Goal: Task Accomplishment & Management: Manage account settings

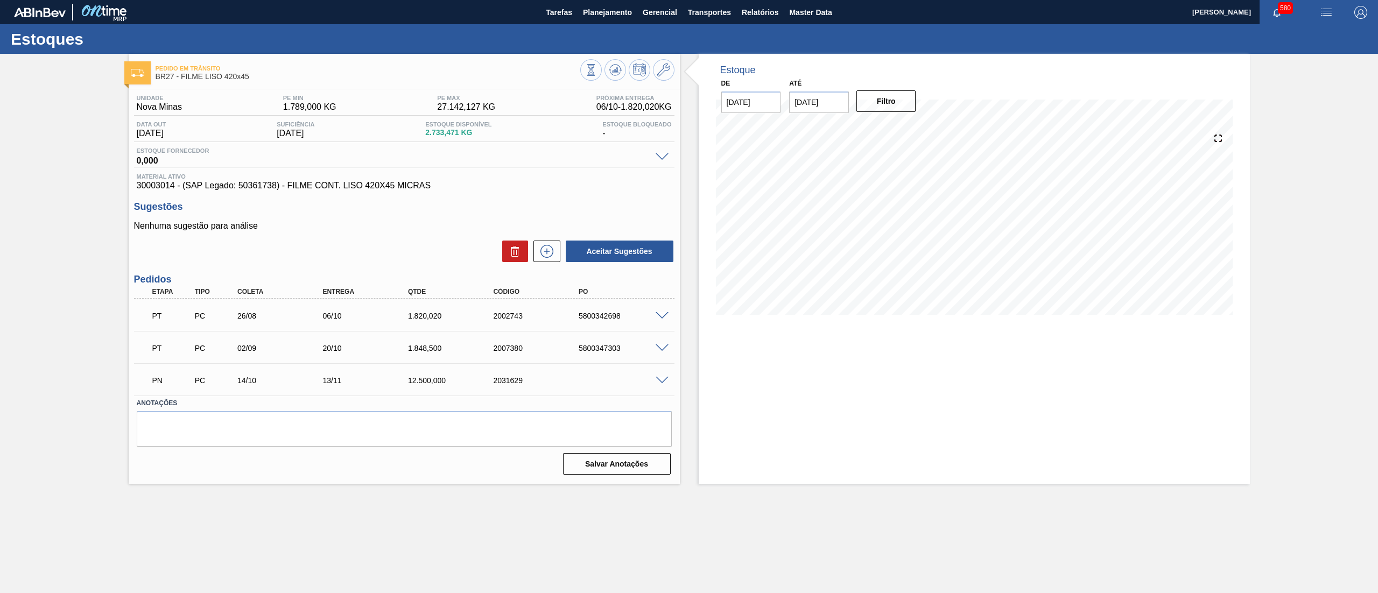
click at [658, 382] on span at bounding box center [662, 381] width 13 height 8
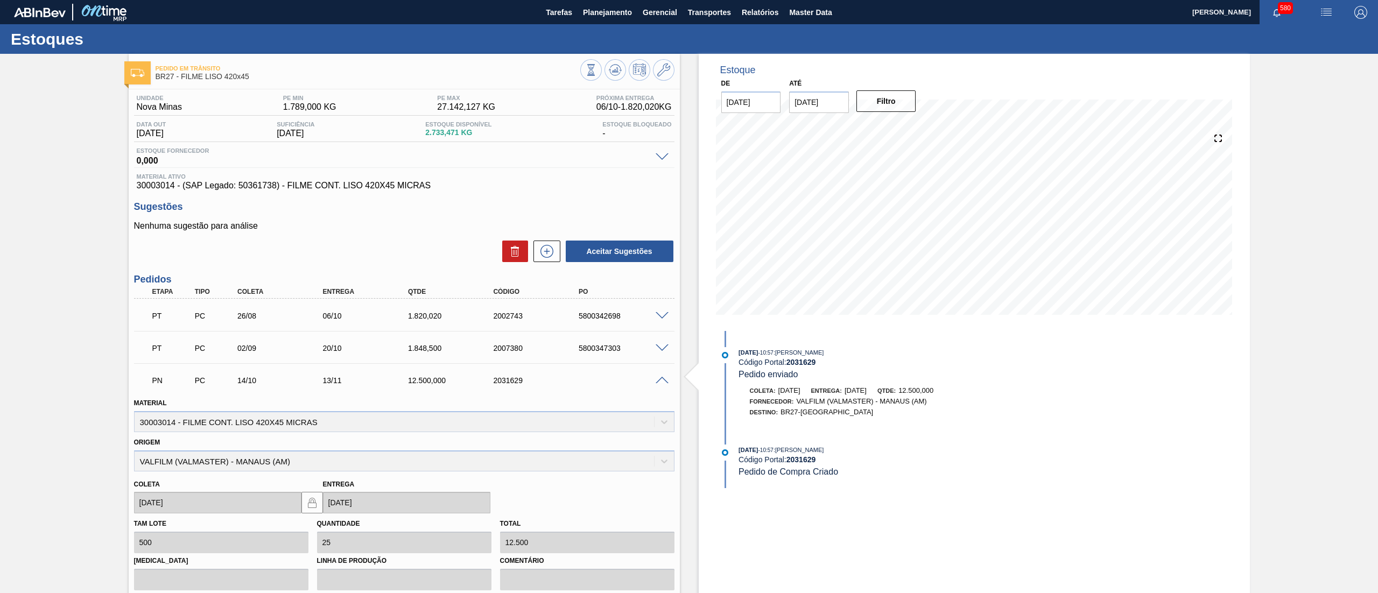
click at [658, 382] on span at bounding box center [662, 381] width 13 height 8
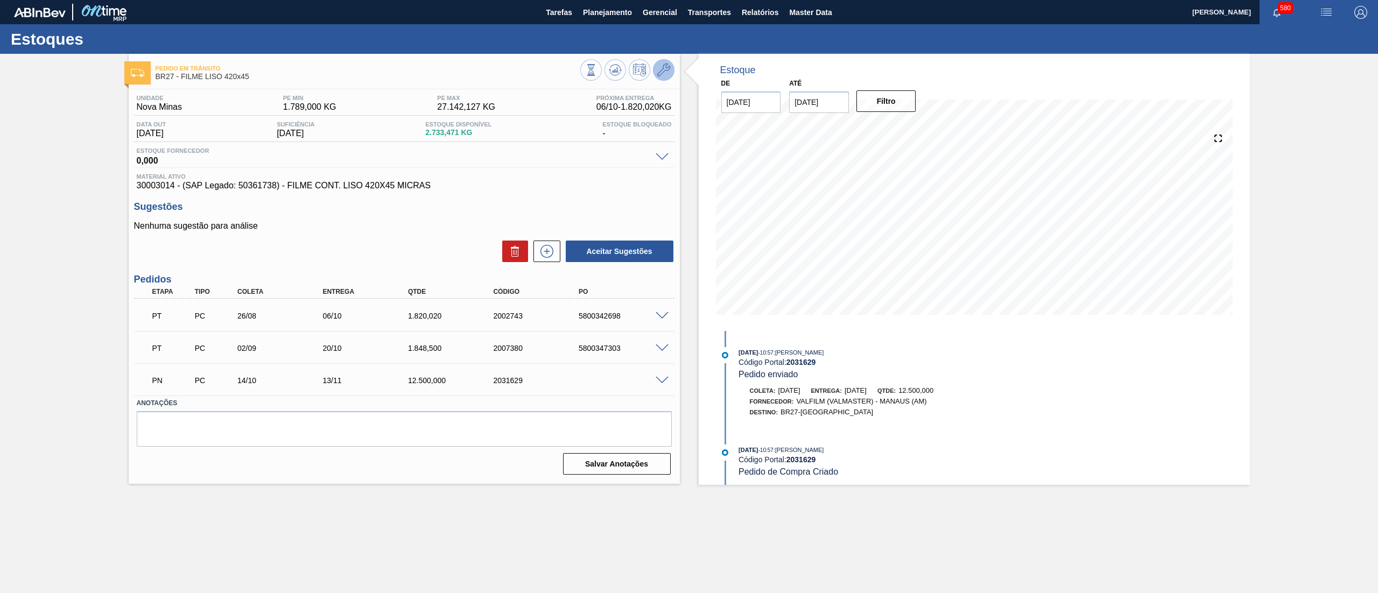
click at [664, 62] on button at bounding box center [664, 70] width 22 height 22
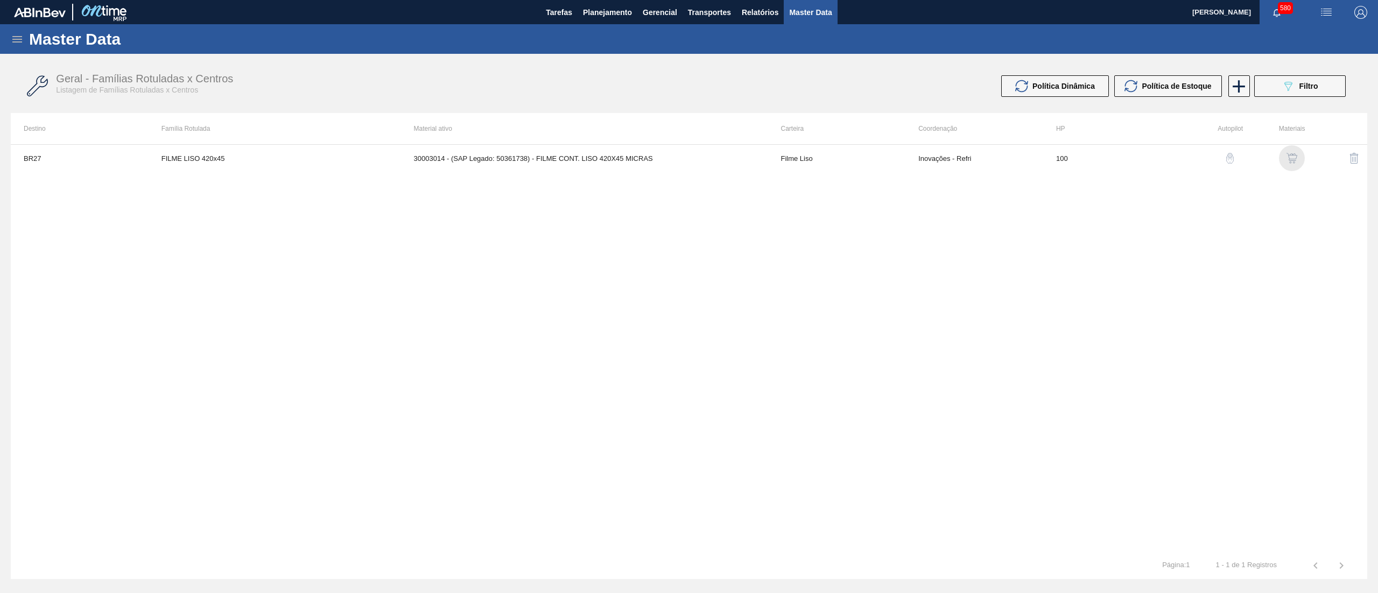
click at [1299, 155] on div "button" at bounding box center [1292, 158] width 13 height 11
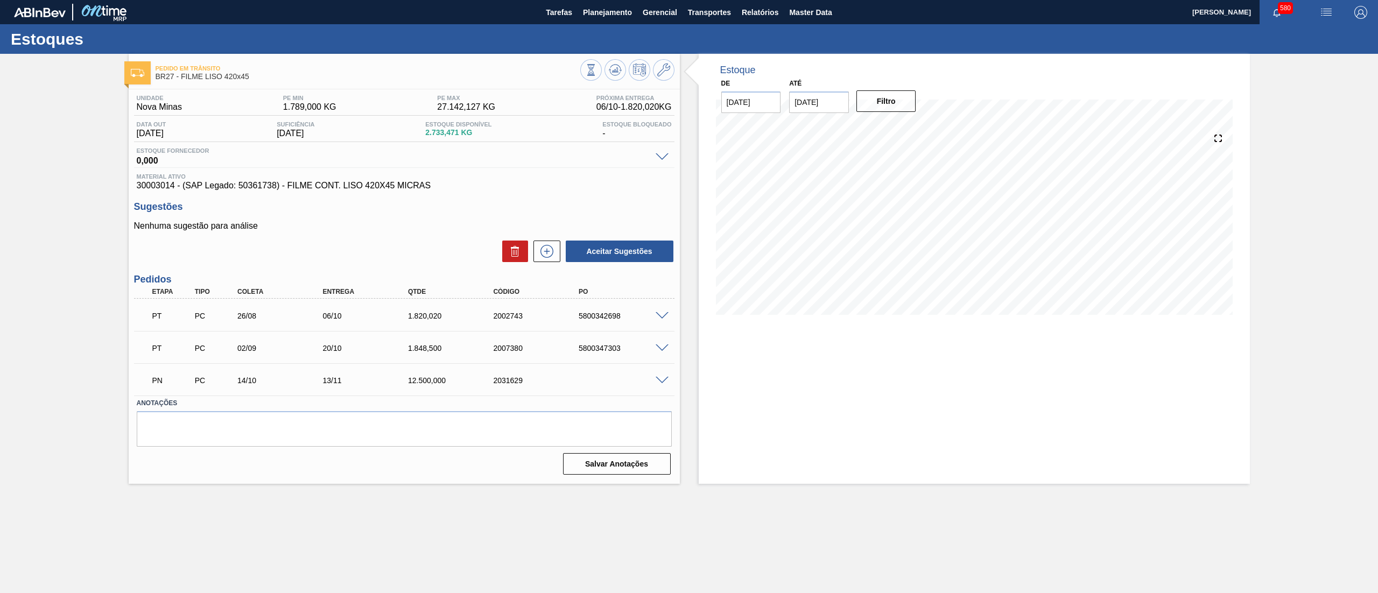
click at [660, 346] on span at bounding box center [662, 349] width 13 height 8
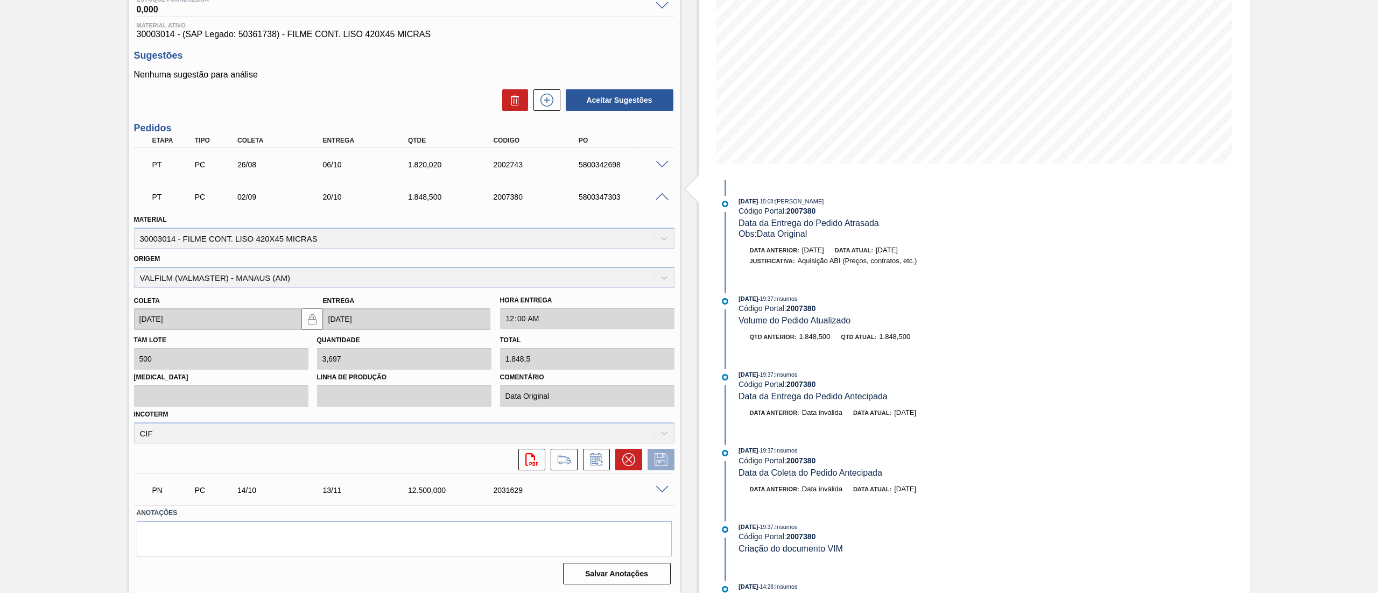
click at [662, 193] on span at bounding box center [662, 197] width 13 height 8
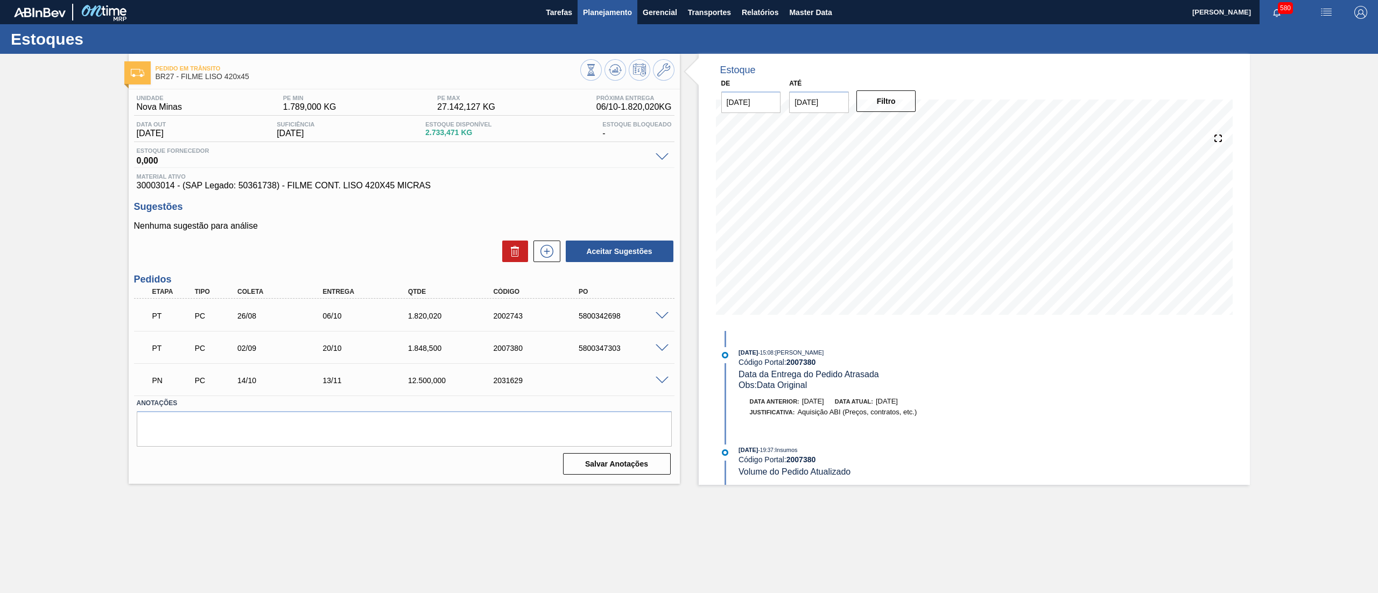
click at [608, 15] on span "Planejamento" at bounding box center [607, 12] width 49 height 13
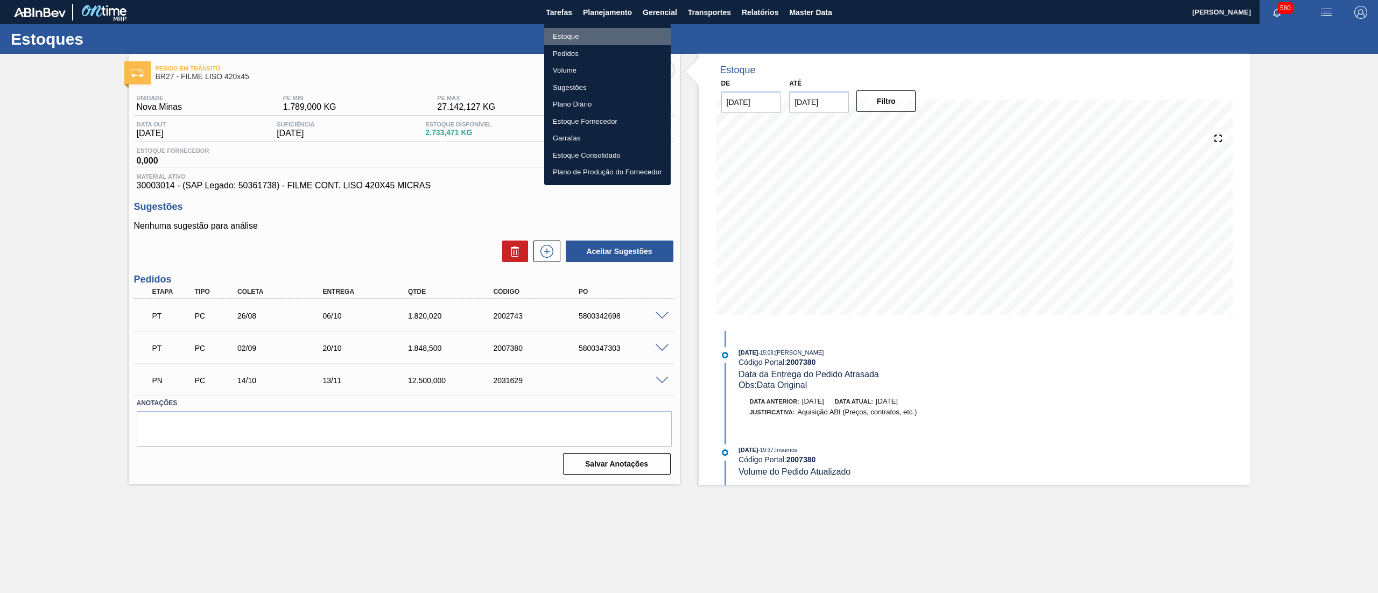
click at [581, 34] on li "Estoque" at bounding box center [607, 36] width 127 height 17
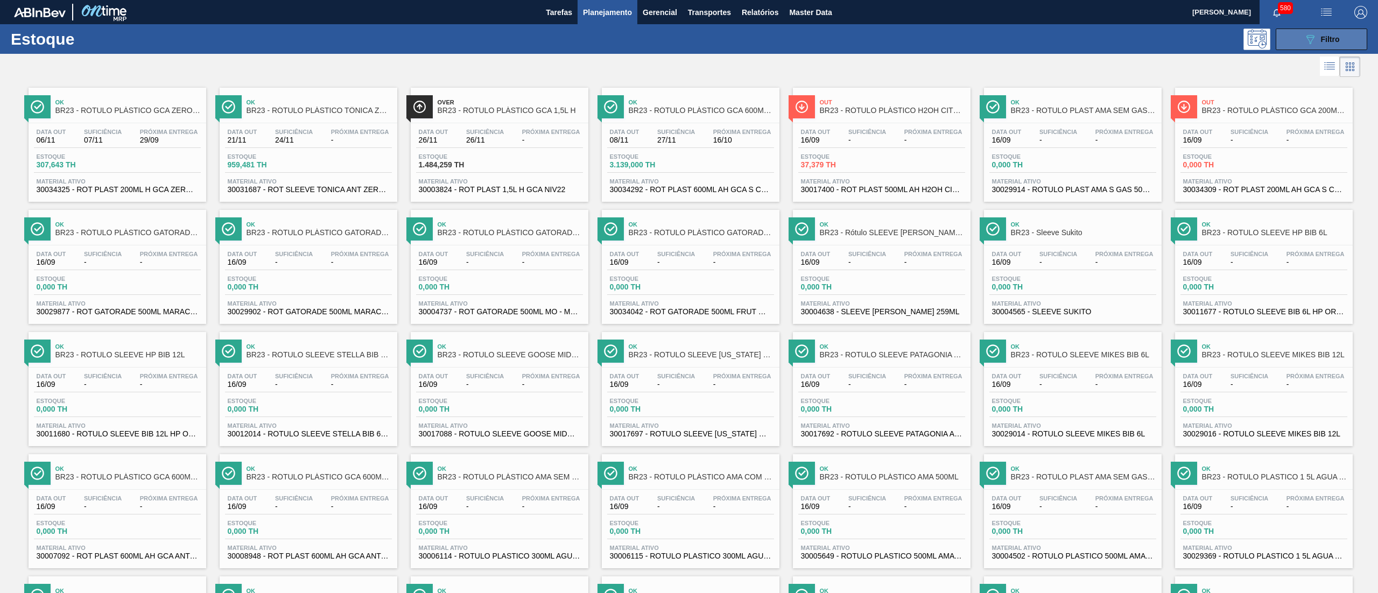
click at [1293, 36] on button "089F7B8B-B2A5-4AFE-B5C0-19BA573D28AC Filtro" at bounding box center [1322, 40] width 92 height 22
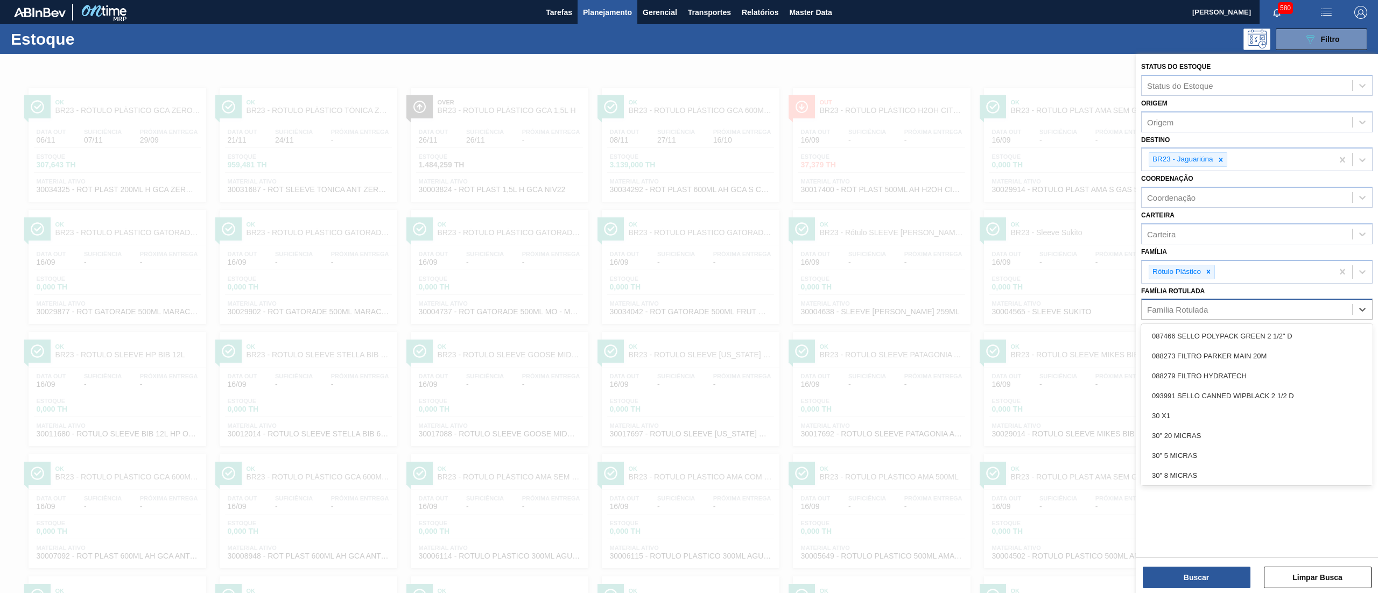
click at [1210, 314] on div "Família Rotulada" at bounding box center [1247, 310] width 211 height 16
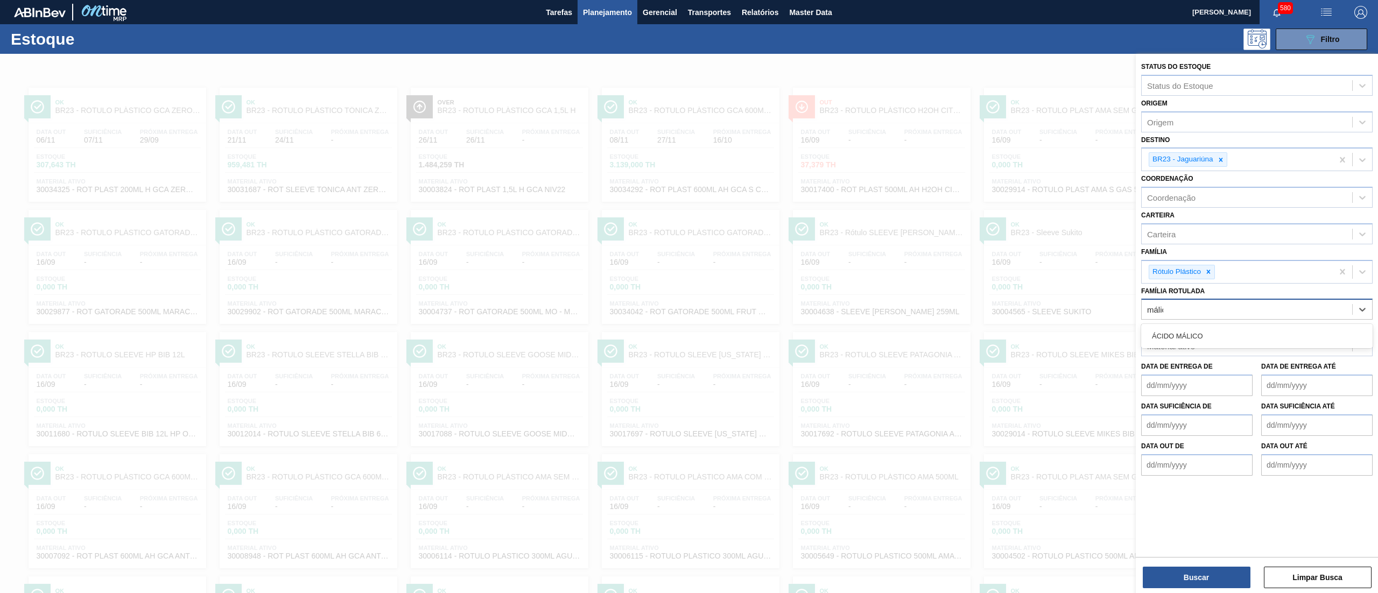
type Rotulada "málico"
click at [1210, 334] on div "ÁCIDO MÁLICO" at bounding box center [1256, 336] width 231 height 20
click at [1215, 272] on div at bounding box center [1209, 271] width 12 height 13
click at [1225, 155] on div at bounding box center [1221, 159] width 12 height 13
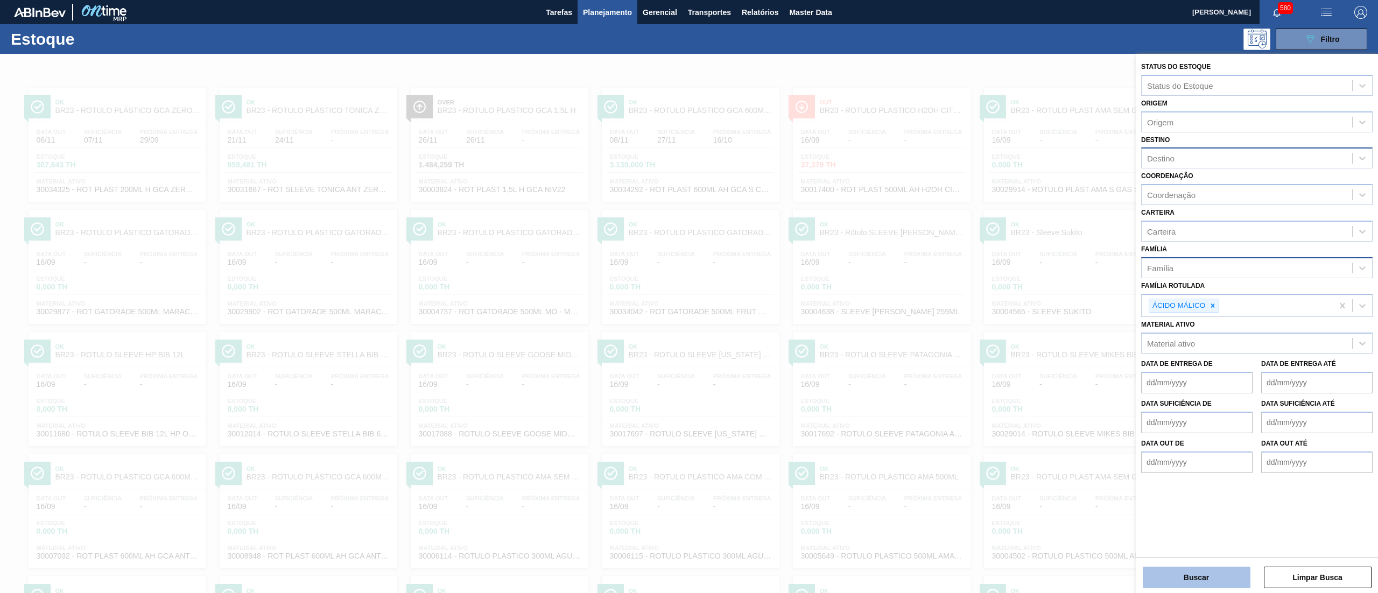
click at [1199, 576] on button "Buscar" at bounding box center [1197, 578] width 108 height 22
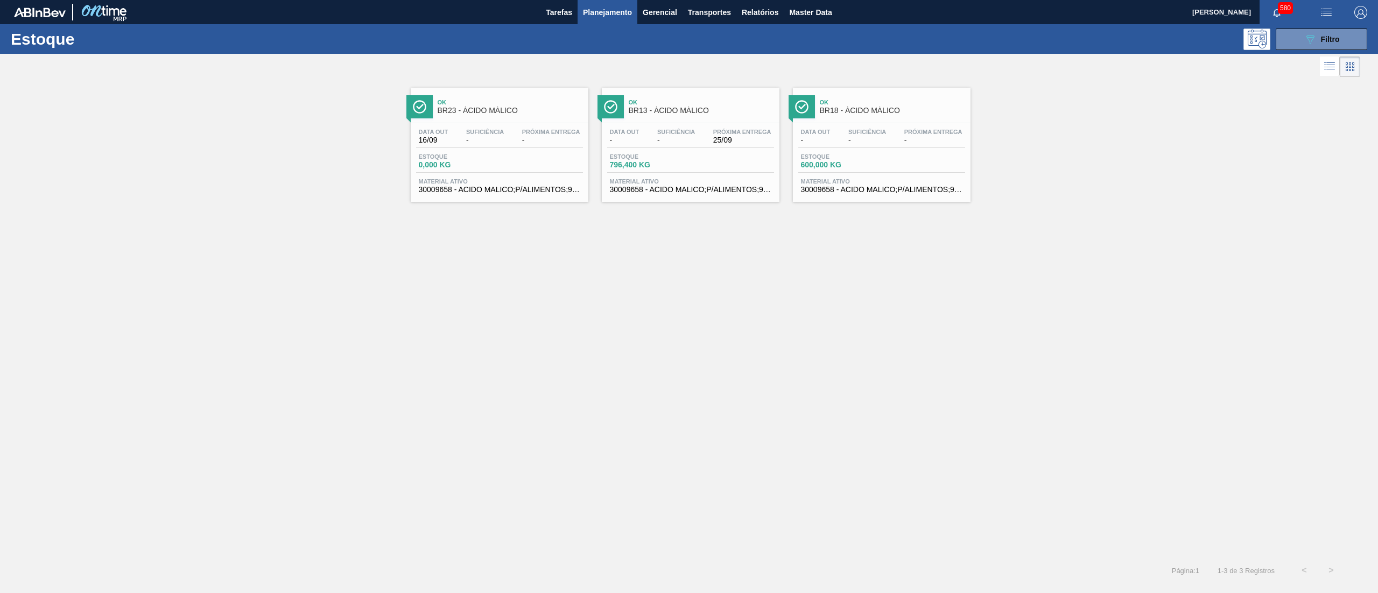
click at [664, 194] on span "30009658 - ACIDO MALICO;P/ALIMENTOS;99-100,5PCT" at bounding box center [691, 190] width 162 height 8
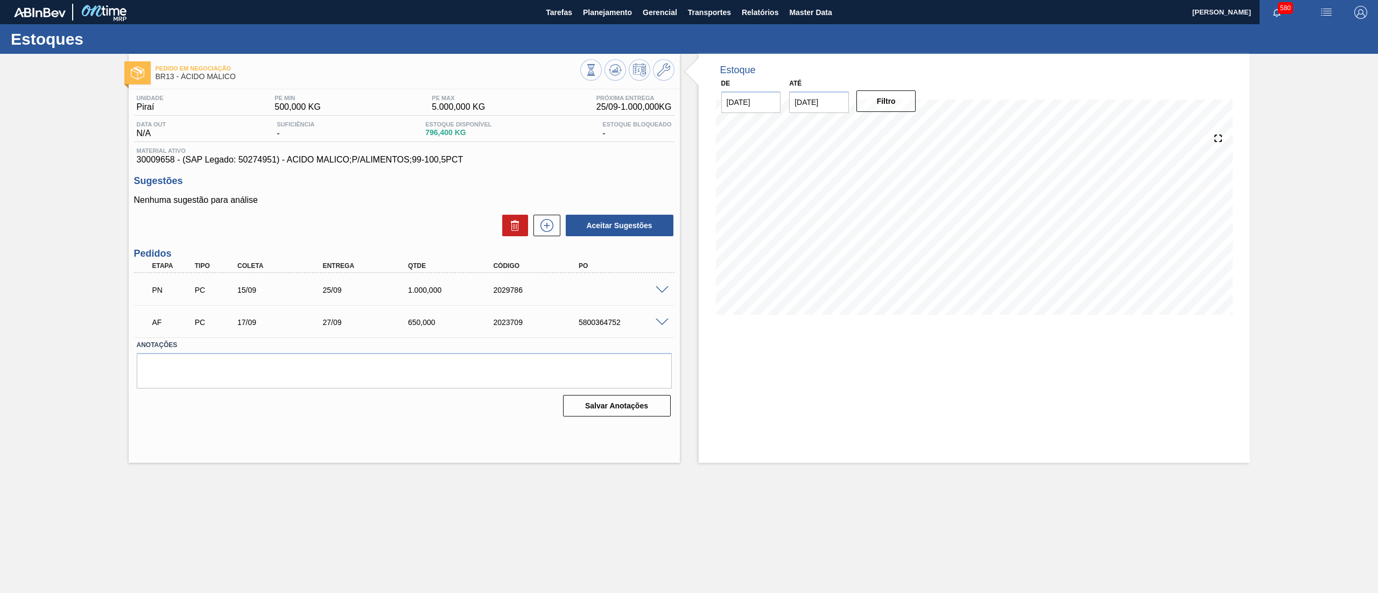
click at [657, 287] on span at bounding box center [662, 290] width 13 height 8
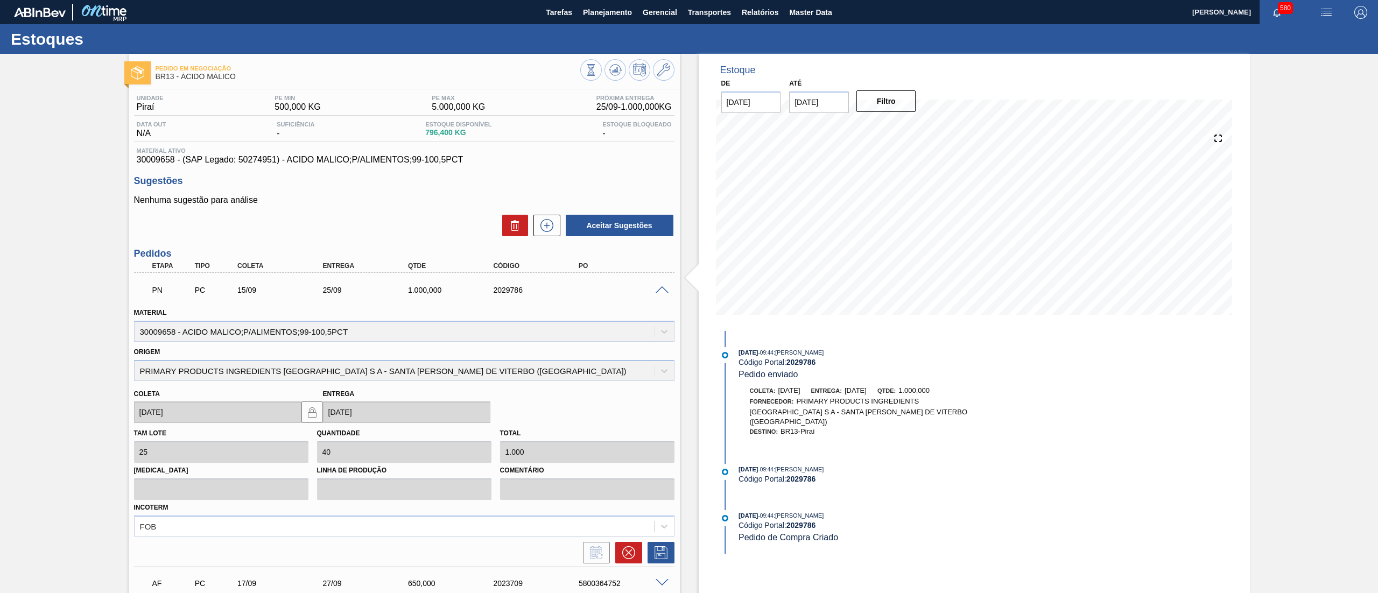
click at [657, 287] on span at bounding box center [662, 290] width 13 height 8
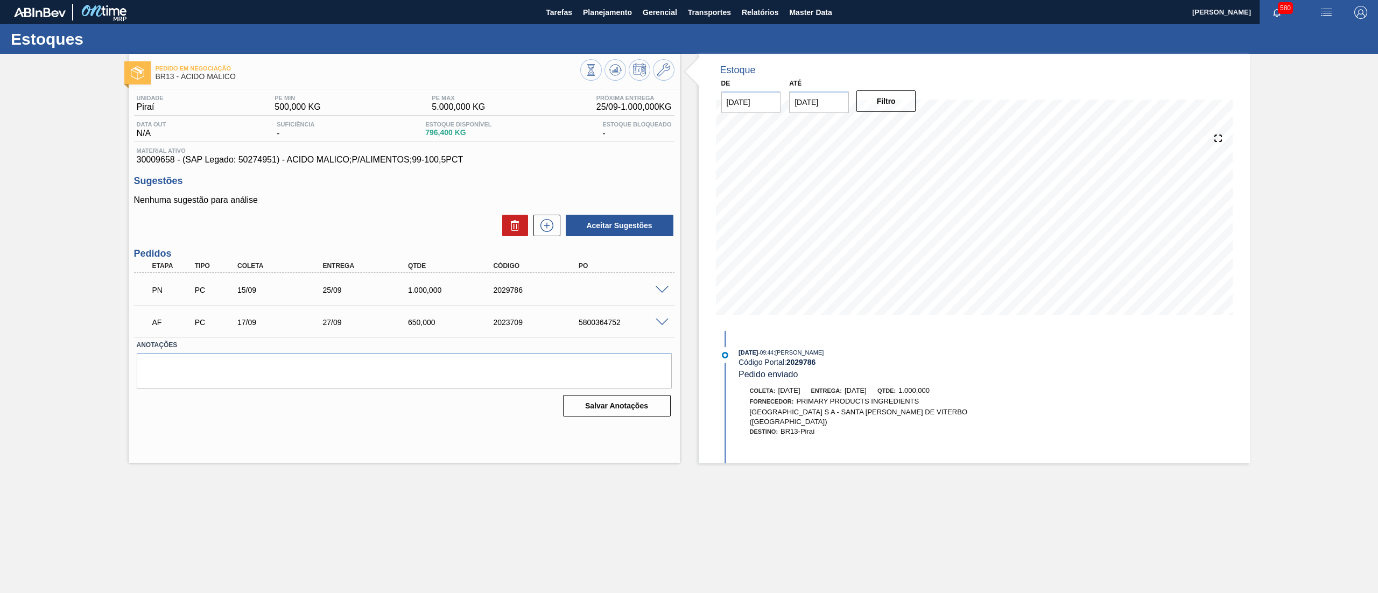
click at [660, 325] on span at bounding box center [662, 323] width 13 height 8
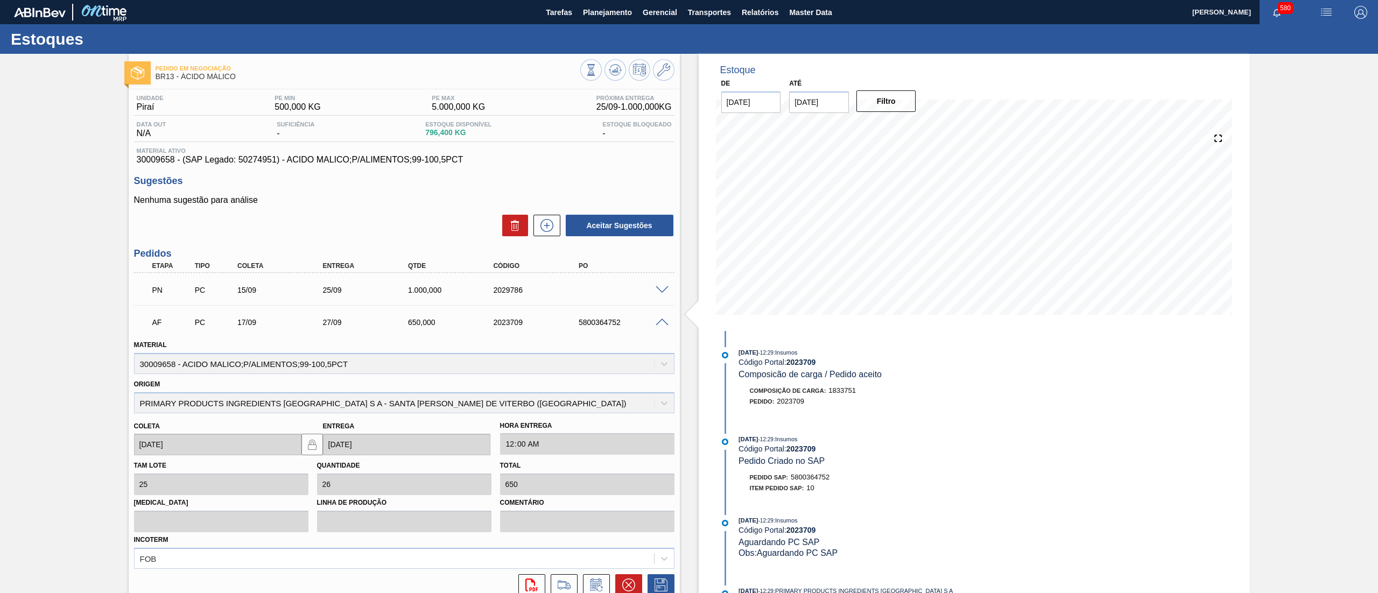
click at [660, 325] on span at bounding box center [662, 323] width 13 height 8
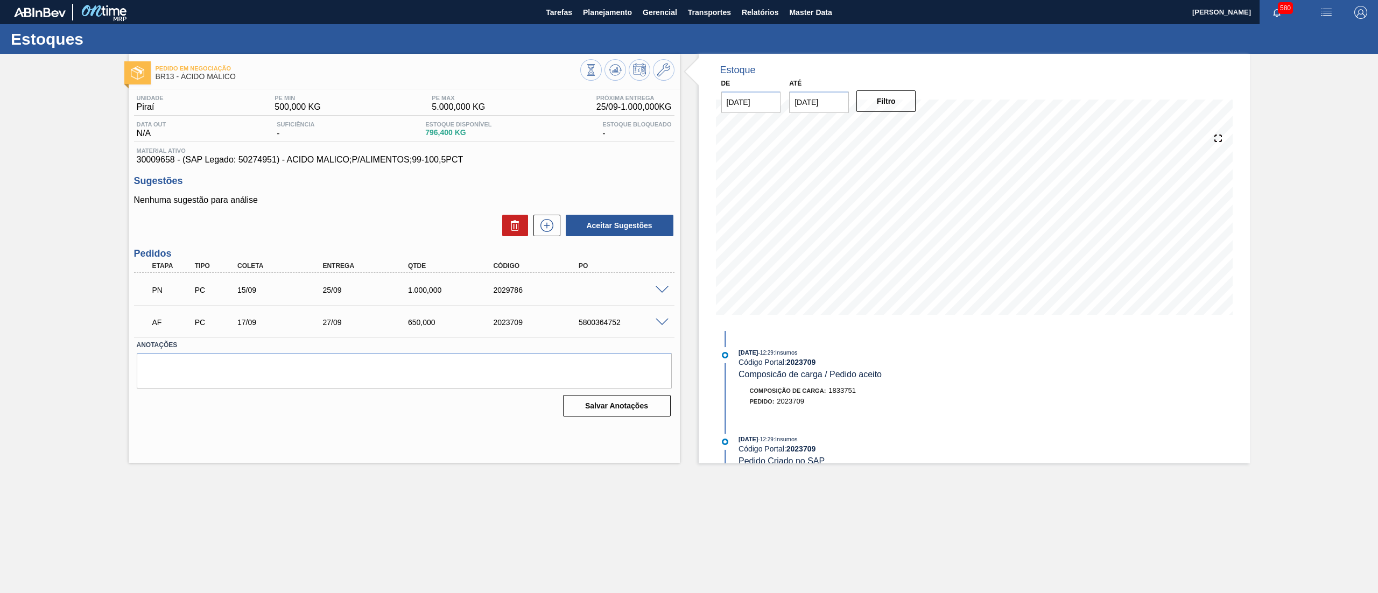
click at [658, 291] on span at bounding box center [662, 290] width 13 height 8
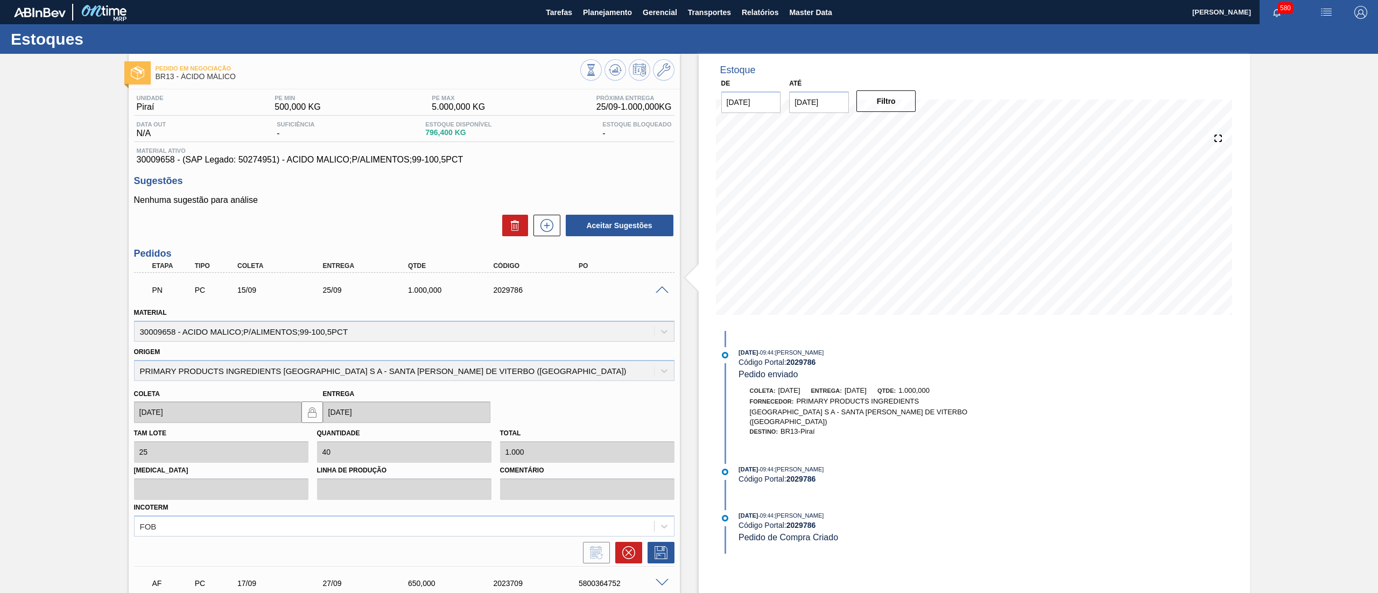
click at [658, 291] on span at bounding box center [662, 290] width 13 height 8
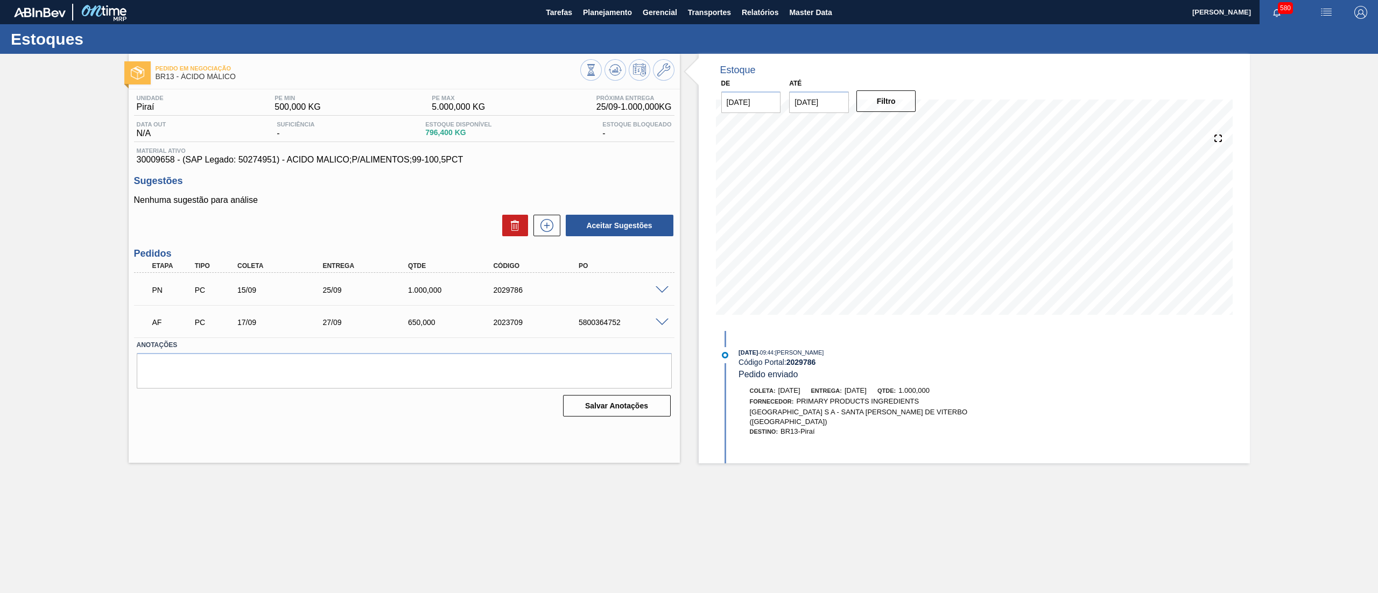
click at [665, 289] on span at bounding box center [662, 290] width 13 height 8
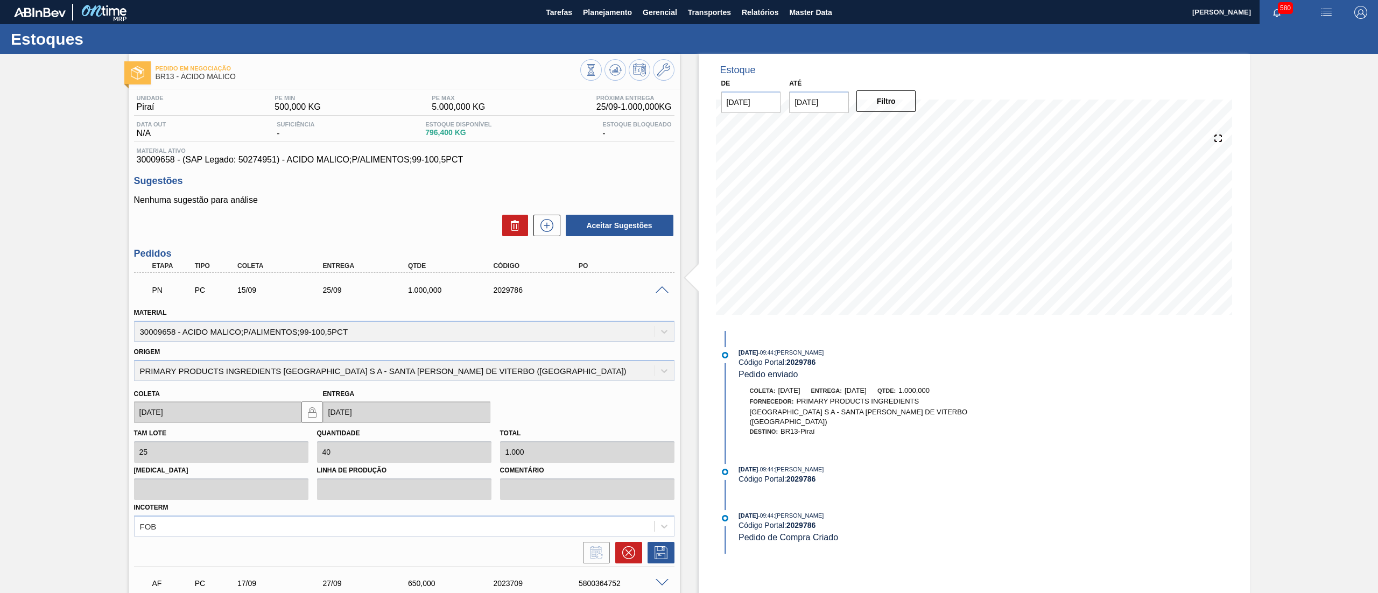
click at [664, 289] on span at bounding box center [662, 290] width 13 height 8
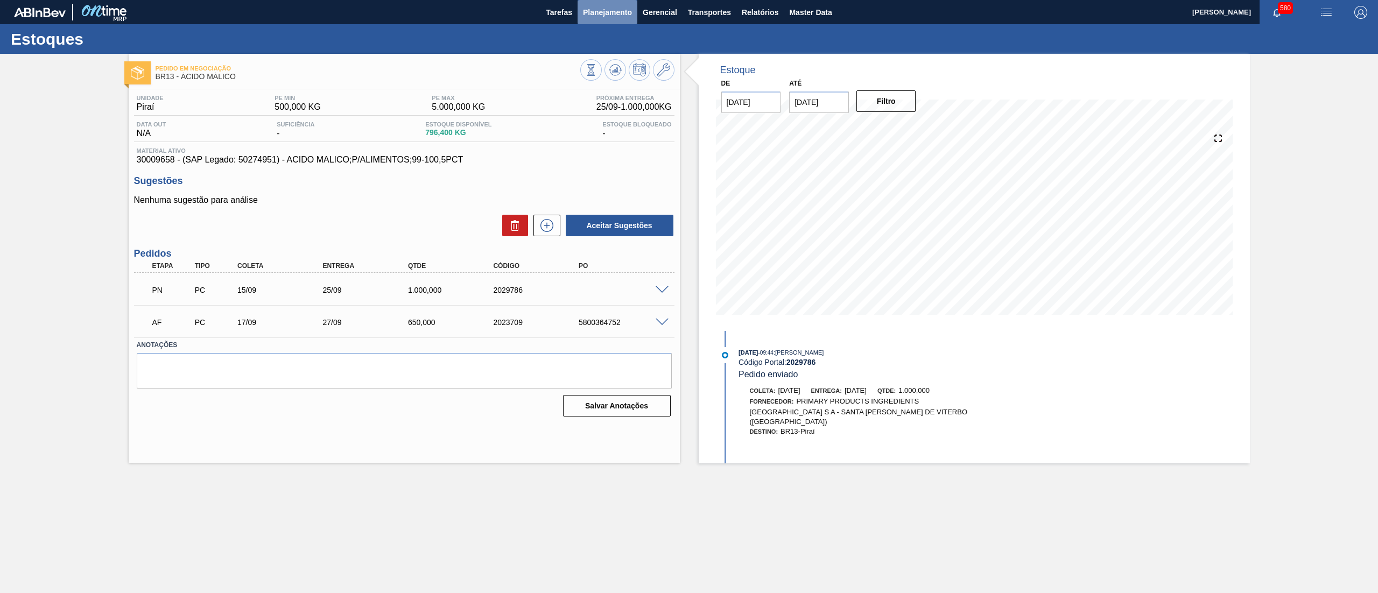
click at [603, 9] on span "Planejamento" at bounding box center [607, 12] width 49 height 13
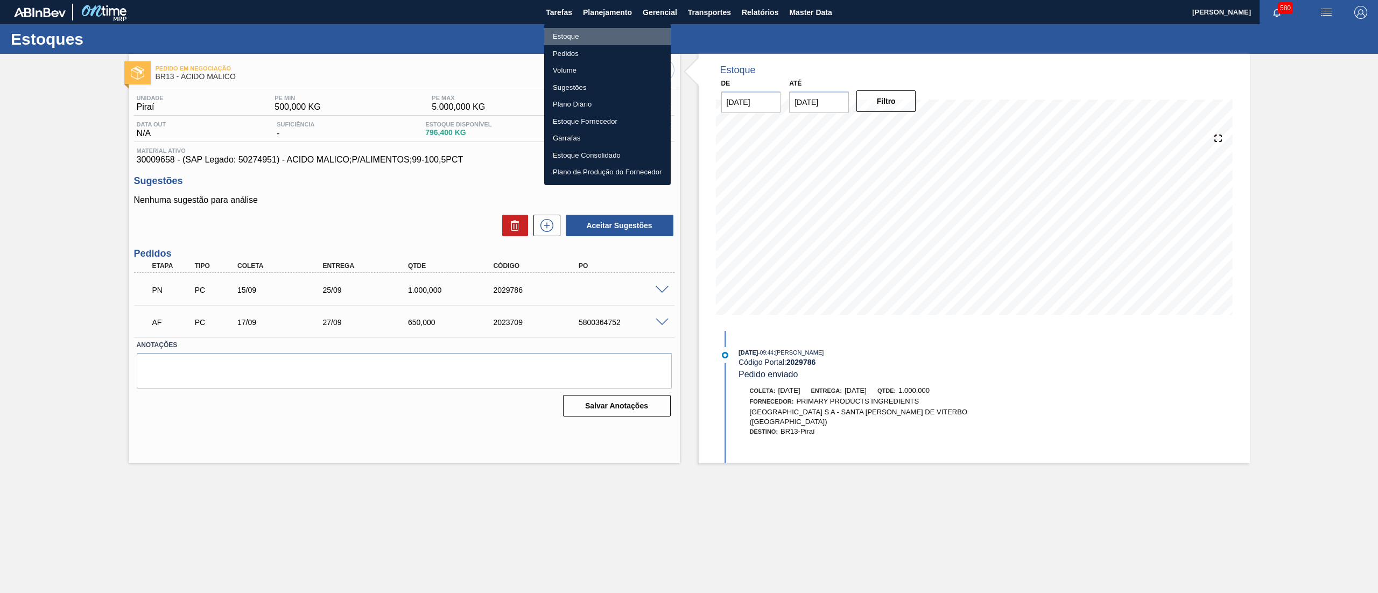
click at [604, 38] on li "Estoque" at bounding box center [607, 36] width 127 height 17
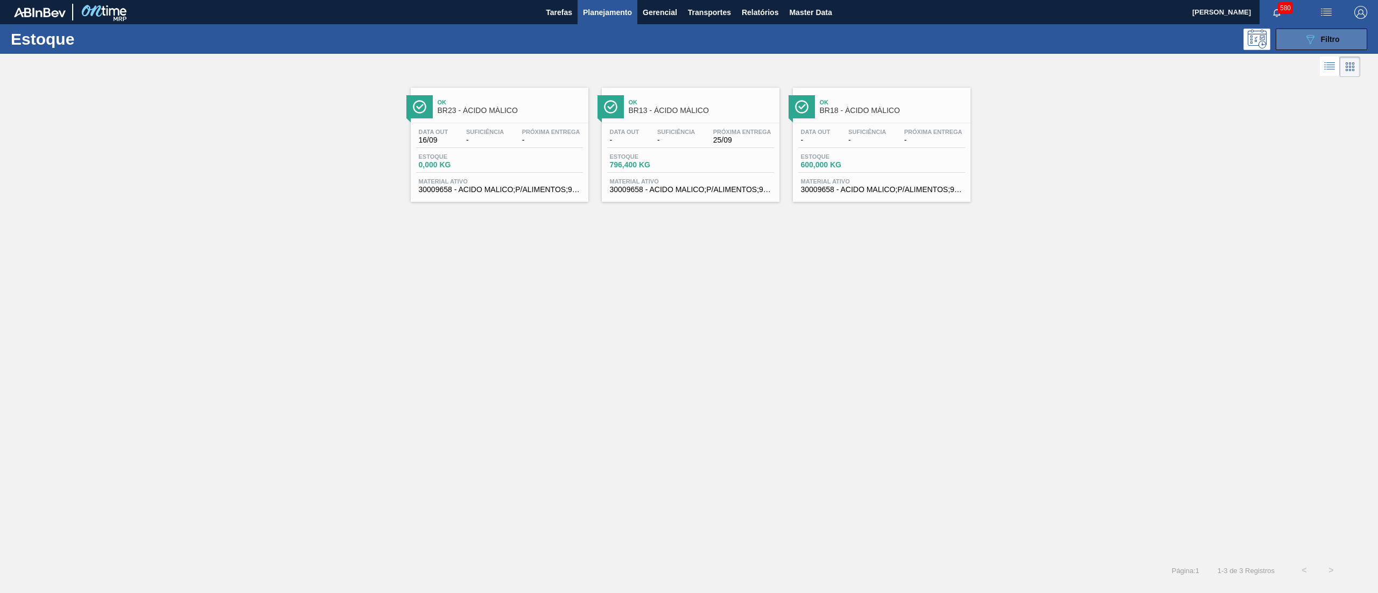
click at [1285, 43] on button "089F7B8B-B2A5-4AFE-B5C0-19BA573D28AC Filtro" at bounding box center [1322, 40] width 92 height 22
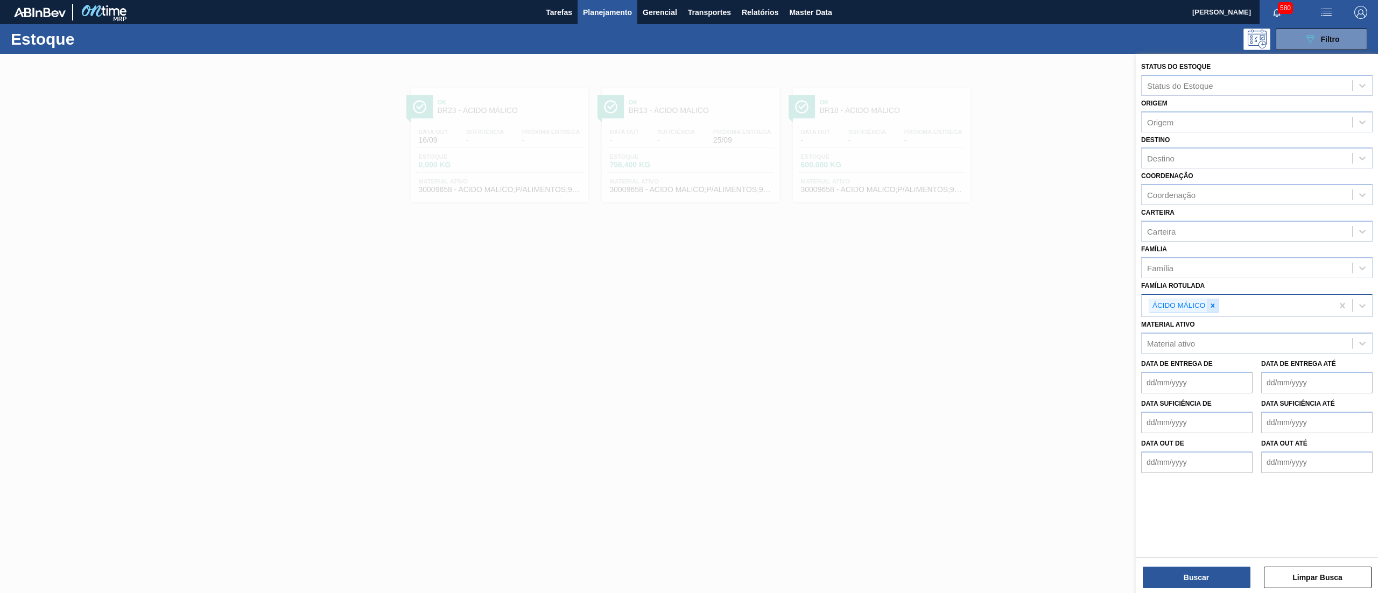
click at [1215, 303] on icon at bounding box center [1213, 306] width 8 height 8
click at [1183, 338] on div "Material ativo" at bounding box center [1171, 340] width 48 height 9
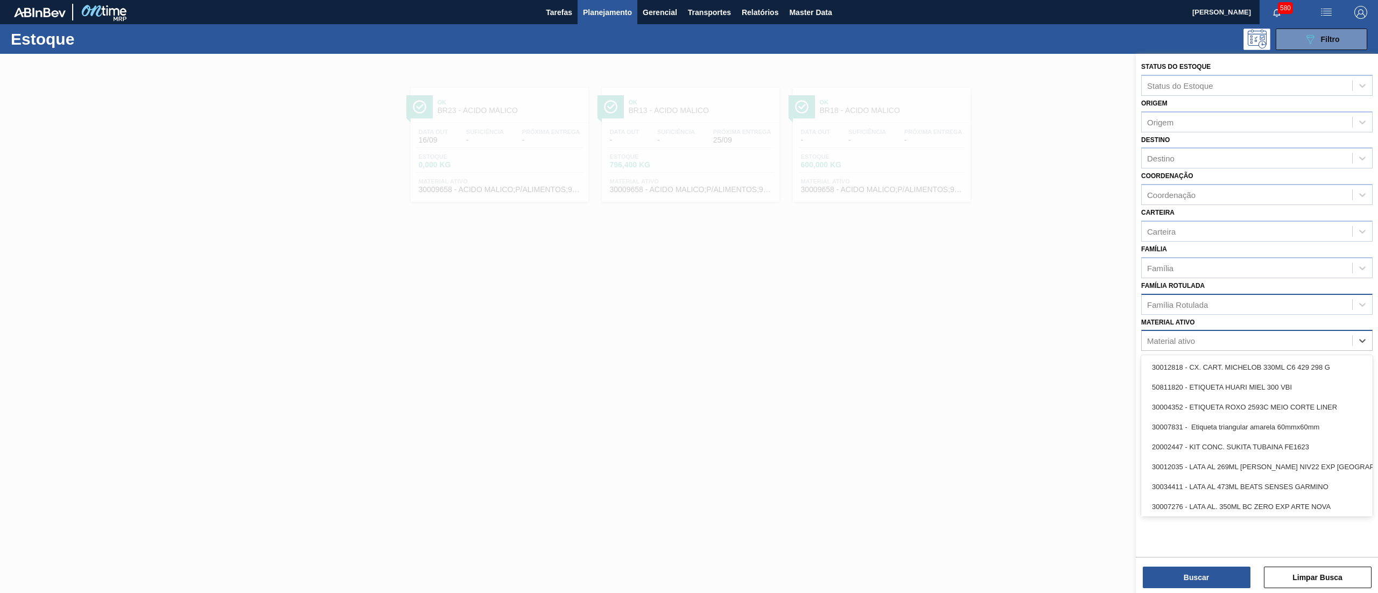
paste ativo "LATA LIPTON PÊSSEGO 340ML"
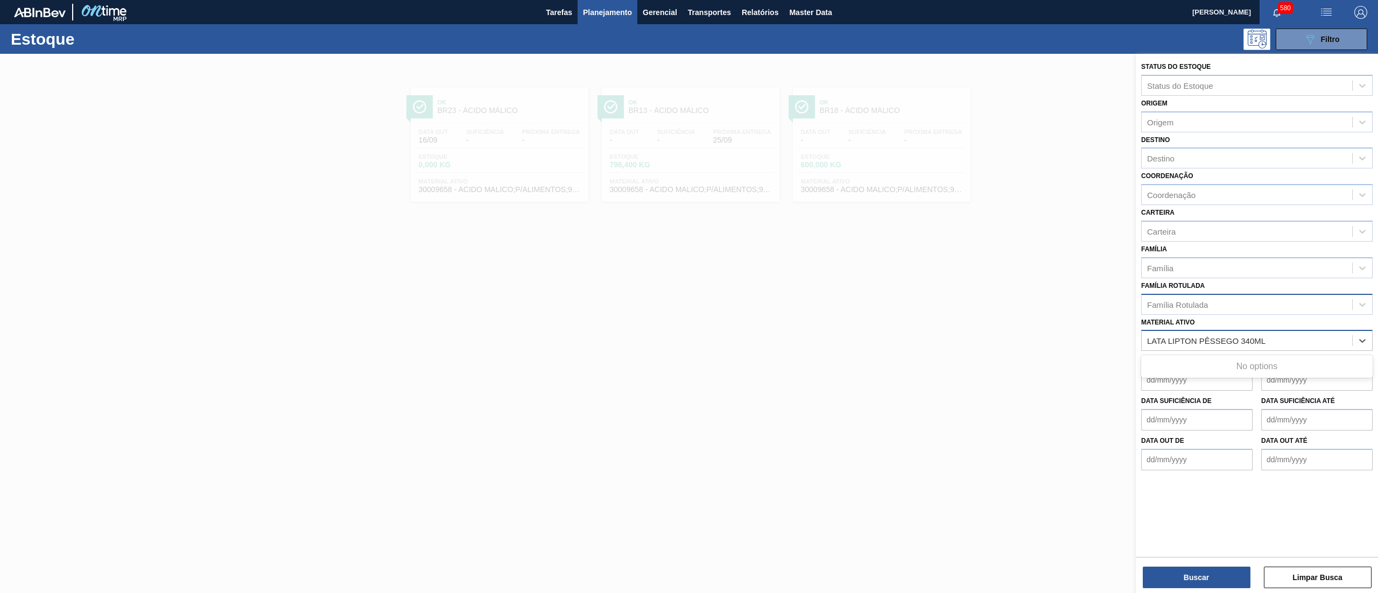
type ativo "LATA LIPTON PÊSSEGO 340ML"
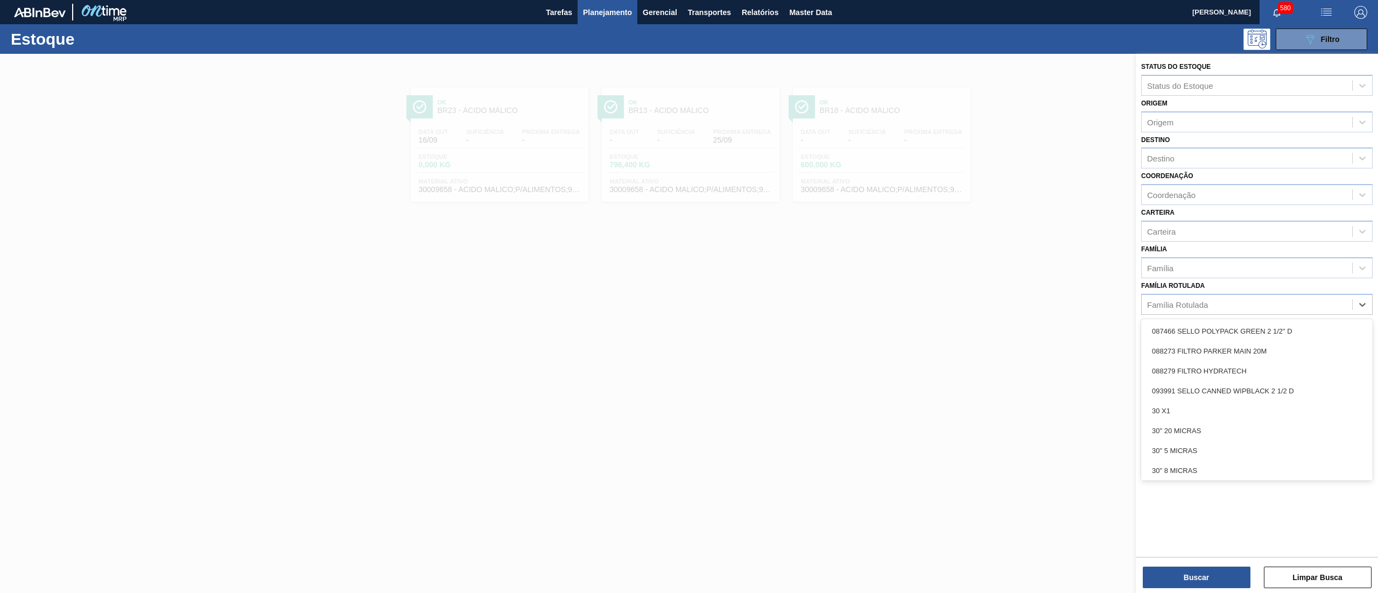
click at [1209, 309] on div "Família Rotulada" at bounding box center [1256, 304] width 231 height 21
paste Rotulada "LATA LIPTON PÊSSEGO 340ML"
type Rotulada "LATA LIPTON PÊSSEGO 340ML"
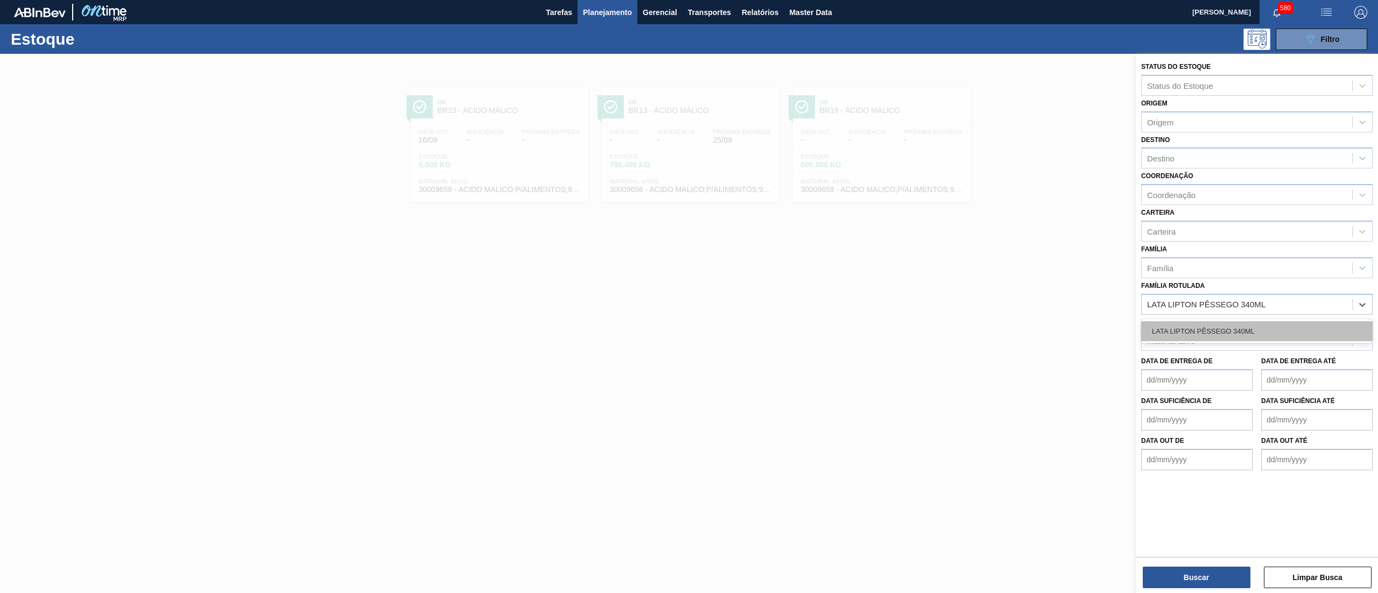
click at [1213, 333] on div "LATA LIPTON PÊSSEGO 340ML" at bounding box center [1256, 331] width 231 height 20
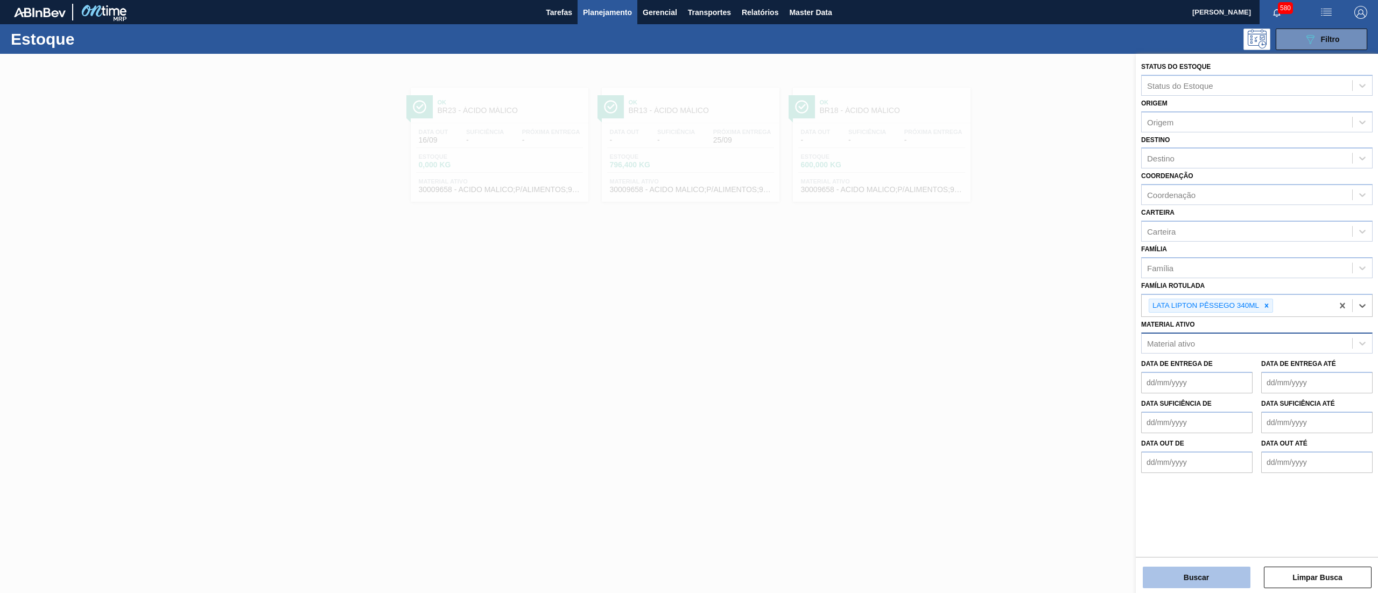
click at [1181, 574] on button "Buscar" at bounding box center [1197, 578] width 108 height 22
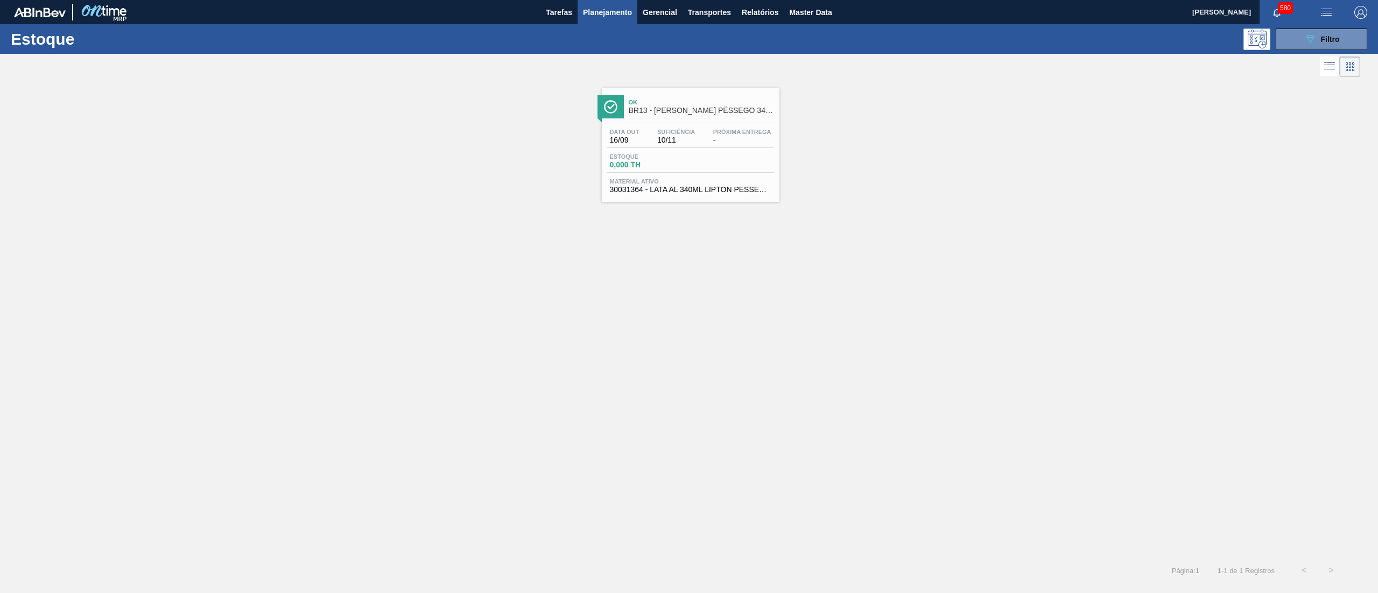
click at [722, 169] on div "Estoque 0,000 TH" at bounding box center [690, 162] width 167 height 19
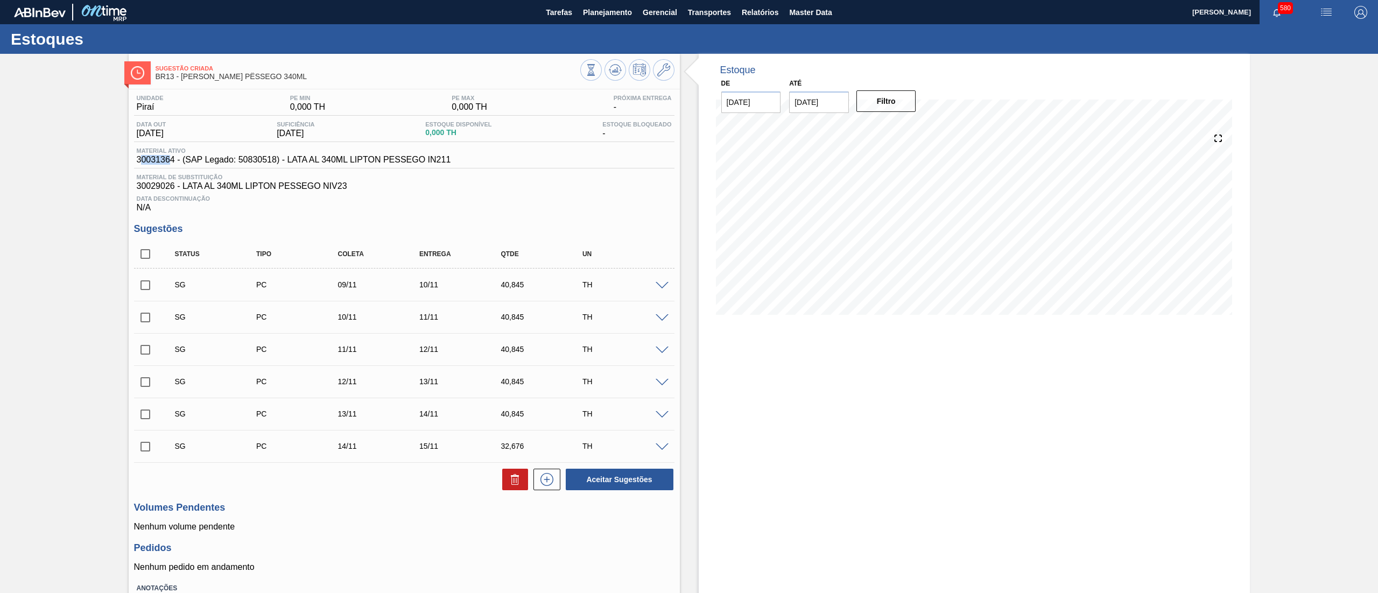
drag, startPoint x: 139, startPoint y: 160, endPoint x: 169, endPoint y: 166, distance: 30.6
click at [169, 166] on div "Material ativo 30031364 - (SAP Legado: 50830518) - LATA AL 340ML LIPTON PESSEGO…" at bounding box center [404, 158] width 541 height 21
click at [129, 166] on div "Unidade Piraí PE MIN 0,000 TH PE MAX 0,000 TH Próxima Entrega - Data out 10/11/…" at bounding box center [404, 376] width 551 height 574
drag, startPoint x: 129, startPoint y: 158, endPoint x: 174, endPoint y: 165, distance: 45.8
click at [174, 165] on div "Unidade Piraí PE MIN 0,000 TH PE MAX 0,000 TH Próxima Entrega - Data out 10/11/…" at bounding box center [404, 376] width 551 height 574
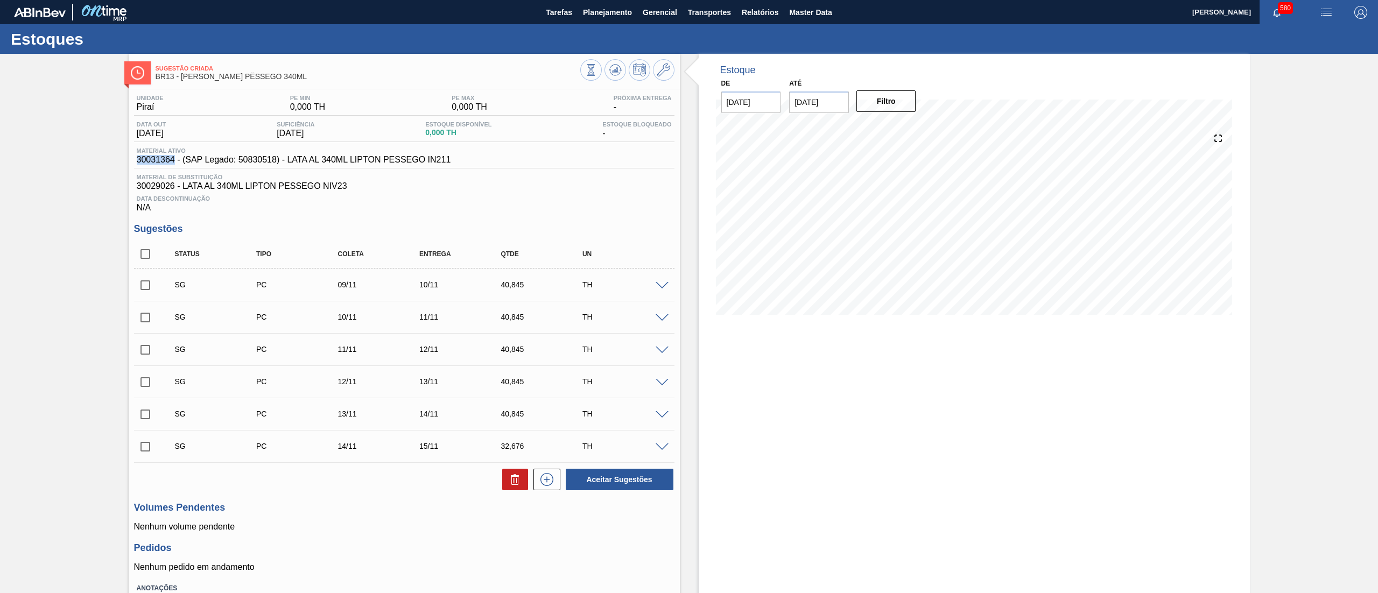
copy span "30031364"
click at [476, 206] on div "Data Descontinuação N/A" at bounding box center [404, 202] width 541 height 22
click at [670, 65] on button at bounding box center [664, 70] width 22 height 22
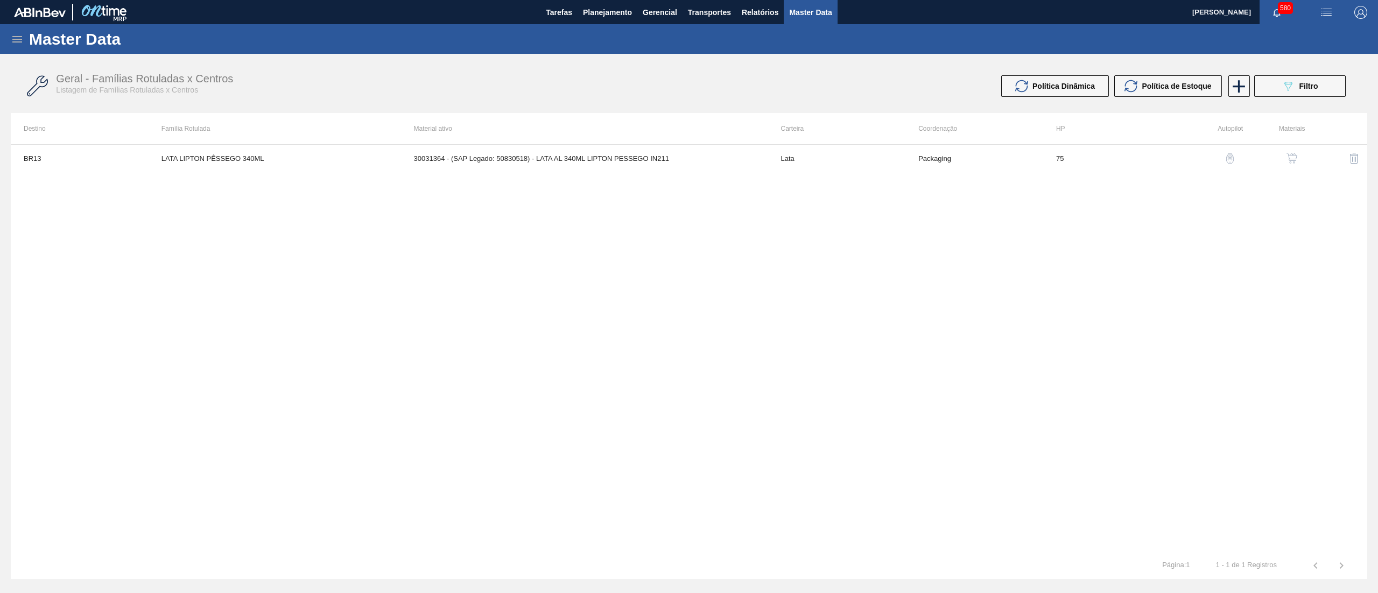
click at [1290, 159] on img "button" at bounding box center [1292, 158] width 11 height 11
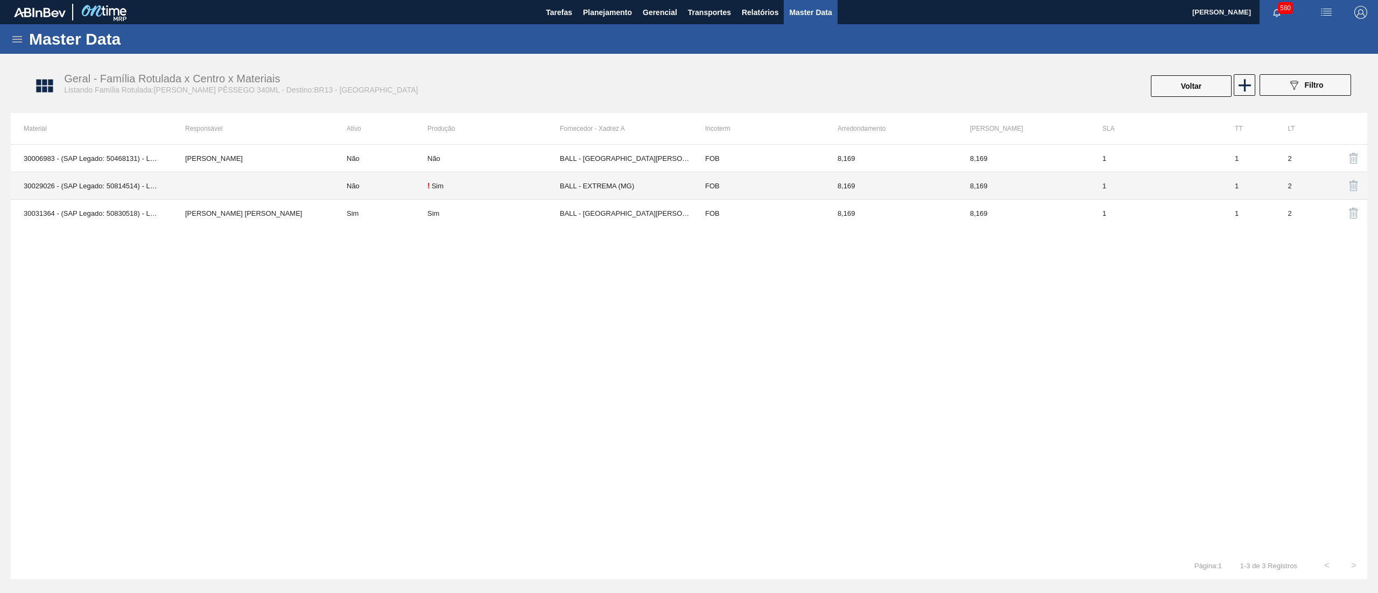
click at [82, 180] on td "30029026 - (SAP Legado: 50814514) - LATA AL 340ML LIPTON PESSEGO NIV23" at bounding box center [92, 185] width 162 height 27
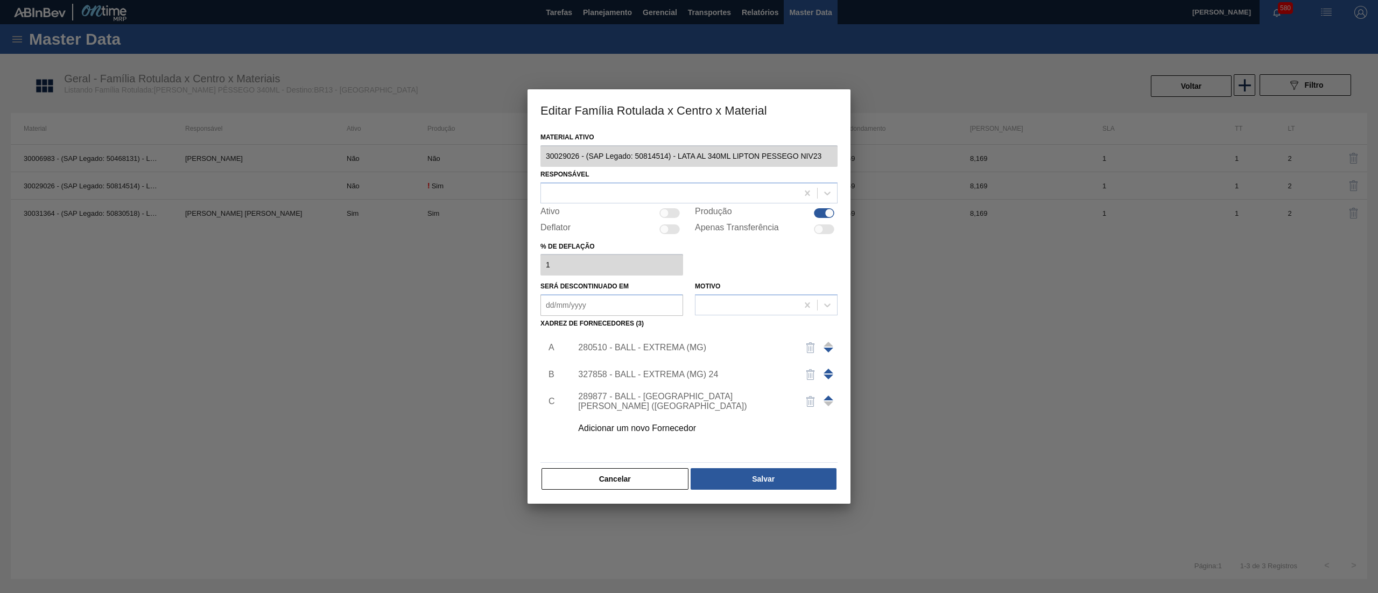
click at [524, 172] on div "Editar Família Rotulada x Centro x Material Material ativo 30029026 - (SAP Lega…" at bounding box center [689, 296] width 1378 height 593
click at [588, 474] on button "Cancelar" at bounding box center [615, 479] width 147 height 22
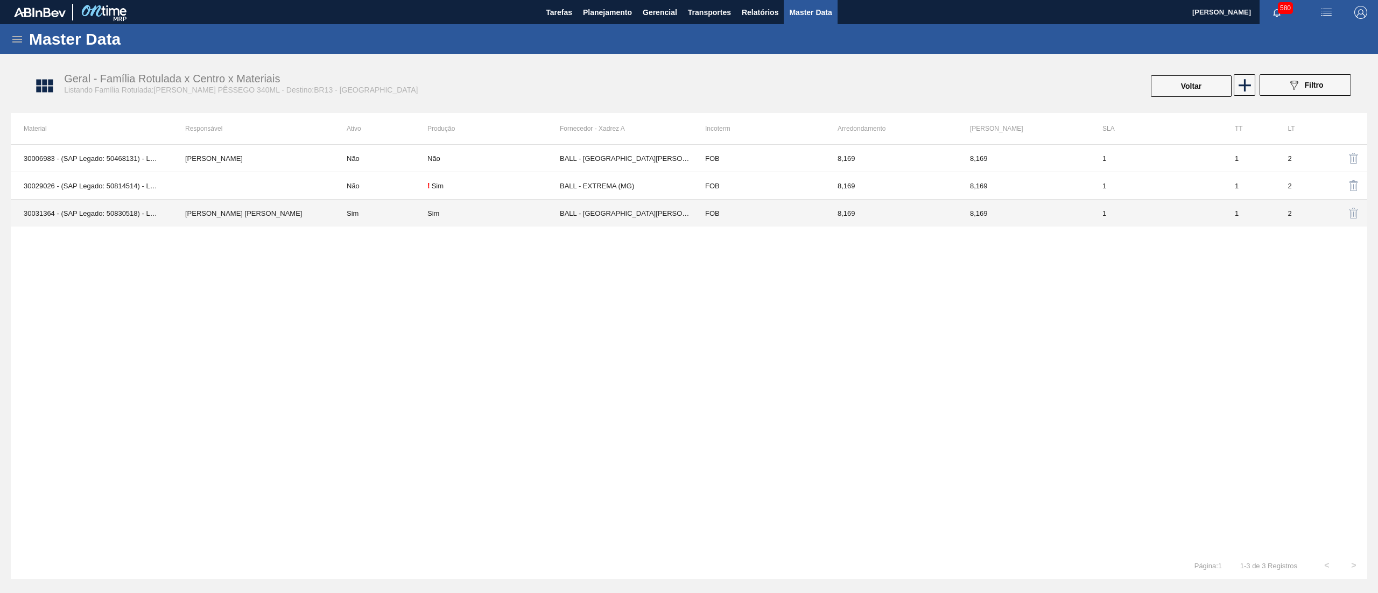
click at [245, 215] on td "IGOR FERREIRA MOURA" at bounding box center [253, 213] width 162 height 27
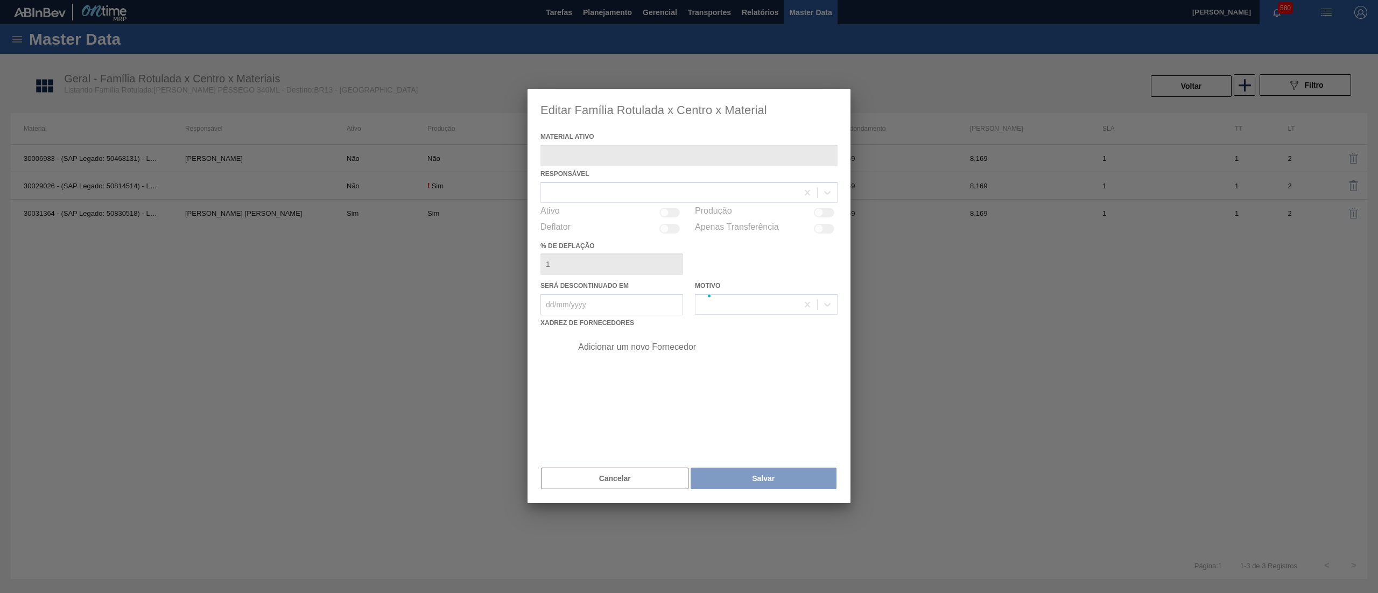
type ativo "30031364 - (SAP Legado: 50830518) - LATA AL 340ML LIPTON PESSEGO IN211"
checkbox input "true"
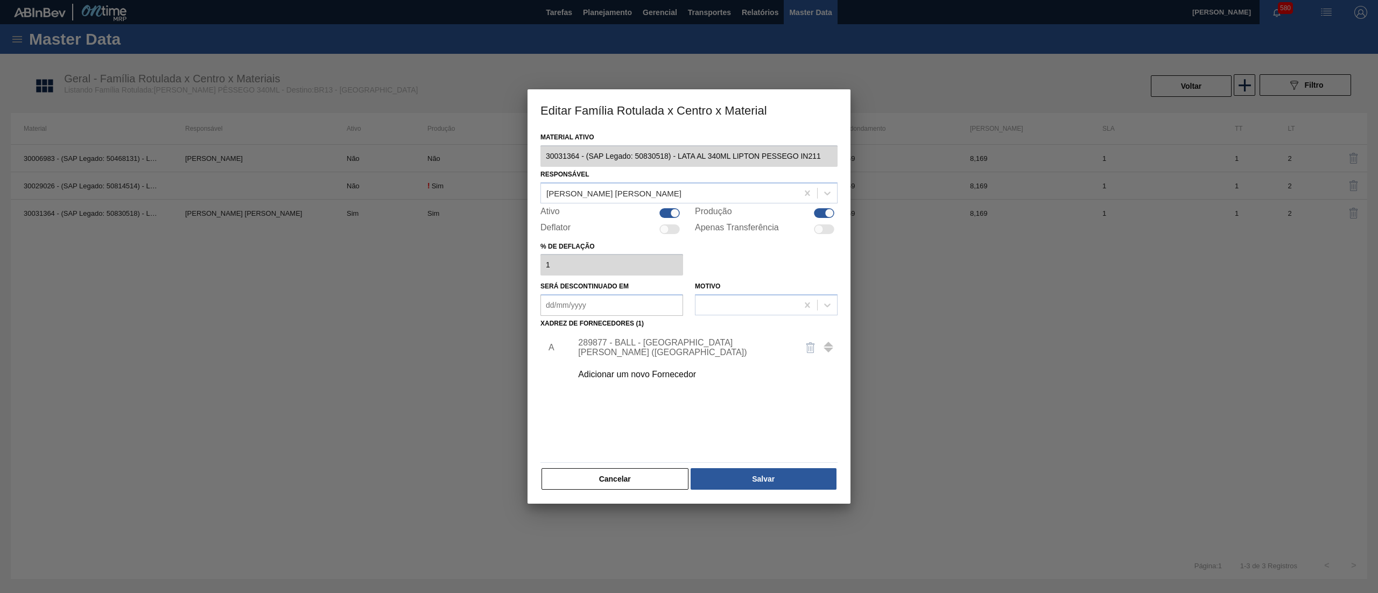
click at [474, 158] on div "Editar Família Rotulada x Centro x Material Material ativo 30031364 - (SAP Lega…" at bounding box center [689, 296] width 1378 height 593
click at [608, 471] on button "Cancelar" at bounding box center [615, 479] width 147 height 22
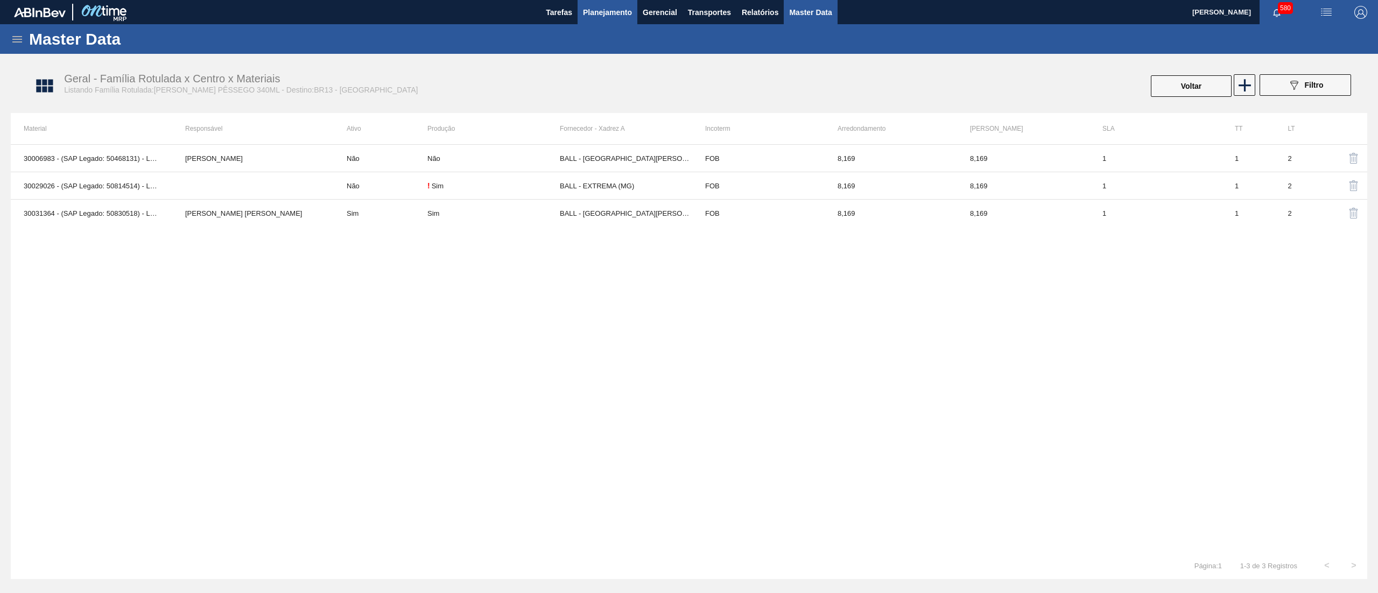
click at [592, 3] on button "Planejamento" at bounding box center [608, 12] width 60 height 24
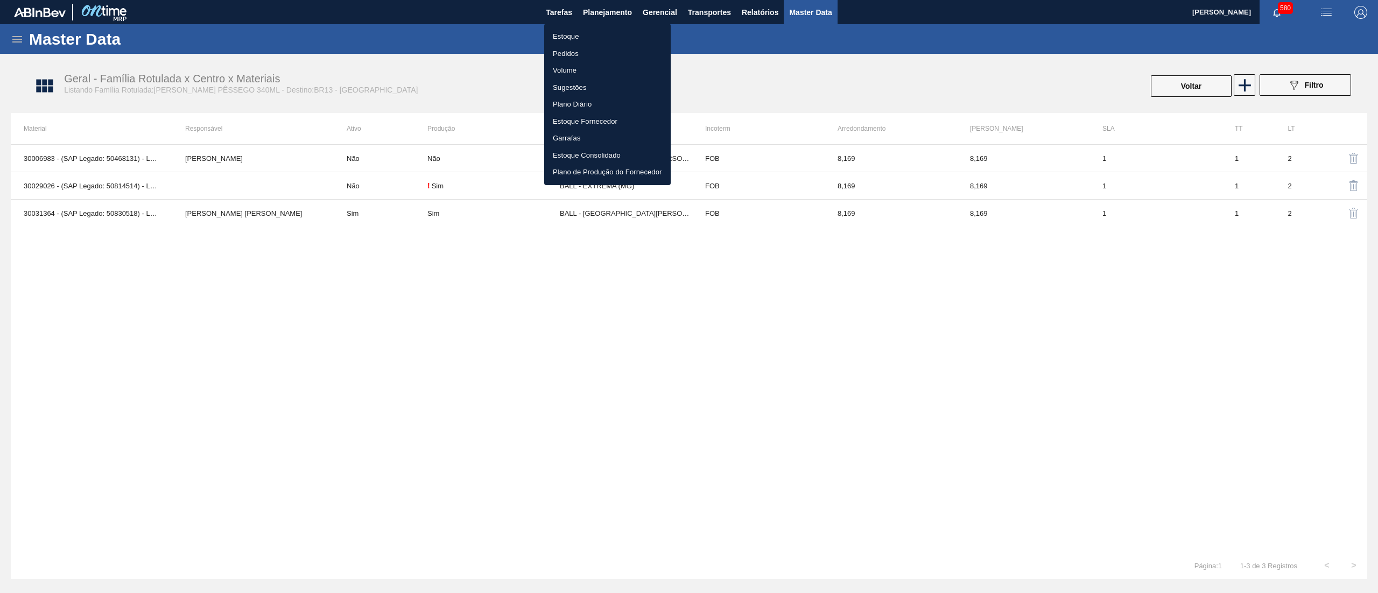
click at [592, 26] on ul "Estoque Pedidos Volume Sugestões Plano Diário Estoque Fornecedor Garrafas Estoq…" at bounding box center [607, 105] width 127 height 162
click at [597, 33] on li "Estoque" at bounding box center [607, 36] width 127 height 17
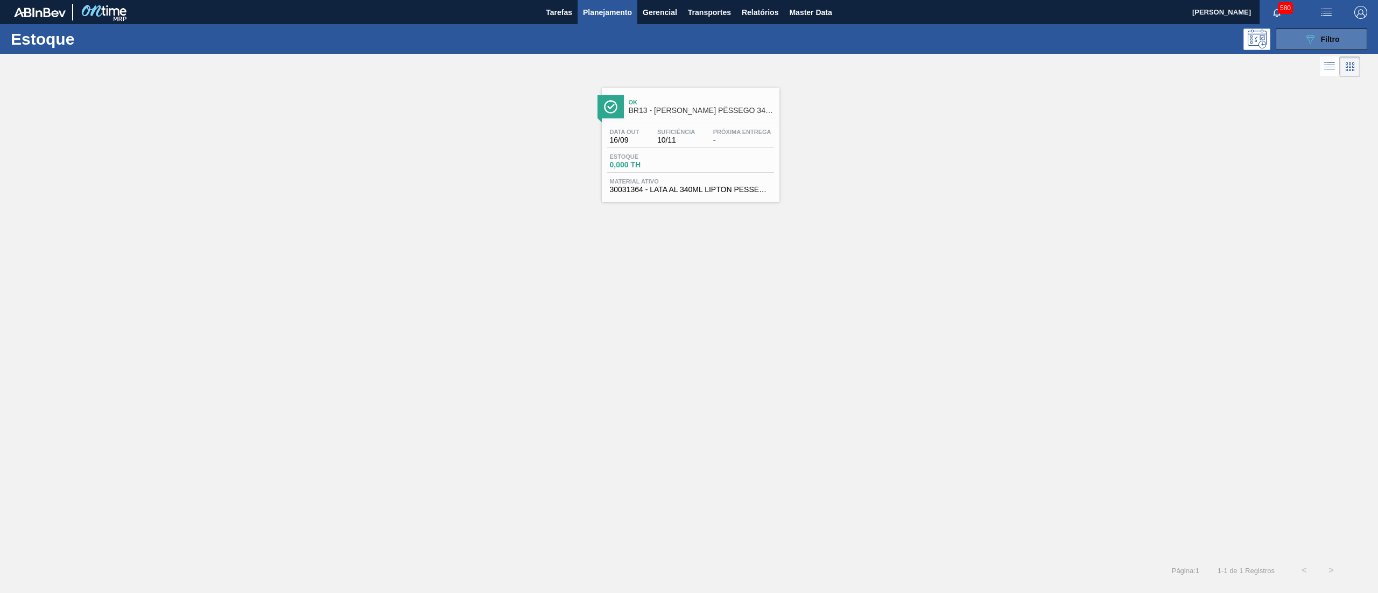
click at [1359, 36] on button "089F7B8B-B2A5-4AFE-B5C0-19BA573D28AC Filtro" at bounding box center [1322, 40] width 92 height 22
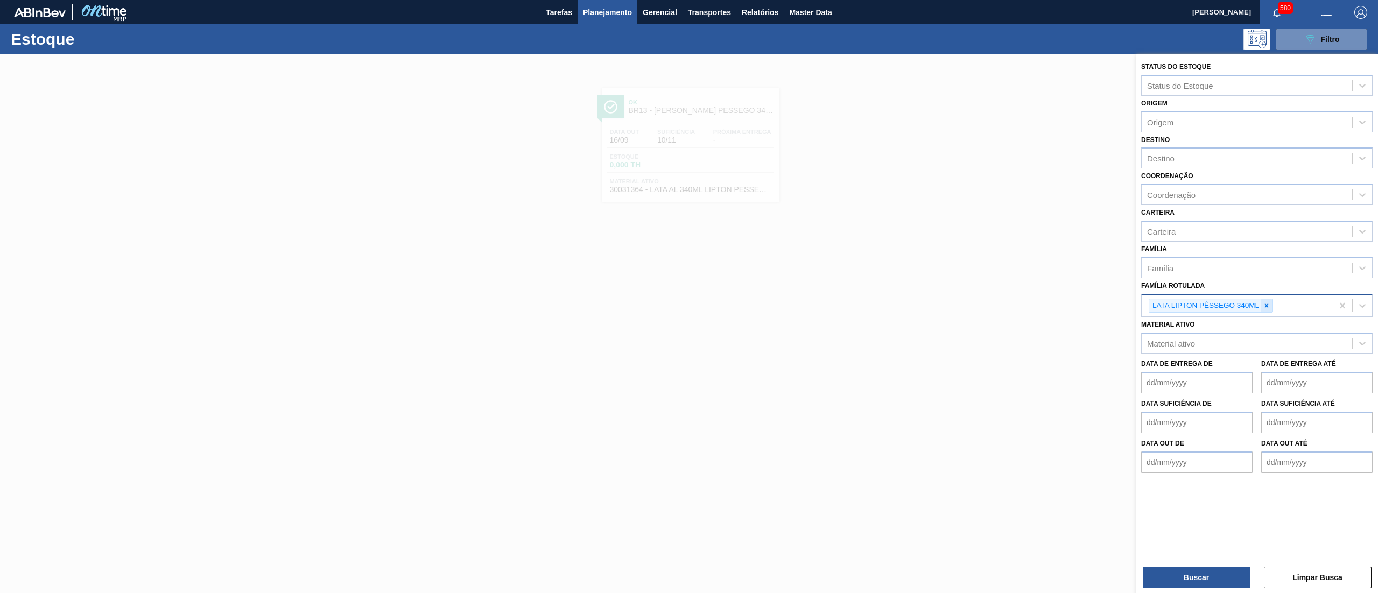
click at [1265, 307] on icon at bounding box center [1267, 306] width 8 height 8
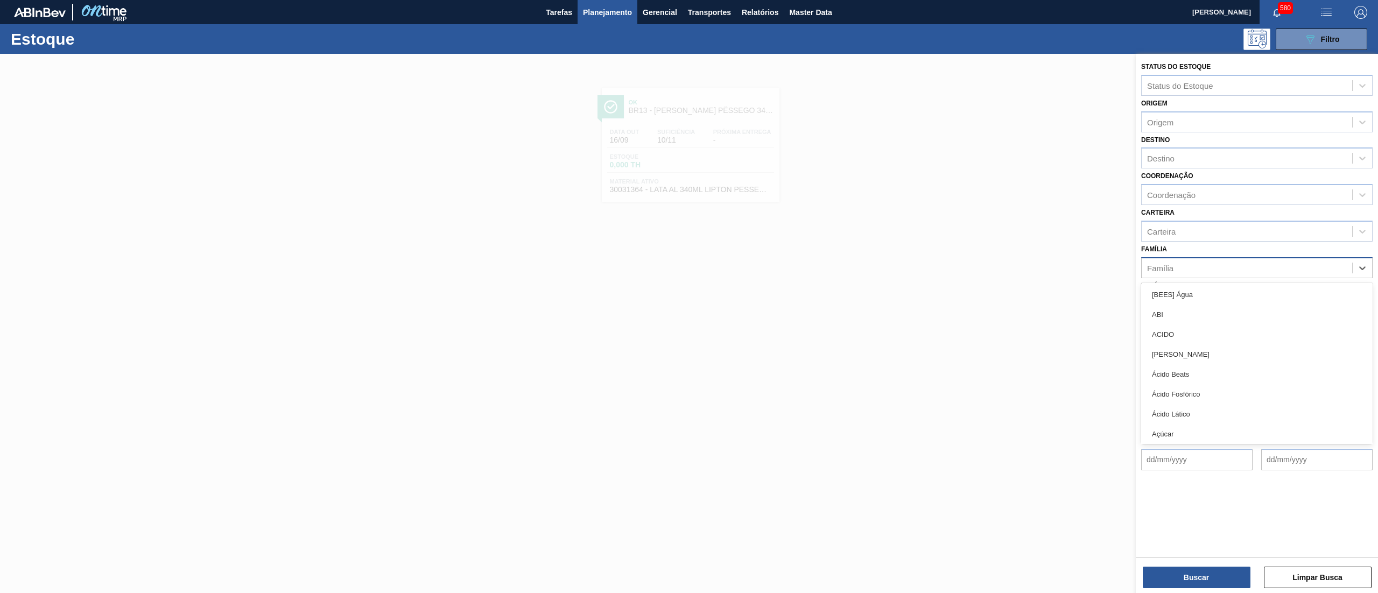
click at [1199, 266] on div "Família" at bounding box center [1247, 268] width 211 height 16
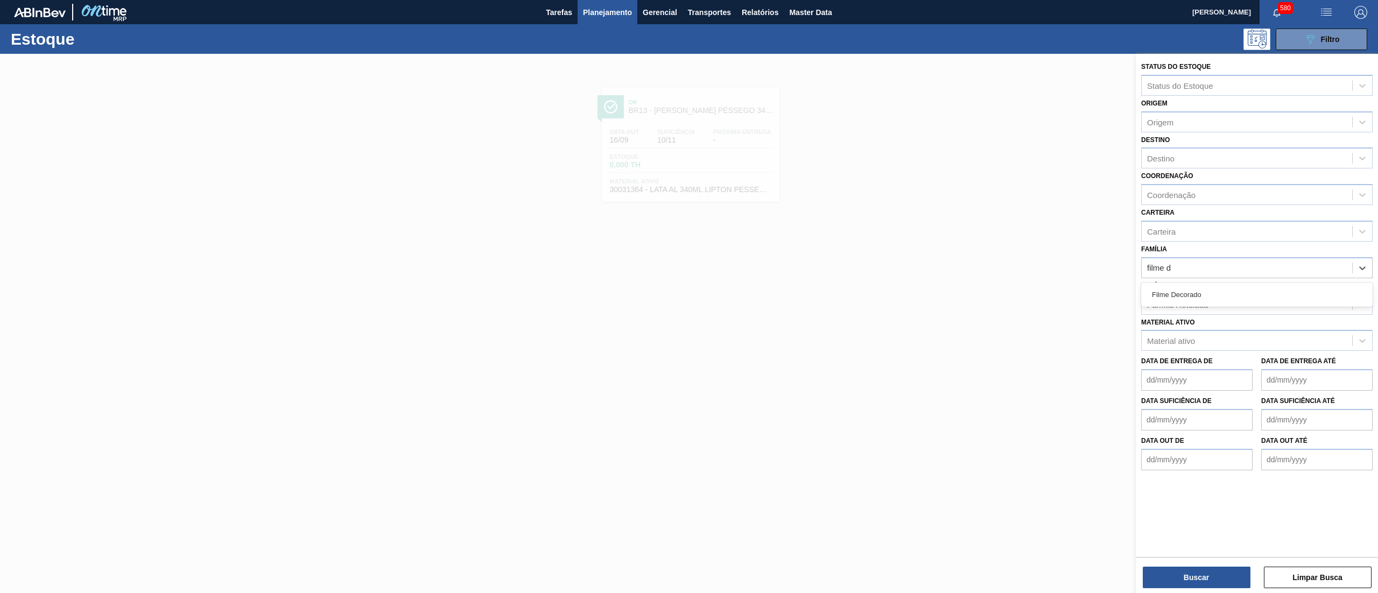
type input "filme de"
click at [1203, 292] on div "Filme Decorado" at bounding box center [1256, 295] width 231 height 20
click at [1174, 154] on div "Destino" at bounding box center [1160, 158] width 27 height 9
type input "16"
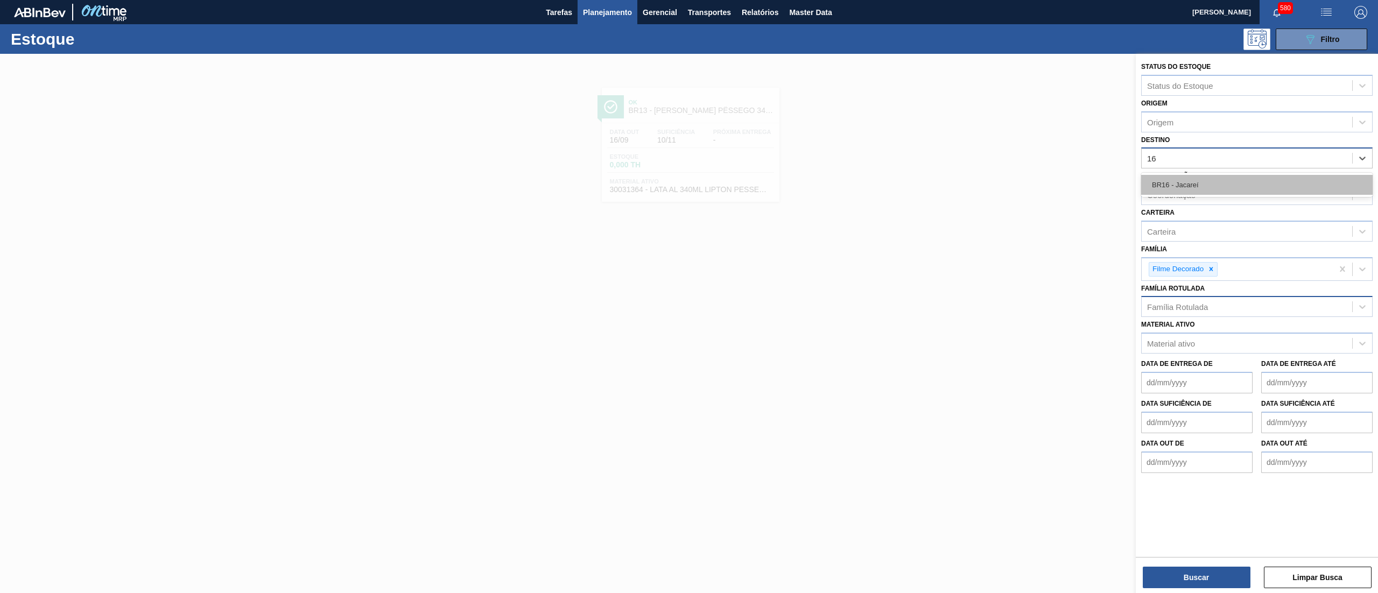
click at [1191, 181] on div "BR16 - Jacareí" at bounding box center [1256, 185] width 231 height 20
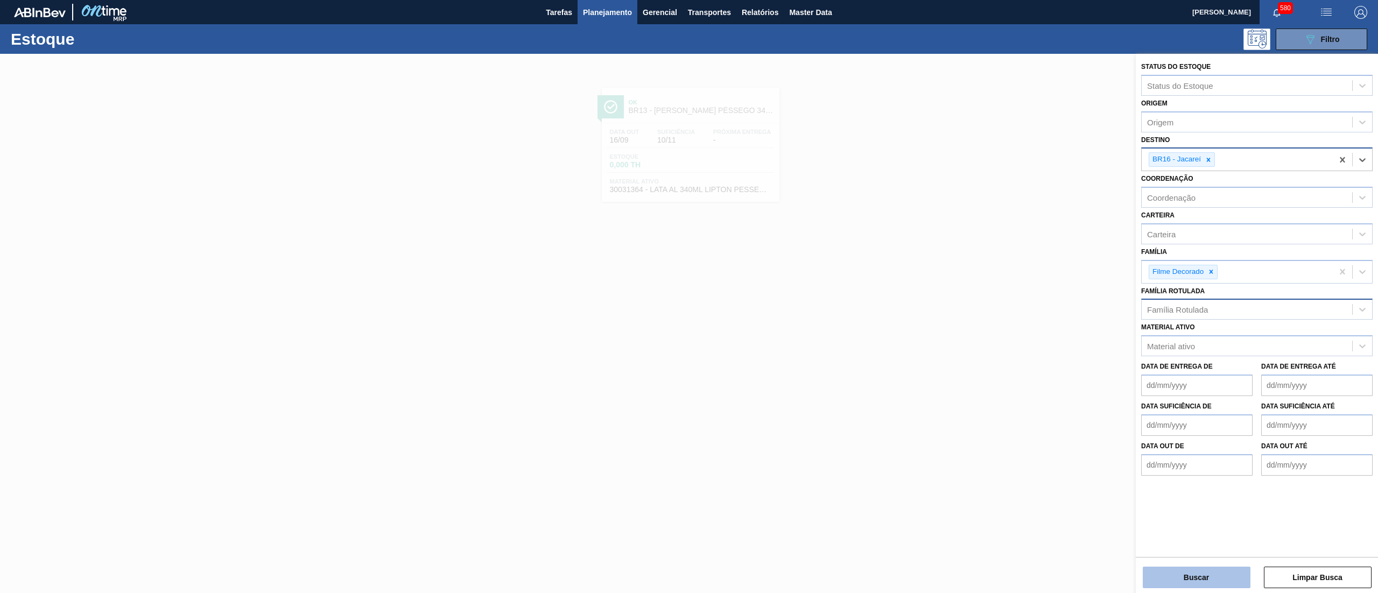
click at [1200, 574] on button "Buscar" at bounding box center [1197, 578] width 108 height 22
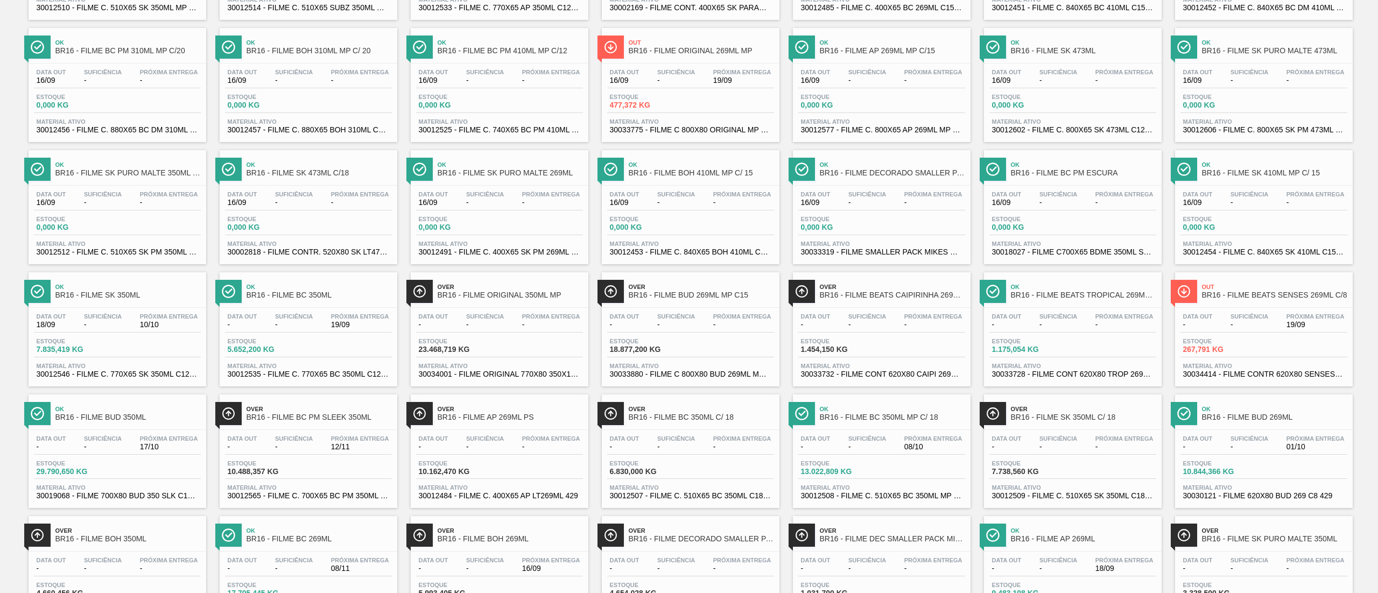
scroll to position [494, 0]
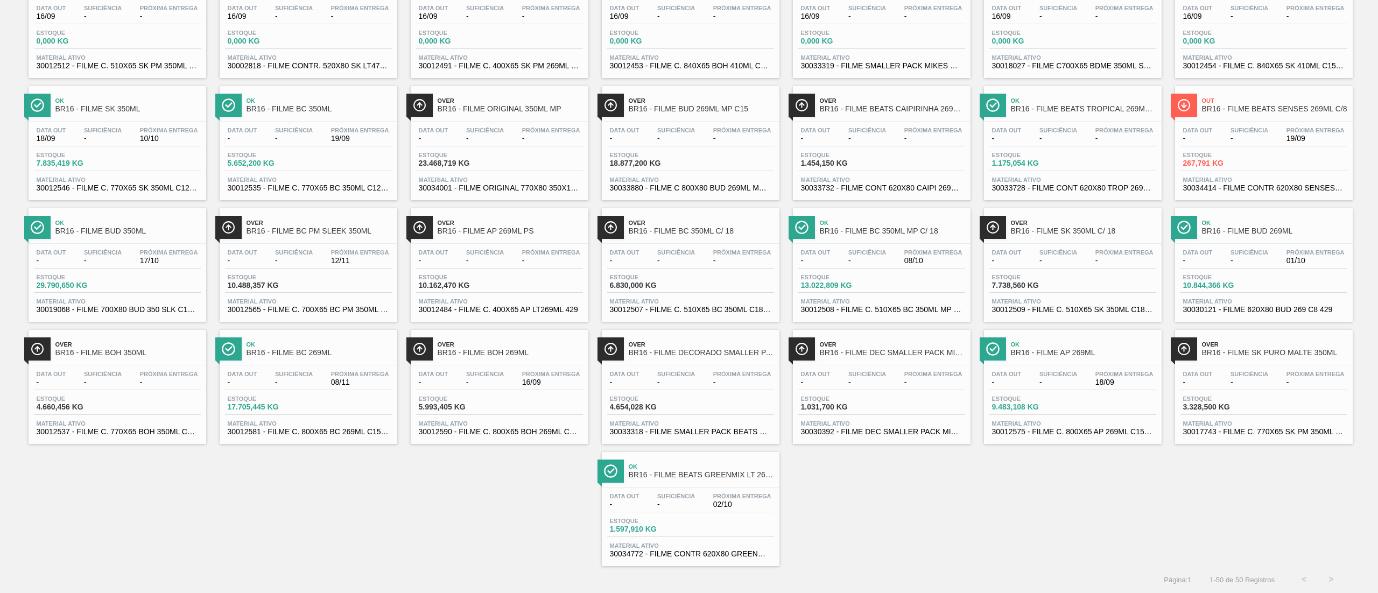
click at [1230, 172] on div "Data out - Suficiência - Próxima Entrega 19/09 Estoque 267,791 KG Material ativ…" at bounding box center [1264, 158] width 178 height 73
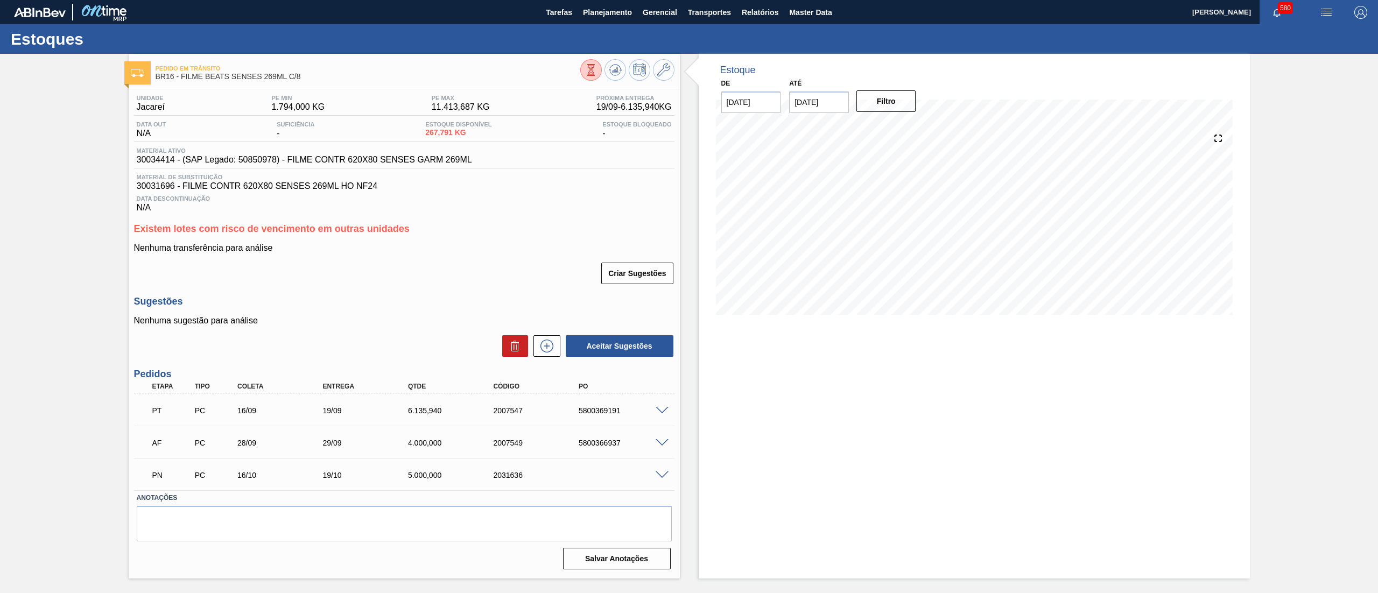
click at [657, 410] on span at bounding box center [662, 411] width 13 height 8
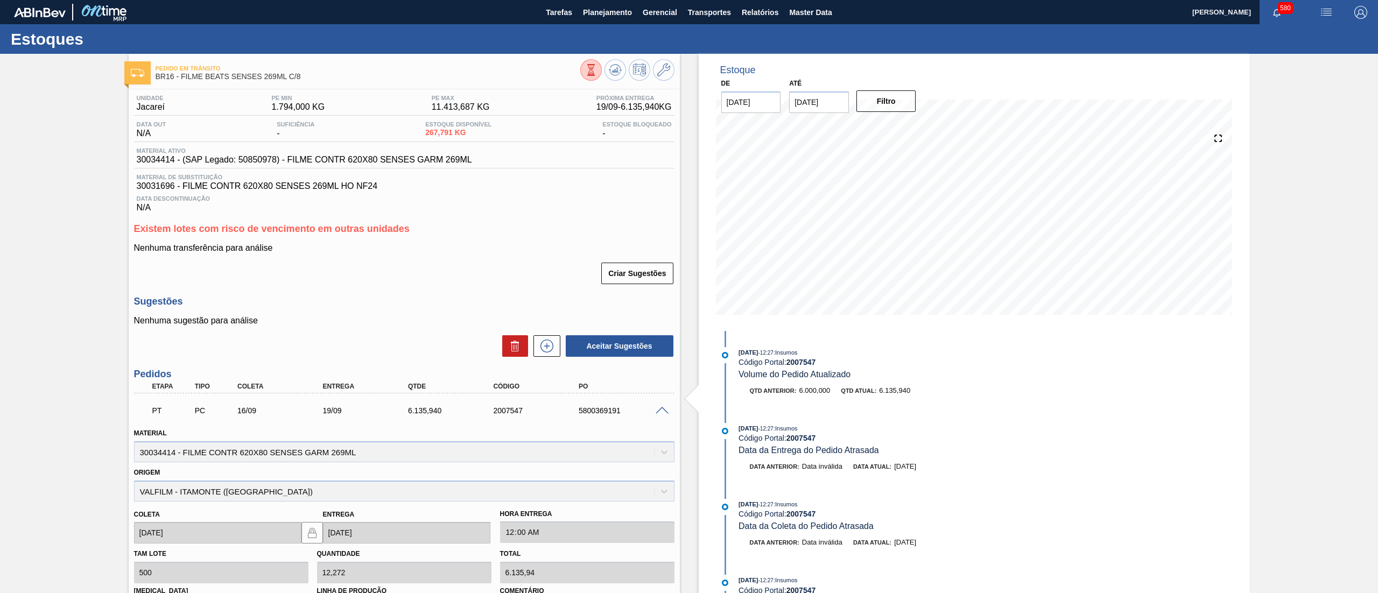
click at [657, 410] on span at bounding box center [662, 411] width 13 height 8
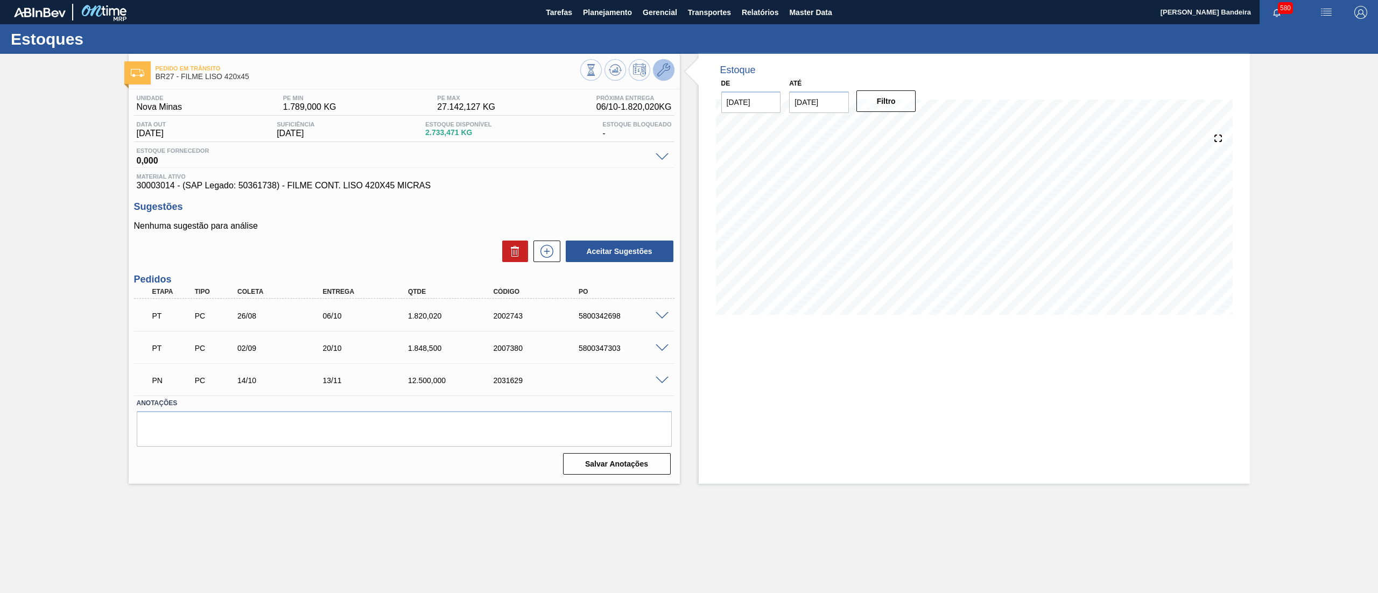
click at [665, 67] on icon at bounding box center [663, 70] width 13 height 13
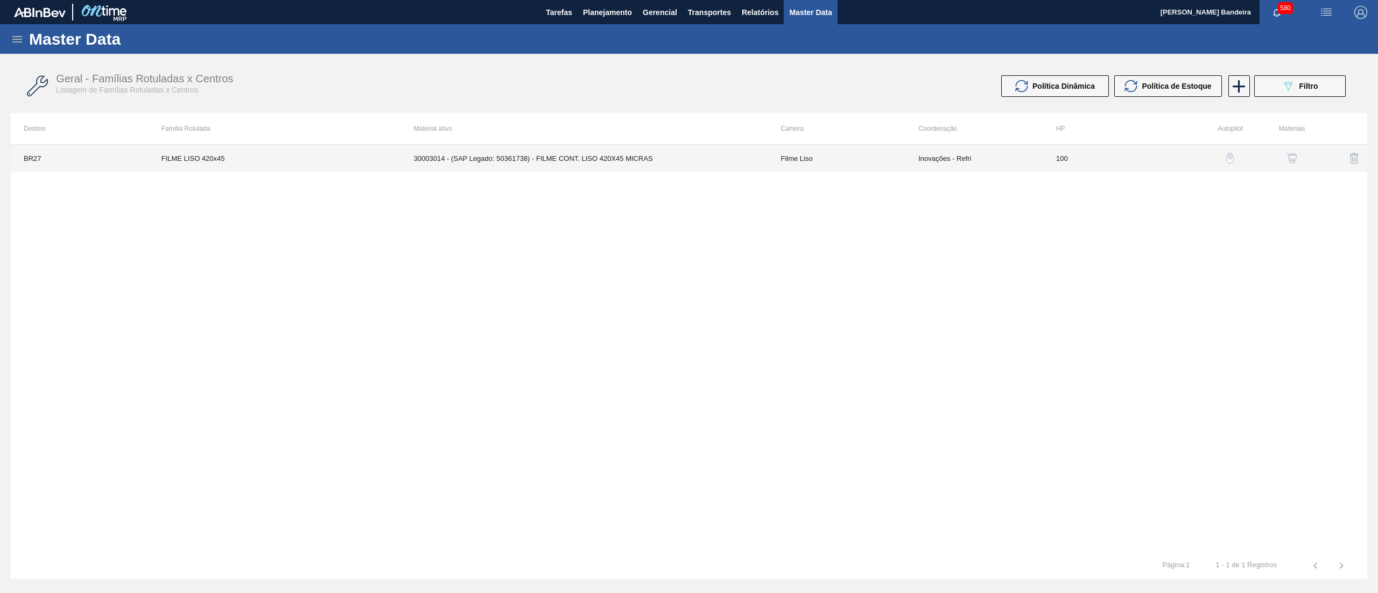
click at [768, 163] on td "Filme Liso" at bounding box center [837, 158] width 138 height 27
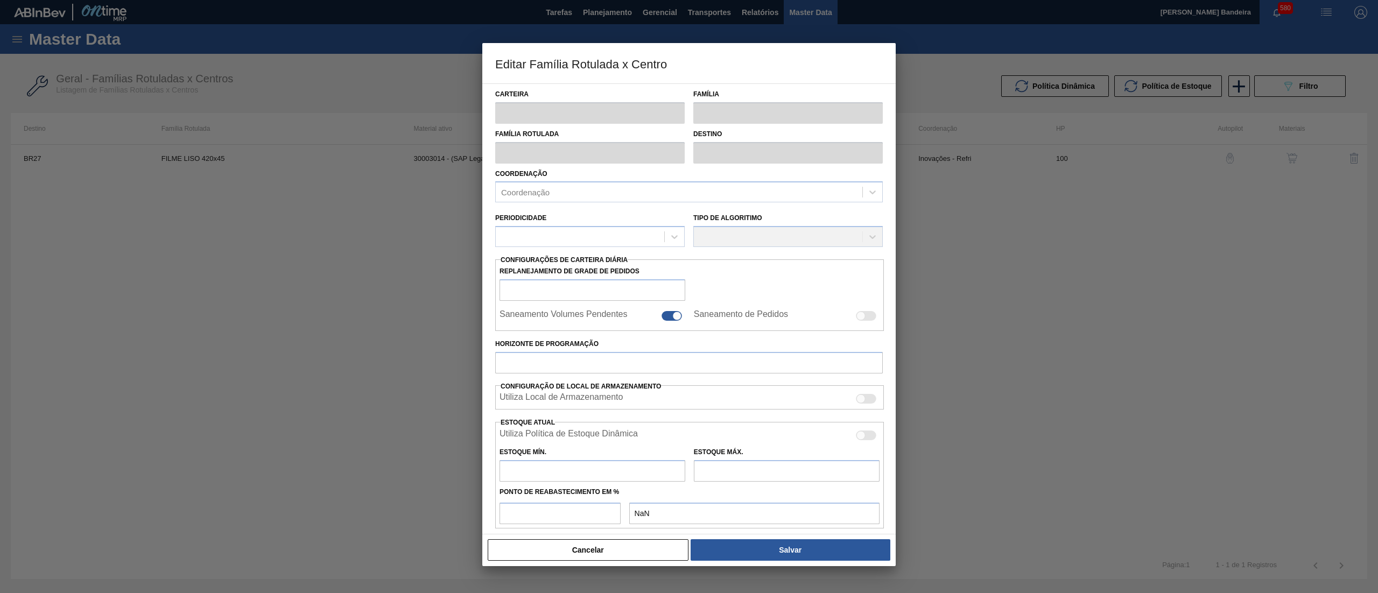
type input "Filme Liso"
type input "FILME LISO 420x45"
type input "BR27 - Nova Minas"
type input "100"
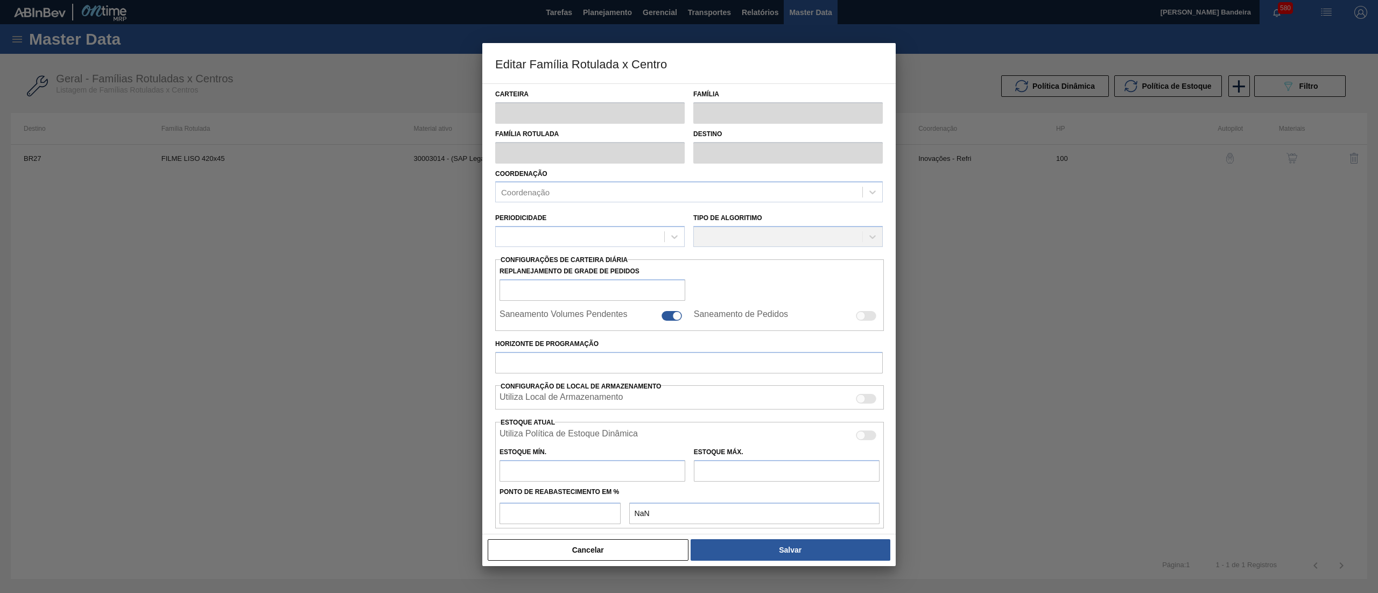
type input "1.789"
type input "27.142,127"
type input "67"
type input "18.691,084"
checkbox input "true"
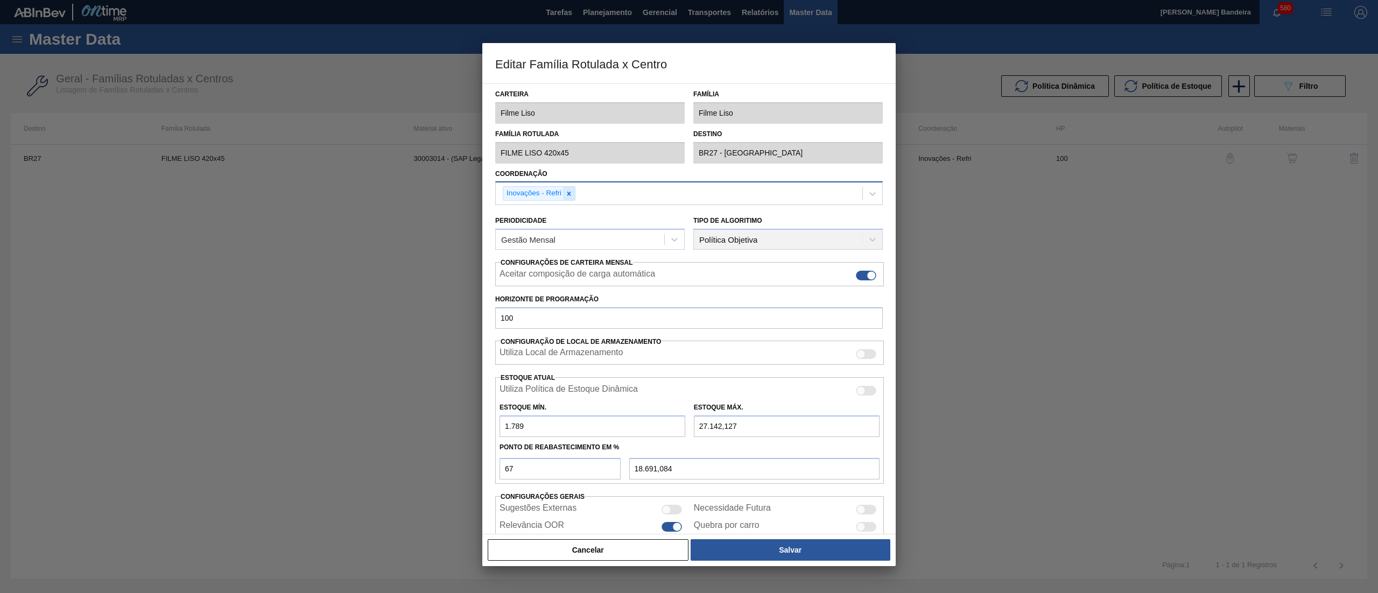
click at [573, 189] on div at bounding box center [569, 193] width 12 height 13
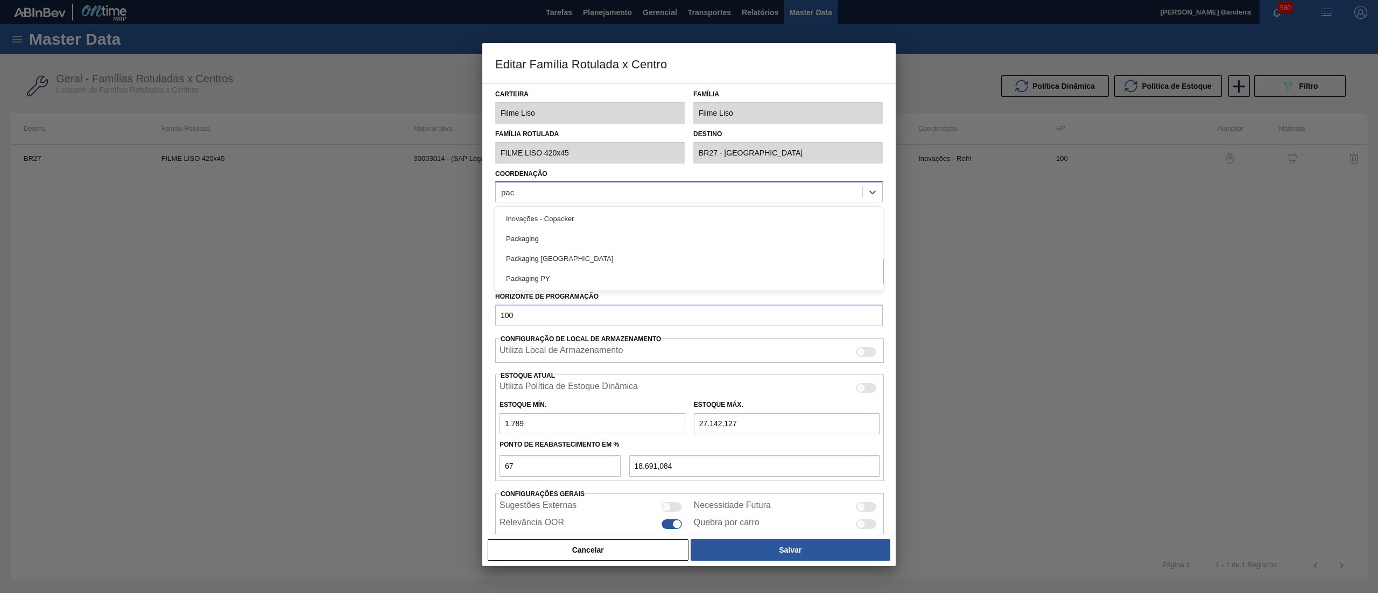
type input "pack"
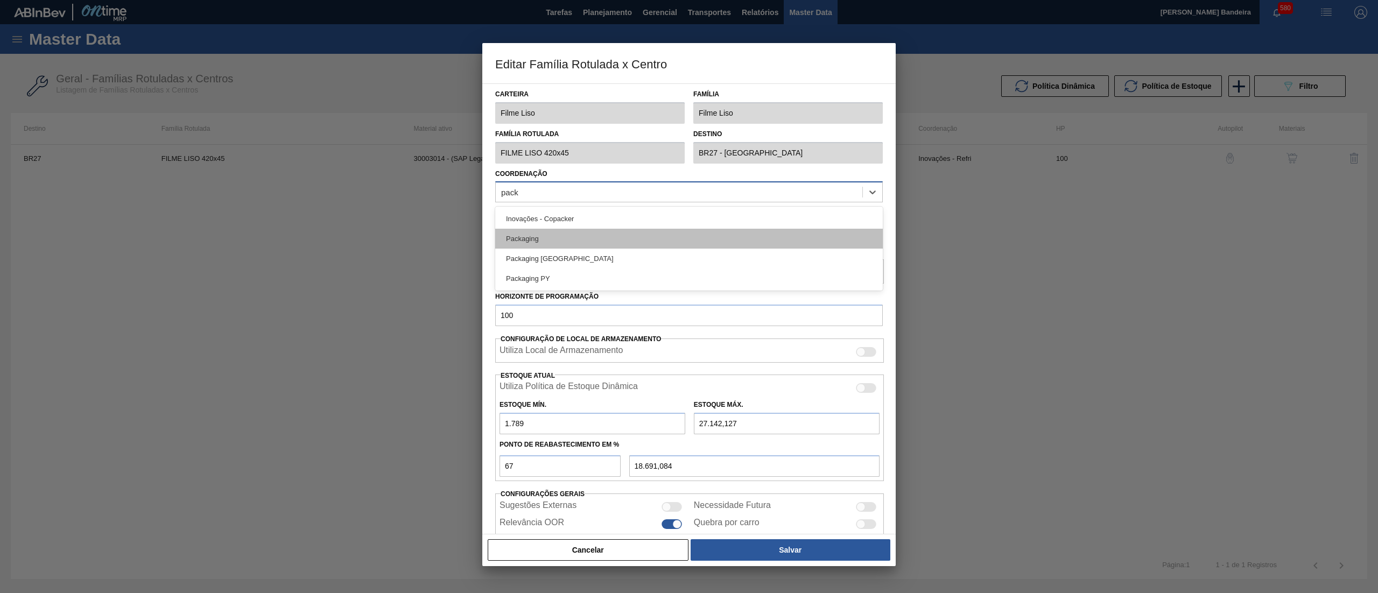
click at [586, 242] on div "Packaging" at bounding box center [689, 239] width 388 height 20
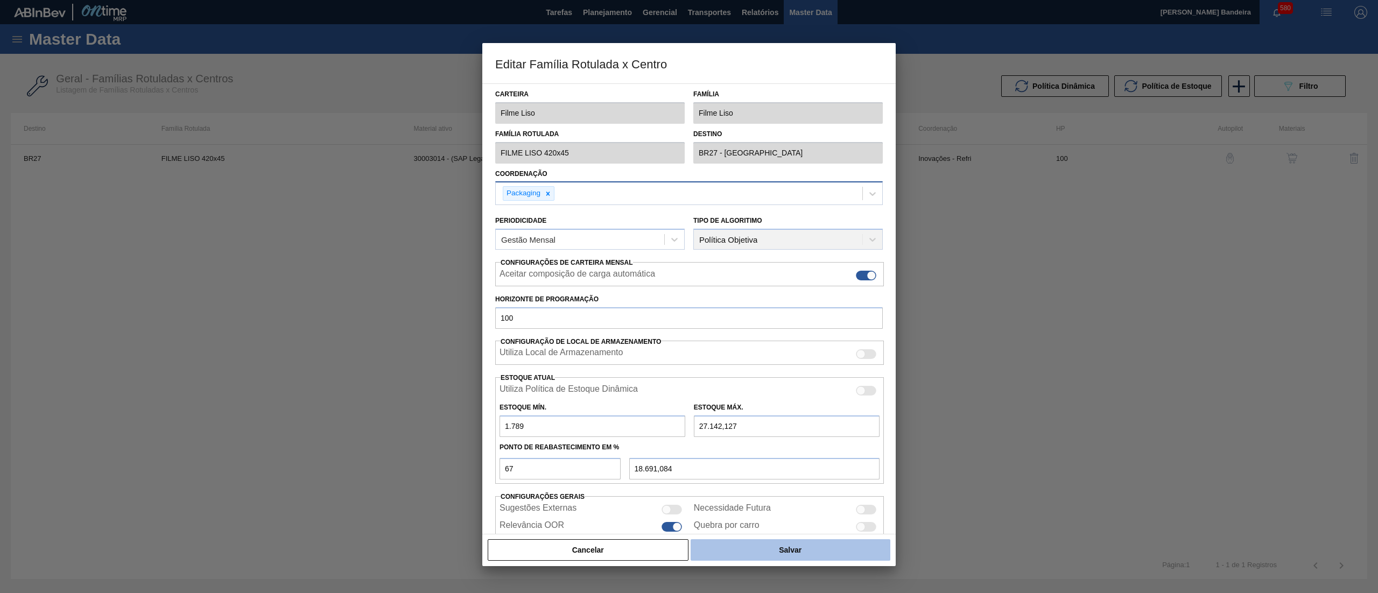
click at [822, 553] on button "Salvar" at bounding box center [791, 550] width 200 height 22
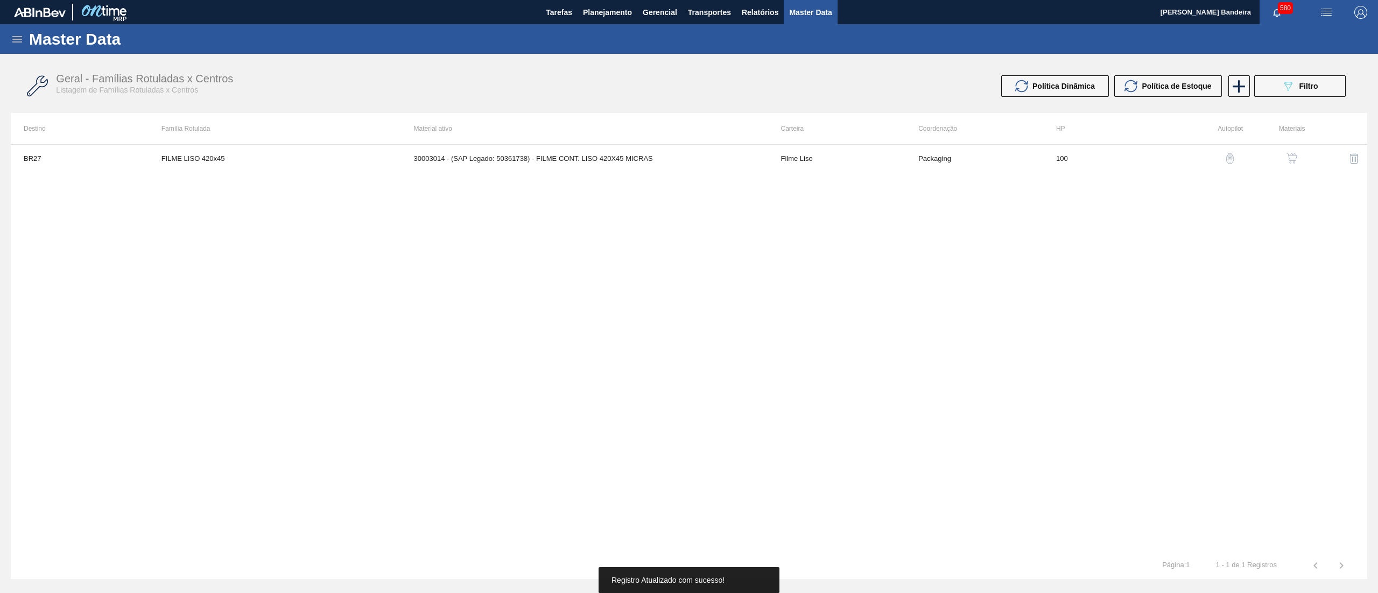
click at [1288, 157] on img "button" at bounding box center [1292, 158] width 11 height 11
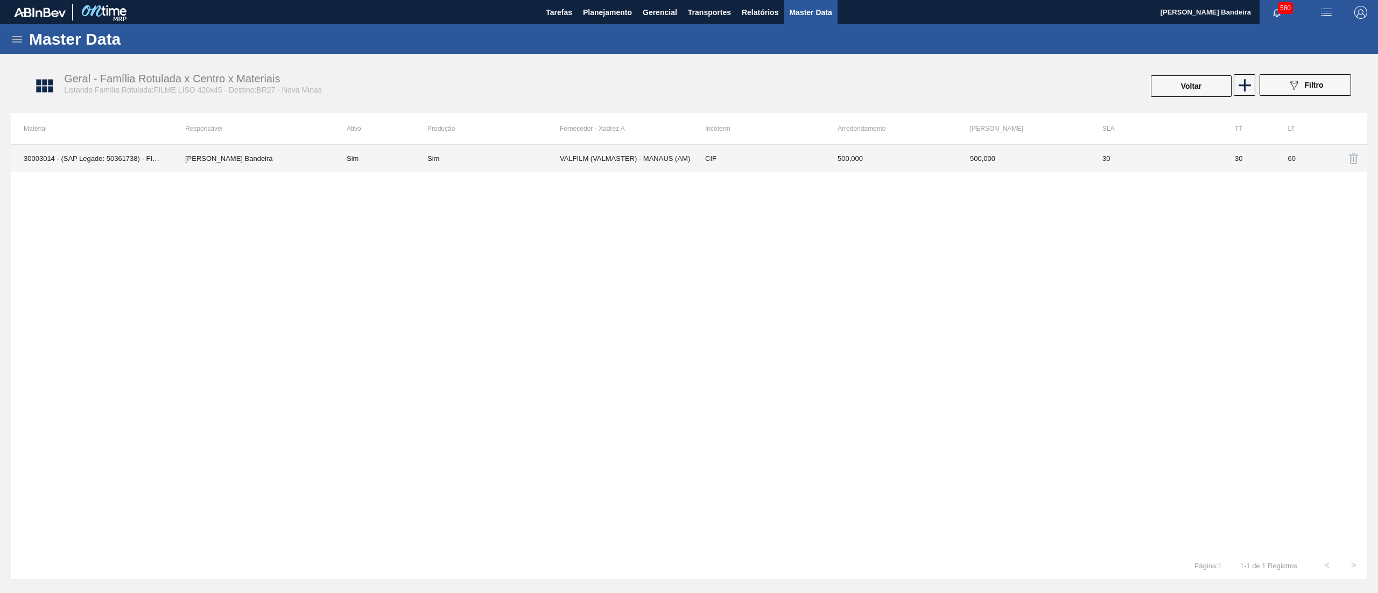
click at [676, 165] on td "VALFILM (VALMASTER) - MANAUS (AM)" at bounding box center [626, 158] width 132 height 27
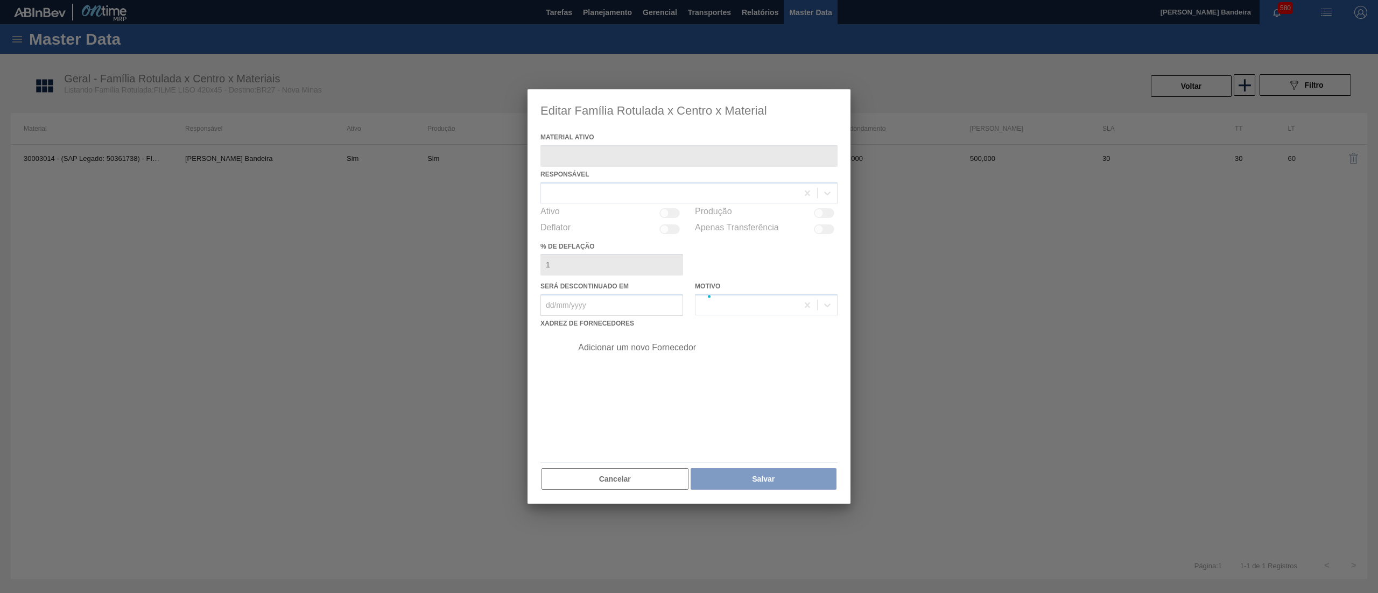
type ativo "30003014 - (SAP Legado: 50361738) - FILME CONT. LISO 420X45 MICRAS"
checkbox input "true"
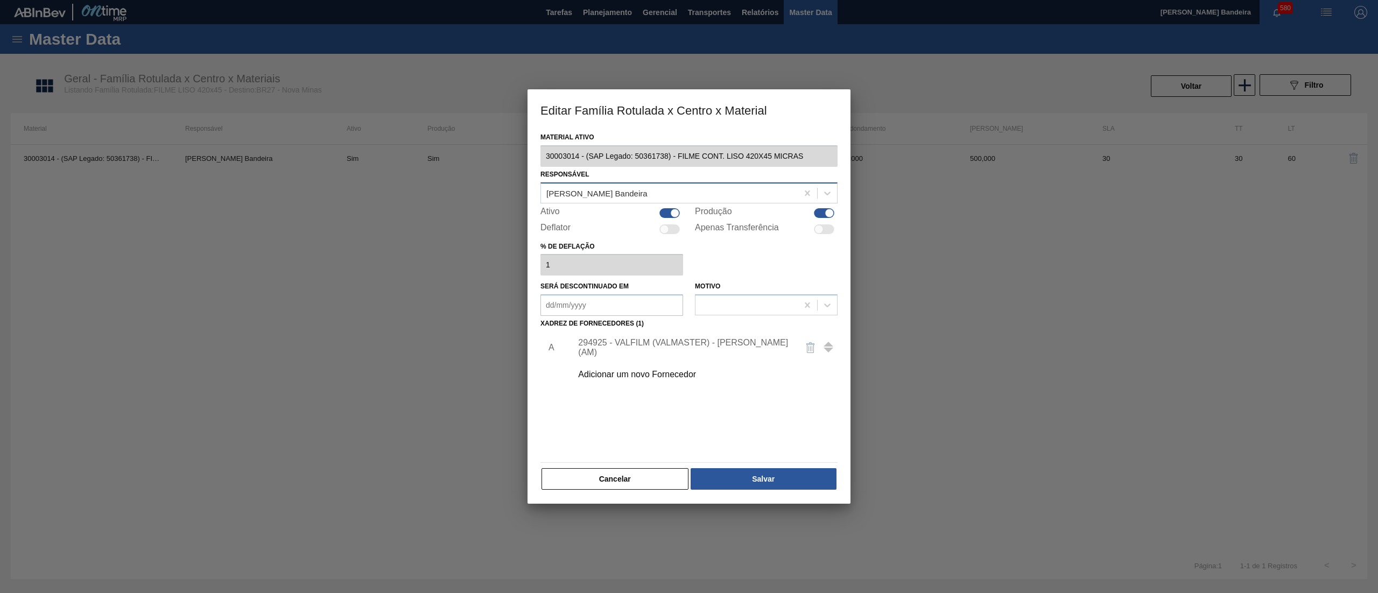
click at [627, 192] on div "[PERSON_NAME] Bandeira" at bounding box center [596, 192] width 101 height 9
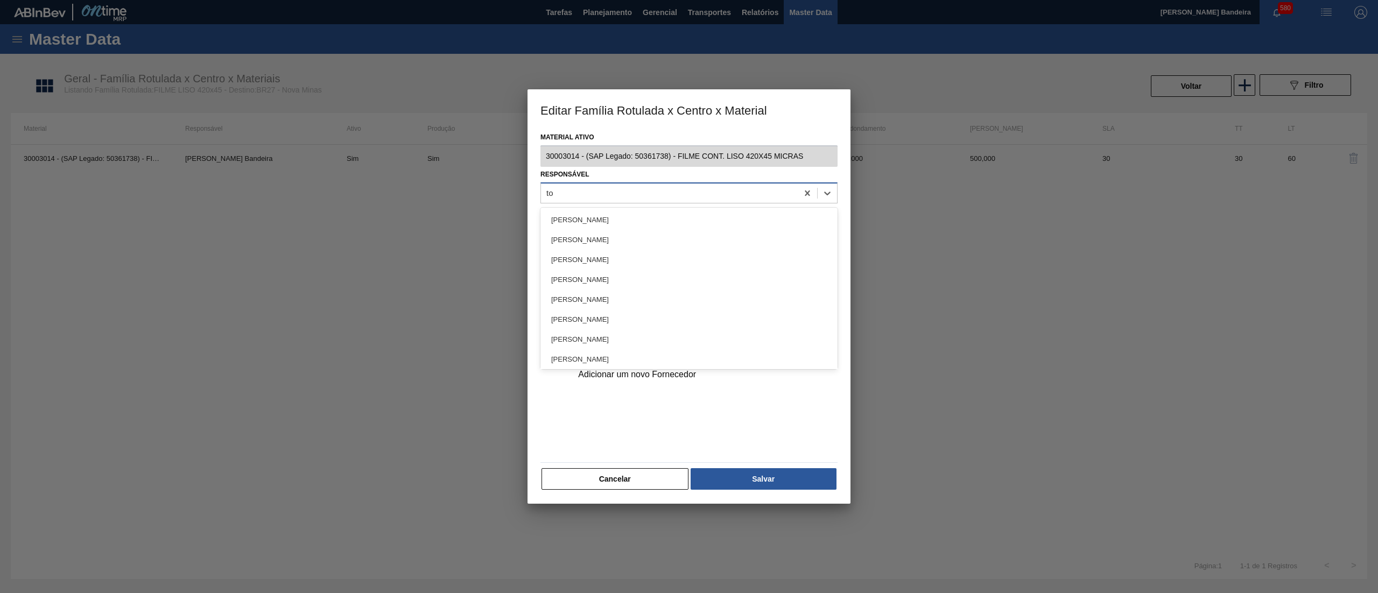
type input "tom"
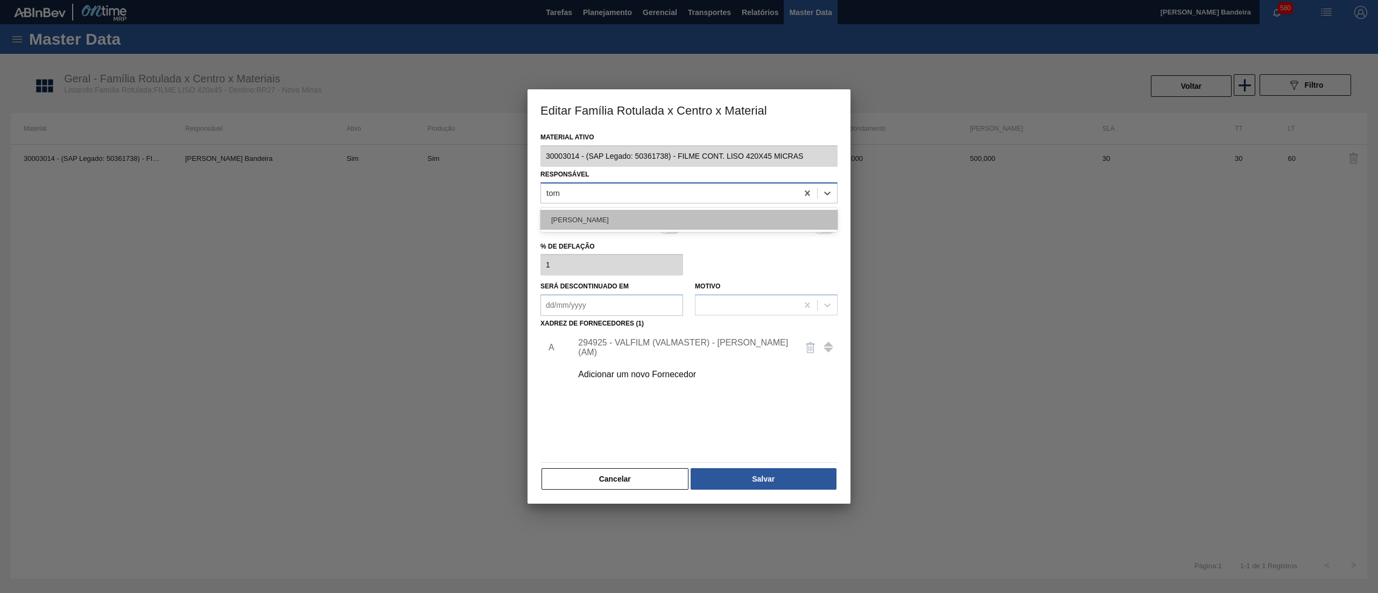
click at [642, 215] on div "TOMAS SIMOES SILVA" at bounding box center [689, 220] width 297 height 20
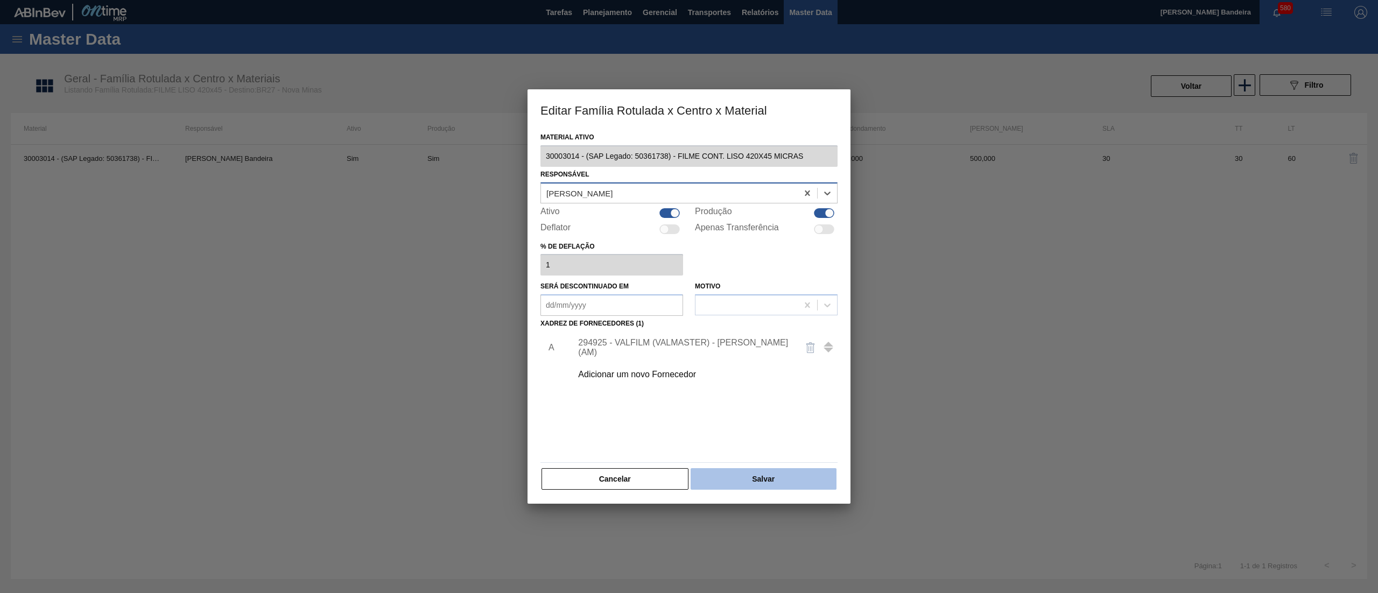
click at [750, 480] on button "Salvar" at bounding box center [764, 479] width 146 height 22
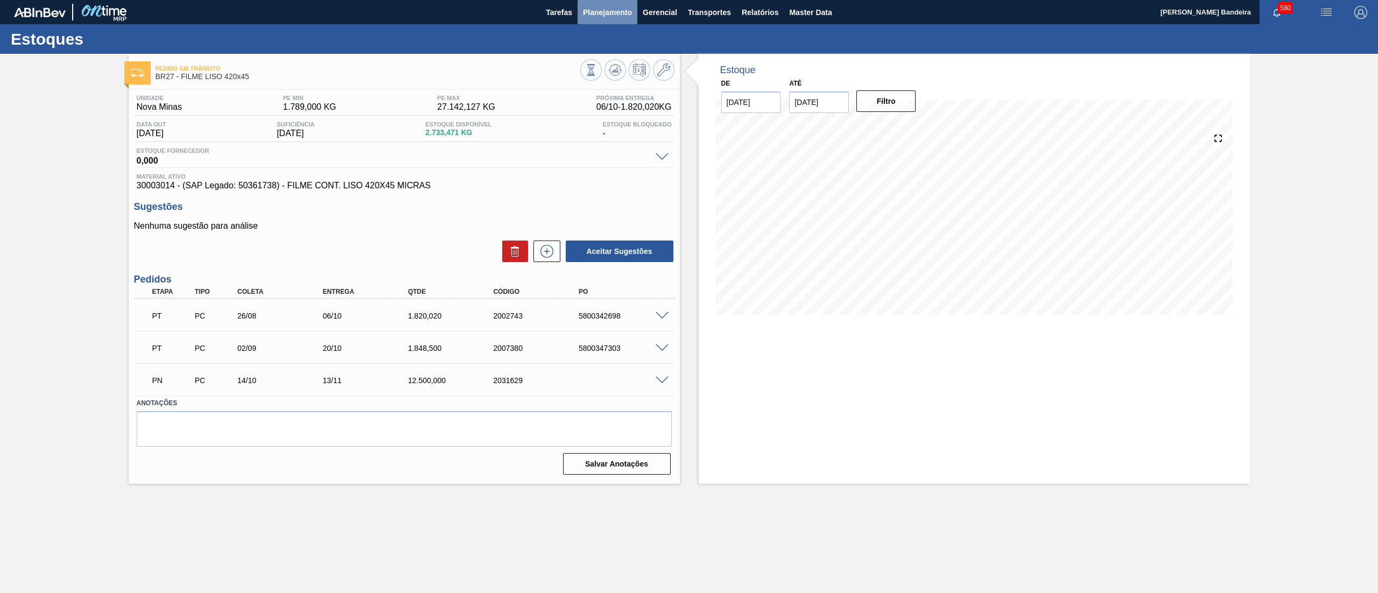
click at [601, 19] on button "Planejamento" at bounding box center [608, 12] width 60 height 24
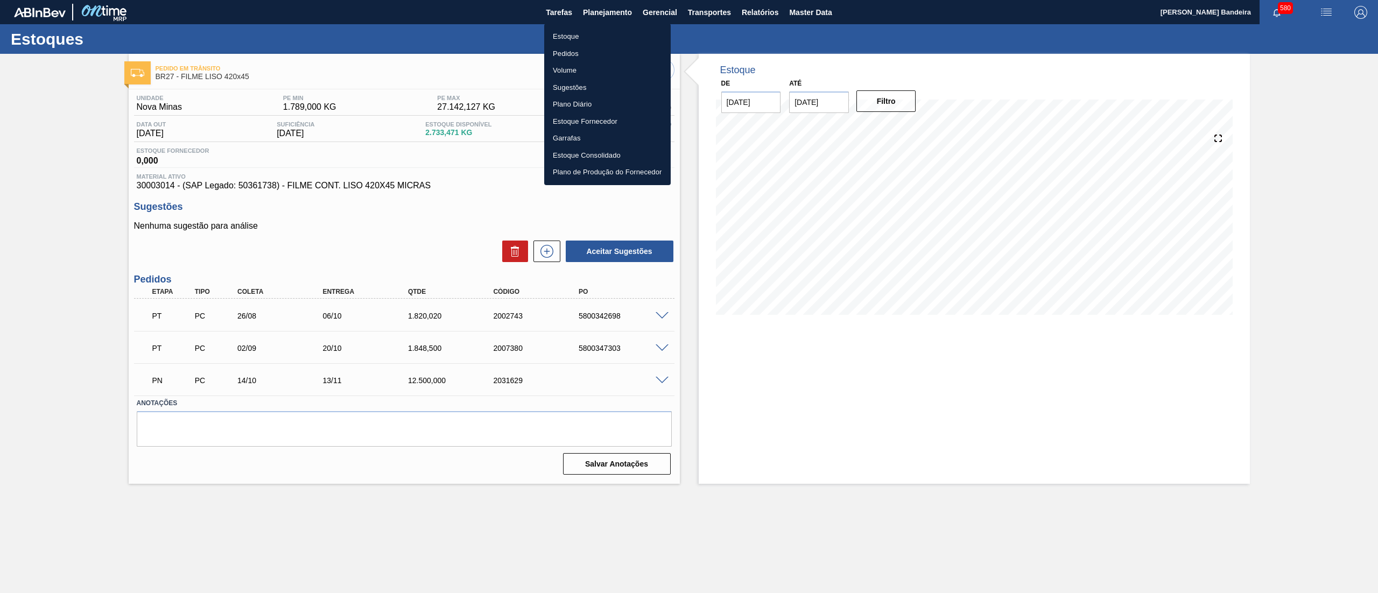
click at [598, 33] on li "Estoque" at bounding box center [607, 36] width 127 height 17
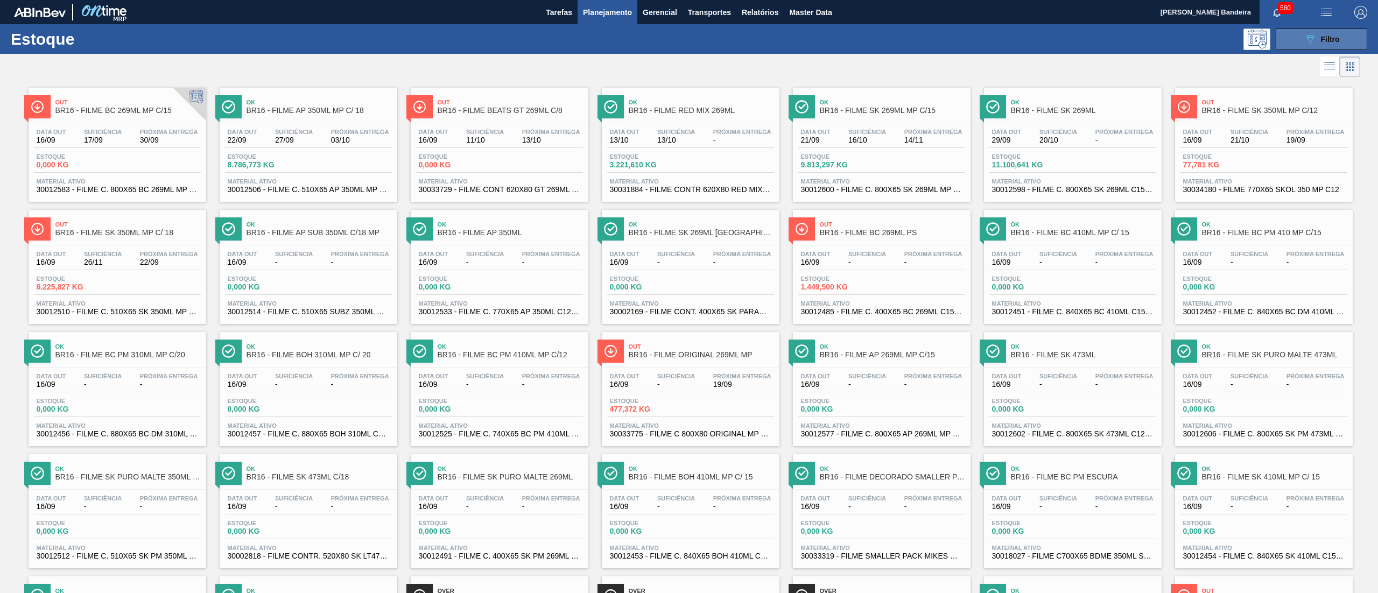
click at [1295, 42] on button "089F7B8B-B2A5-4AFE-B5C0-19BA573D28AC Filtro" at bounding box center [1322, 40] width 92 height 22
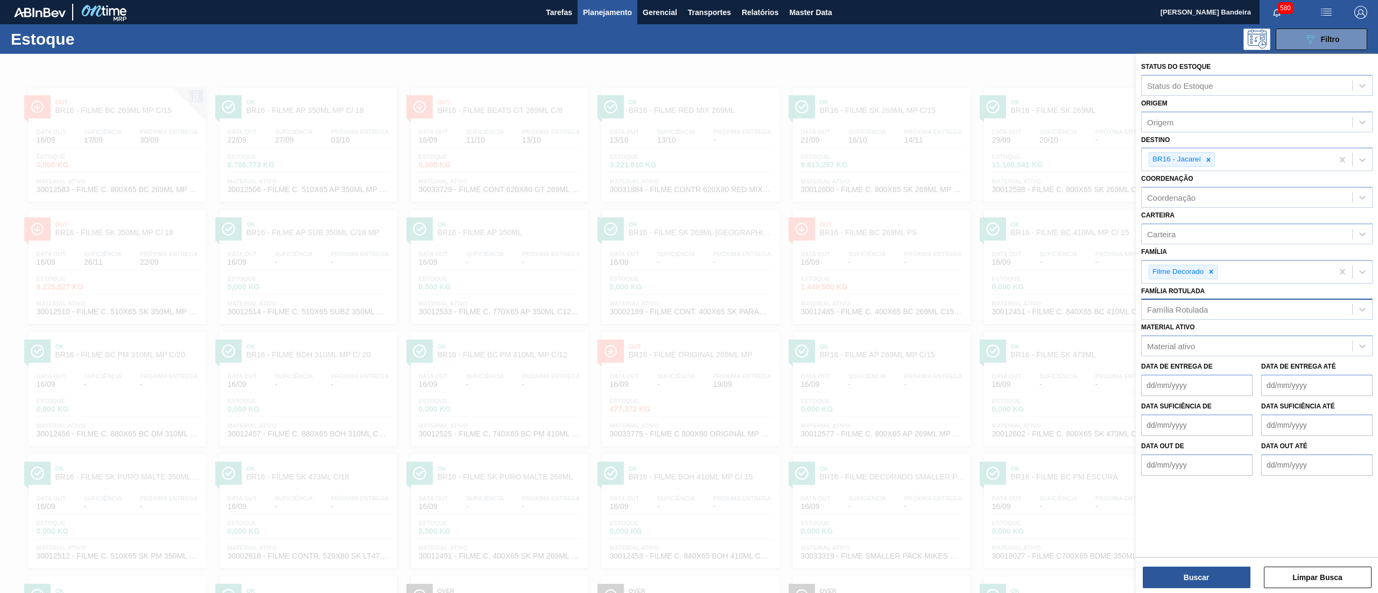
click at [1208, 318] on div "Família Rotulada" at bounding box center [1256, 309] width 231 height 21
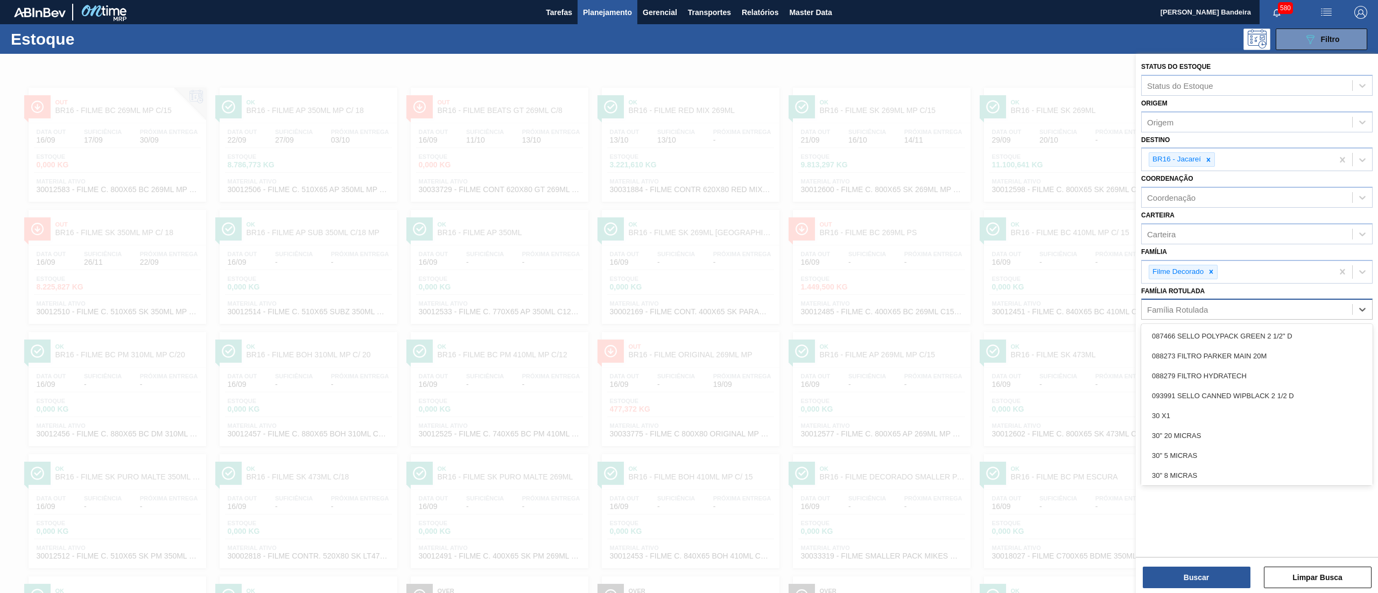
paste Rotulada "RÓTULO PLÁSTICO LIPTON PÊSSEGO 1,5 H"
type Rotulada "RÓTULO PLÁSTICO LIPTON PÊSSEGO 1,5 H"
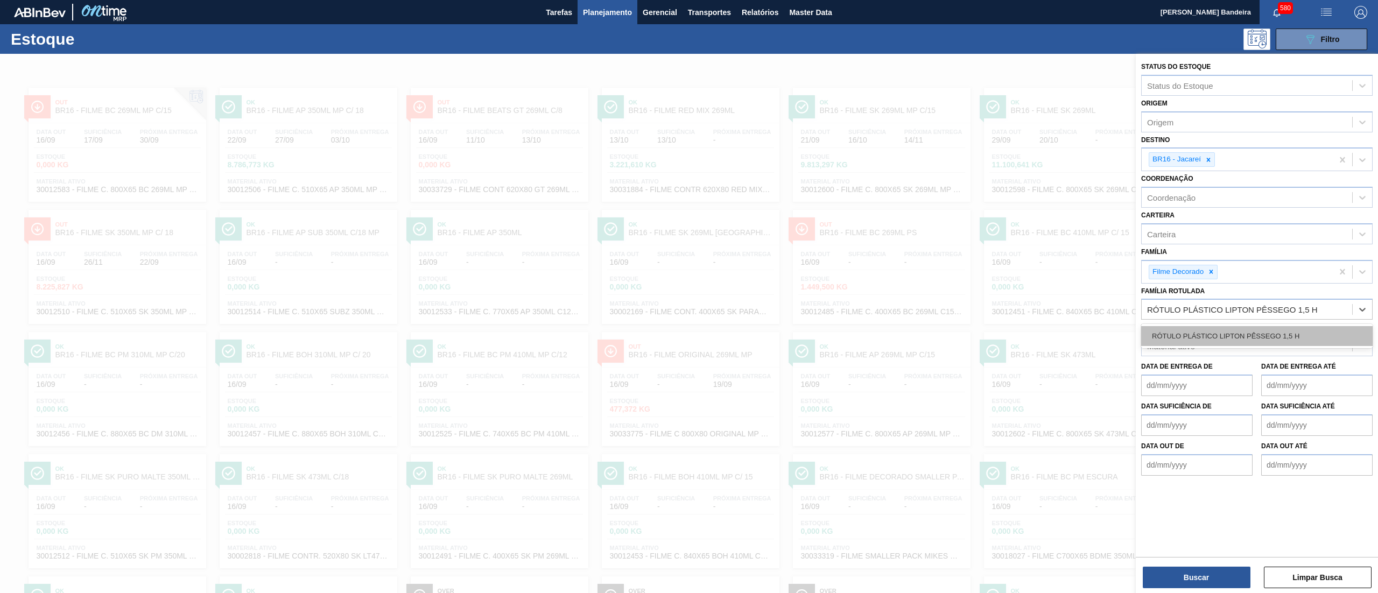
click at [1215, 327] on div "RÓTULO PLÁSTICO LIPTON PÊSSEGO 1,5 H" at bounding box center [1256, 336] width 231 height 20
click at [1211, 265] on div at bounding box center [1211, 271] width 12 height 13
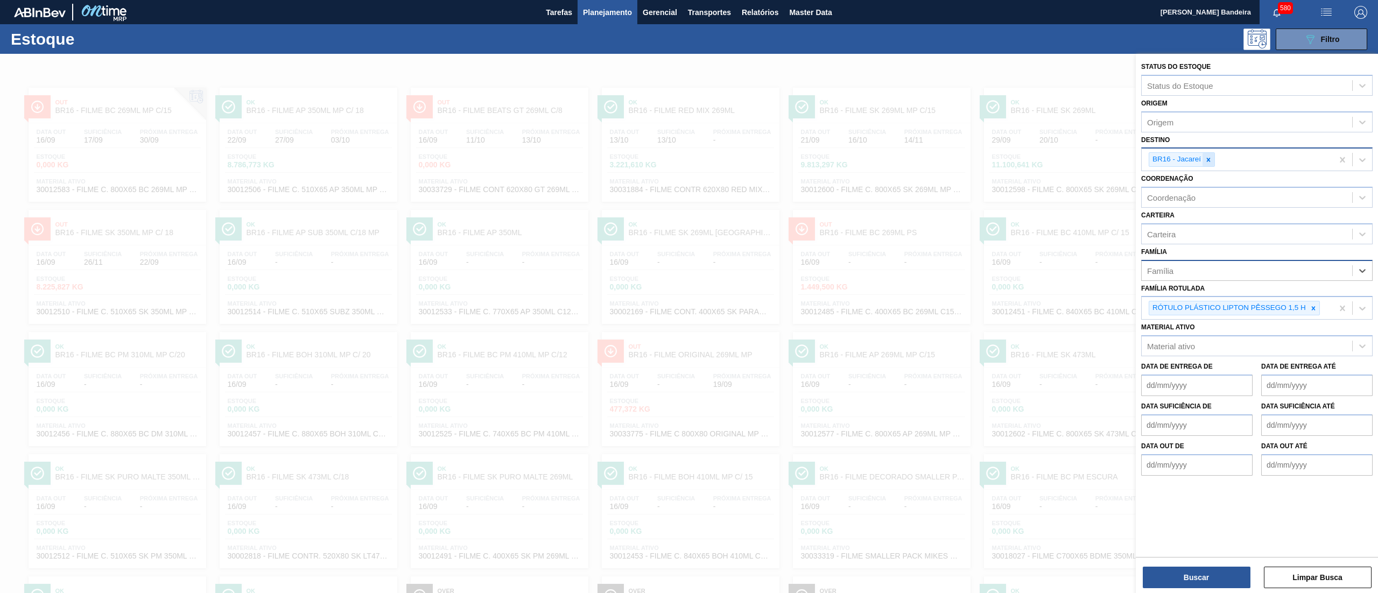
click at [1205, 158] on icon at bounding box center [1209, 160] width 8 height 8
click at [1170, 572] on button "Buscar" at bounding box center [1197, 578] width 108 height 22
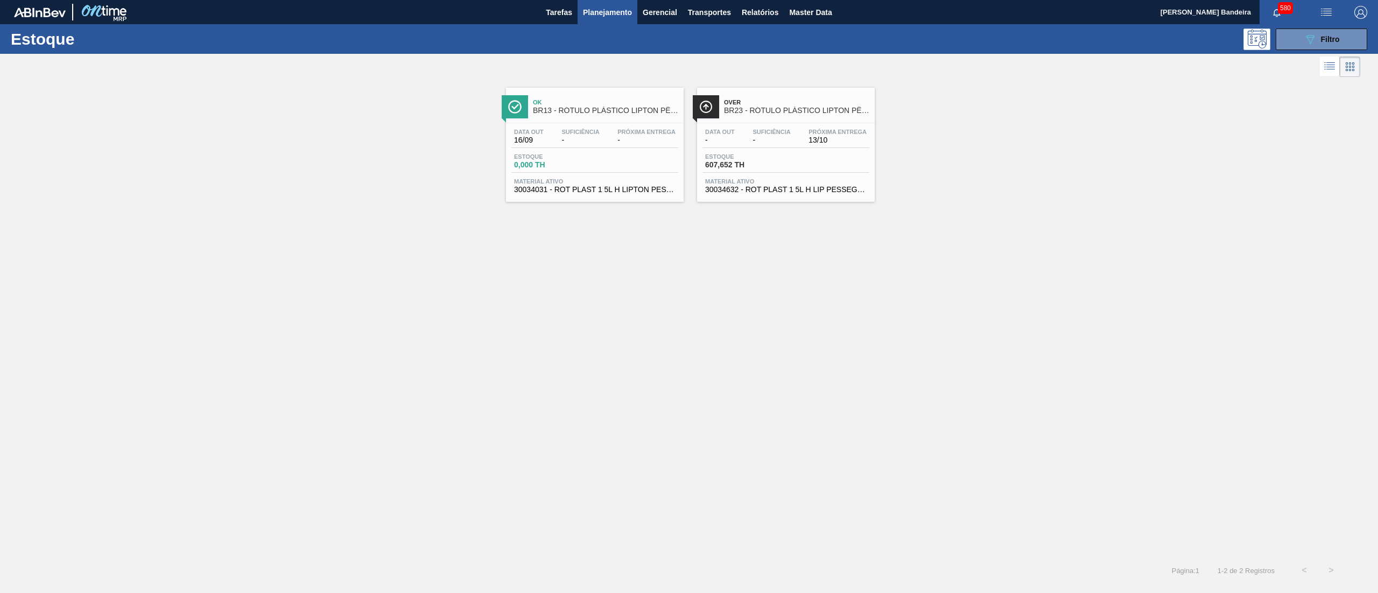
click at [744, 192] on span "30034632 - ROT PLAST 1 5L H LIP PESSEGO NF25" at bounding box center [786, 190] width 162 height 8
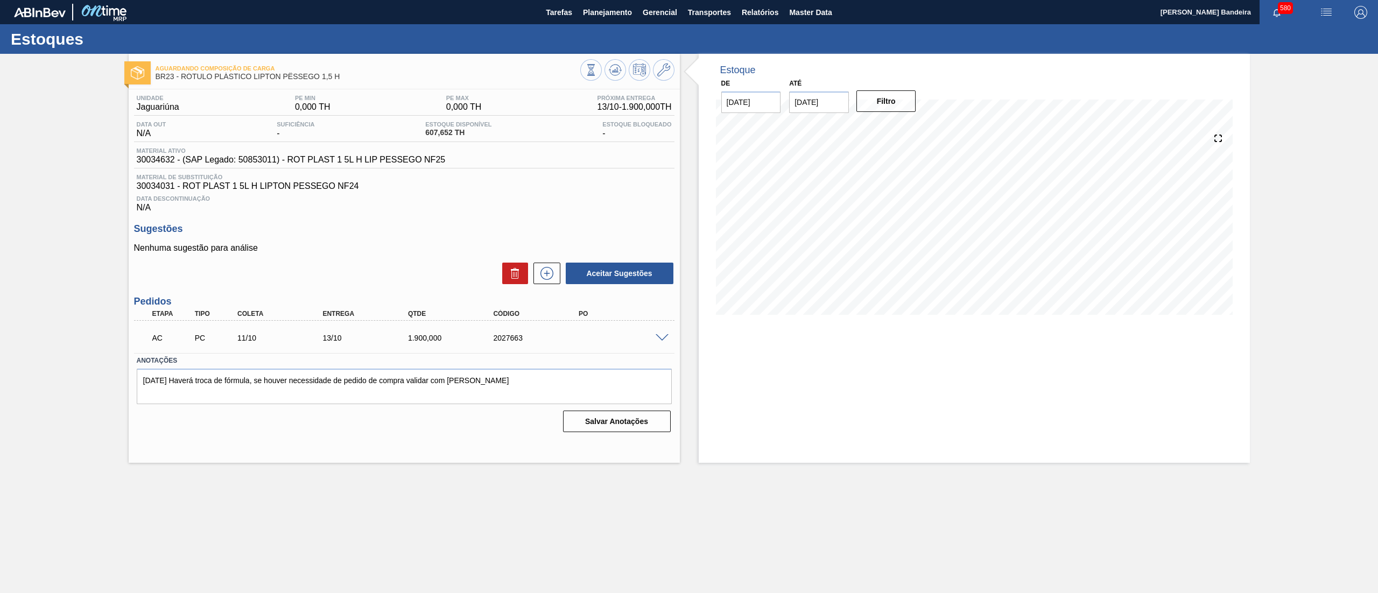
click at [657, 337] on span at bounding box center [662, 338] width 13 height 8
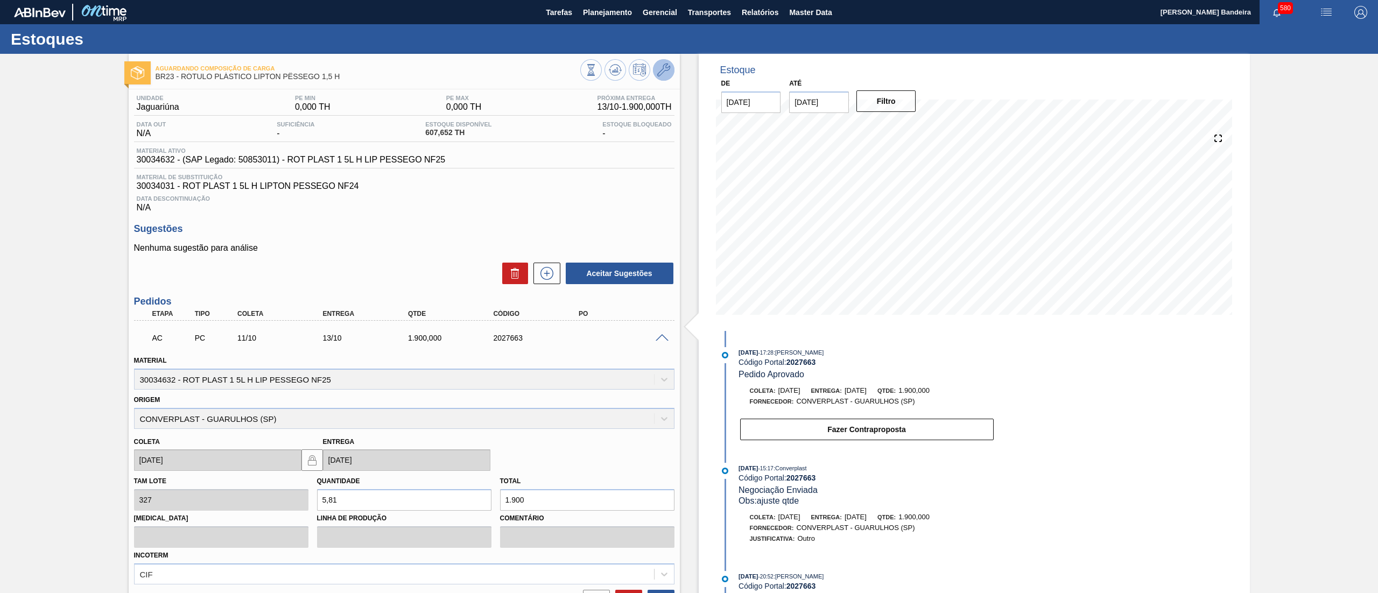
click at [660, 67] on icon at bounding box center [663, 70] width 13 height 13
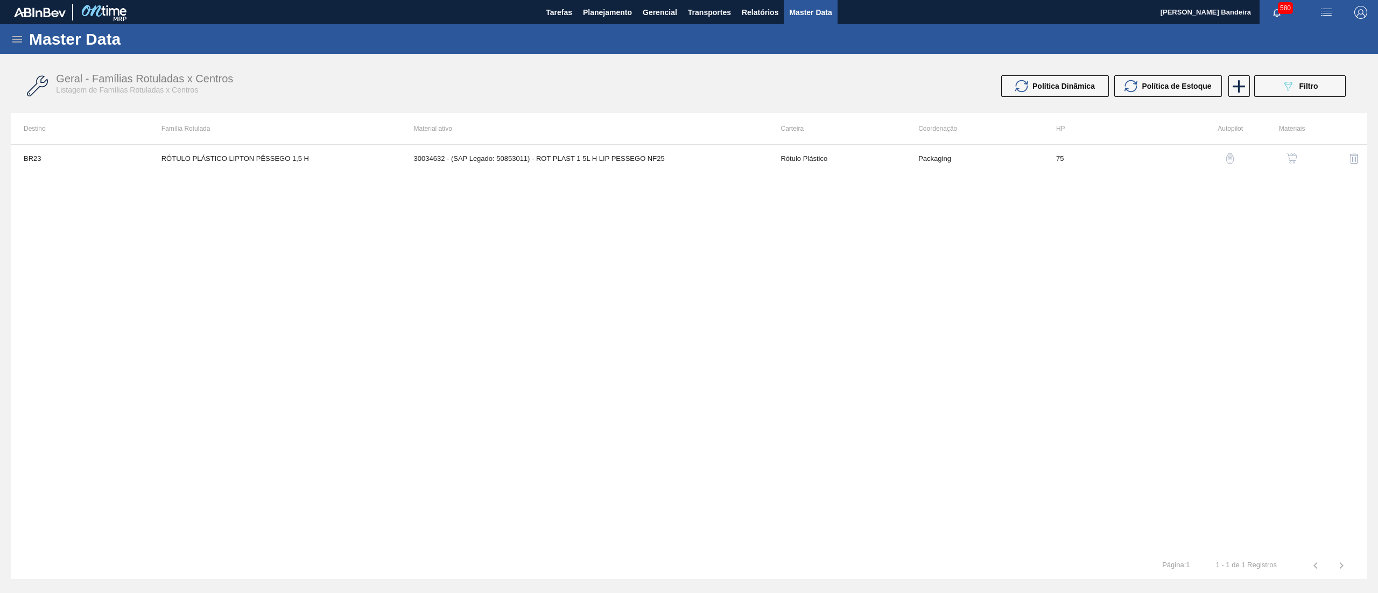
click at [1293, 155] on img "button" at bounding box center [1292, 158] width 11 height 11
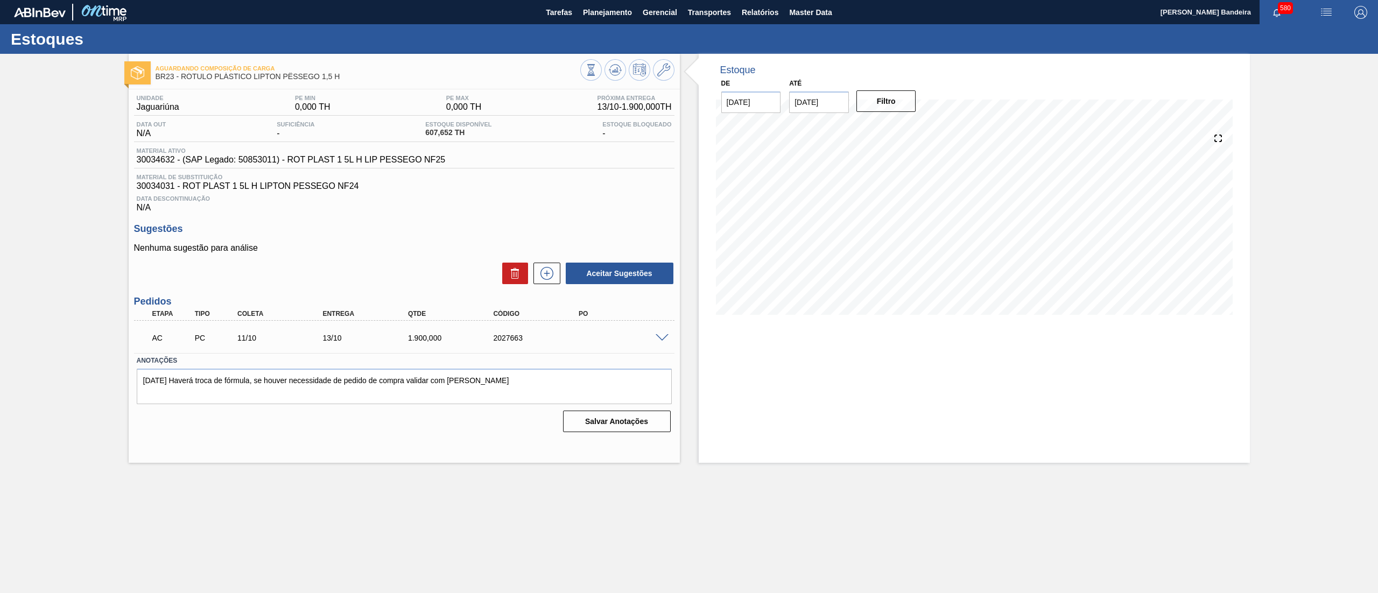
click at [662, 334] on div at bounding box center [664, 337] width 22 height 8
click at [662, 338] on span at bounding box center [662, 338] width 13 height 8
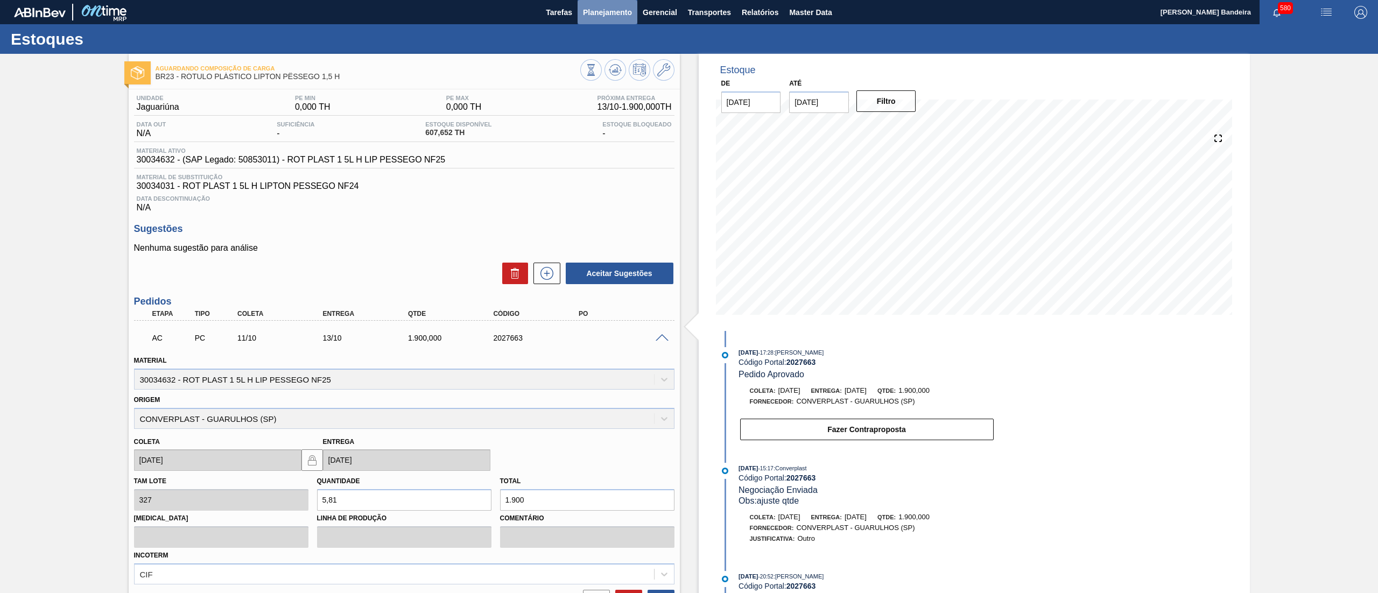
click at [608, 17] on span "Planejamento" at bounding box center [607, 12] width 49 height 13
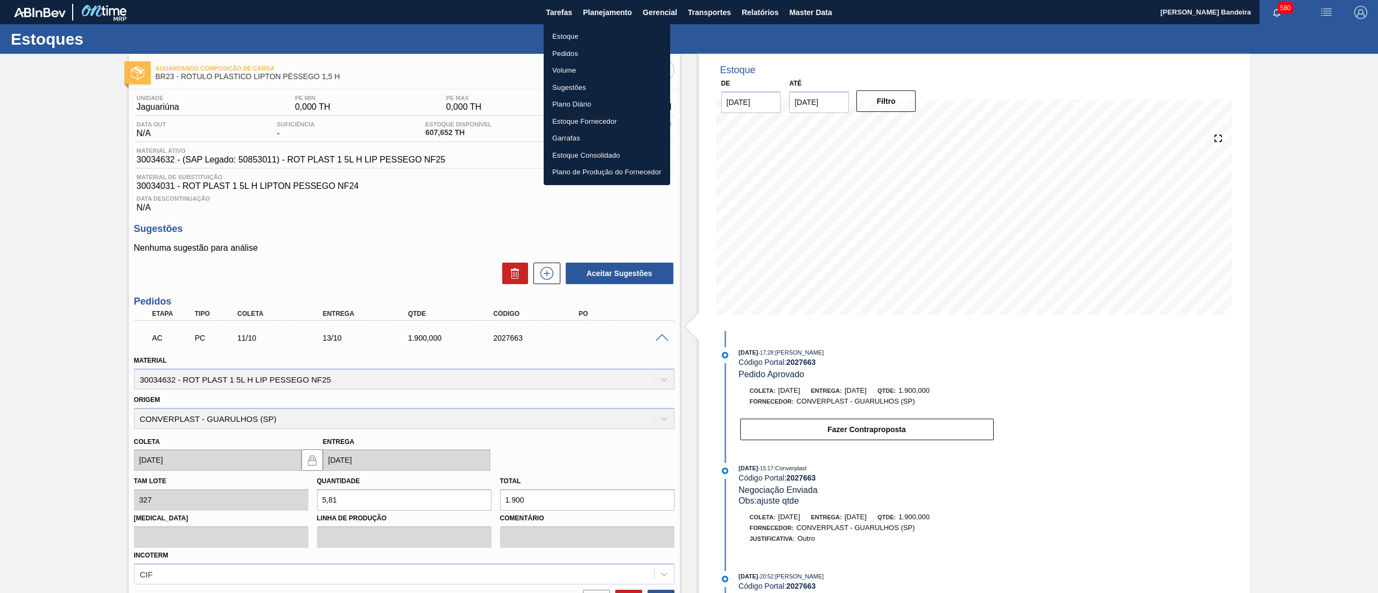
click at [602, 32] on li "Estoque" at bounding box center [607, 36] width 127 height 17
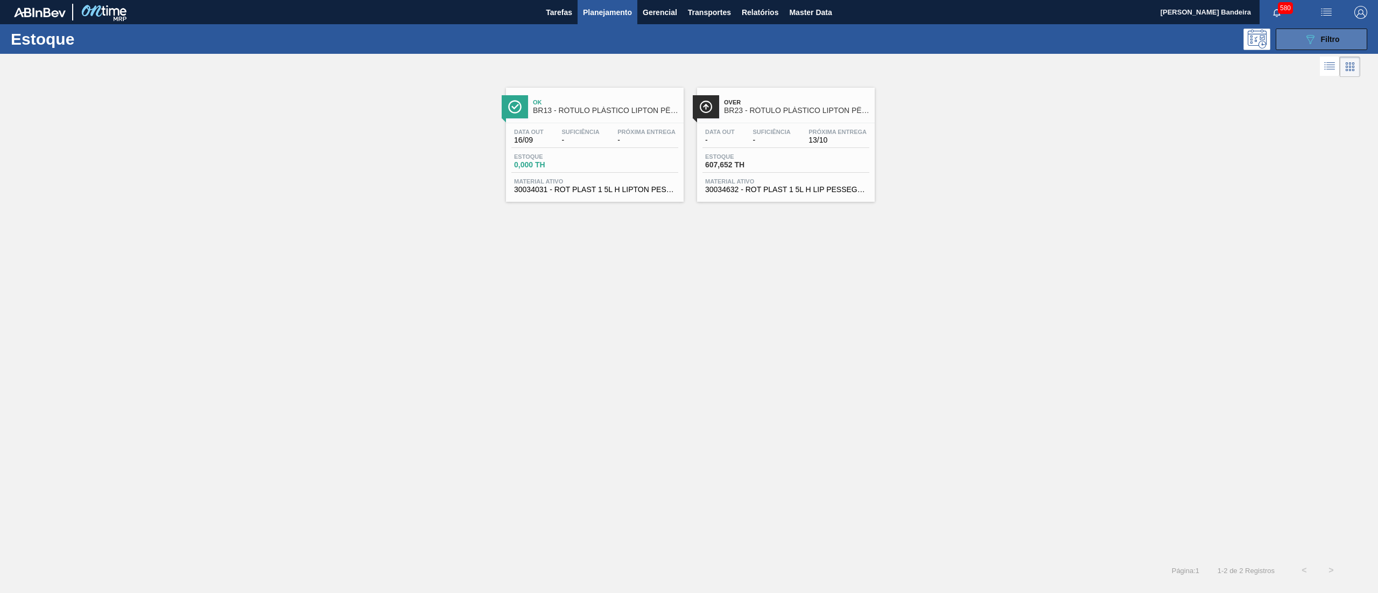
click at [1289, 37] on button "089F7B8B-B2A5-4AFE-B5C0-19BA573D28AC Filtro" at bounding box center [1322, 40] width 92 height 22
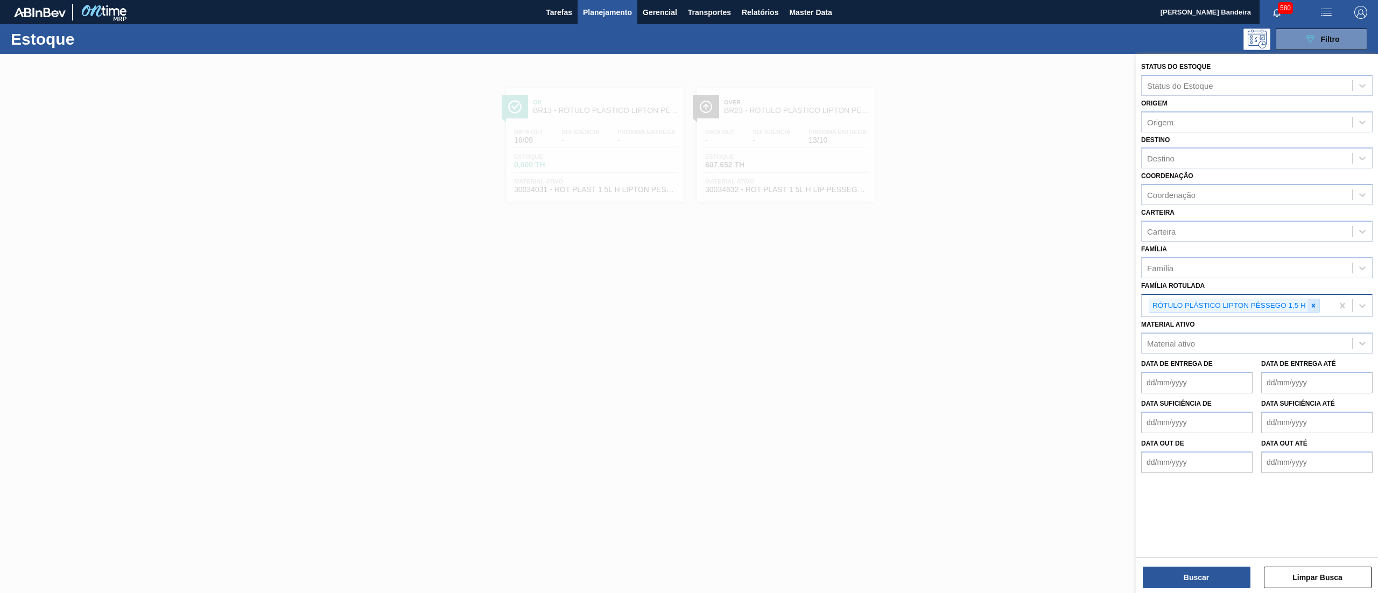
click at [1309, 305] on div at bounding box center [1314, 305] width 12 height 13
paste Rotulada "KIT LIPTON PÊSSEGO ZERO"
type Rotulada "KIT LIPTON PÊSSEGO ZERO"
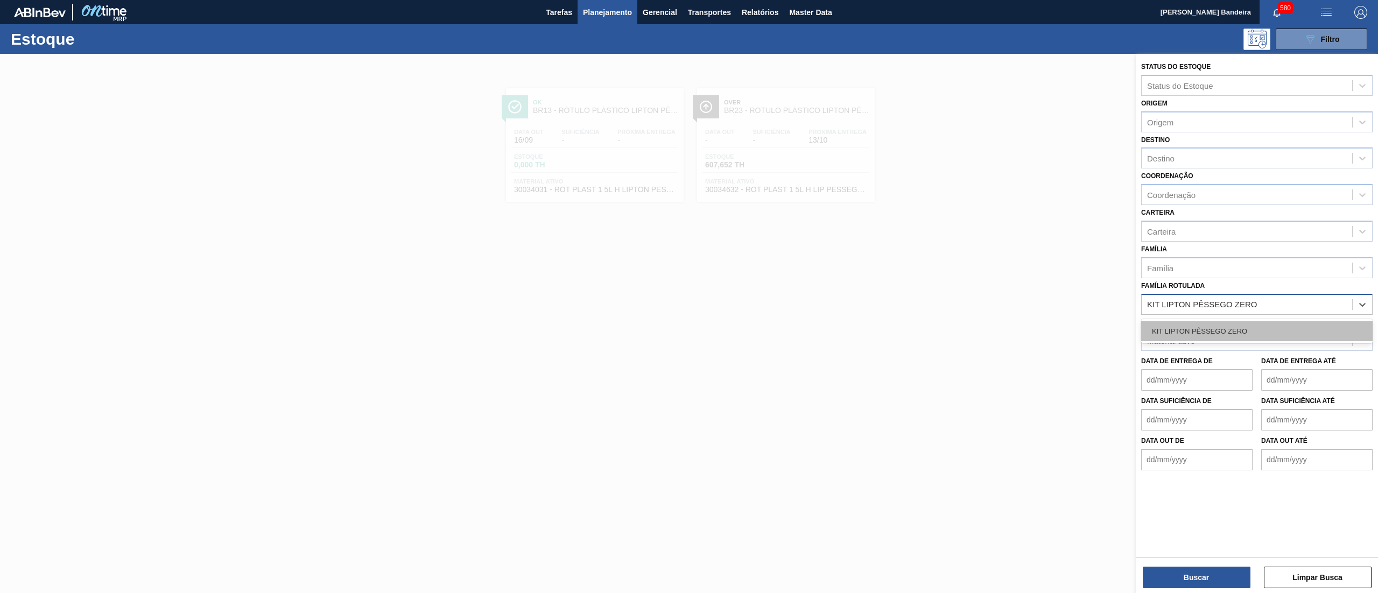
click at [1291, 327] on div "KIT LIPTON PÊSSEGO ZERO" at bounding box center [1256, 331] width 231 height 20
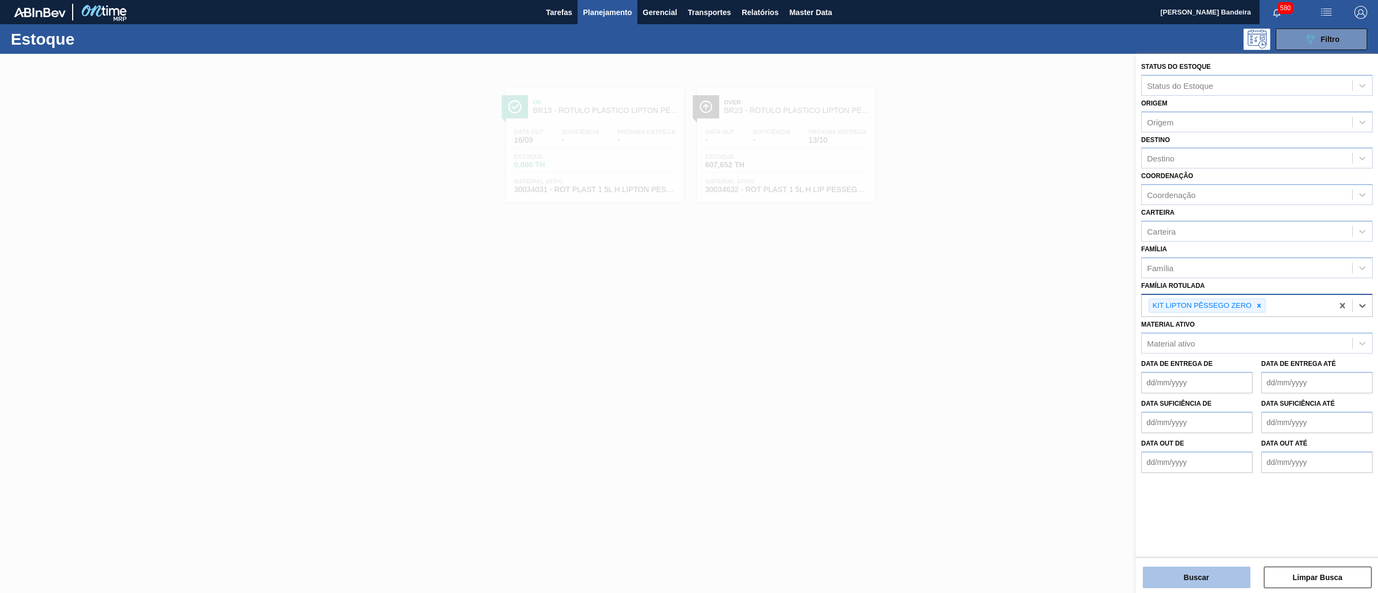
click at [1177, 572] on button "Buscar" at bounding box center [1197, 578] width 108 height 22
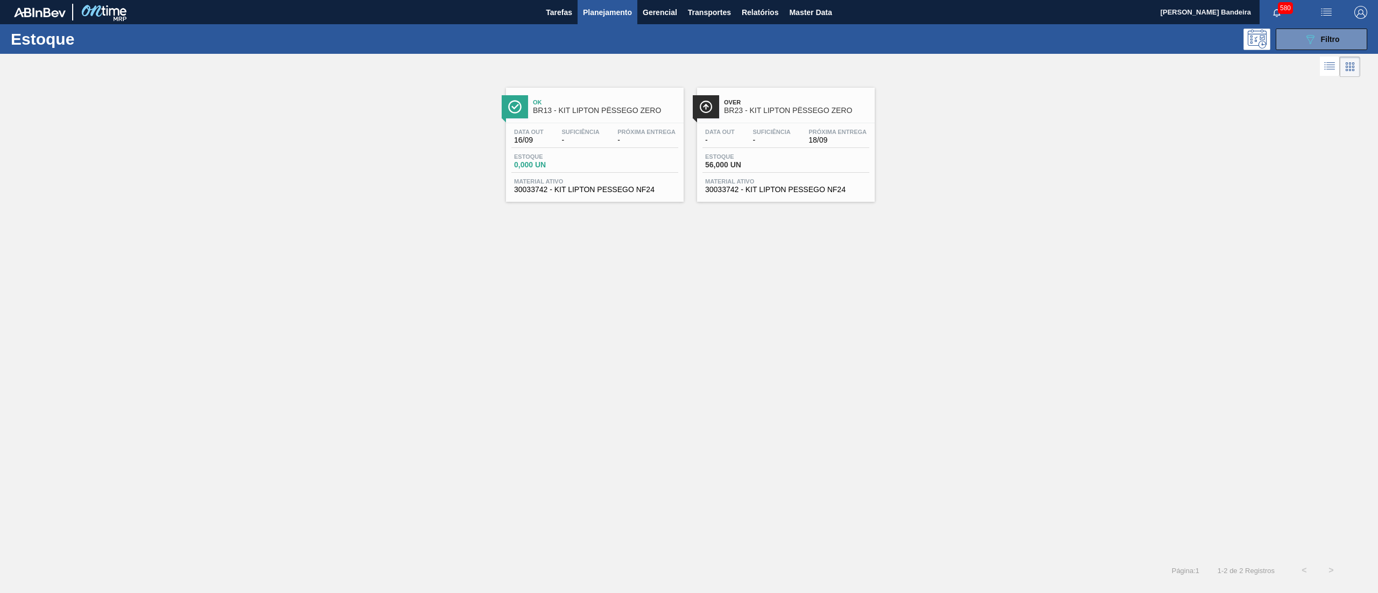
click at [728, 193] on span "30033742 - KIT LIPTON PESSEGO NF24" at bounding box center [786, 190] width 162 height 8
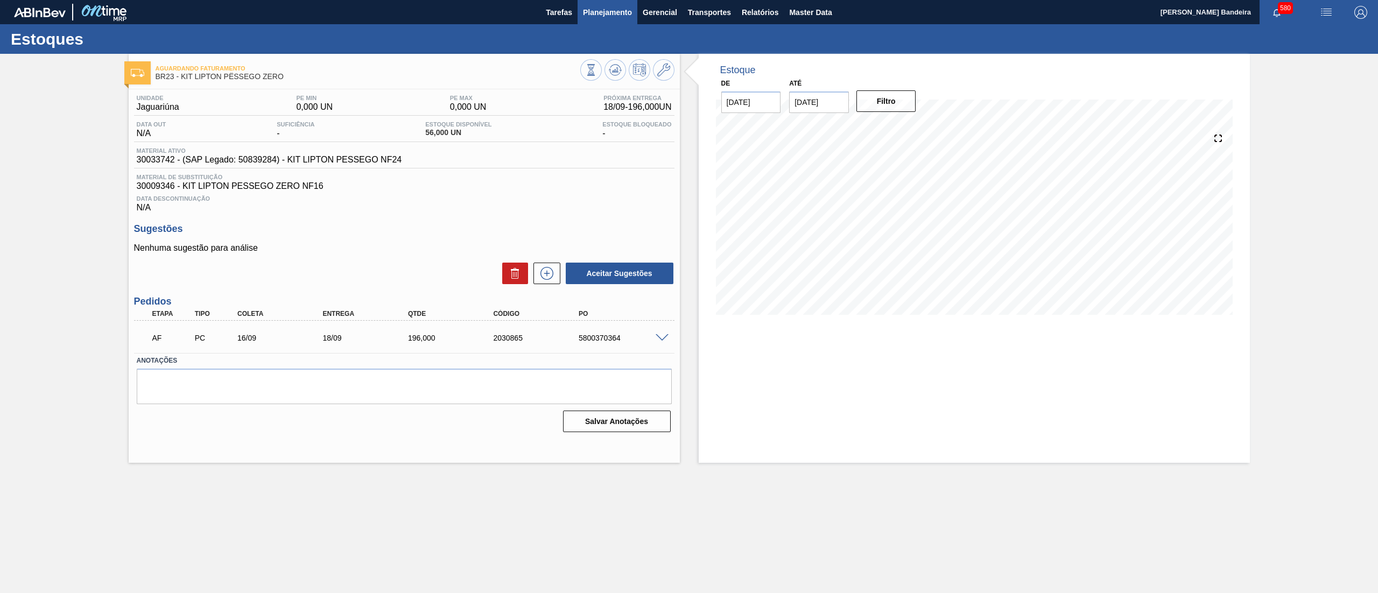
click at [609, 13] on span "Planejamento" at bounding box center [607, 12] width 49 height 13
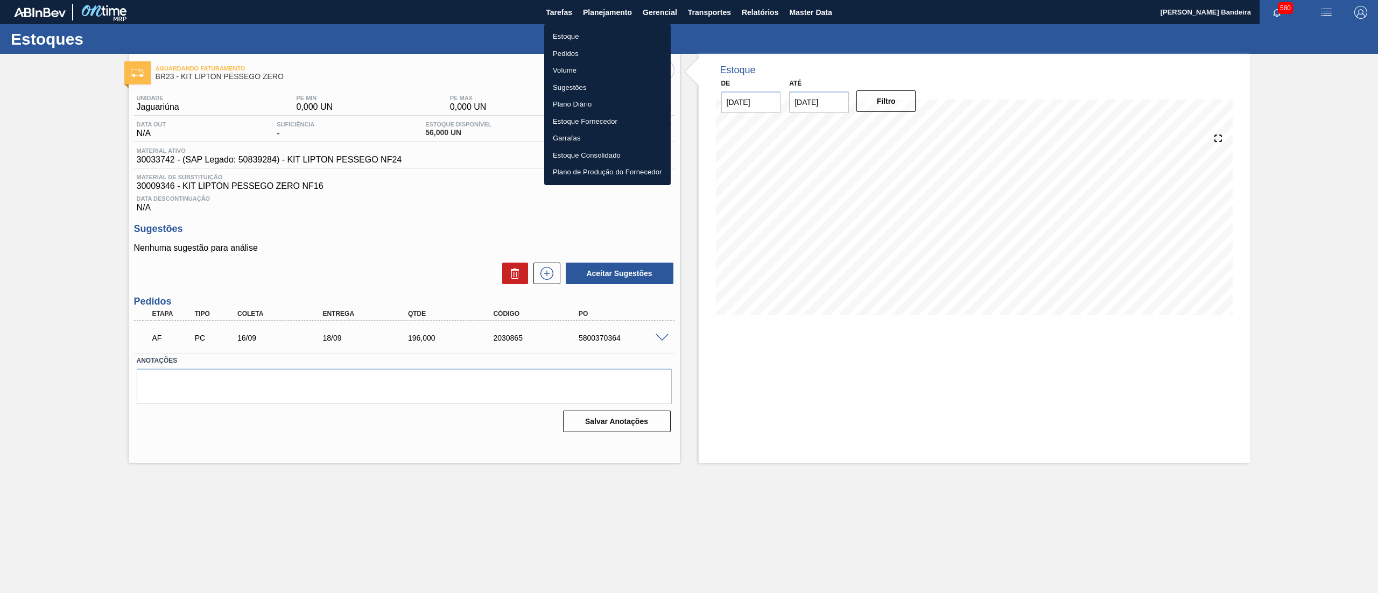
click at [579, 49] on li "Pedidos" at bounding box center [607, 53] width 127 height 17
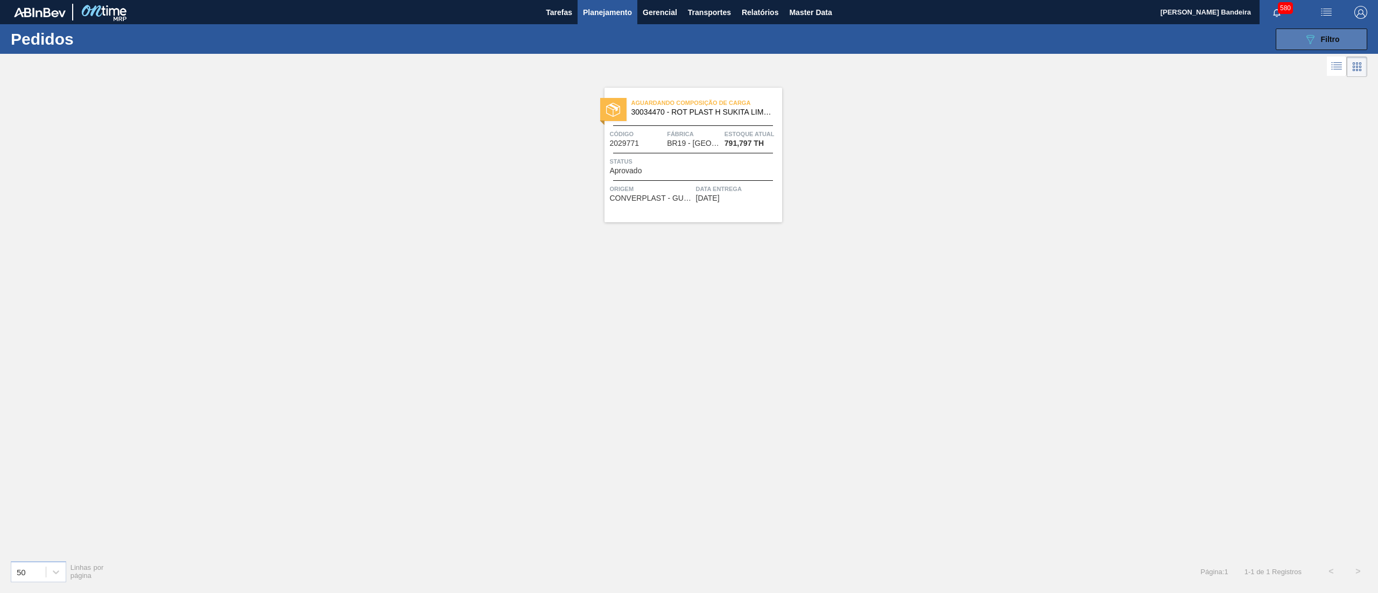
click at [1343, 34] on button "089F7B8B-B2A5-4AFE-B5C0-19BA573D28AC Filtro" at bounding box center [1322, 40] width 92 height 22
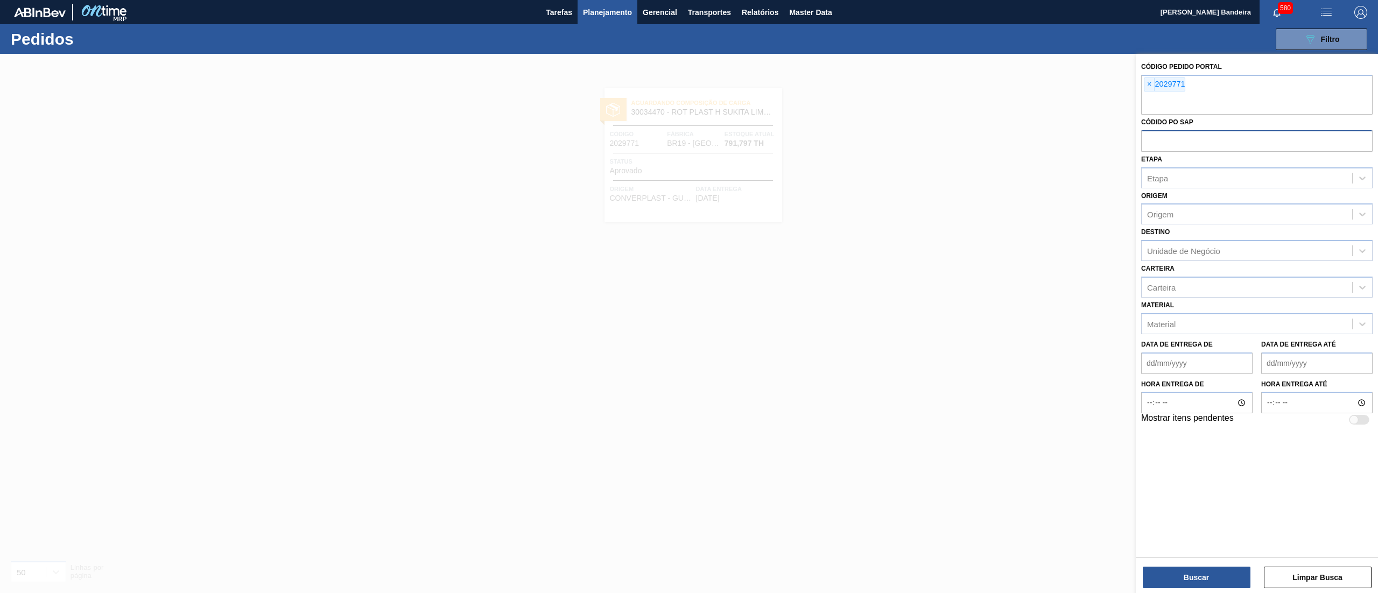
click at [1177, 137] on input "text" at bounding box center [1256, 140] width 231 height 20
paste input "5800338790"
type input "5800338790"
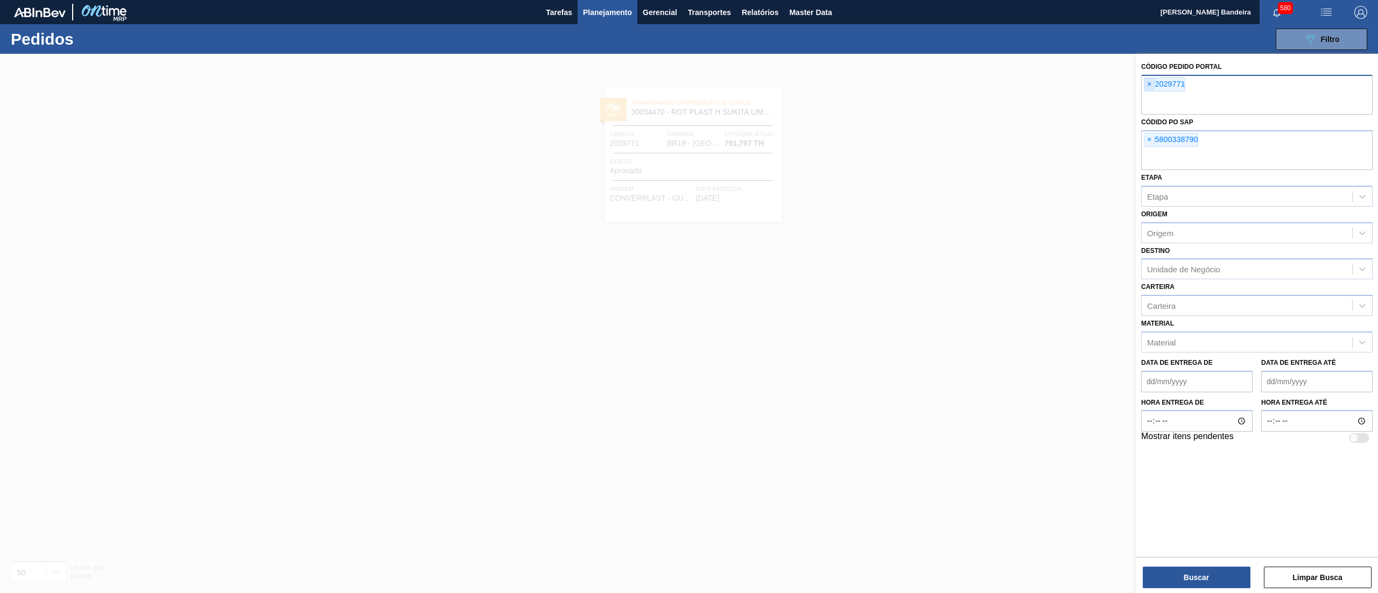
click at [1150, 85] on span "×" at bounding box center [1150, 84] width 10 height 13
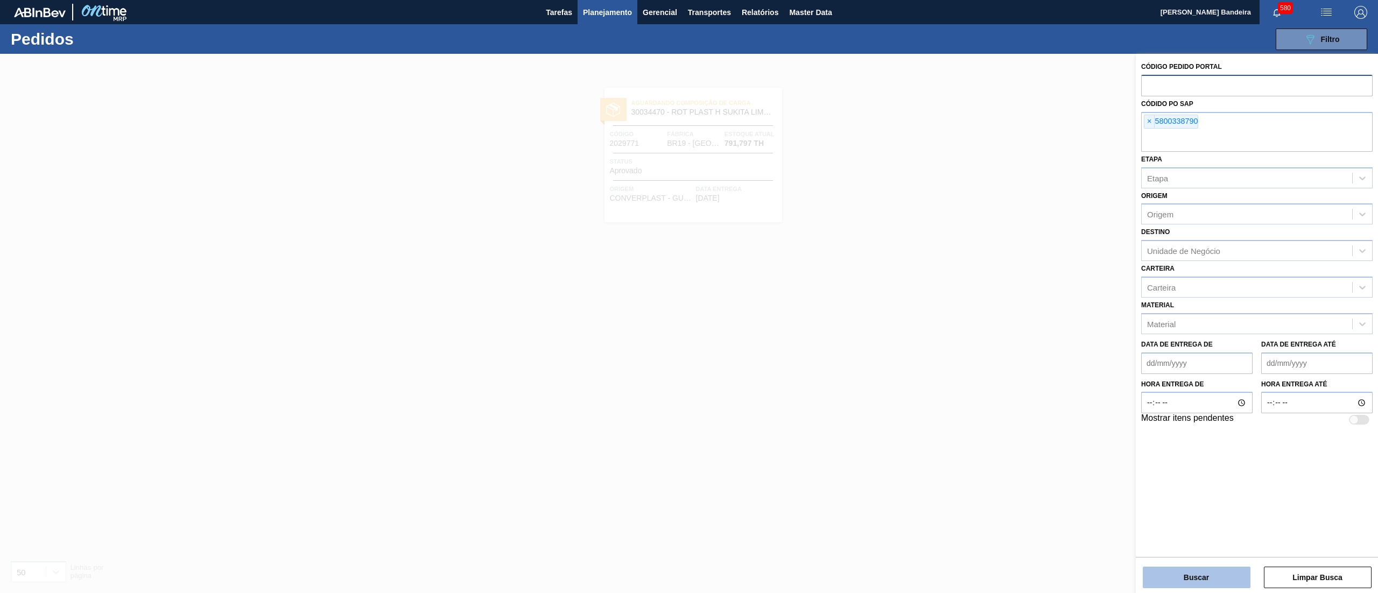
click at [1198, 576] on button "Buscar" at bounding box center [1197, 578] width 108 height 22
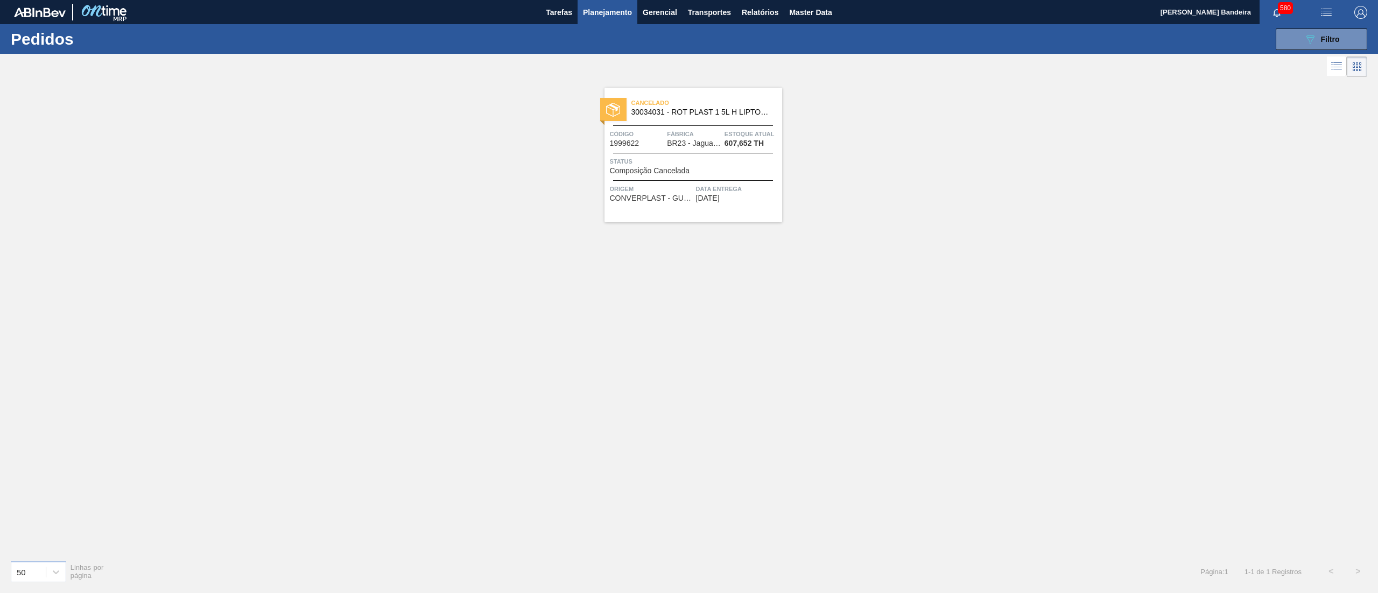
click at [692, 112] on span "30034031 - ROT PLAST 1 5L H LIPTON PESSEGO NF24" at bounding box center [703, 112] width 142 height 8
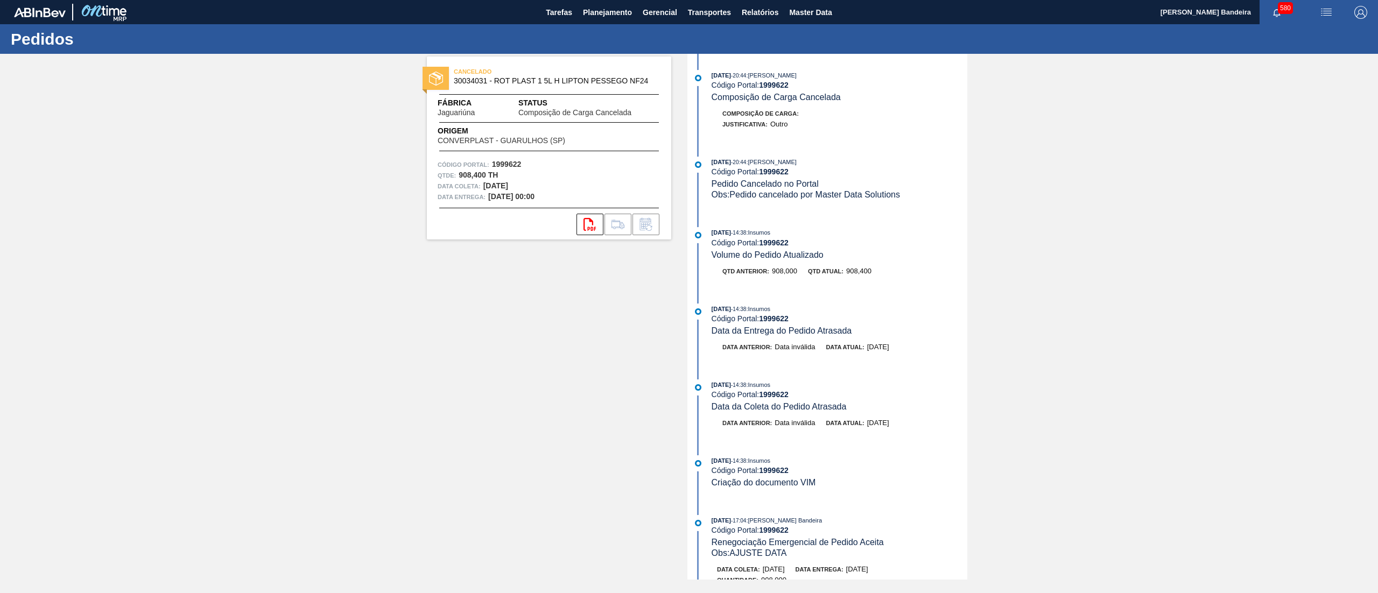
scroll to position [538, 0]
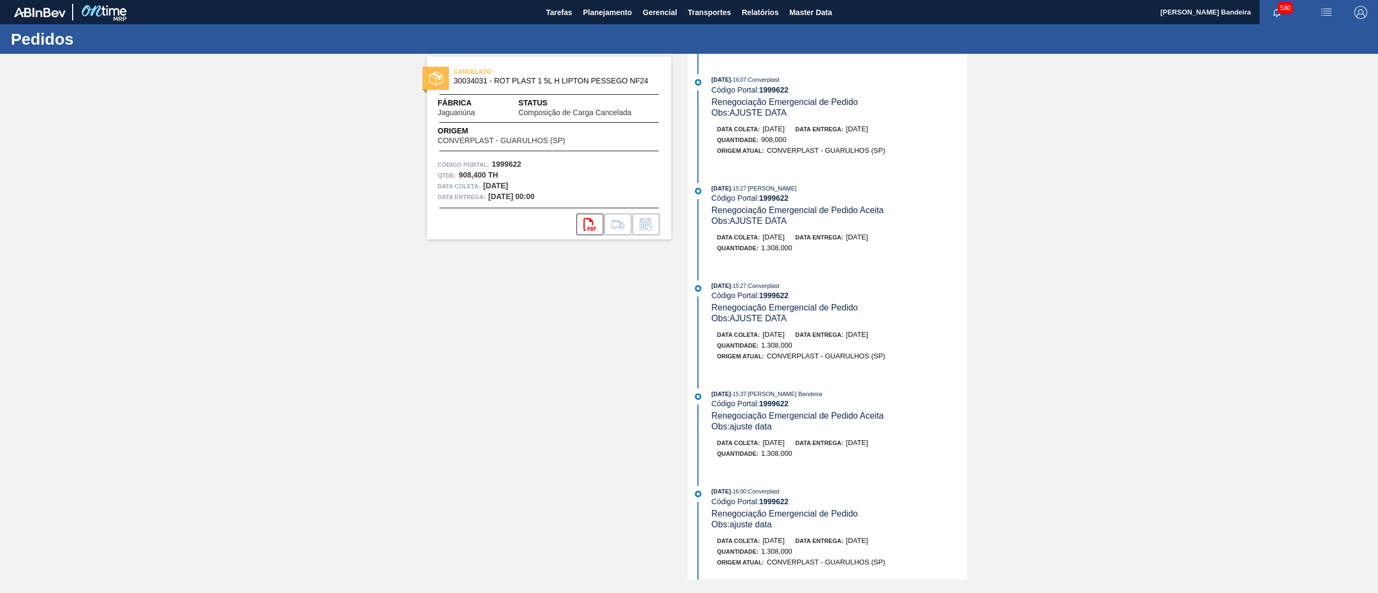
drag, startPoint x: 967, startPoint y: 254, endPoint x: 952, endPoint y: 213, distance: 43.1
click at [952, 213] on div "CANCELADO 30034031 - ROT PLAST 1 5L H LIPTON PESSEGO NF24 Fábrica Jaguariúna St…" at bounding box center [689, 317] width 1378 height 526
click at [962, 221] on div "13/08/2025 - 15:27 : MATHEUS FARIA LIMA DA SILVA Código Portal: 1999622 Renegoc…" at bounding box center [840, 205] width 256 height 44
drag, startPoint x: 967, startPoint y: 243, endPoint x: 967, endPoint y: 205, distance: 38.2
click at [967, 205] on div "09/09/2025 - 20:44 : MATHEUS FARIA LIMA DA SILVA Código Portal: 1999622 Composi…" at bounding box center [828, 317] width 277 height 526
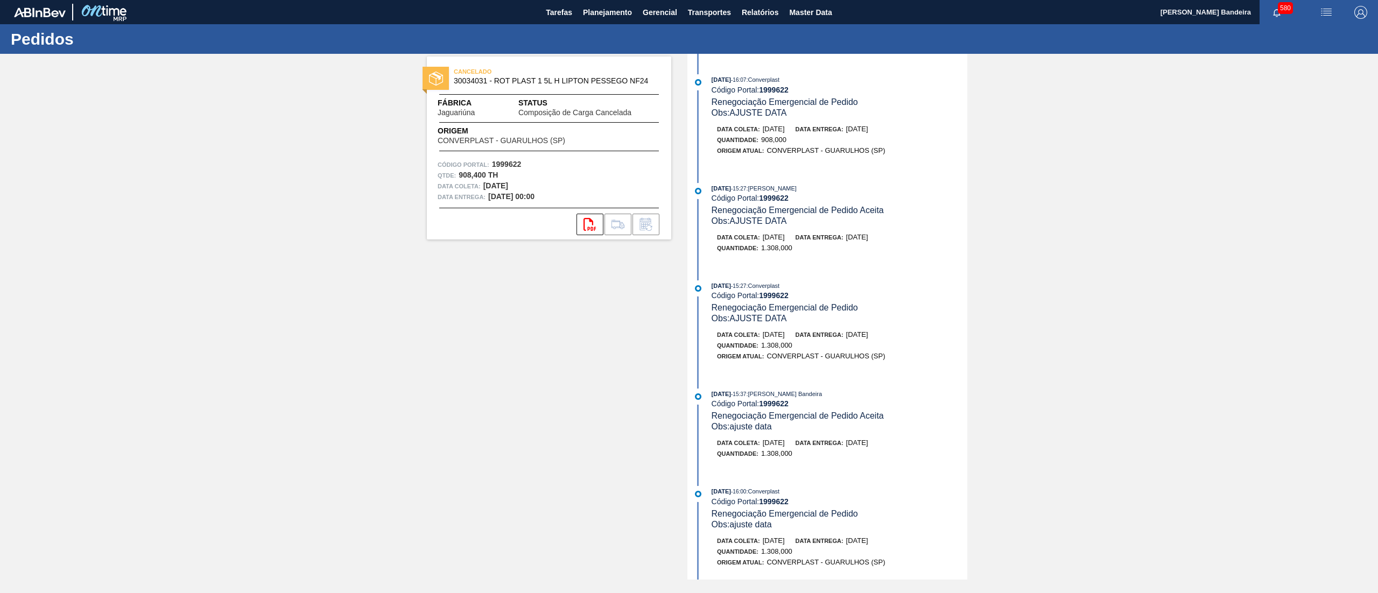
click at [939, 194] on div "13/08/2025 - 15:27 : MATHEUS FARIA LIMA DA SILVA" at bounding box center [840, 188] width 256 height 11
drag, startPoint x: 965, startPoint y: 233, endPoint x: 970, endPoint y: 189, distance: 43.8
click at [970, 189] on div "CANCELADO 30034031 - ROT PLAST 1 5L H LIPTON PESSEGO NF24 Fábrica Jaguariúna St…" at bounding box center [689, 317] width 1378 height 526
click at [895, 225] on div "13/08/2025 - 15:27 : MATHEUS FARIA LIMA DA SILVA Código Portal: 1999622 Renegoc…" at bounding box center [840, 205] width 256 height 44
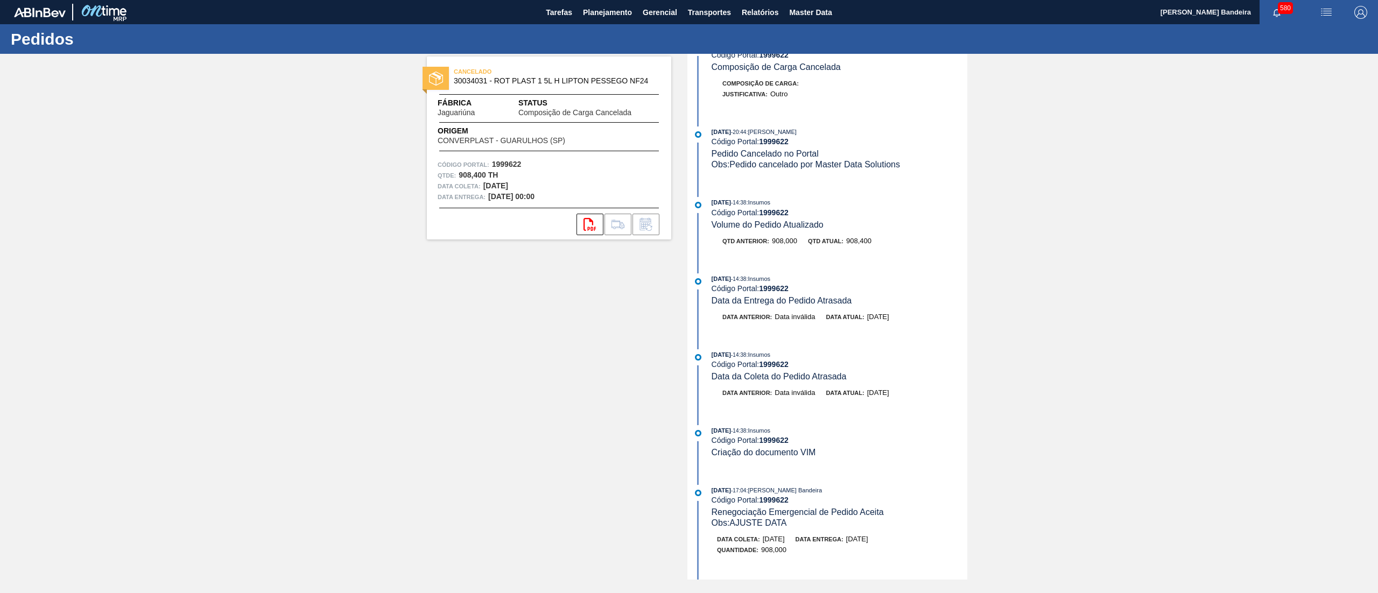
scroll to position [0, 0]
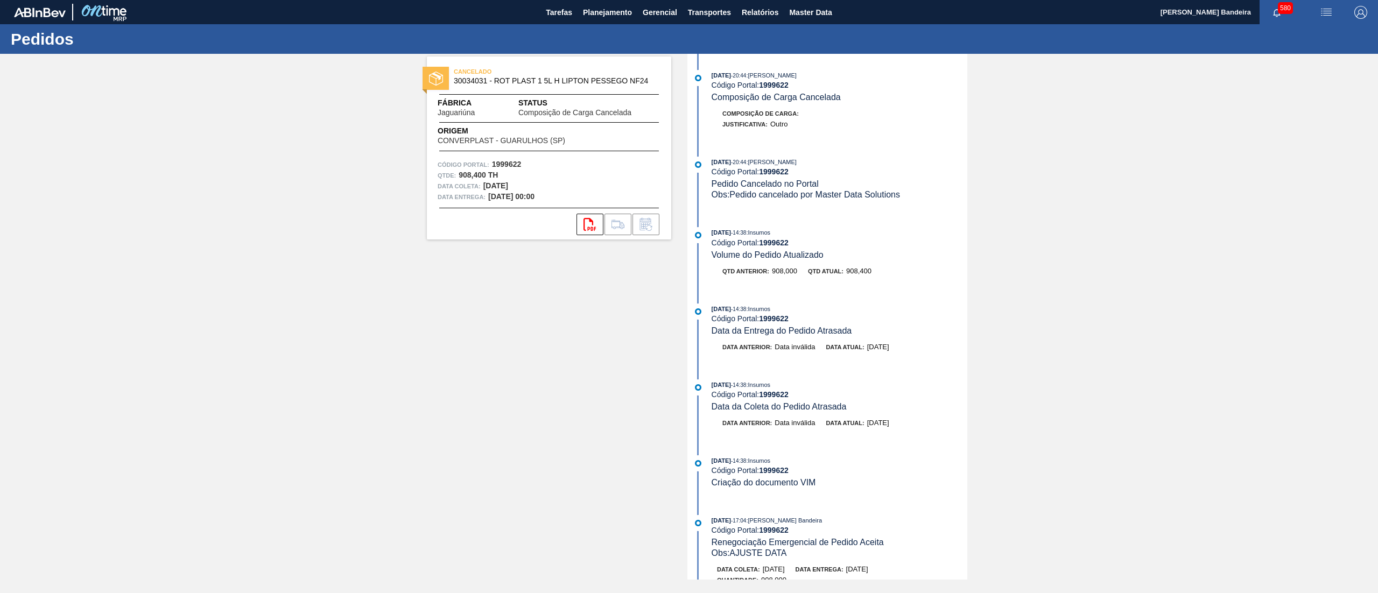
drag, startPoint x: 965, startPoint y: 141, endPoint x: 957, endPoint y: 165, distance: 25.4
click at [957, 165] on div "09/09/2025 - 20:44 : MATHEUS FARIA LIMA DA SILVA Código Portal: 1999622 Composi…" at bounding box center [828, 317] width 277 height 526
click at [993, 150] on div "CANCELADO 30034031 - ROT PLAST 1 5L H LIPTON PESSEGO NF24 Fábrica Jaguariúna St…" at bounding box center [689, 317] width 1378 height 526
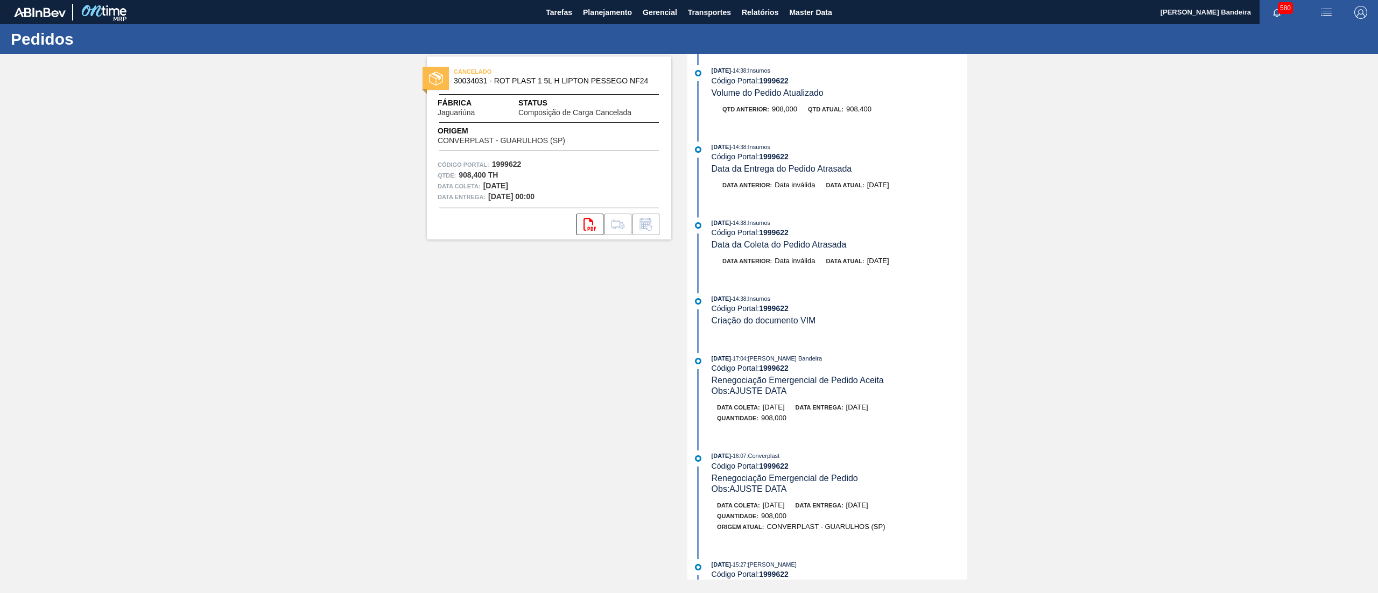
scroll to position [1197, 0]
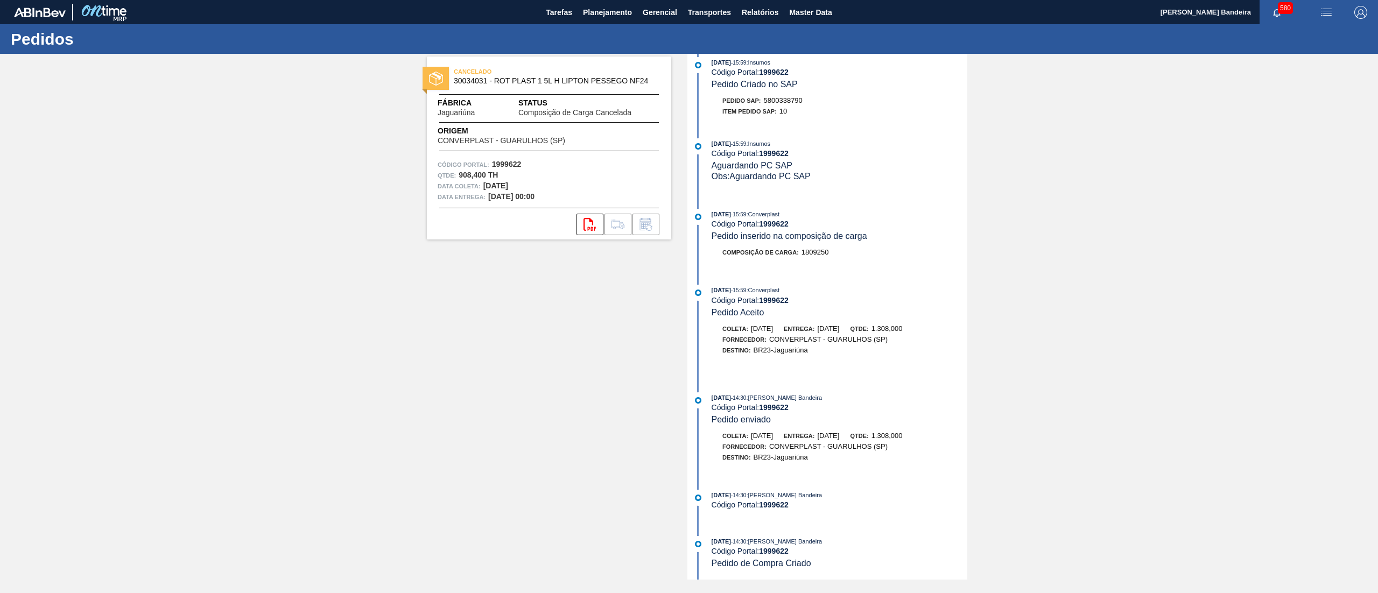
drag, startPoint x: 601, startPoint y: 9, endPoint x: 595, endPoint y: 34, distance: 25.9
click at [601, 9] on span "Planejamento" at bounding box center [607, 12] width 49 height 13
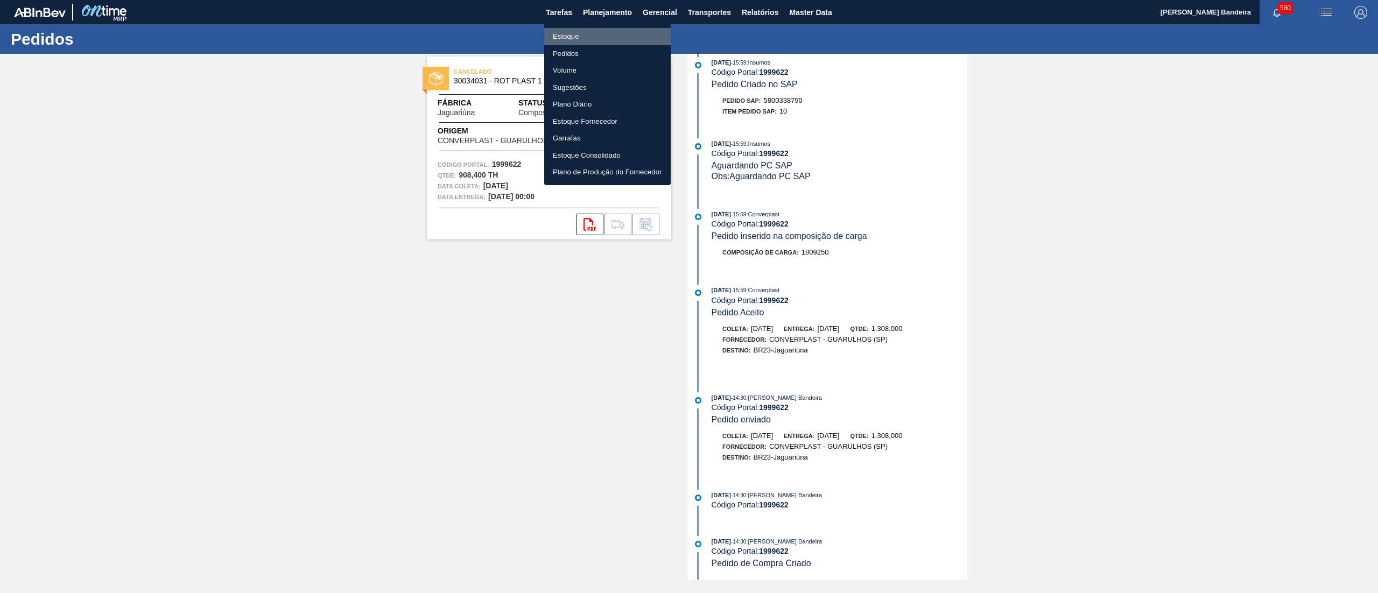
click at [589, 38] on li "Estoque" at bounding box center [607, 36] width 127 height 17
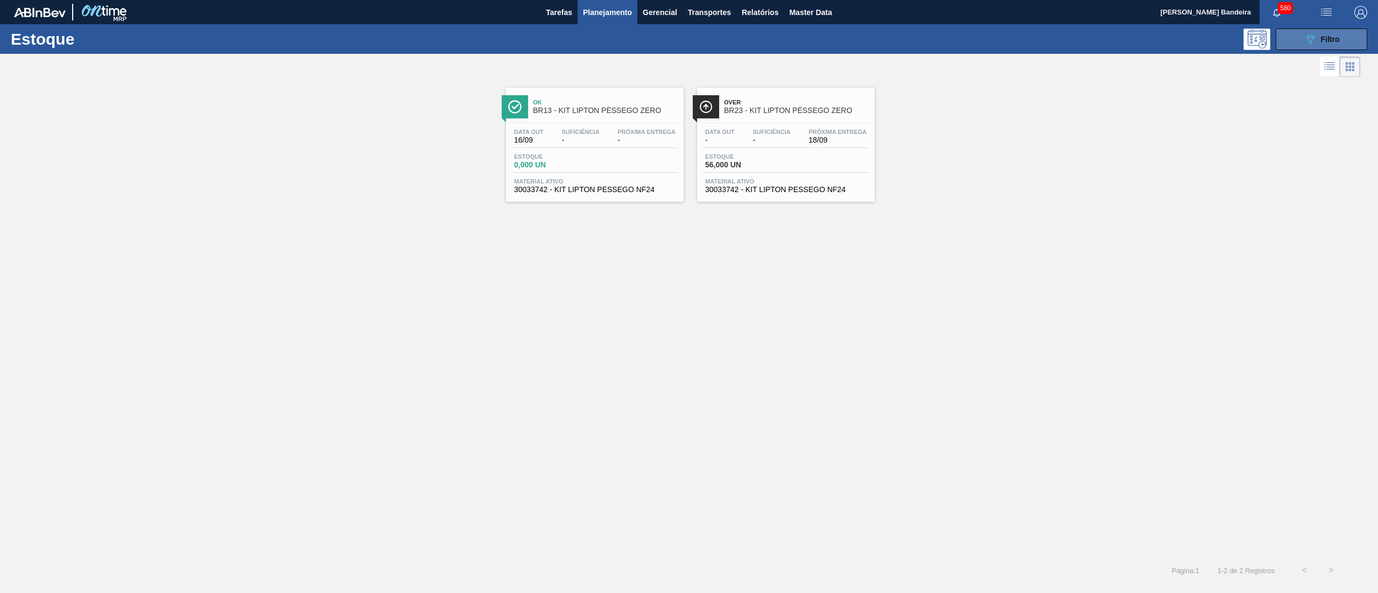
click at [1314, 38] on icon "089F7B8B-B2A5-4AFE-B5C0-19BA573D28AC" at bounding box center [1310, 39] width 13 height 13
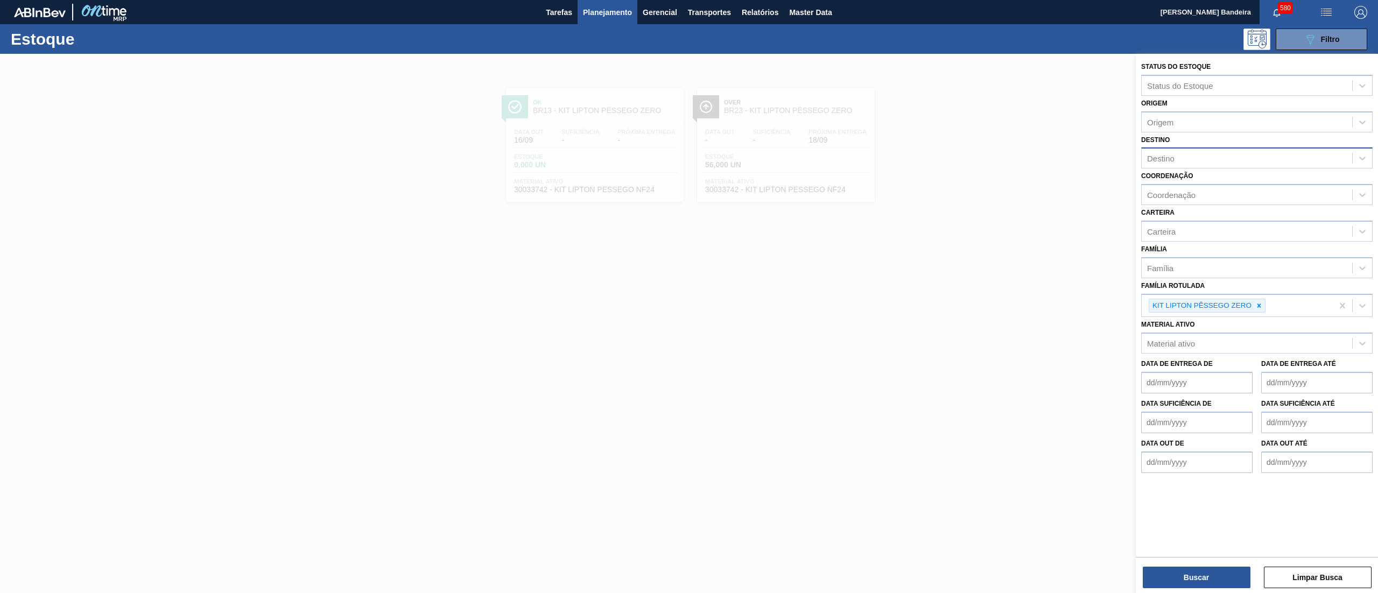
click at [1176, 153] on div "Destino" at bounding box center [1247, 159] width 211 height 16
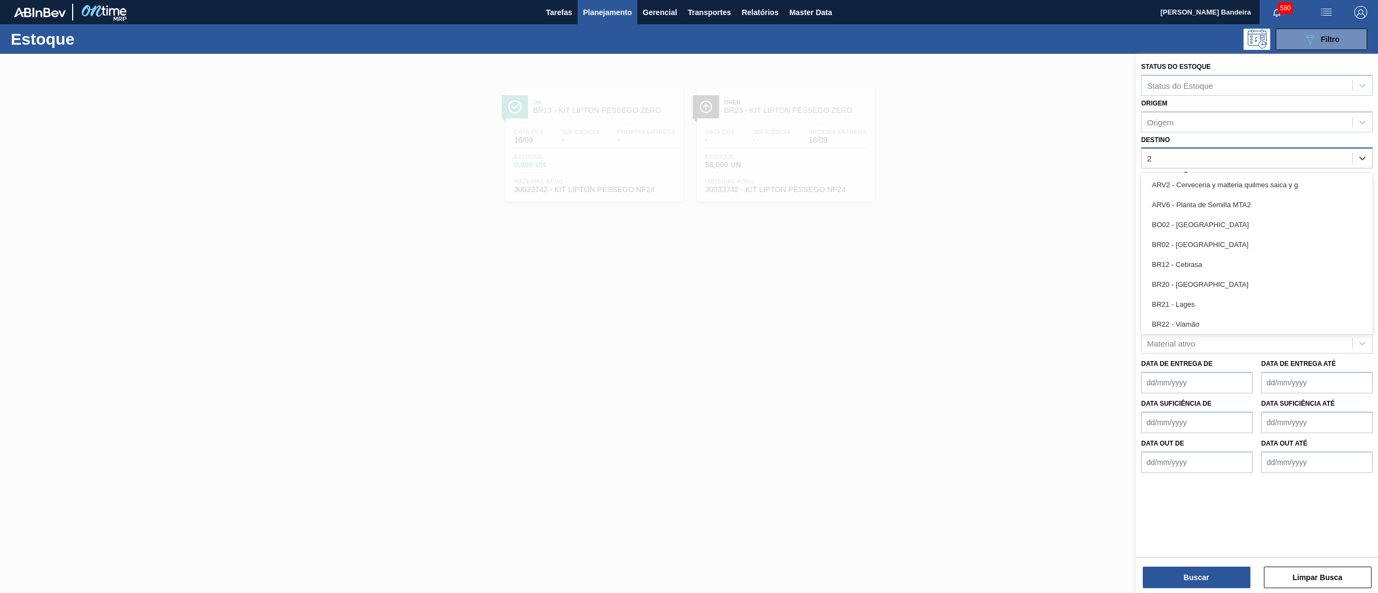
type input "23"
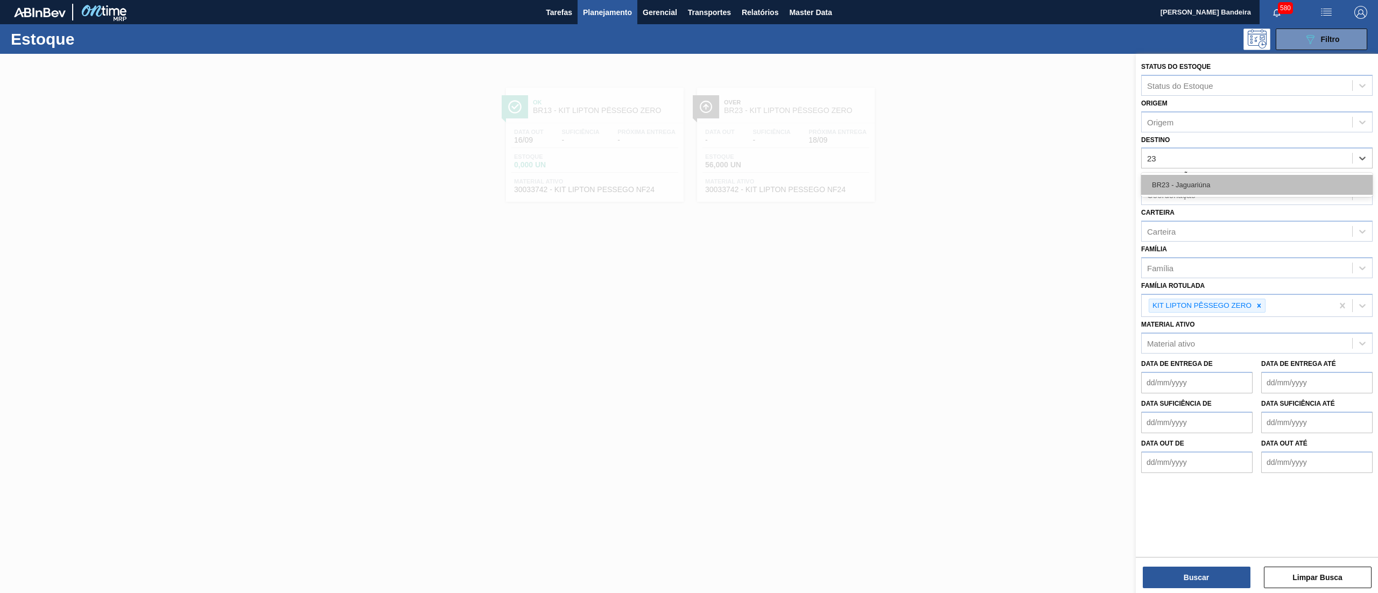
click at [1190, 185] on div "BR23 - Jaguariúna" at bounding box center [1256, 185] width 231 height 20
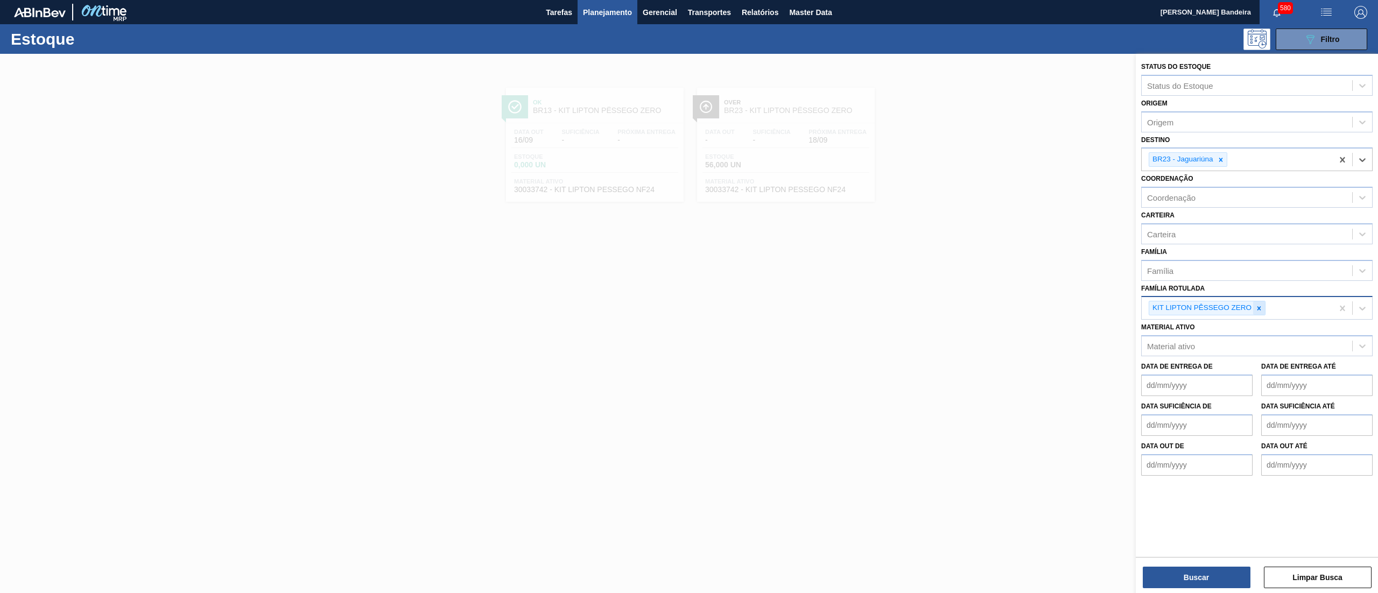
click at [1258, 305] on icon at bounding box center [1259, 309] width 8 height 8
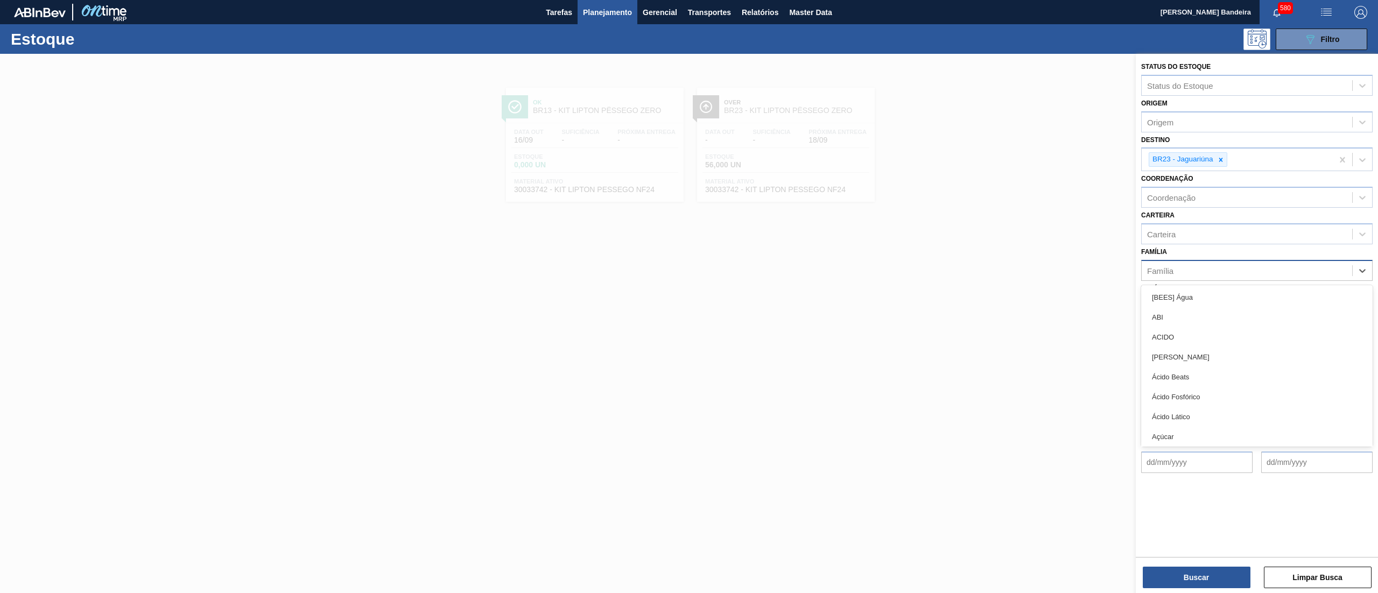
click at [1221, 268] on div "Família" at bounding box center [1247, 271] width 211 height 16
type input "plástic"
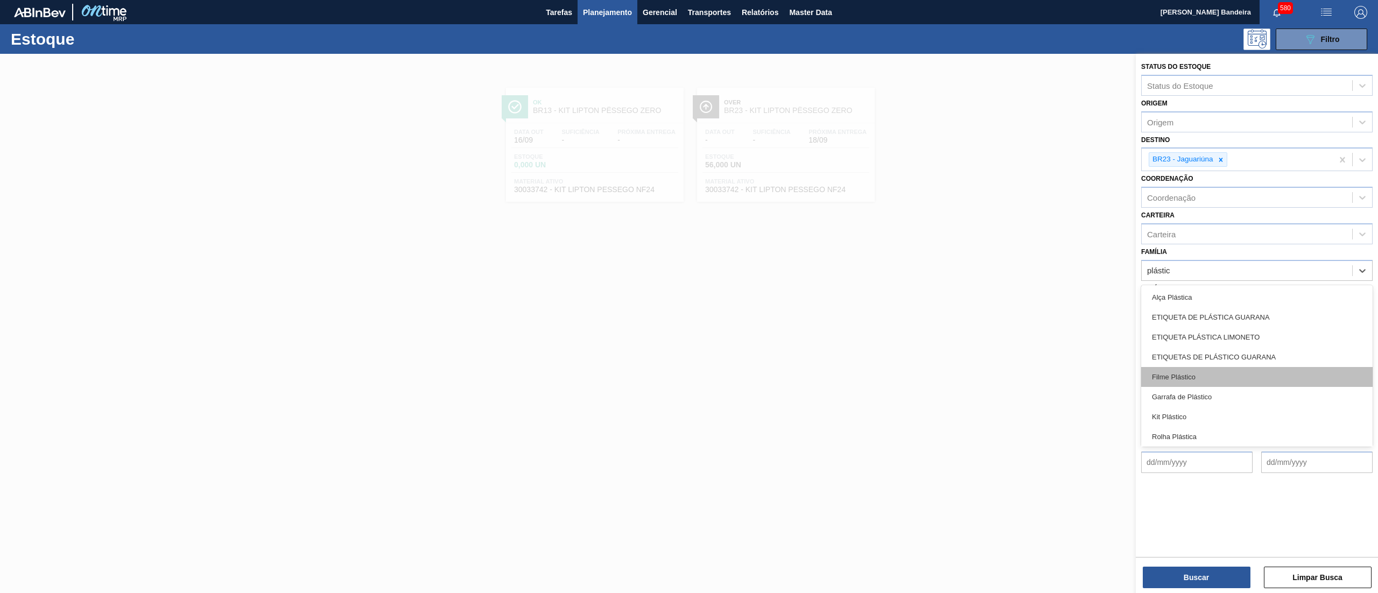
scroll to position [42, 0]
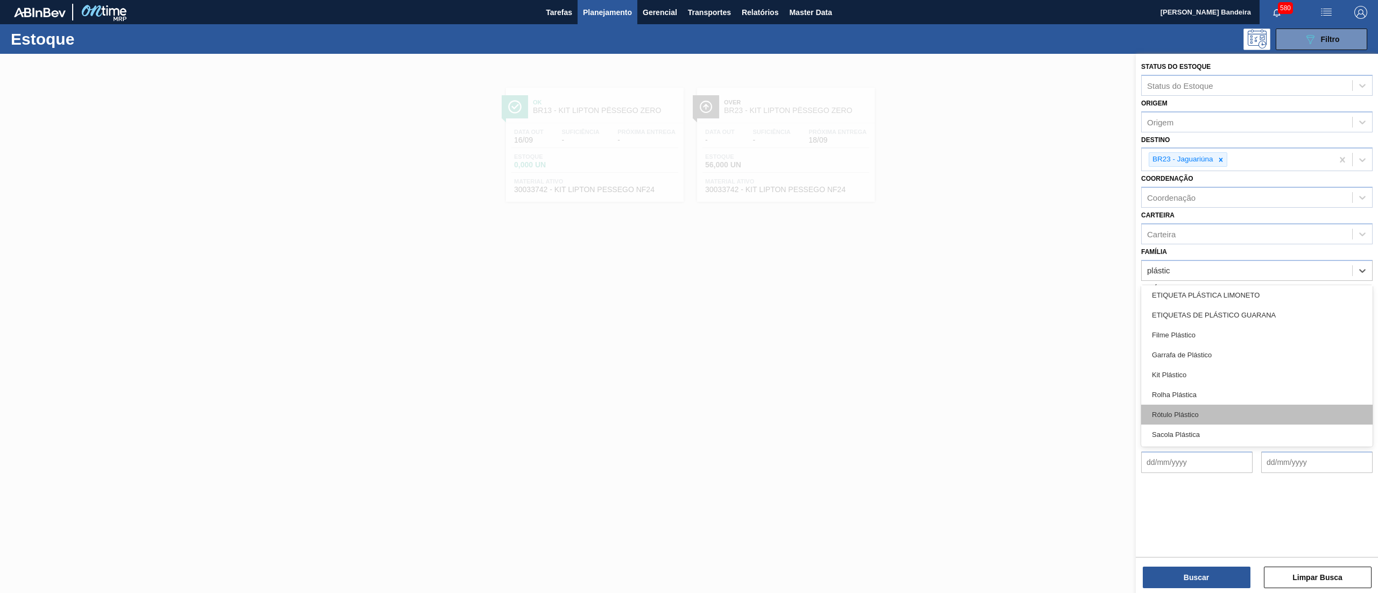
click at [1203, 417] on div "Rótulo Plástico" at bounding box center [1256, 415] width 231 height 20
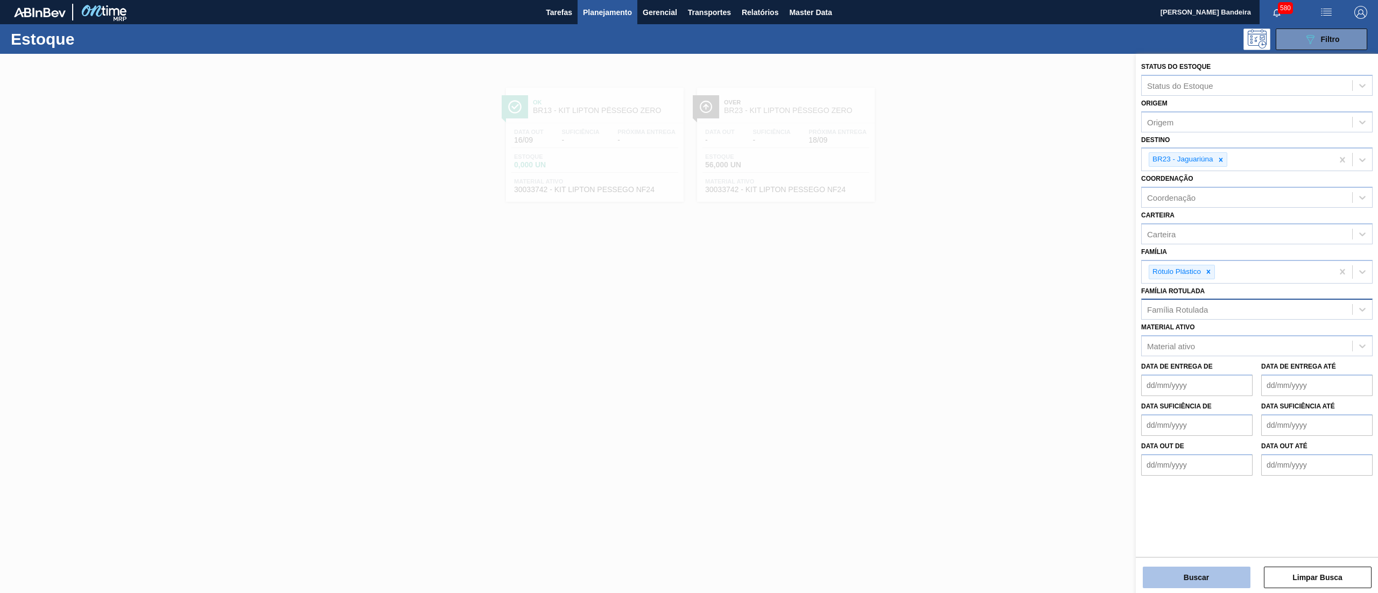
click at [1195, 584] on button "Buscar" at bounding box center [1197, 578] width 108 height 22
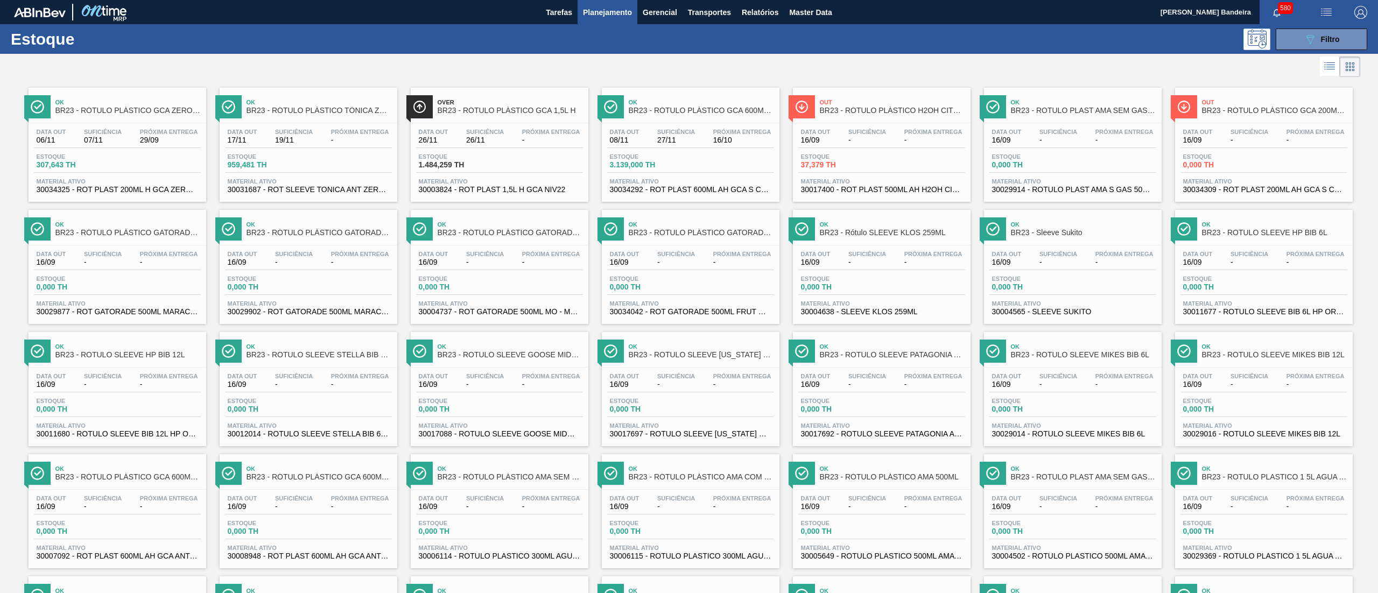
scroll to position [494, 0]
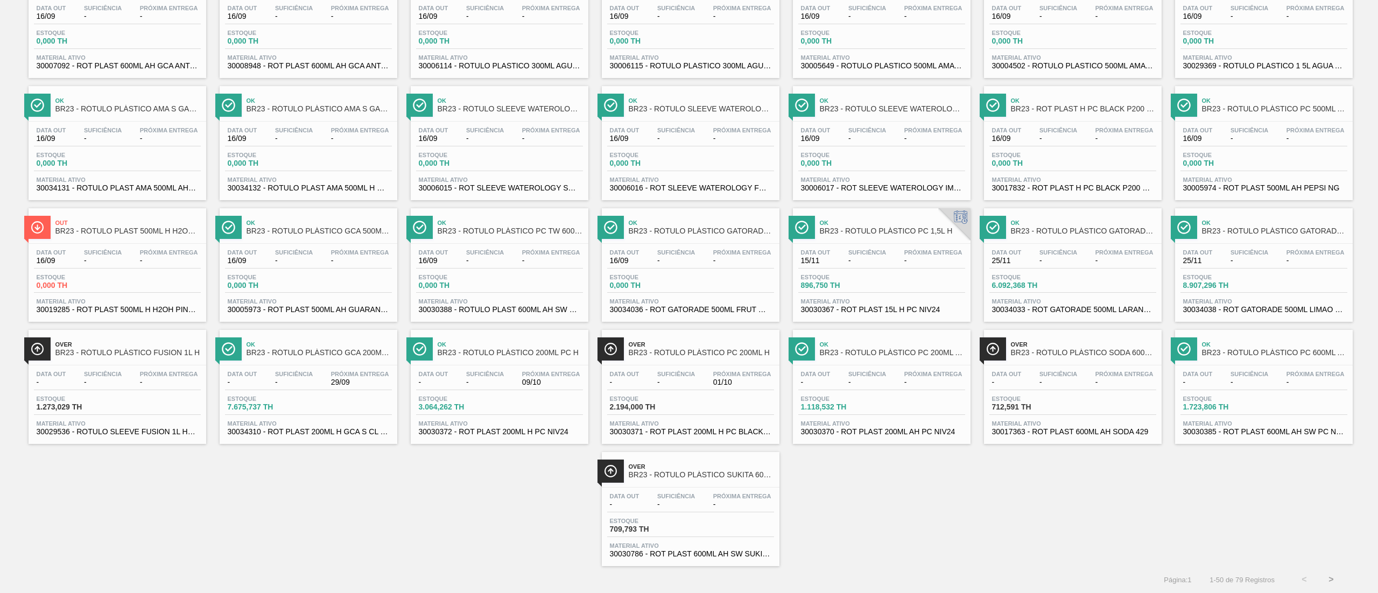
click at [1330, 570] on button ">" at bounding box center [1331, 579] width 27 height 27
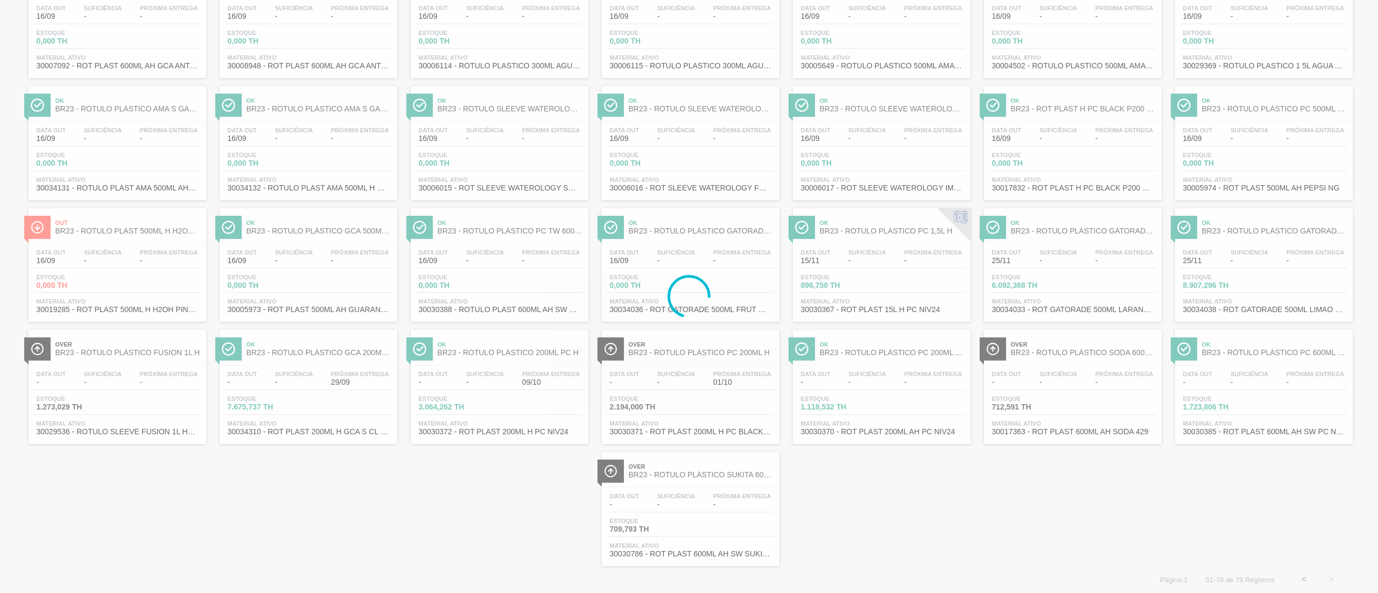
scroll to position [0, 0]
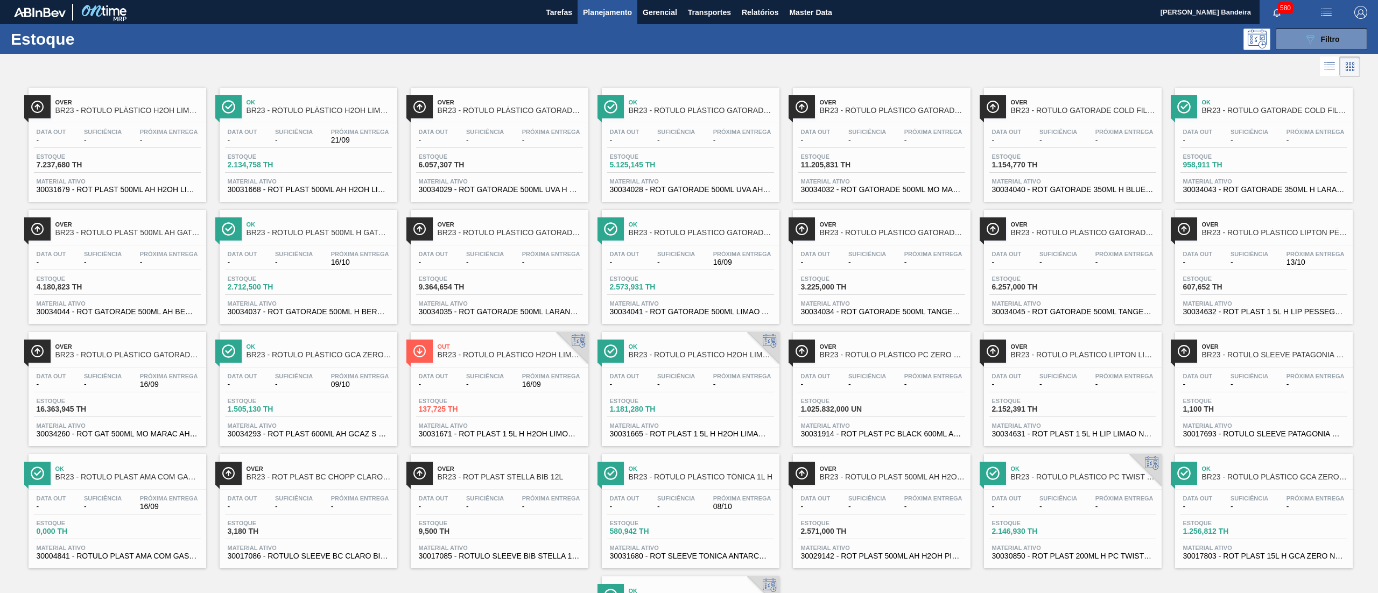
click at [1275, 308] on span "30034632 - ROT PLAST 1 5L H LIP PESSEGO NF25" at bounding box center [1264, 312] width 162 height 8
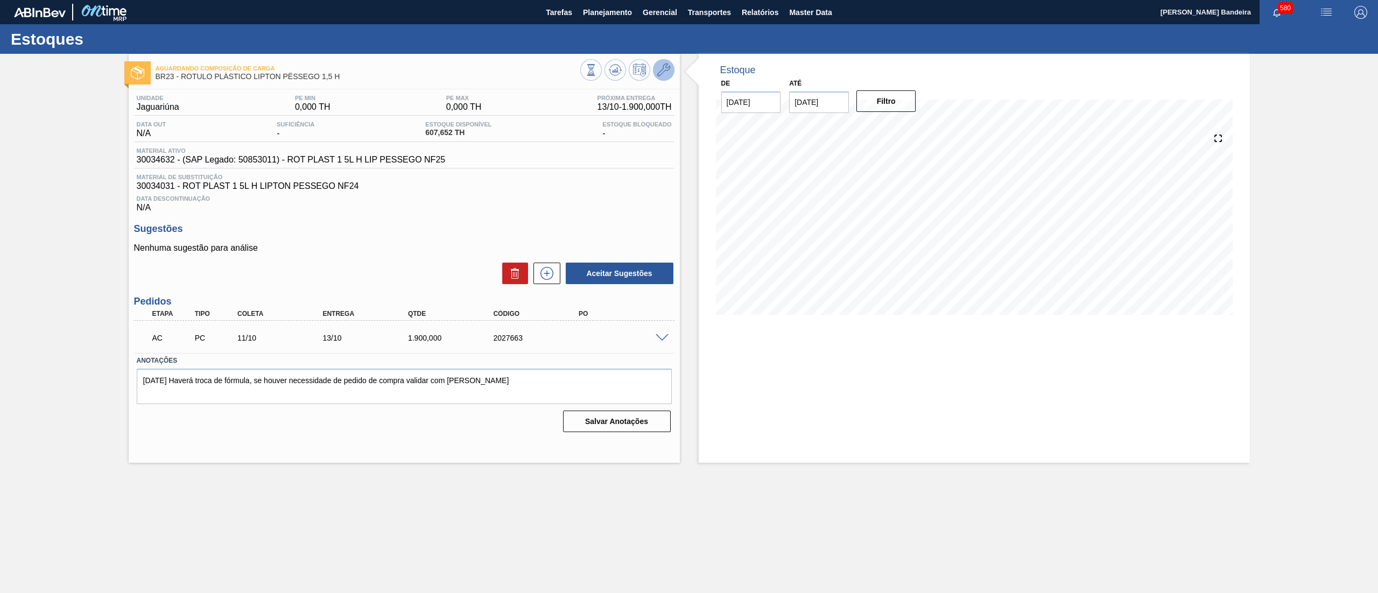
click at [660, 67] on icon at bounding box center [663, 70] width 13 height 13
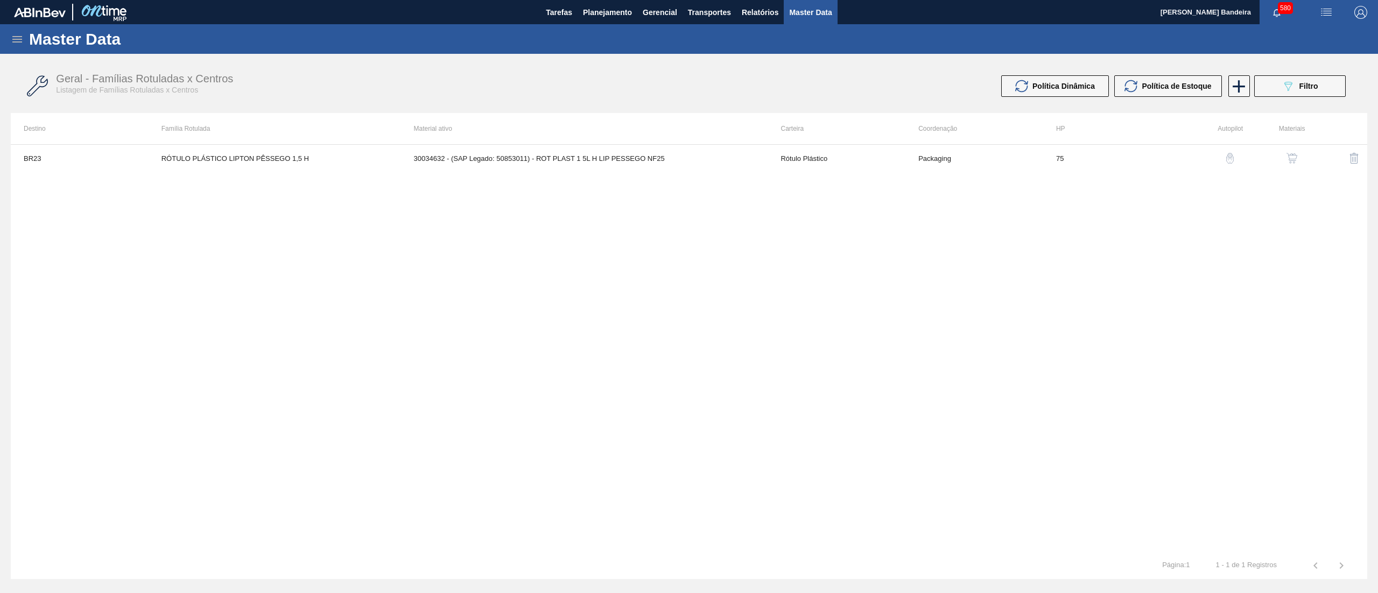
click at [1288, 152] on button "button" at bounding box center [1292, 158] width 26 height 26
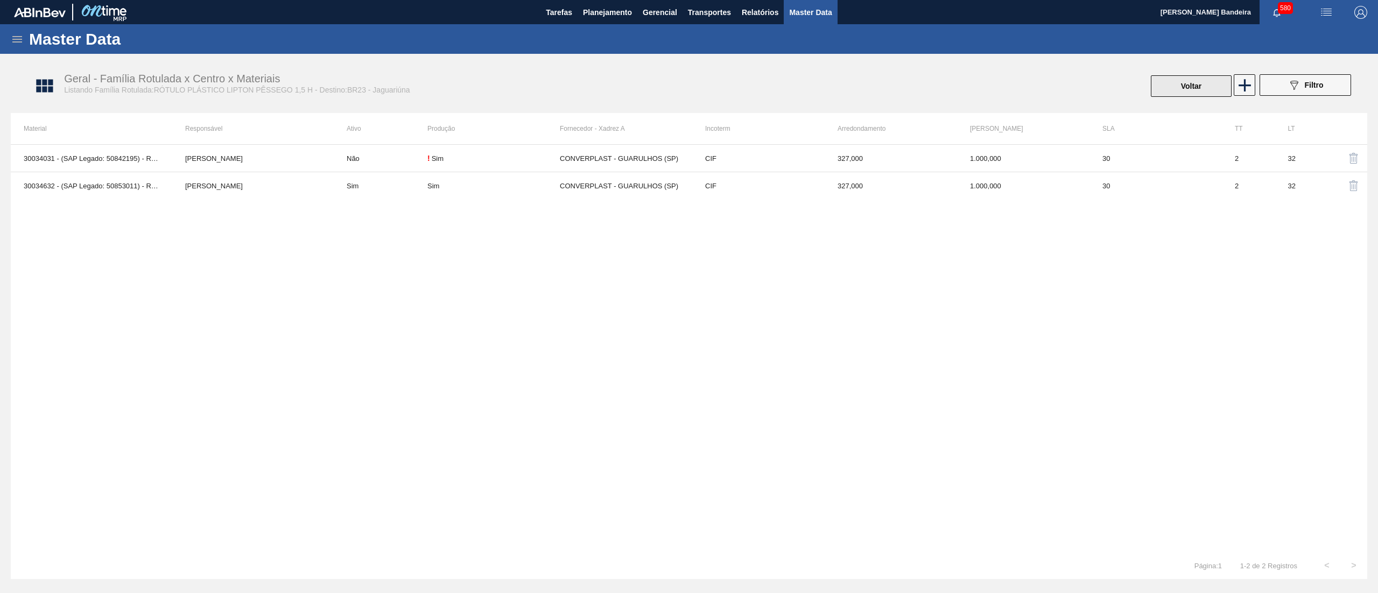
click at [1182, 90] on button "Voltar" at bounding box center [1191, 86] width 81 height 22
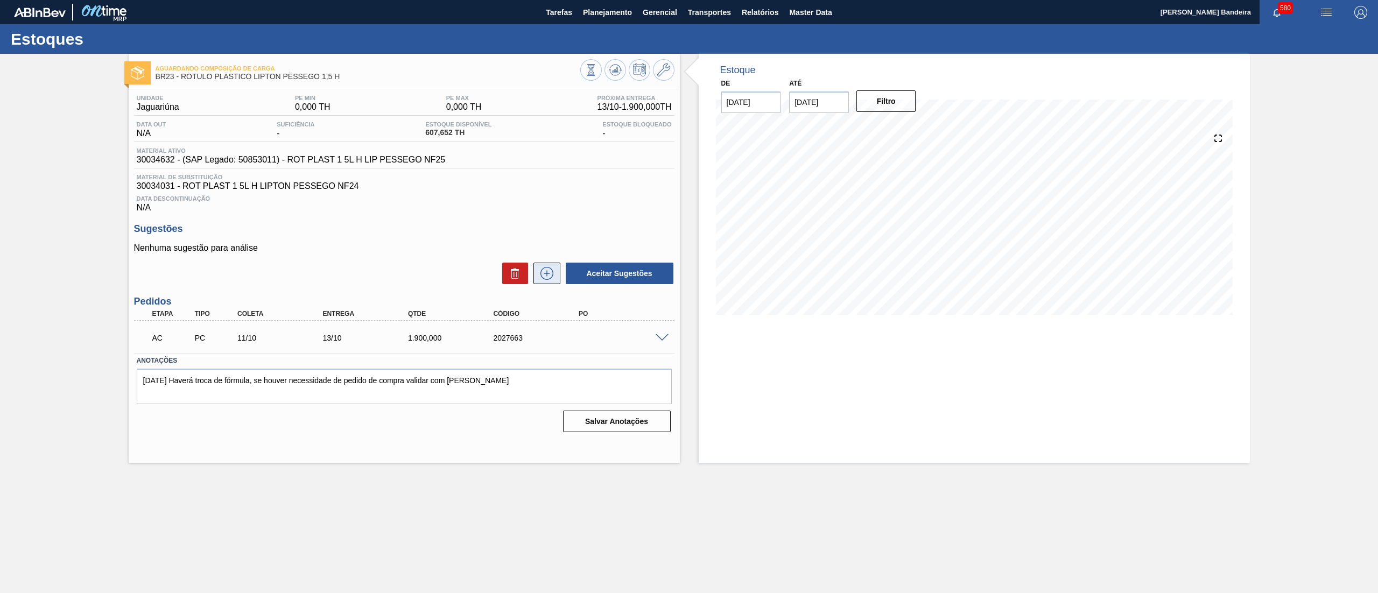
click at [546, 277] on icon at bounding box center [546, 273] width 17 height 13
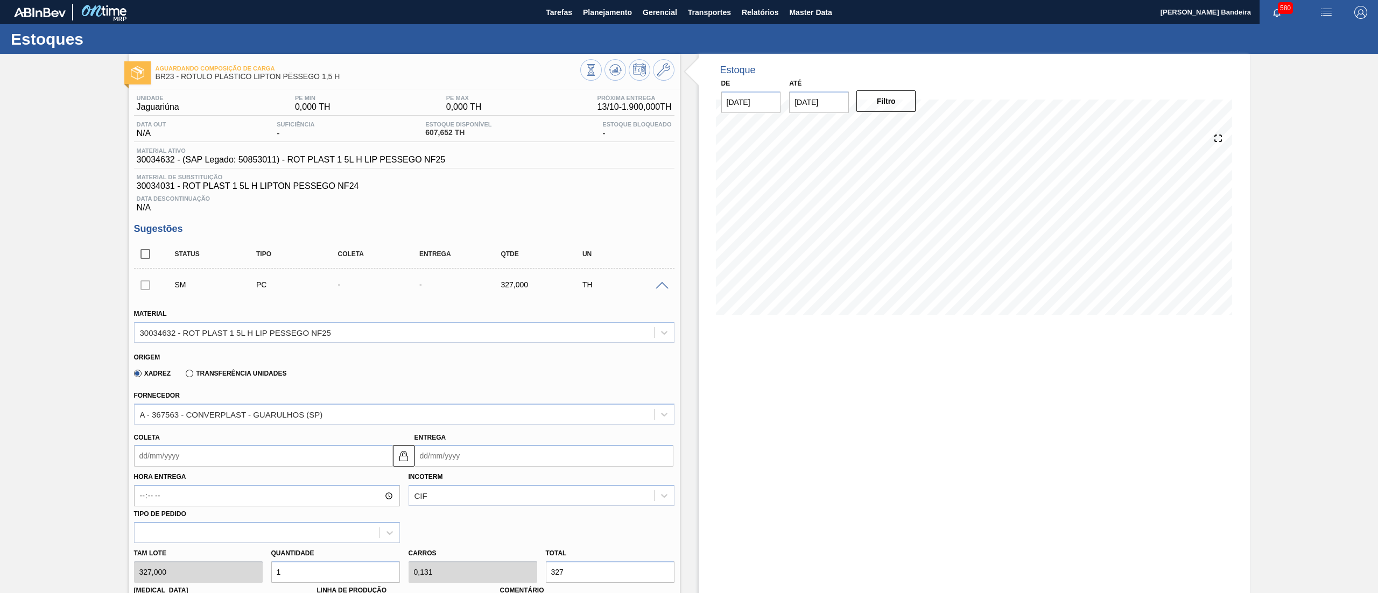
scroll to position [334, 0]
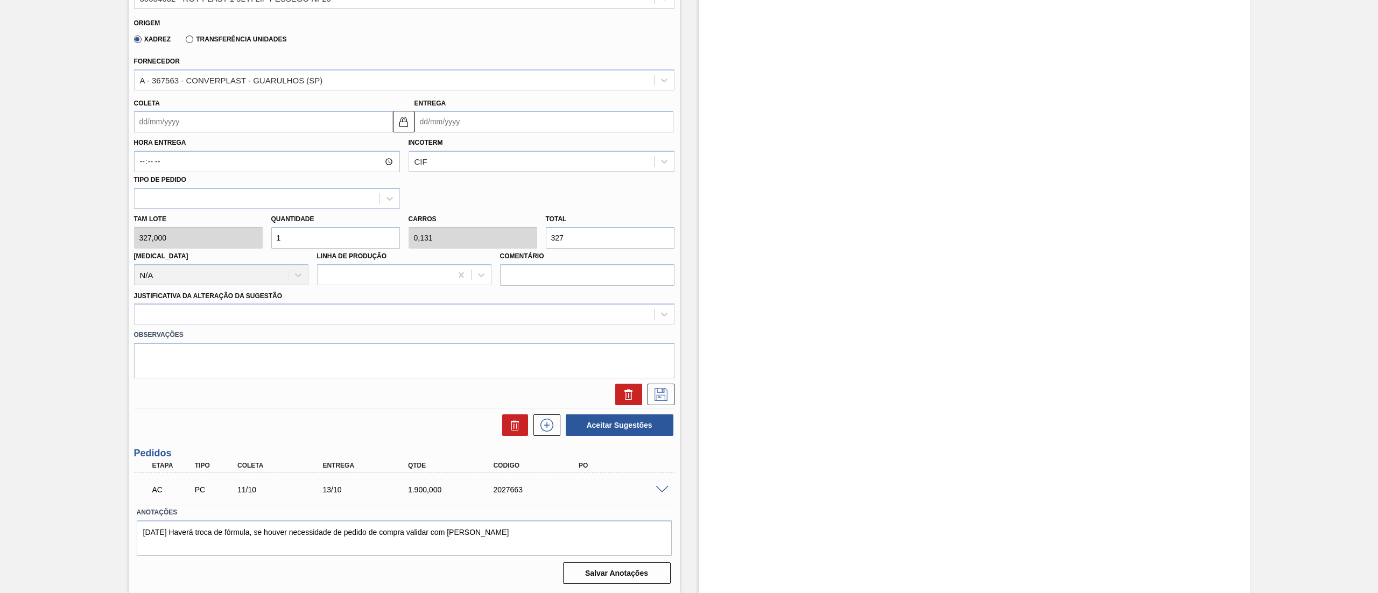
drag, startPoint x: 263, startPoint y: 233, endPoint x: 269, endPoint y: 236, distance: 7.5
click at [265, 235] on div "Tam lote 327,000 Quantidade 1 Carros 0,131 Total 327 Doca N/A Linha de Produção…" at bounding box center [404, 247] width 549 height 77
click at [259, 234] on div "Tam lote 327,000 Quantidade 1 Carros 0,131 Total 327 Doca N/A Linha de Produção…" at bounding box center [404, 247] width 549 height 77
type input "2"
type input "0,262"
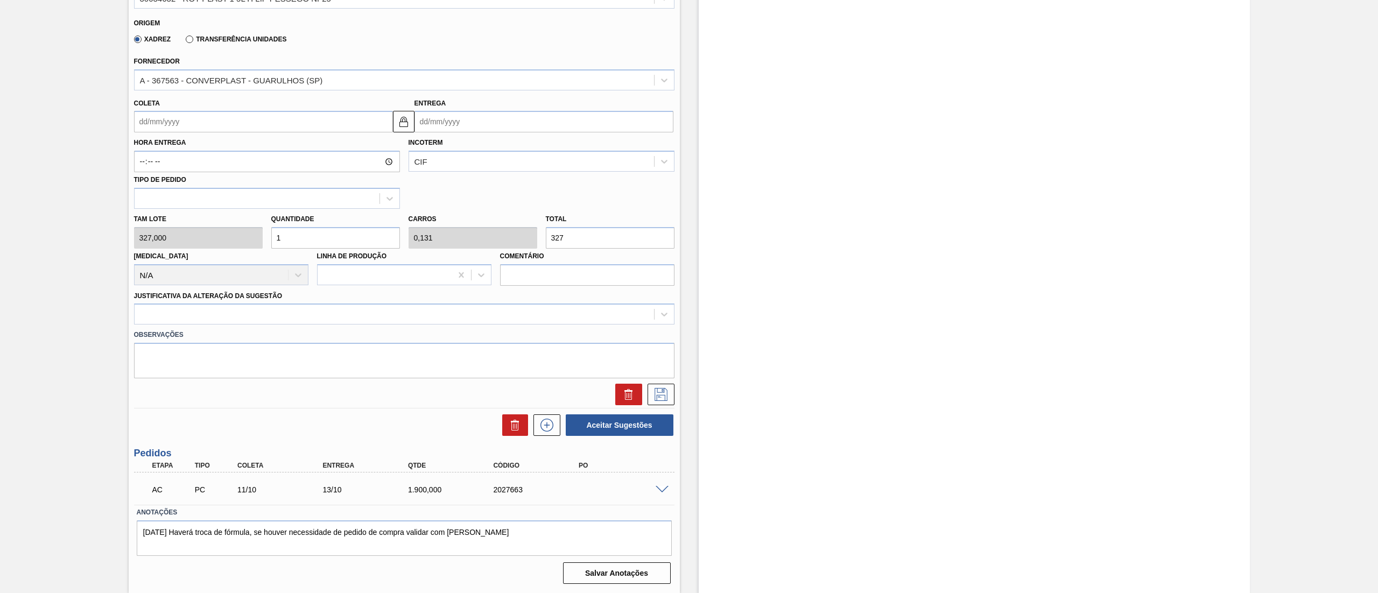
type input "654"
click at [233, 241] on div "Tam lote 327,000 Quantidade 2 Carros 0,262 Total 654 Doca N/A Linha de Produção…" at bounding box center [404, 247] width 549 height 77
type input "1"
type input "0,131"
type input "327"
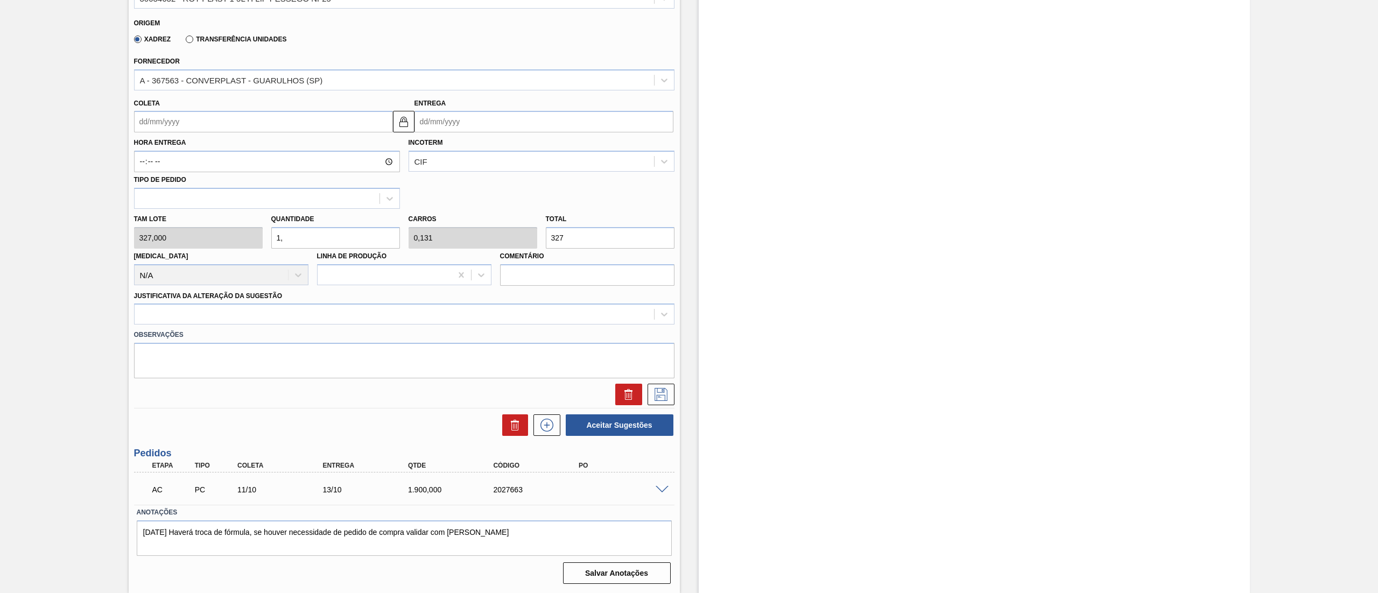
type input "1,5"
type input "0,196"
type input "490,5"
type input "1,"
type input "0,131"
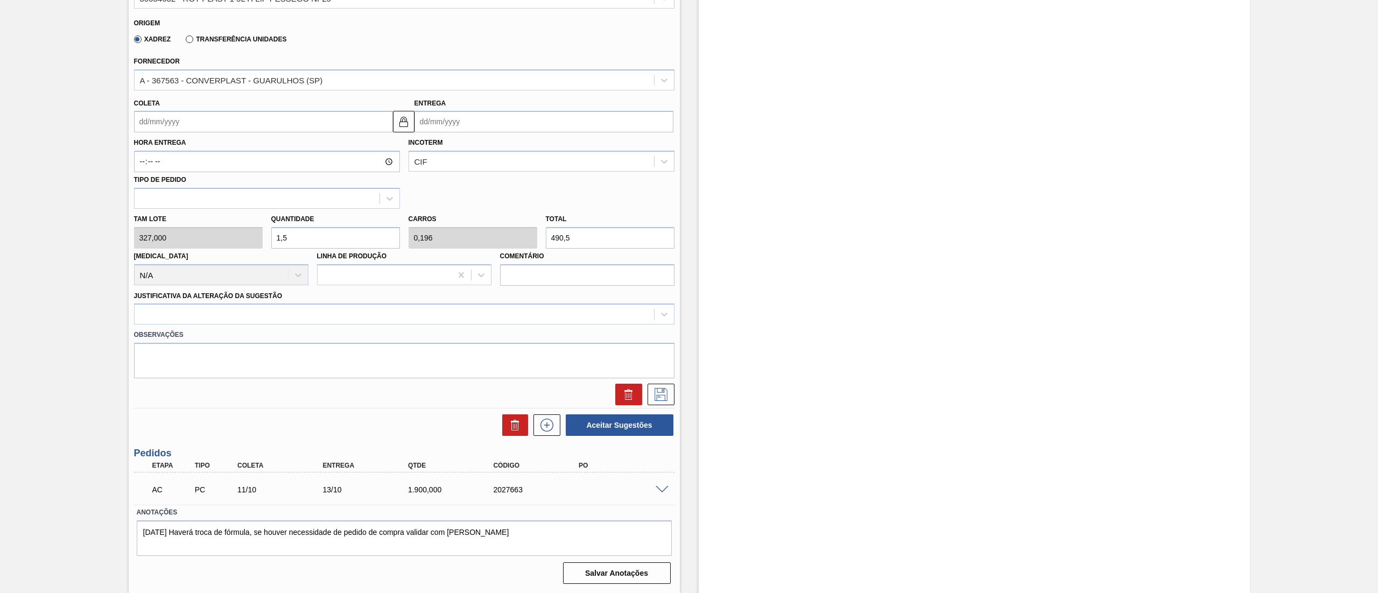
type input "327"
type input "1,7"
type input "0,222"
type input "555,9"
type input "1,7"
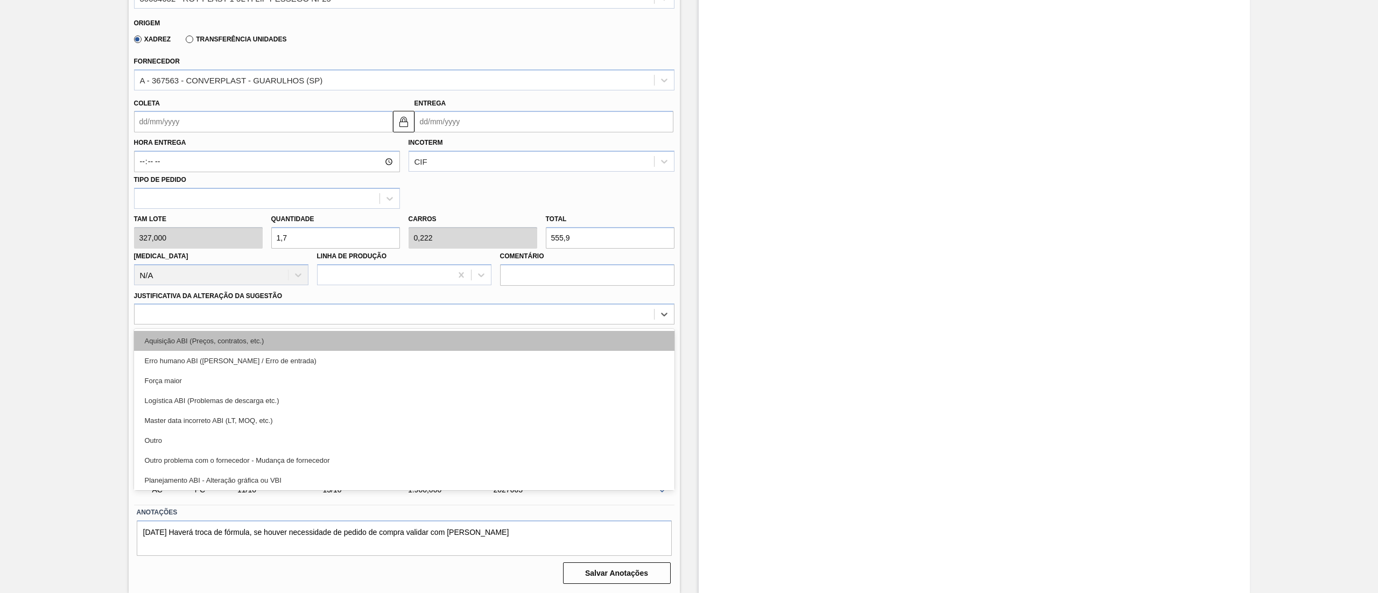
drag, startPoint x: 270, startPoint y: 307, endPoint x: 255, endPoint y: 332, distance: 29.0
click at [270, 308] on div at bounding box center [404, 314] width 541 height 21
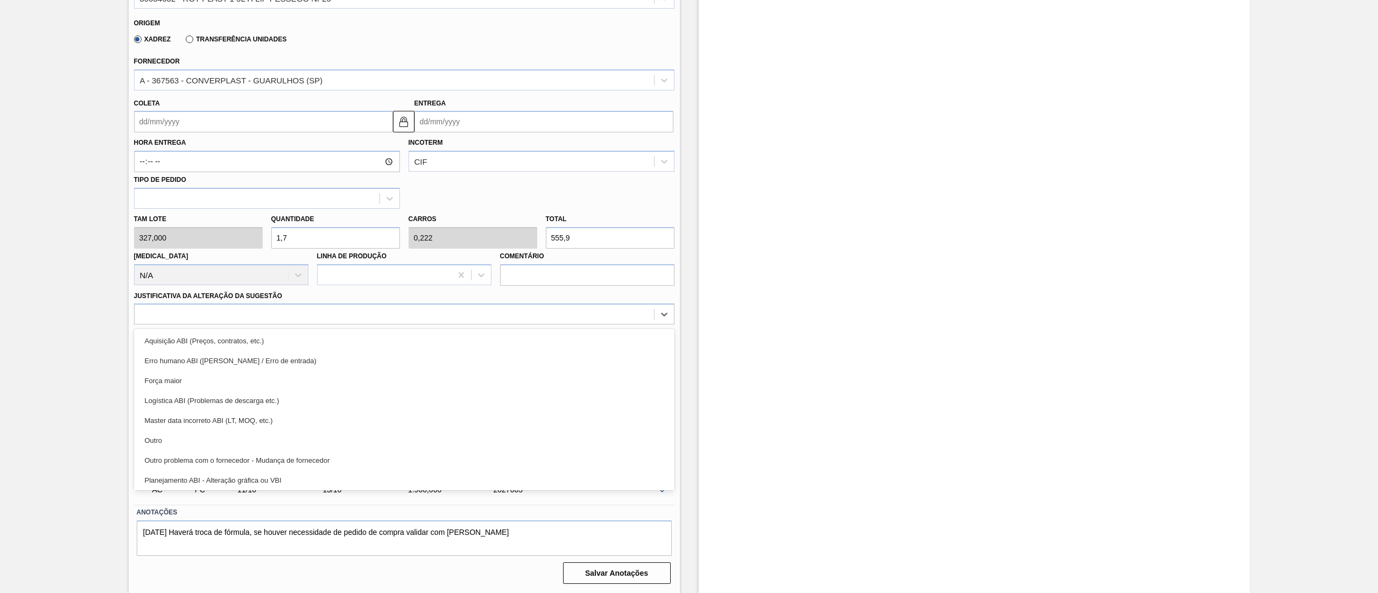
drag, startPoint x: 202, startPoint y: 437, endPoint x: 203, endPoint y: 423, distance: 14.0
click at [202, 439] on div "Outro" at bounding box center [404, 441] width 541 height 20
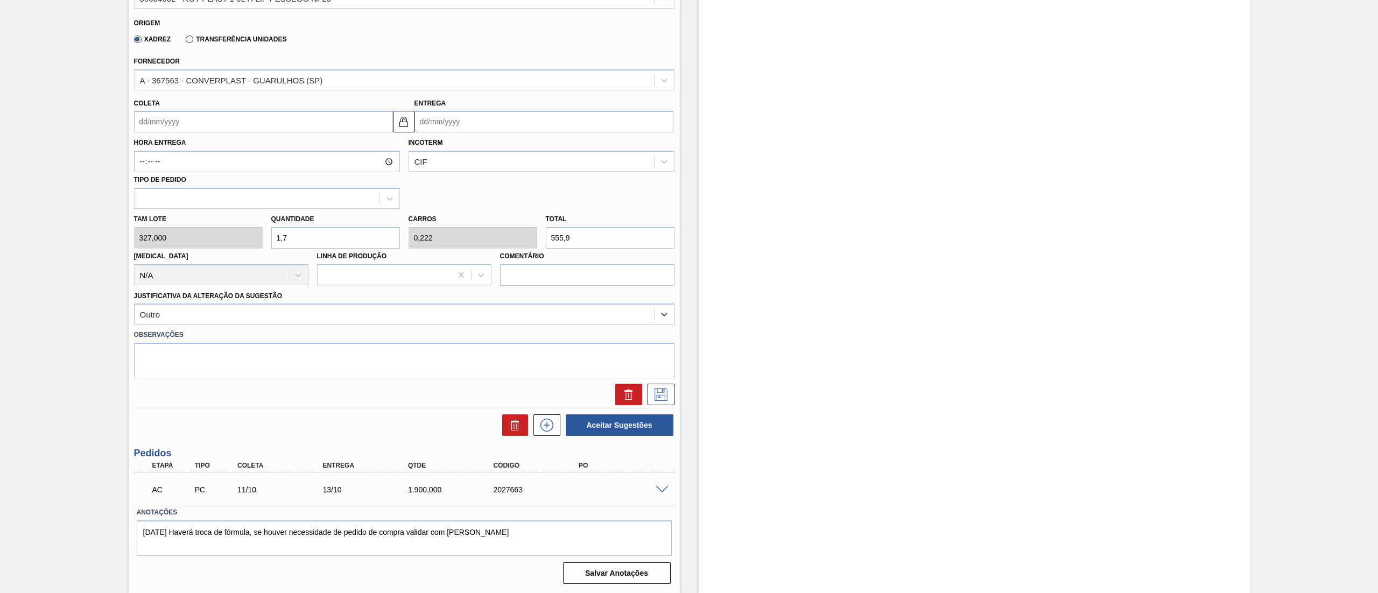
click at [210, 129] on input "Coleta" at bounding box center [263, 122] width 259 height 22
click at [256, 148] on button "Next Month" at bounding box center [255, 148] width 8 height 8
click at [160, 200] on div "6" at bounding box center [164, 199] width 15 height 15
type input "[DATE]"
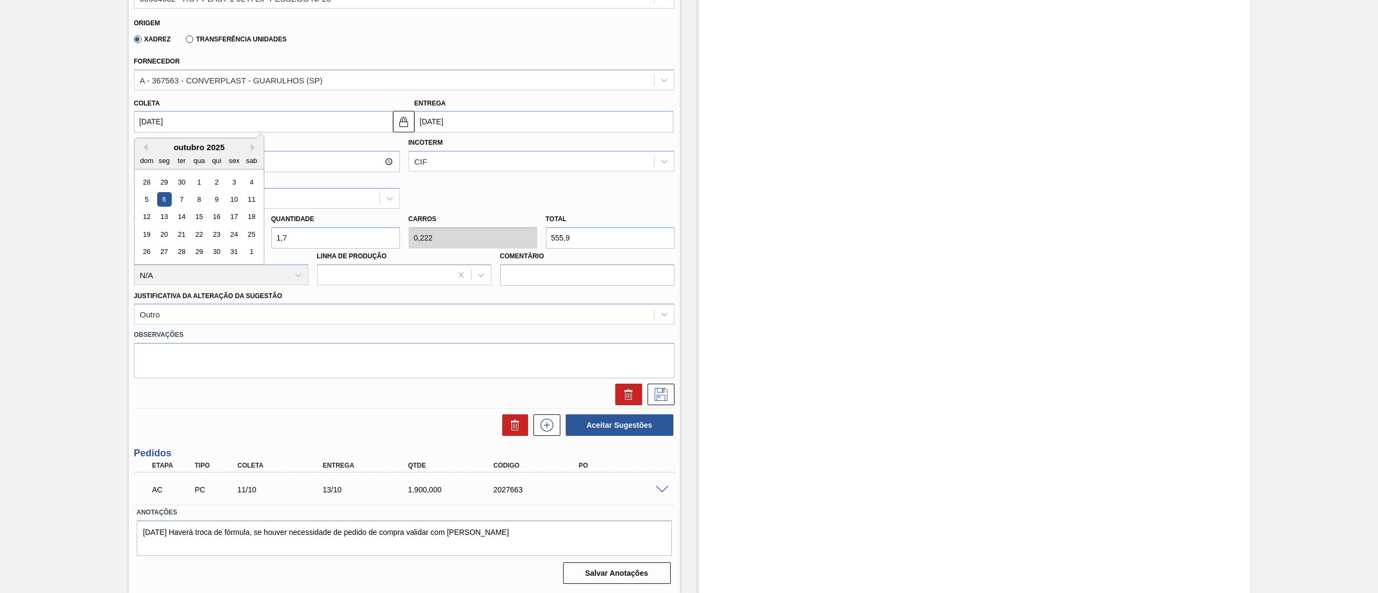
click at [313, 129] on input "[DATE]" at bounding box center [263, 122] width 259 height 22
click at [197, 178] on div "1" at bounding box center [199, 182] width 15 height 15
type input "01/10/2025"
type input "03/10/2025"
click at [664, 392] on icon at bounding box center [661, 394] width 17 height 13
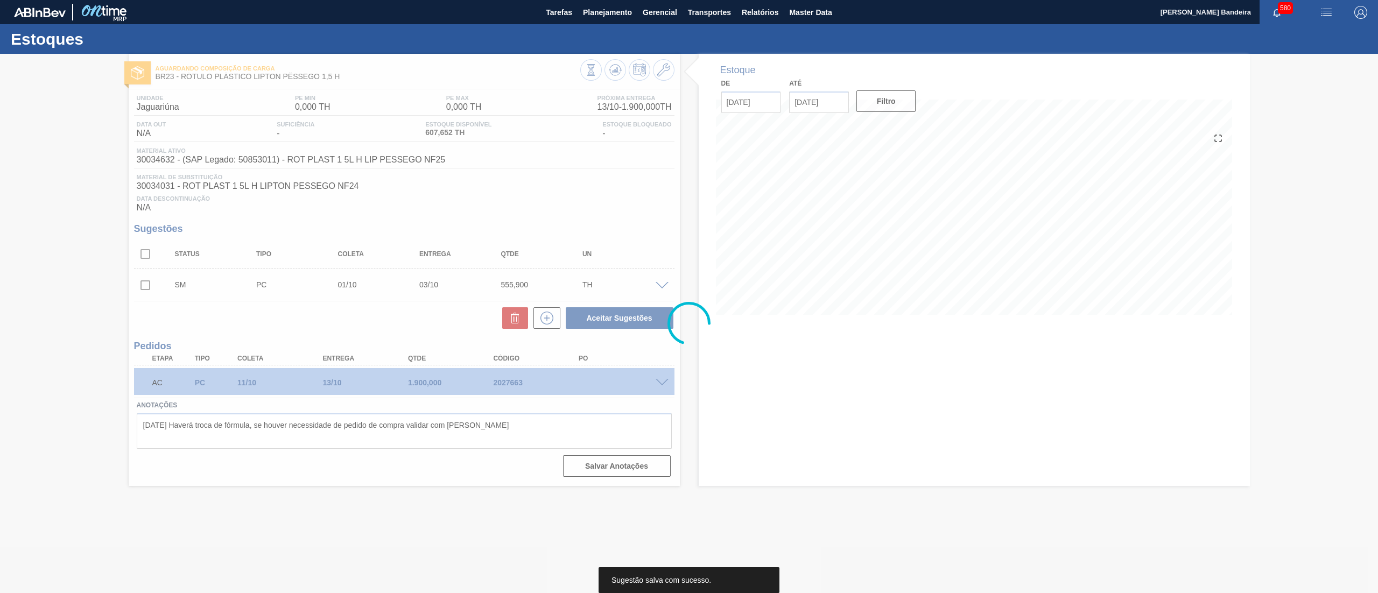
scroll to position [0, 0]
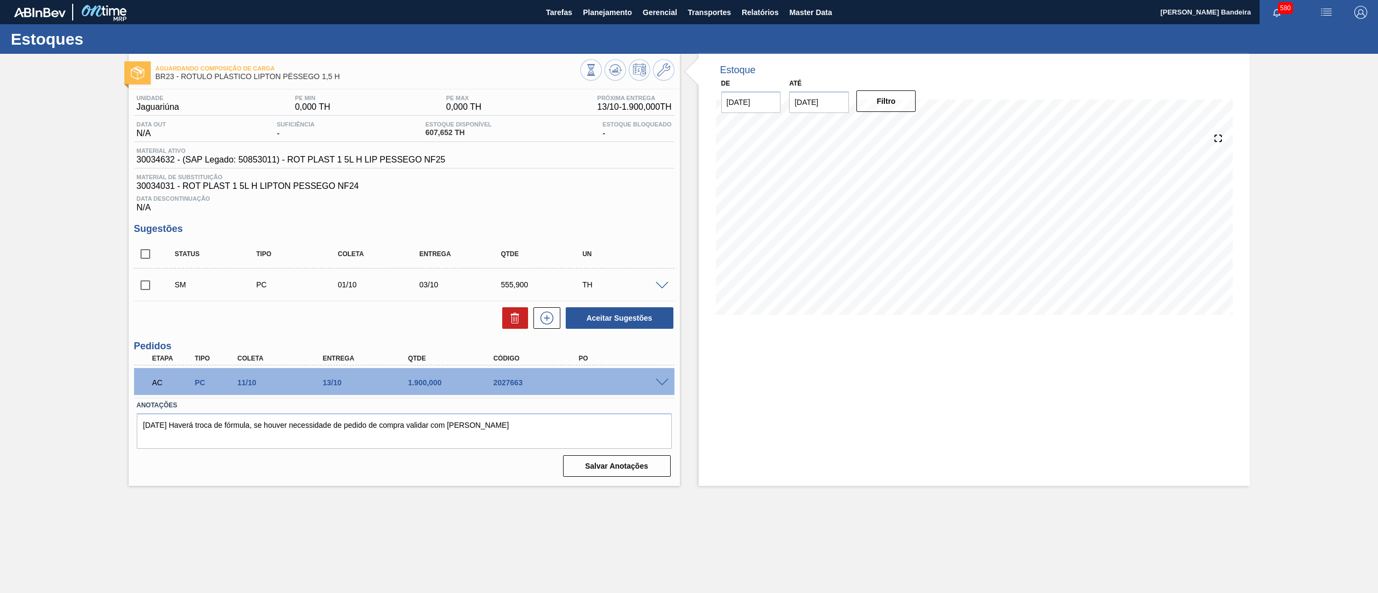
click at [666, 286] on span at bounding box center [662, 286] width 13 height 8
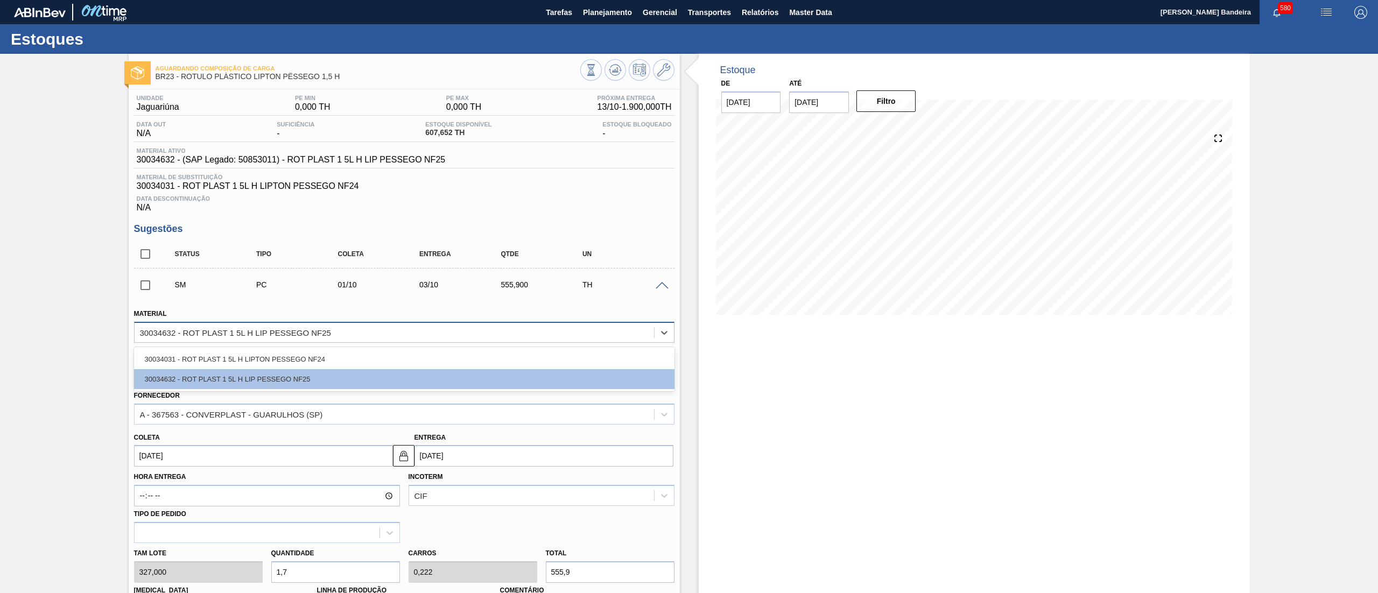
click at [451, 340] on div "30034632 - ROT PLAST 1 5L H LIP PESSEGO NF25" at bounding box center [395, 333] width 520 height 16
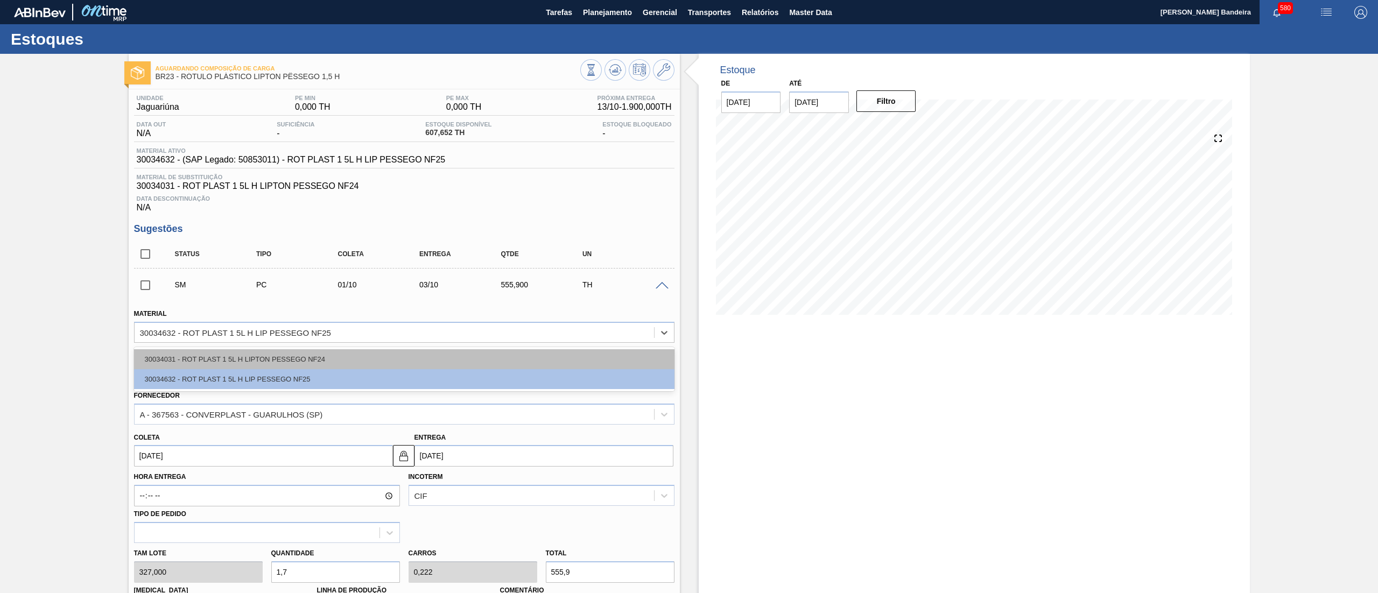
click at [369, 362] on div "30034031 - ROT PLAST 1 5L H LIPTON PESSEGO NF24" at bounding box center [404, 359] width 541 height 20
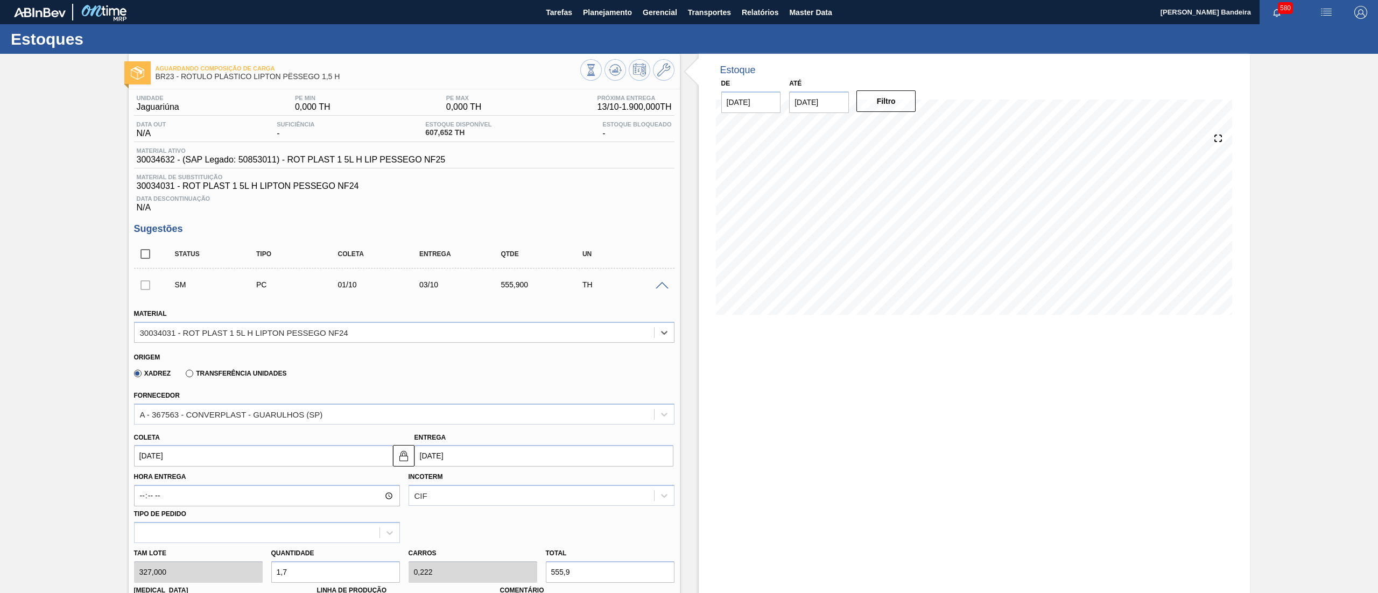
scroll to position [334, 0]
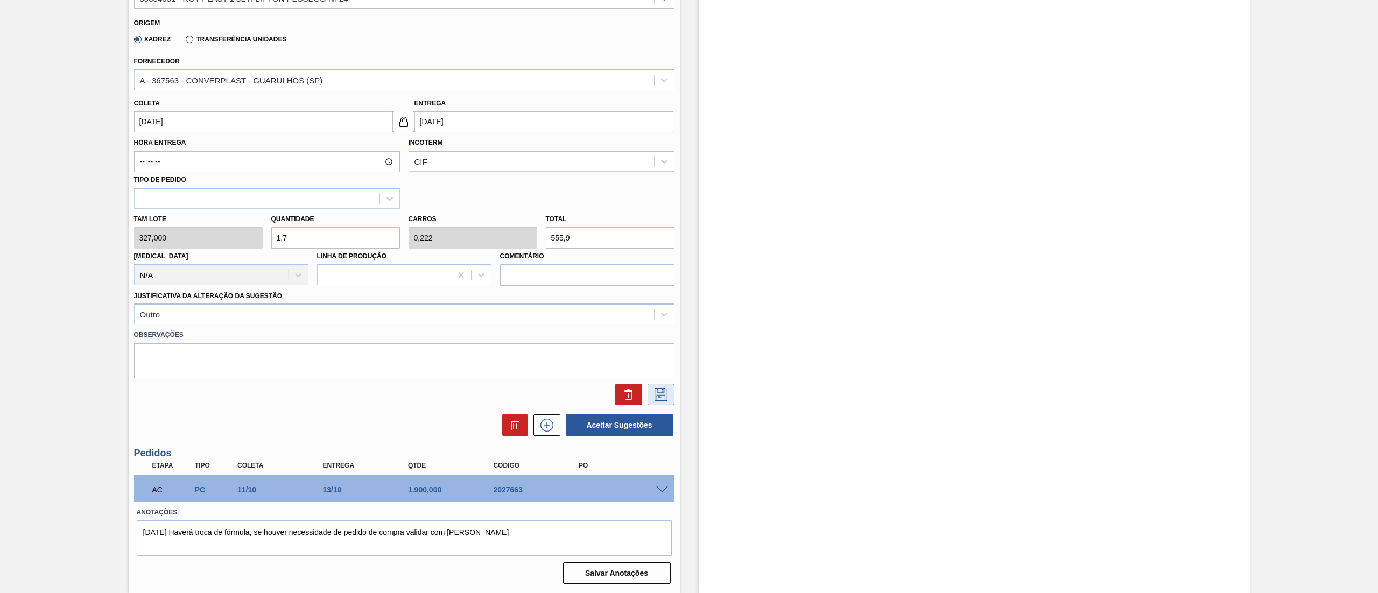
click at [655, 401] on icon at bounding box center [661, 394] width 13 height 13
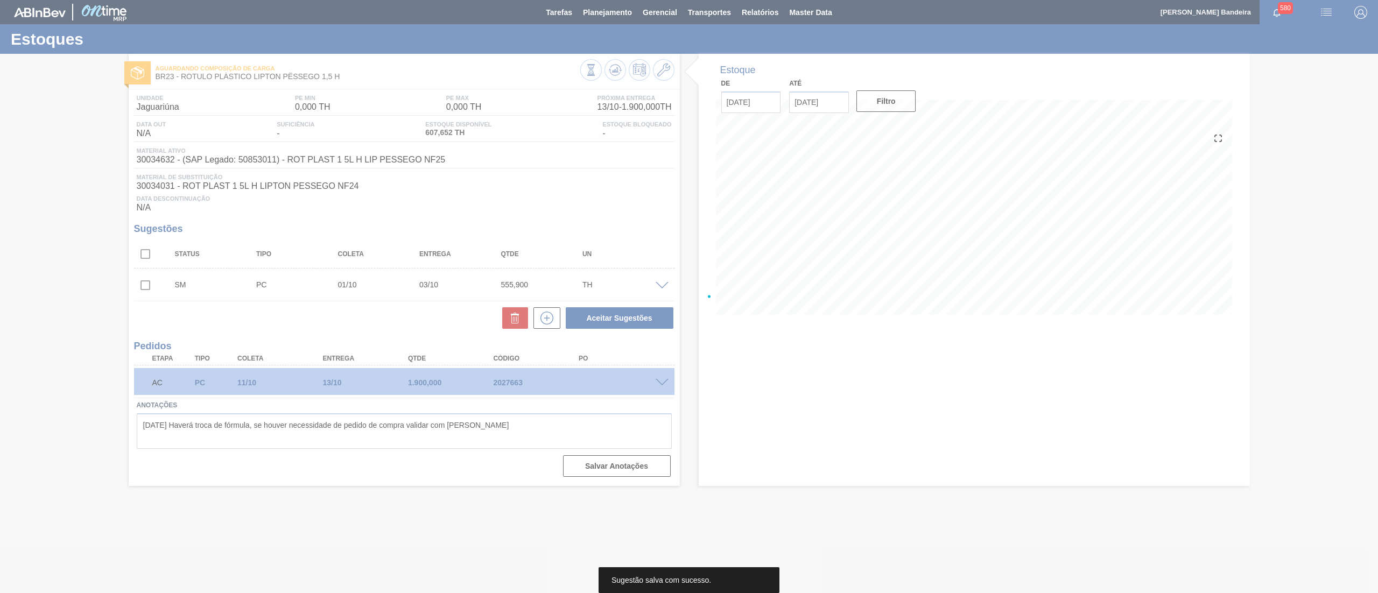
scroll to position [0, 0]
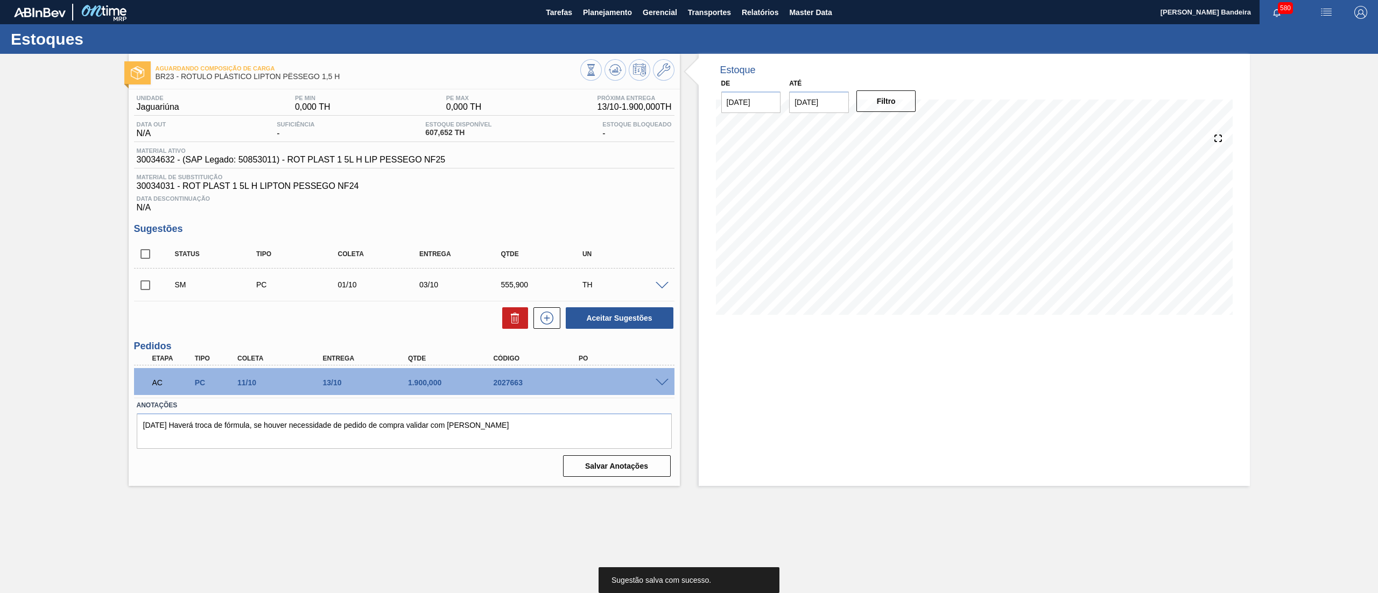
click at [145, 289] on input "checkbox" at bounding box center [145, 285] width 23 height 23
click at [663, 312] on button "Aceitar Sugestões" at bounding box center [620, 318] width 108 height 22
checkbox input "false"
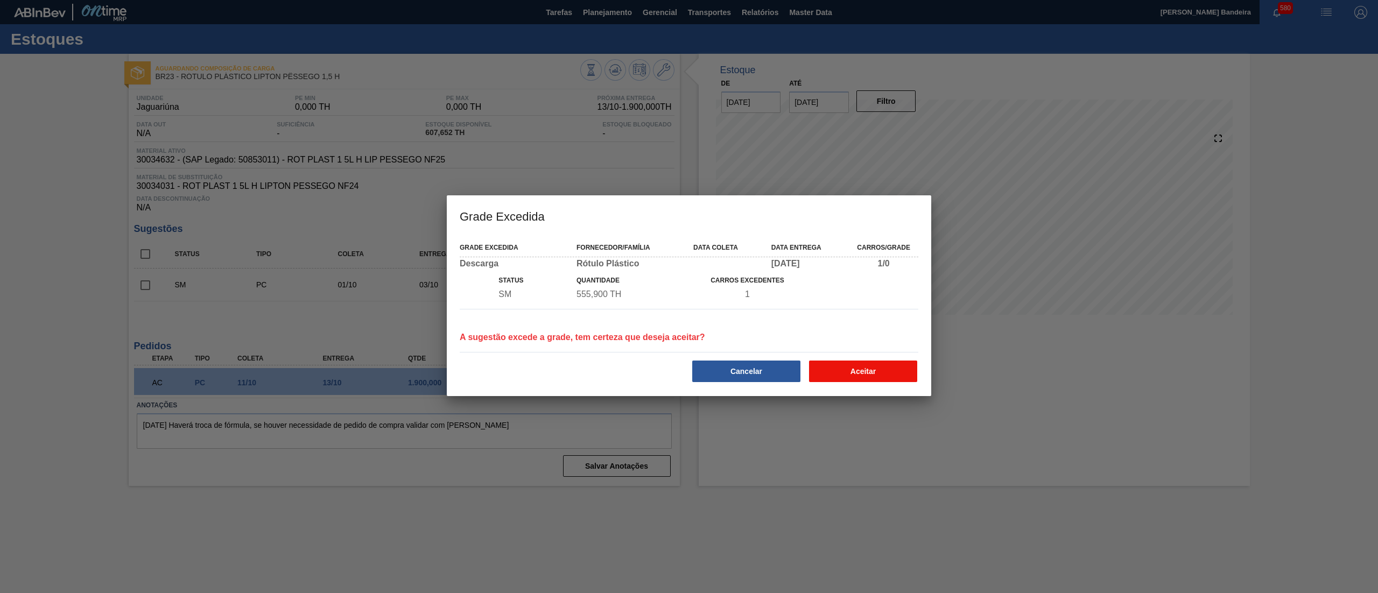
click at [847, 366] on button "Aceitar" at bounding box center [863, 372] width 108 height 22
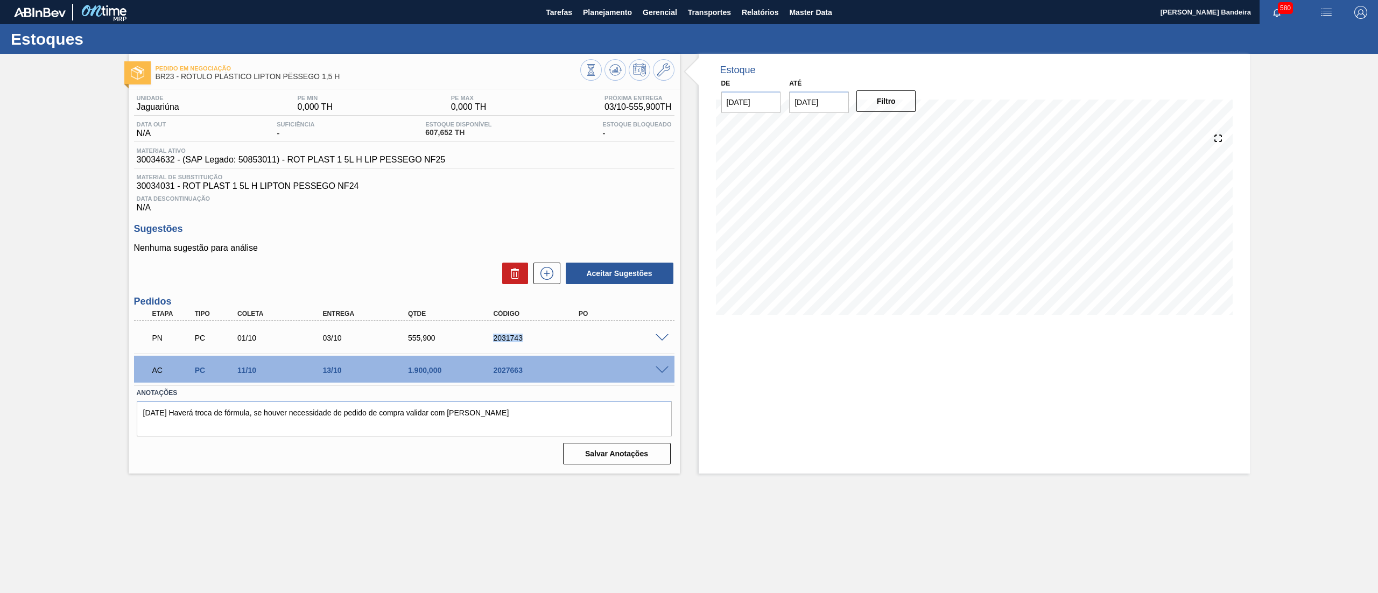
drag, startPoint x: 481, startPoint y: 345, endPoint x: 539, endPoint y: 345, distance: 58.1
click at [539, 345] on div "PN PC 01/10 03/10 555,900 2031743" at bounding box center [401, 337] width 512 height 22
copy div "2031743"
drag, startPoint x: 134, startPoint y: 160, endPoint x: 176, endPoint y: 163, distance: 42.0
click at [176, 163] on div "Material ativo 30034632 - (SAP Legado: 50853011) - ROT PLAST 1 5L H LIP PESSEGO…" at bounding box center [291, 156] width 314 height 17
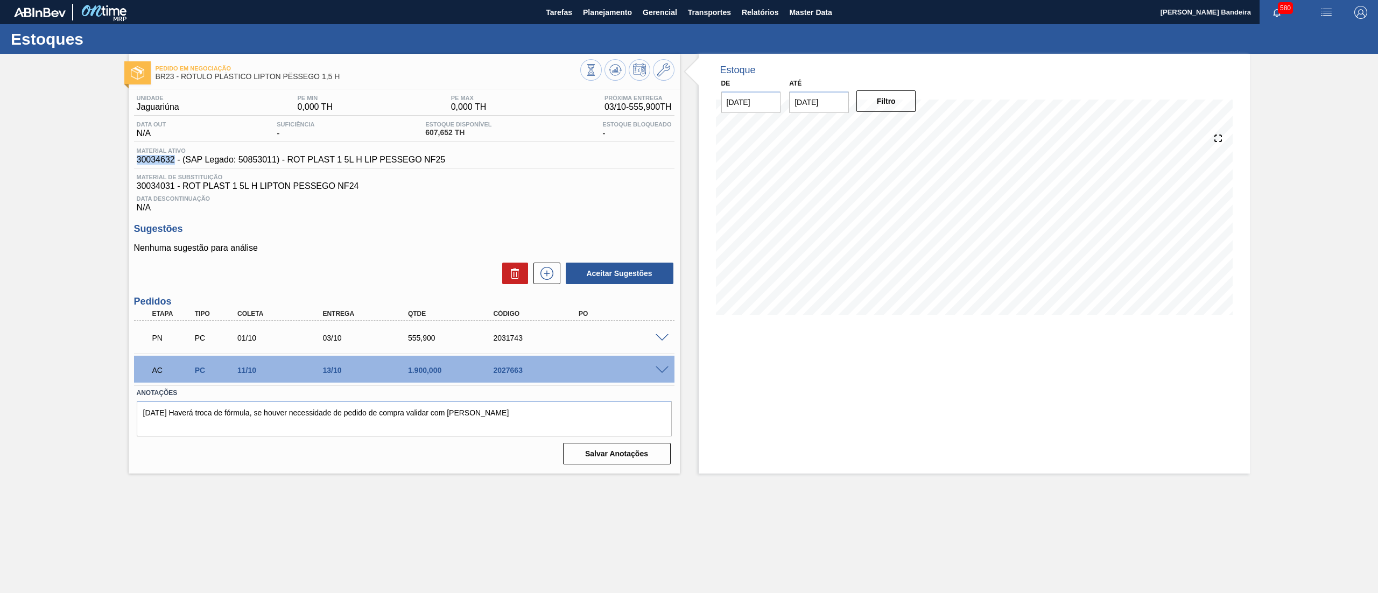
copy span "30034632"
click at [595, 13] on span "Planejamento" at bounding box center [607, 12] width 49 height 13
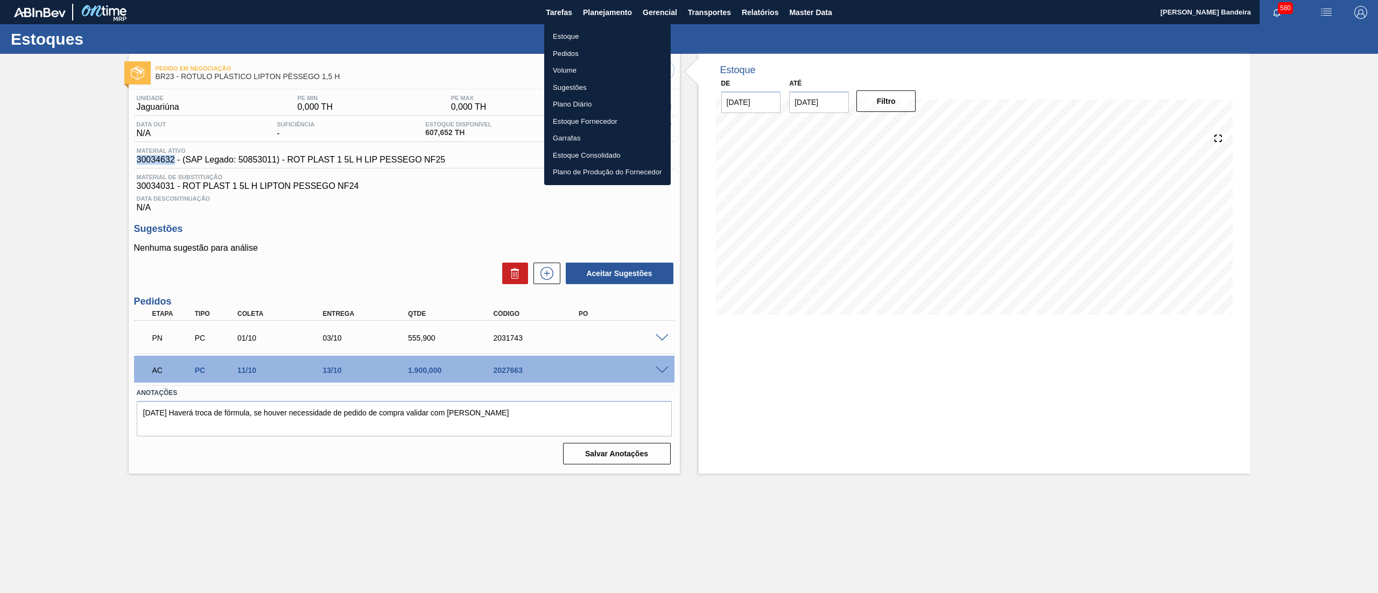
click at [584, 36] on li "Estoque" at bounding box center [607, 36] width 127 height 17
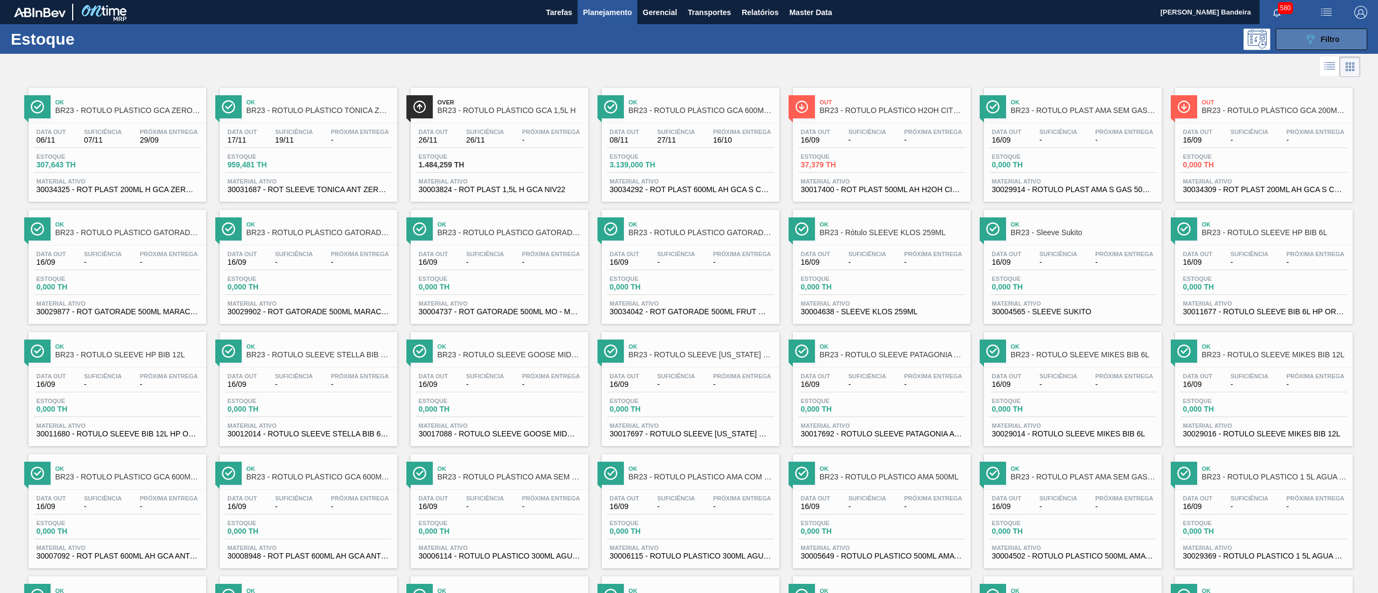
click at [1304, 40] on icon "089F7B8B-B2A5-4AFE-B5C0-19BA573D28AC" at bounding box center [1310, 39] width 13 height 13
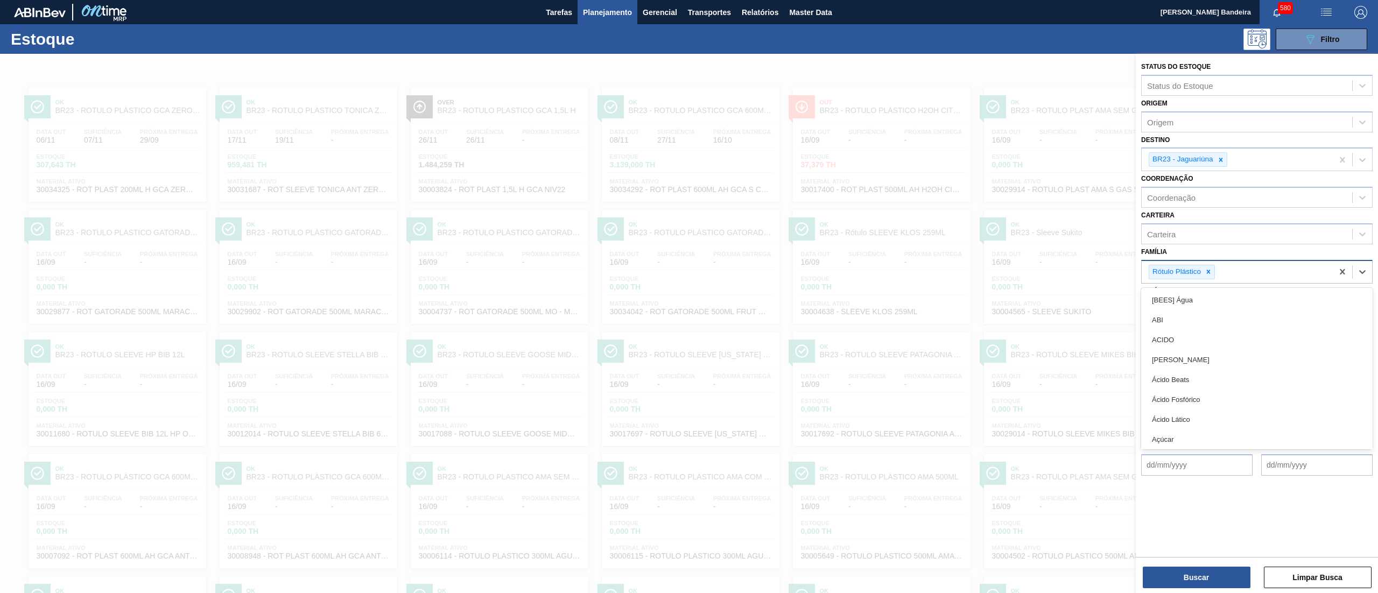
click at [1200, 271] on div "Rótulo Plástico" at bounding box center [1175, 271] width 53 height 13
click at [1233, 255] on div "Família option [BEES] Água focused, 1 of 101. 101 results available. Use Up and…" at bounding box center [1256, 263] width 231 height 39
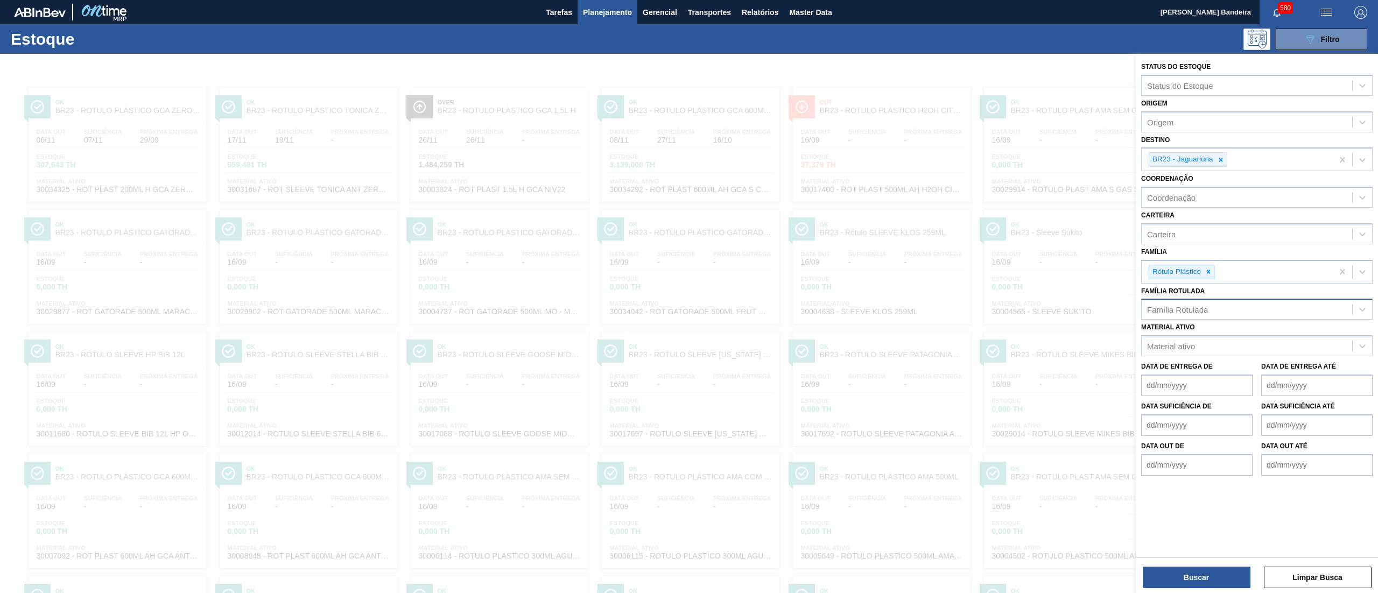
drag, startPoint x: 1206, startPoint y: 296, endPoint x: 1207, endPoint y: 301, distance: 5.5
click at [1204, 295] on div "Família Rotulada Família Rotulada" at bounding box center [1256, 302] width 231 height 37
click at [1207, 305] on div "Família Rotulada" at bounding box center [1177, 309] width 61 height 9
paste Rotulada "KIT LIPTON PÊSSEGO ZERO"
type Rotulada "KIT LIPTON PÊSSEGO ZERO"
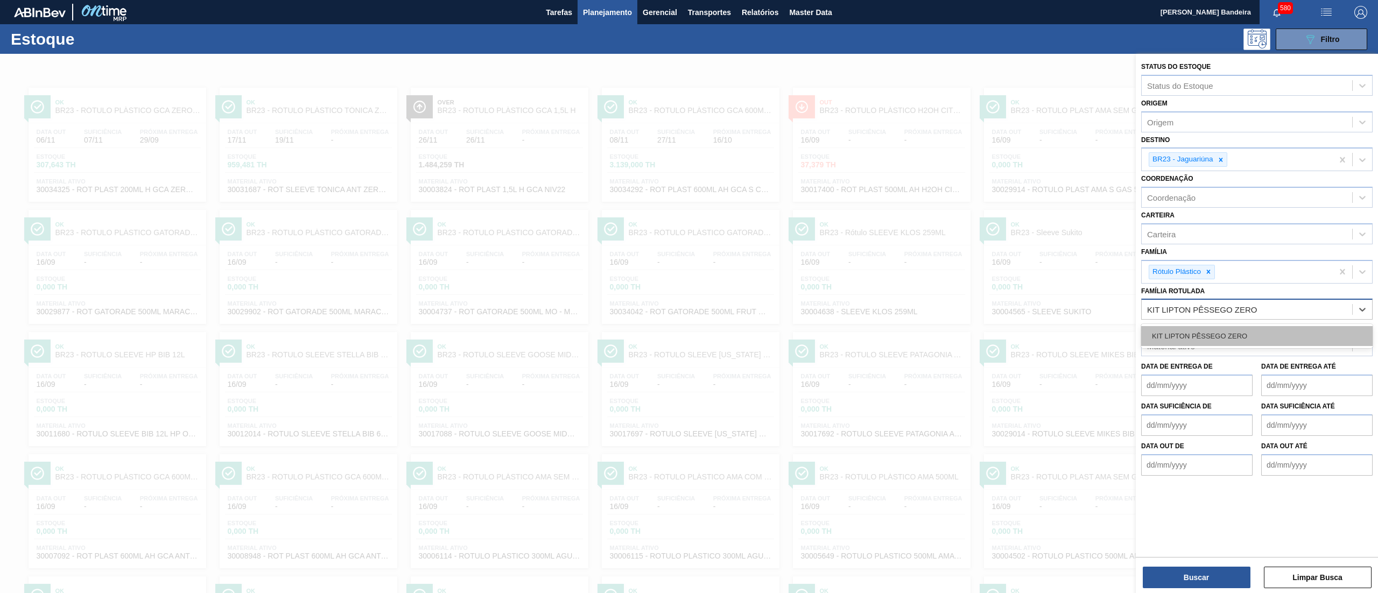
click at [1215, 334] on div "KIT LIPTON PÊSSEGO ZERO" at bounding box center [1256, 336] width 231 height 20
click at [1210, 272] on icon at bounding box center [1209, 272] width 4 height 4
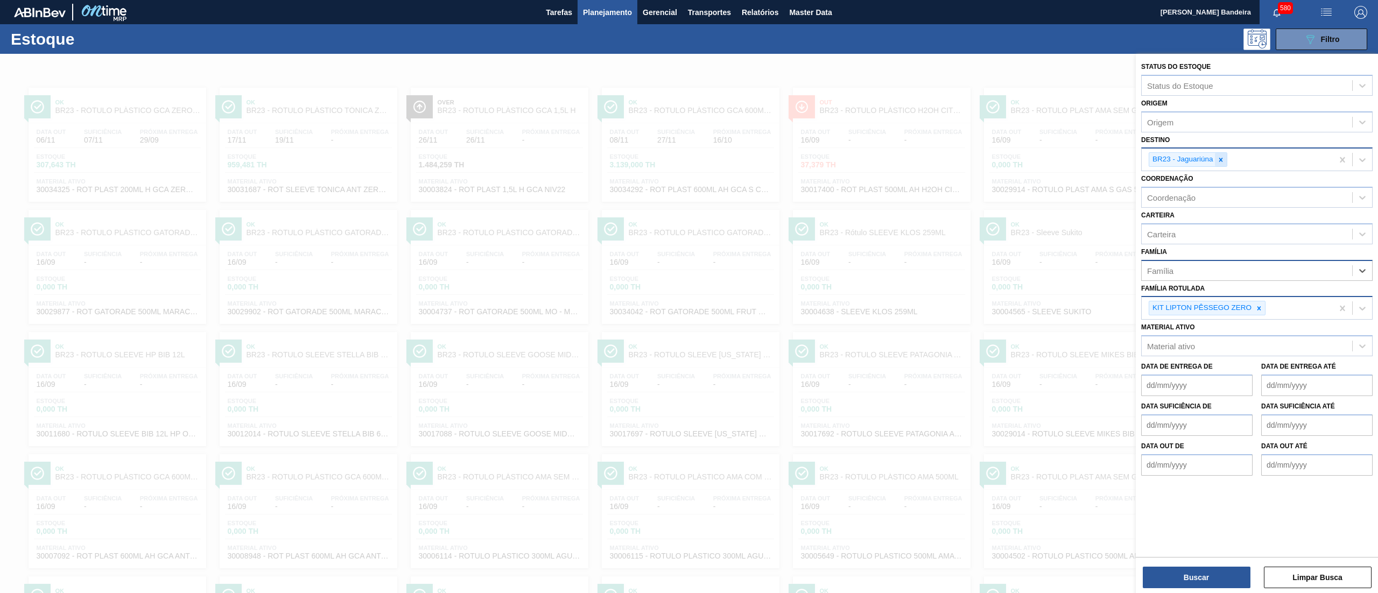
click at [1217, 153] on div at bounding box center [1221, 159] width 12 height 13
click at [1153, 576] on button "Buscar" at bounding box center [1197, 578] width 108 height 22
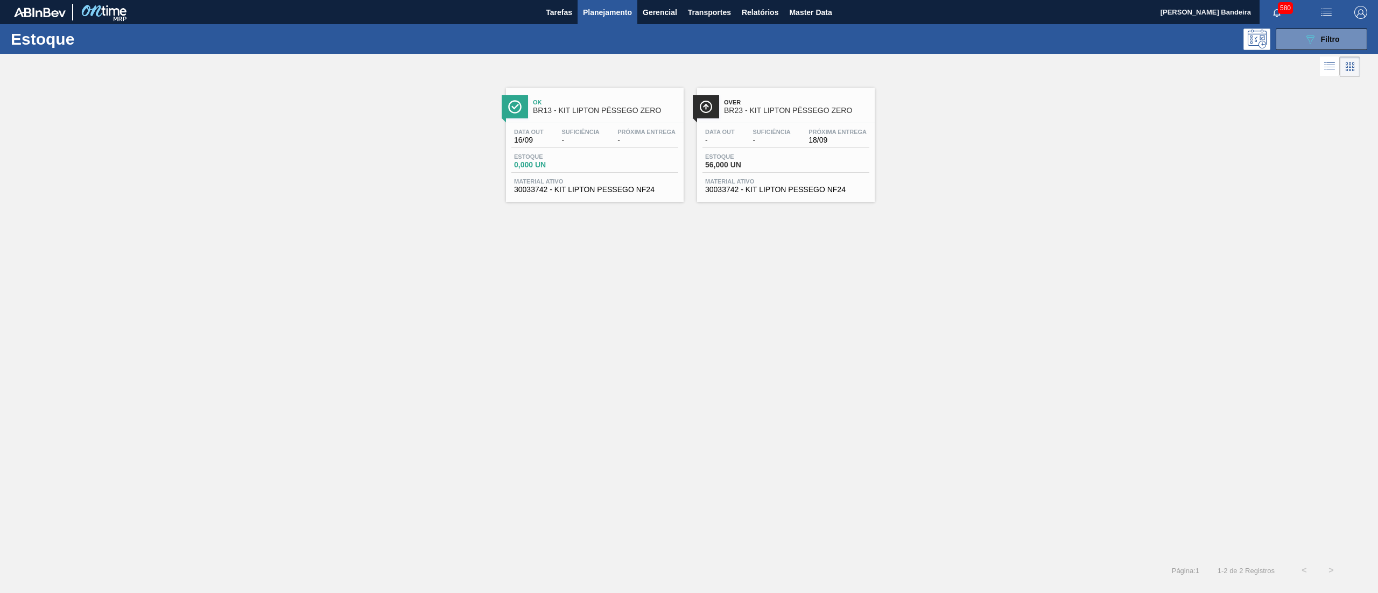
click at [762, 192] on span "30033742 - KIT LIPTON PESSEGO NF24" at bounding box center [786, 190] width 162 height 8
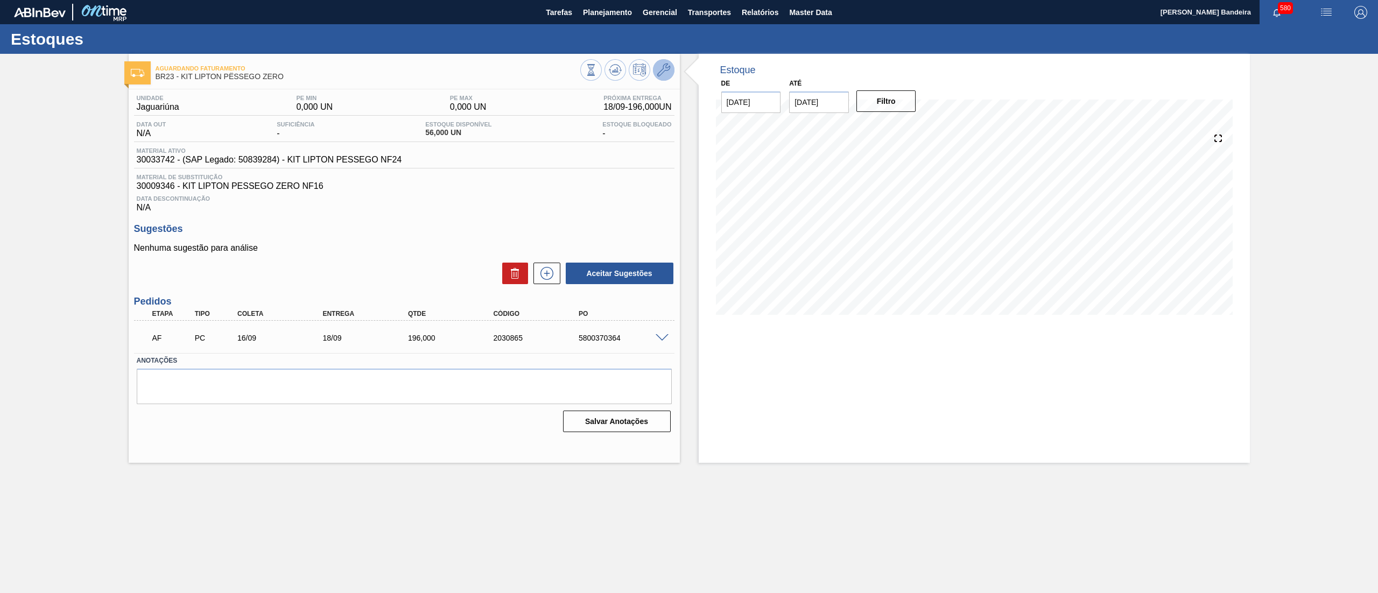
click at [662, 70] on icon at bounding box center [663, 70] width 13 height 13
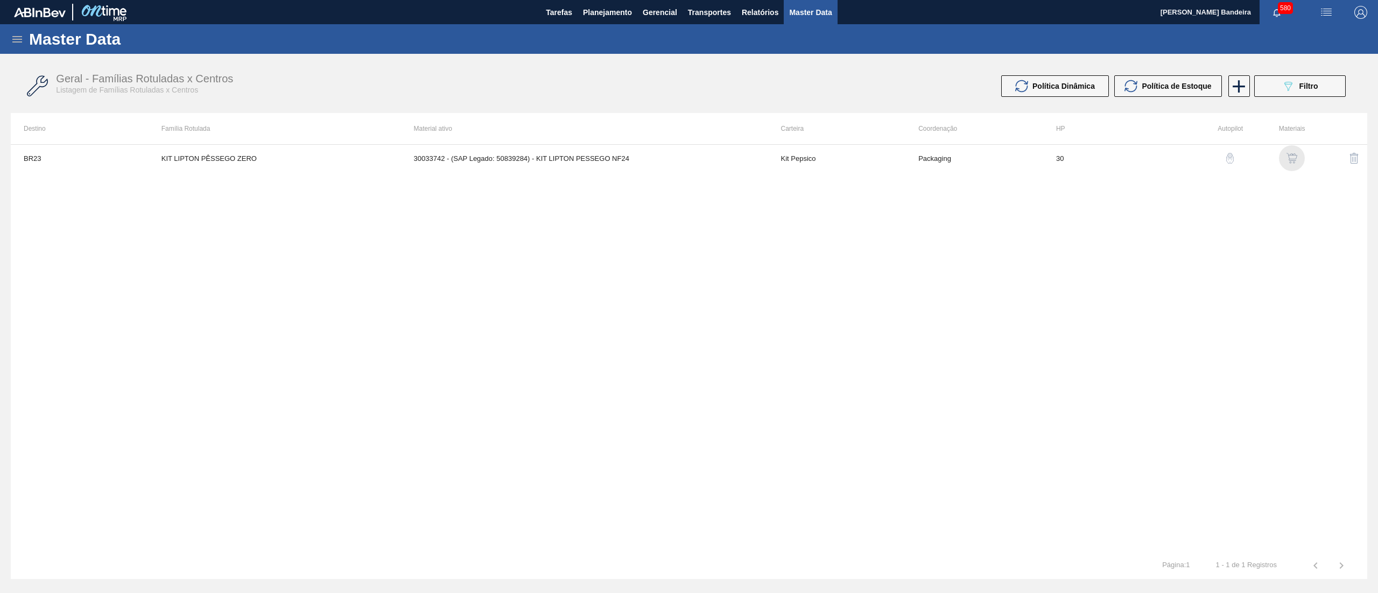
click at [1295, 156] on img "button" at bounding box center [1292, 158] width 11 height 11
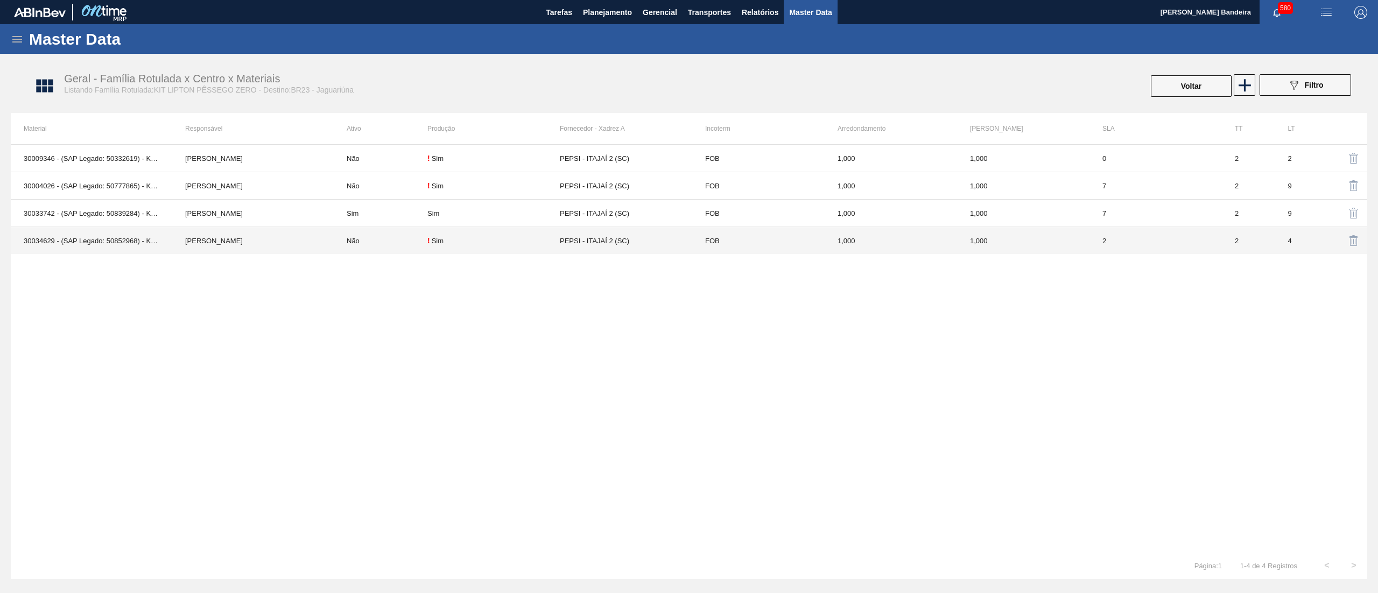
click at [257, 241] on td "José Albérico" at bounding box center [253, 240] width 162 height 27
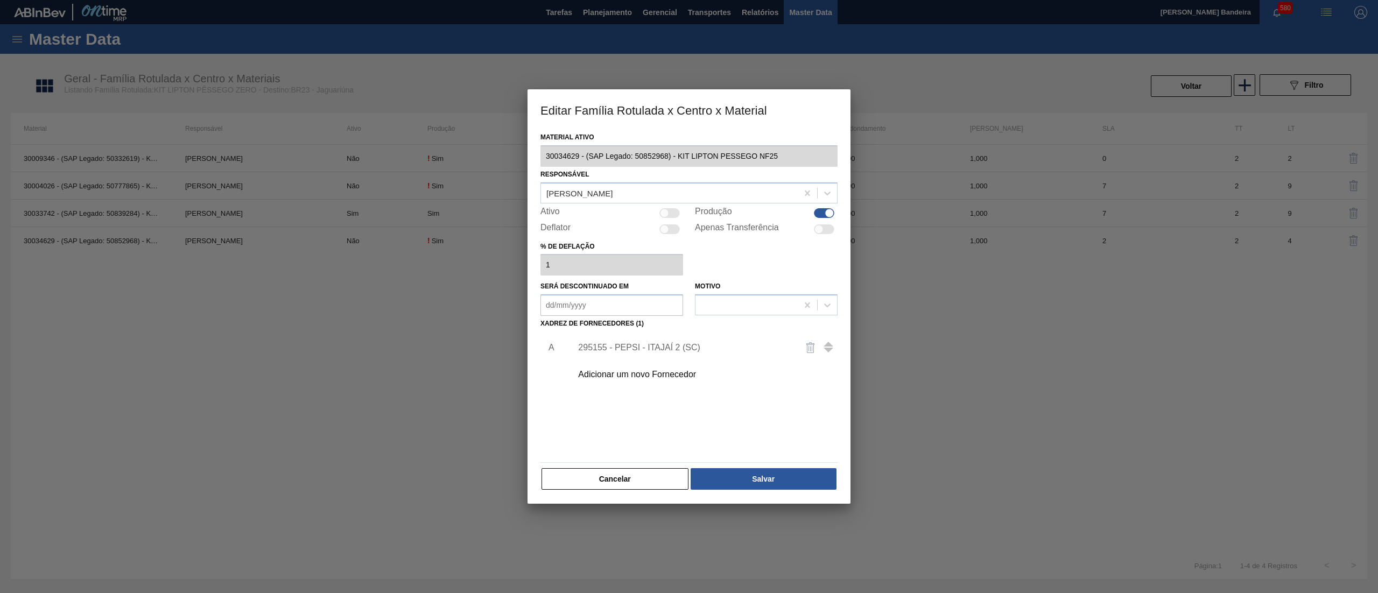
click at [489, 159] on div "Editar Família Rotulada x Centro x Material Material ativo 30034629 - (SAP Lega…" at bounding box center [689, 296] width 1378 height 593
click at [605, 471] on button "Cancelar" at bounding box center [615, 479] width 147 height 22
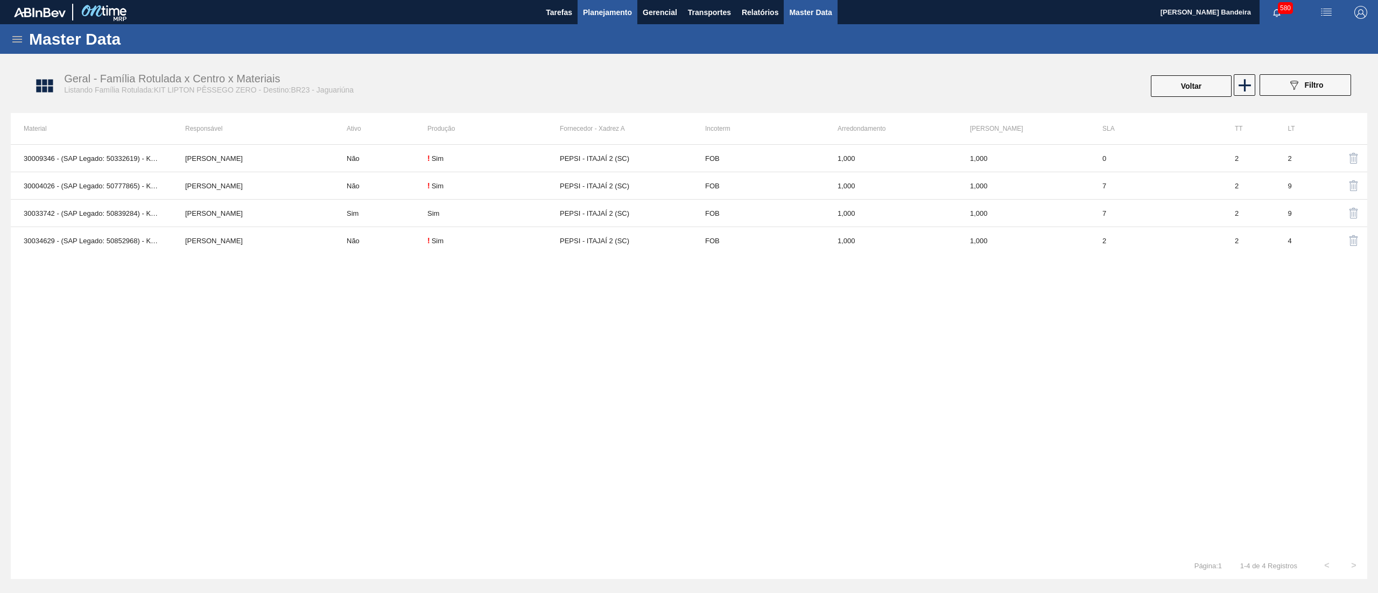
click at [604, 12] on span "Planejamento" at bounding box center [607, 12] width 49 height 13
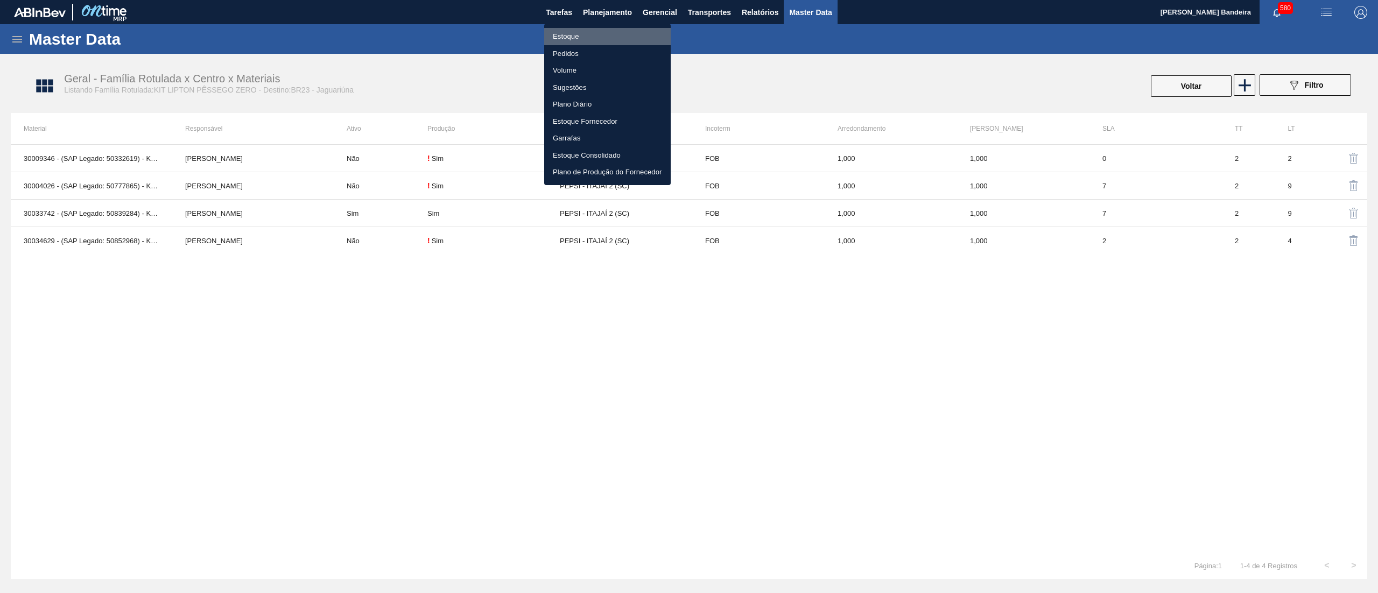
click at [600, 32] on li "Estoque" at bounding box center [607, 36] width 127 height 17
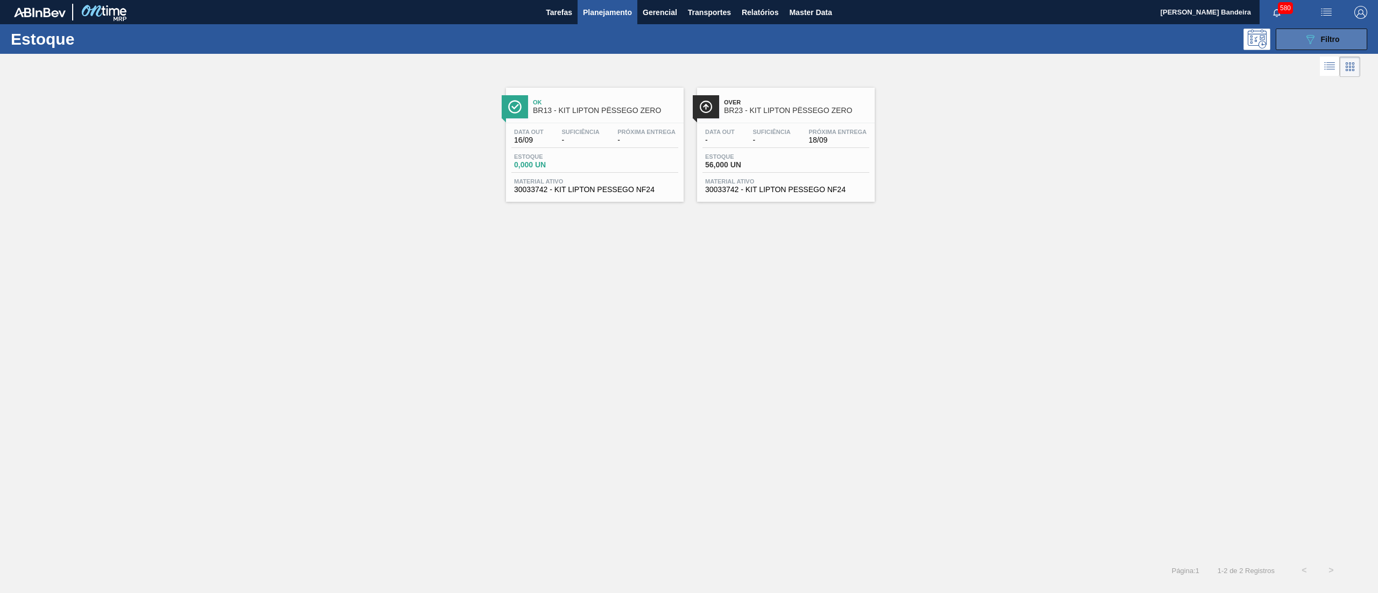
click at [1301, 38] on button "089F7B8B-B2A5-4AFE-B5C0-19BA573D28AC Filtro" at bounding box center [1322, 40] width 92 height 22
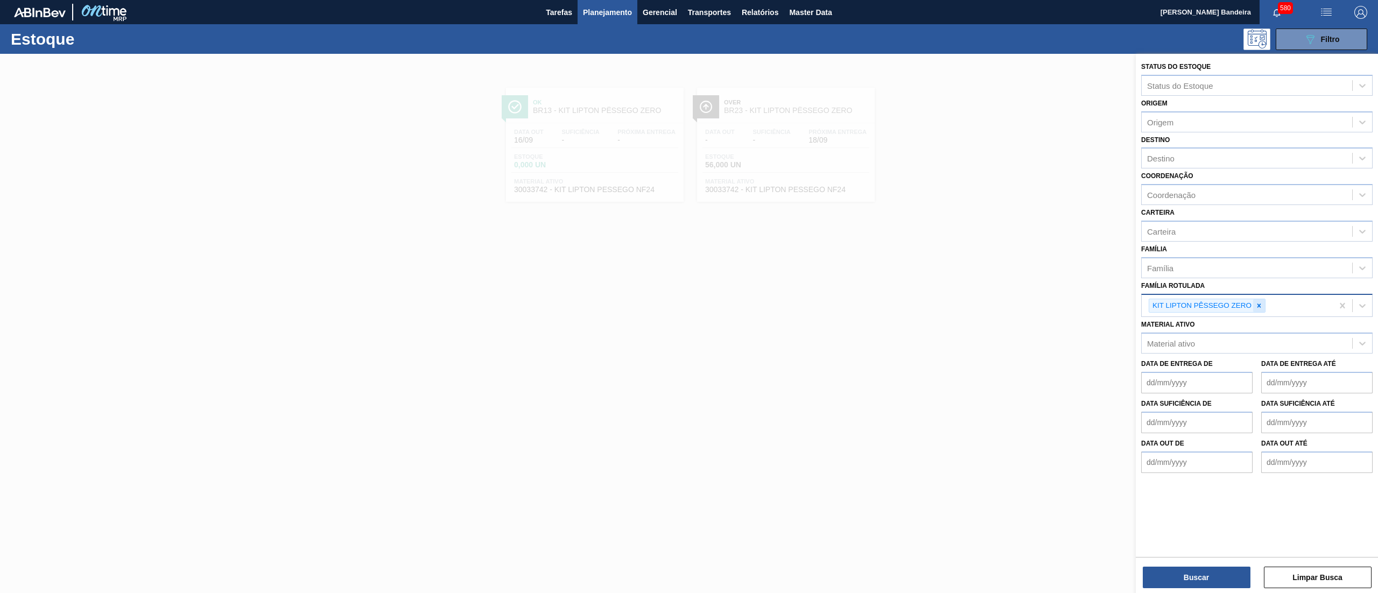
click at [1260, 307] on icon at bounding box center [1259, 306] width 8 height 8
paste Rotulada "KIT LIPTON LIMÃO ZERO"
type Rotulada "KIT LIPTON LIMÃO ZERO"
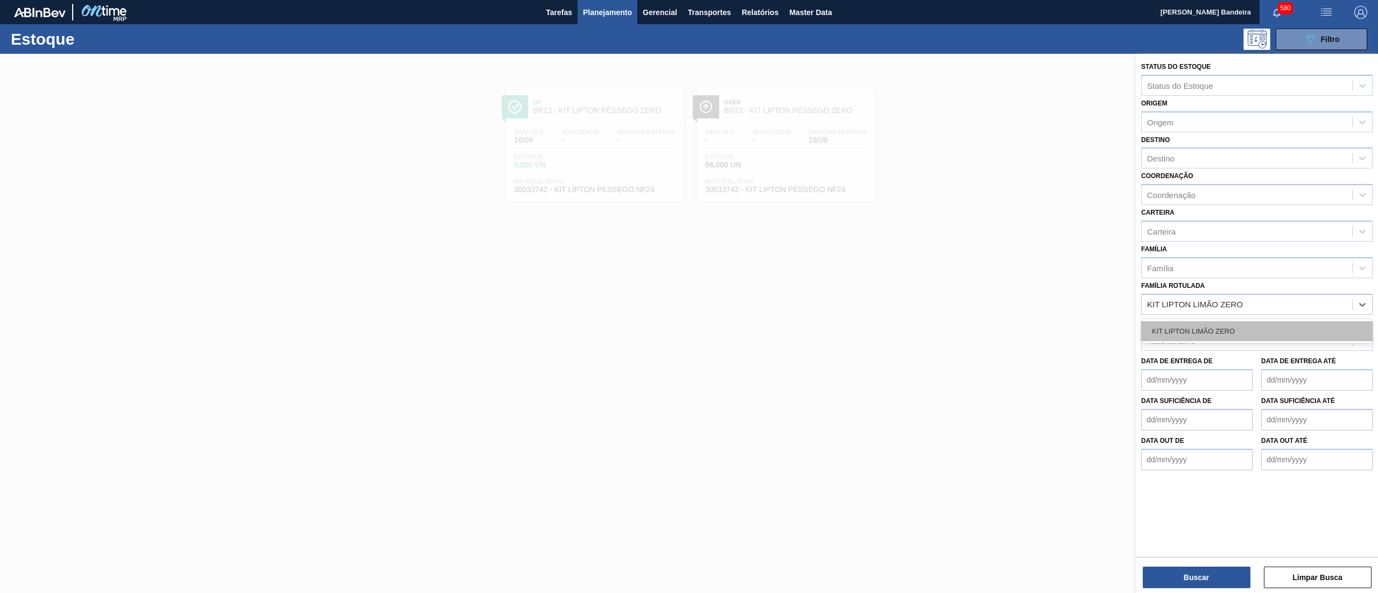
click at [1234, 331] on div "KIT LIPTON LIMÃO ZERO" at bounding box center [1256, 331] width 231 height 20
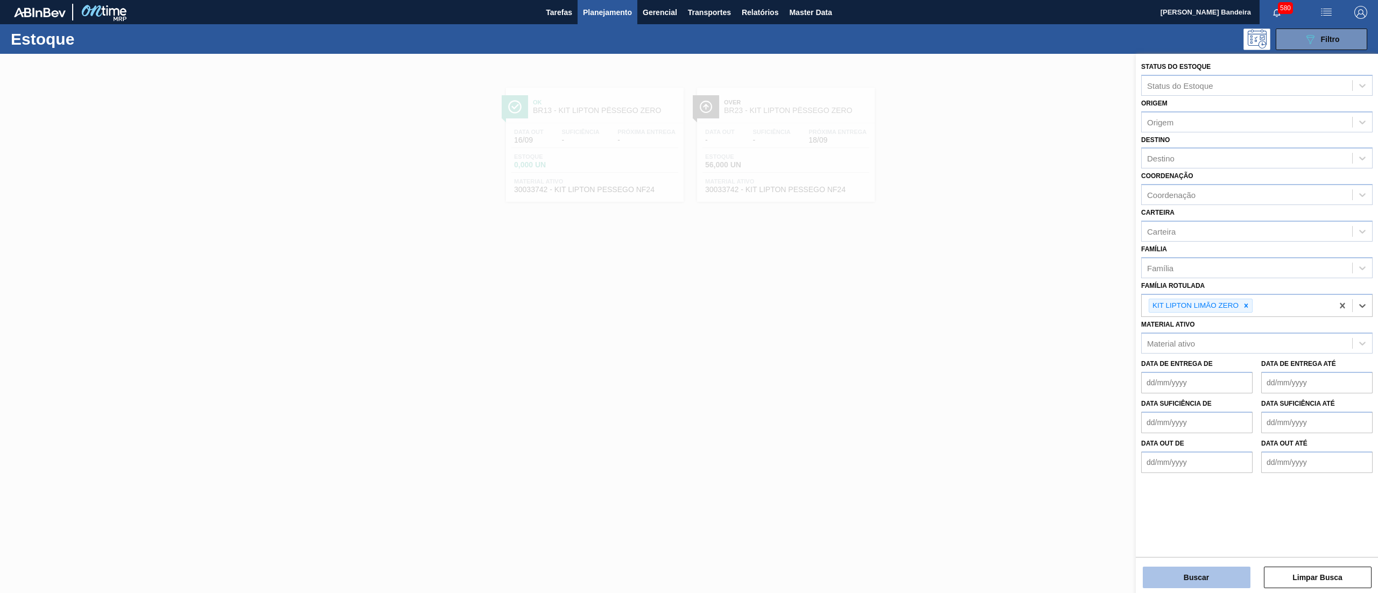
click at [1163, 574] on button "Buscar" at bounding box center [1197, 578] width 108 height 22
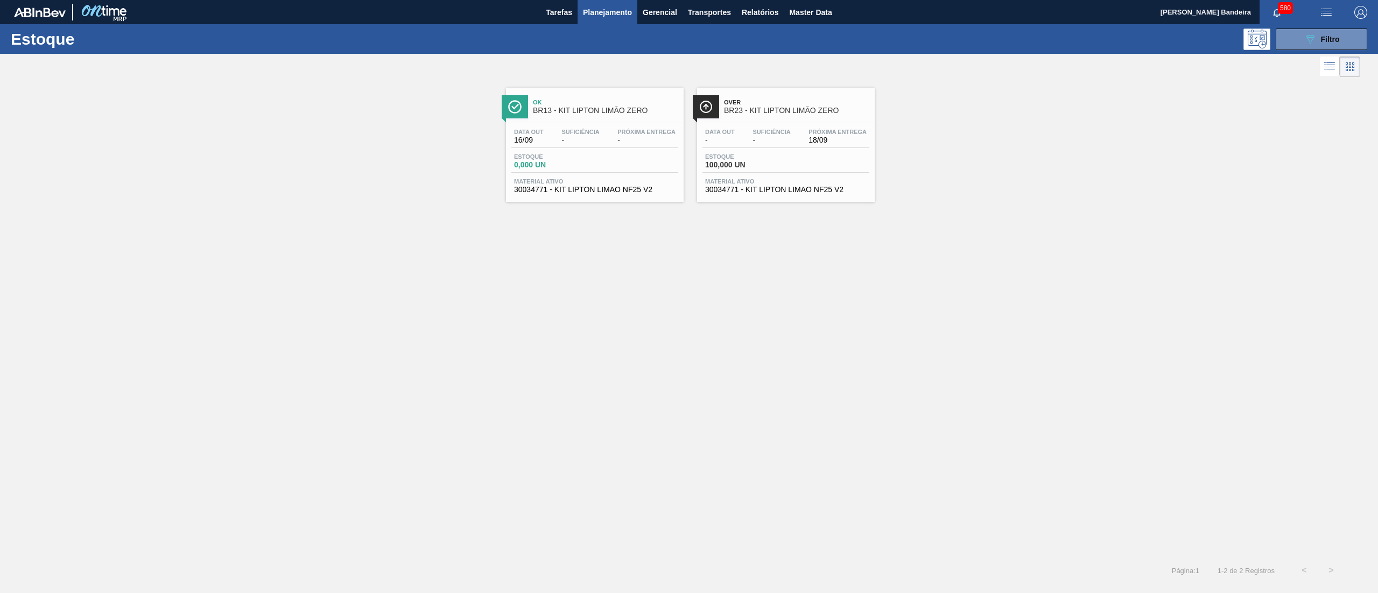
click at [772, 196] on div "Data out - Suficiência - Próxima Entrega 18/09 Estoque 100,000 UN Material ativ…" at bounding box center [786, 159] width 178 height 73
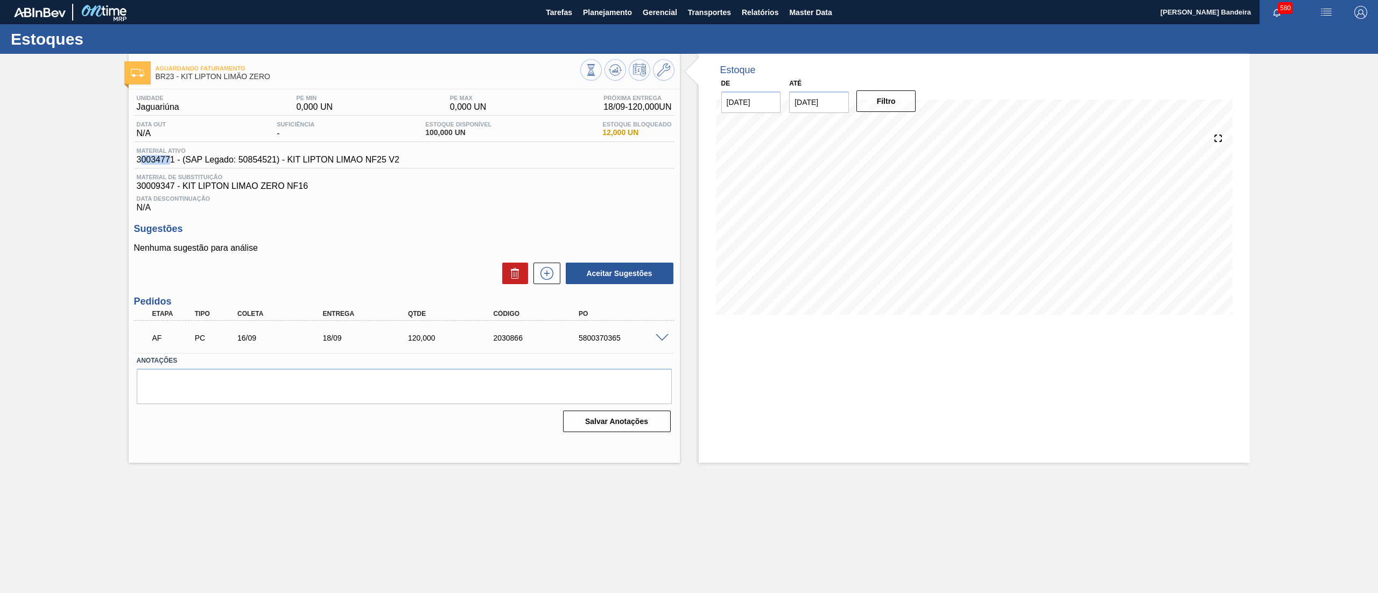
drag, startPoint x: 139, startPoint y: 161, endPoint x: 171, endPoint y: 162, distance: 31.8
click at [171, 162] on span "30034771 - (SAP Legado: 50854521) - KIT LIPTON LIMAO NF25 V2" at bounding box center [268, 160] width 263 height 10
drag, startPoint x: 134, startPoint y: 160, endPoint x: 173, endPoint y: 162, distance: 39.3
click at [173, 162] on div "Material ativo 30034771 - (SAP Legado: 50854521) - KIT LIPTON LIMAO NF25 V2" at bounding box center [268, 156] width 268 height 17
copy span "30034771"
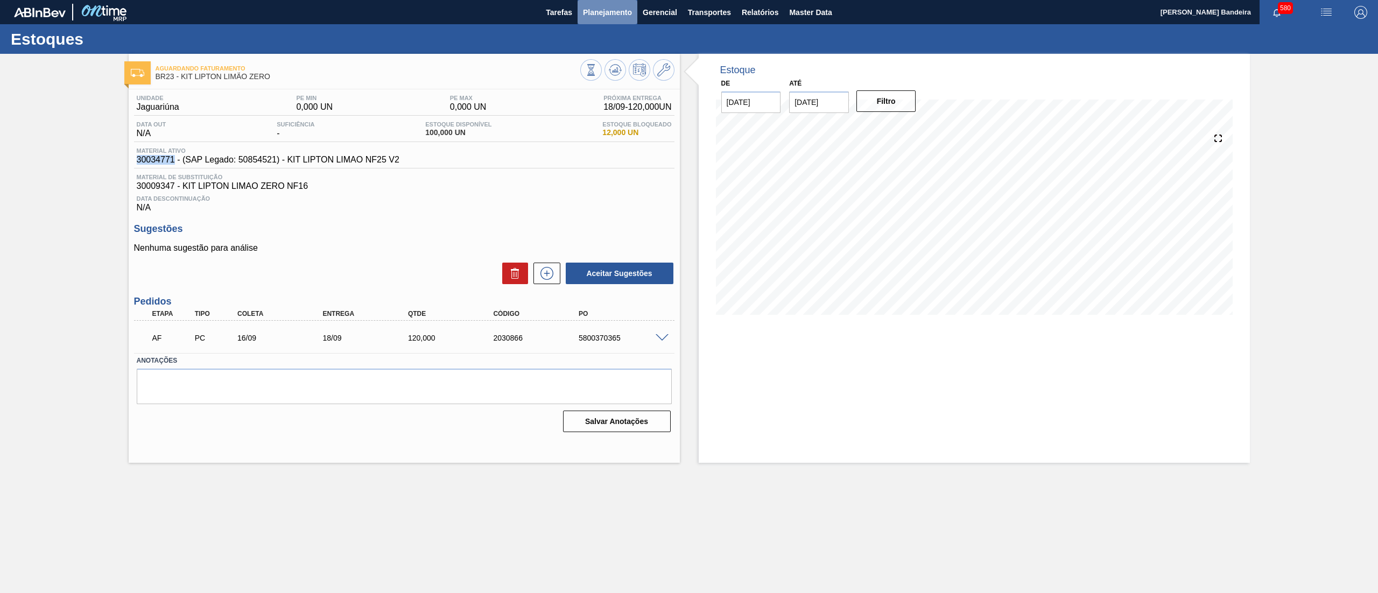
click at [603, 17] on span "Planejamento" at bounding box center [607, 12] width 49 height 13
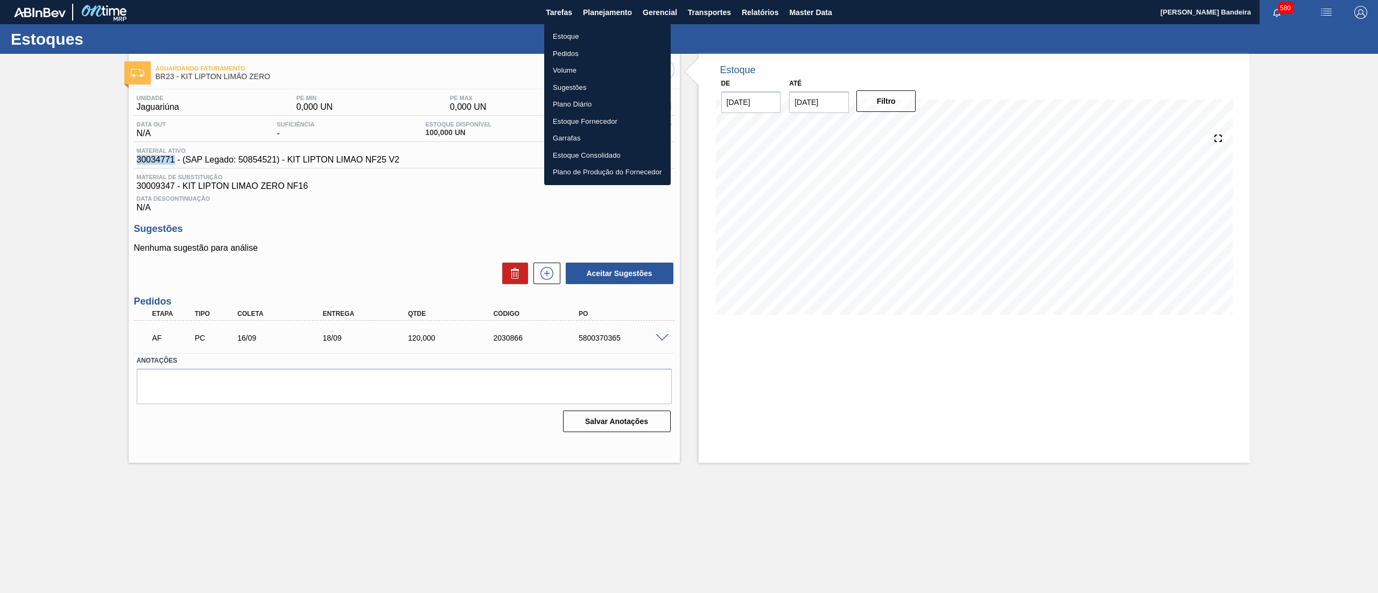
drag, startPoint x: 603, startPoint y: 17, endPoint x: 601, endPoint y: 28, distance: 11.4
click at [601, 28] on li "Estoque" at bounding box center [607, 36] width 127 height 17
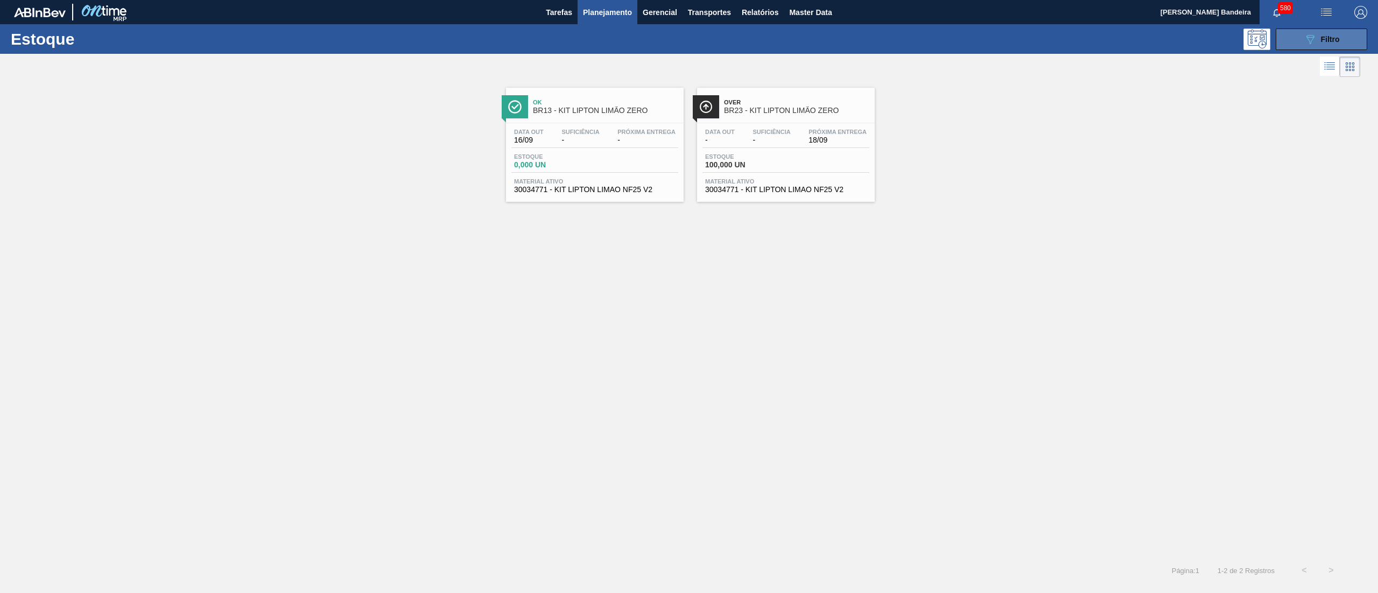
click at [1322, 40] on span "Filtro" at bounding box center [1330, 39] width 19 height 9
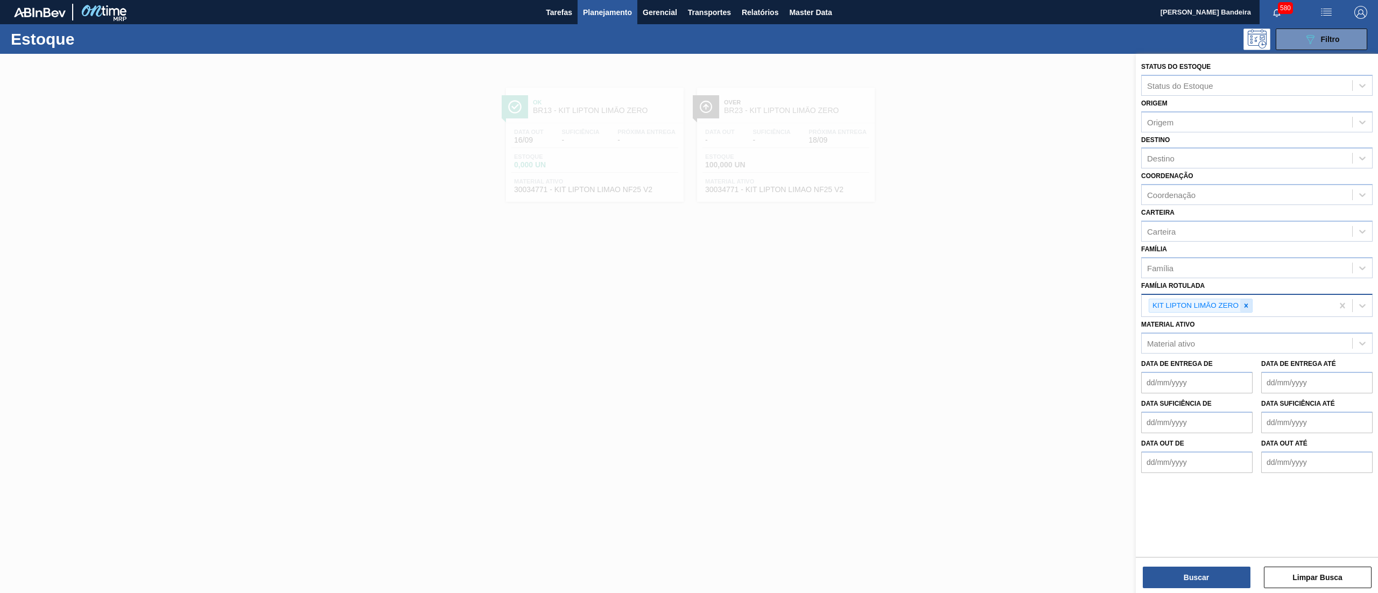
click at [1250, 299] on div at bounding box center [1246, 305] width 12 height 13
paste Rotulada "RÓTULO PLÁSTICO LIPTON LIMÃO 1,5L H"
type Rotulada "RÓTULO PLÁSTICO LIPTON LIMÃO 1,5L H"
click at [1243, 325] on div "RÓTULO PLÁSTICO LIPTON LIMÃO 1,5L H" at bounding box center [1256, 331] width 231 height 20
click at [1171, 574] on button "Buscar" at bounding box center [1197, 578] width 108 height 22
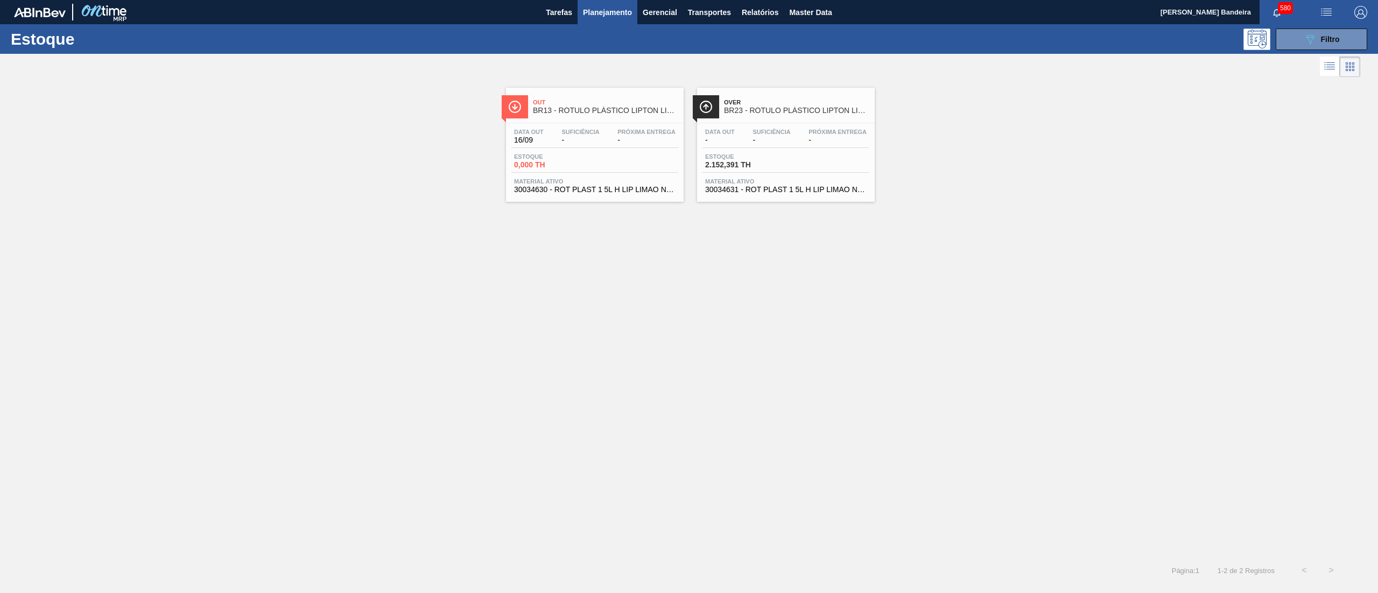
click at [754, 191] on span "30034631 - ROT PLAST 1 5L H LIP LIMAO NF25" at bounding box center [786, 190] width 162 height 8
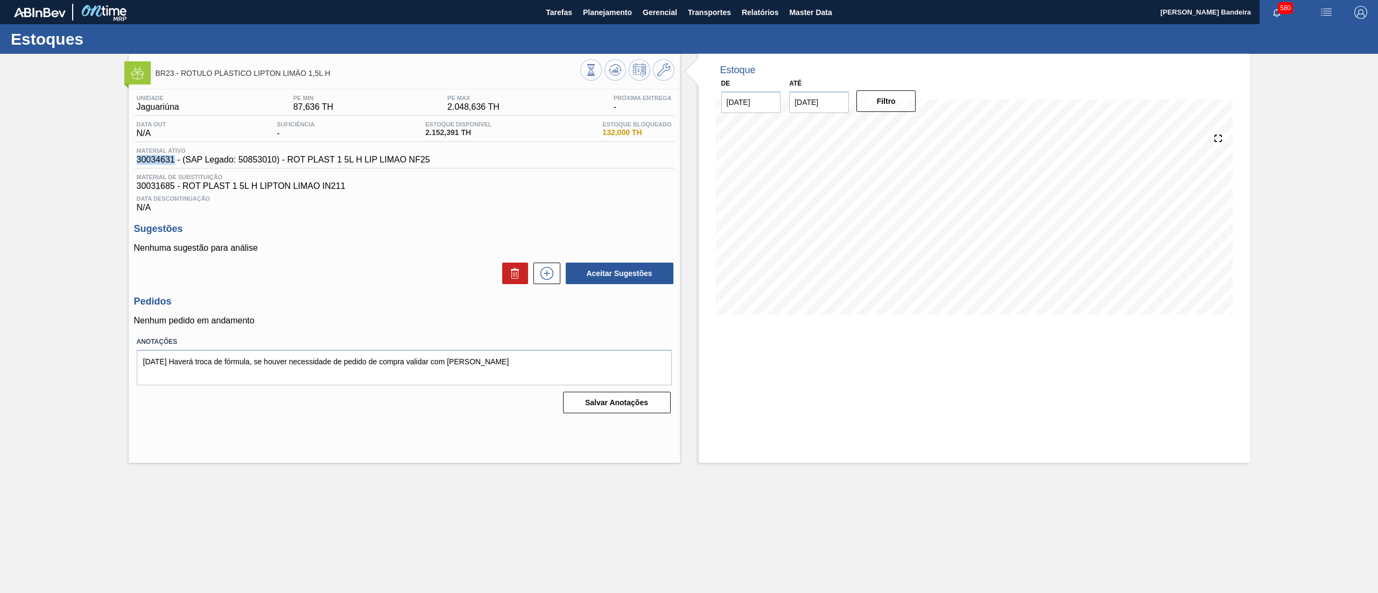
drag, startPoint x: 136, startPoint y: 157, endPoint x: 174, endPoint y: 159, distance: 38.8
click at [174, 159] on div "Material ativo 30034631 - (SAP Legado: 50853010) - ROT PLAST 1 5L H LIP LIMAO N…" at bounding box center [283, 156] width 299 height 17
copy span "30034631"
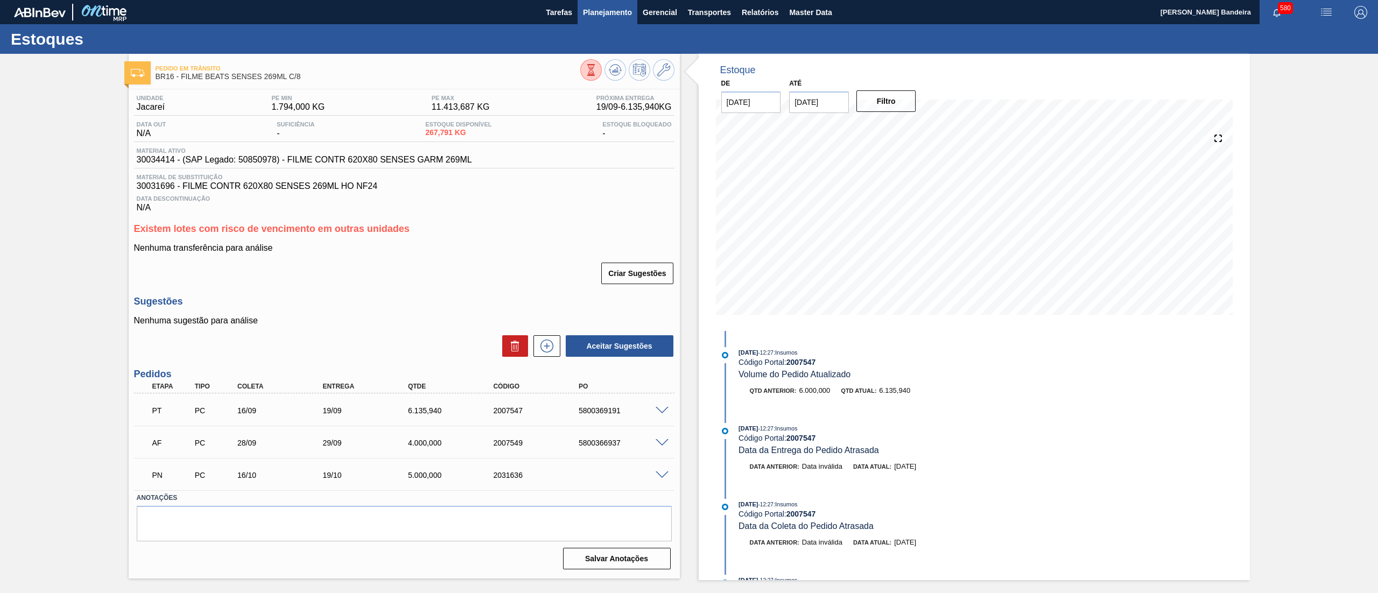
click at [611, 8] on span "Planejamento" at bounding box center [607, 12] width 49 height 13
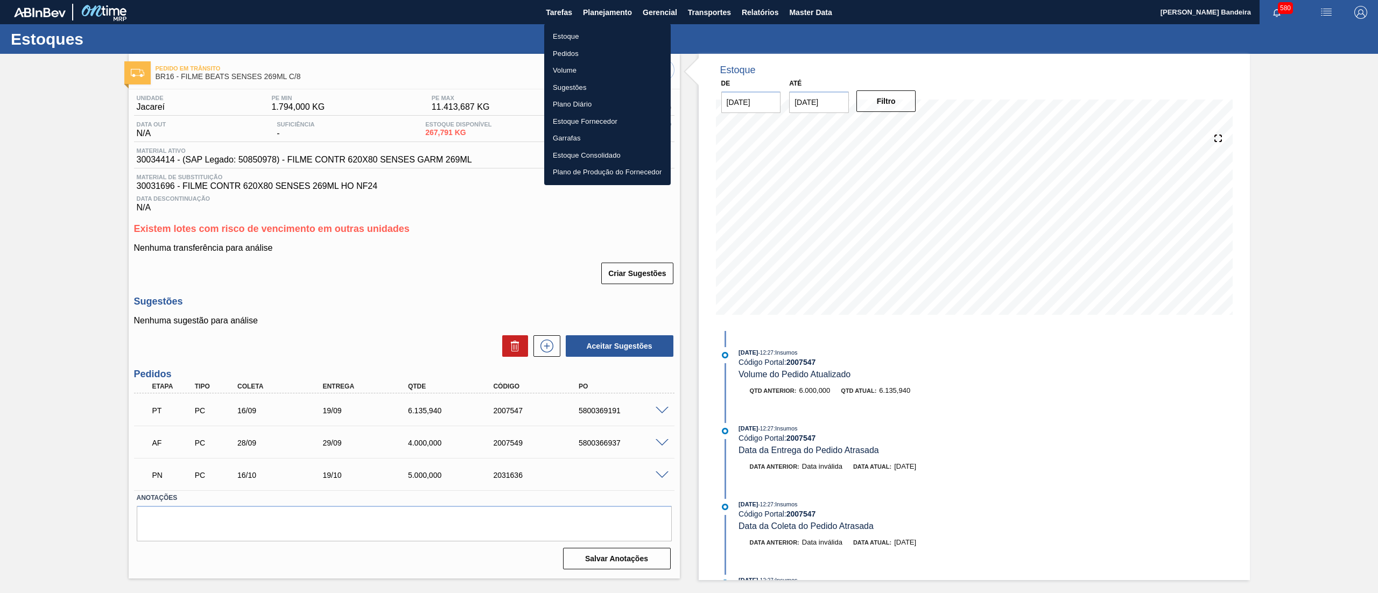
click at [565, 48] on li "Pedidos" at bounding box center [607, 53] width 127 height 17
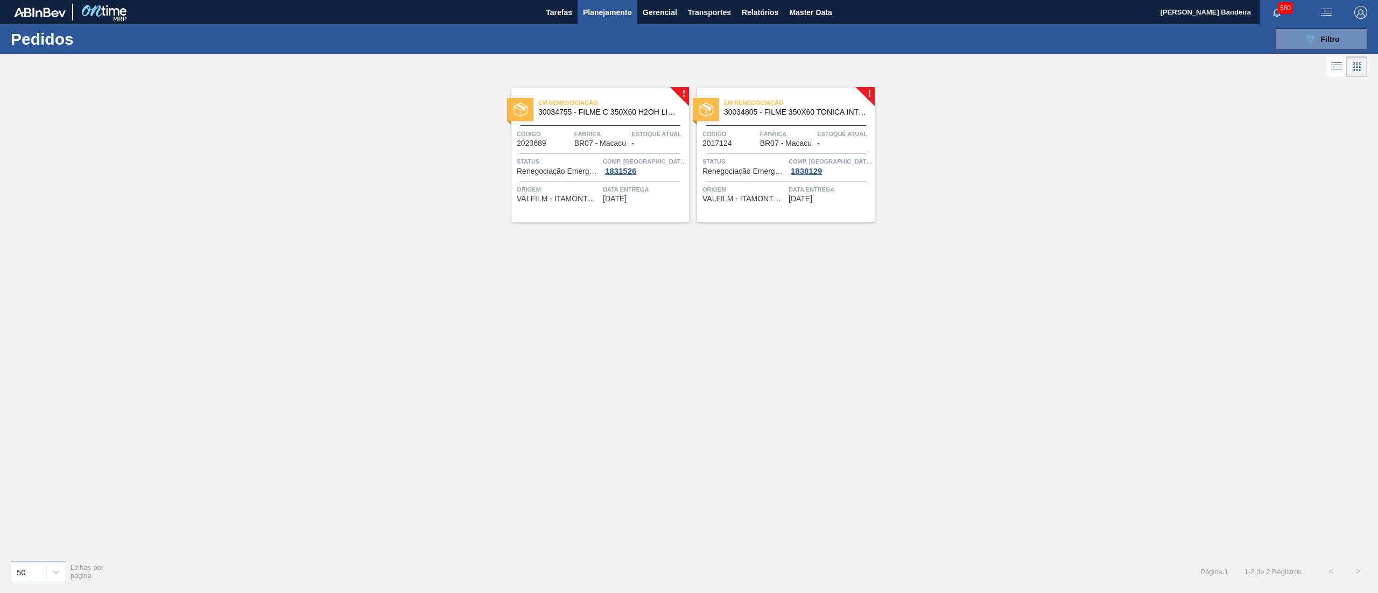
click at [799, 127] on div "Em renegociação 30034805 - FILME 350X60 TONICA INT 350ML C12 Código 2017124 Fáb…" at bounding box center [786, 155] width 178 height 135
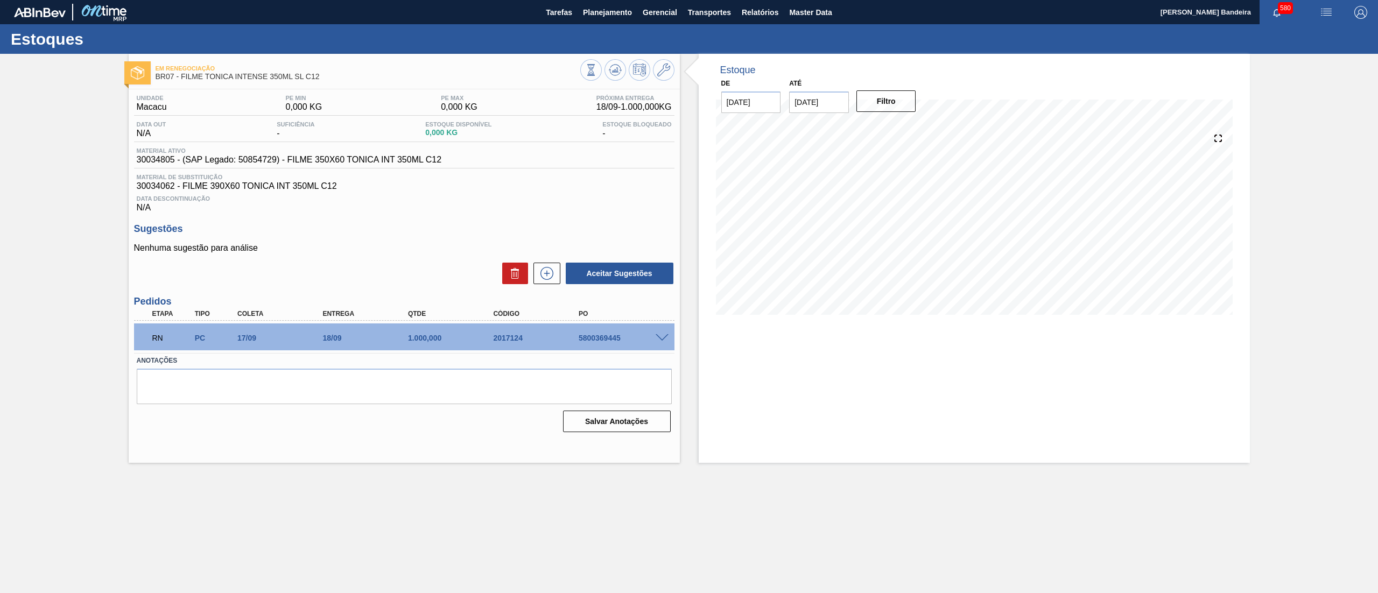
click at [661, 336] on span at bounding box center [662, 338] width 13 height 8
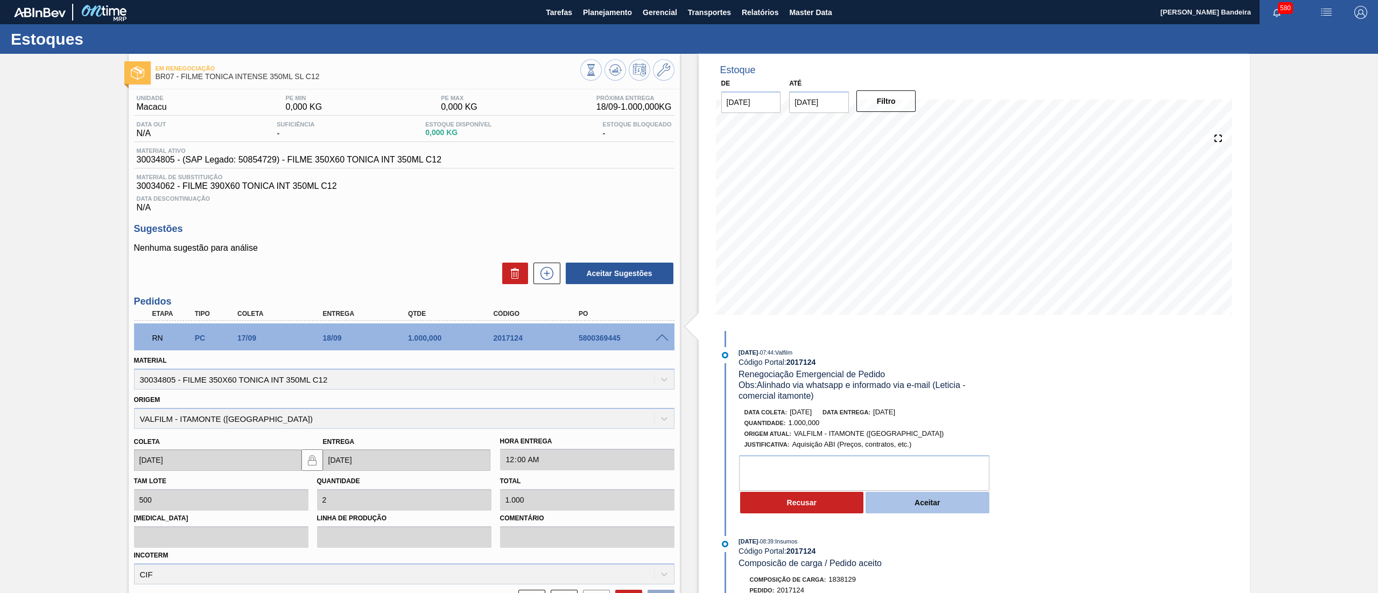
click at [901, 511] on button "Aceitar" at bounding box center [928, 503] width 124 height 22
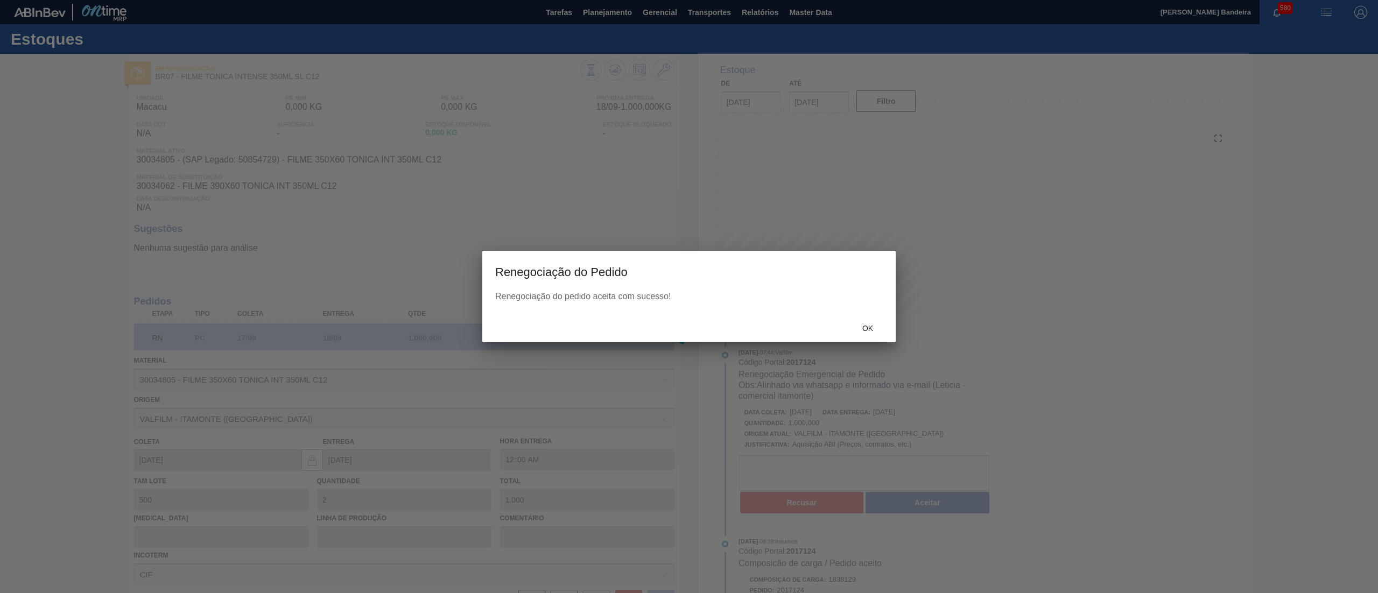
type input "Alinhado via whatsapp e informado via e-mail (Leticia - comercial itamonte)"
type input "21/09/2025"
type input "22/09/2025"
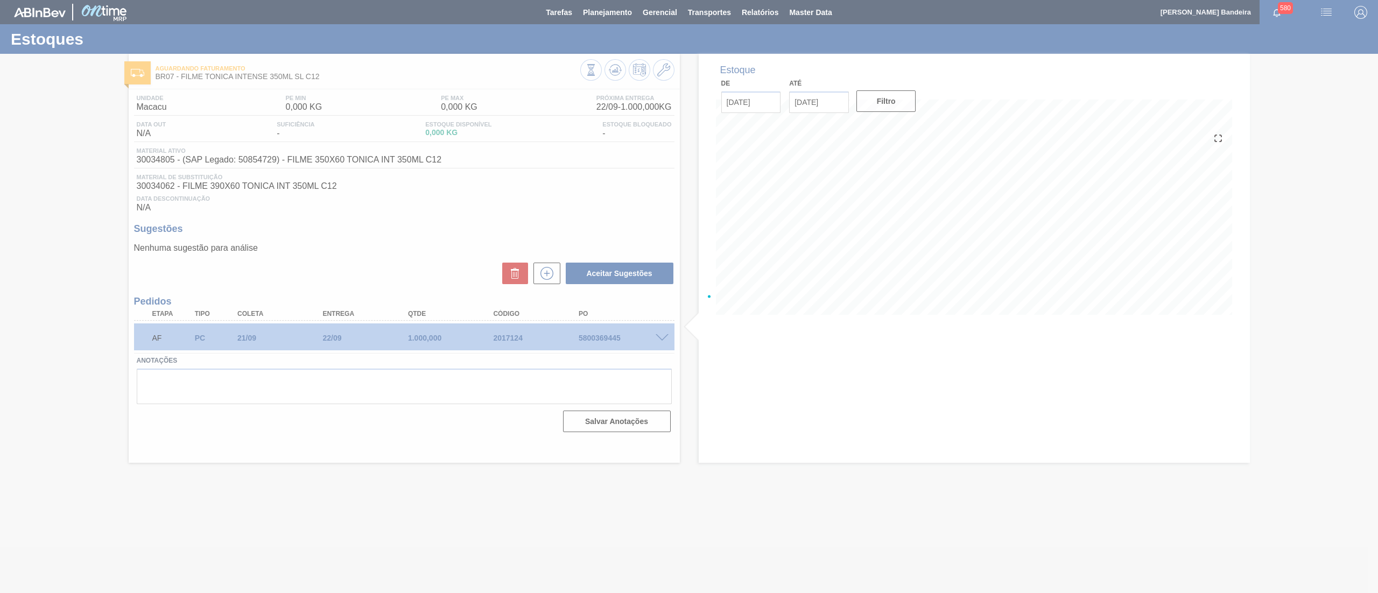
click at [865, 331] on div at bounding box center [689, 296] width 1378 height 593
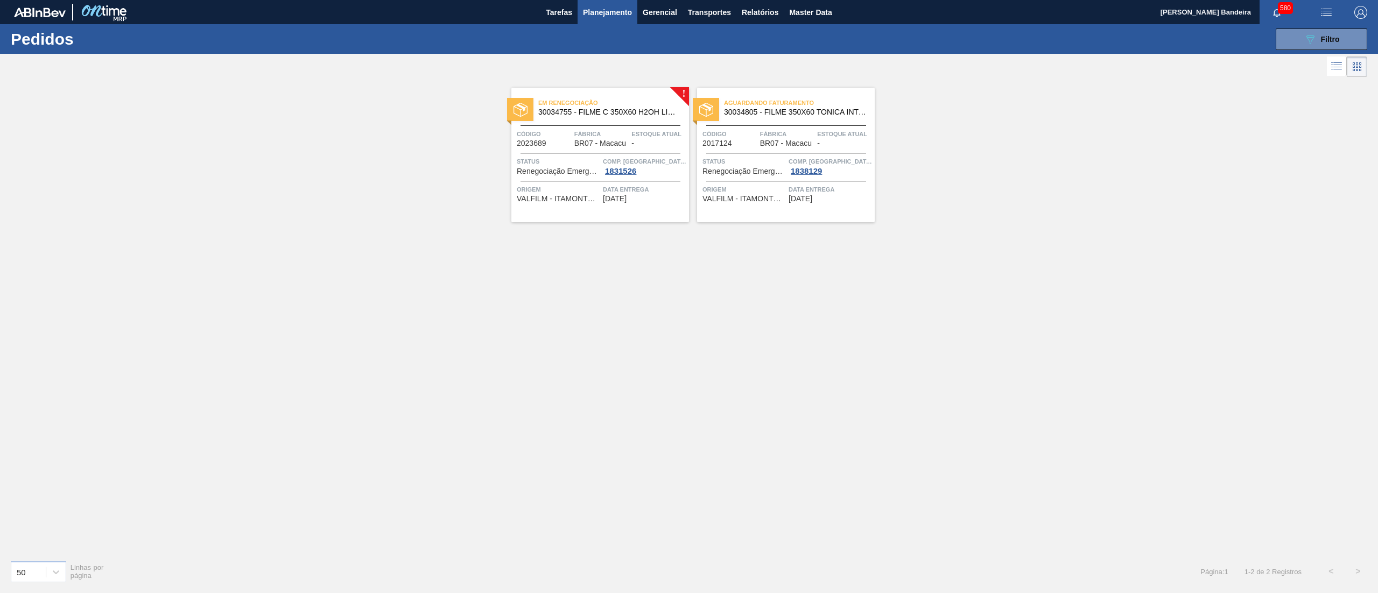
click at [593, 109] on span "30034755 - FILME C 350X60 H2OH LIMONETO 350ML" at bounding box center [609, 112] width 142 height 8
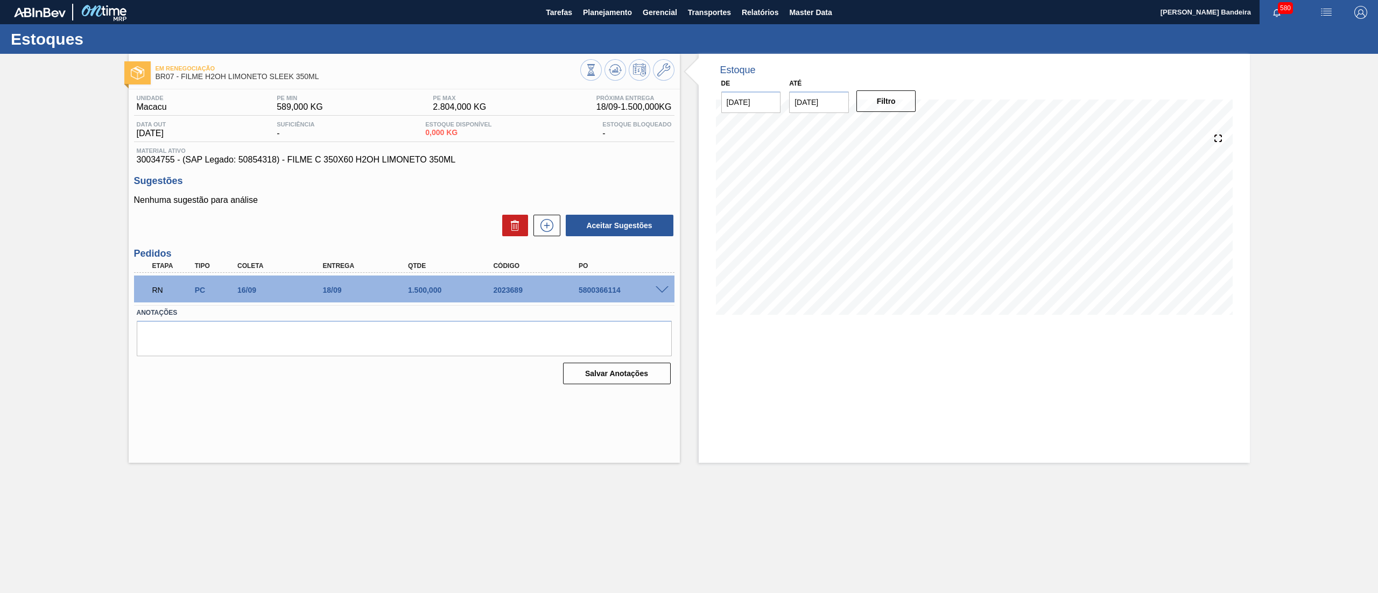
click at [662, 290] on span at bounding box center [662, 290] width 13 height 8
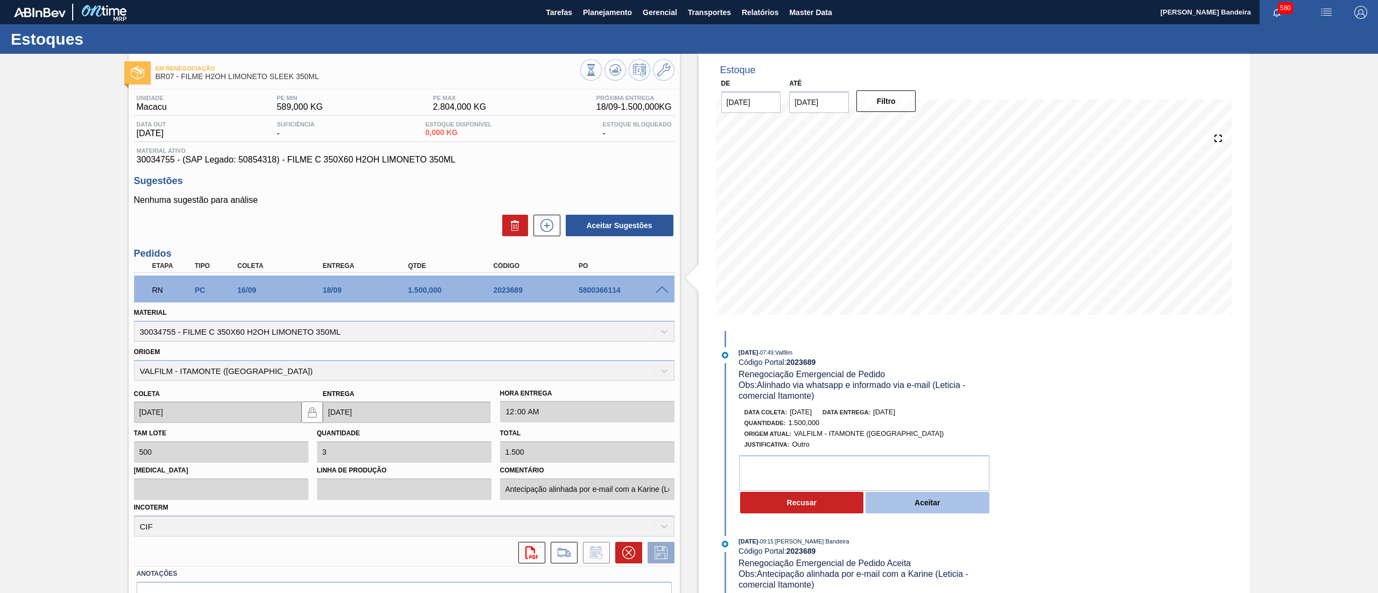
click at [892, 513] on button "Aceitar" at bounding box center [928, 503] width 124 height 22
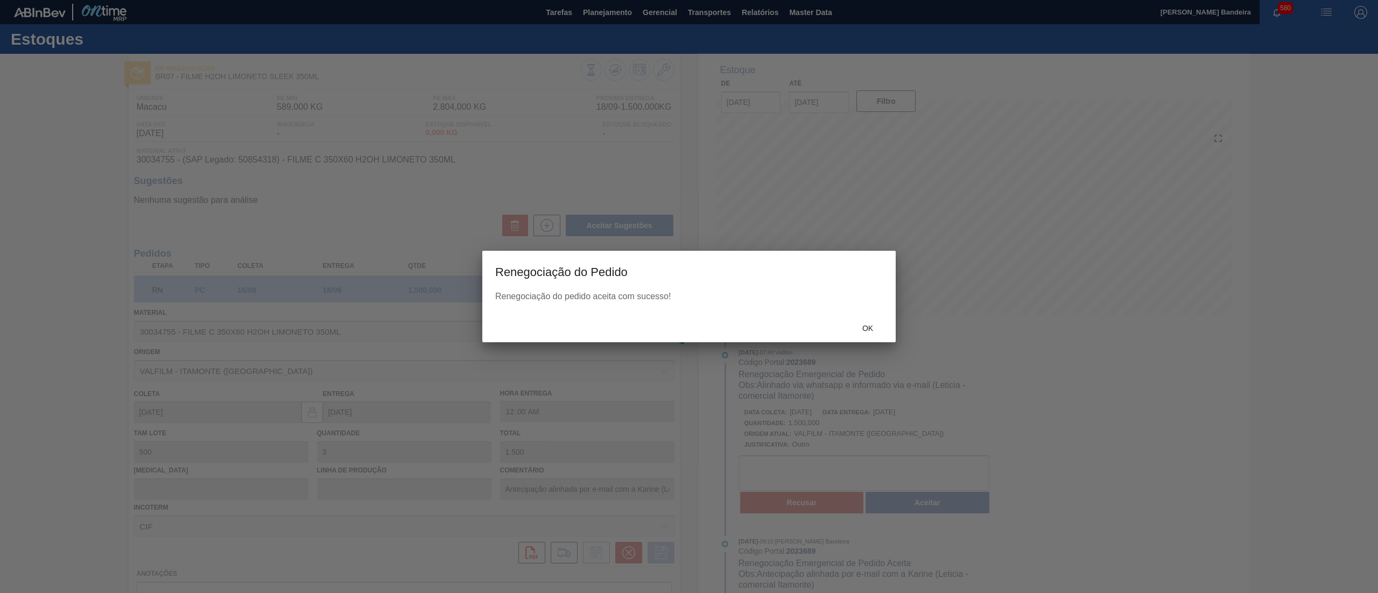
type input "Alinhado via whatsapp e informado via e-mail (Leticia - comercial Itamonte)"
type input "21/09/2025"
type input "22/09/2025"
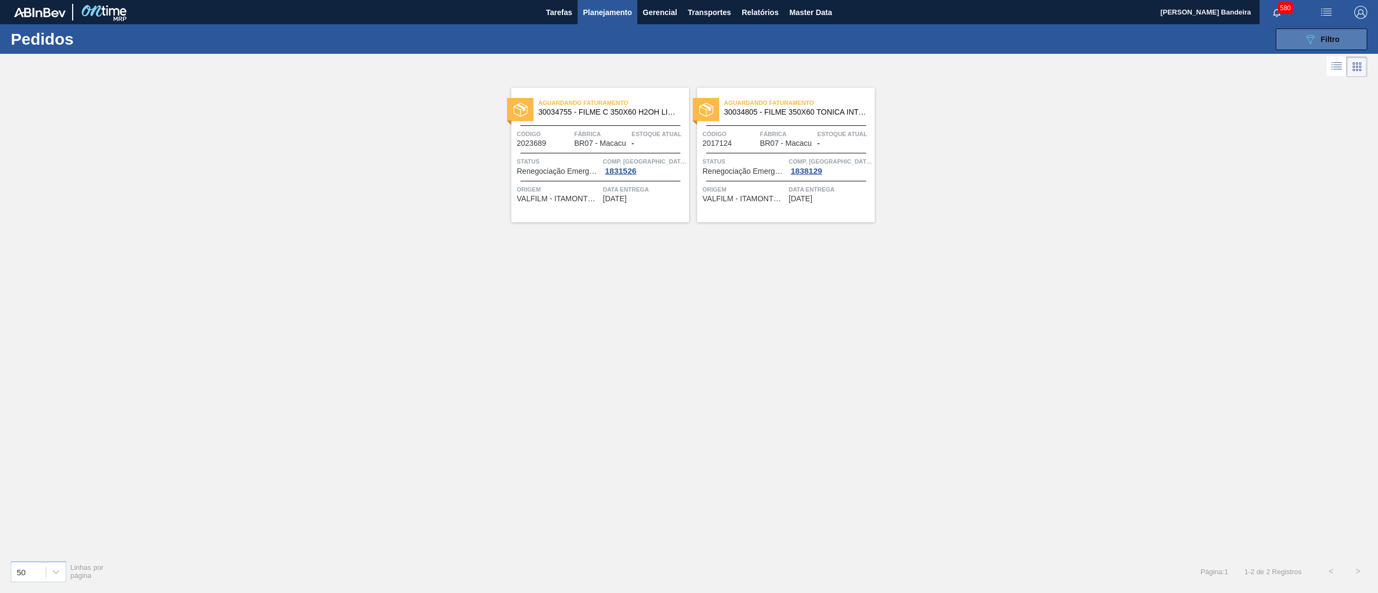
click at [1325, 43] on div "089F7B8B-B2A5-4AFE-B5C0-19BA573D28AC Filtro" at bounding box center [1322, 39] width 36 height 13
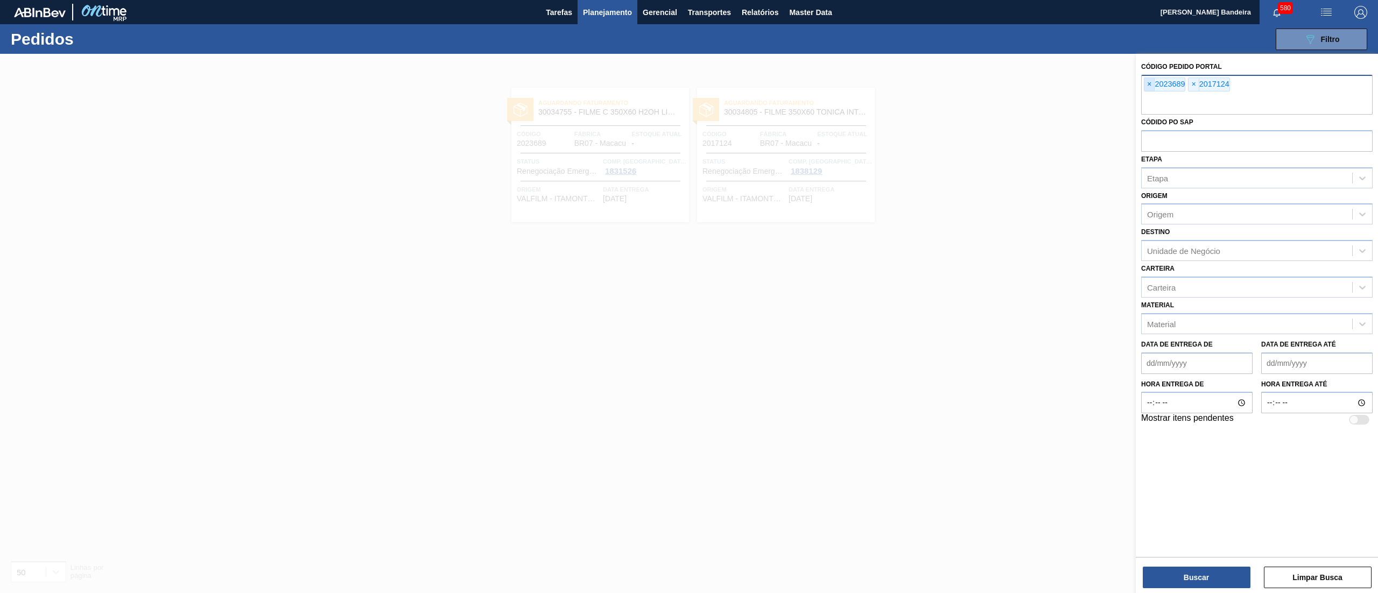
click at [1152, 87] on span "×" at bounding box center [1150, 84] width 10 height 13
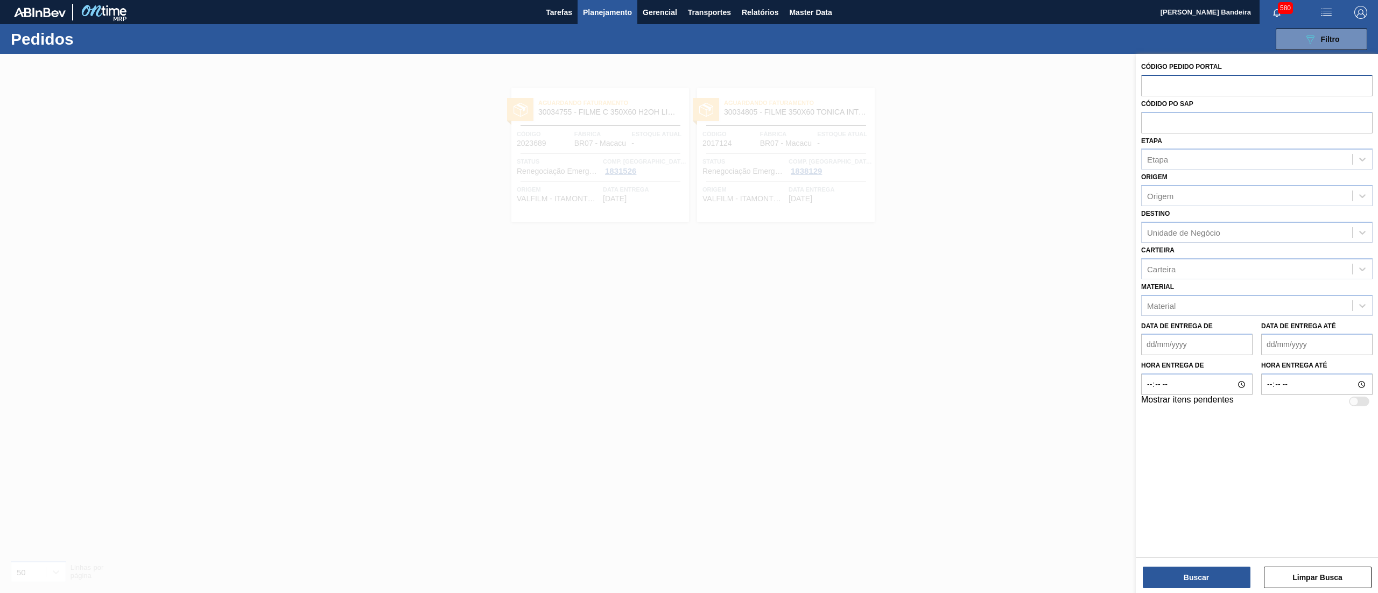
paste input "2029771"
type input "2029771"
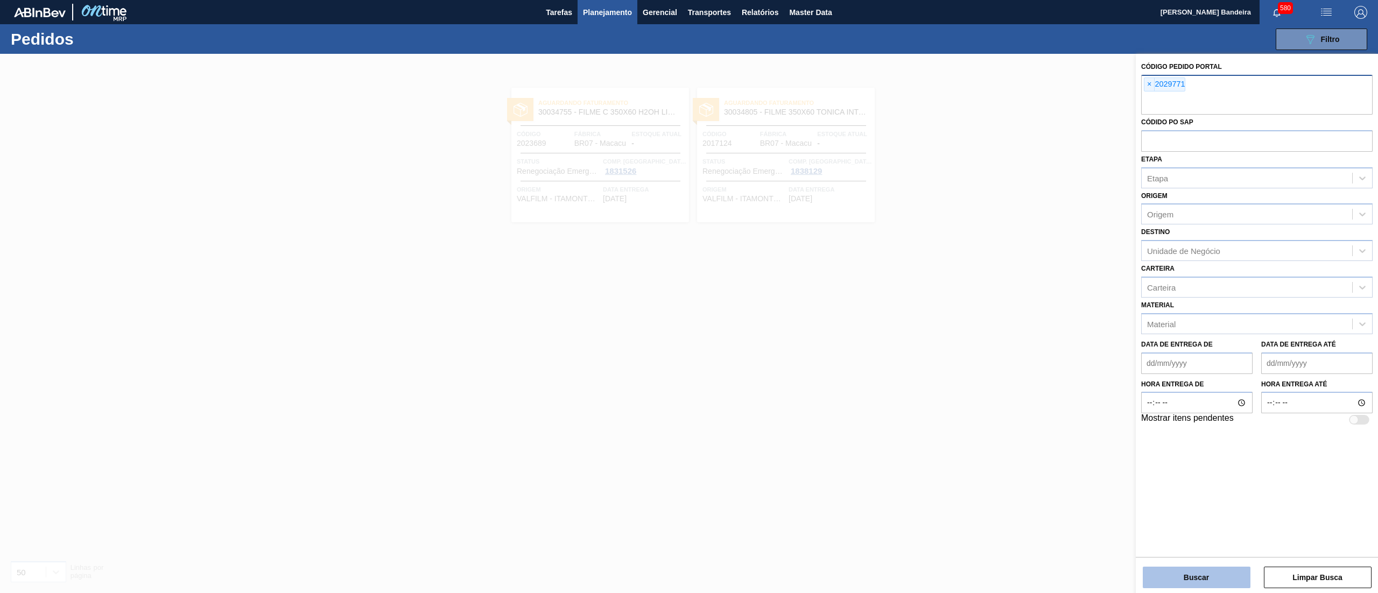
click at [1202, 581] on button "Buscar" at bounding box center [1197, 578] width 108 height 22
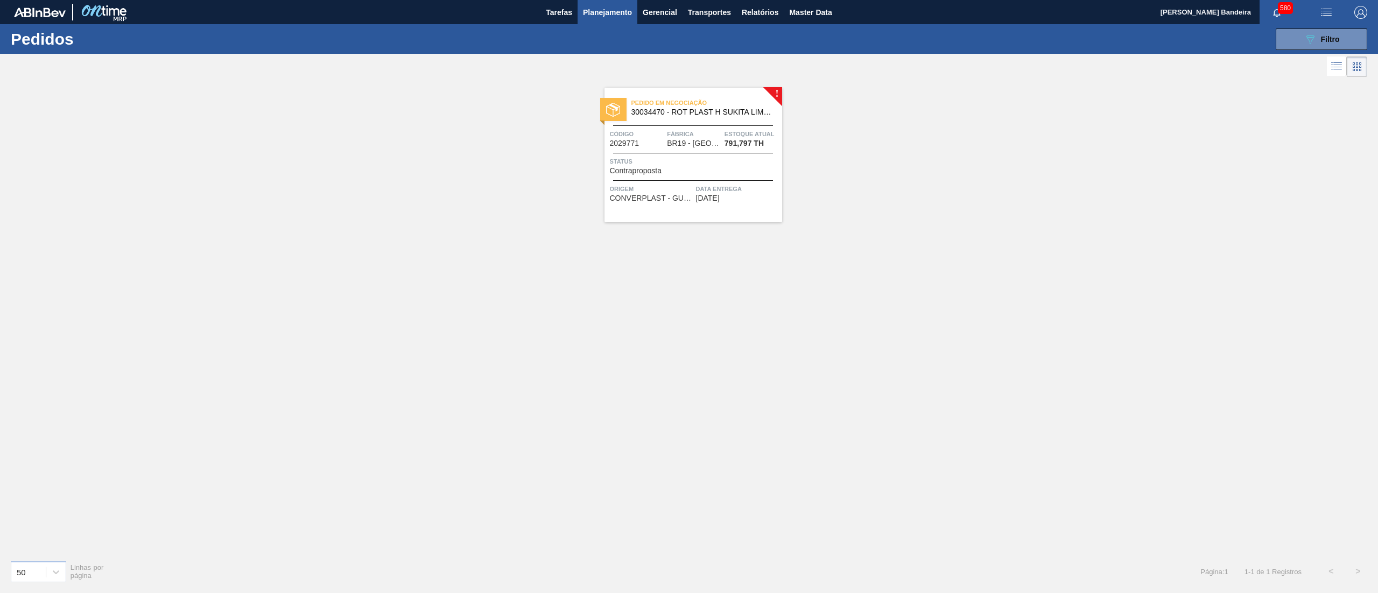
click at [731, 110] on span "30034470 - ROT PLAST H SUKITA LIMAO 2L NIV25" at bounding box center [703, 112] width 142 height 8
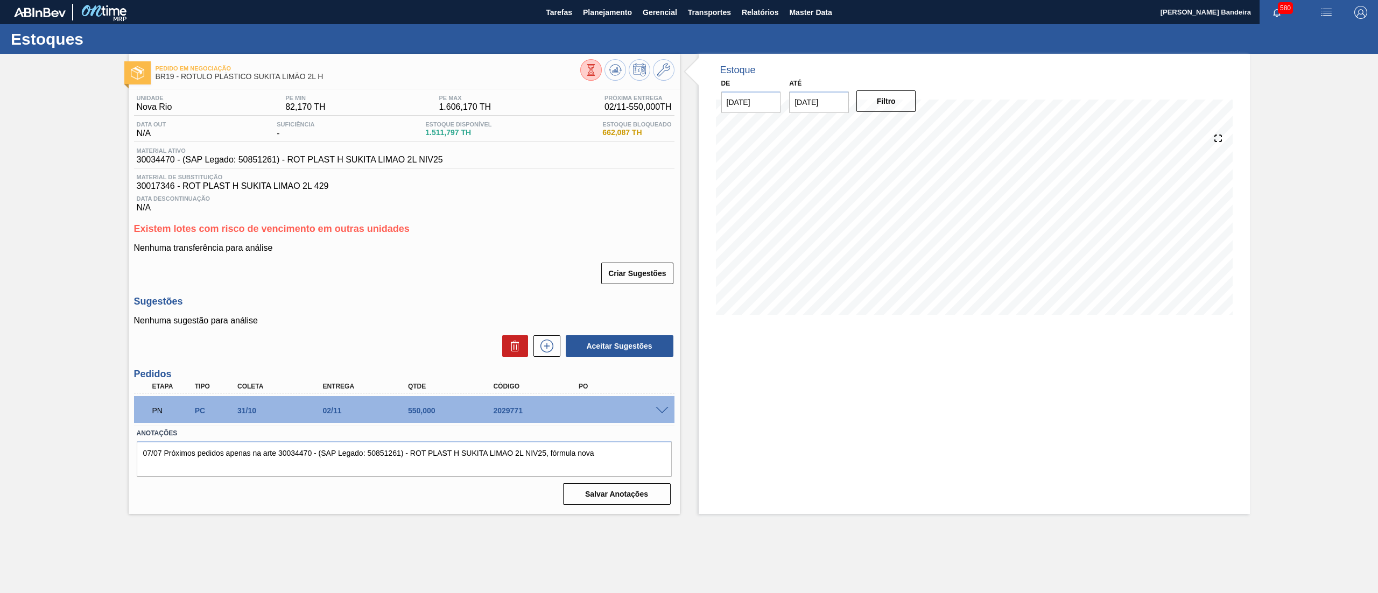
click at [664, 407] on span at bounding box center [662, 411] width 13 height 8
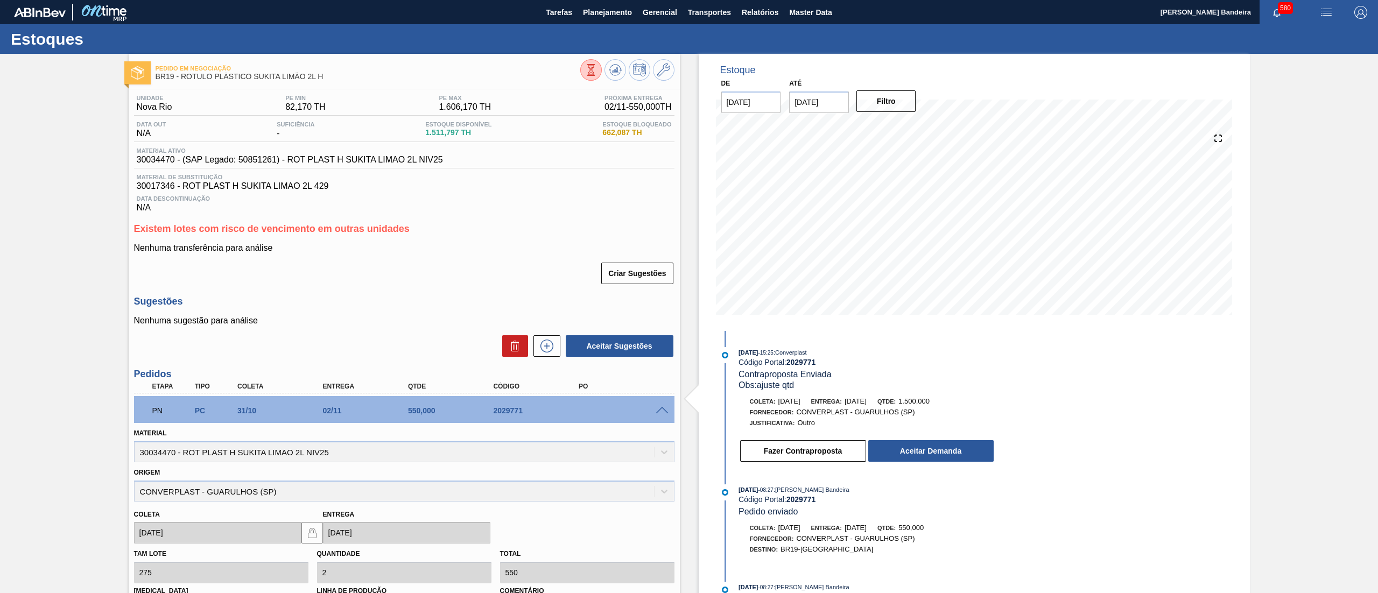
click at [834, 97] on input "01/11/2025" at bounding box center [819, 103] width 60 height 22
click at [909, 236] on div "29" at bounding box center [907, 232] width 15 height 15
type input "[DATE]"
click at [885, 102] on button "Filtro" at bounding box center [887, 101] width 60 height 22
click at [909, 452] on button "Aceitar Demanda" at bounding box center [930, 451] width 125 height 22
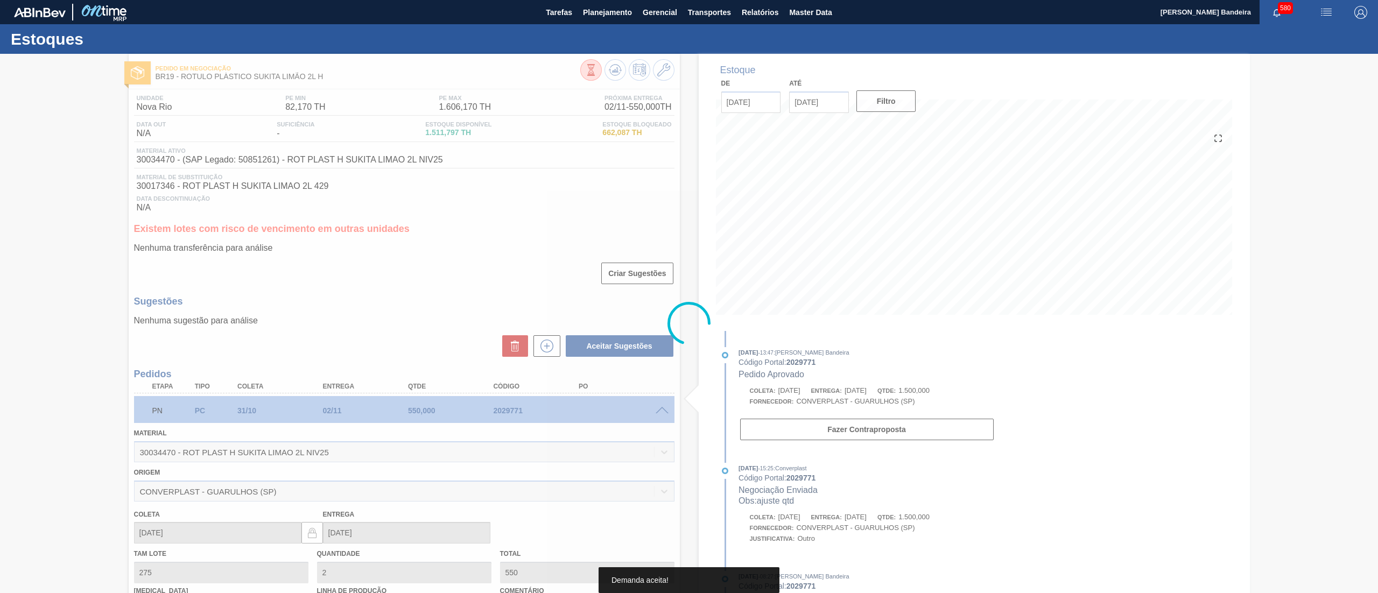
type input "5,455"
type input "1.500"
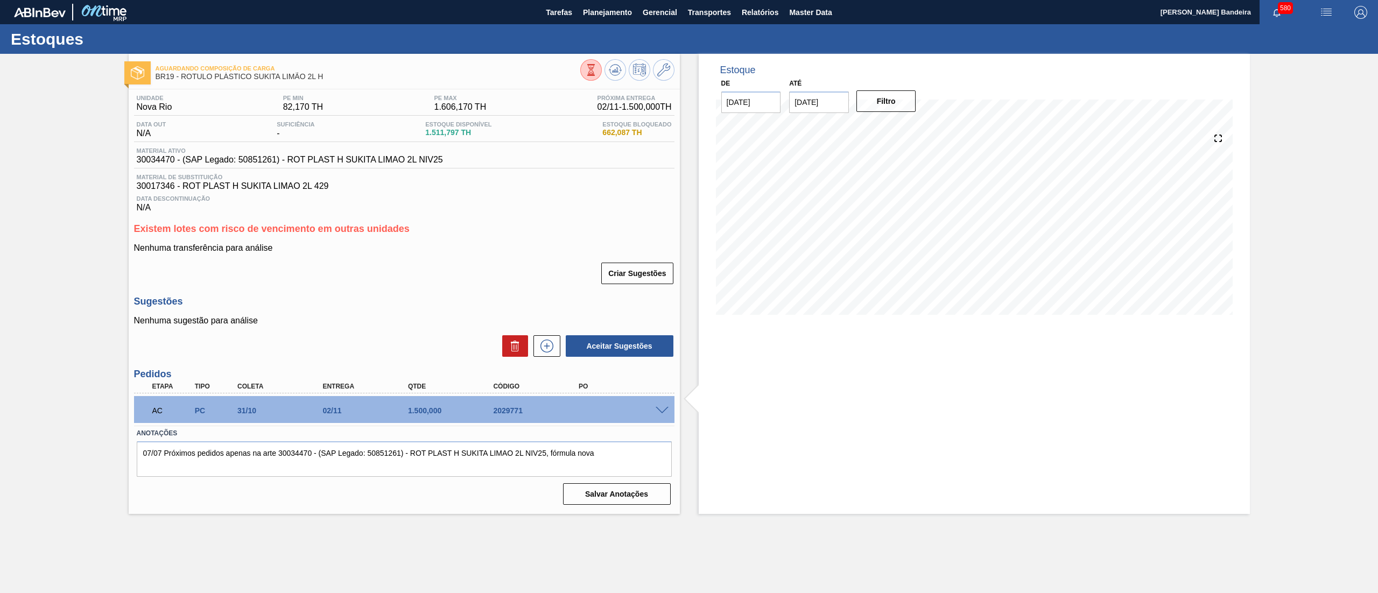
click at [582, 70] on button at bounding box center [591, 70] width 22 height 22
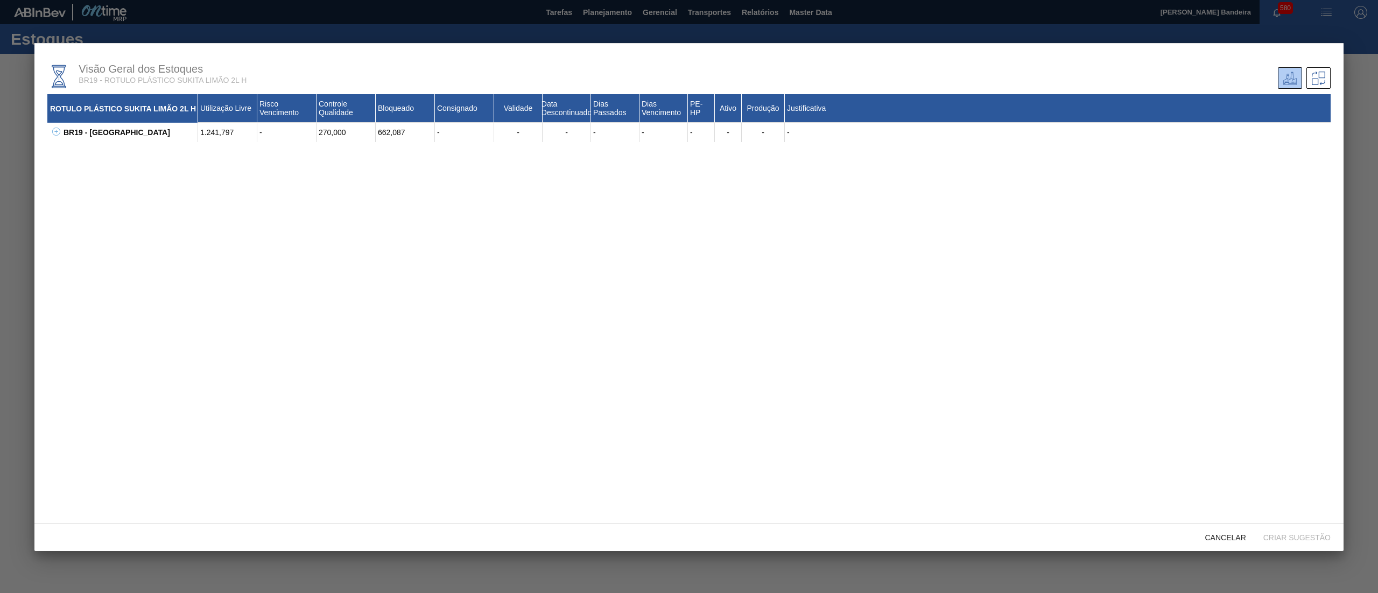
click at [50, 129] on button at bounding box center [54, 132] width 11 height 11
click at [1232, 543] on div "Cancelar" at bounding box center [1226, 538] width 58 height 20
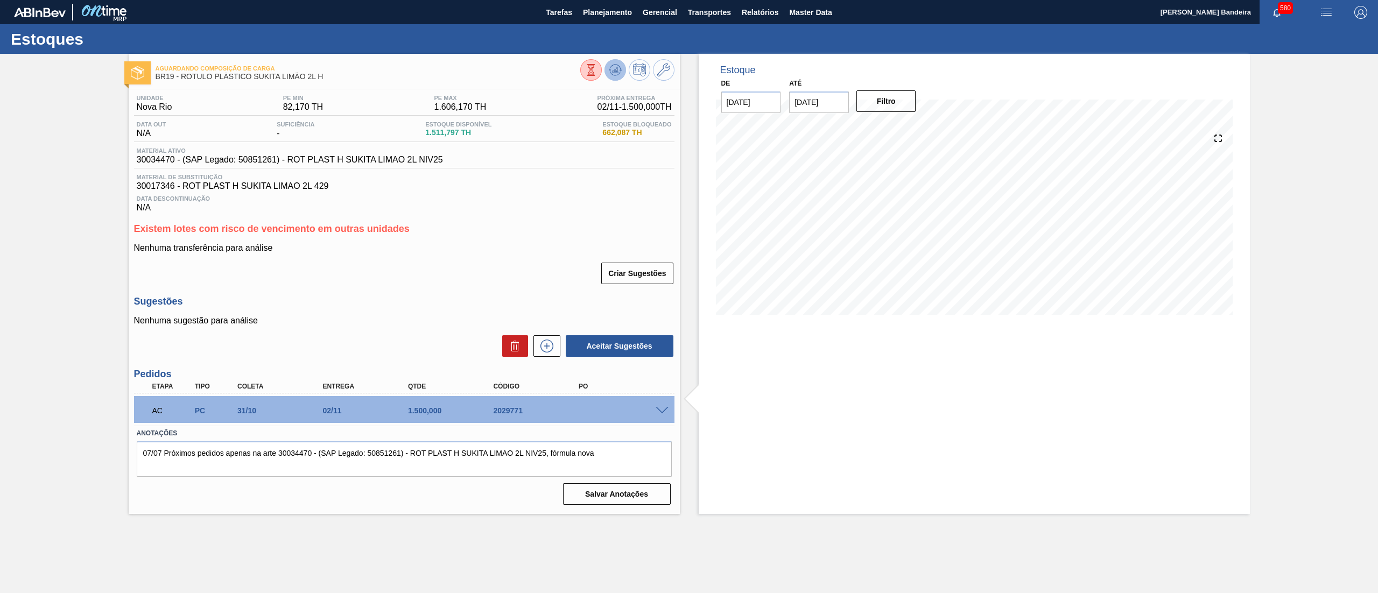
click at [613, 68] on icon at bounding box center [615, 70] width 13 height 13
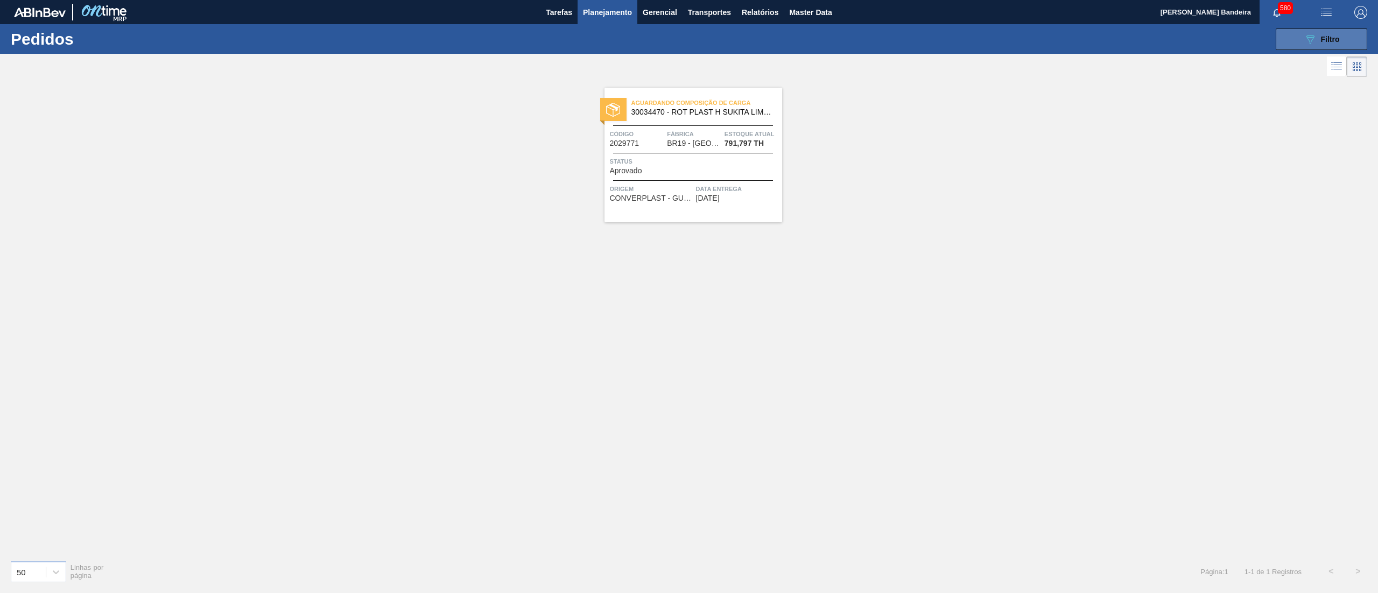
click at [1296, 40] on button "089F7B8B-B2A5-4AFE-B5C0-19BA573D28AC Filtro" at bounding box center [1322, 40] width 92 height 22
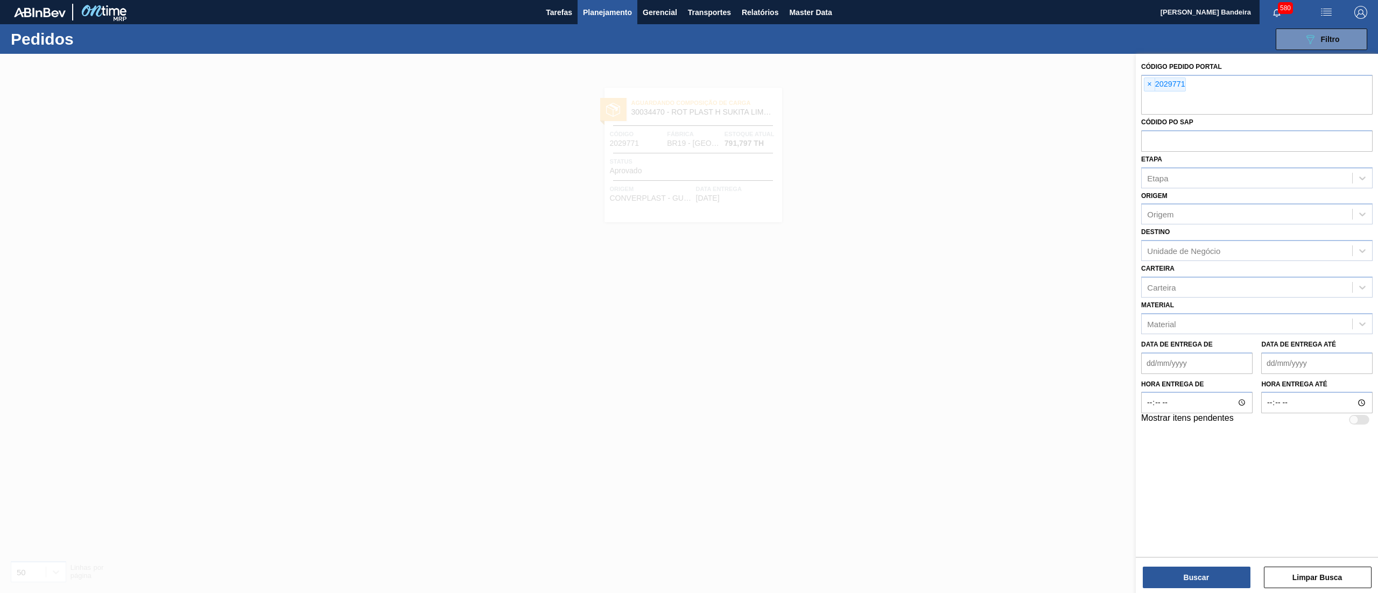
drag, startPoint x: 1079, startPoint y: 99, endPoint x: 920, endPoint y: 77, distance: 160.8
click at [1074, 99] on div at bounding box center [689, 350] width 1378 height 593
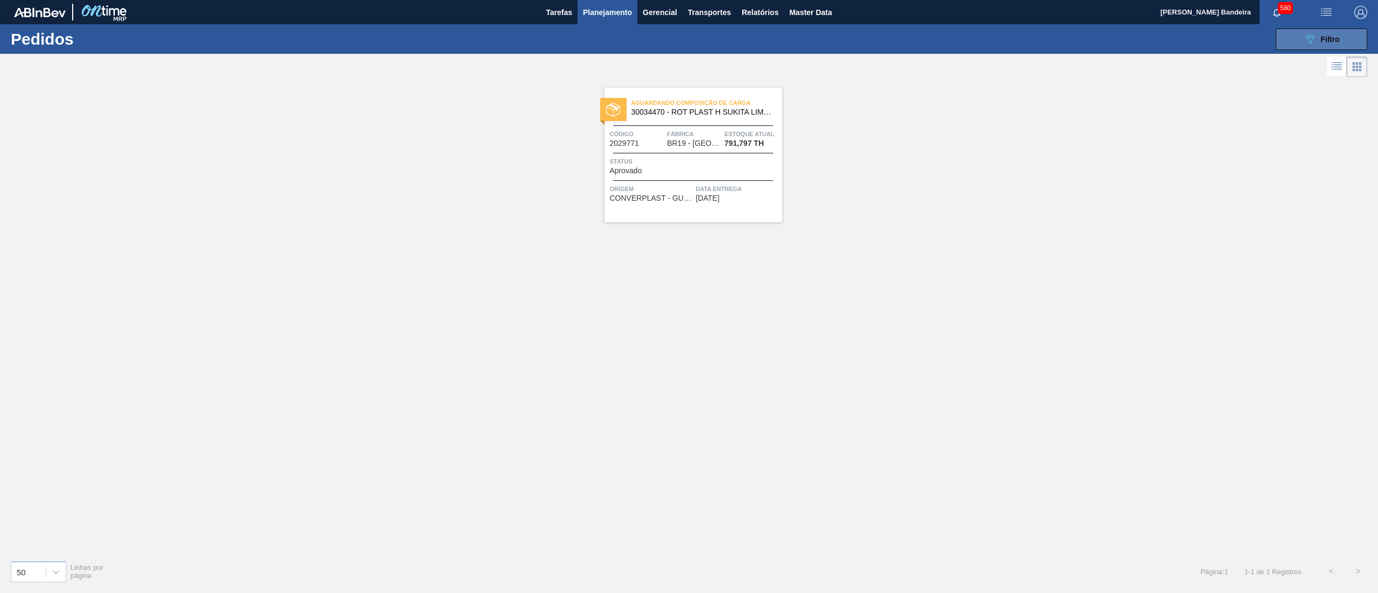
click at [1329, 30] on button "089F7B8B-B2A5-4AFE-B5C0-19BA573D28AC Filtro" at bounding box center [1322, 40] width 92 height 22
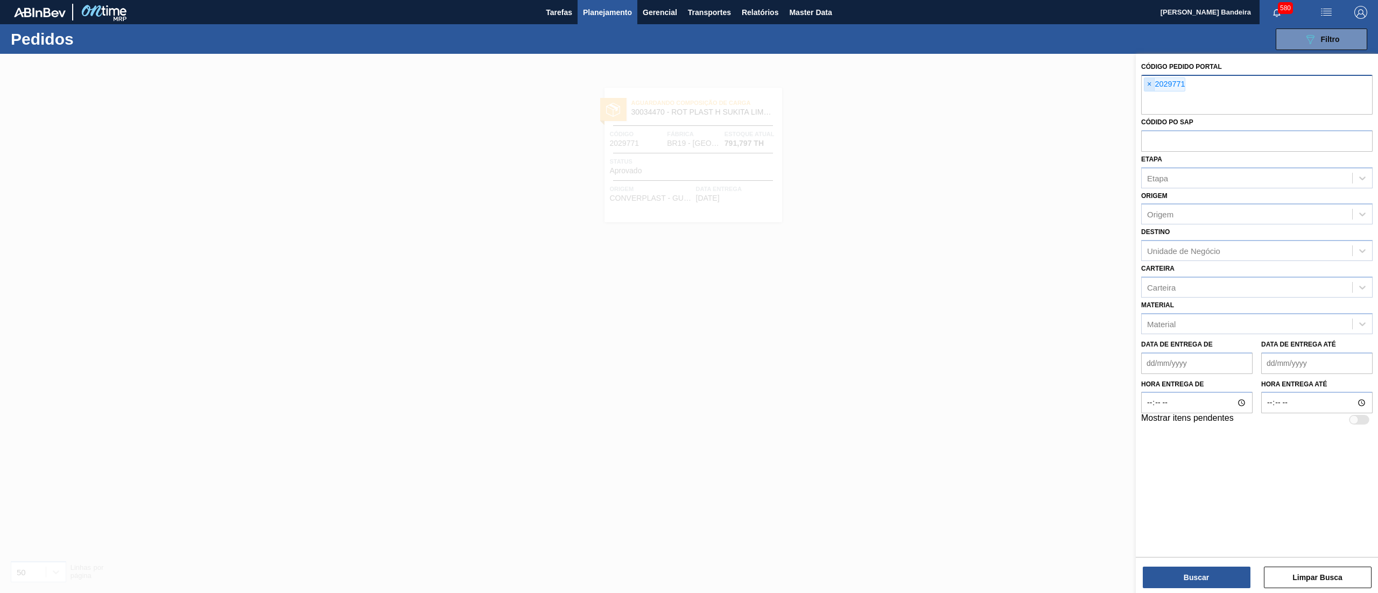
click at [1150, 86] on span "×" at bounding box center [1150, 84] width 10 height 13
paste input "text"
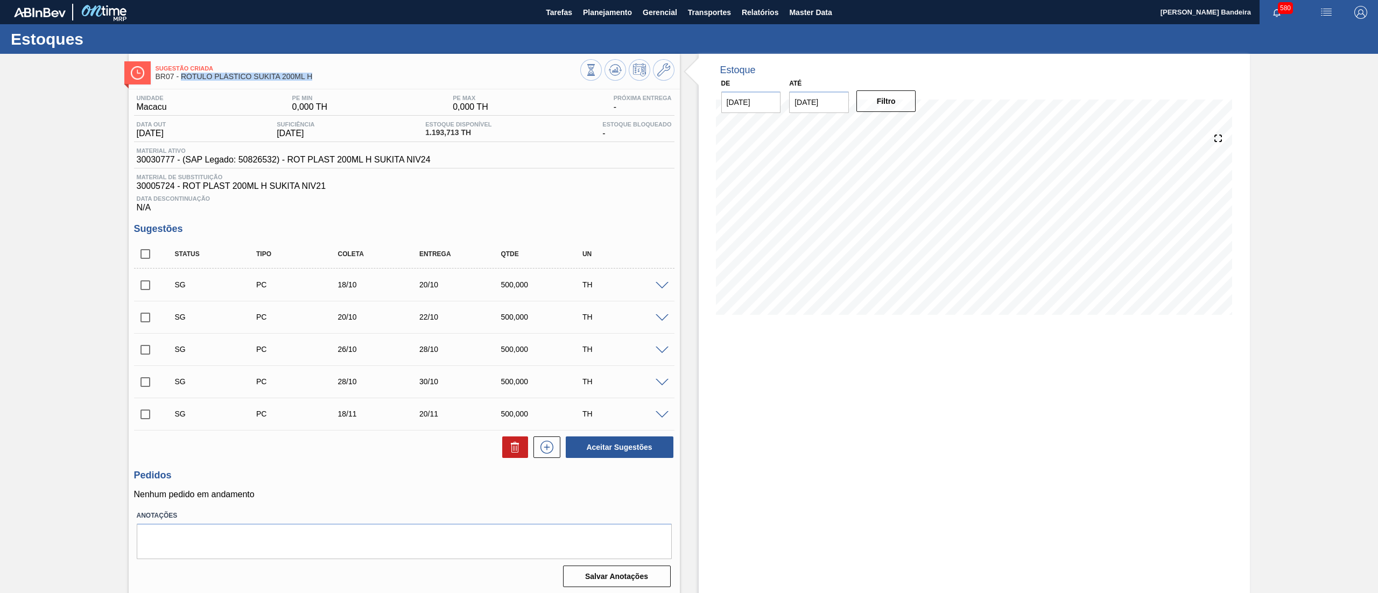
drag, startPoint x: 317, startPoint y: 79, endPoint x: 182, endPoint y: 75, distance: 135.2
click at [182, 75] on span "BR07 - RÓTULO PLÁSTICO SUKITA 200ML H" at bounding box center [368, 77] width 425 height 8
copy span "RÓTULO PLÁSTICO SUKITA 200ML H"
click at [608, 12] on span "Planejamento" at bounding box center [607, 12] width 49 height 13
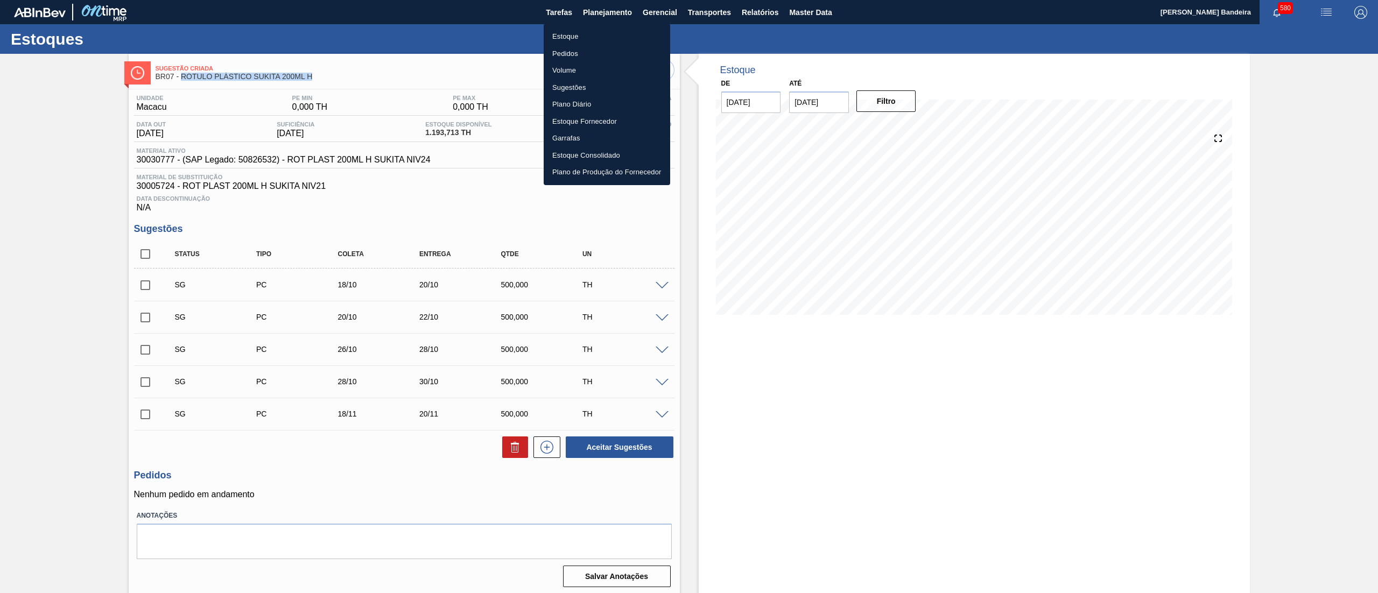
click at [604, 39] on li "Estoque" at bounding box center [607, 36] width 127 height 17
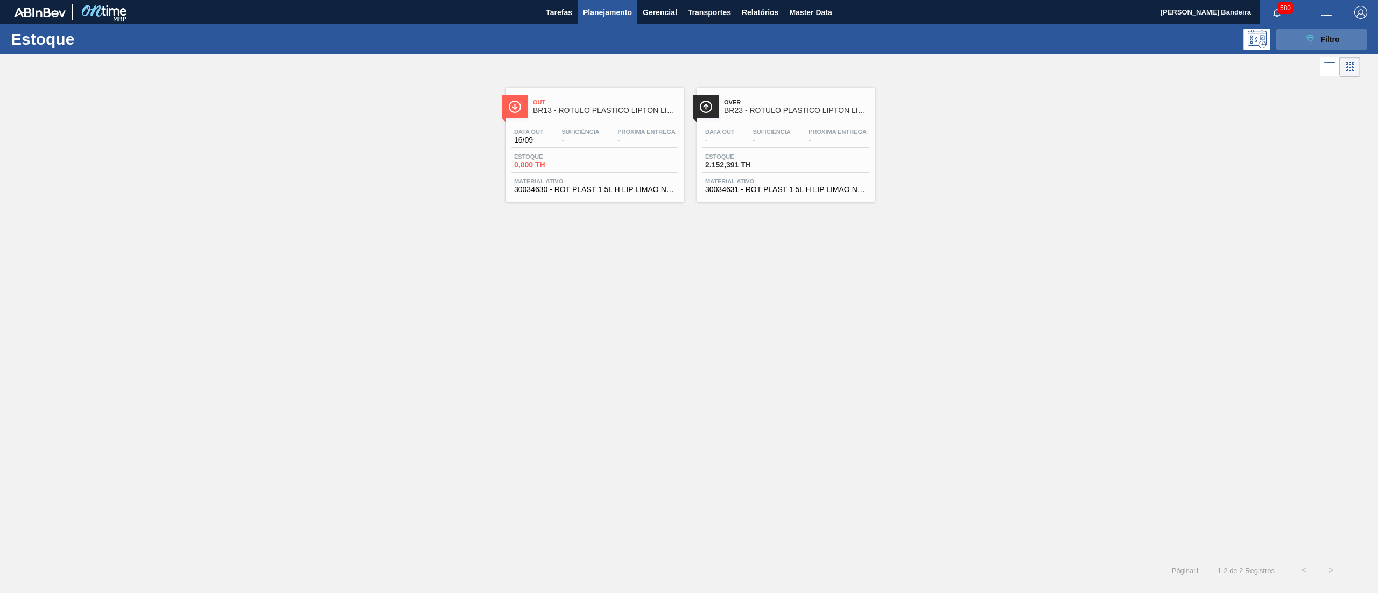
click at [1325, 31] on button "089F7B8B-B2A5-4AFE-B5C0-19BA573D28AC Filtro" at bounding box center [1322, 40] width 92 height 22
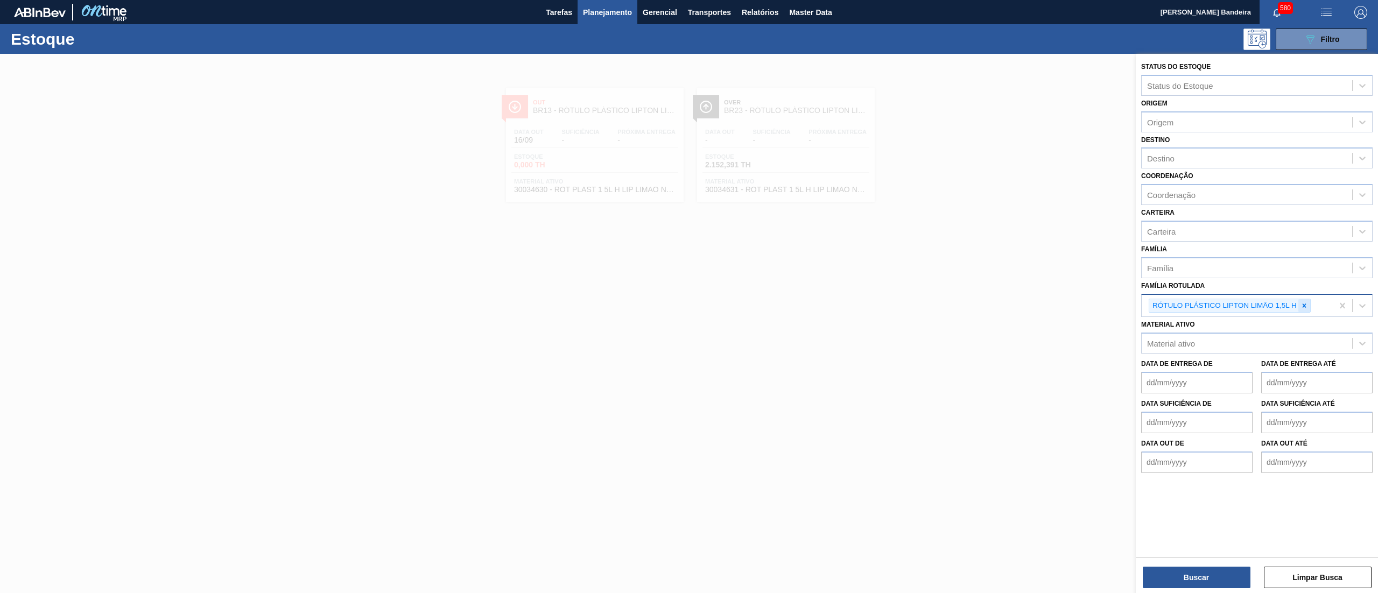
click at [1307, 306] on icon at bounding box center [1305, 306] width 8 height 8
paste Rotulada "RÓTULO PLÁSTICO SUKITA 200ML H"
type Rotulada "RÓTULO PLÁSTICO SUKITA 200ML H"
click at [1250, 290] on div "Família Rotulada Família Rotulada" at bounding box center [1256, 296] width 231 height 37
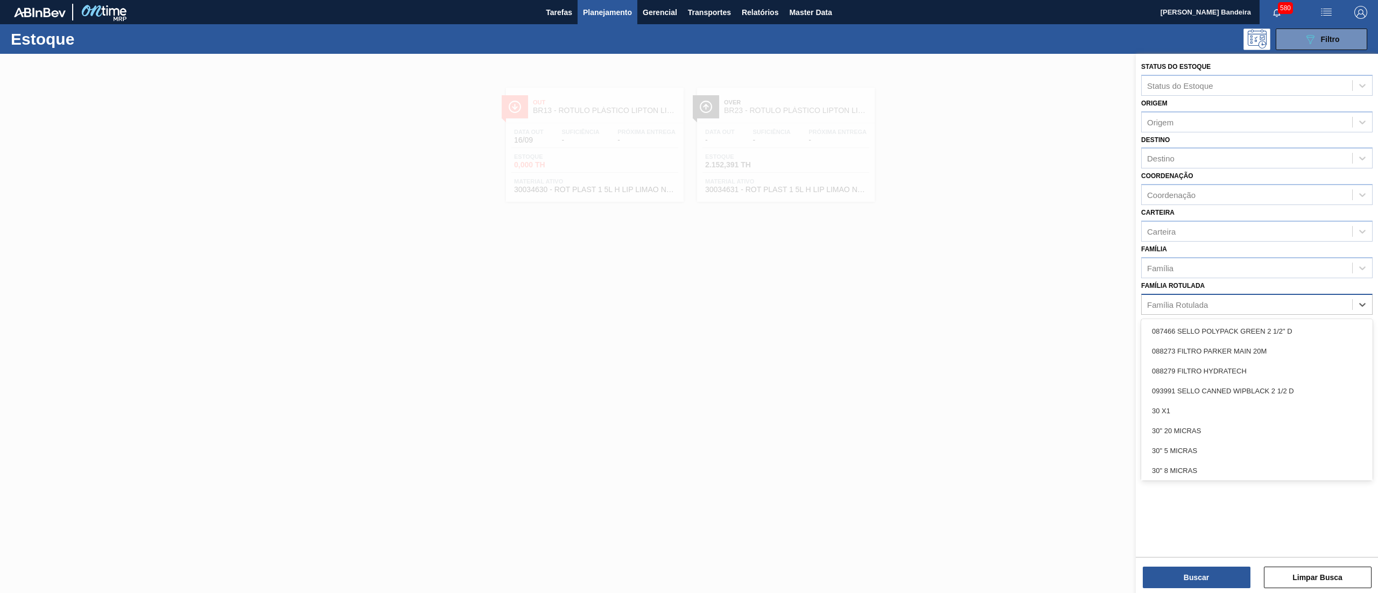
click at [1239, 301] on div "Família Rotulada" at bounding box center [1247, 305] width 211 height 16
paste Rotulada "RÓTULO PLÁSTICO SUKITA 200ML H"
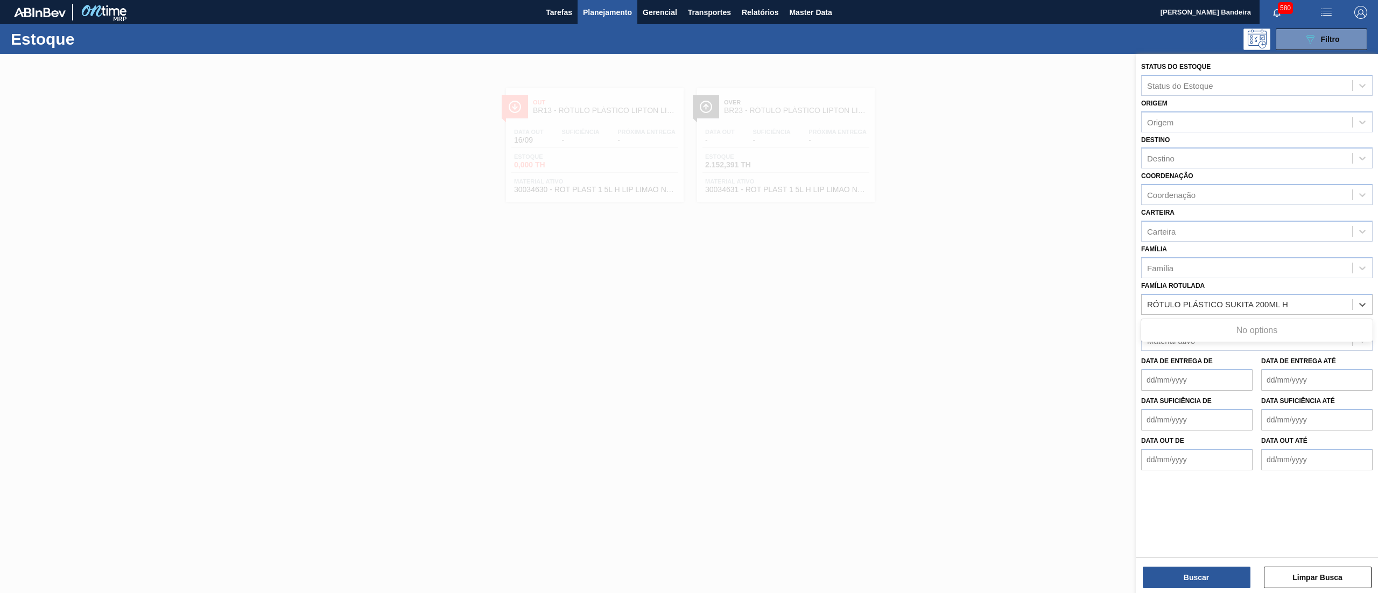
type Rotulada "RÓTULO PLÁSTICO SUKITA 200ML H"
click at [1219, 288] on div "Família Rotulada Família Rotulada" at bounding box center [1256, 296] width 231 height 37
click at [1209, 300] on div "Família Rotulada" at bounding box center [1247, 305] width 211 height 16
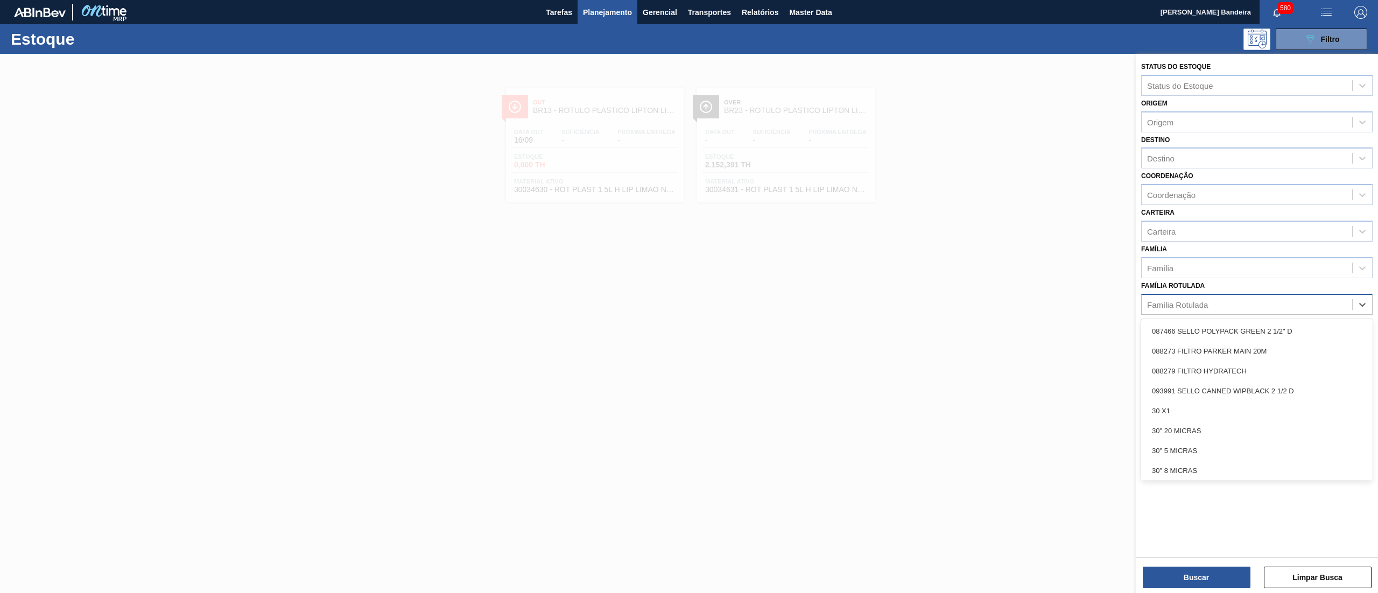
paste Rotulada "RÓTULO PLÁSTICO SUKITA 200ML H"
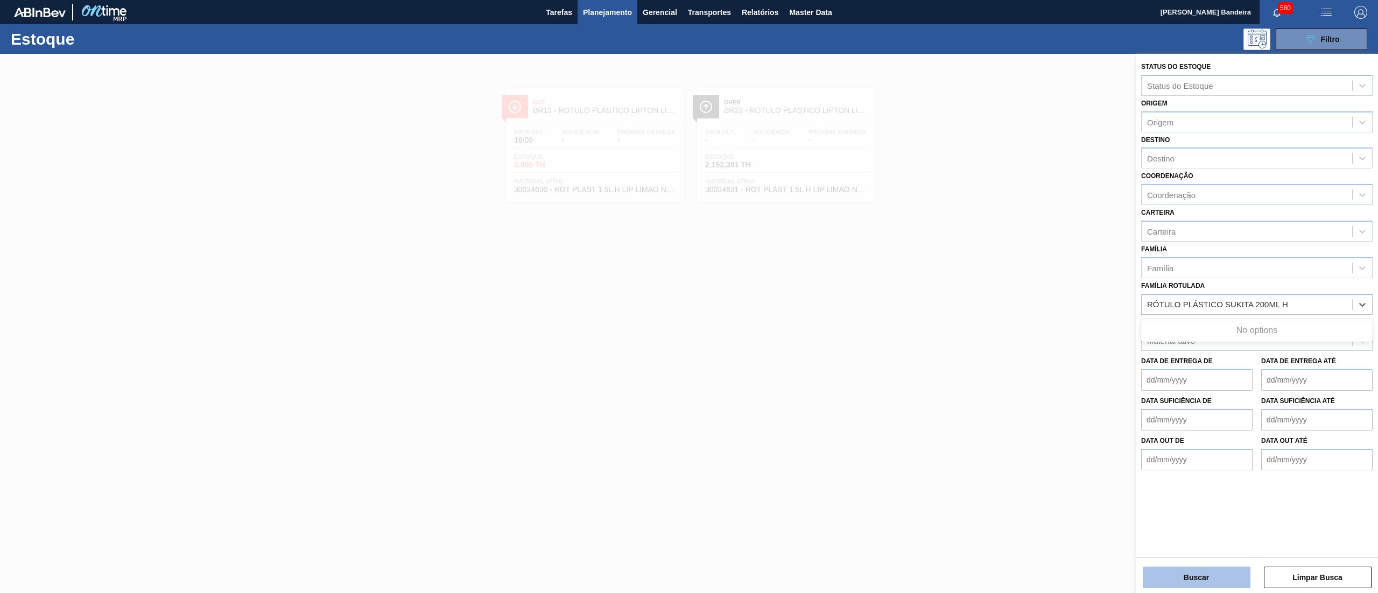
type Rotulada "RÓTULO PLÁSTICO SUKITA 200ML H"
click at [1176, 575] on button "Buscar" at bounding box center [1197, 578] width 108 height 22
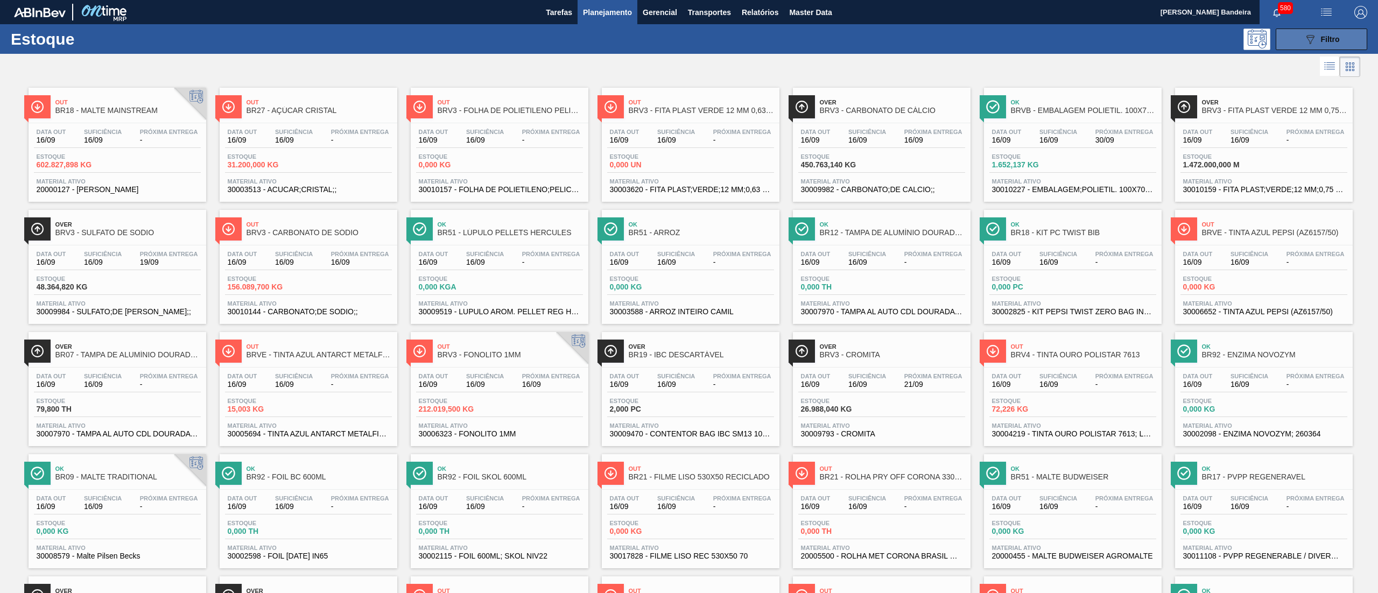
click at [1282, 29] on button "089F7B8B-B2A5-4AFE-B5C0-19BA573D28AC Filtro" at bounding box center [1322, 40] width 92 height 22
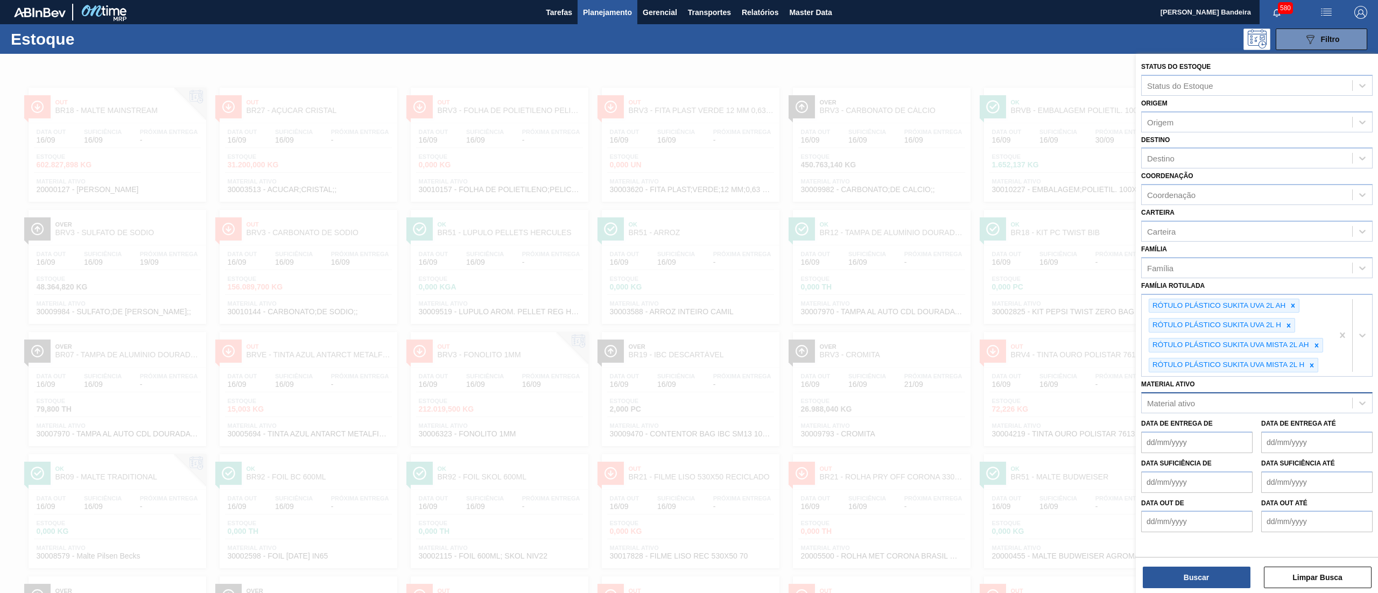
click at [1286, 394] on div "Material ativo" at bounding box center [1256, 402] width 231 height 21
paste ativo "30034772"
type ativo "30034772"
click at [1254, 434] on div "30034772 - FILME CONTR 620X80 GREENMIX 269ML HO" at bounding box center [1256, 430] width 231 height 20
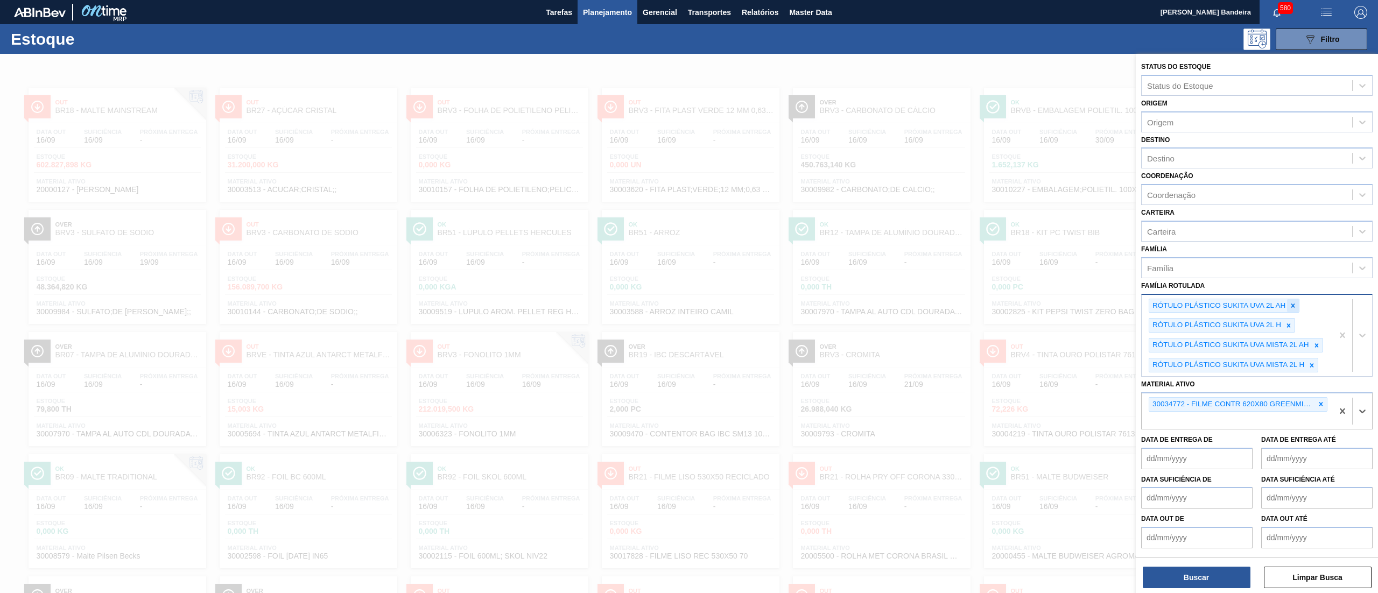
click at [1295, 304] on icon at bounding box center [1294, 306] width 4 height 4
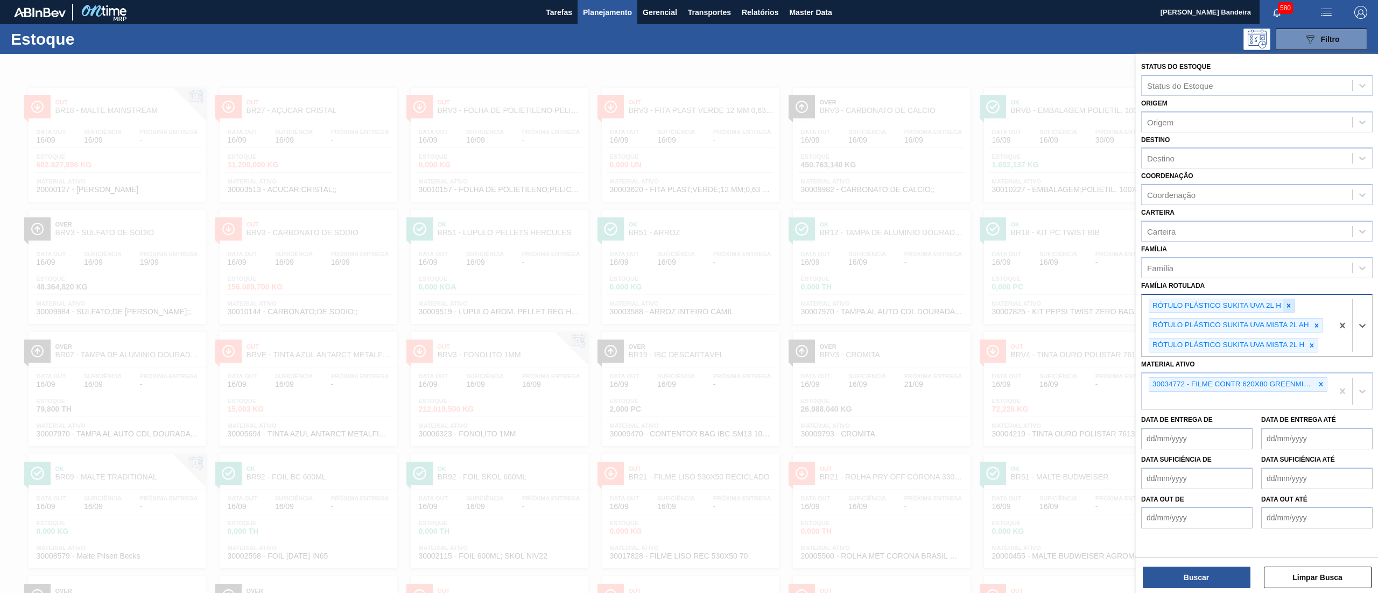
click at [1288, 304] on icon at bounding box center [1289, 306] width 4 height 4
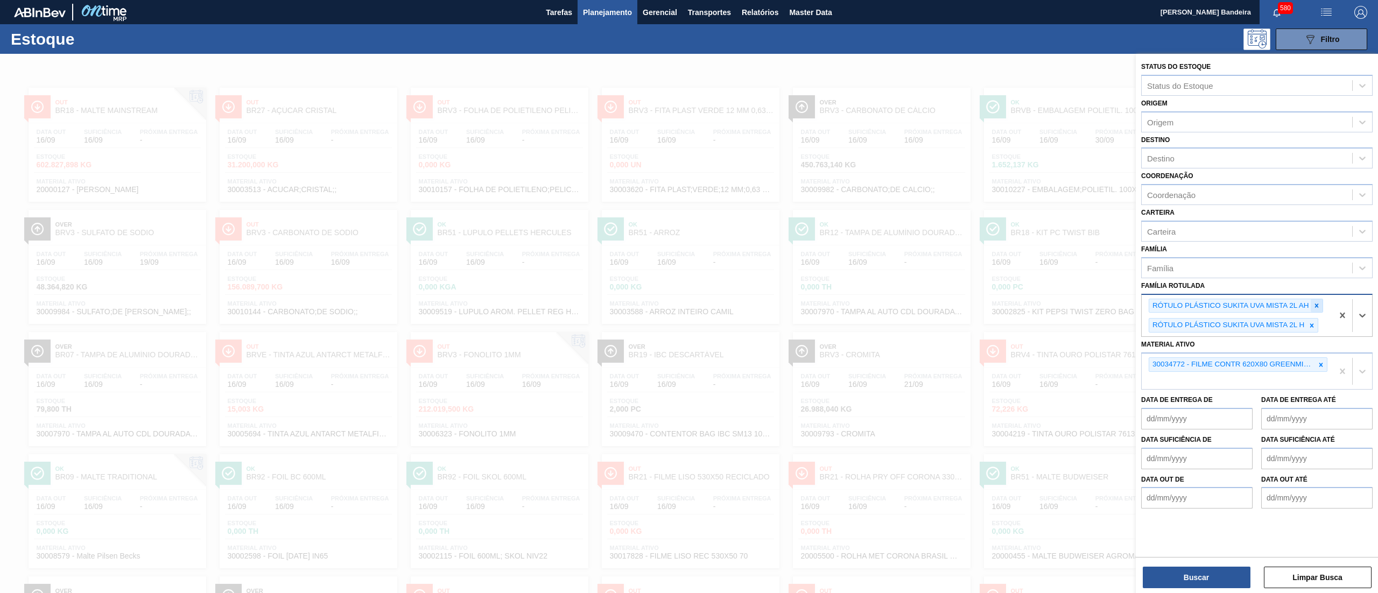
click at [1320, 302] on icon at bounding box center [1317, 306] width 8 height 8
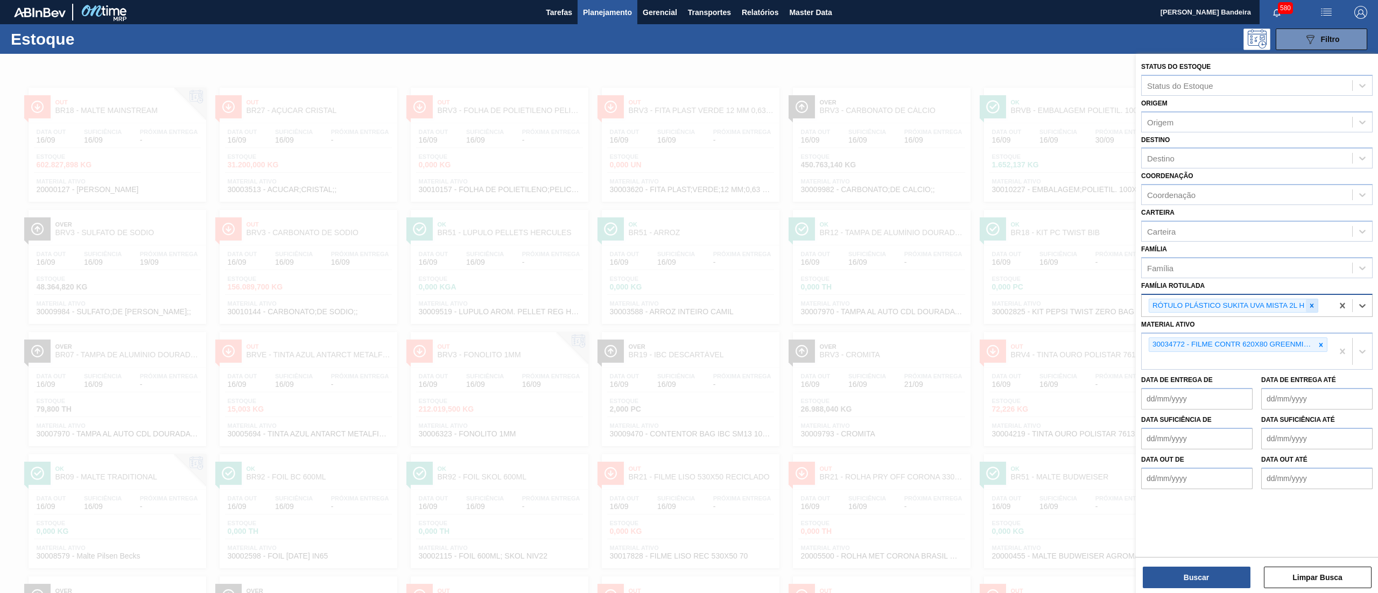
click at [1316, 303] on div at bounding box center [1312, 305] width 12 height 13
click at [1176, 566] on div "Buscar Limpar Busca" at bounding box center [1257, 572] width 242 height 30
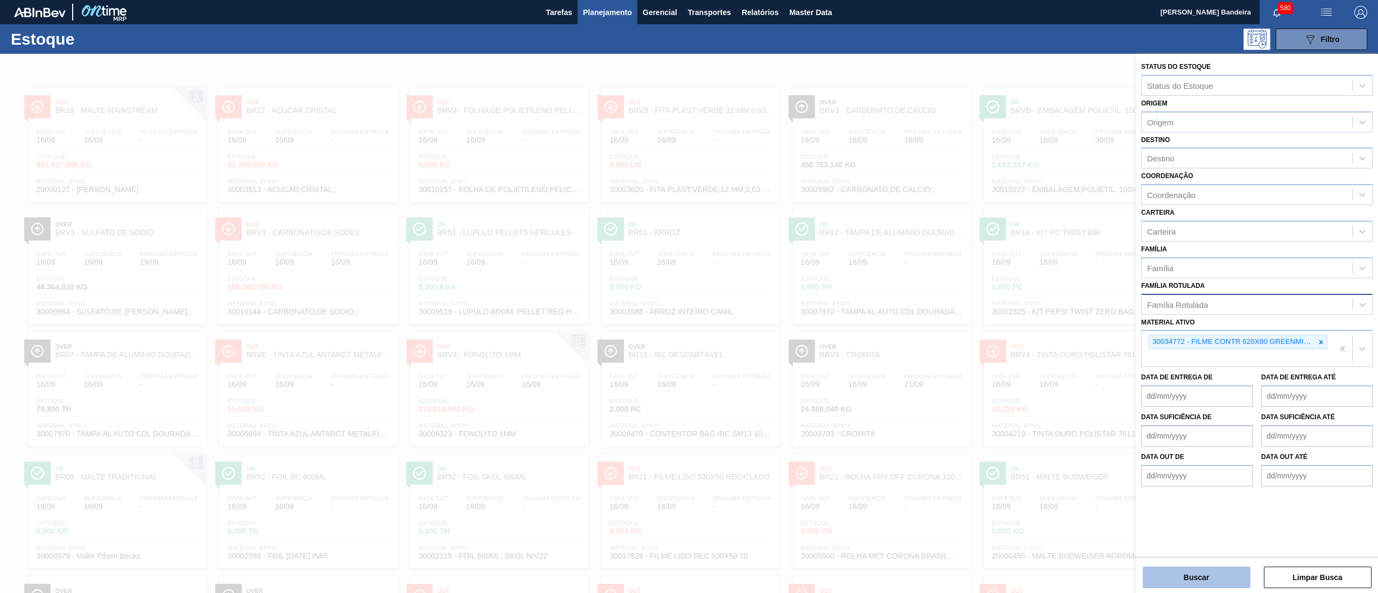
click at [1176, 570] on button "Buscar" at bounding box center [1197, 578] width 108 height 22
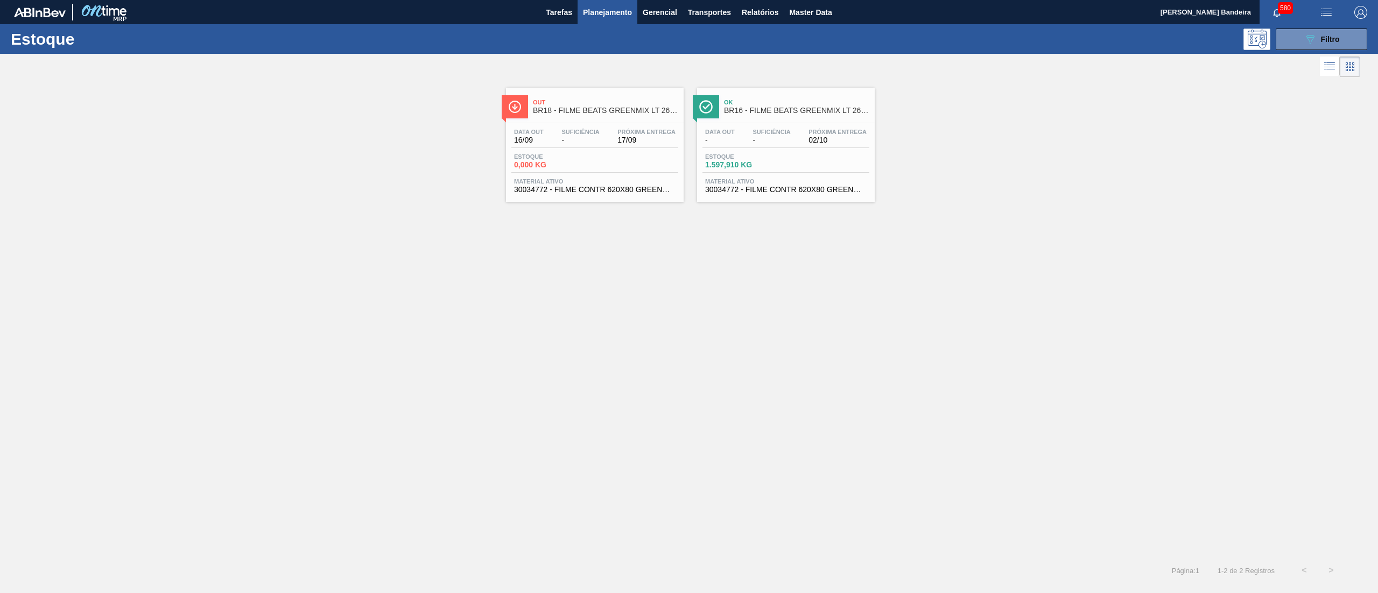
click at [761, 194] on span "30034772 - FILME CONTR 620X80 GREENMIX 269ML HO" at bounding box center [786, 190] width 162 height 8
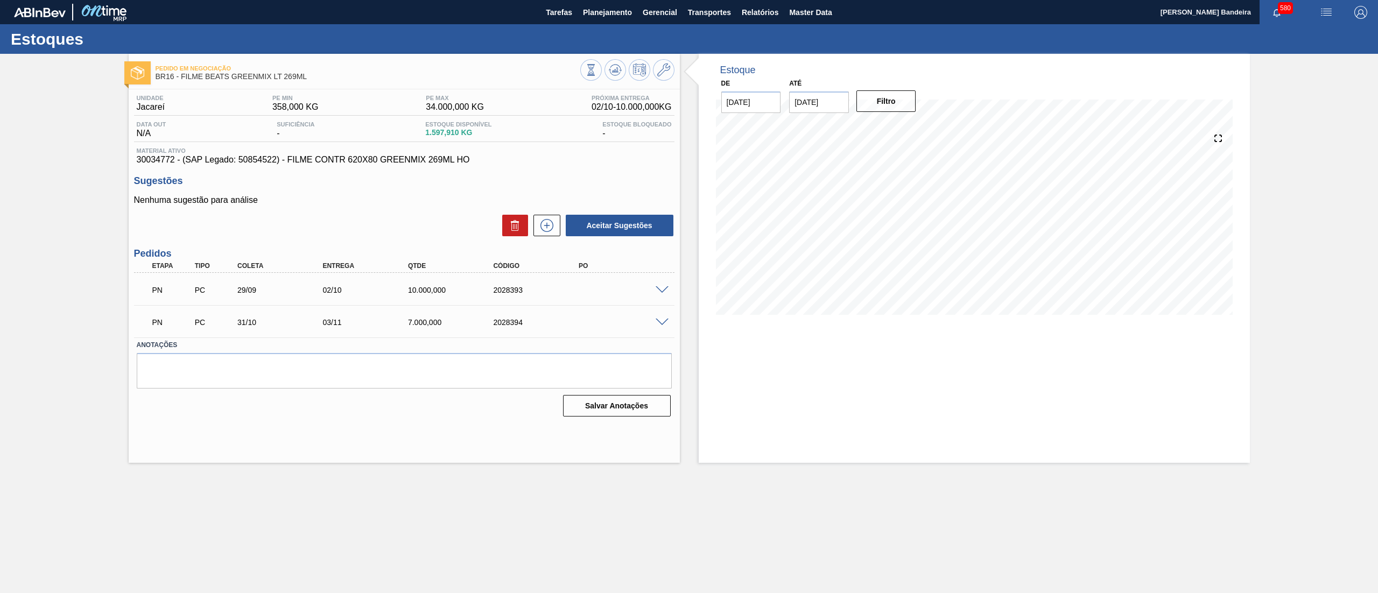
click at [664, 294] on div "PN PC 29/09 02/10 10.000,000 2028393" at bounding box center [404, 289] width 541 height 27
click at [661, 290] on span at bounding box center [662, 290] width 13 height 8
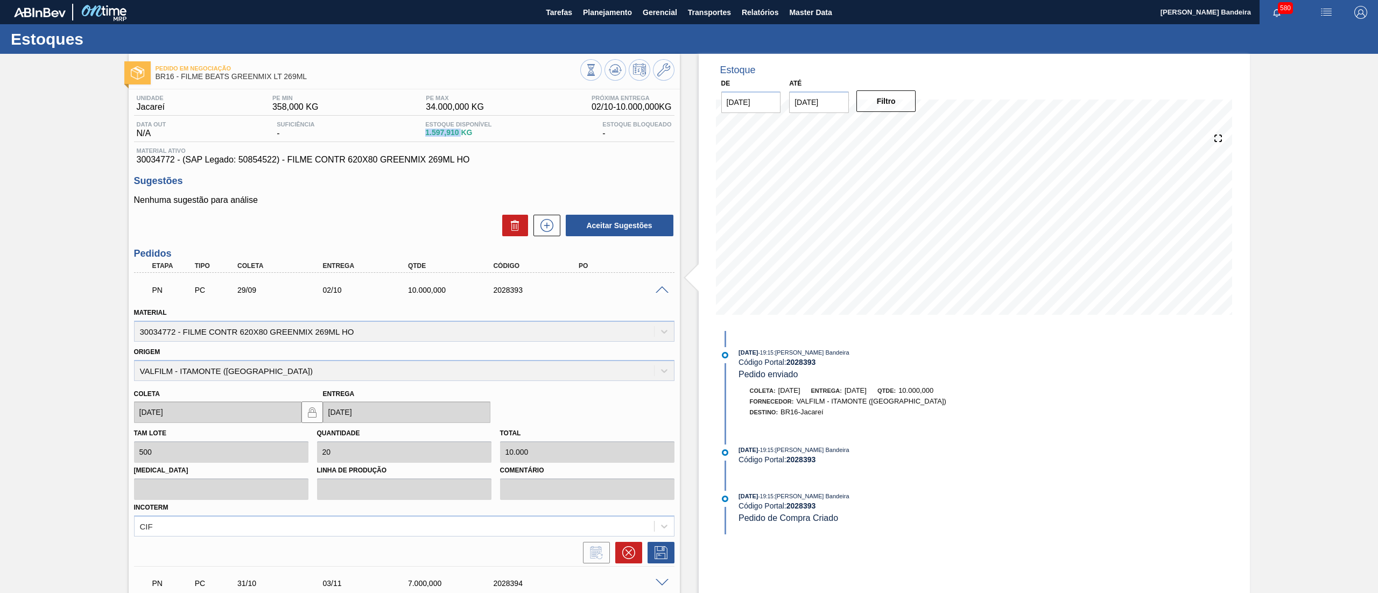
drag, startPoint x: 415, startPoint y: 134, endPoint x: 460, endPoint y: 137, distance: 45.3
click at [460, 137] on div "Data out N/A Suficiência - Estoque Disponível 1.597,910 KG Estoque Bloqueado -" at bounding box center [404, 131] width 541 height 21
copy span "1.597,910"
click at [664, 290] on span at bounding box center [662, 290] width 13 height 8
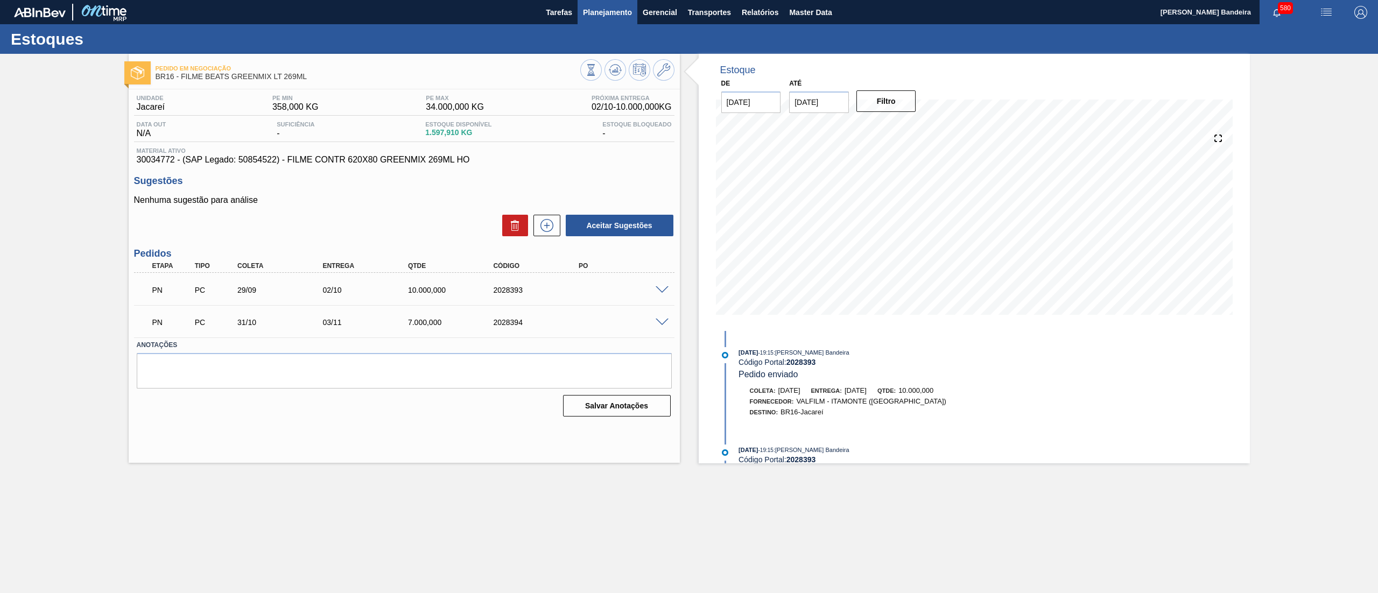
click at [614, 13] on span "Planejamento" at bounding box center [607, 12] width 49 height 13
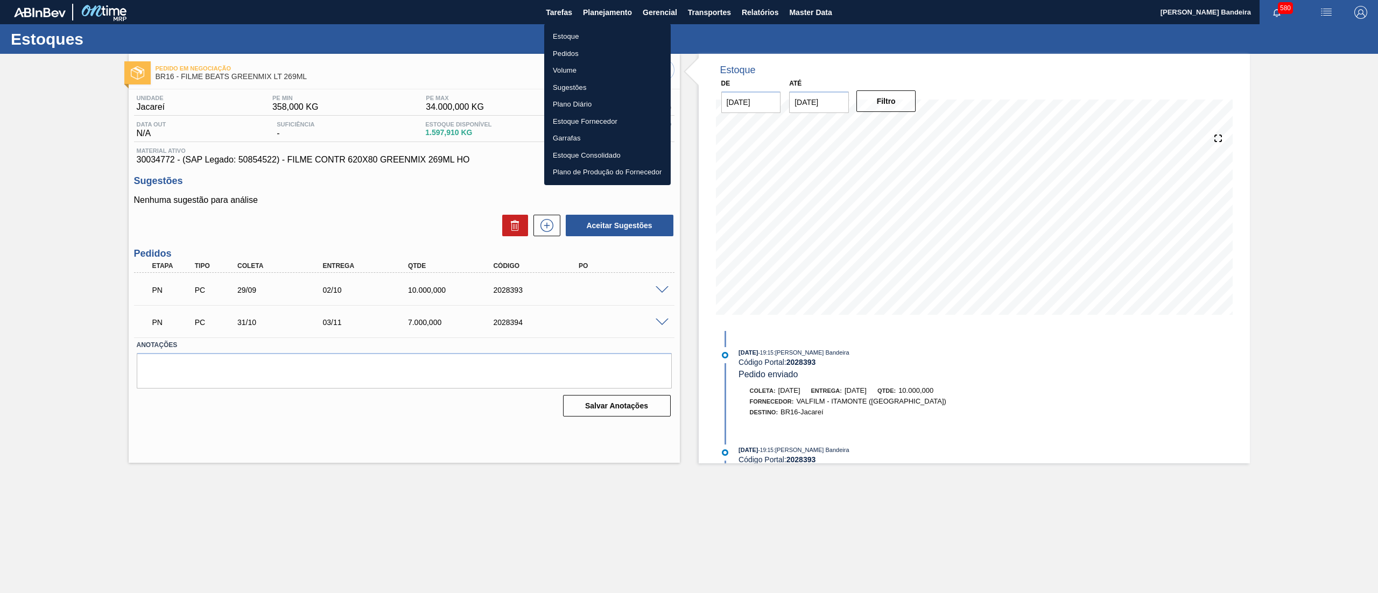
drag, startPoint x: 465, startPoint y: 32, endPoint x: 319, endPoint y: 0, distance: 150.0
click at [464, 32] on div at bounding box center [689, 296] width 1378 height 593
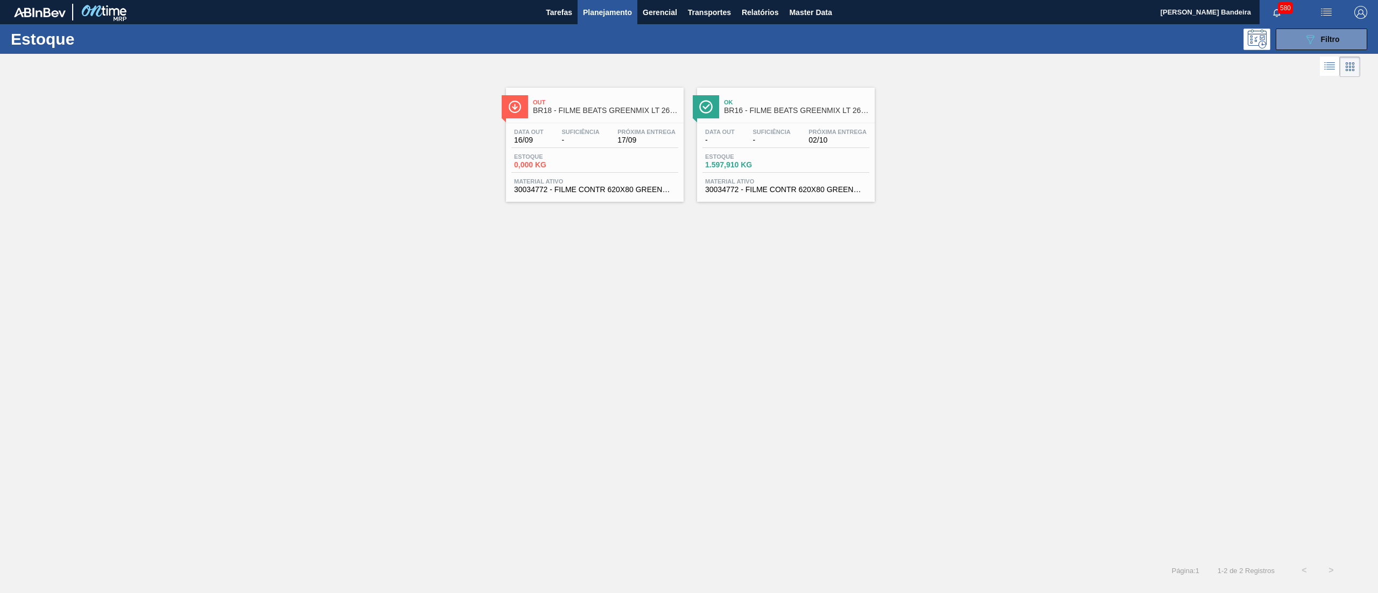
click at [623, 111] on span "BR18 - FILME BEATS GREENMIX LT 269ML" at bounding box center [605, 111] width 145 height 8
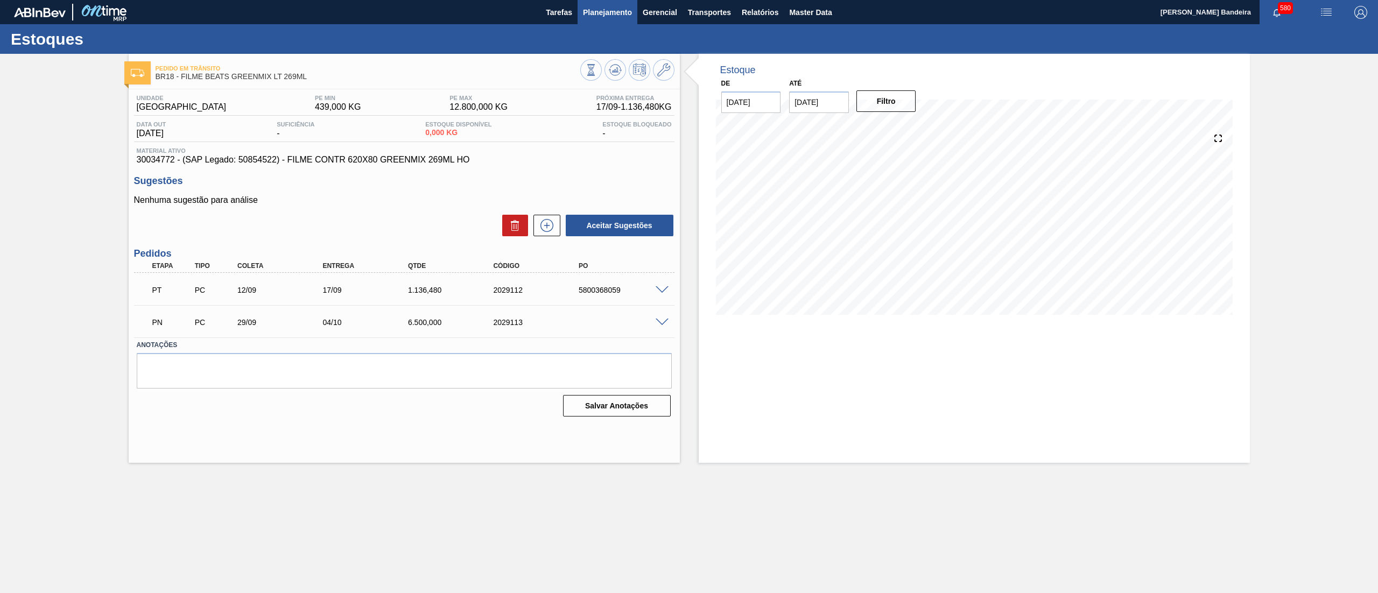
click at [611, 2] on button "Planejamento" at bounding box center [608, 12] width 60 height 24
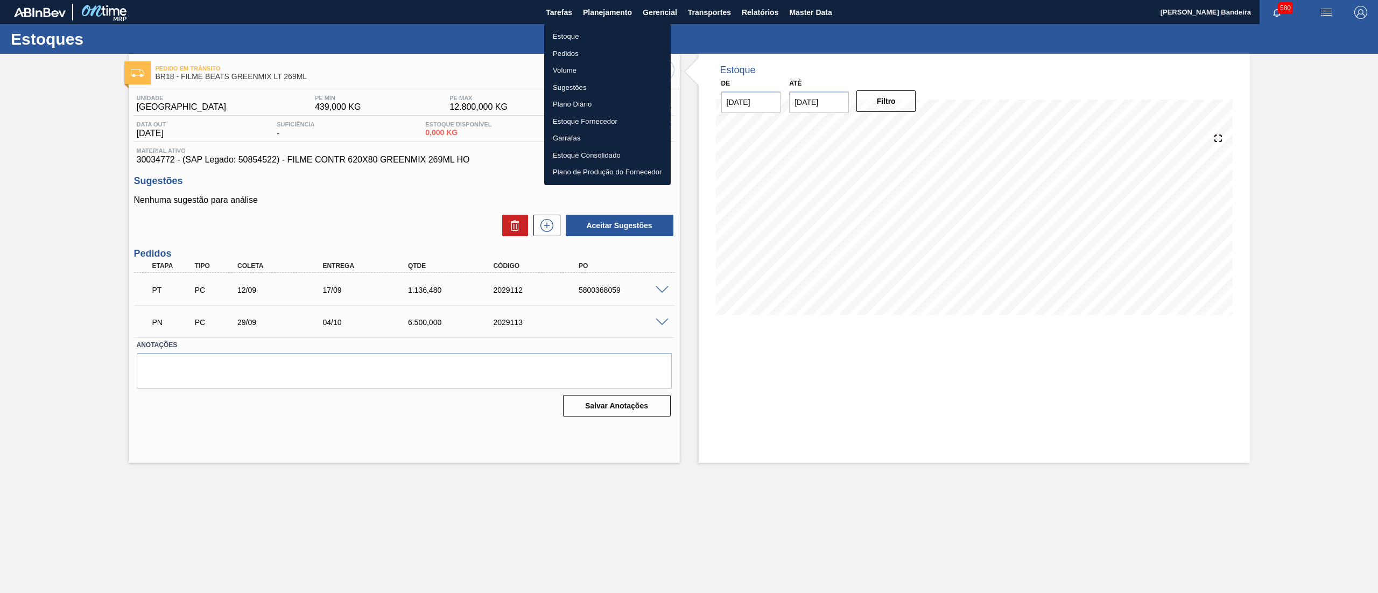
click at [577, 36] on li "Estoque" at bounding box center [607, 36] width 127 height 17
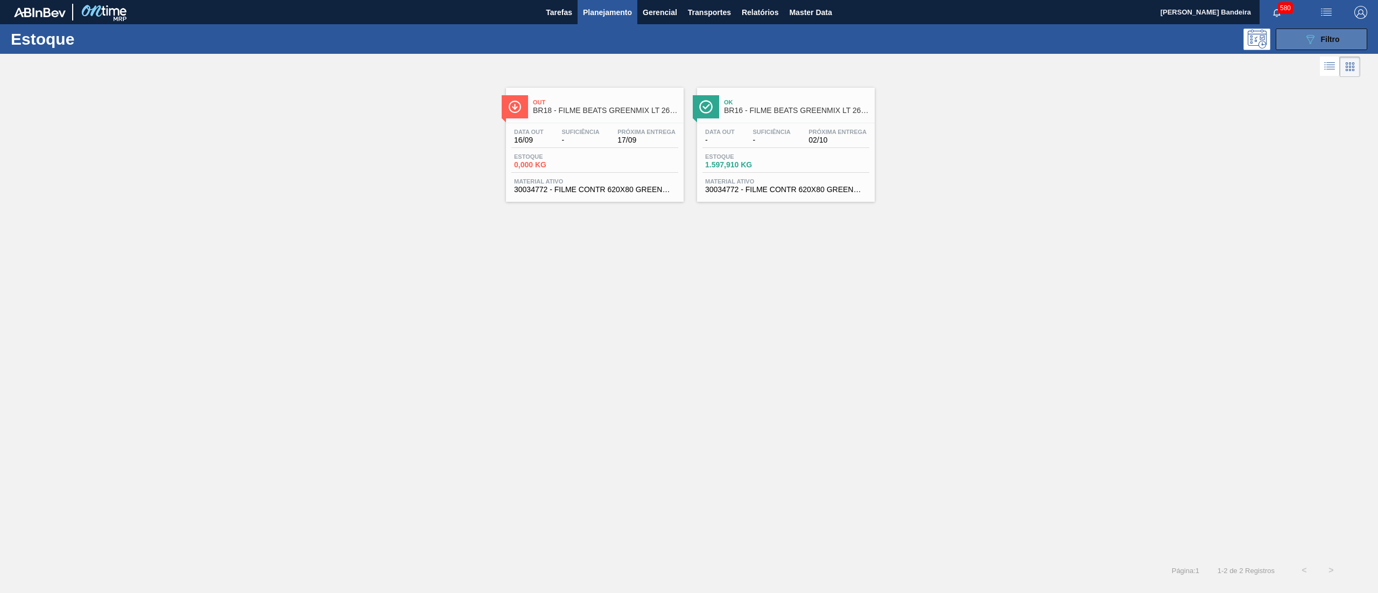
click at [1349, 34] on button "089F7B8B-B2A5-4AFE-B5C0-19BA573D28AC Filtro" at bounding box center [1322, 40] width 92 height 22
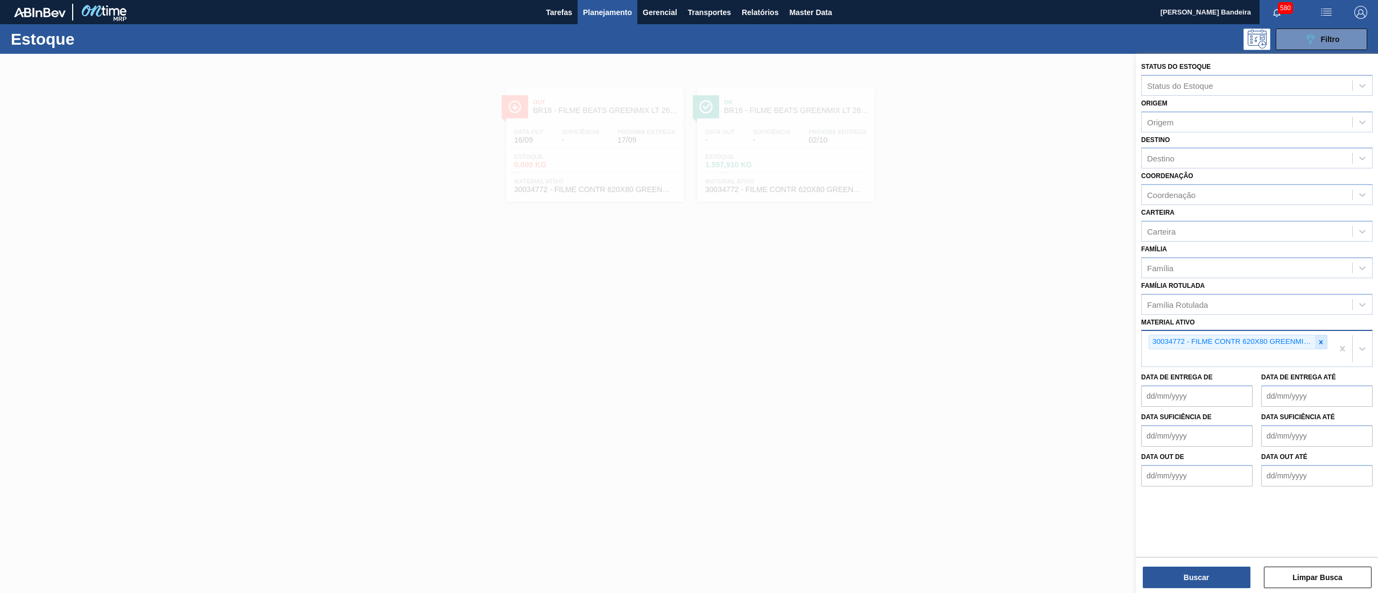
click at [1320, 340] on icon at bounding box center [1322, 342] width 4 height 4
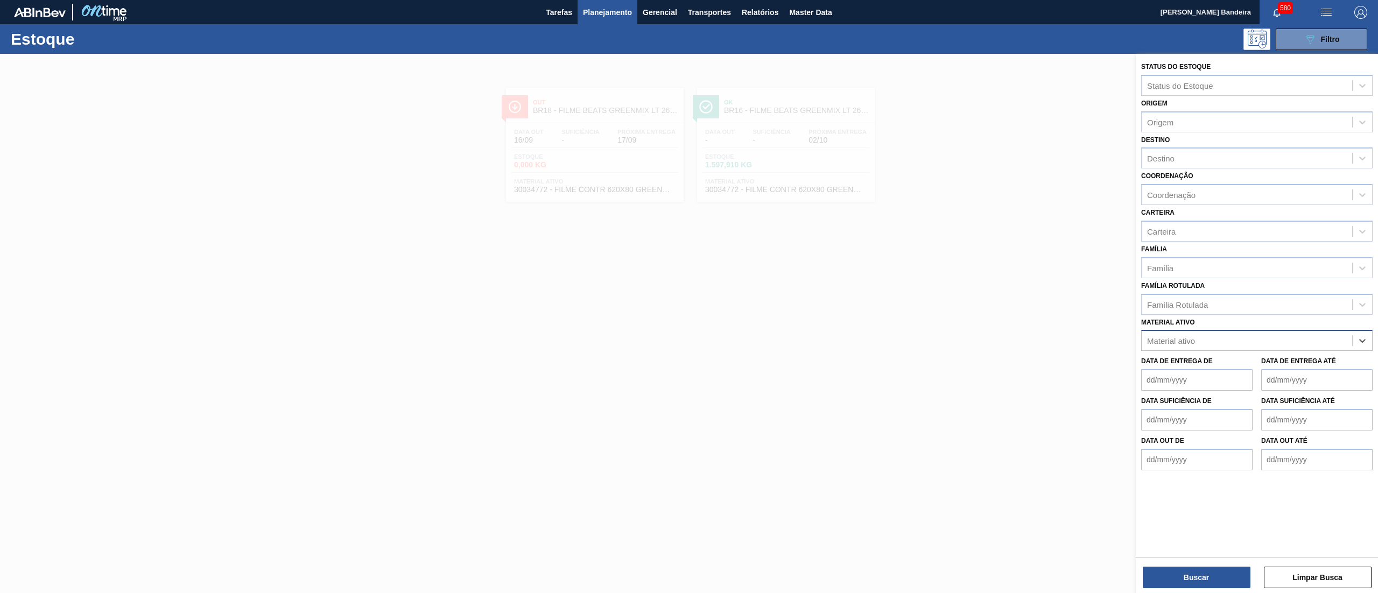
paste ativo "30036580"
type ativo "30036580"
click at [1278, 365] on div "30036580 - AROMA SC1424031 25KG" at bounding box center [1256, 367] width 231 height 20
click at [1185, 579] on button "Buscar" at bounding box center [1197, 578] width 108 height 22
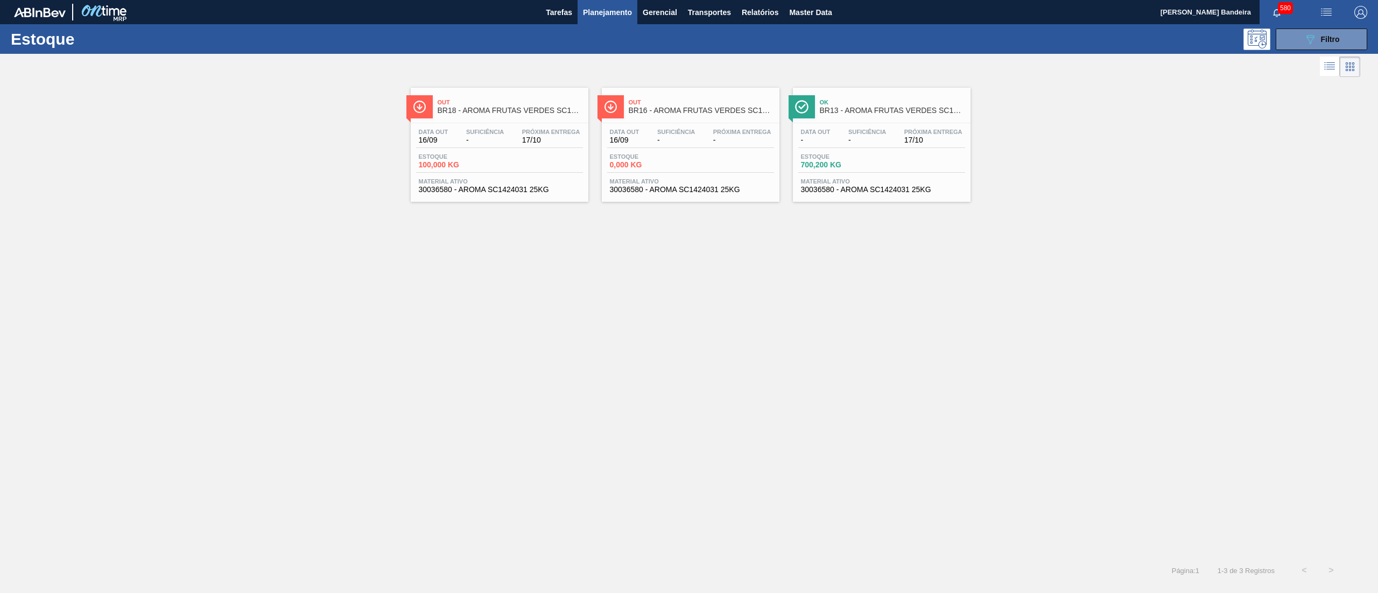
click at [724, 195] on div "Data out 16/09 Suficiência - Próxima Entrega - Estoque 0,000 KG Material ativo …" at bounding box center [691, 159] width 178 height 73
click at [731, 192] on span "30036580 - AROMA SC1424031 25KG" at bounding box center [691, 190] width 162 height 8
click at [892, 195] on div "Data out - Suficiência - Próxima Entrega 17/10 Estoque 700,200 KG Material ativ…" at bounding box center [882, 159] width 178 height 73
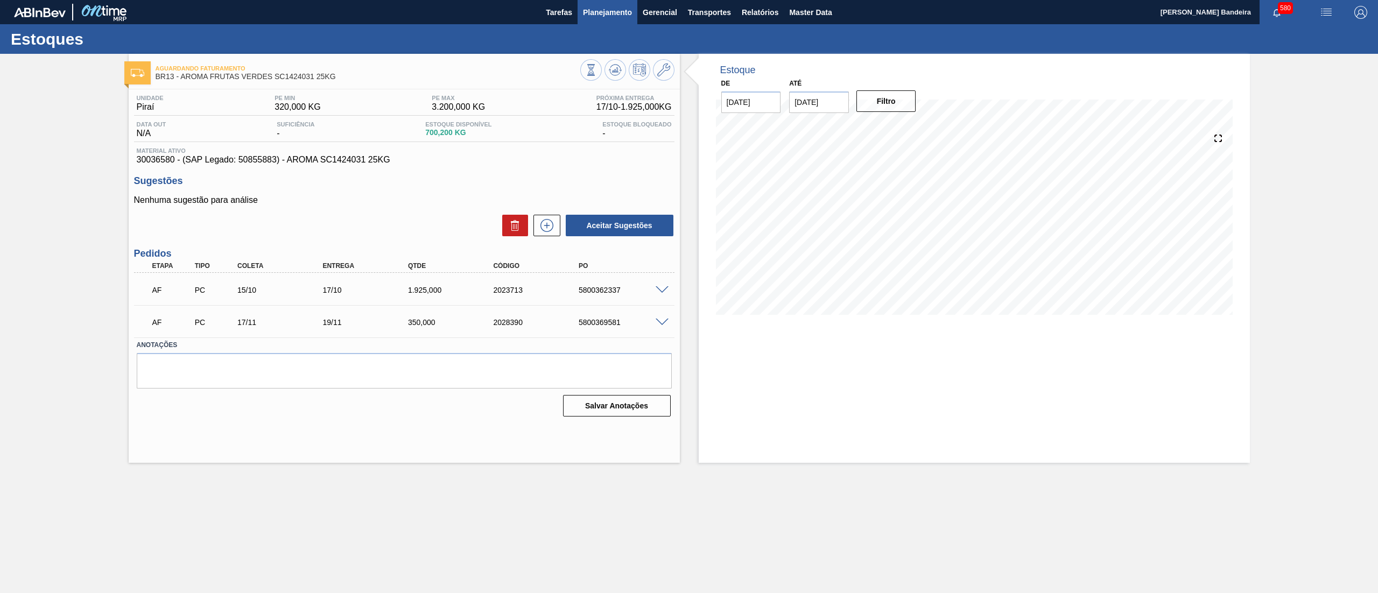
click at [608, 22] on button "Planejamento" at bounding box center [608, 12] width 60 height 24
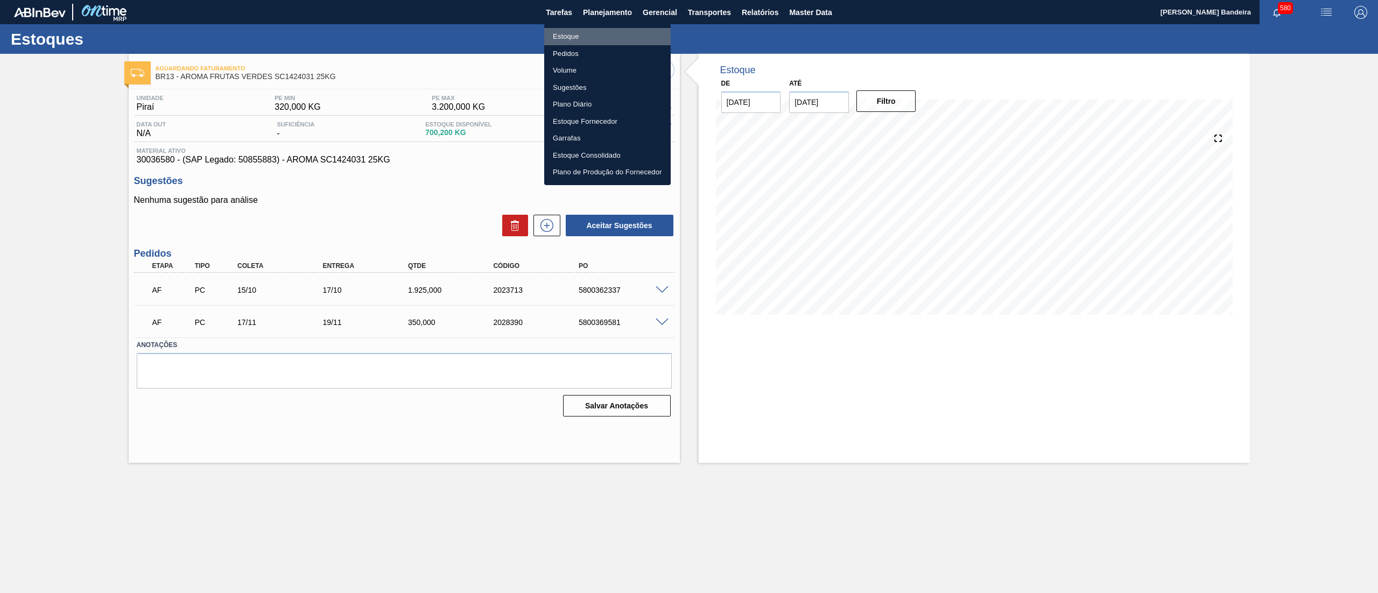
click at [602, 40] on li "Estoque" at bounding box center [607, 36] width 127 height 17
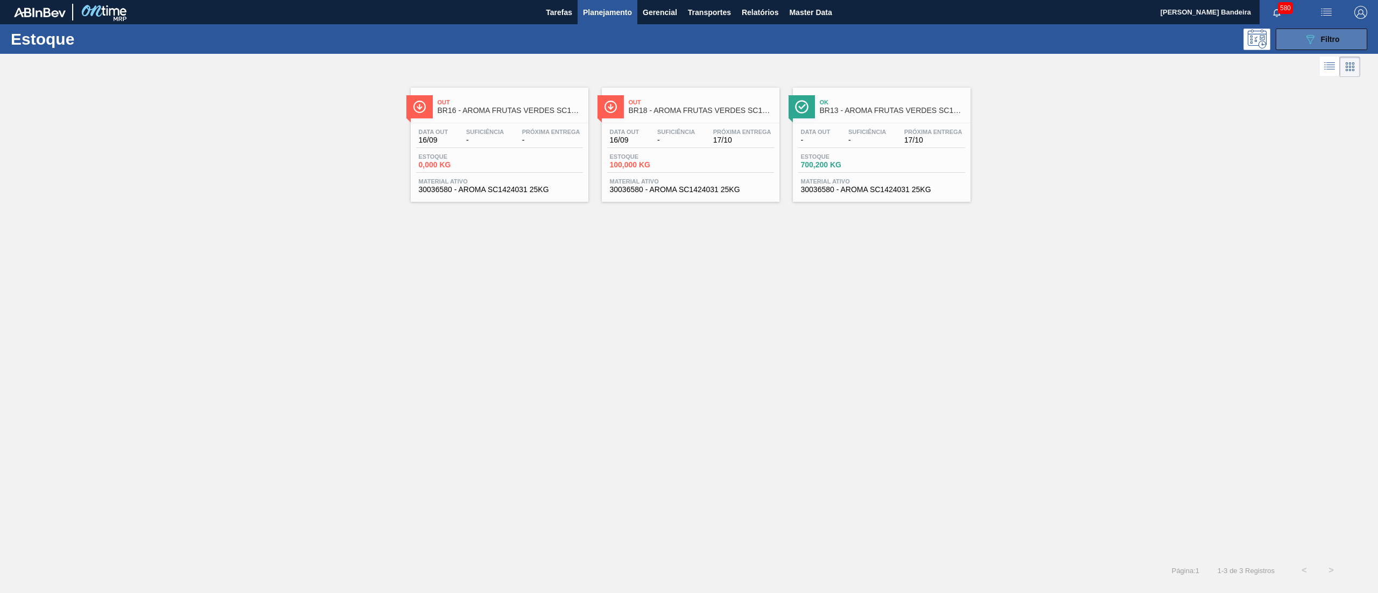
click at [1294, 40] on button "089F7B8B-B2A5-4AFE-B5C0-19BA573D28AC Filtro" at bounding box center [1322, 40] width 92 height 22
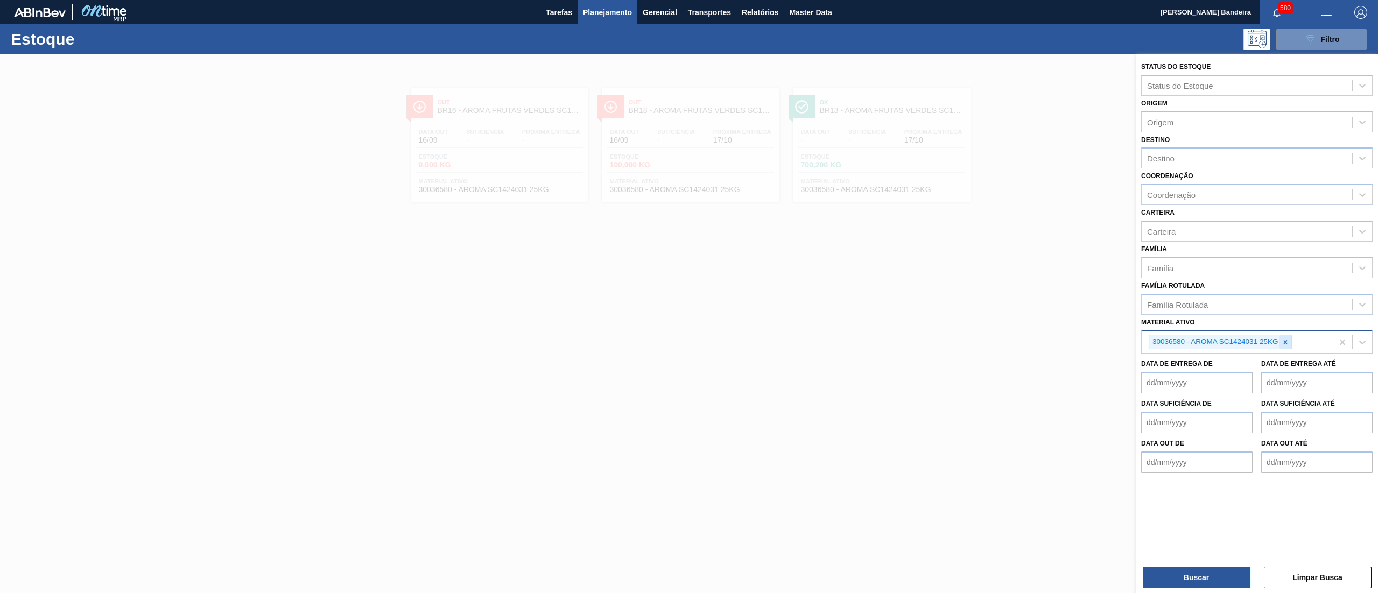
click at [1288, 342] on icon at bounding box center [1286, 343] width 8 height 8
paste ativo "30034749"
type ativo "30034749"
click at [1281, 357] on div "30034749 - CX CARTAO GREEN MIX 269ML LN C6" at bounding box center [1256, 367] width 231 height 20
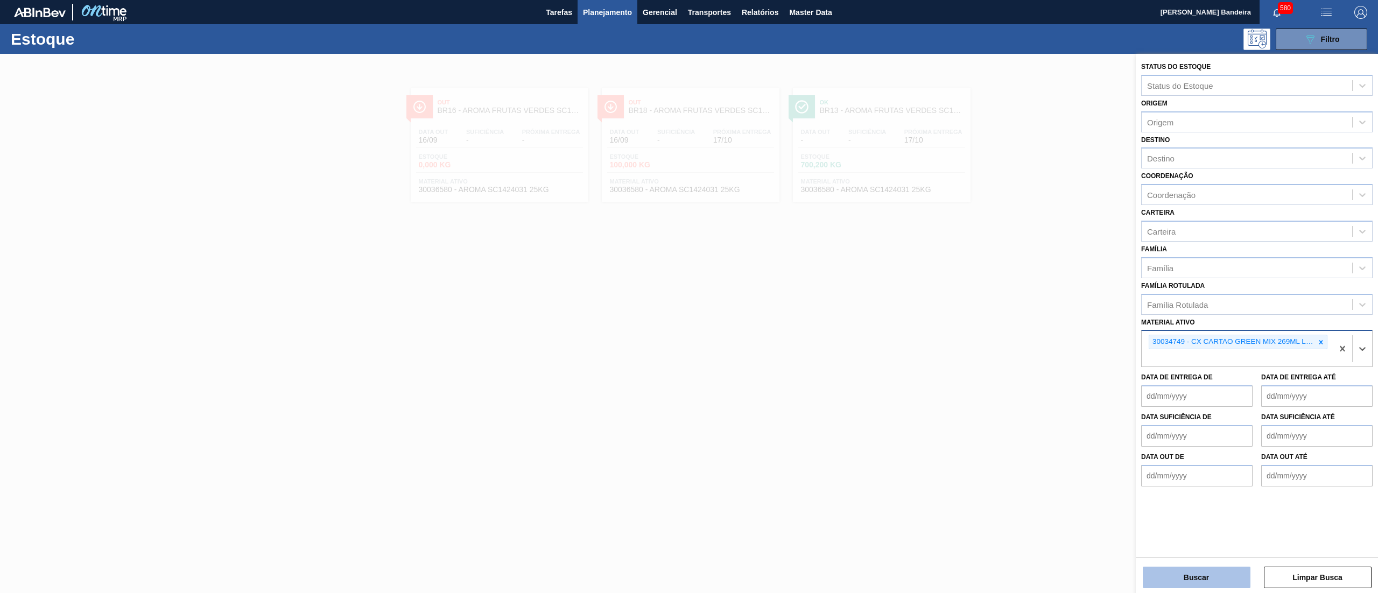
click at [1168, 586] on button "Buscar" at bounding box center [1197, 578] width 108 height 22
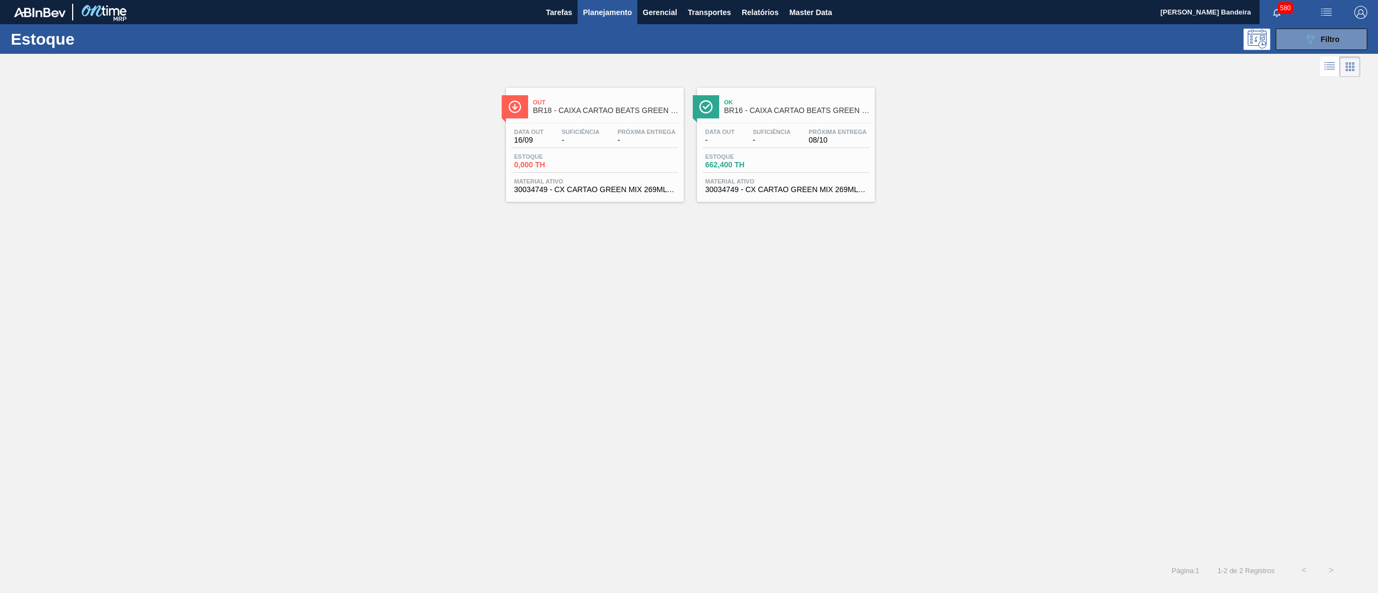
click at [764, 197] on div "Data out - Suficiência - Próxima Entrega 08/10 Estoque 662,400 TH Material ativ…" at bounding box center [786, 159] width 178 height 73
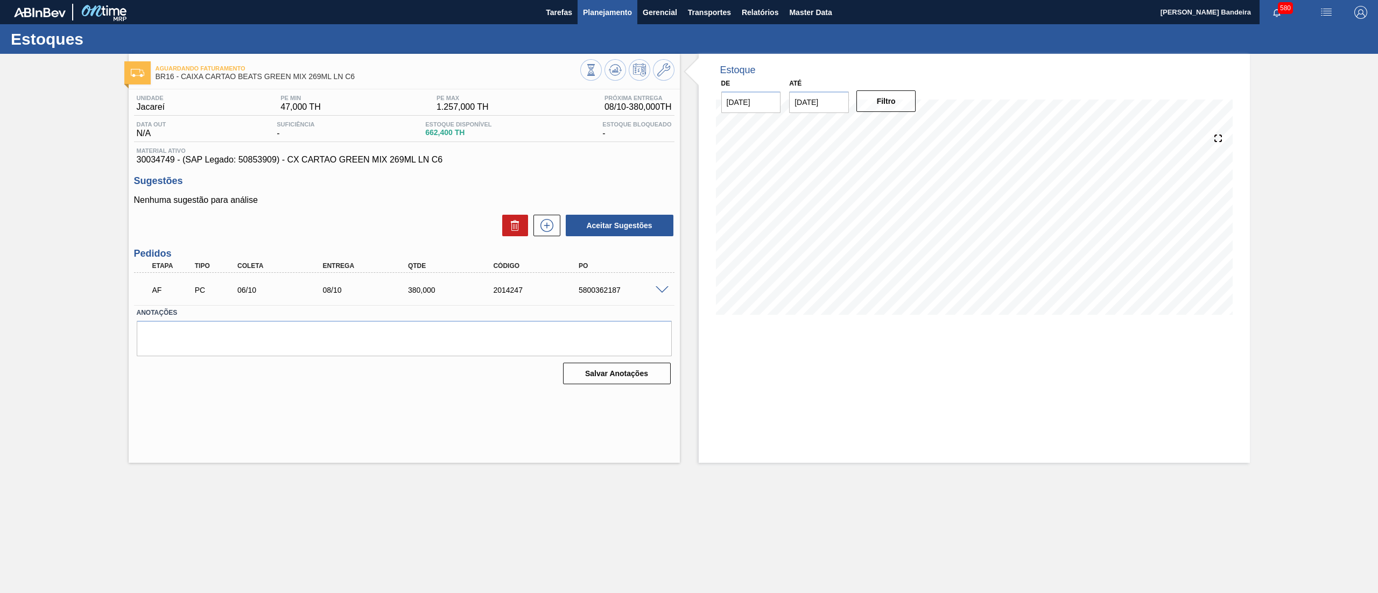
click at [612, 11] on span "Planejamento" at bounding box center [607, 12] width 49 height 13
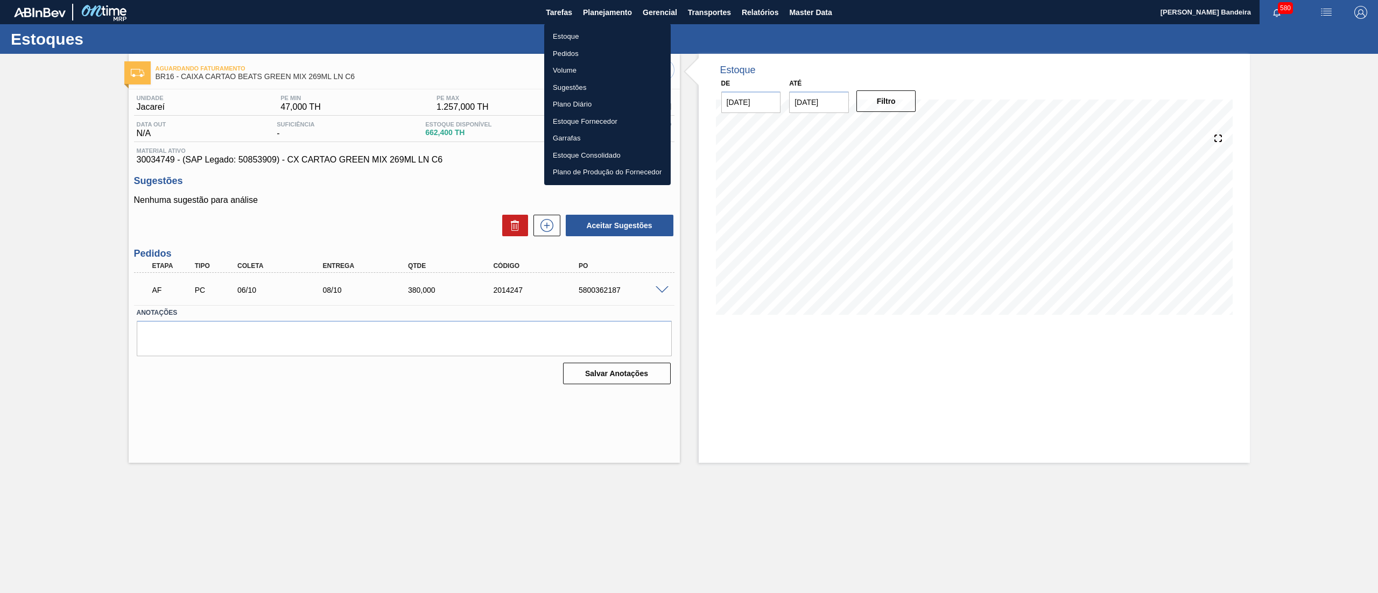
click at [603, 31] on li "Estoque" at bounding box center [607, 36] width 127 height 17
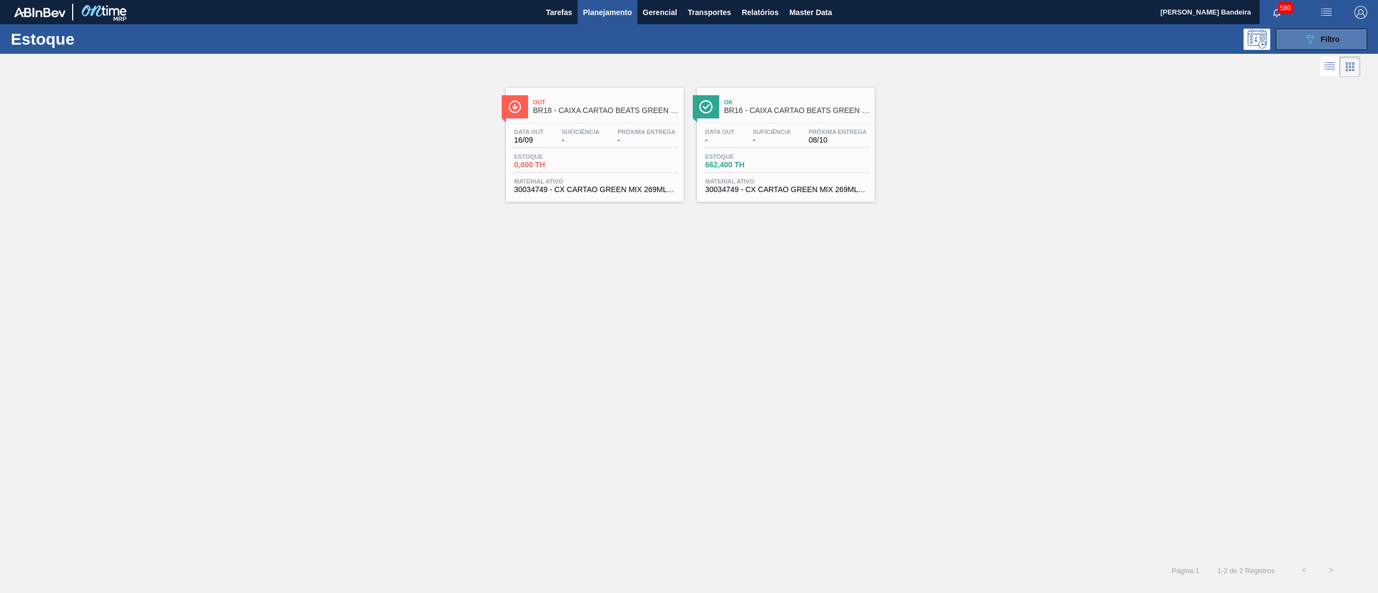
click at [1302, 48] on button "089F7B8B-B2A5-4AFE-B5C0-19BA573D28AC Filtro" at bounding box center [1322, 40] width 92 height 22
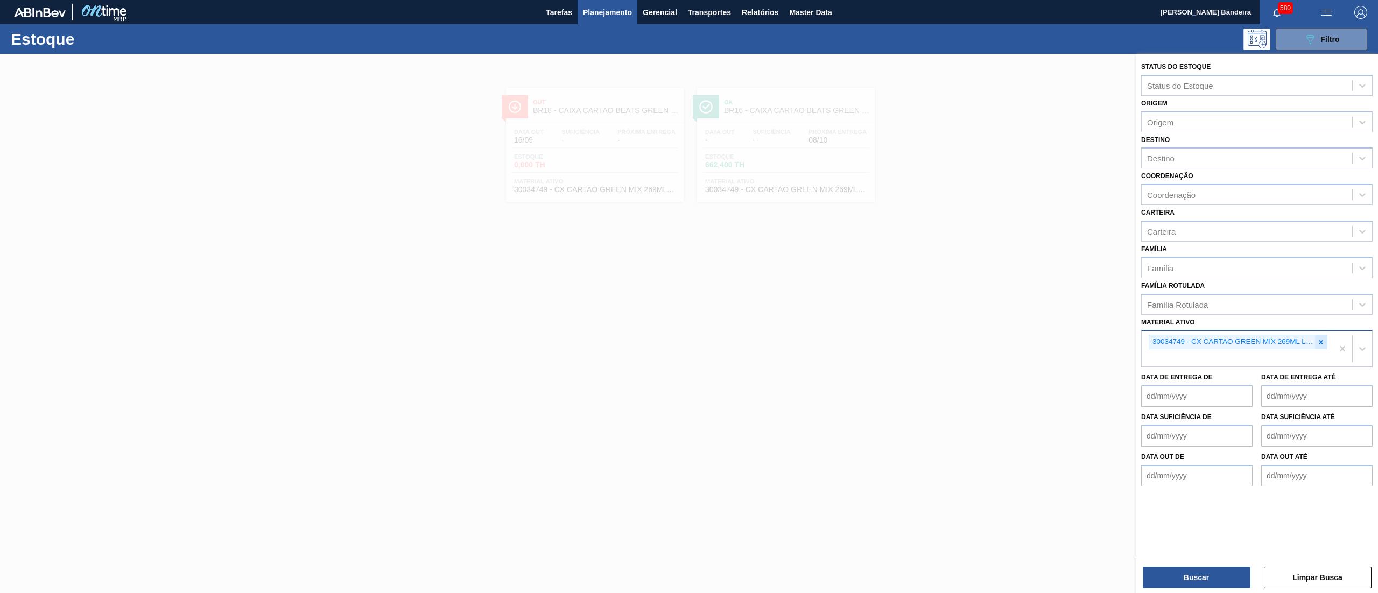
click at [1320, 341] on icon at bounding box center [1322, 342] width 4 height 4
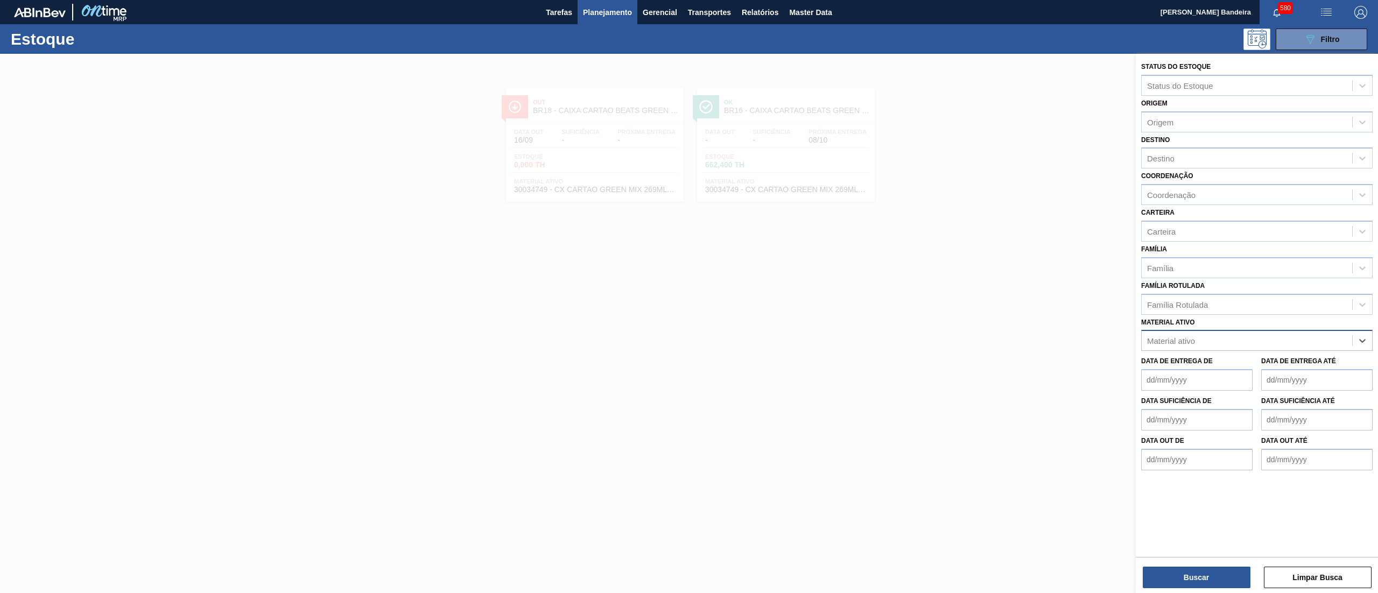
paste ativo "30036581"
type ativo "30036581"
click at [1305, 357] on div "30036581 - AROMA SC1424032 25KG" at bounding box center [1256, 367] width 231 height 20
click at [1215, 575] on button "Buscar" at bounding box center [1197, 578] width 108 height 22
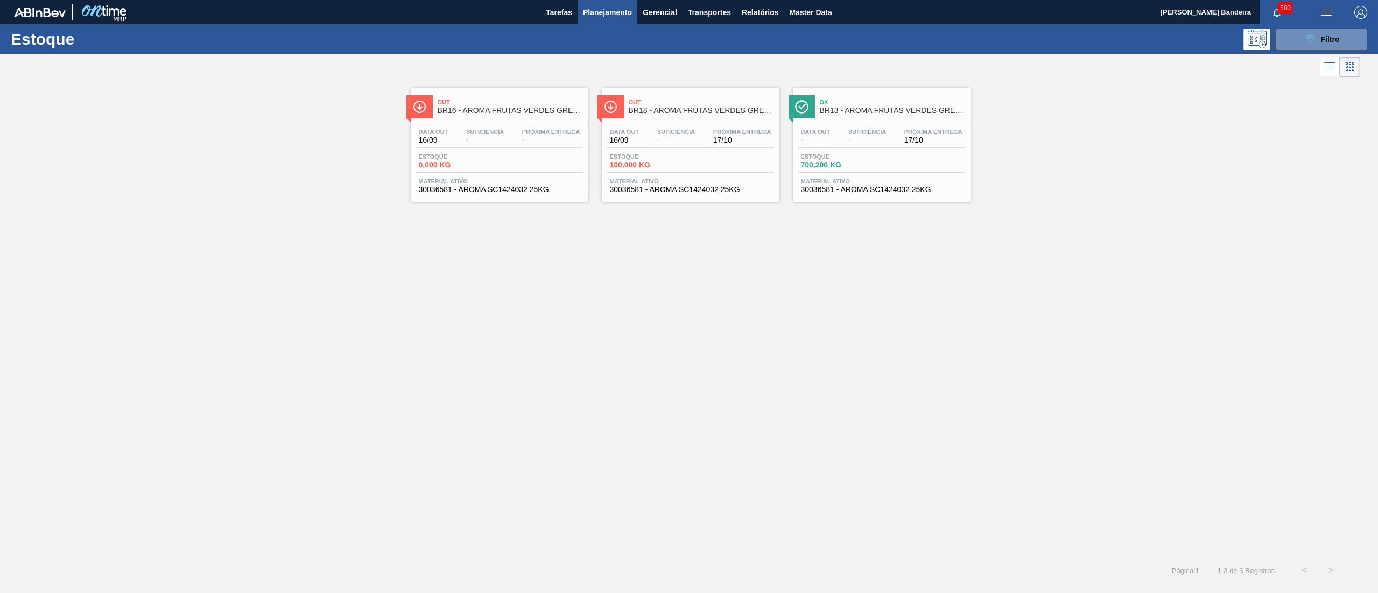
click at [853, 194] on span "30036581 - AROMA SC1424032 25KG" at bounding box center [882, 190] width 162 height 8
click at [669, 192] on span "30036581 - AROMA SC1424032 25KG" at bounding box center [691, 190] width 162 height 8
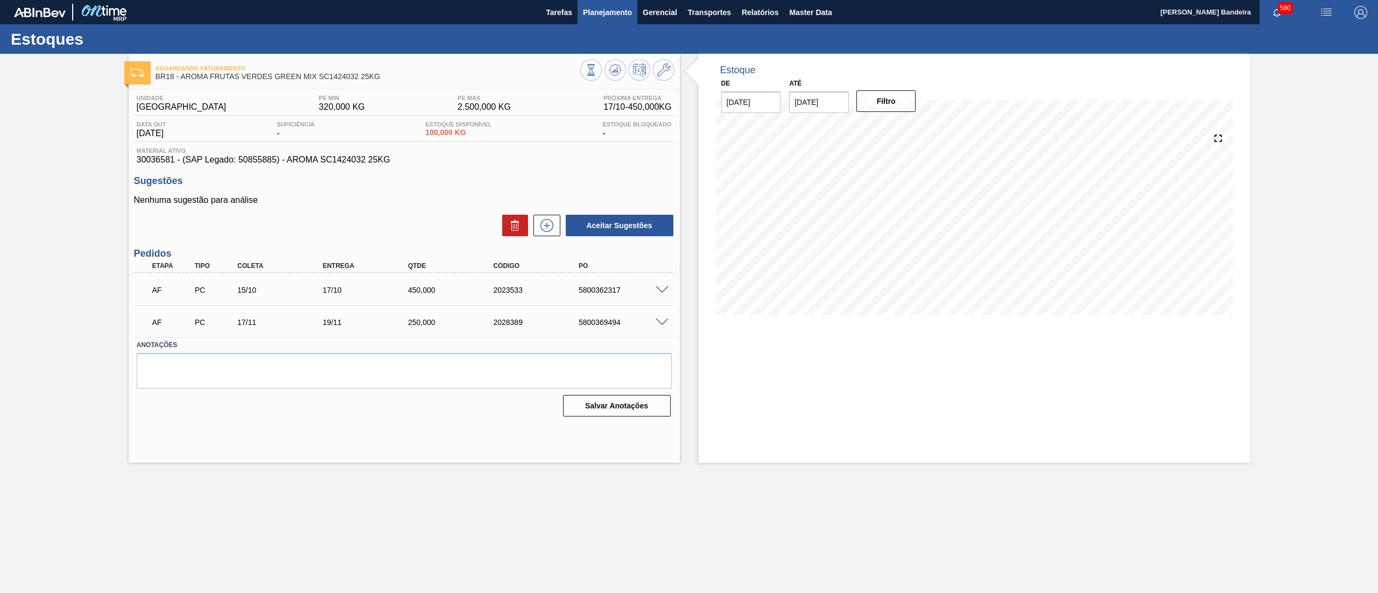
click at [616, 19] on button "Planejamento" at bounding box center [608, 12] width 60 height 24
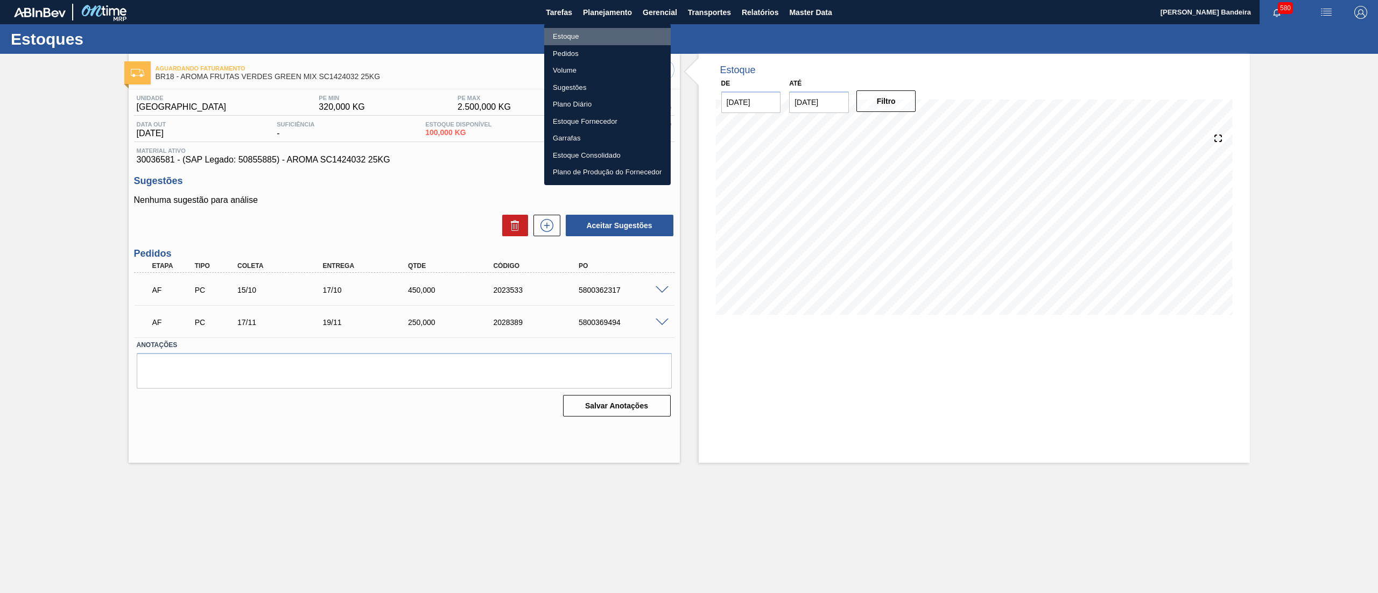
click at [591, 40] on li "Estoque" at bounding box center [607, 36] width 127 height 17
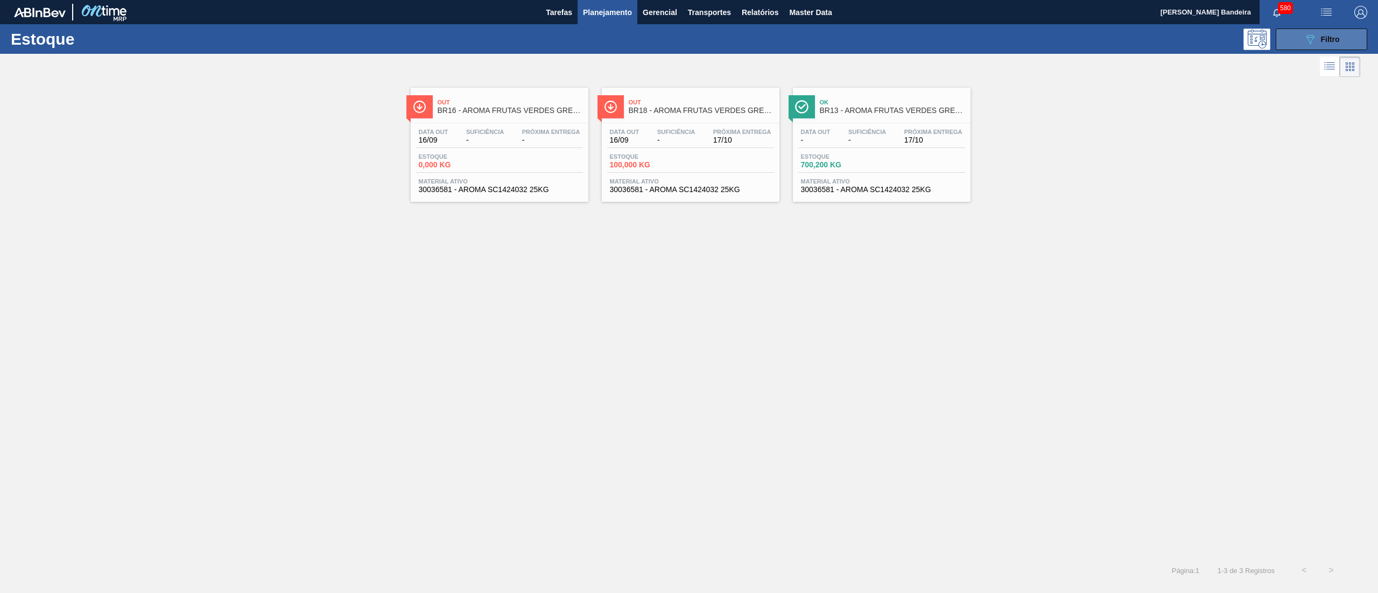
click at [1333, 42] on span "Filtro" at bounding box center [1330, 39] width 19 height 9
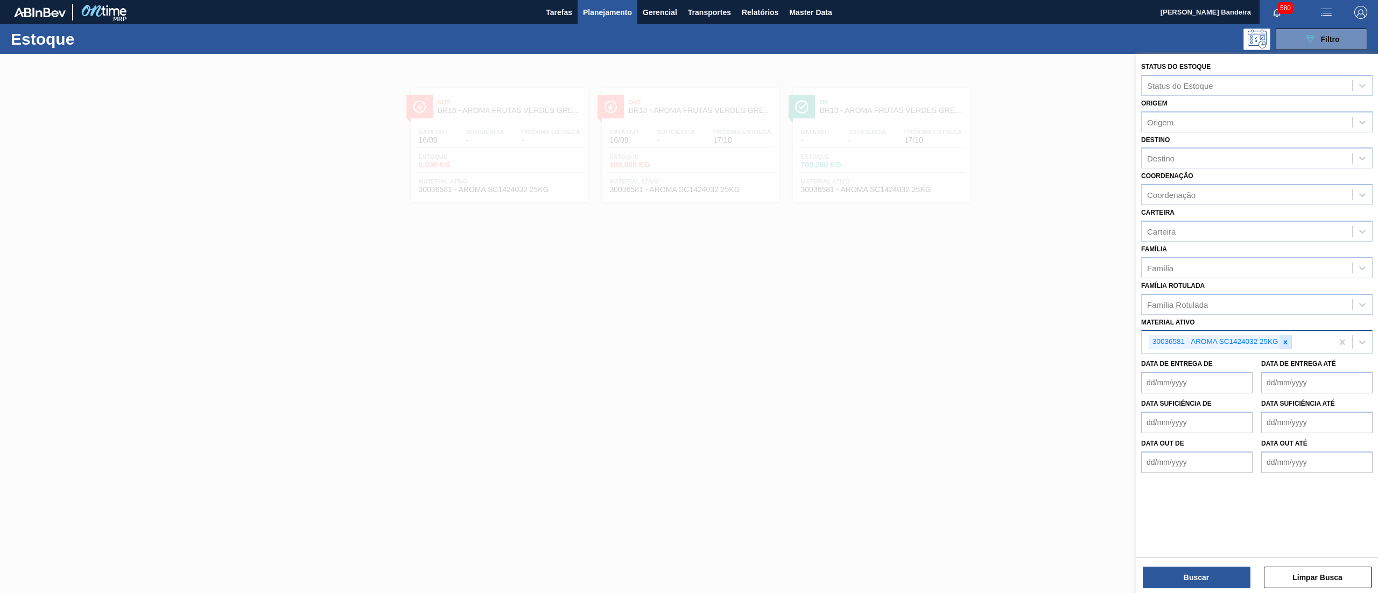
click at [1284, 340] on icon at bounding box center [1286, 343] width 8 height 8
paste ativo "30034772"
type ativo "30034772"
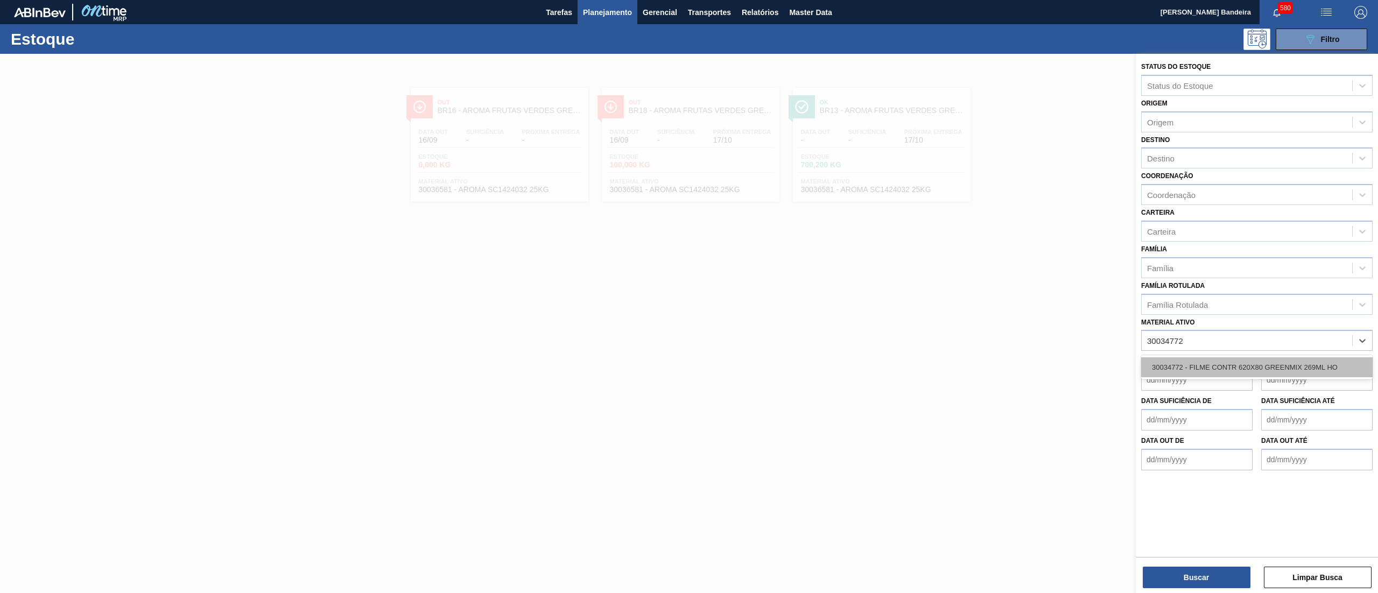
click at [1280, 369] on div "30034772 - FILME CONTR 620X80 GREENMIX 269ML HO" at bounding box center [1256, 367] width 231 height 20
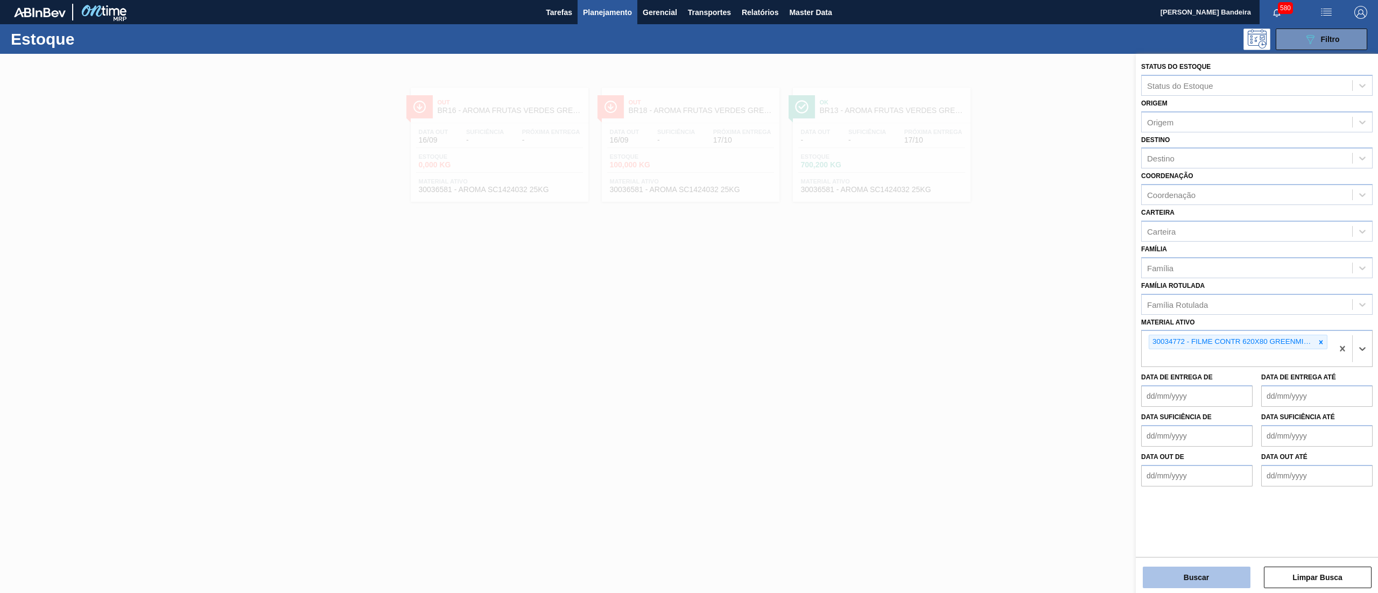
click at [1212, 576] on button "Buscar" at bounding box center [1197, 578] width 108 height 22
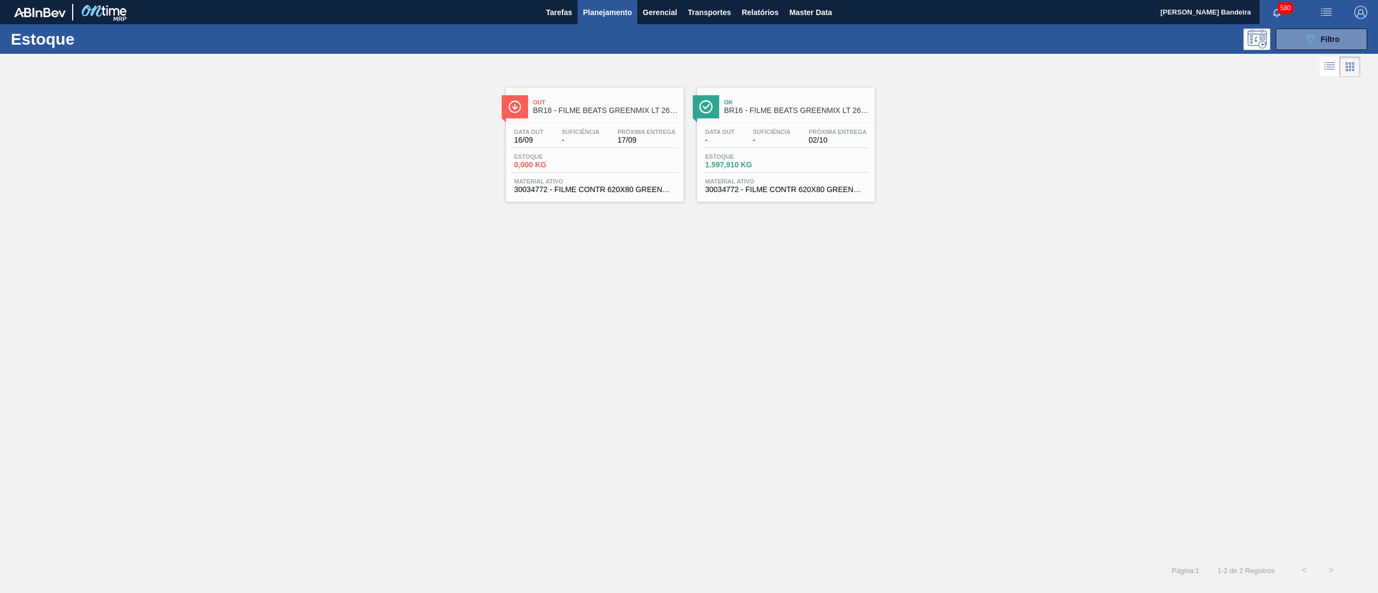
click at [741, 193] on span "30034772 - FILME CONTR 620X80 GREENMIX 269ML HO" at bounding box center [786, 190] width 162 height 8
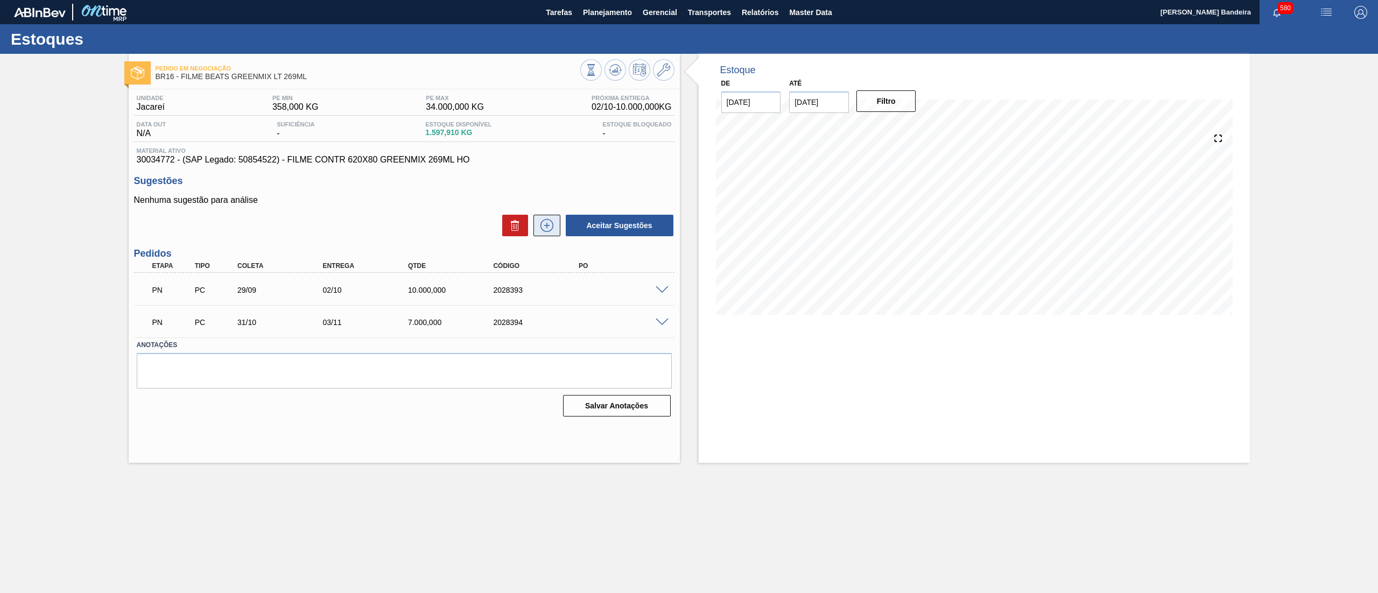
click at [545, 232] on icon at bounding box center [547, 225] width 13 height 13
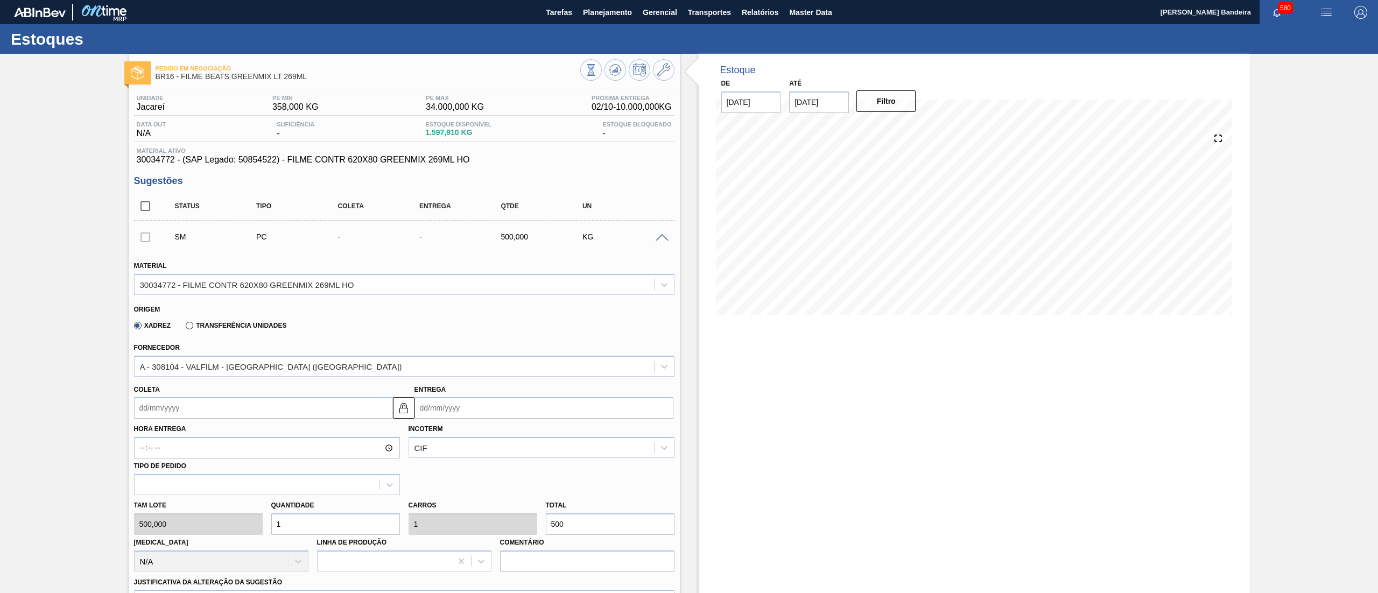
click at [298, 413] on input "Coleta" at bounding box center [263, 408] width 259 height 22
click at [252, 437] on button "Next Month" at bounding box center [255, 434] width 8 height 8
click at [200, 508] on div "15" at bounding box center [199, 503] width 15 height 15
type input "15/10/2025"
type input "18/10/2025"
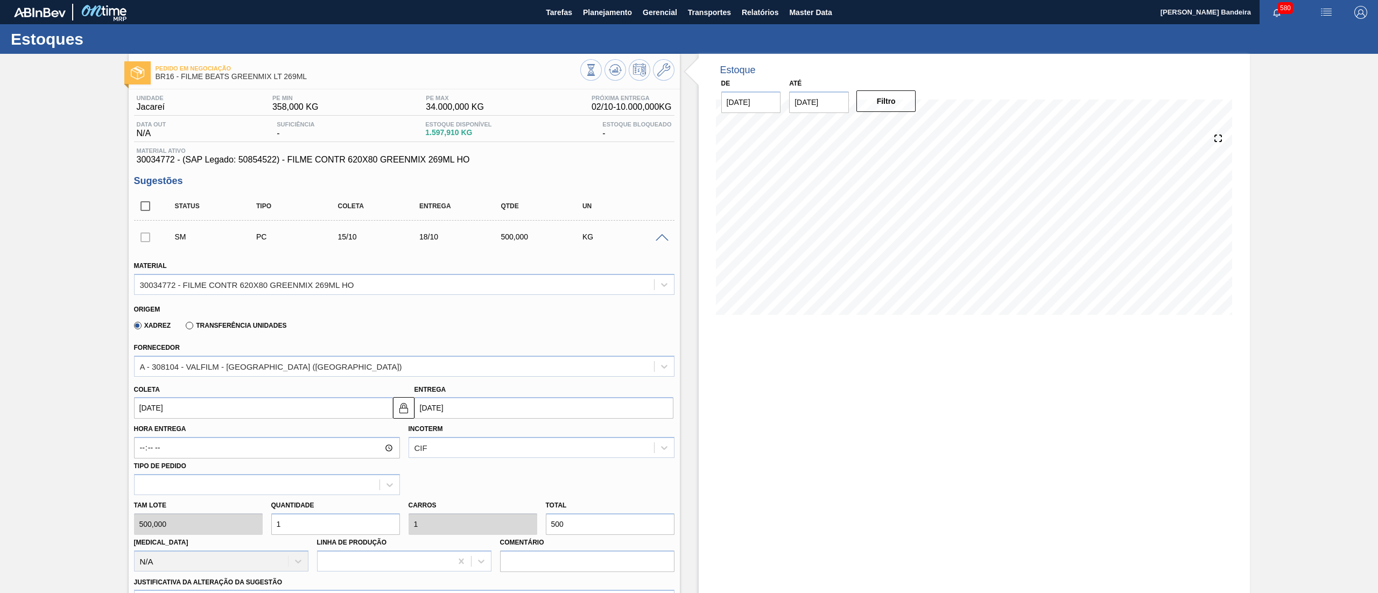
click at [251, 524] on div "Tam lote 500,000 Quantidade 1 Carros 1 Total 500 Doca N/A Linha de Produção Com…" at bounding box center [404, 533] width 549 height 77
type input "18"
type input "9.000"
type input "18,6"
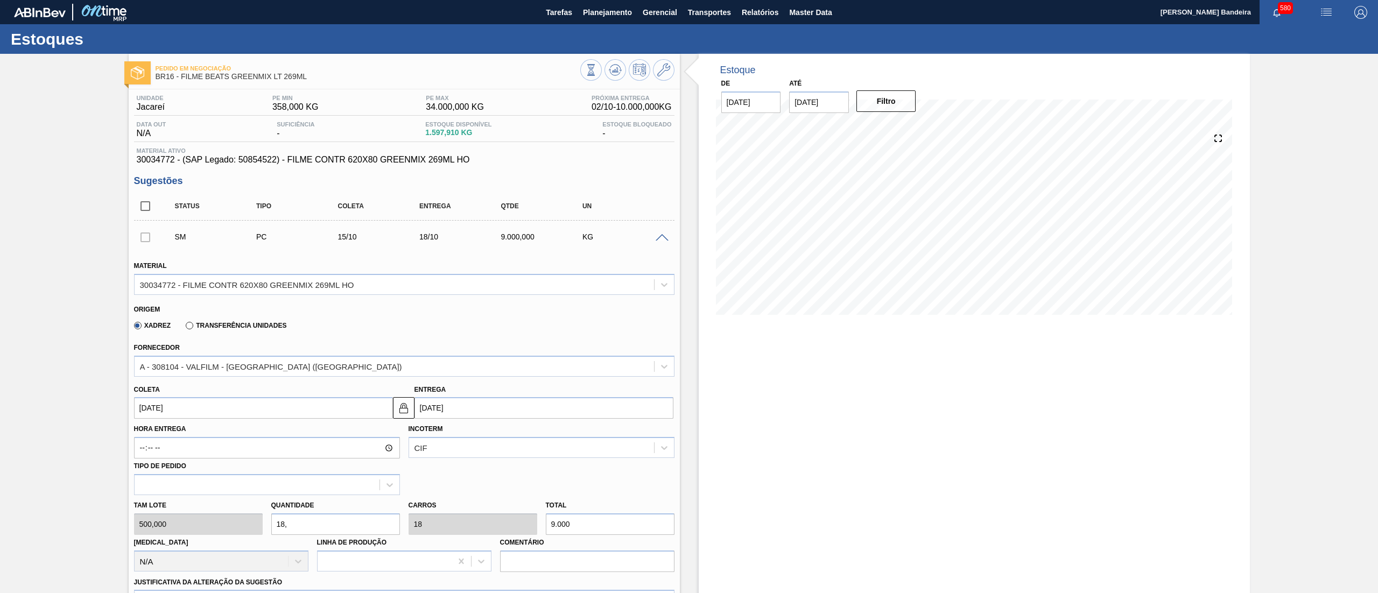
type input "18,6"
type input "9.300"
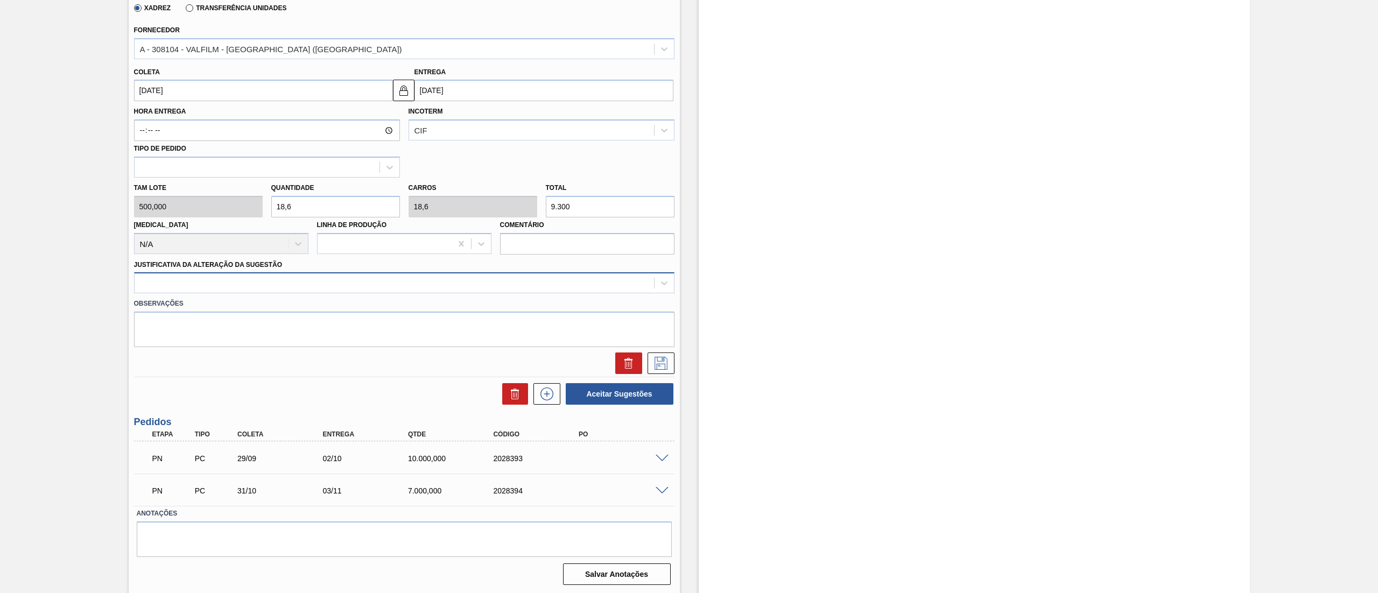
type input "18,6"
click at [236, 284] on div at bounding box center [395, 284] width 520 height 16
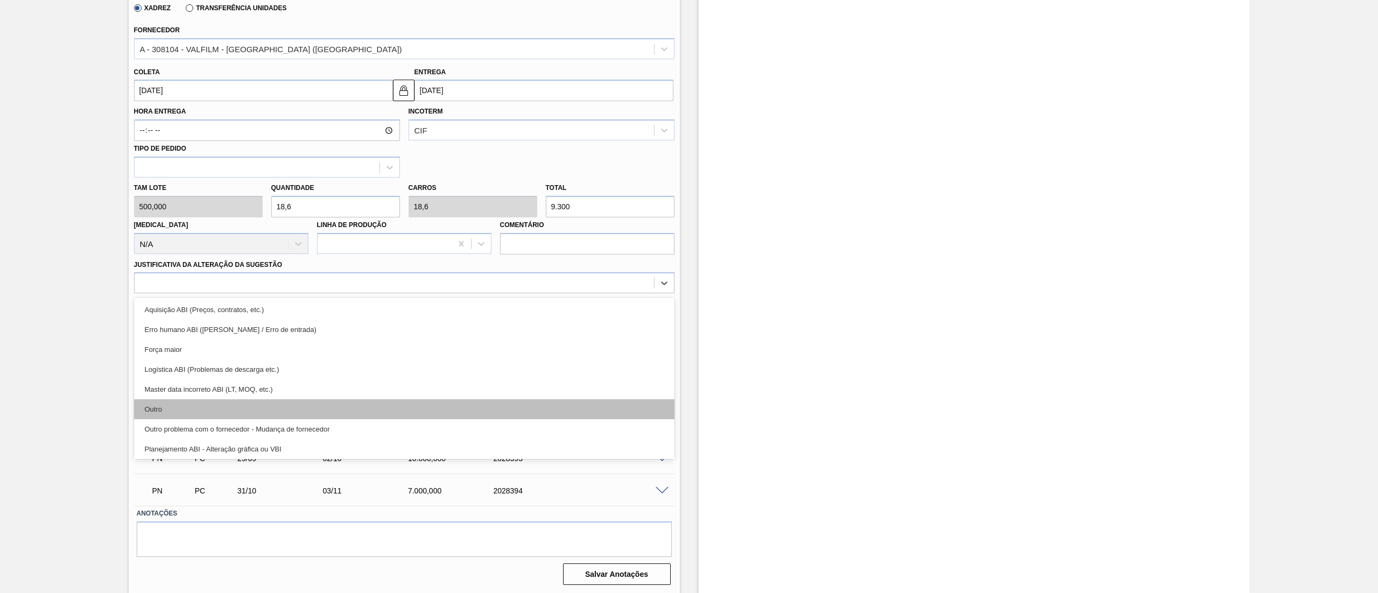
click at [229, 413] on div "Outro" at bounding box center [404, 409] width 541 height 20
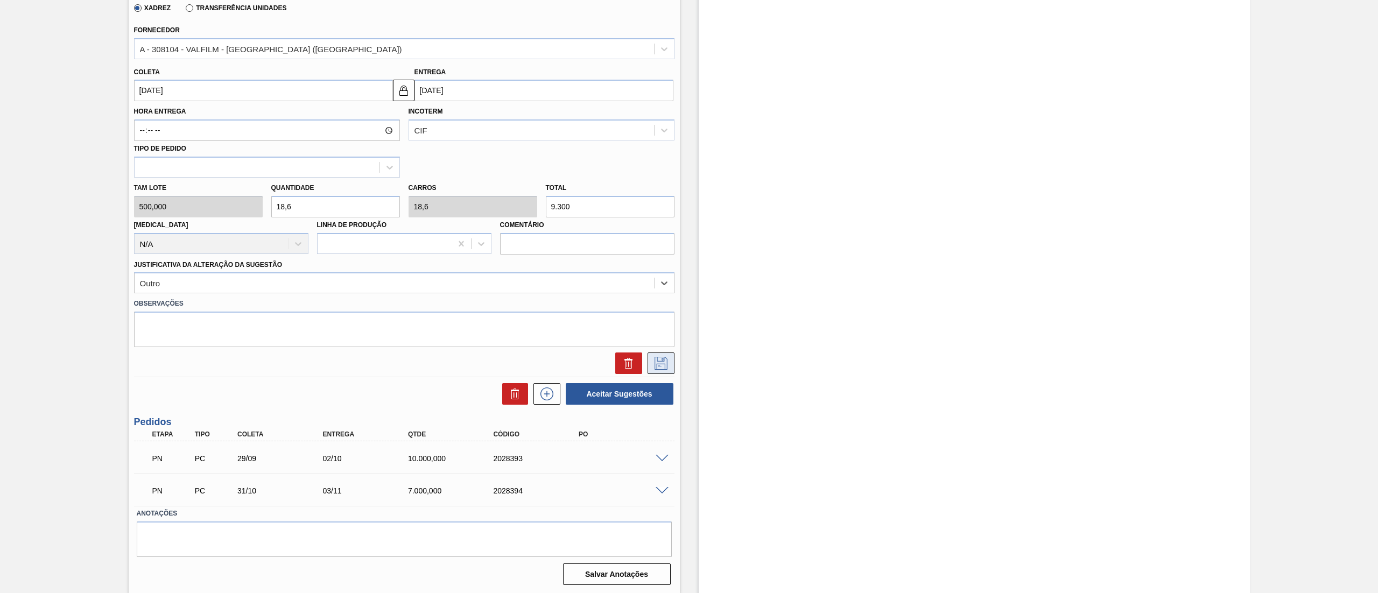
click at [657, 355] on button at bounding box center [661, 364] width 27 height 22
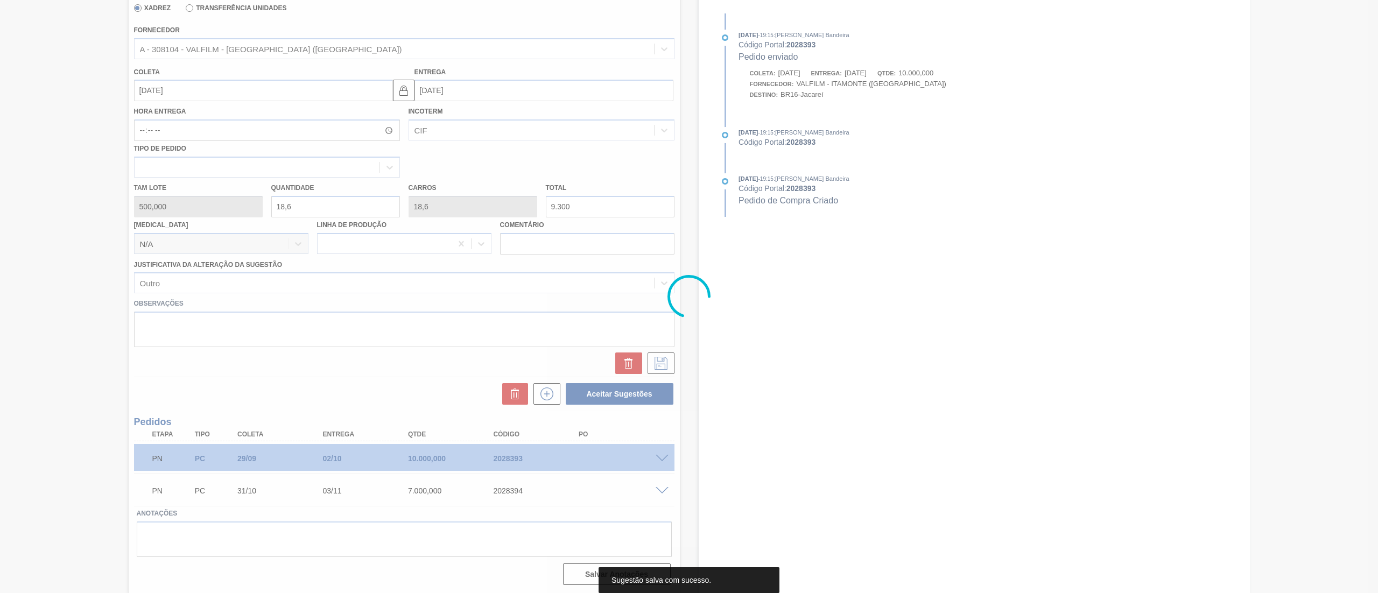
scroll to position [0, 0]
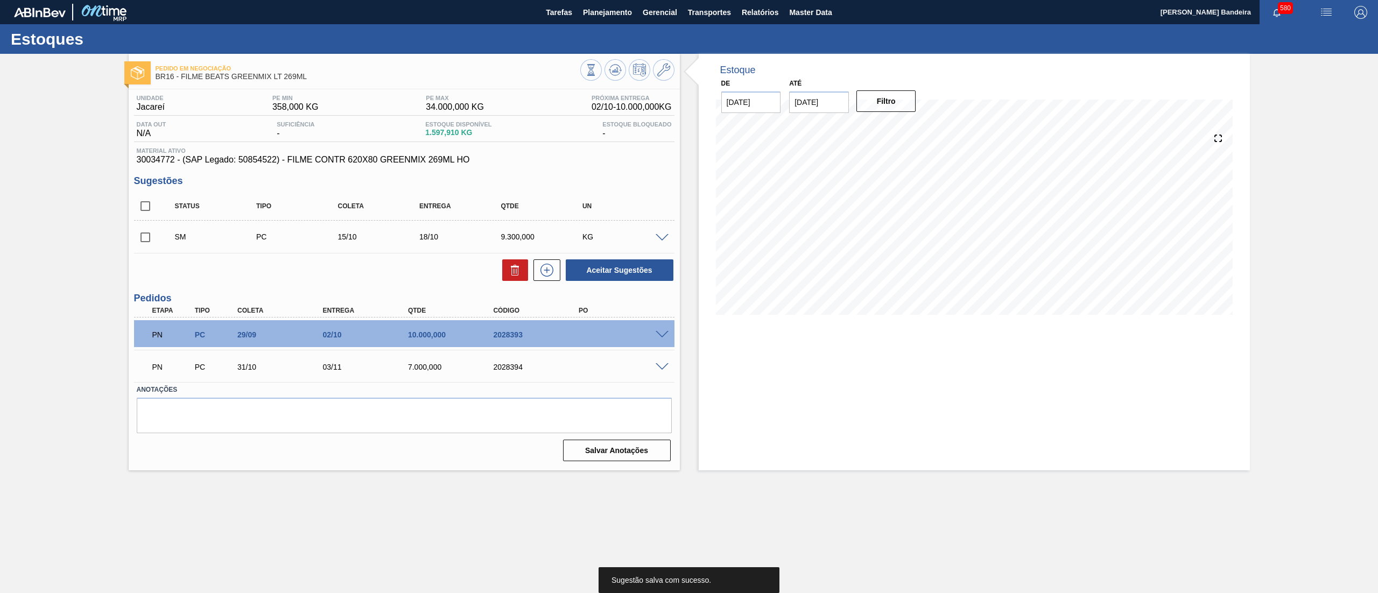
click at [141, 238] on input "checkbox" at bounding box center [145, 237] width 23 height 23
click at [626, 265] on button "Aceitar Sugestões" at bounding box center [620, 270] width 108 height 22
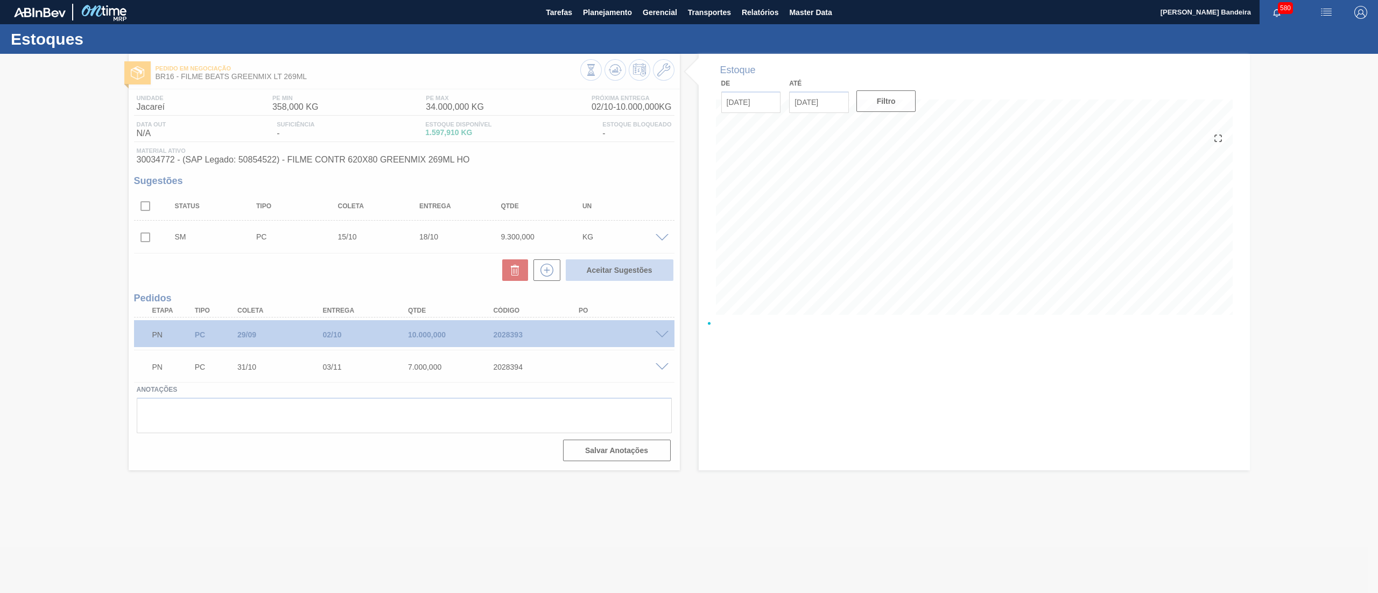
checkbox input "false"
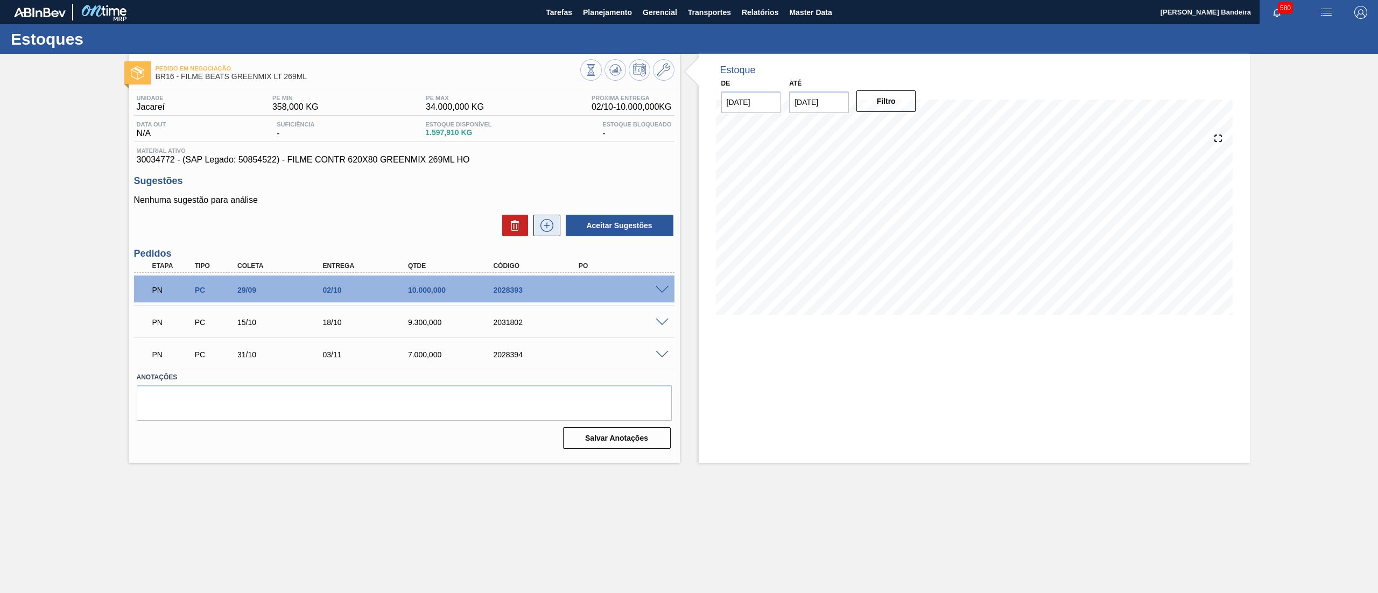
click at [541, 229] on icon at bounding box center [546, 225] width 17 height 13
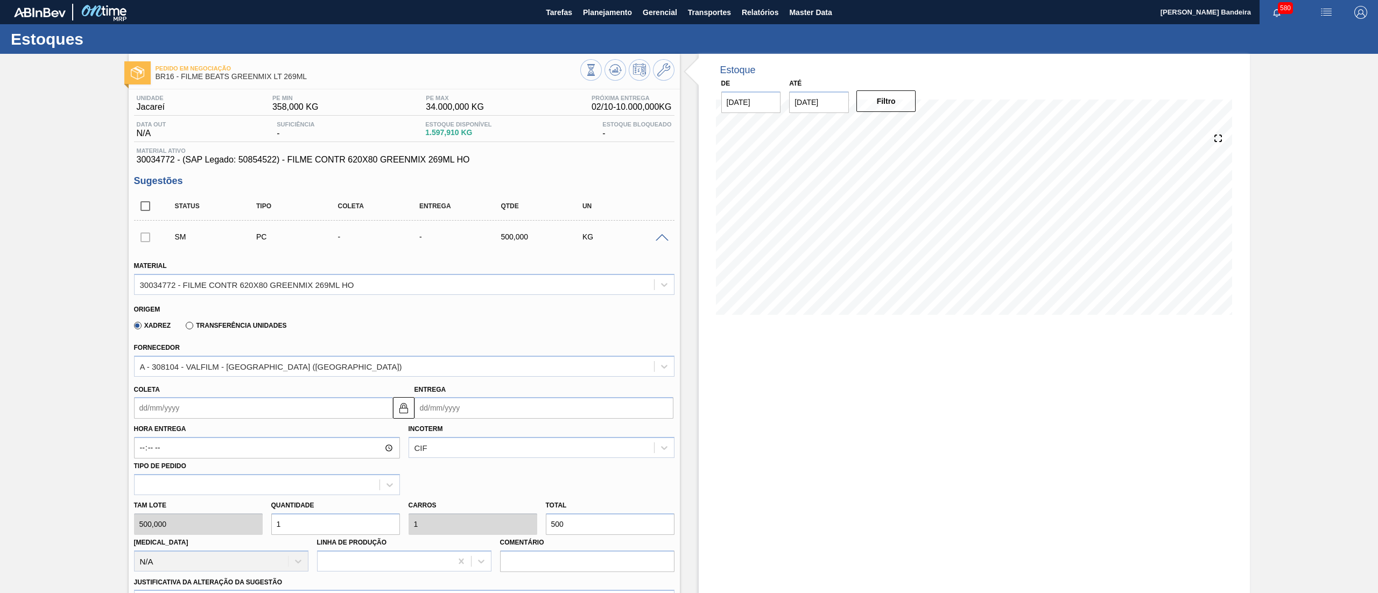
scroll to position [350, 0]
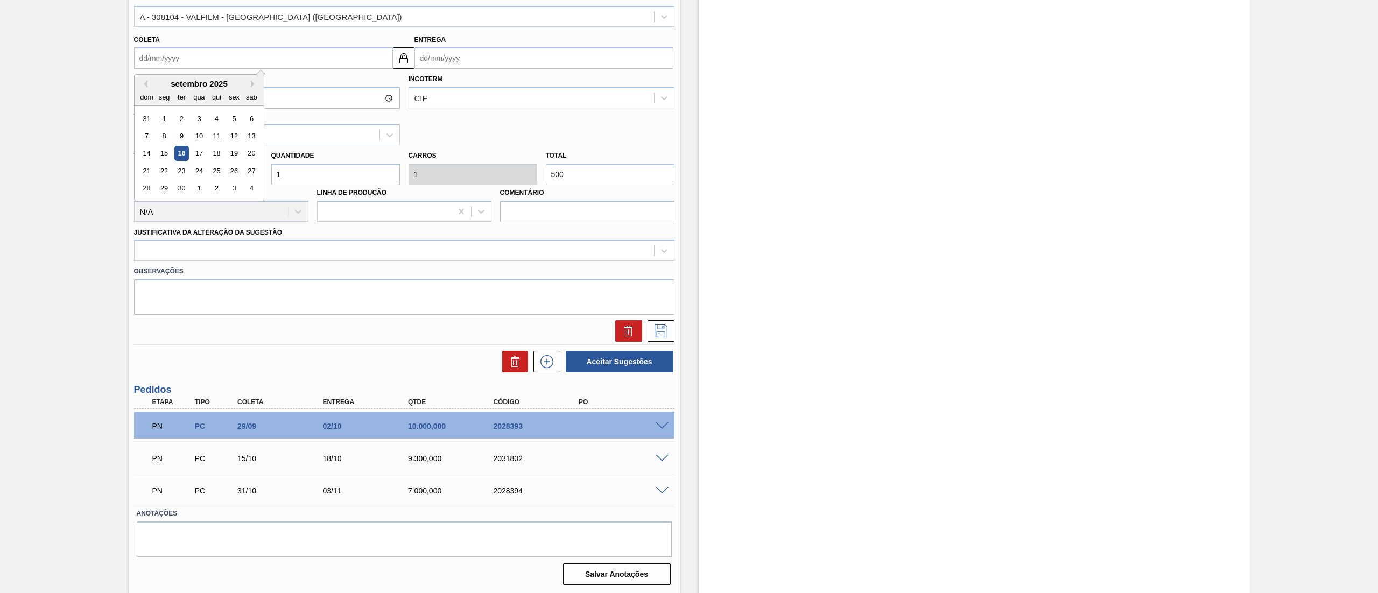
click at [230, 57] on input "Coleta" at bounding box center [263, 58] width 259 height 22
click at [252, 84] on button "Next Month" at bounding box center [255, 84] width 8 height 8
click at [167, 171] on div "20" at bounding box center [164, 171] width 15 height 15
type input "20/10/2025"
type input "23/10/2025"
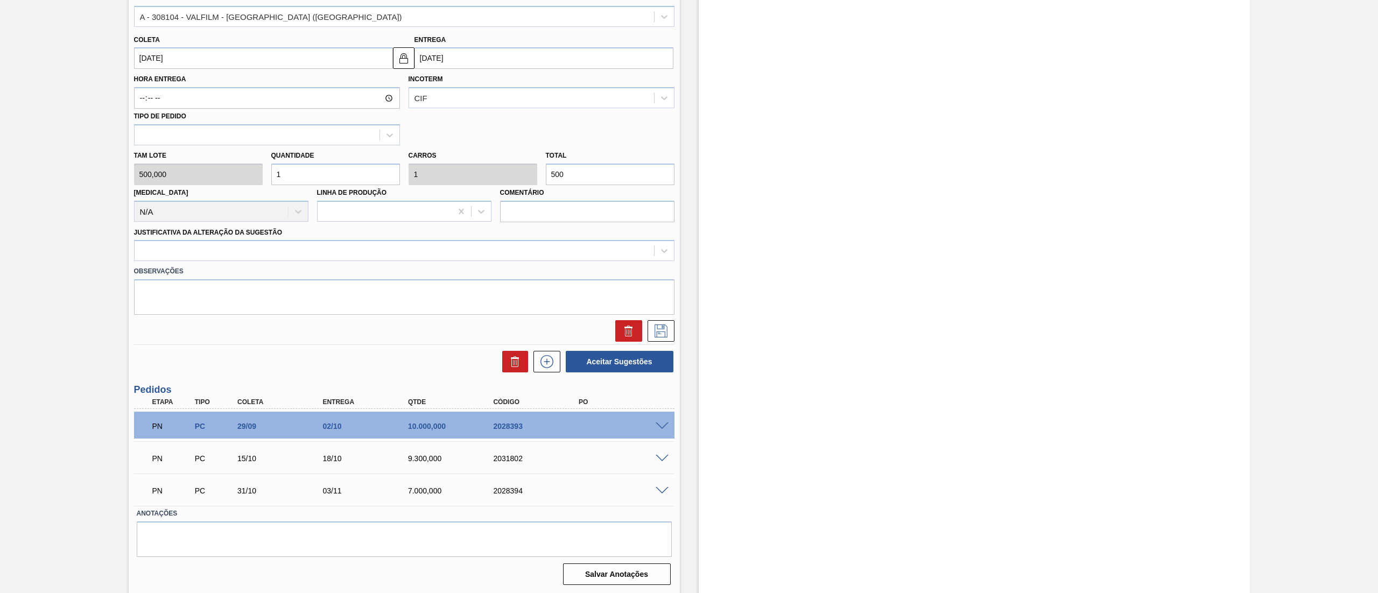
click at [231, 167] on div "Tam lote 500,000 Quantidade 1 Carros 1 Total 500 Doca N/A Linha de Produção Com…" at bounding box center [404, 183] width 549 height 77
type input "4"
type input "2.000"
type input "4"
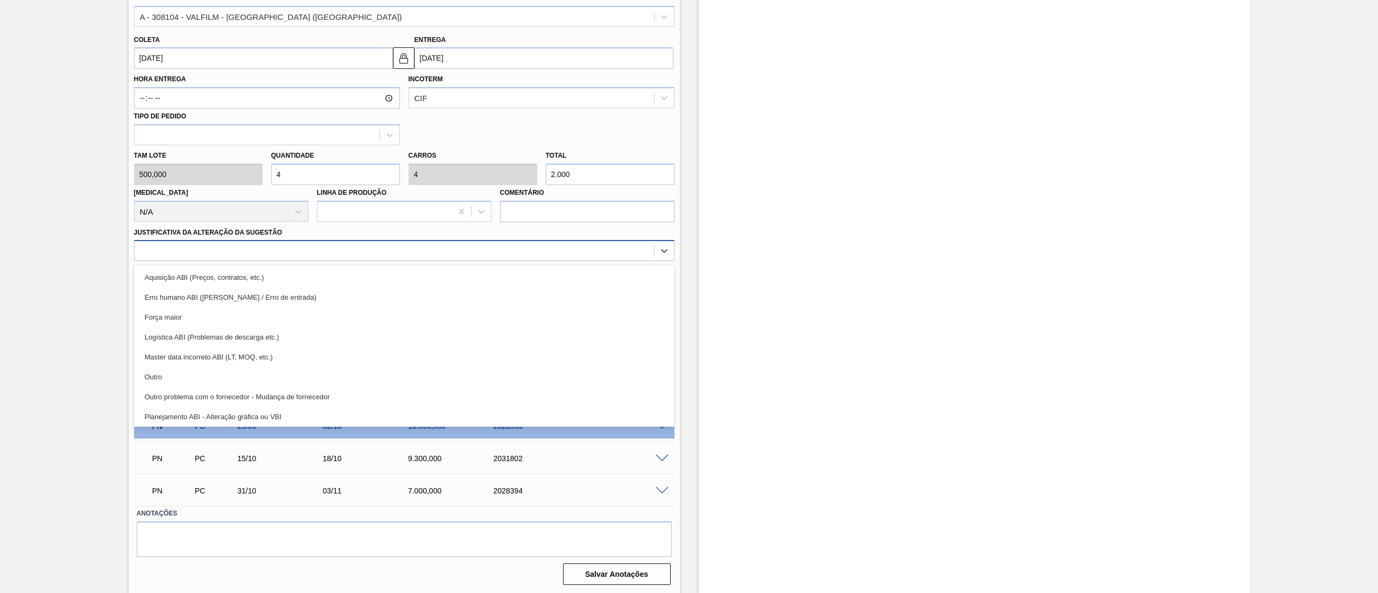
click at [214, 245] on div at bounding box center [395, 251] width 520 height 16
click at [203, 371] on div "Outro" at bounding box center [404, 377] width 541 height 20
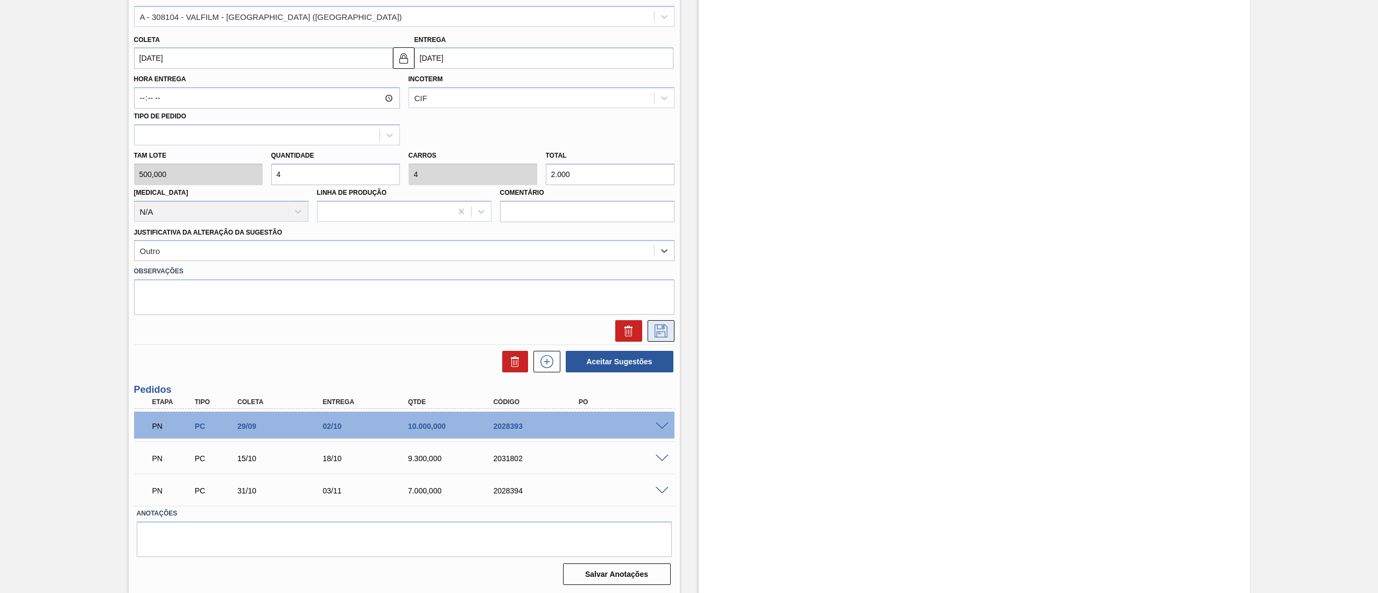
click at [663, 327] on icon at bounding box center [661, 331] width 13 height 13
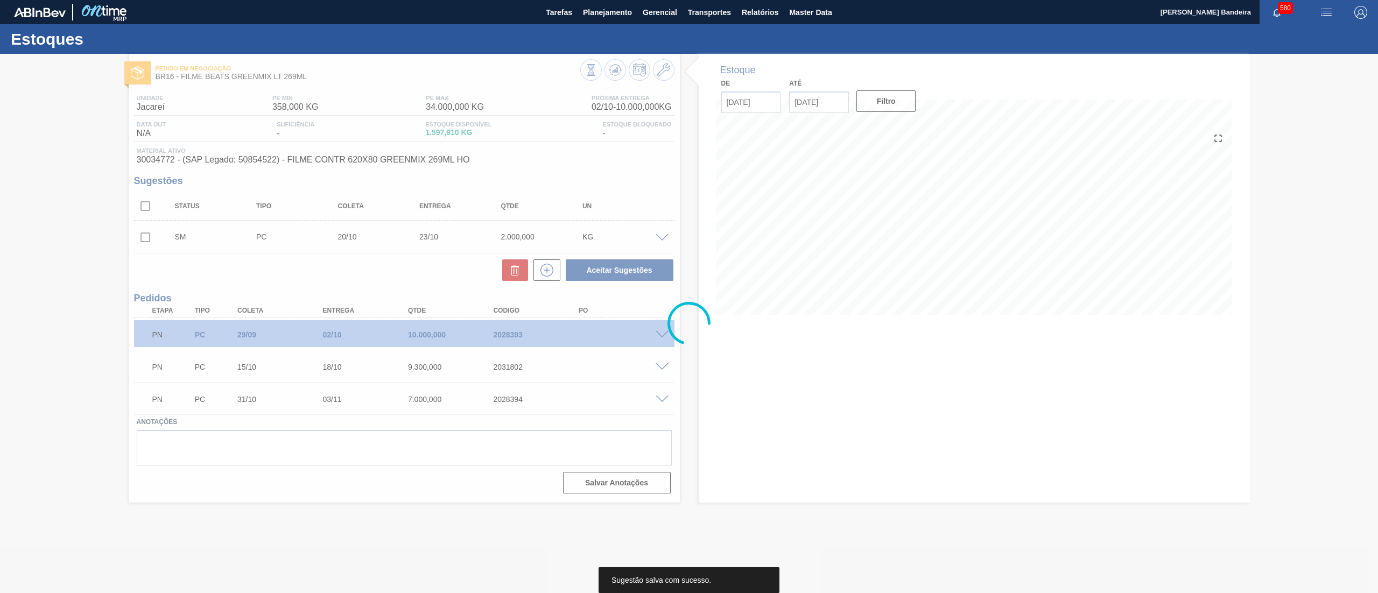
scroll to position [0, 0]
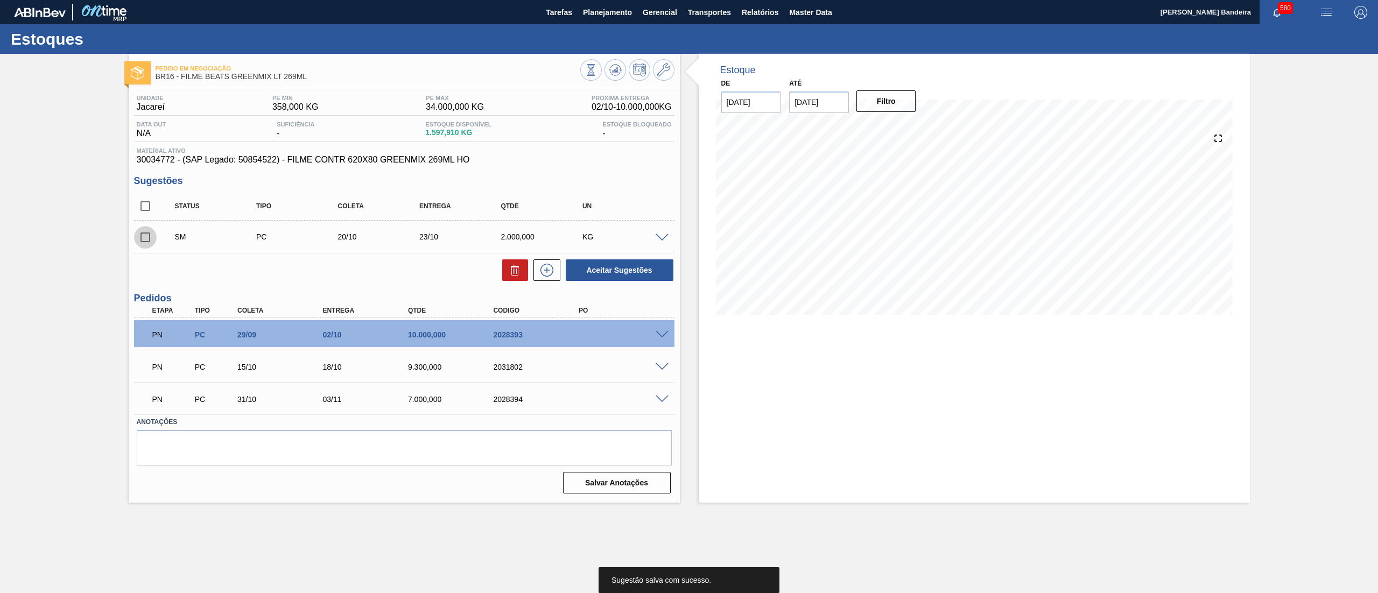
click at [139, 237] on input "checkbox" at bounding box center [145, 237] width 23 height 23
click at [601, 271] on button "Aceitar Sugestões" at bounding box center [620, 270] width 108 height 22
checkbox input "false"
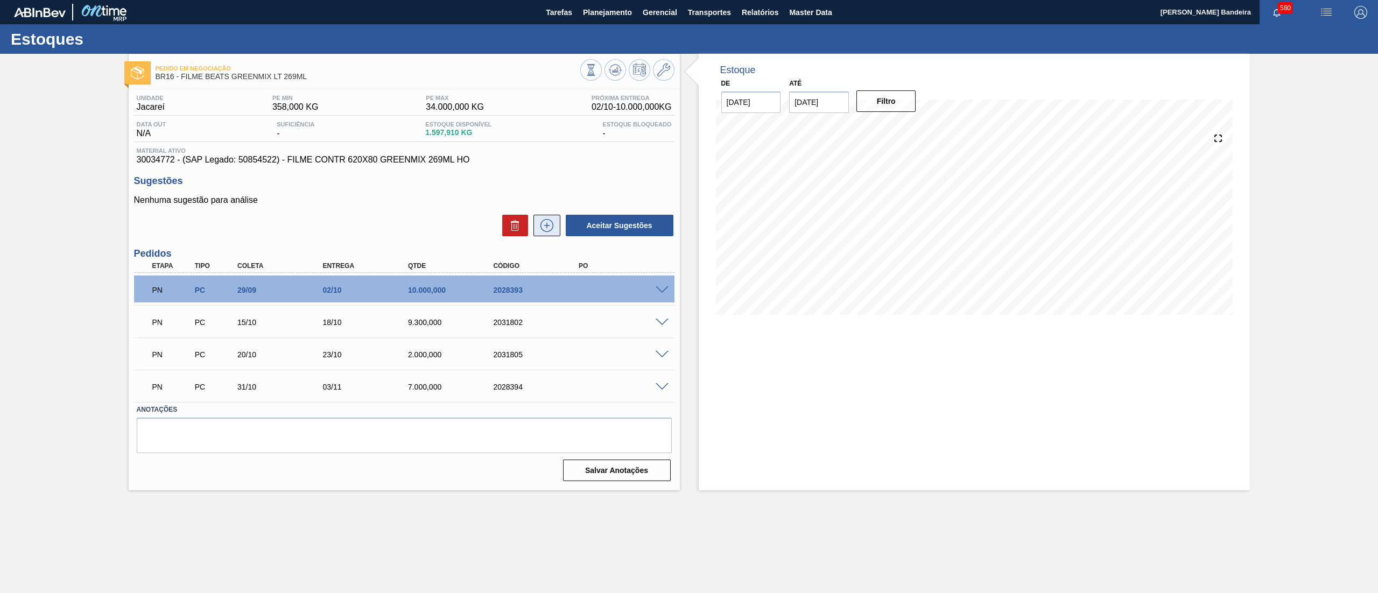
click at [550, 225] on icon at bounding box center [546, 225] width 17 height 13
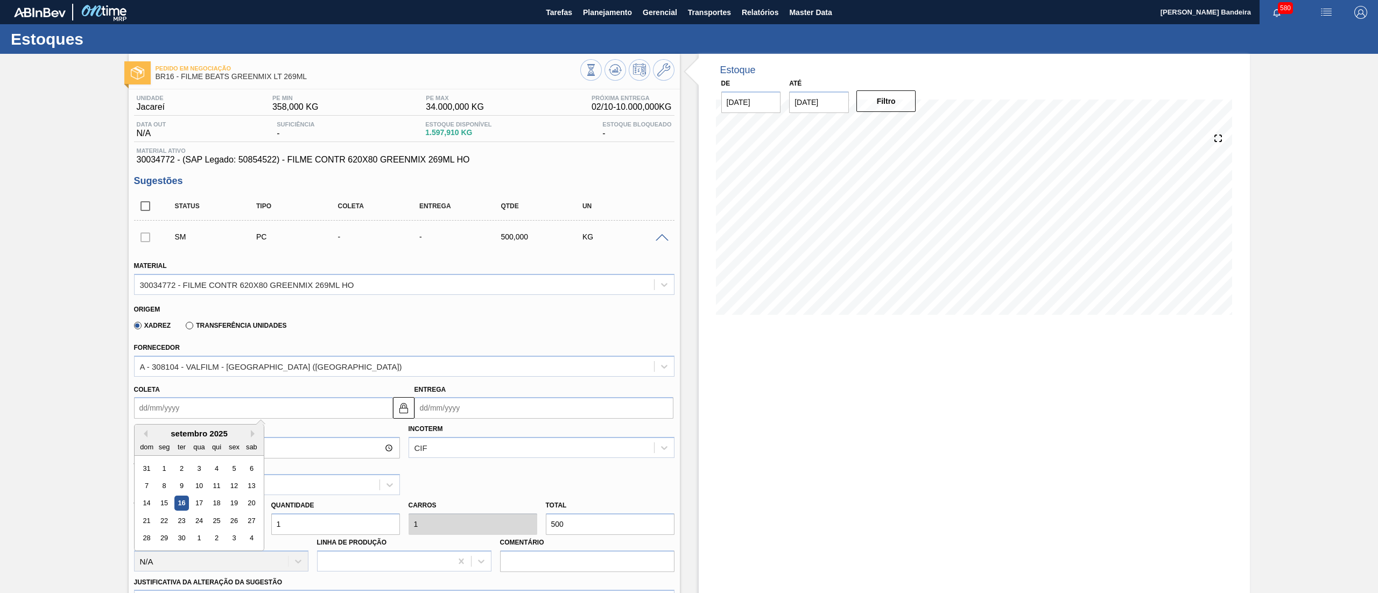
click at [237, 407] on input "Coleta" at bounding box center [263, 408] width 259 height 22
click at [255, 431] on button "Next Month" at bounding box center [255, 434] width 8 height 8
click at [252, 434] on button "Next Month" at bounding box center [255, 434] width 8 height 8
click at [148, 434] on div "dezembro 2025" at bounding box center [199, 433] width 129 height 9
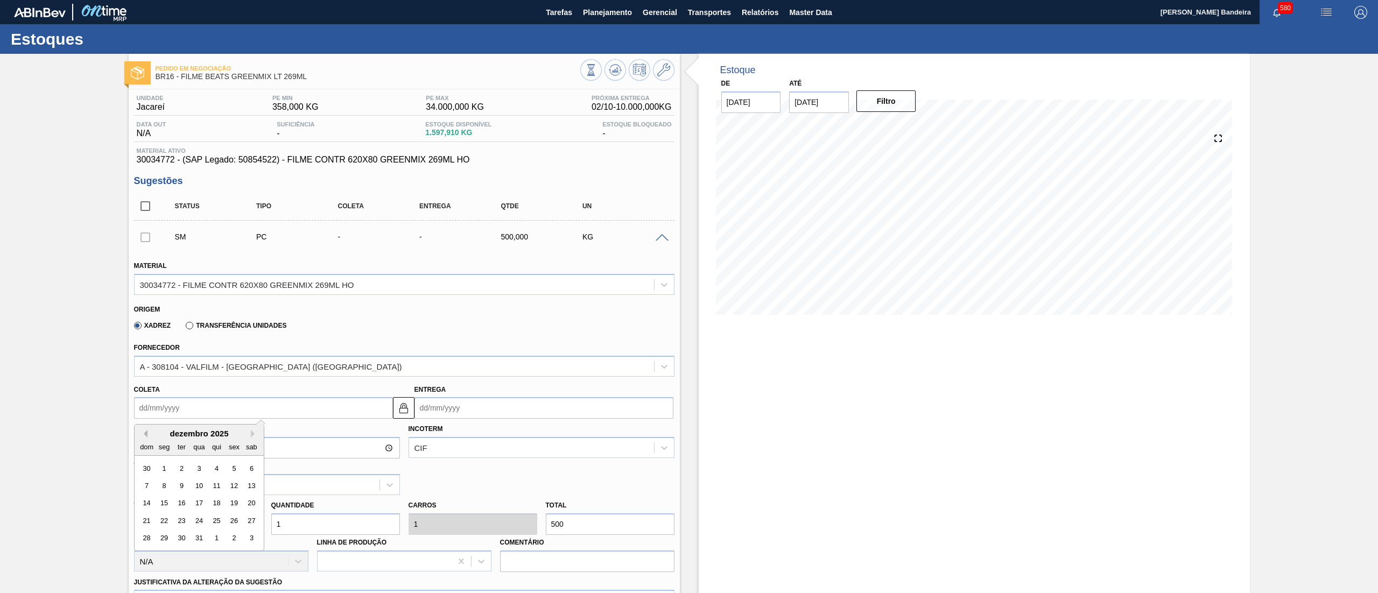
click at [142, 432] on button "Previous Month" at bounding box center [144, 434] width 8 height 8
click at [162, 482] on div "3" at bounding box center [164, 486] width 15 height 15
type input "03/11/2025"
type input "06/11/2025"
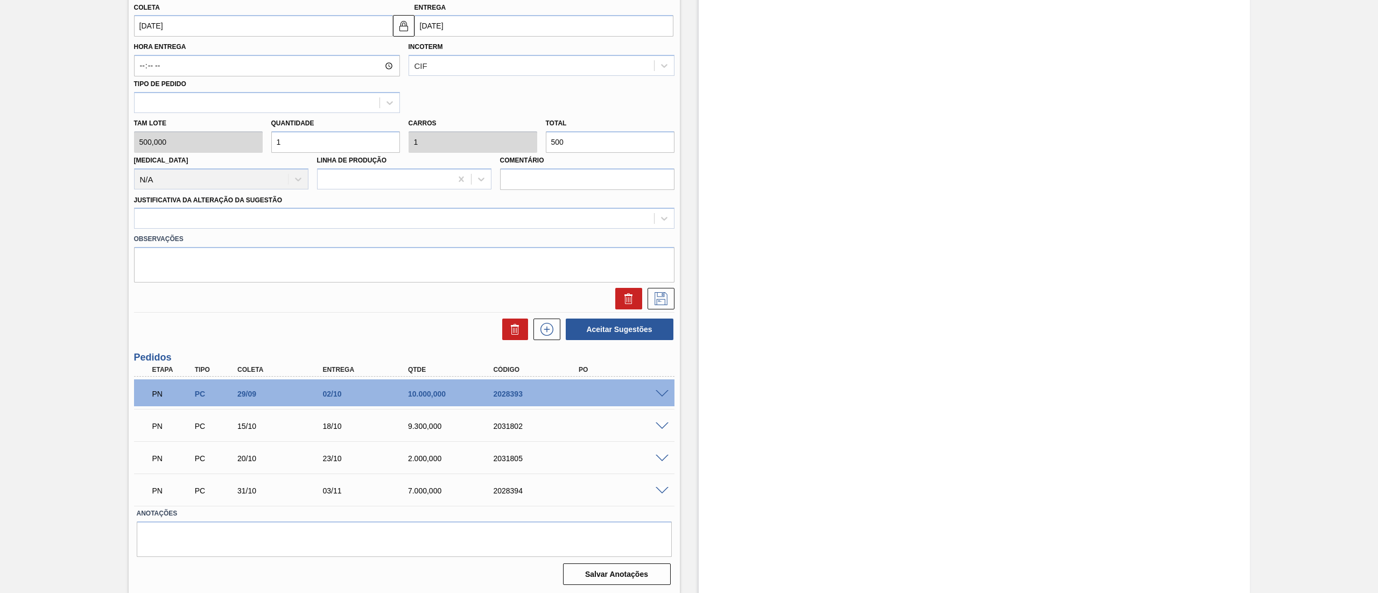
click at [218, 148] on div "Tam lote 500,000 Quantidade 1 Carros 1 Total 500 Doca N/A Linha de Produção Com…" at bounding box center [404, 151] width 549 height 77
type input "2"
type input "1.000"
type input "2"
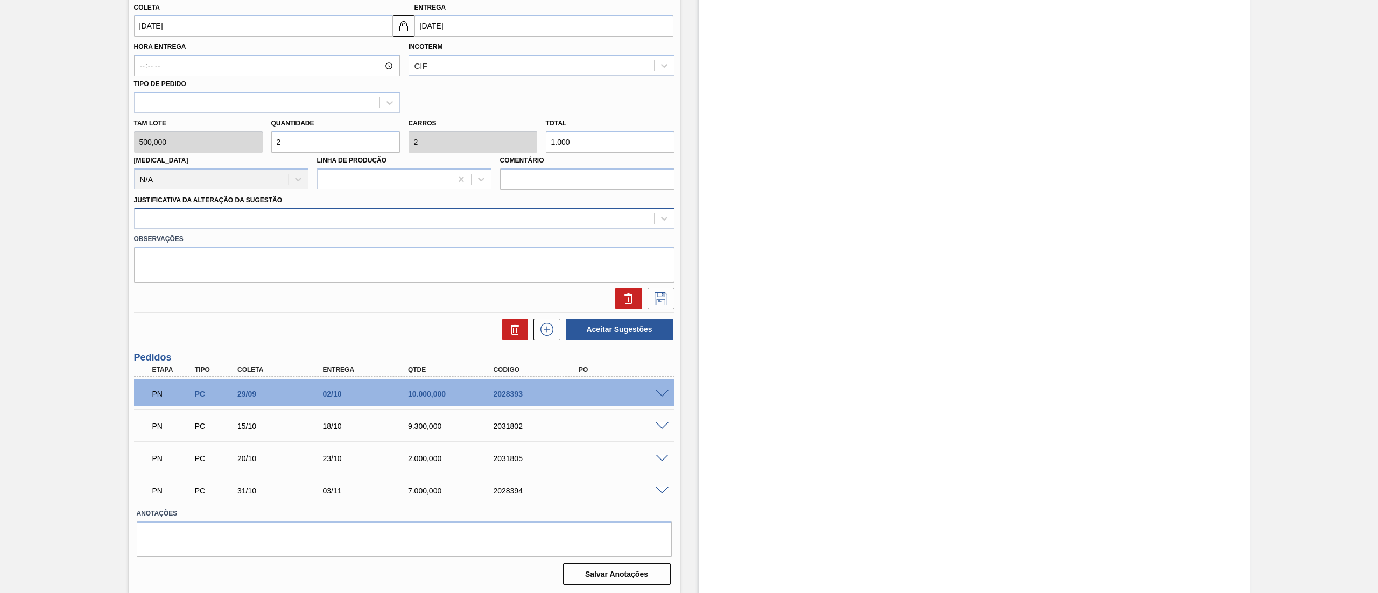
click at [213, 221] on div at bounding box center [395, 219] width 520 height 16
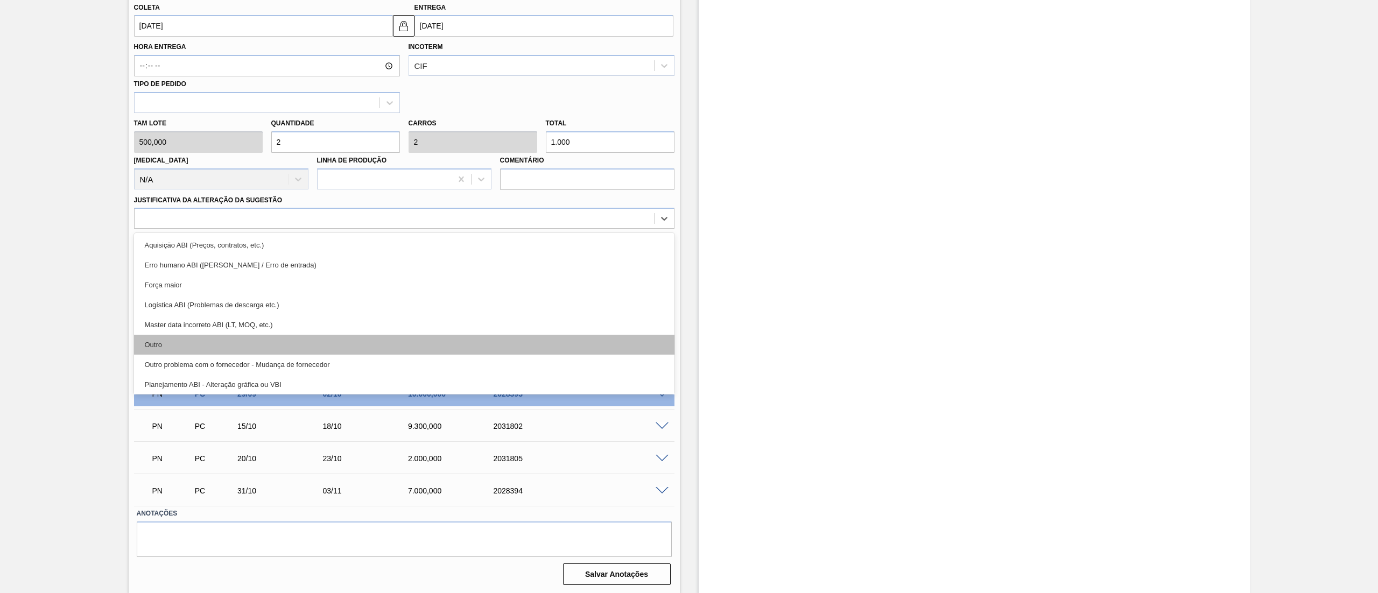
click at [197, 352] on div "Outro" at bounding box center [404, 345] width 541 height 20
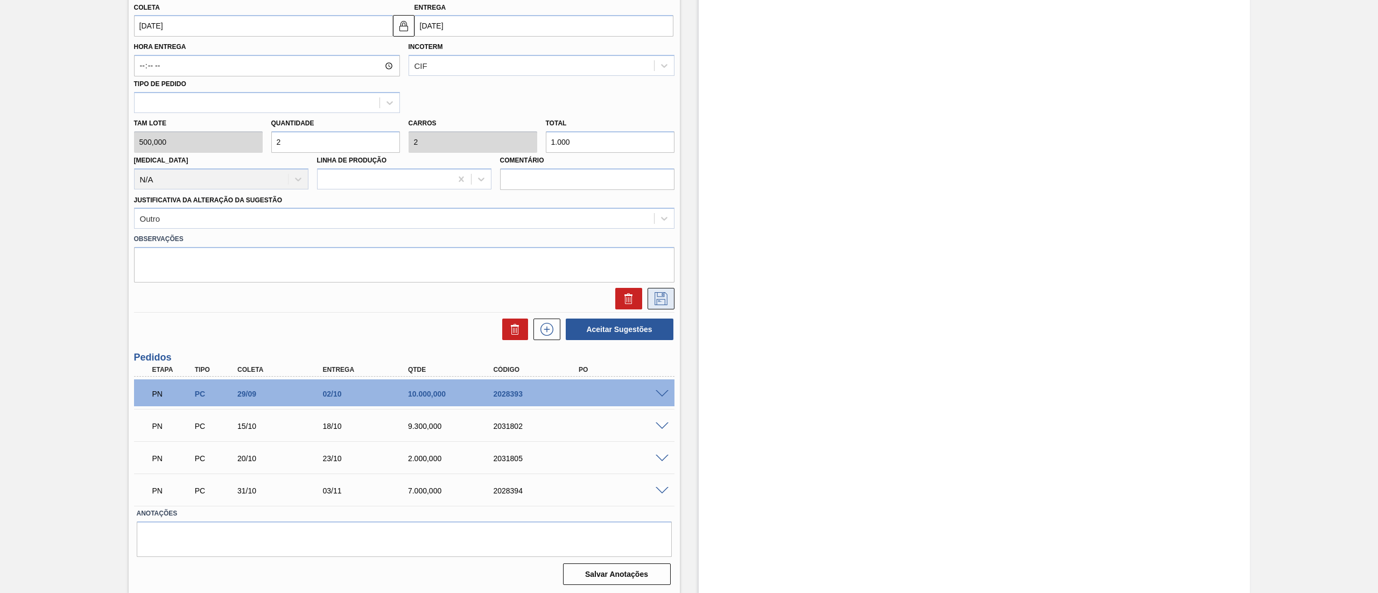
click at [649, 296] on button at bounding box center [661, 299] width 27 height 22
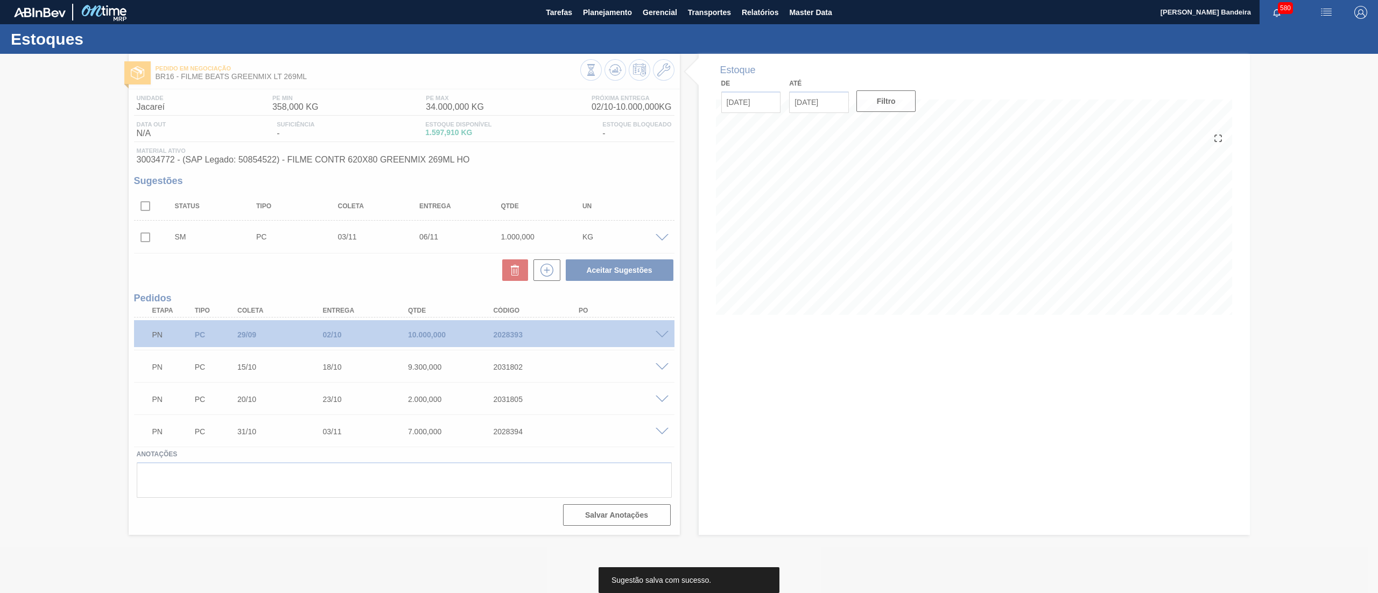
scroll to position [0, 0]
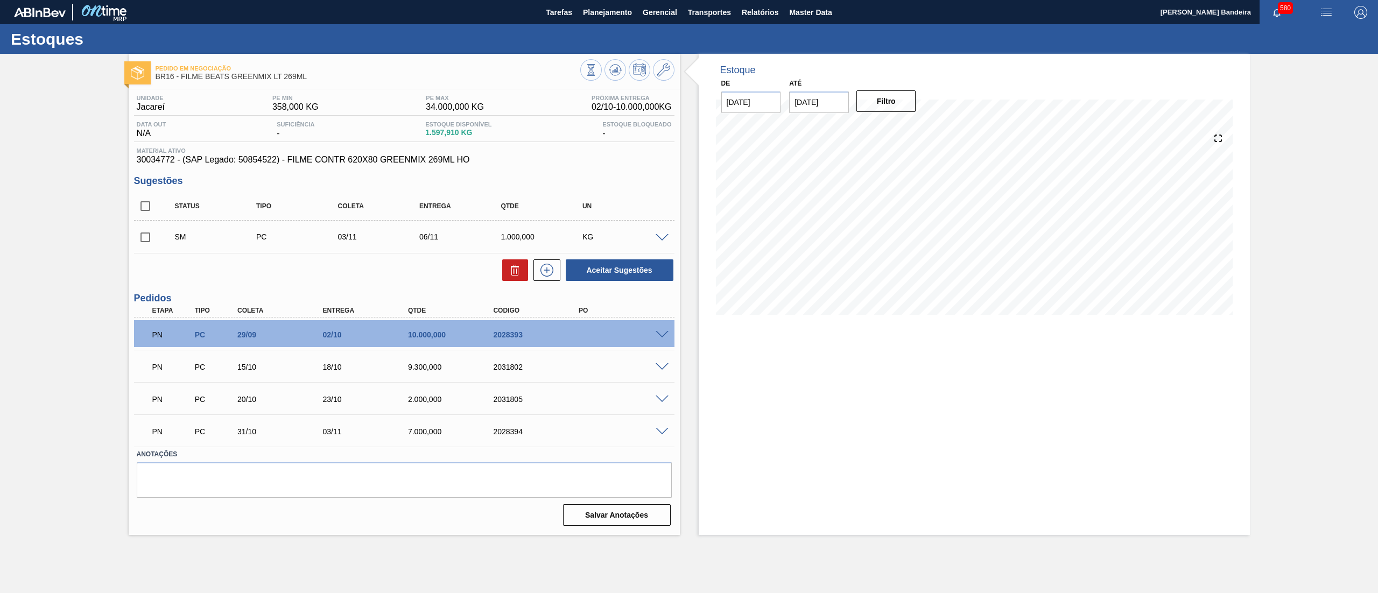
click at [141, 237] on input "checkbox" at bounding box center [145, 237] width 23 height 23
click at [657, 272] on button "Aceitar Sugestões" at bounding box center [620, 270] width 108 height 22
checkbox input "false"
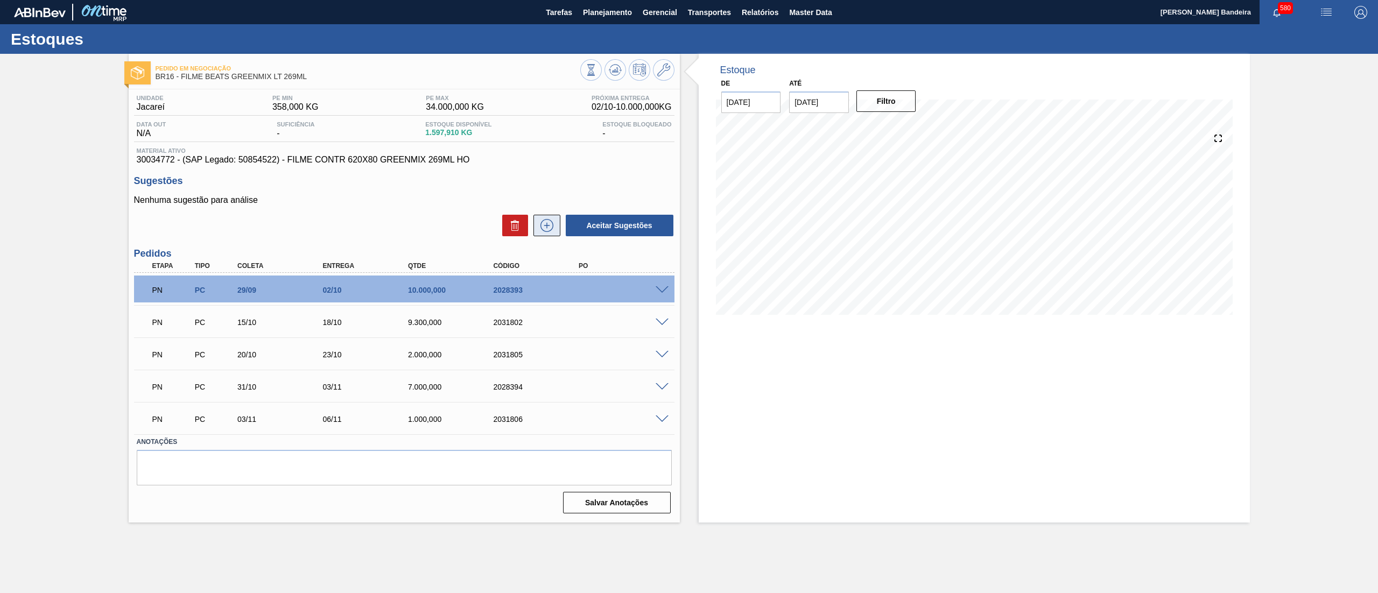
click at [551, 228] on icon at bounding box center [546, 225] width 17 height 13
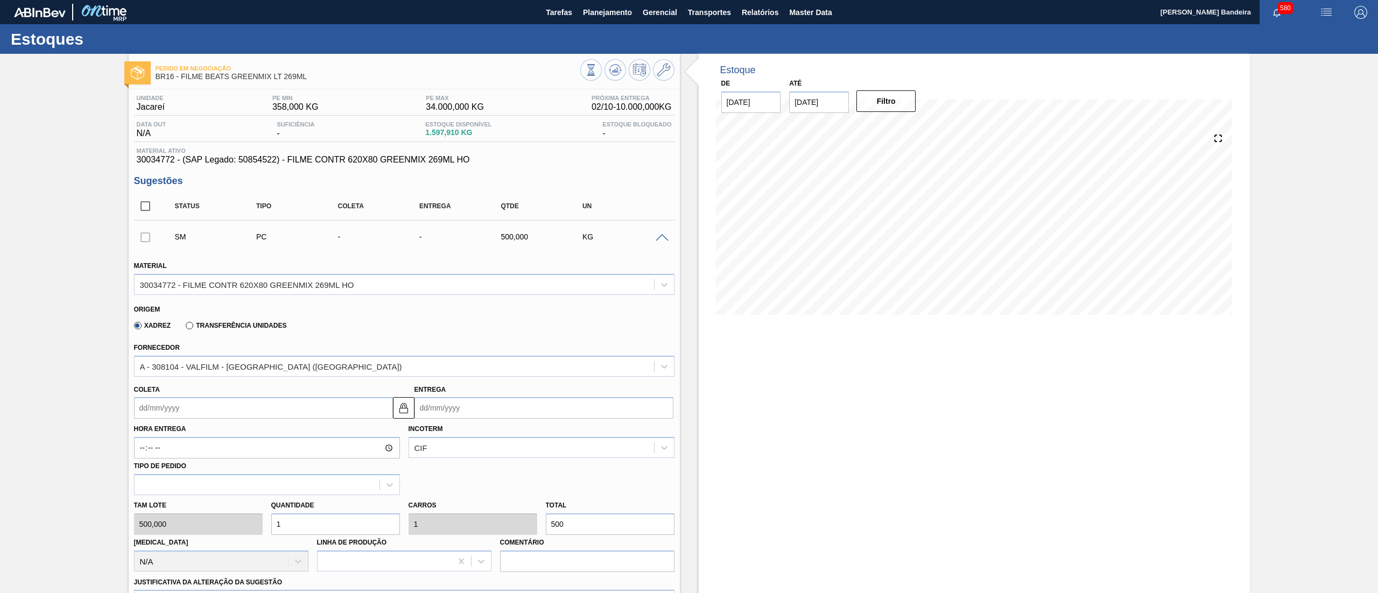
click at [188, 402] on input "Coleta" at bounding box center [263, 408] width 259 height 22
click at [254, 431] on button "Next Month" at bounding box center [255, 434] width 8 height 8
click at [166, 502] on div "10" at bounding box center [164, 503] width 15 height 15
type input "10/11/2025"
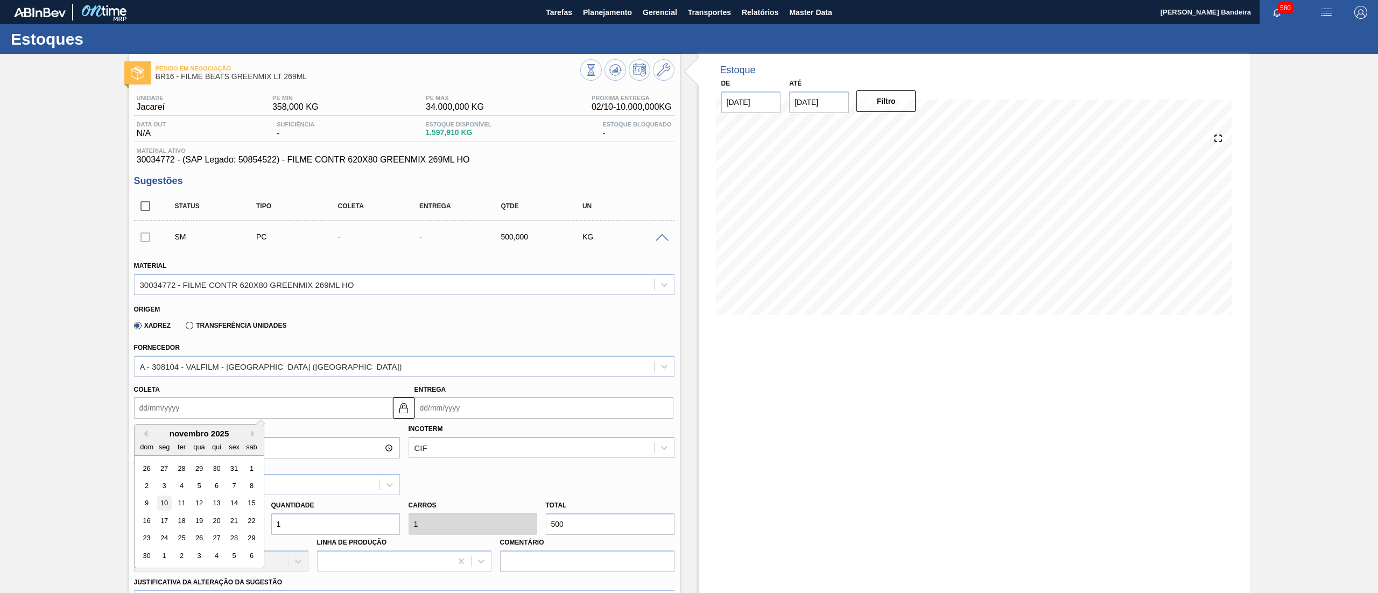
type input "13/11/2025"
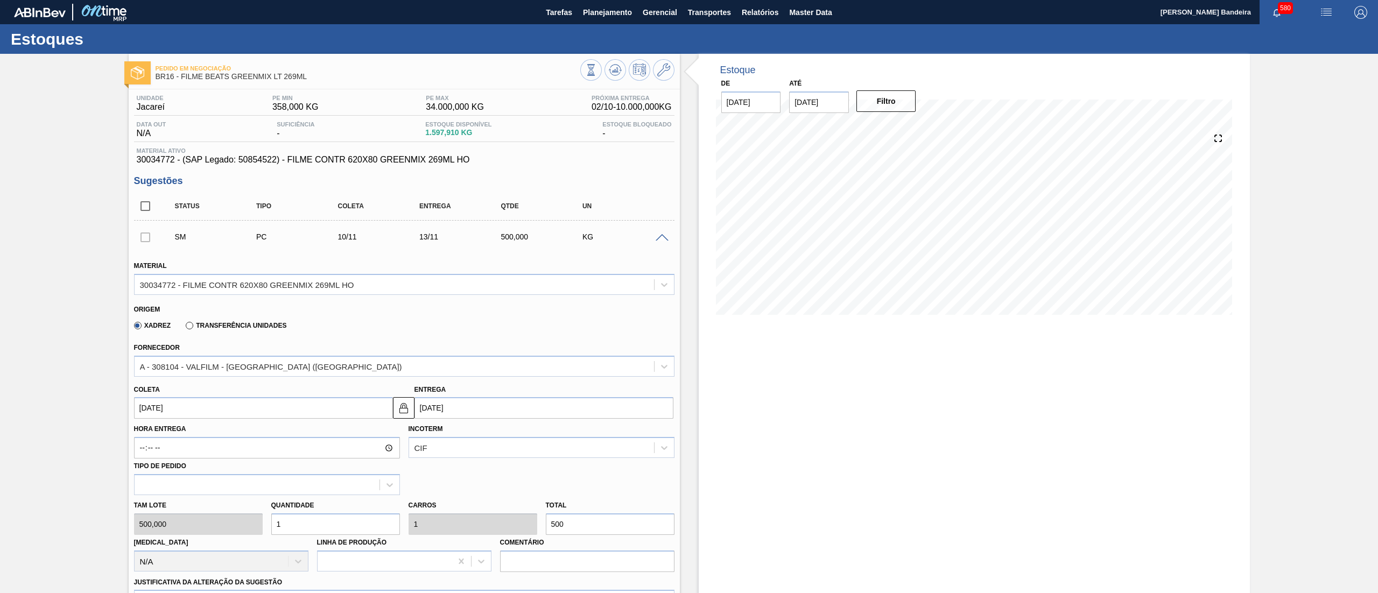
scroll to position [415, 0]
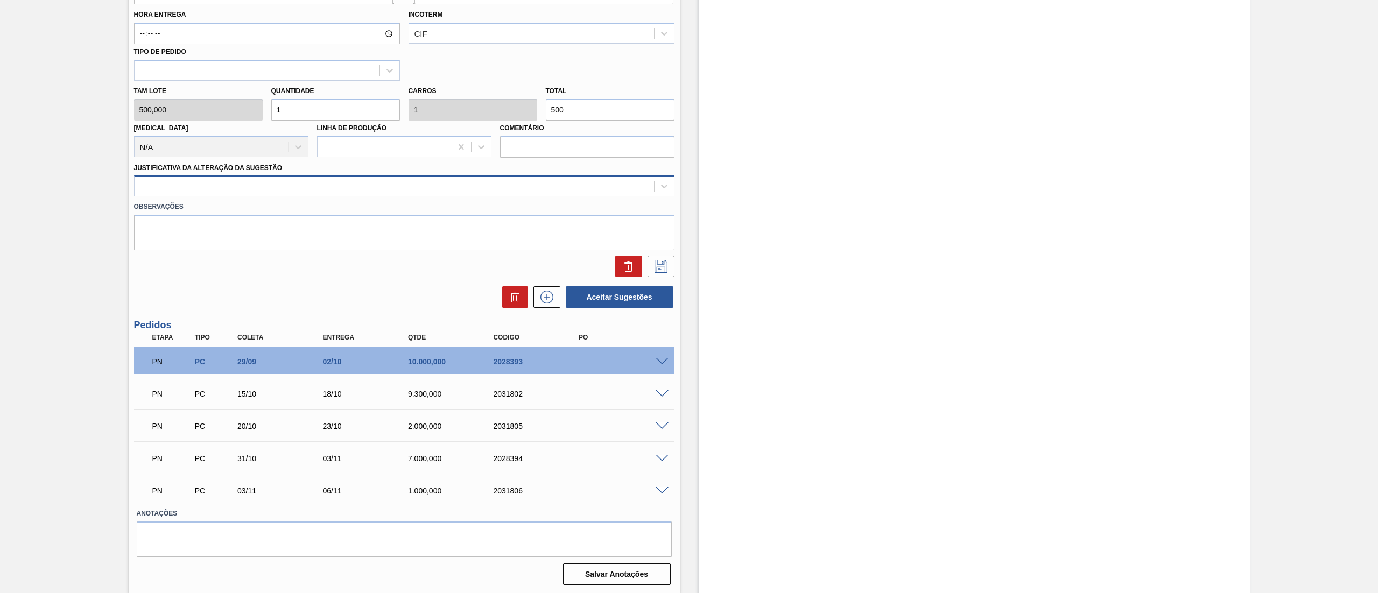
click at [183, 187] on div at bounding box center [395, 187] width 520 height 16
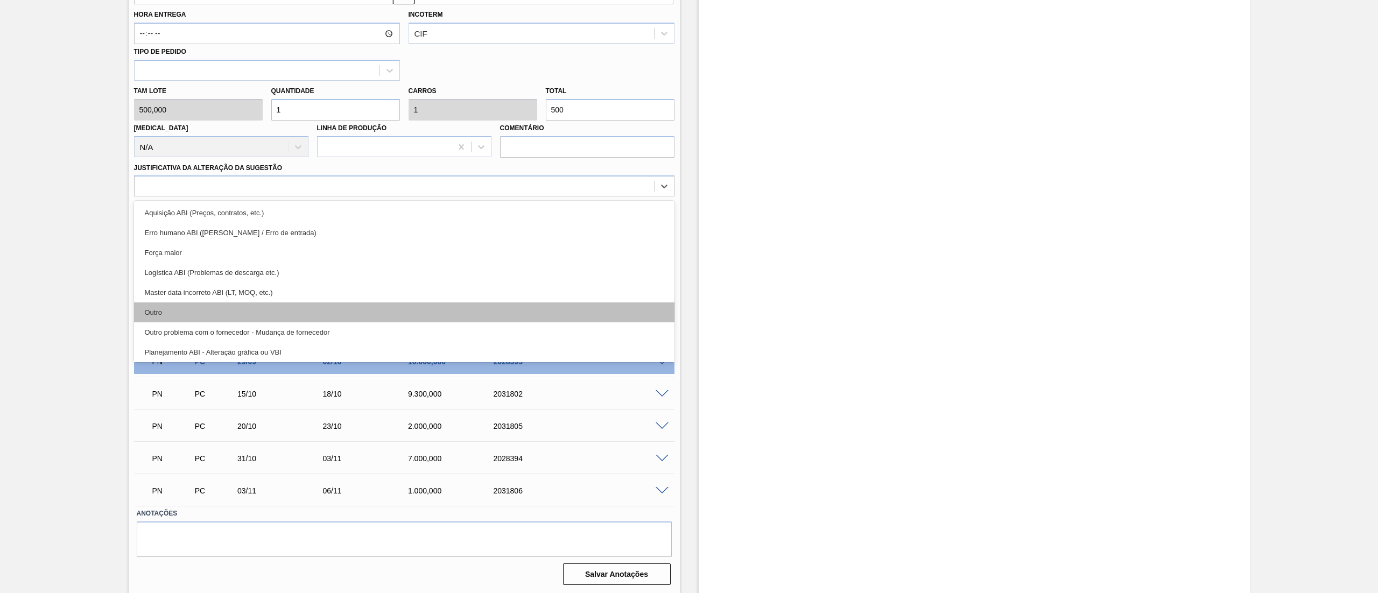
click at [177, 319] on div "Outro" at bounding box center [404, 313] width 541 height 20
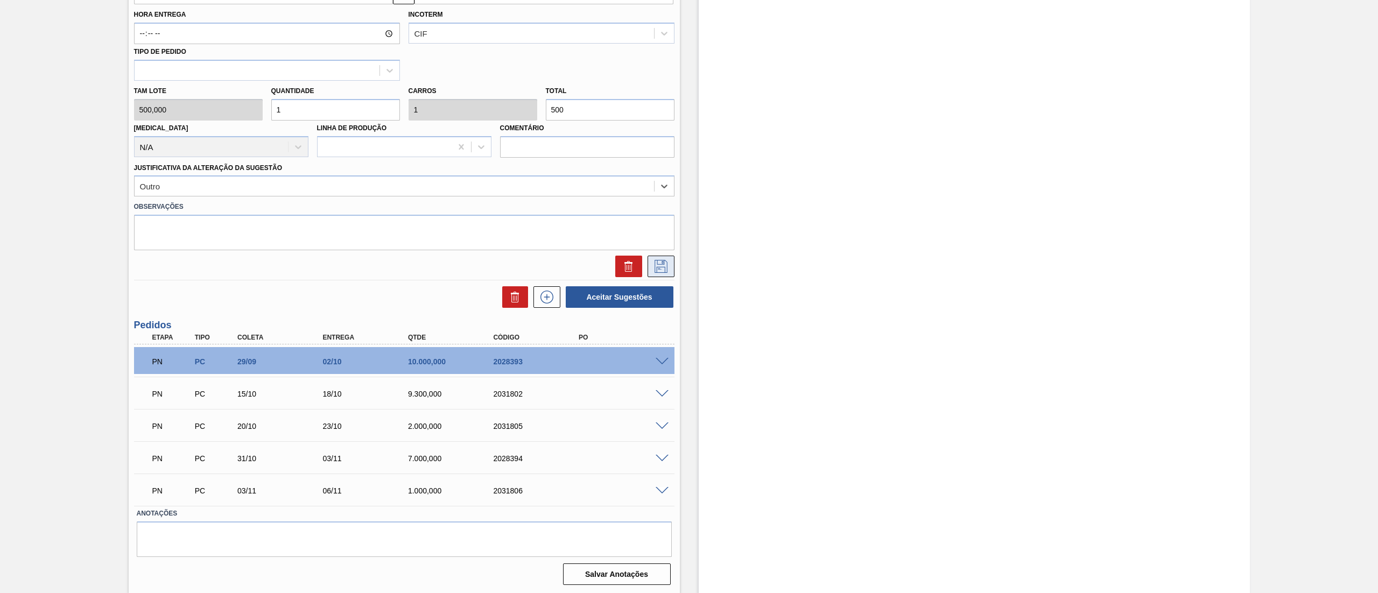
click at [656, 273] on button at bounding box center [661, 267] width 27 height 22
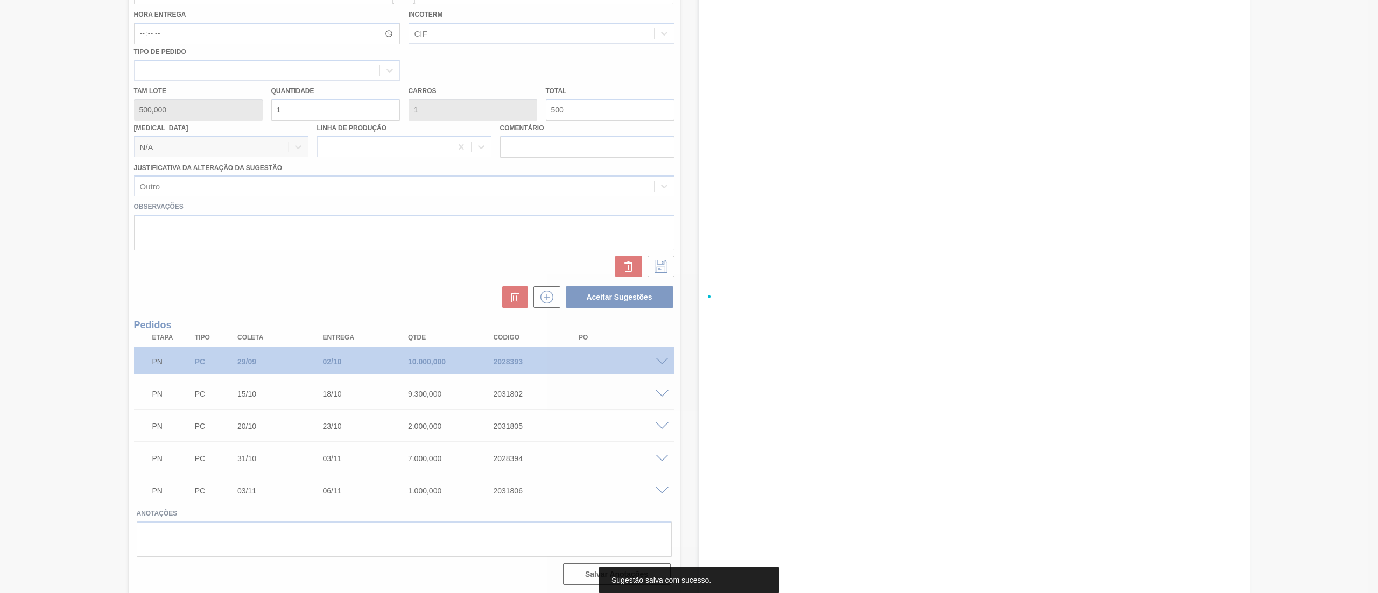
scroll to position [0, 0]
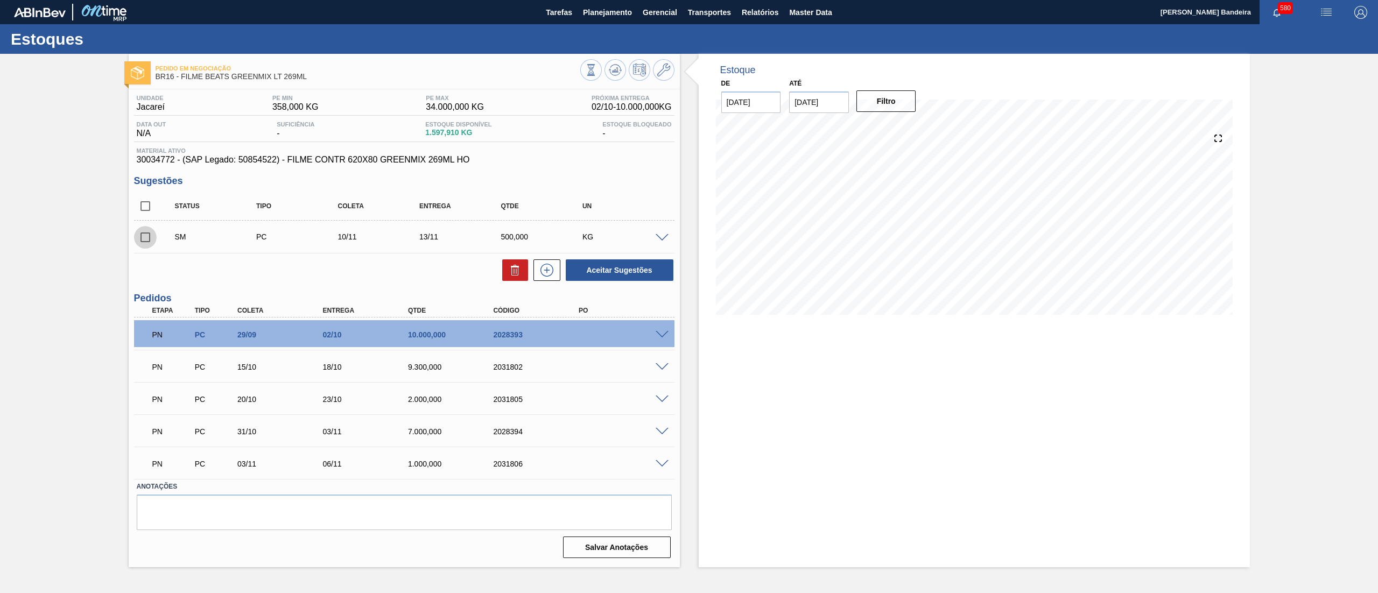
click at [145, 247] on input "checkbox" at bounding box center [145, 237] width 23 height 23
click at [621, 267] on button "Aceitar Sugestões" at bounding box center [620, 270] width 108 height 22
checkbox input "false"
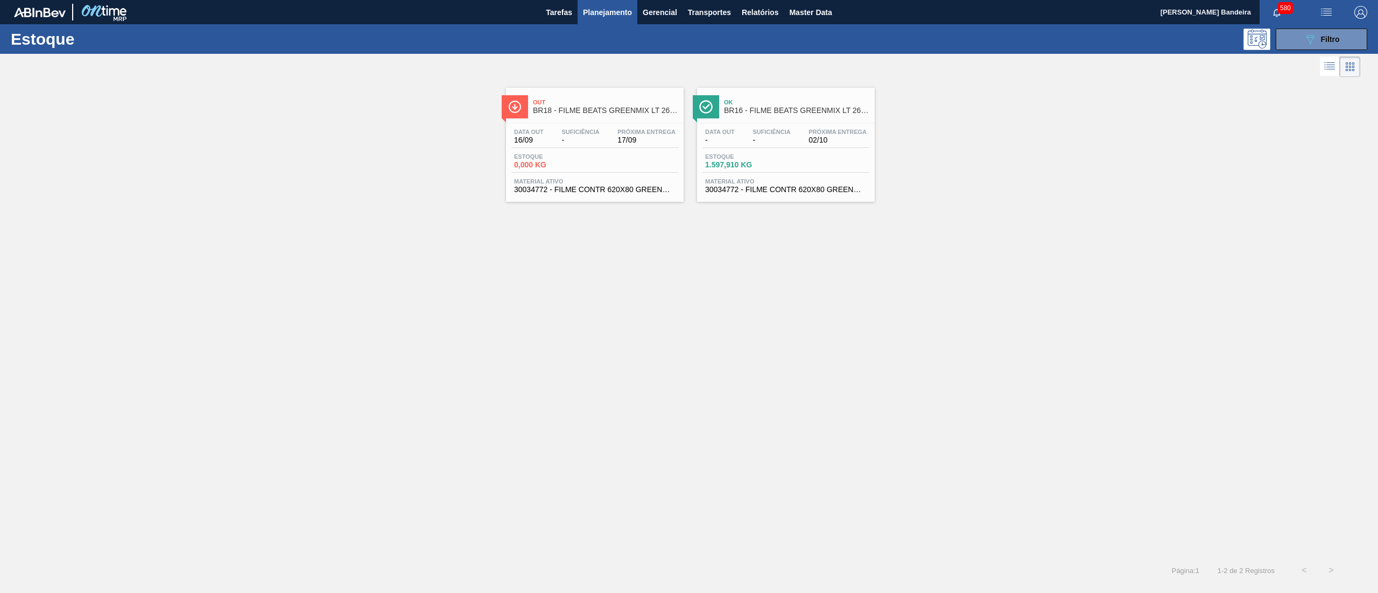
click at [636, 192] on span "30034772 - FILME CONTR 620X80 GREENMIX 269ML HO" at bounding box center [595, 190] width 162 height 8
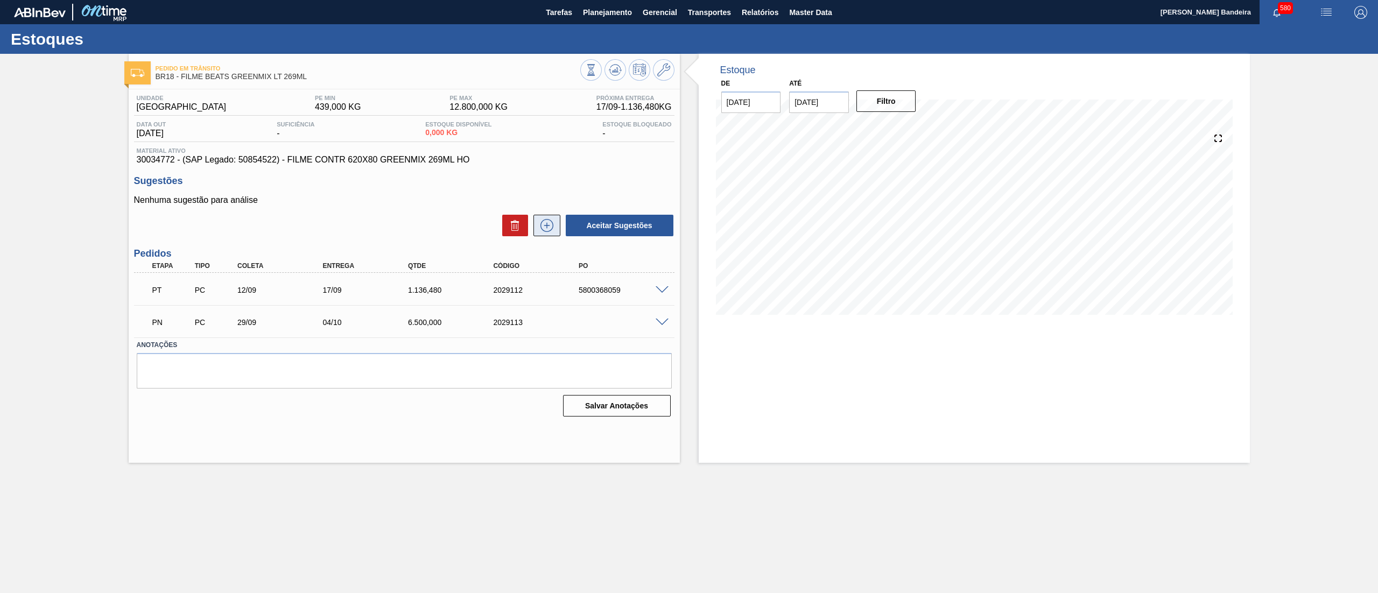
click at [545, 221] on icon at bounding box center [546, 225] width 17 height 13
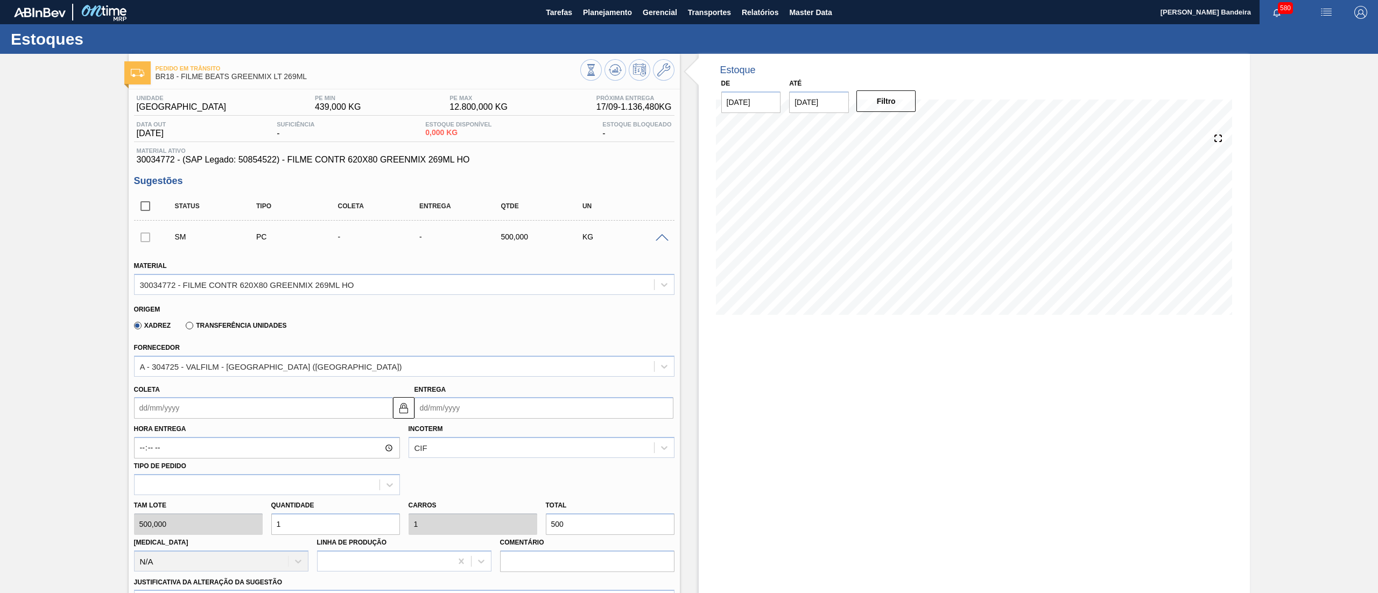
click at [280, 416] on input "Coleta" at bounding box center [263, 408] width 259 height 22
click at [251, 434] on button "Next Month" at bounding box center [255, 434] width 8 height 8
click at [167, 517] on div "20" at bounding box center [164, 521] width 15 height 15
type input "20/10/2025"
type input "25/10/2025"
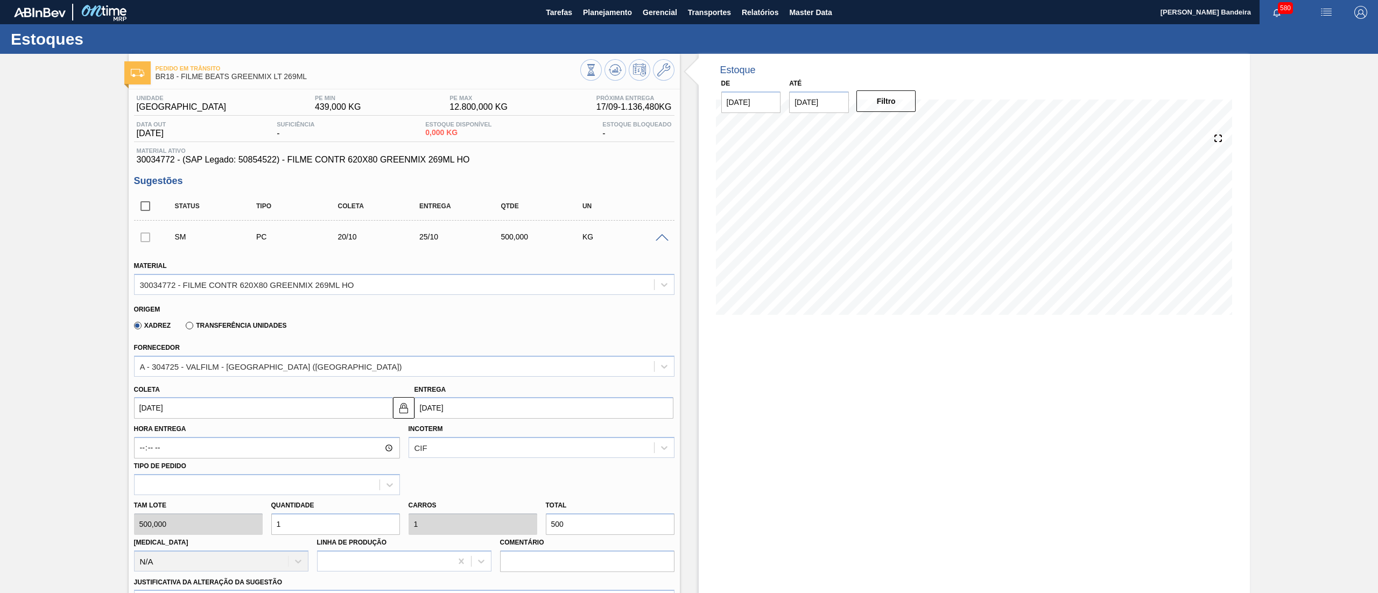
click at [205, 519] on div "Tam lote 500,000 Quantidade 1 Carros 1 Total 500 Doca N/A Linha de Produção Com…" at bounding box center [404, 533] width 549 height 77
type input "6"
type input "3.000"
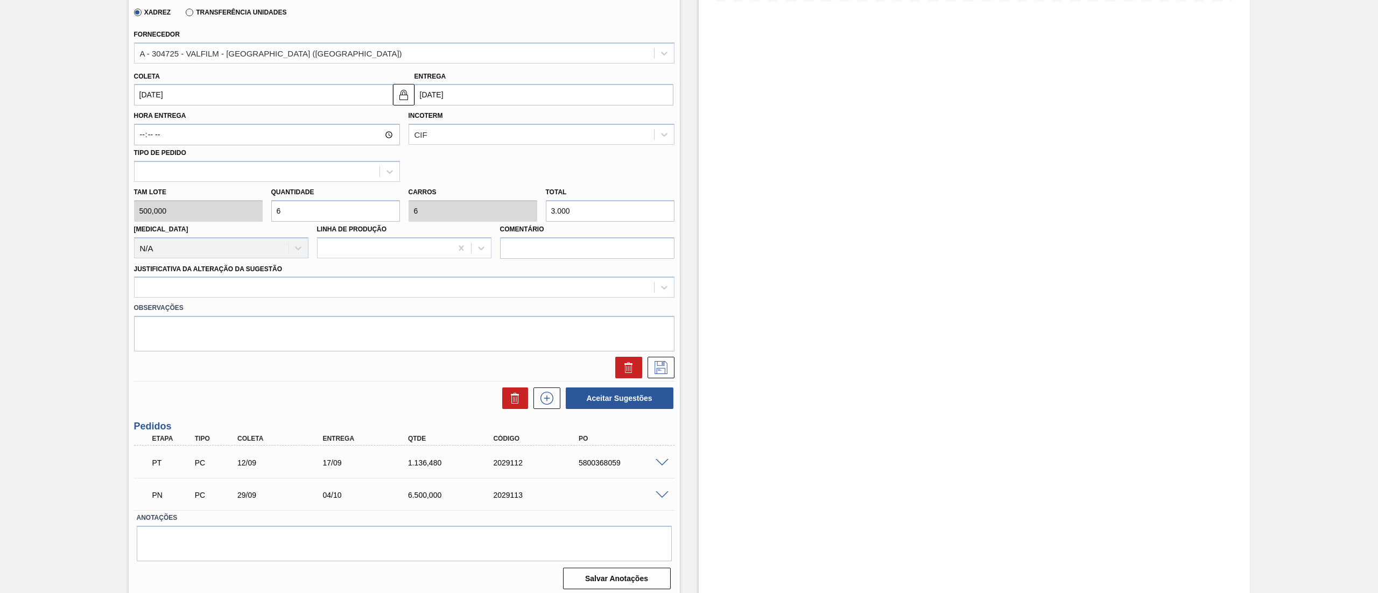
scroll to position [318, 0]
type input "6"
click at [160, 291] on div at bounding box center [404, 282] width 541 height 21
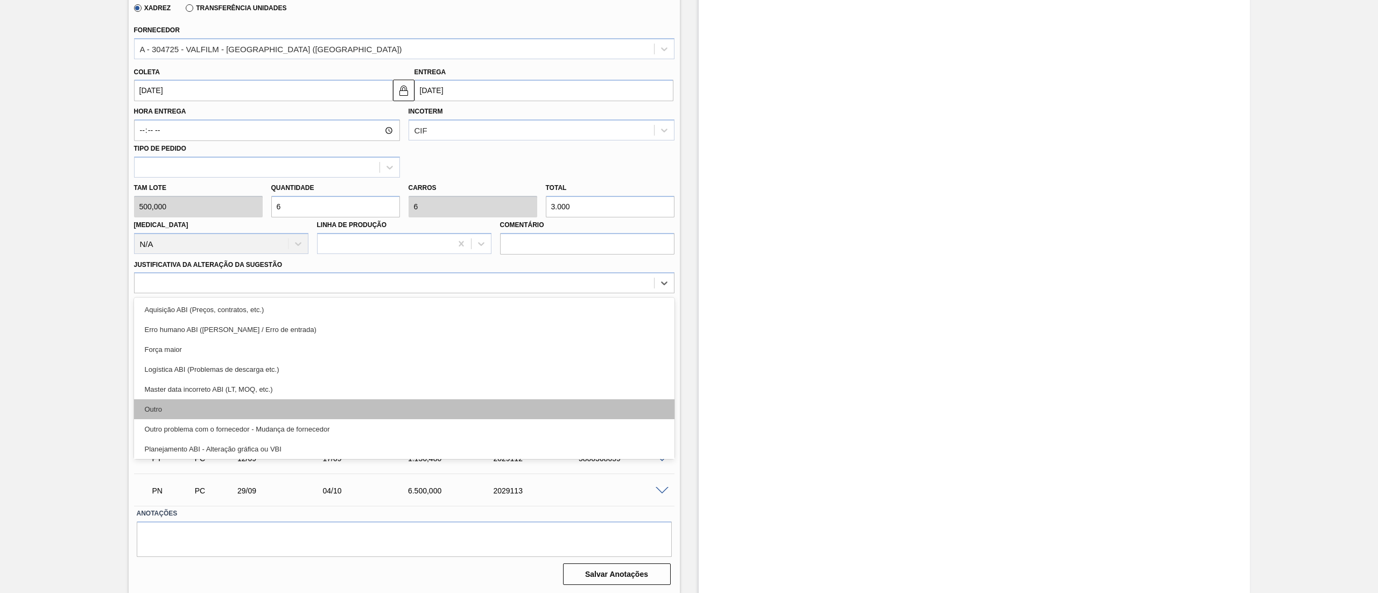
click at [199, 409] on div "Outro" at bounding box center [404, 409] width 541 height 20
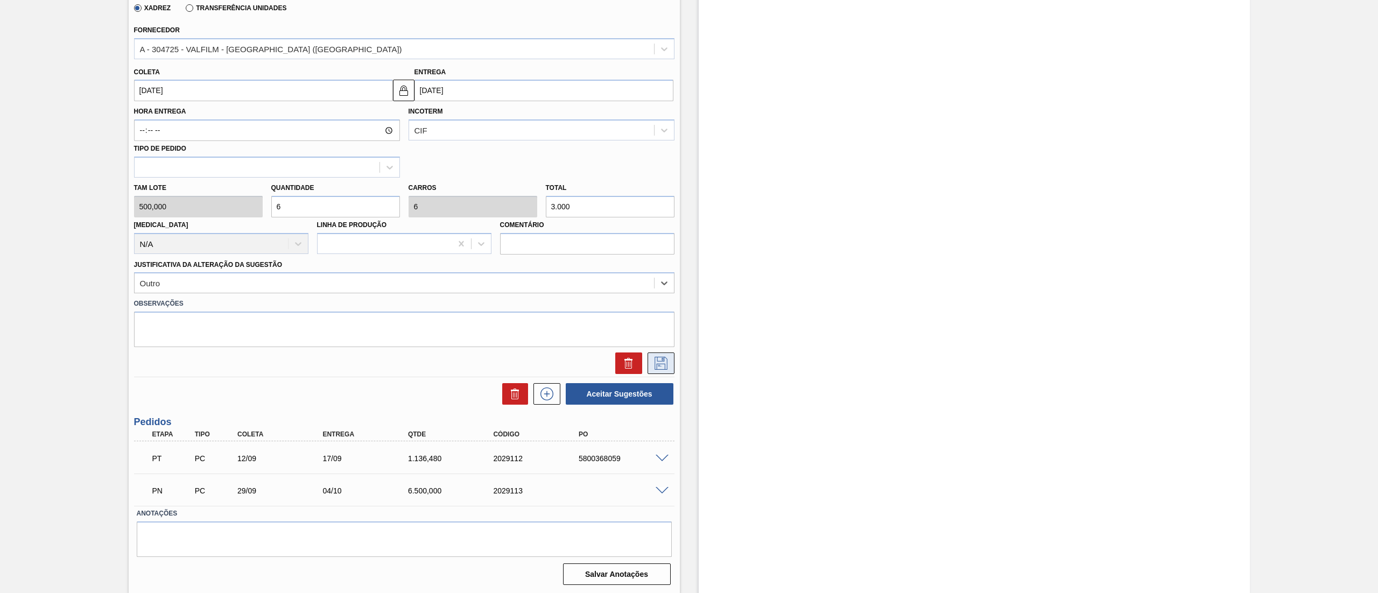
click at [668, 366] on icon at bounding box center [661, 363] width 17 height 13
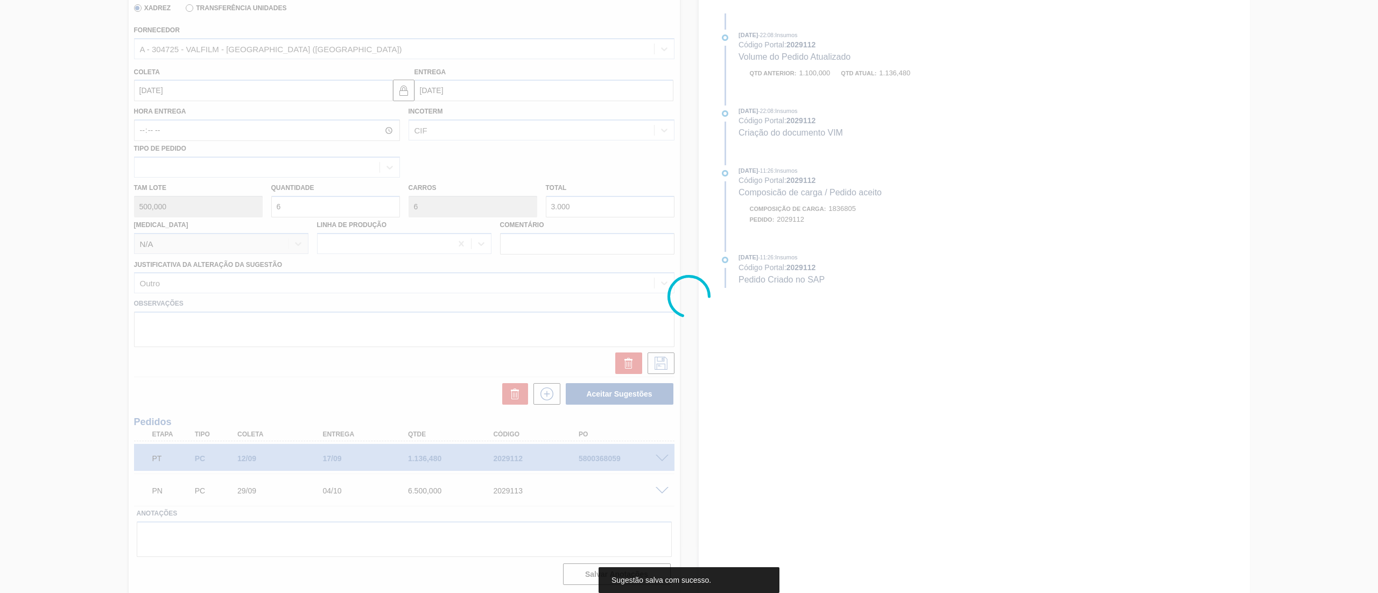
scroll to position [0, 0]
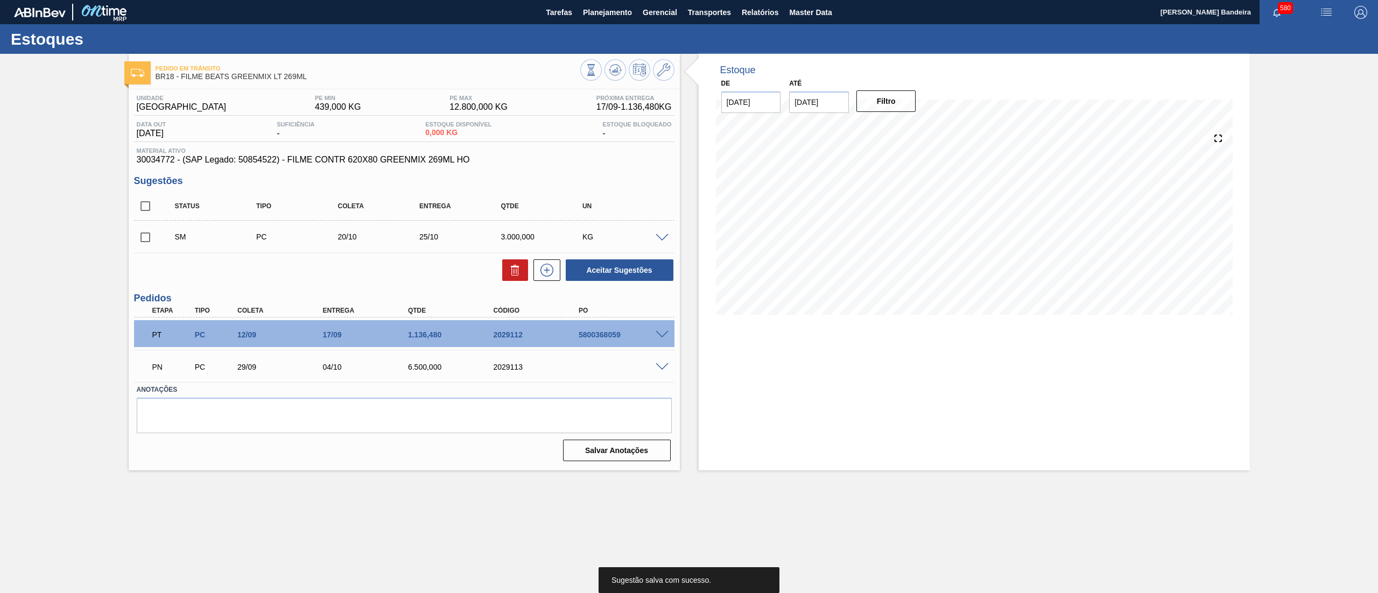
click at [153, 234] on input "checkbox" at bounding box center [145, 237] width 23 height 23
click at [627, 265] on button "Aceitar Sugestões" at bounding box center [620, 270] width 108 height 22
checkbox input "false"
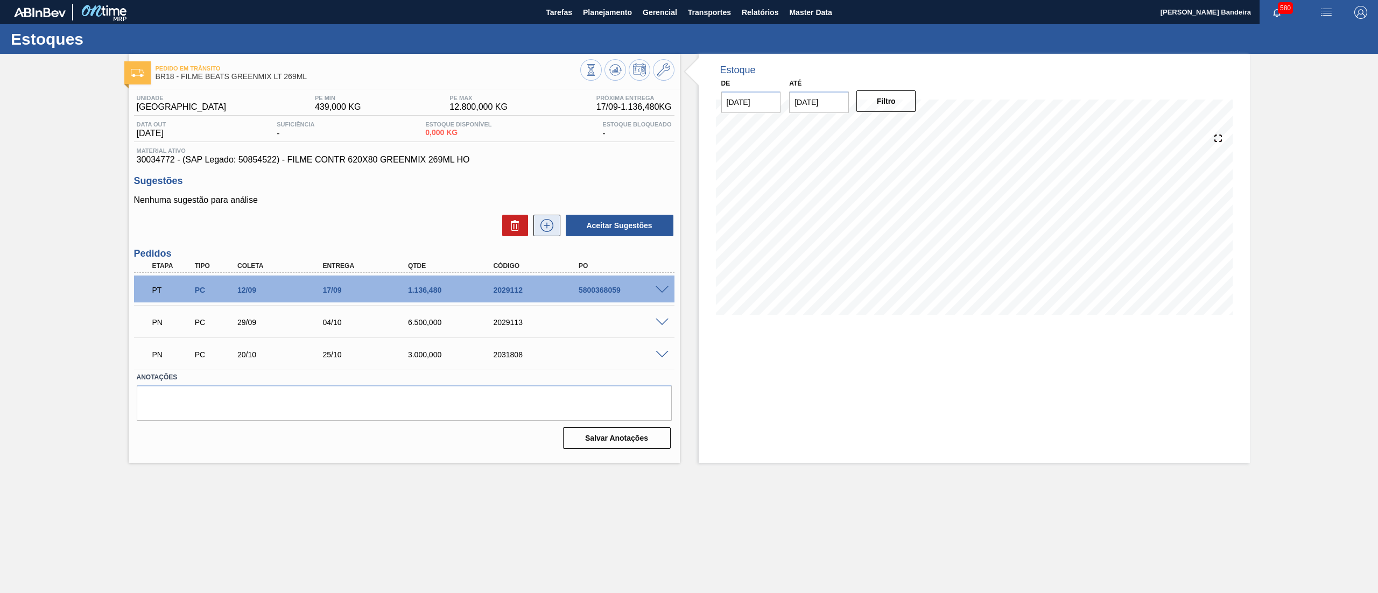
click at [539, 232] on icon at bounding box center [546, 225] width 17 height 13
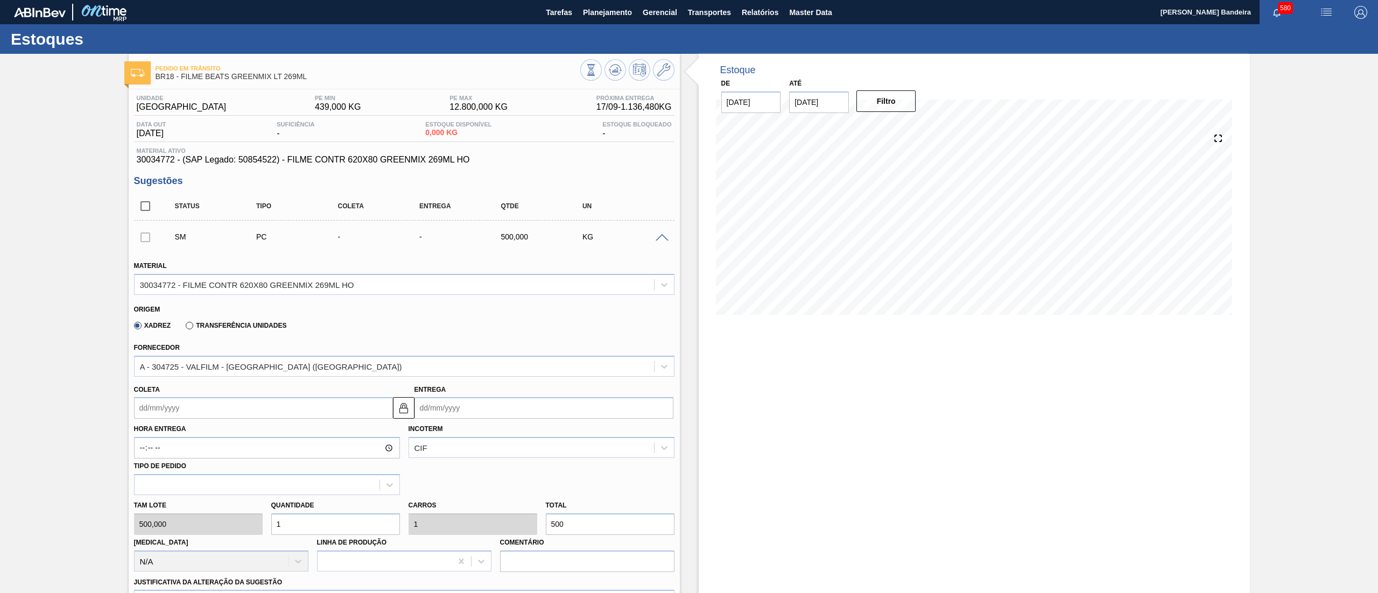
scroll to position [350, 0]
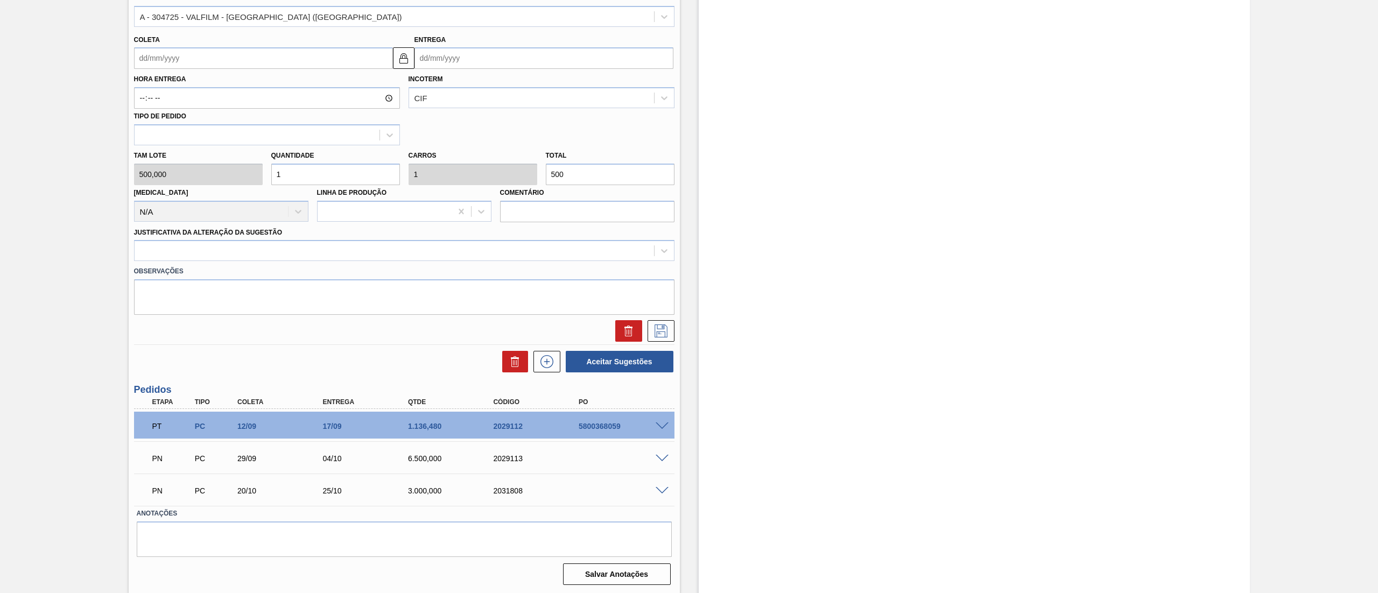
click at [263, 59] on input "Coleta" at bounding box center [263, 58] width 259 height 22
click at [254, 87] on button "Next Month" at bounding box center [255, 84] width 8 height 8
click at [164, 168] on div "20" at bounding box center [164, 171] width 15 height 15
type input "20/10/2025"
type input "25/10/2025"
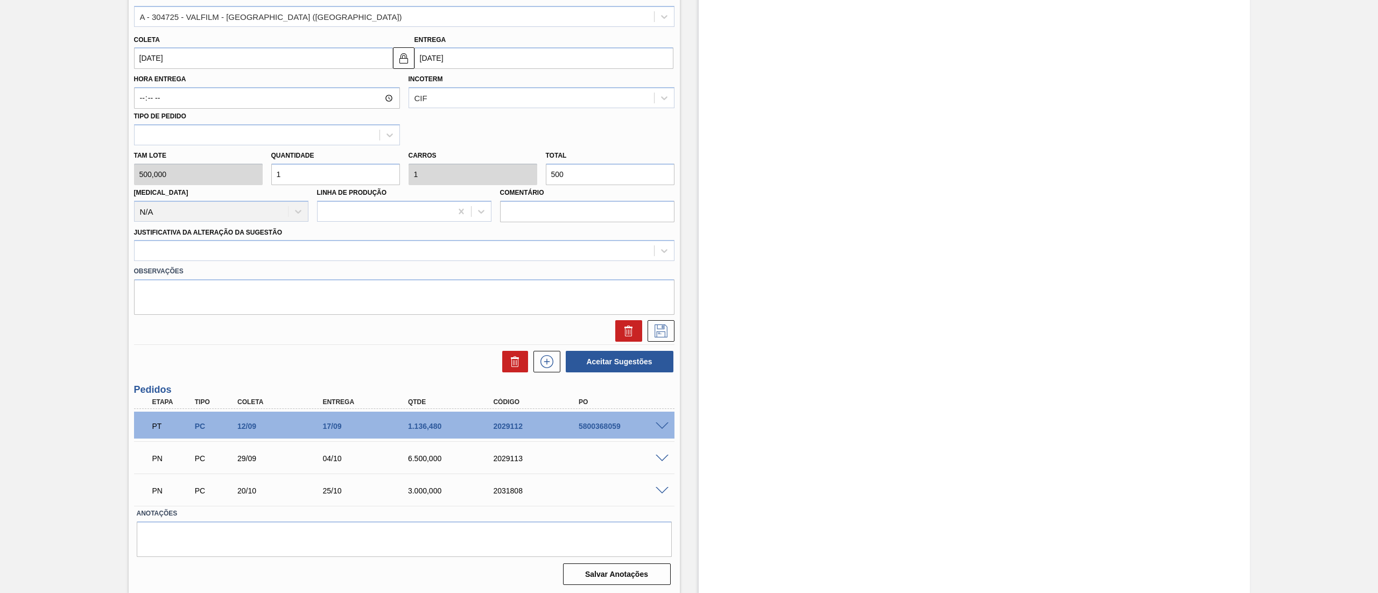
click at [203, 164] on div "Tam lote 500,000 Quantidade 1 Carros 1 Total 500 Doca N/A Linha de Produção Com…" at bounding box center [404, 183] width 549 height 77
type input "3"
type input "1.500"
type input "3"
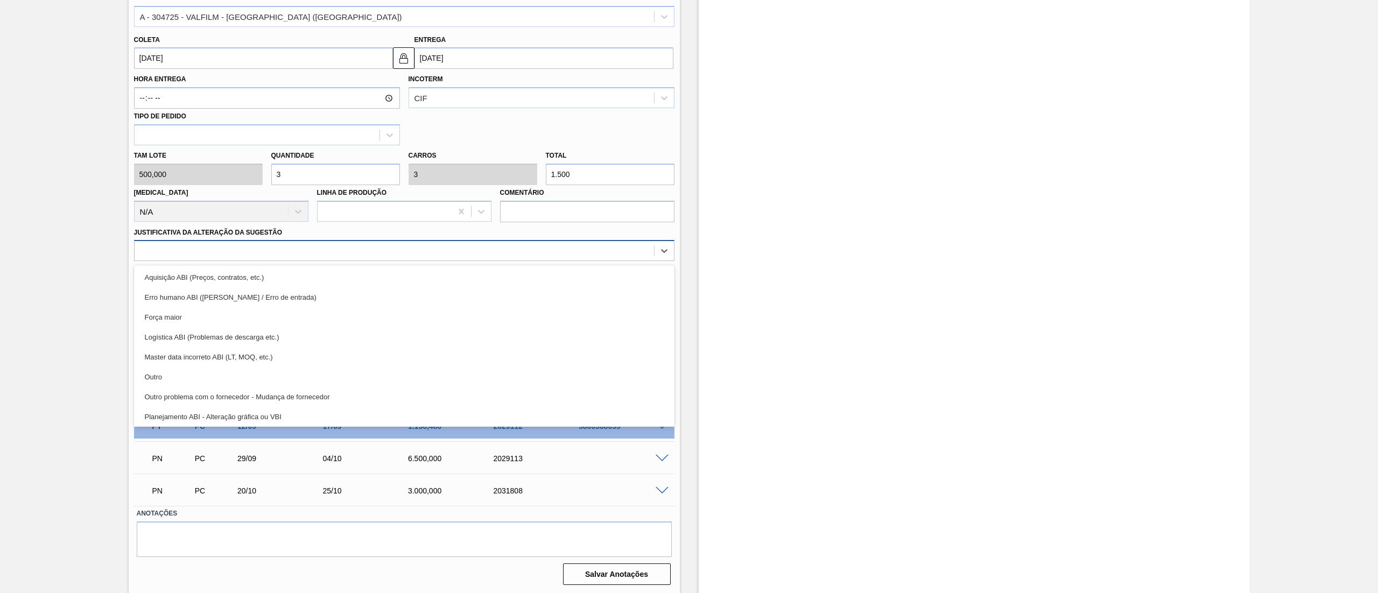
click at [220, 243] on div at bounding box center [395, 251] width 520 height 16
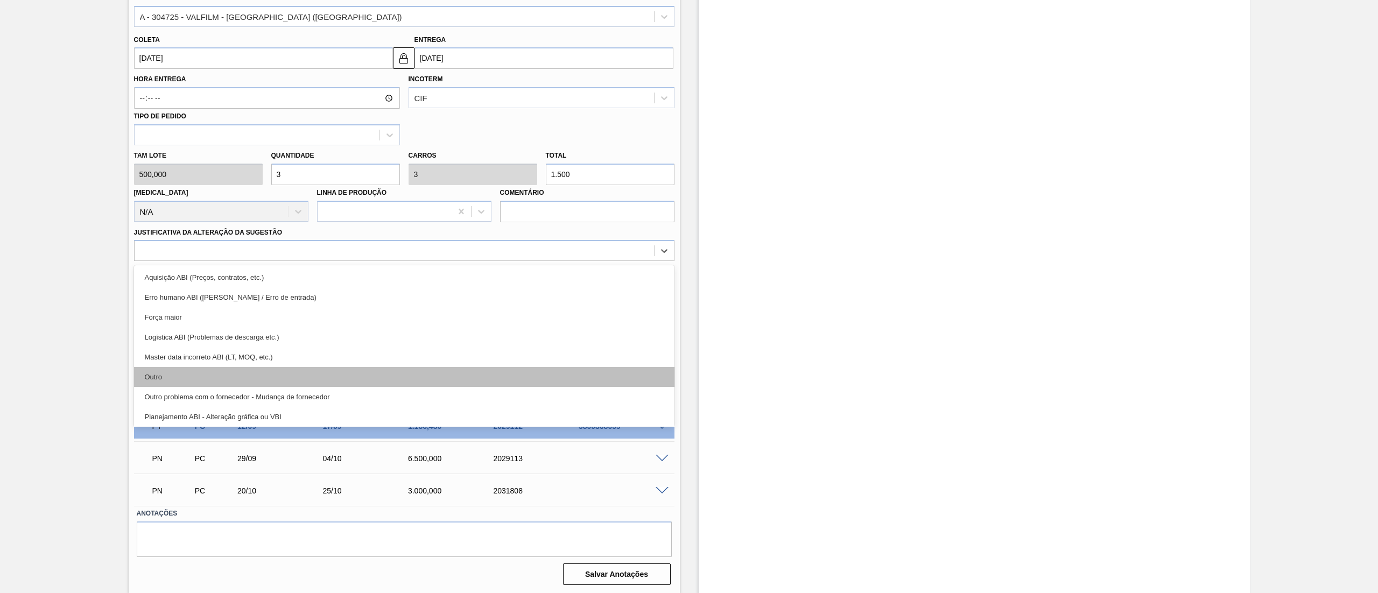
click at [192, 370] on div "Outro" at bounding box center [404, 377] width 541 height 20
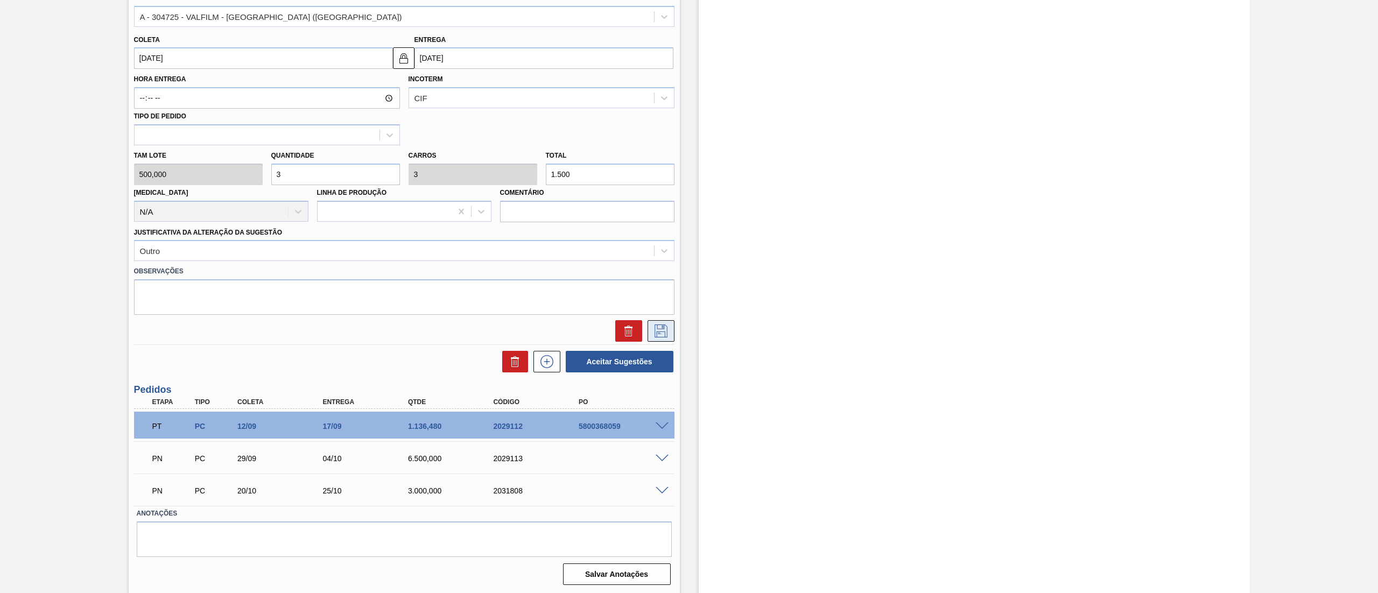
click at [662, 334] on icon at bounding box center [661, 331] width 17 height 13
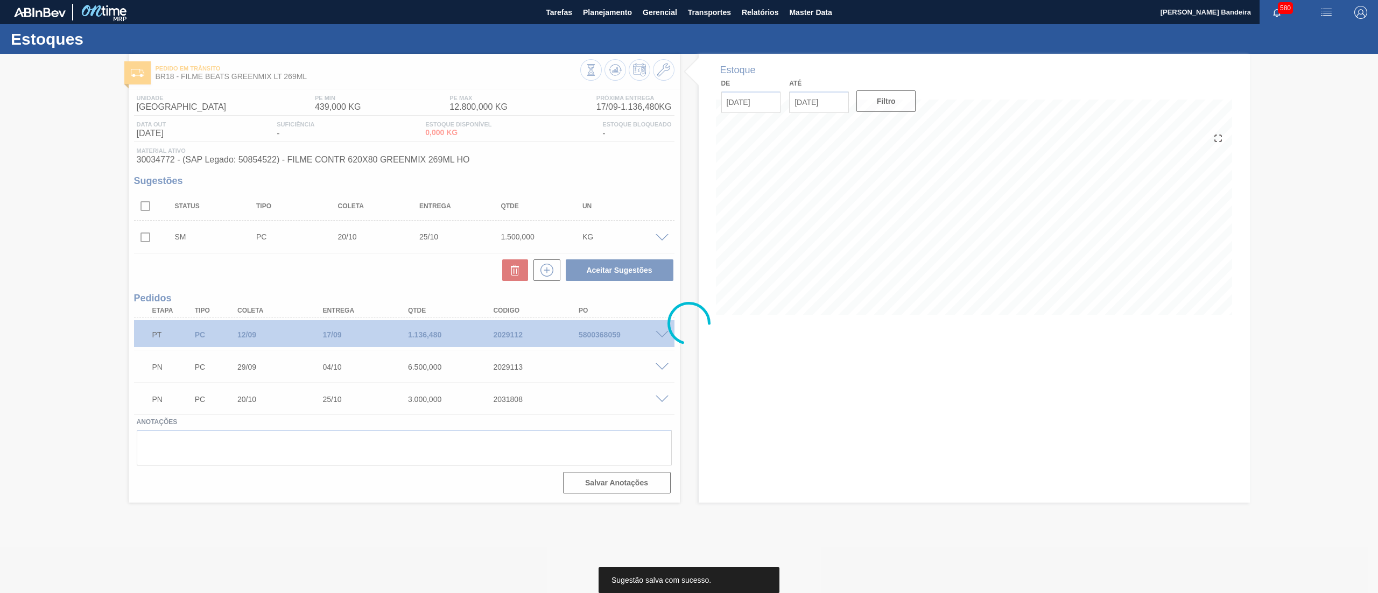
scroll to position [0, 0]
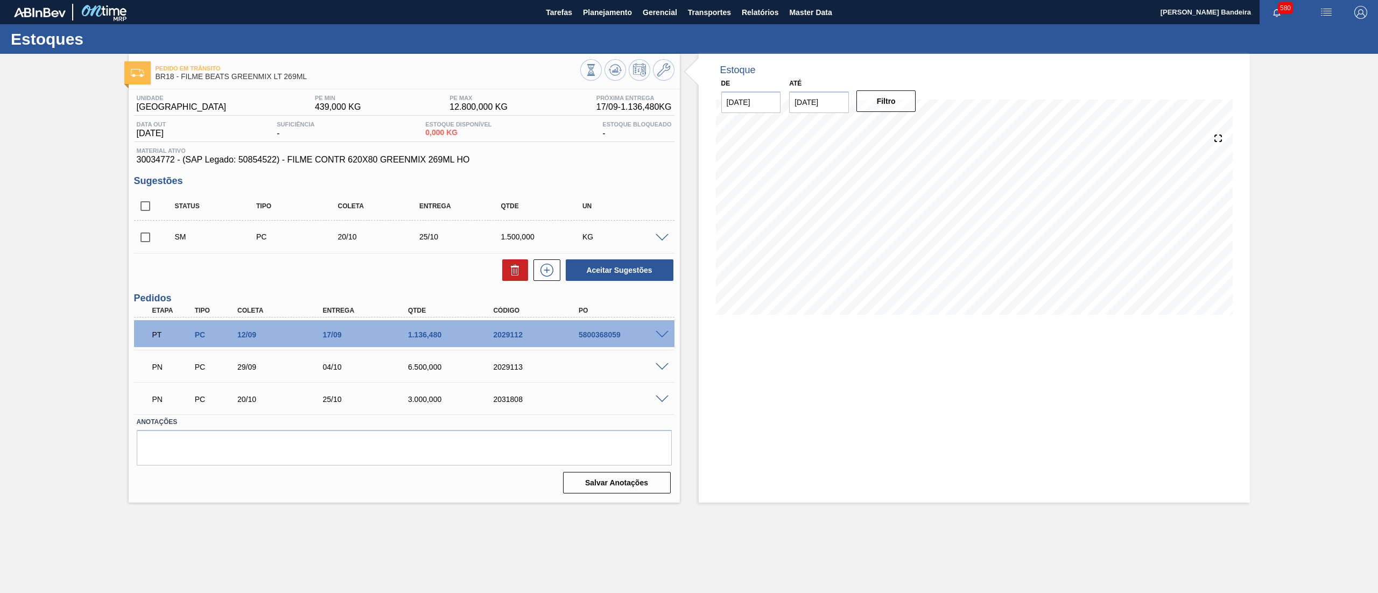
click at [144, 240] on input "checkbox" at bounding box center [145, 237] width 23 height 23
click at [599, 271] on button "Aceitar Sugestões" at bounding box center [620, 270] width 108 height 22
checkbox input "false"
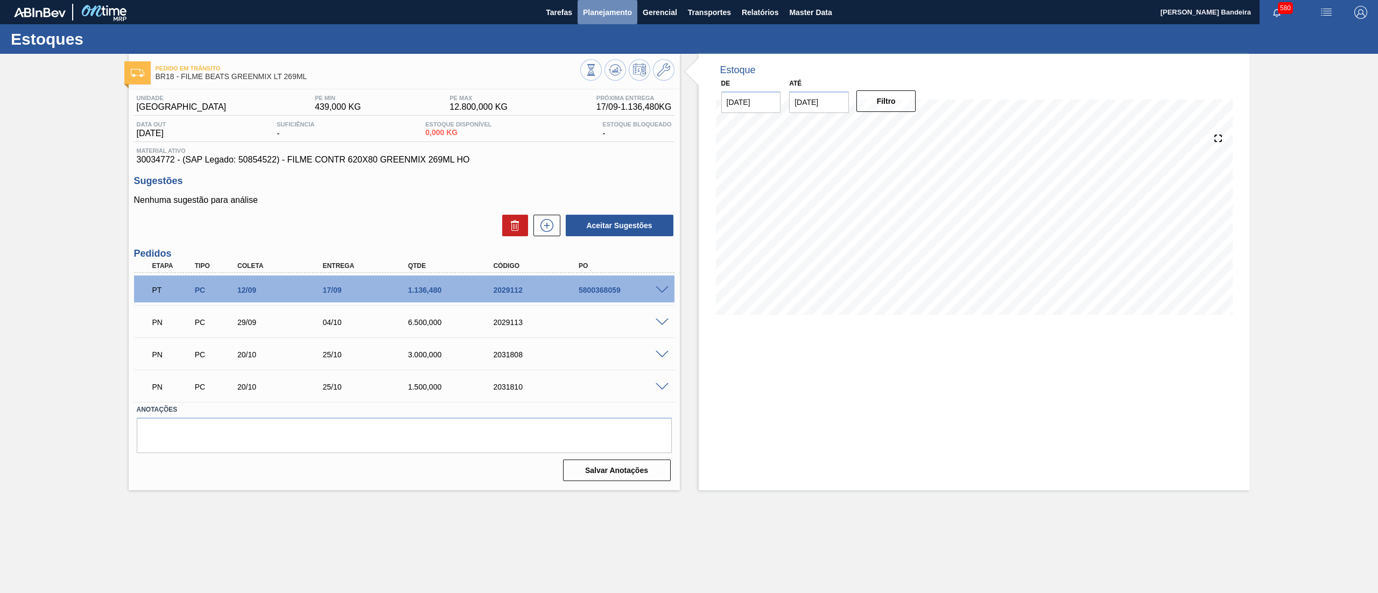
click at [601, 23] on button "Planejamento" at bounding box center [608, 12] width 60 height 24
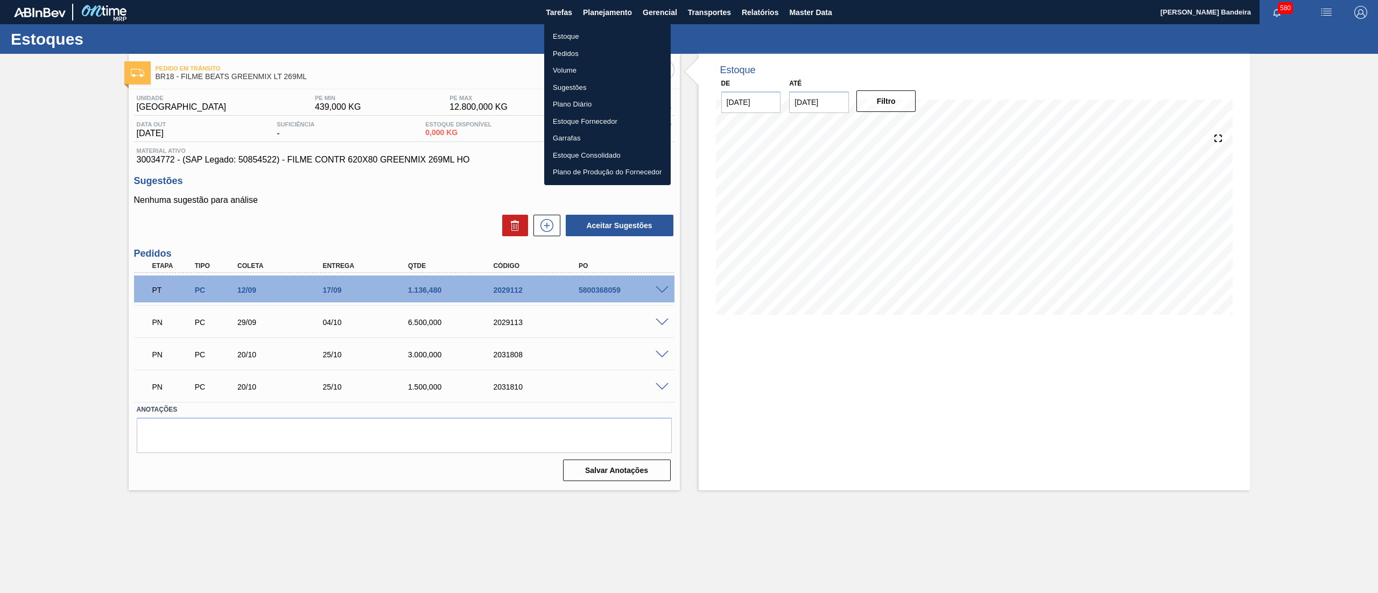
click at [601, 37] on li "Estoque" at bounding box center [607, 36] width 127 height 17
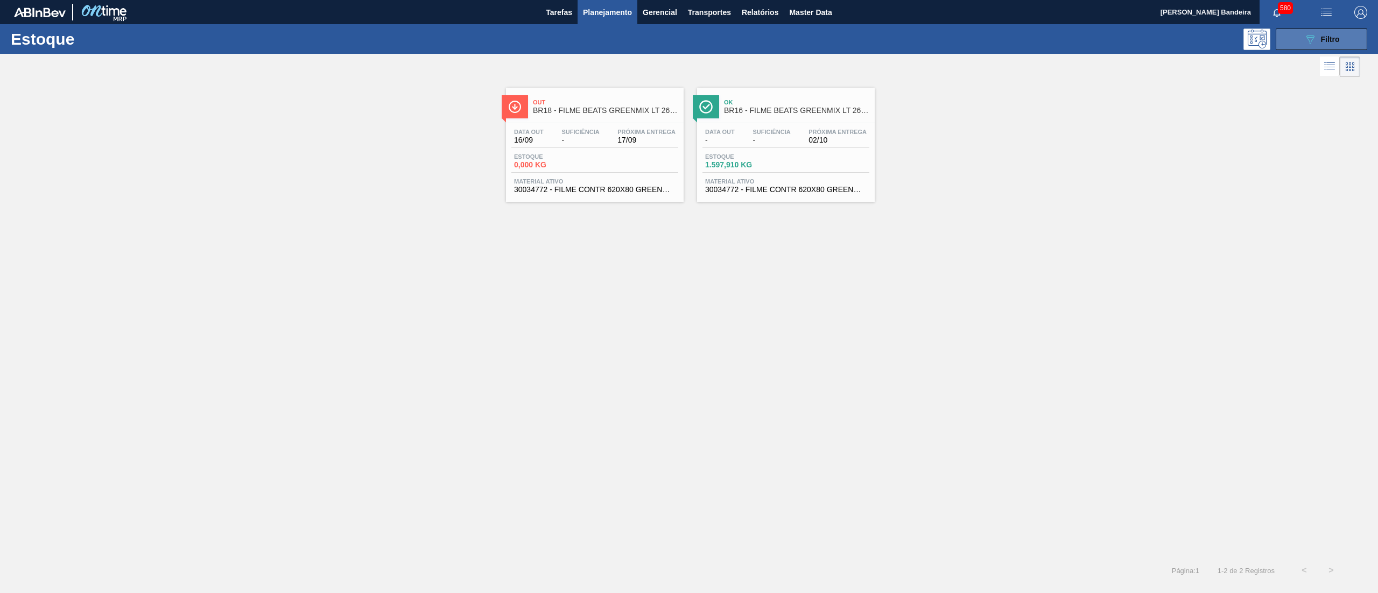
click at [1314, 38] on icon at bounding box center [1311, 39] width 8 height 9
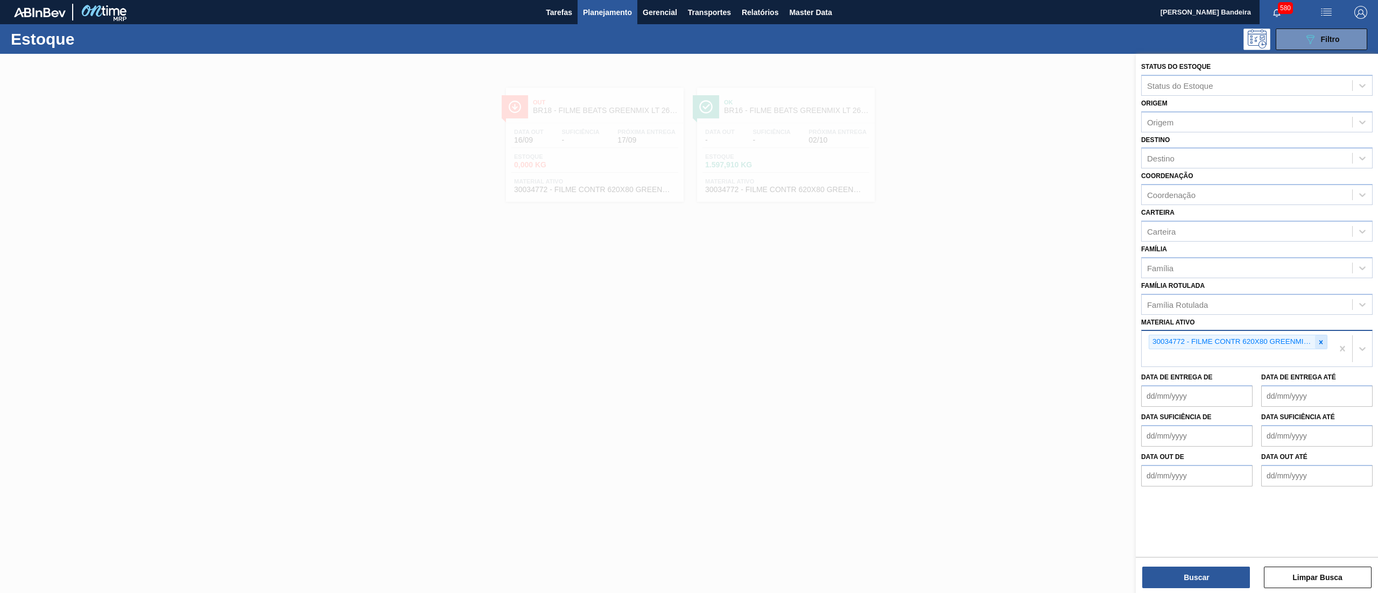
click at [1321, 340] on icon at bounding box center [1322, 342] width 4 height 4
paste ativo "30034772"
type ativo "30034772"
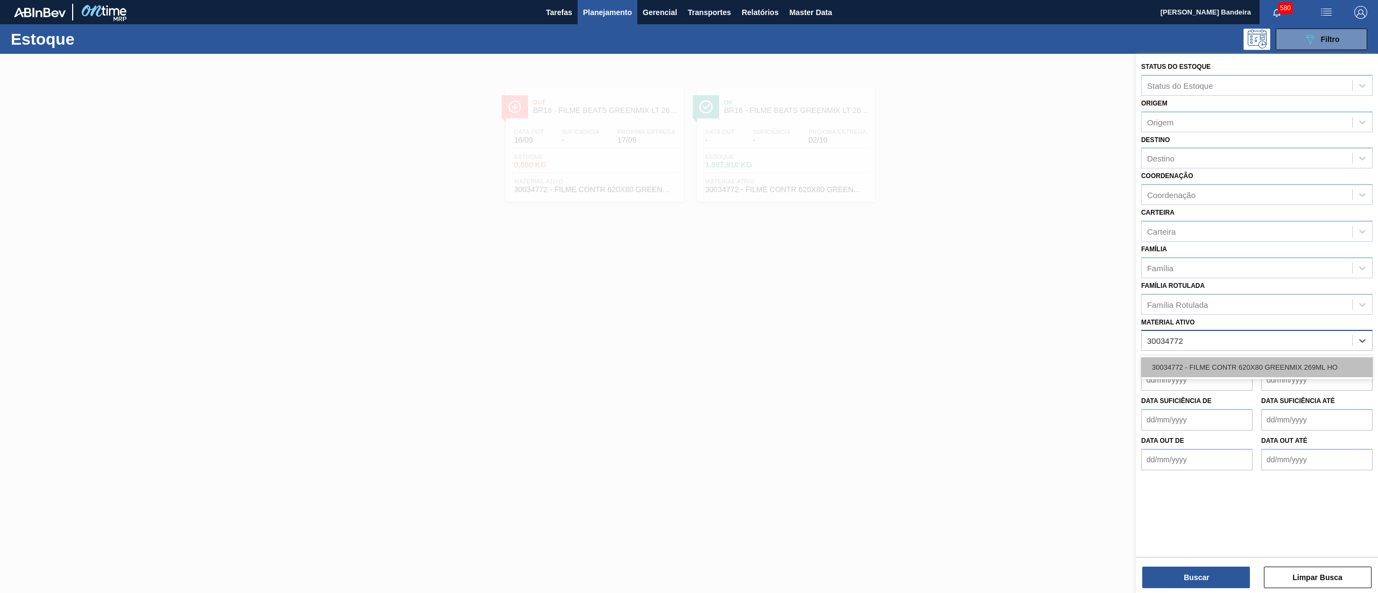
click at [1301, 359] on div "30034772 - FILME CONTR 620X80 GREENMIX 269ML HO" at bounding box center [1256, 367] width 231 height 20
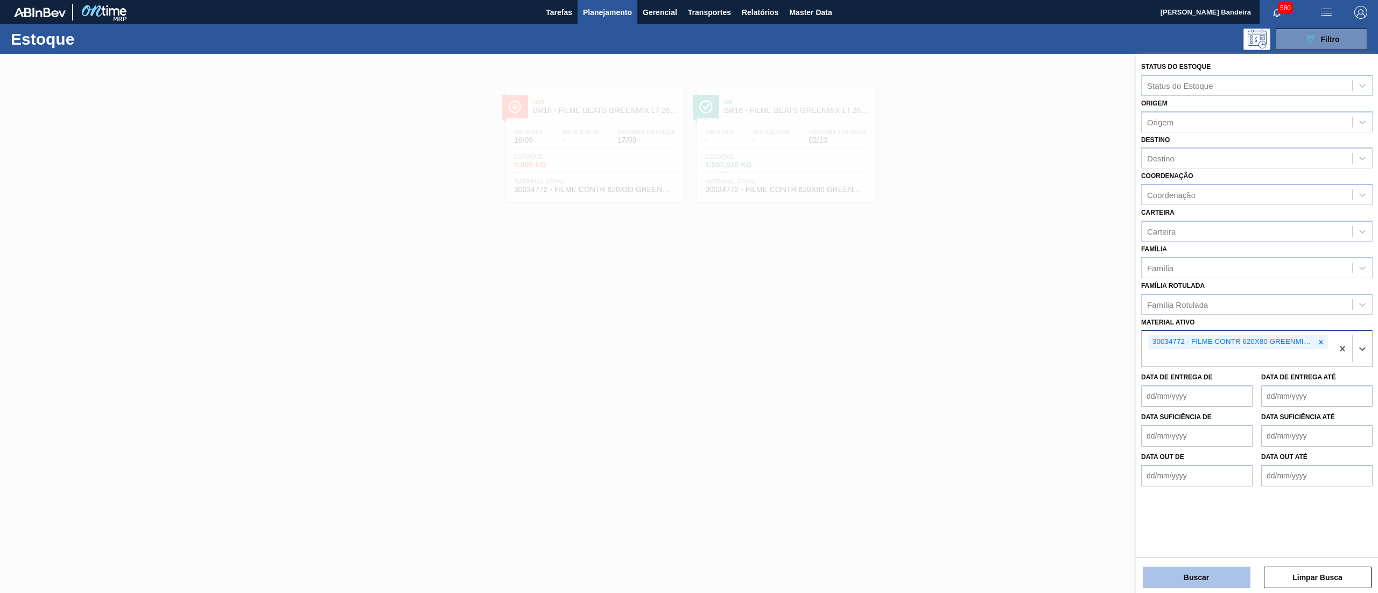
click at [1179, 577] on button "Buscar" at bounding box center [1197, 578] width 108 height 22
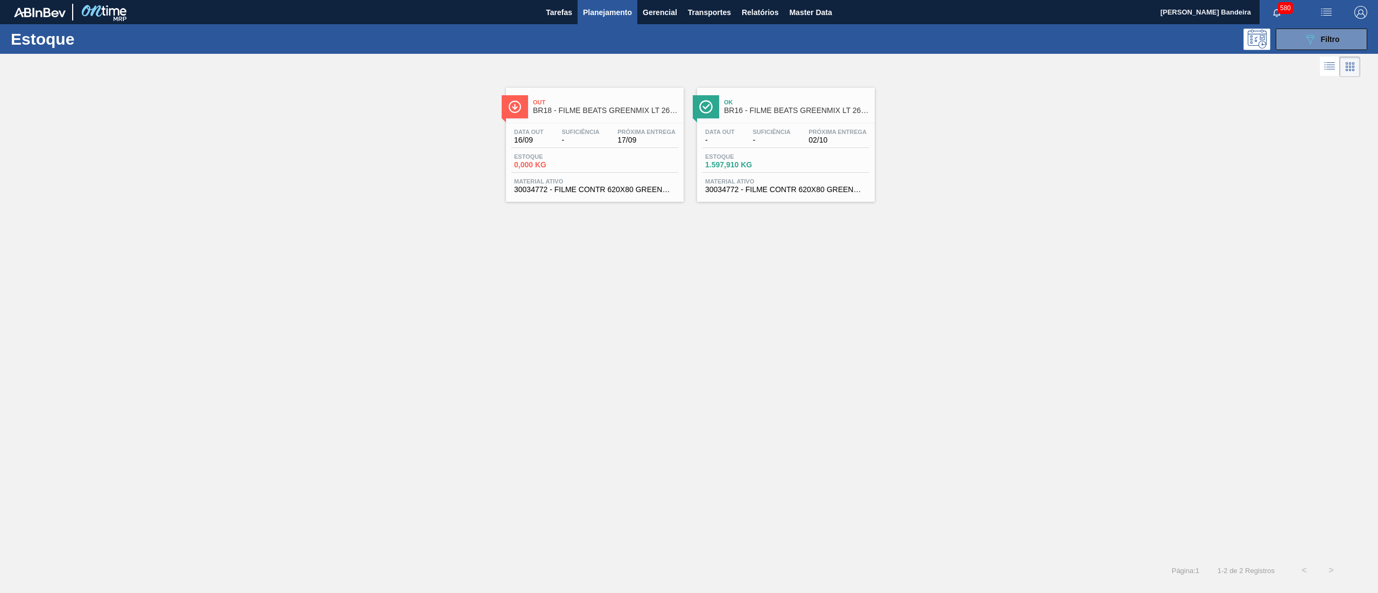
click at [768, 202] on div "Out BR18 - FILME BEATS GREENMIX LT 269ML Data out 16/09 Suficiência - Próxima E…" at bounding box center [689, 319] width 1378 height 478
click at [766, 193] on span "30034772 - FILME CONTR 620X80 GREENMIX 269ML HO" at bounding box center [786, 190] width 162 height 8
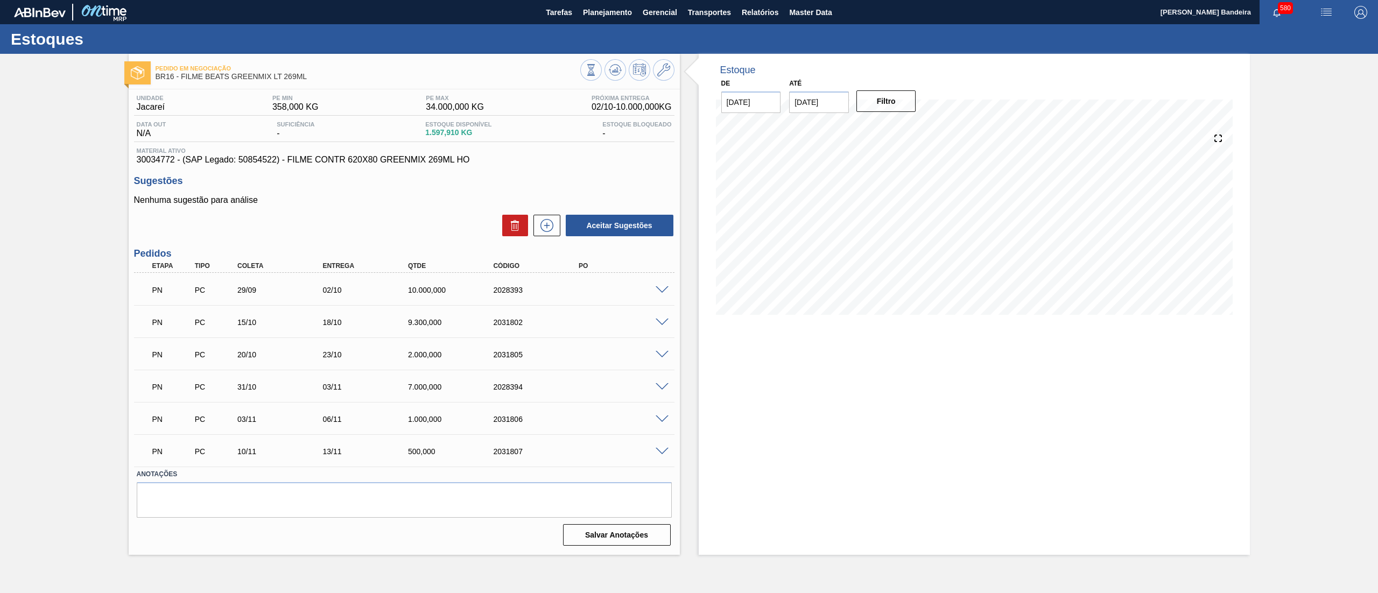
click at [660, 319] on span at bounding box center [662, 323] width 13 height 8
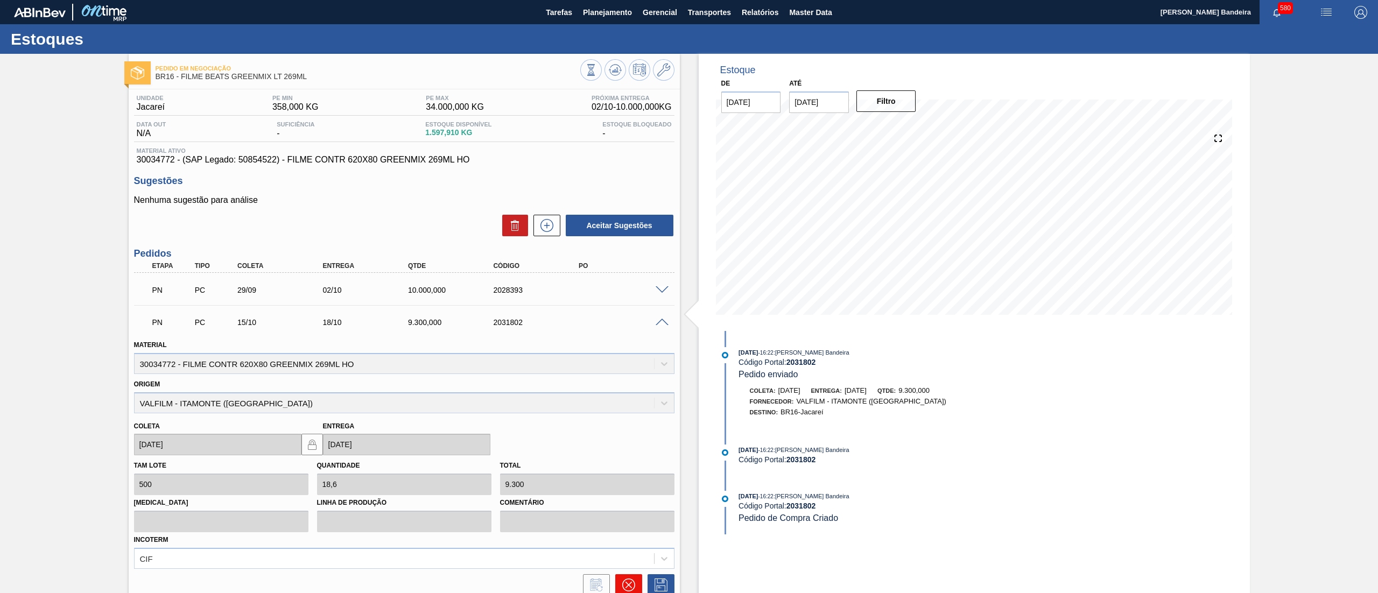
click at [622, 577] on button at bounding box center [628, 585] width 27 height 22
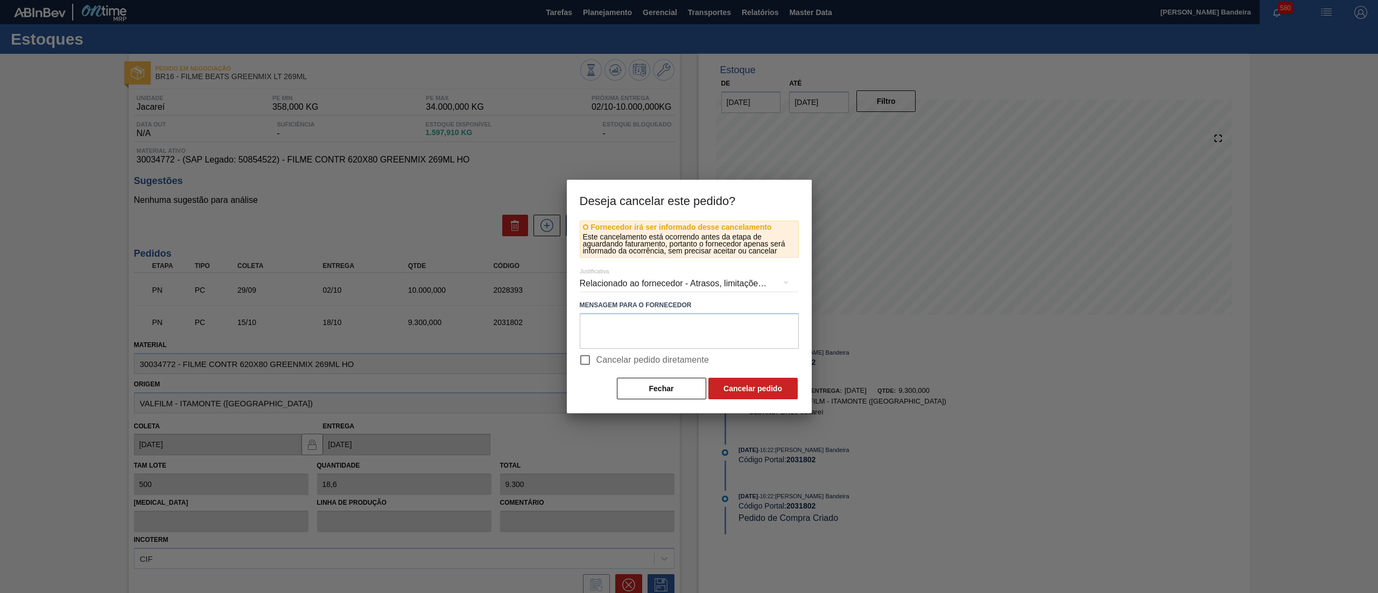
click at [629, 279] on div "Relacionado ao fornecedor - Atrasos, limitações de capacidade, etc." at bounding box center [689, 284] width 219 height 30
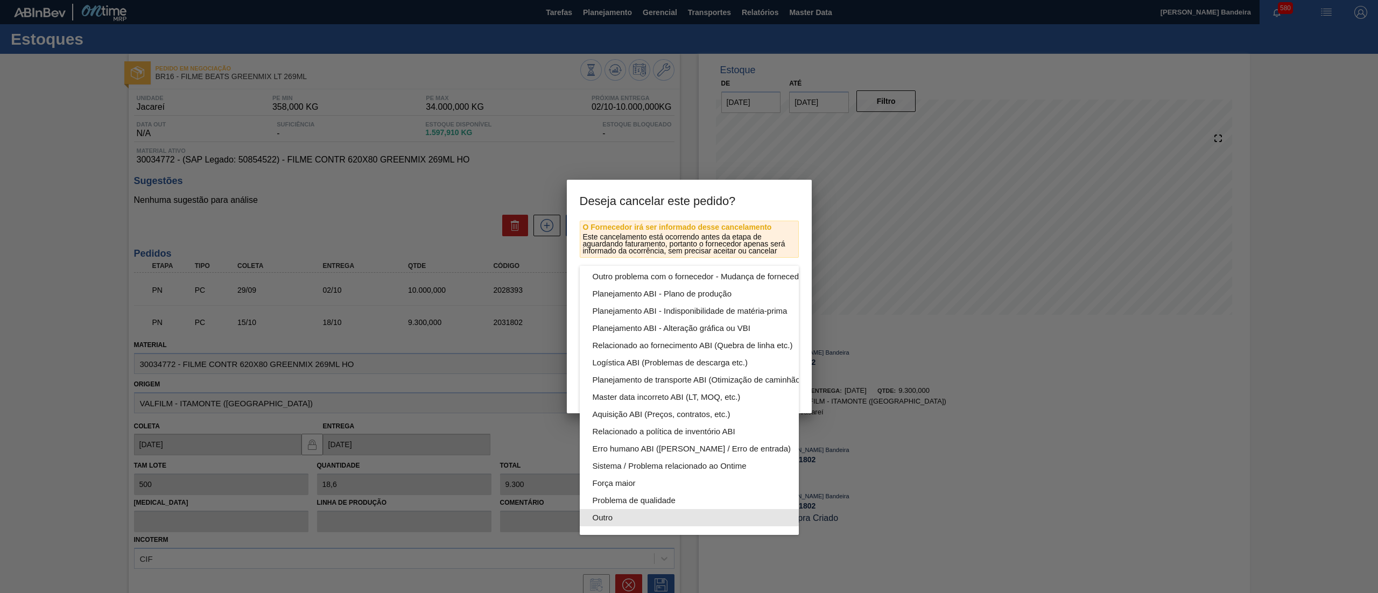
click at [647, 509] on div "Outro" at bounding box center [715, 517] width 244 height 17
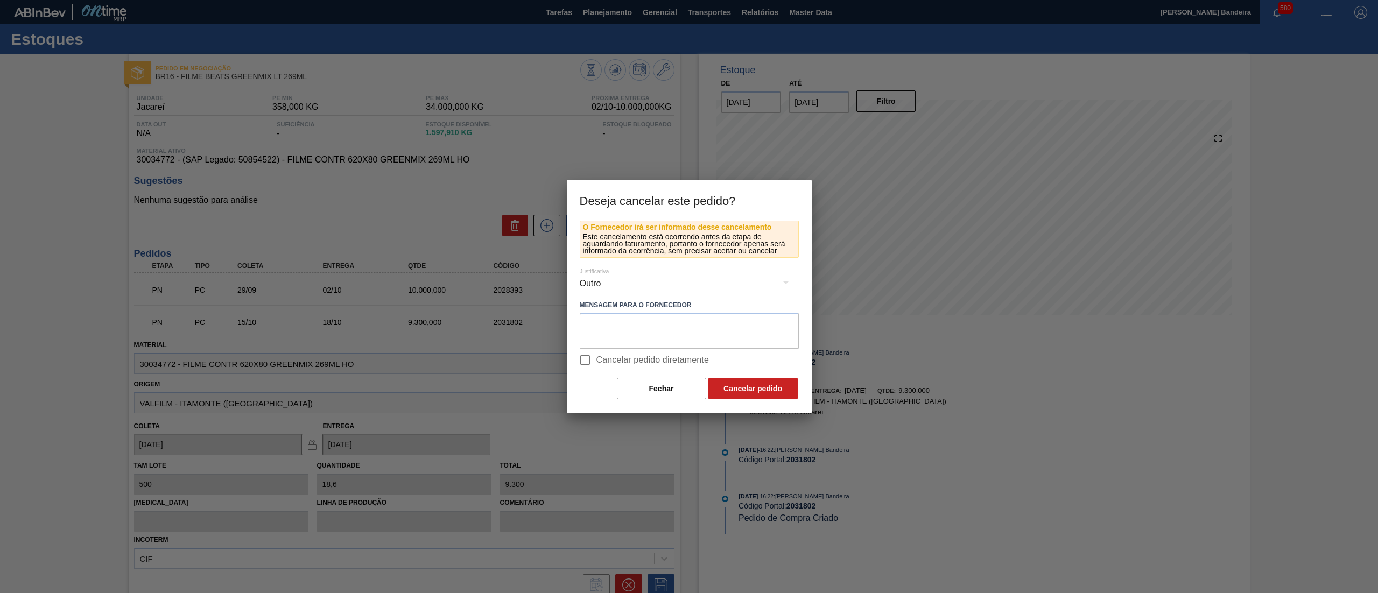
scroll to position [74, 0]
click at [761, 387] on button "Cancelar pedido" at bounding box center [752, 389] width 89 height 22
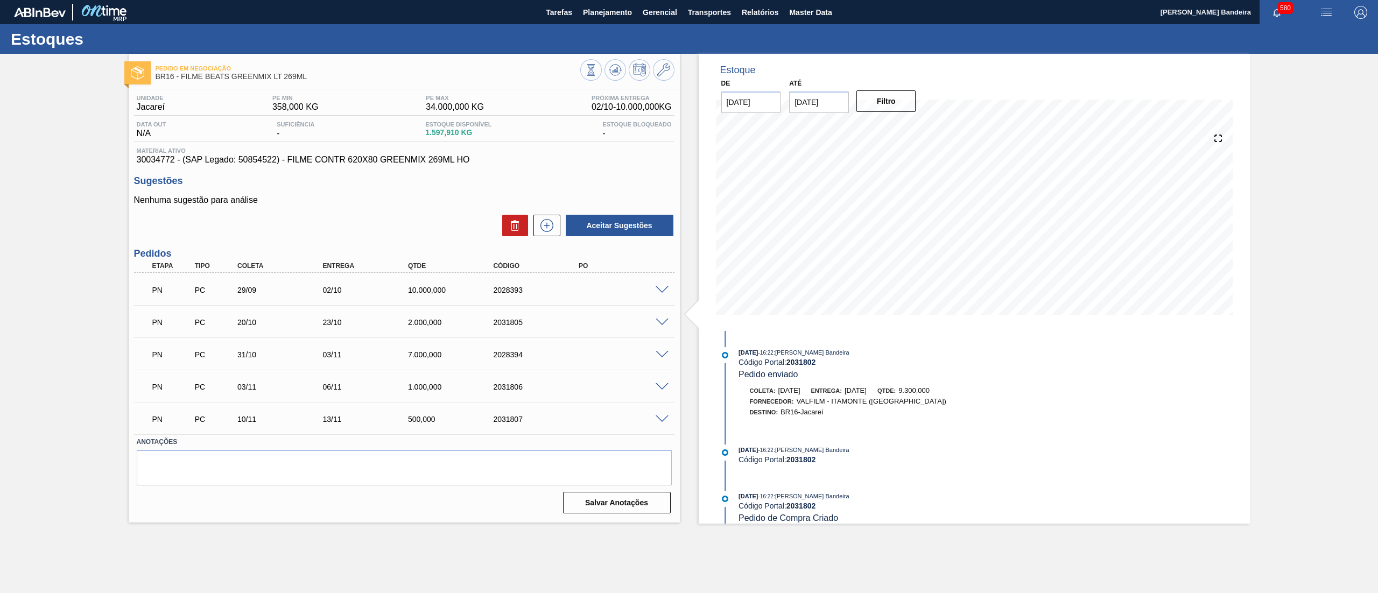
click at [658, 421] on span at bounding box center [662, 420] width 13 height 8
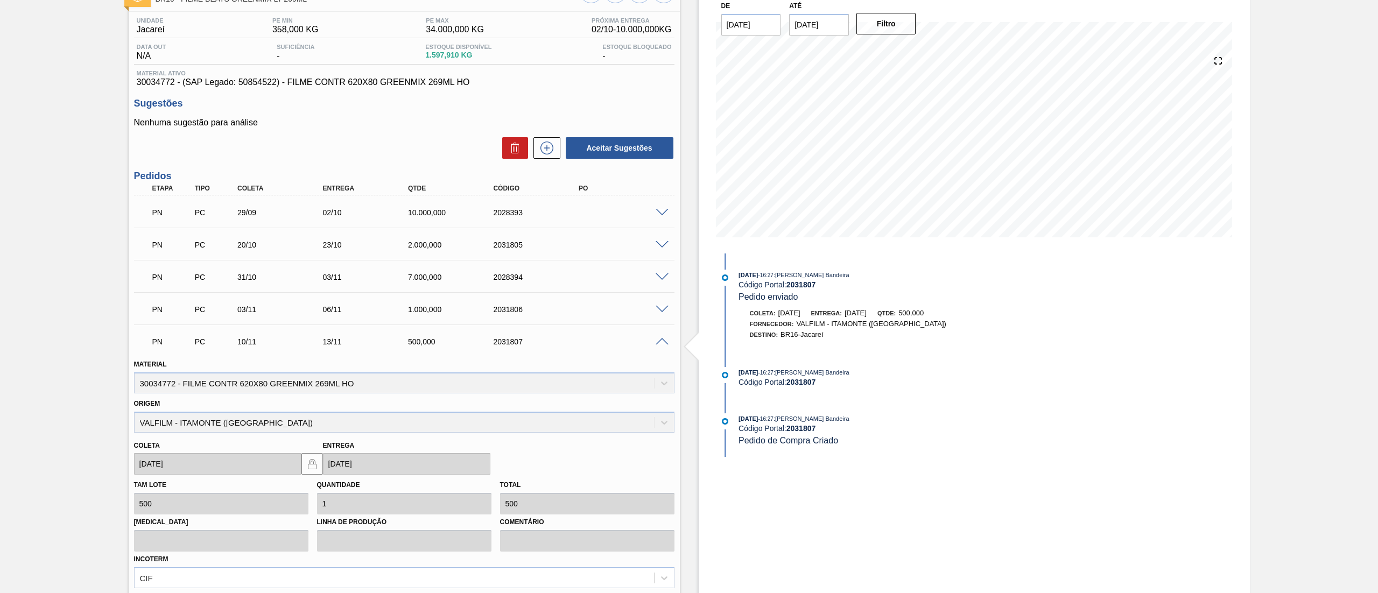
scroll to position [190, 0]
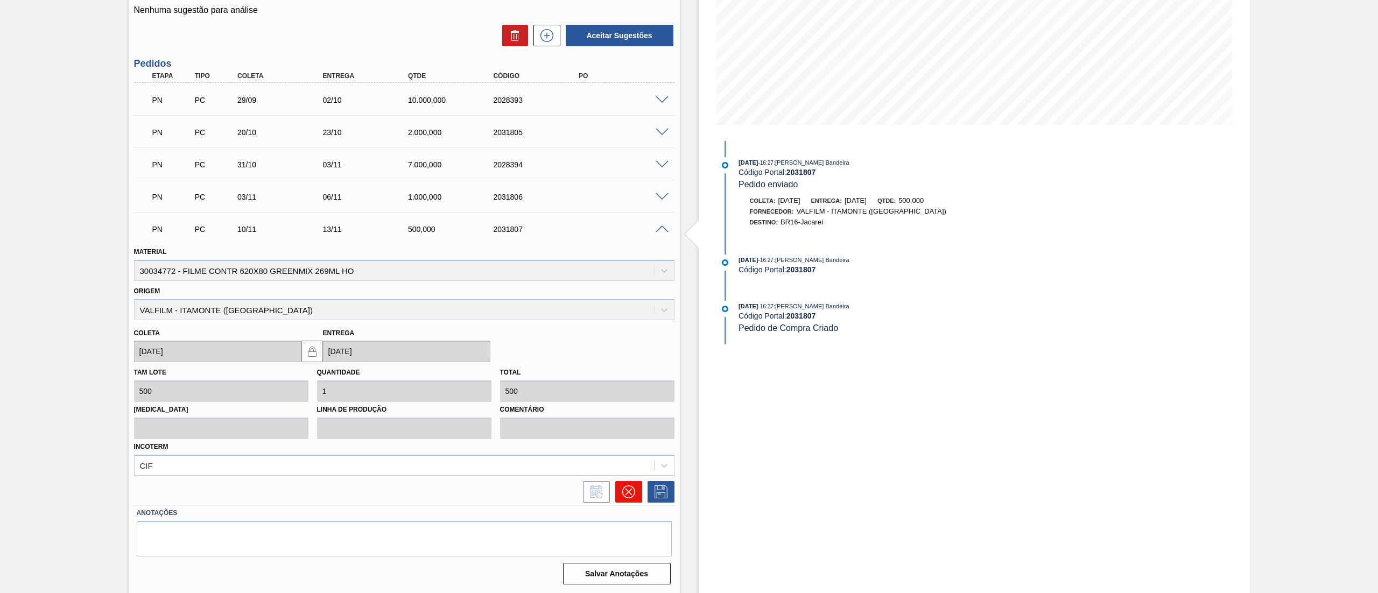
click at [622, 493] on icon at bounding box center [628, 492] width 13 height 13
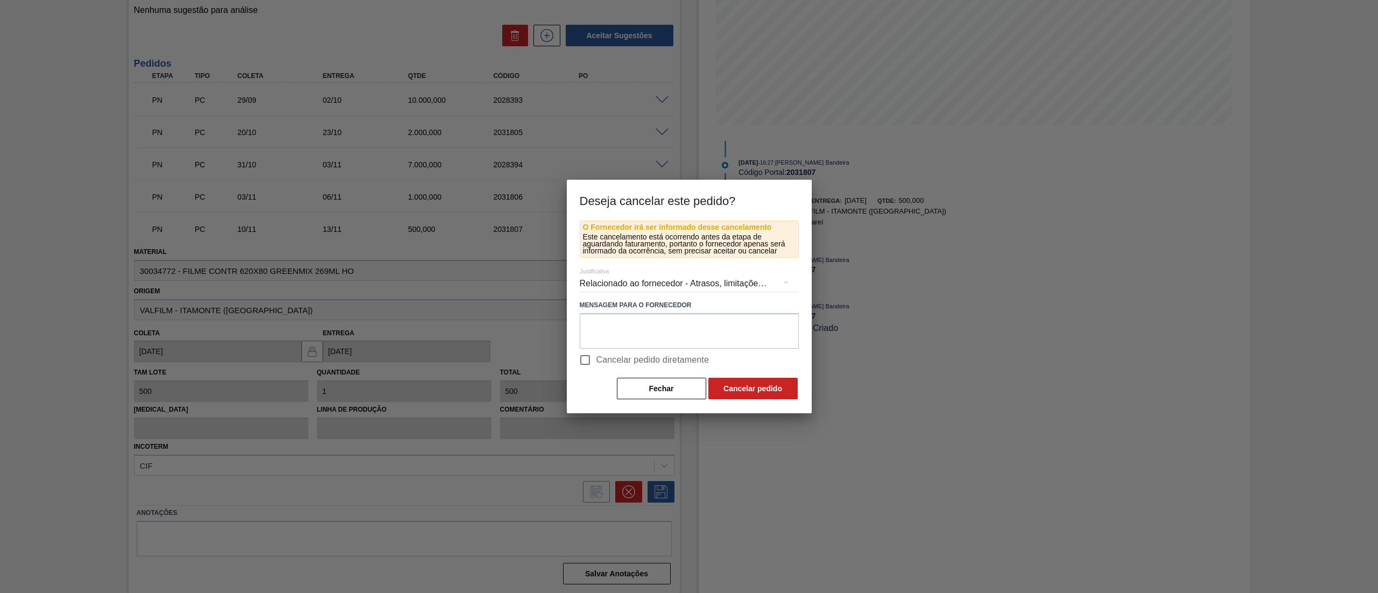
click at [659, 281] on div "Relacionado ao fornecedor - Atrasos, limitações de capacidade, etc." at bounding box center [689, 284] width 219 height 30
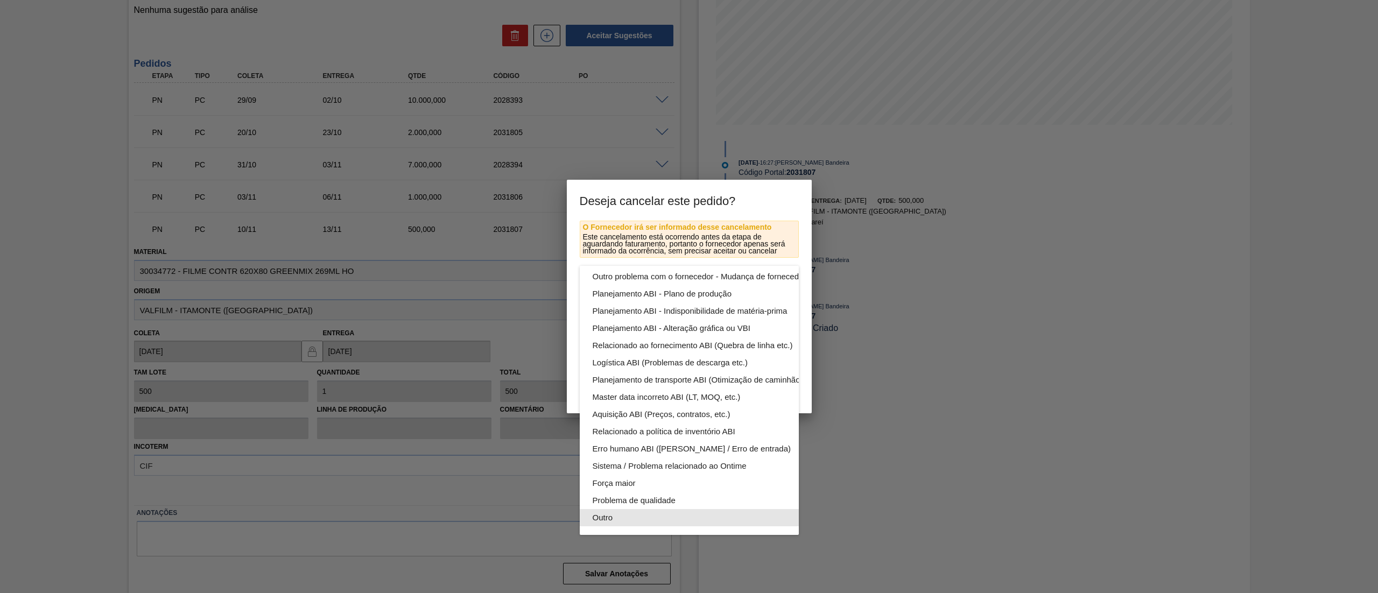
click at [649, 509] on div "Outro" at bounding box center [715, 517] width 244 height 17
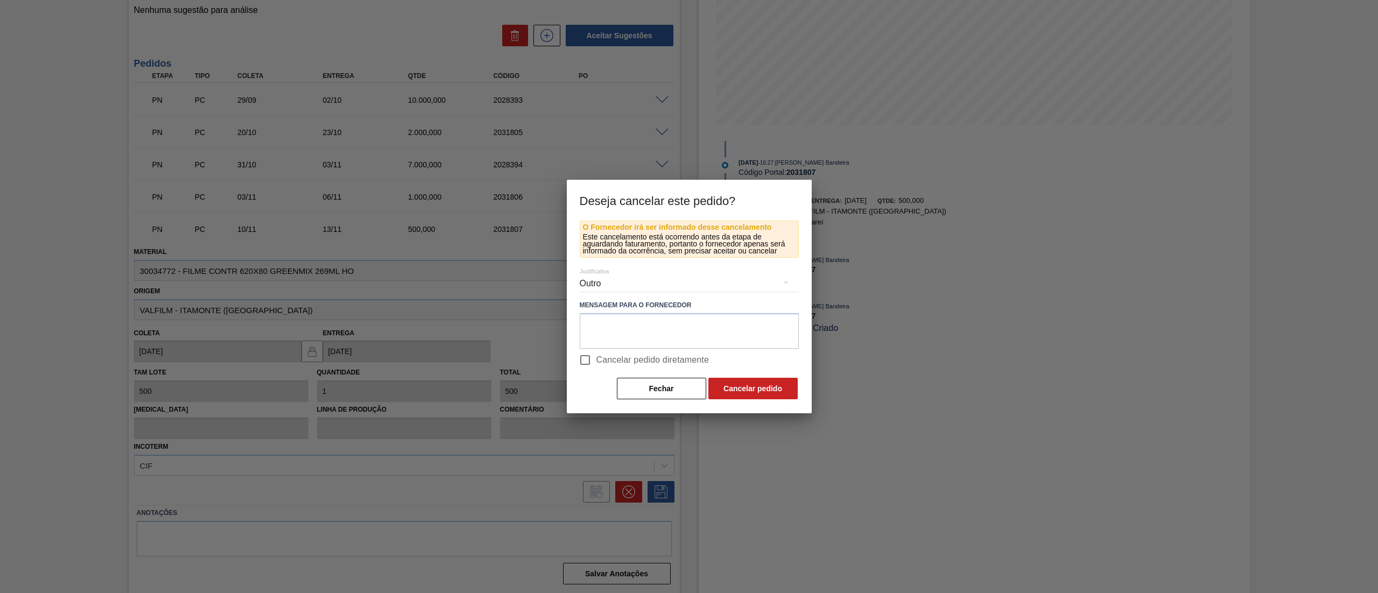
scroll to position [74, 0]
click at [768, 383] on button "Cancelar pedido" at bounding box center [752, 389] width 89 height 22
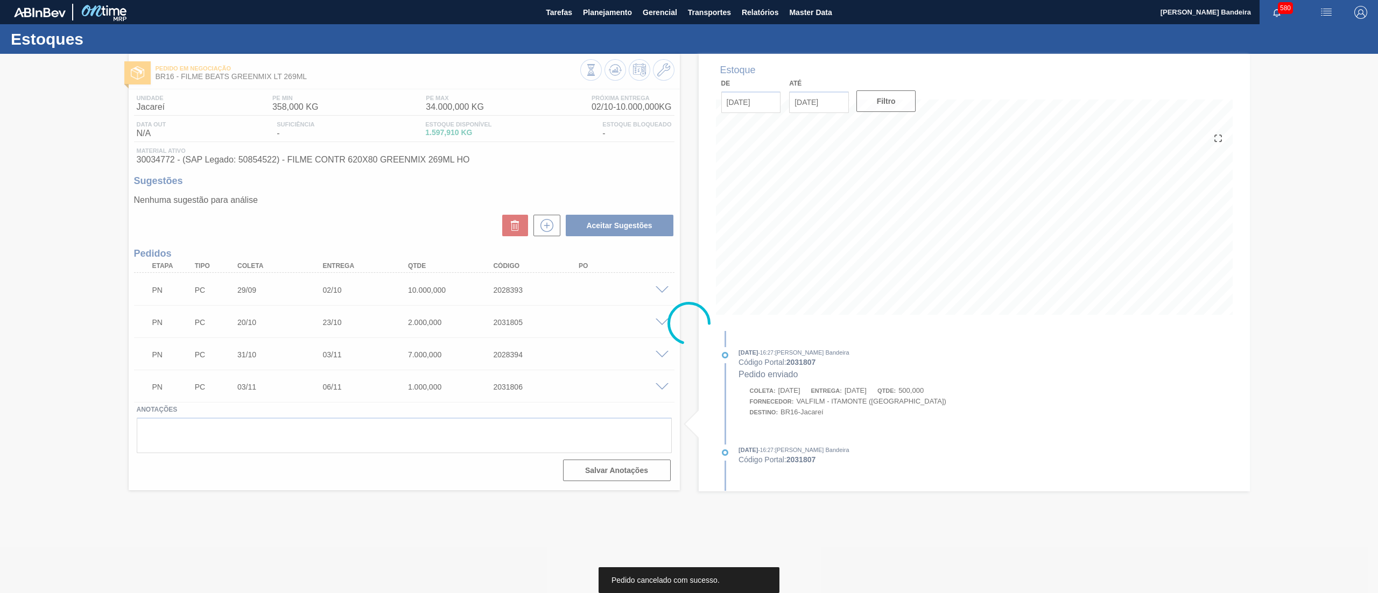
scroll to position [0, 0]
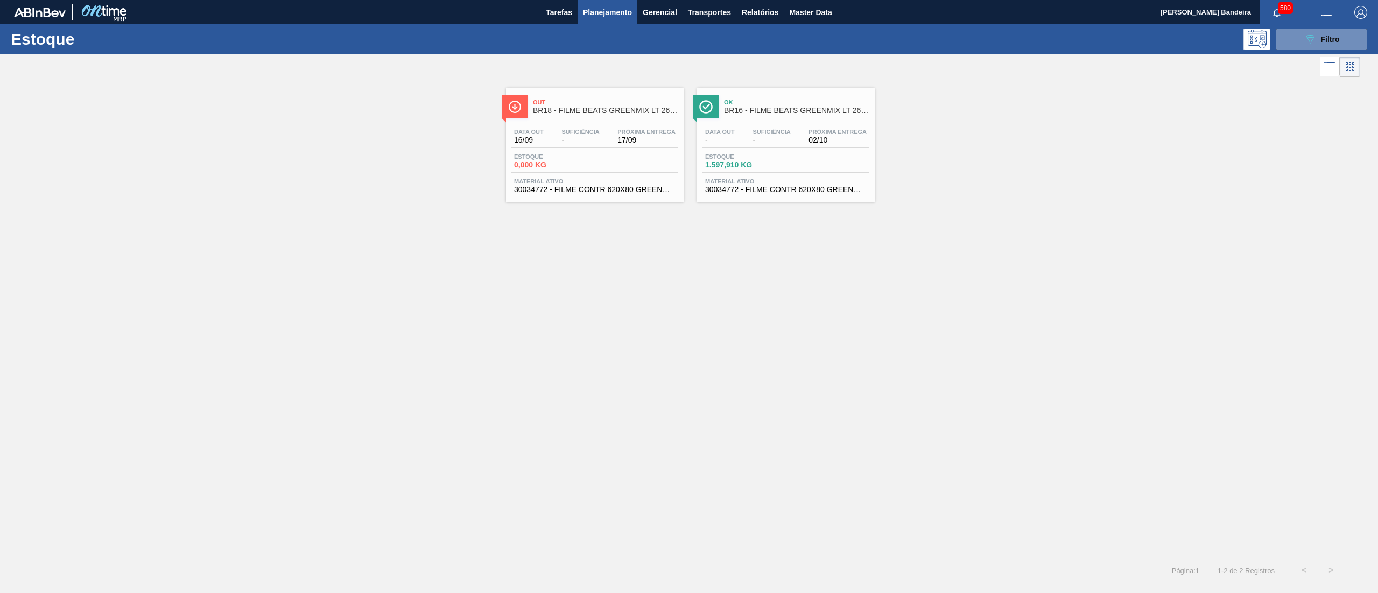
click at [625, 160] on div "Estoque 0,000 KG" at bounding box center [594, 162] width 167 height 19
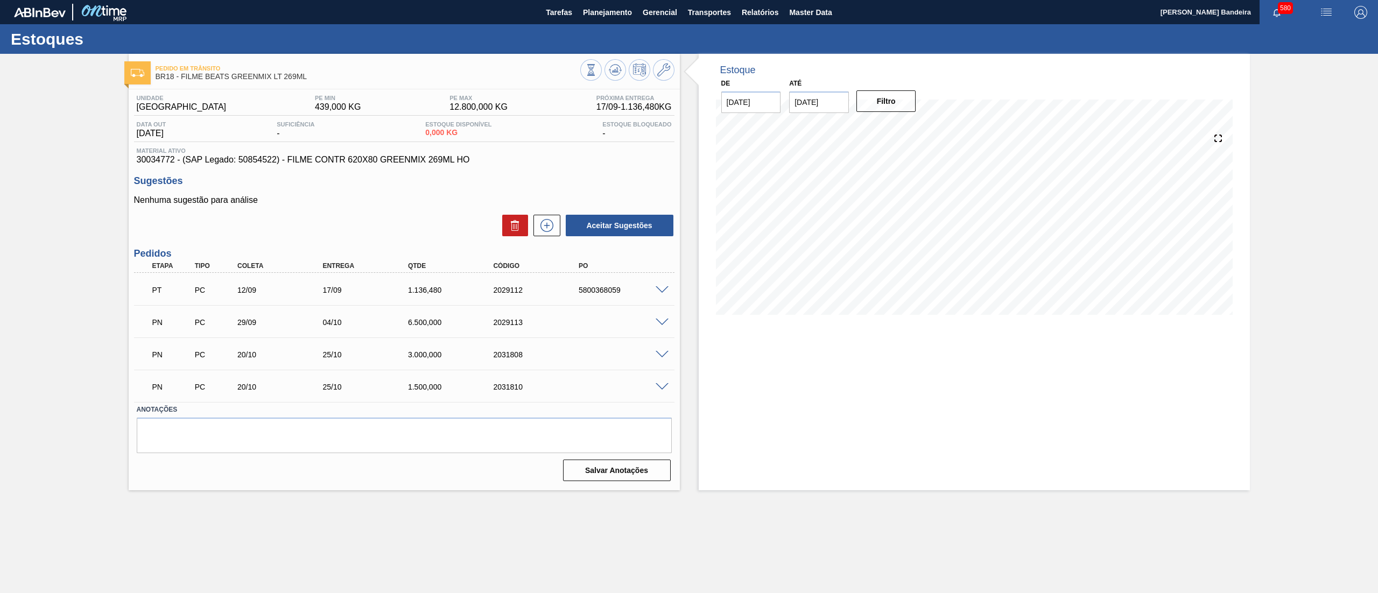
click at [660, 353] on span at bounding box center [662, 355] width 13 height 8
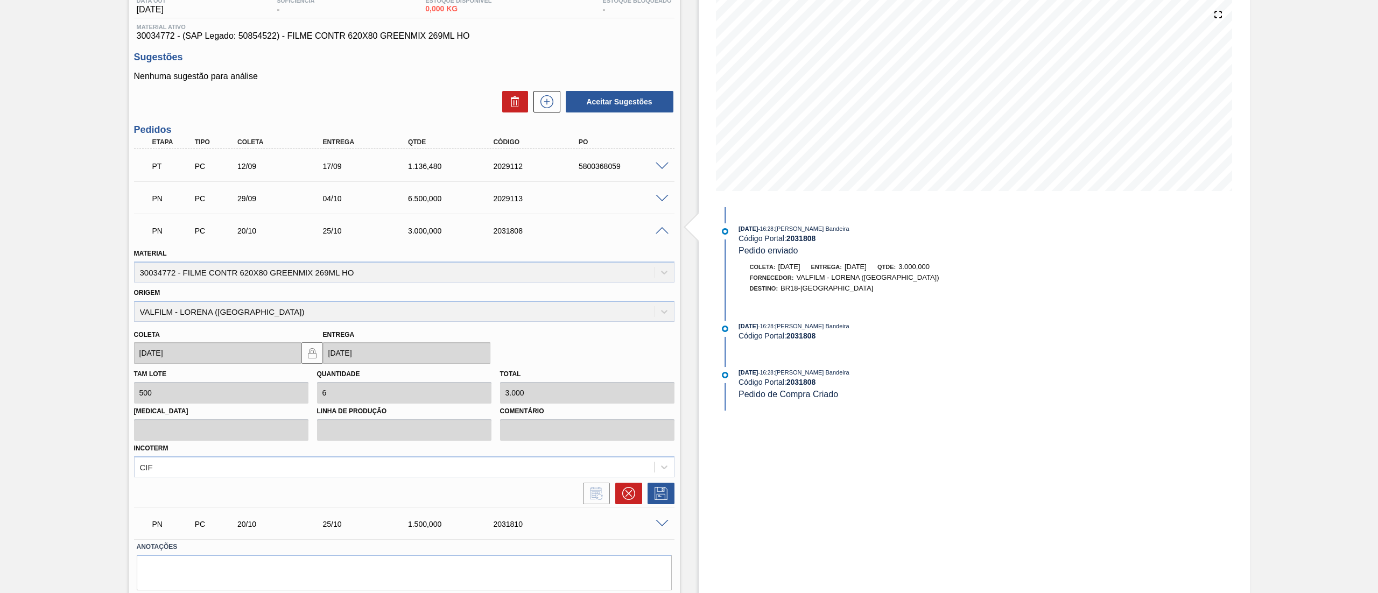
scroll to position [158, 0]
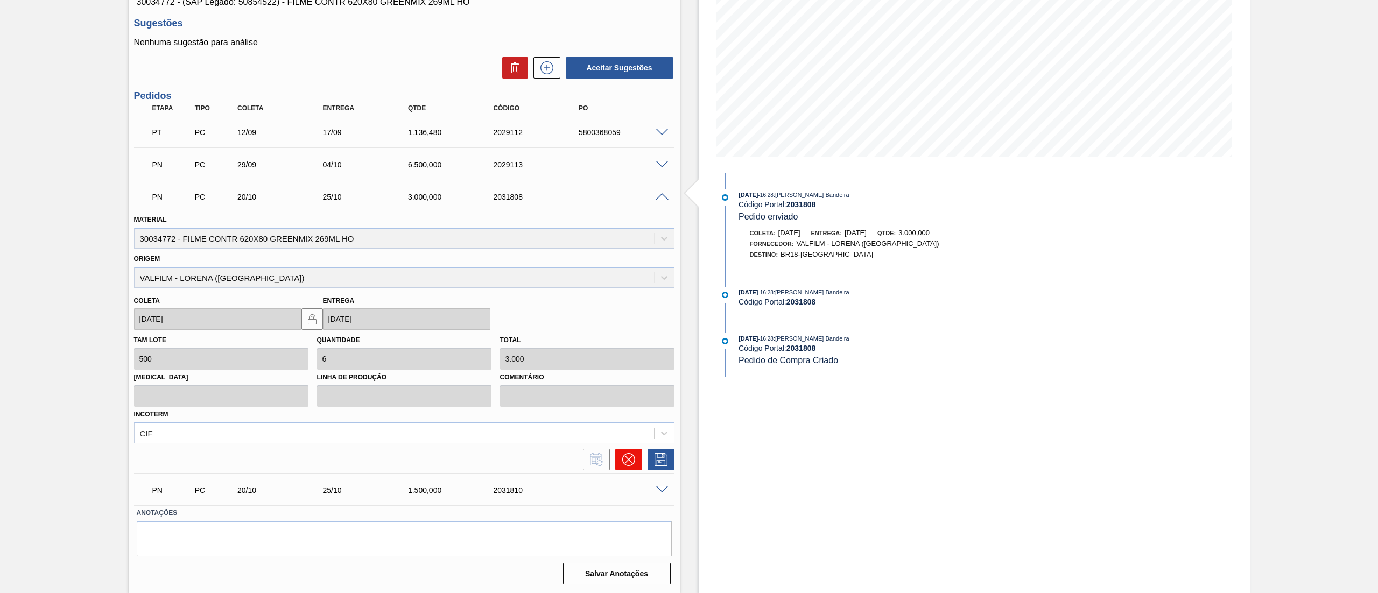
click at [629, 466] on button at bounding box center [628, 460] width 27 height 22
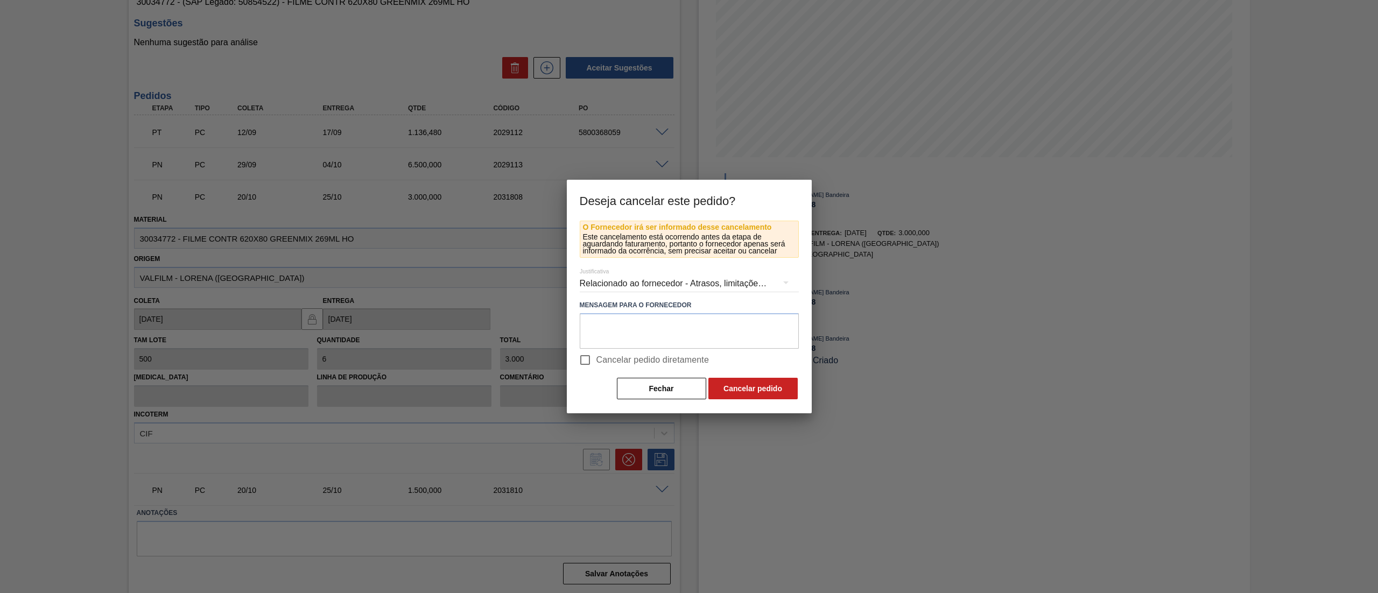
click at [659, 271] on div "Relacionado ao fornecedor - Atrasos, limitações de capacidade, etc." at bounding box center [689, 284] width 219 height 30
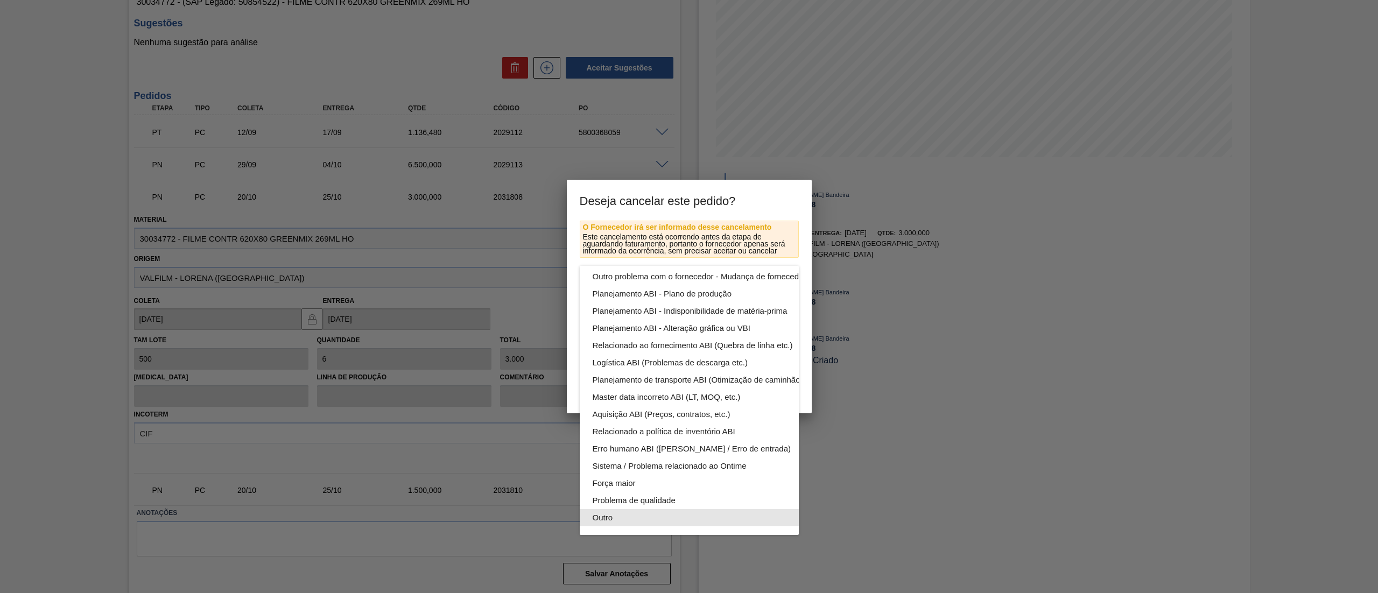
click at [649, 509] on div "Outro" at bounding box center [715, 517] width 244 height 17
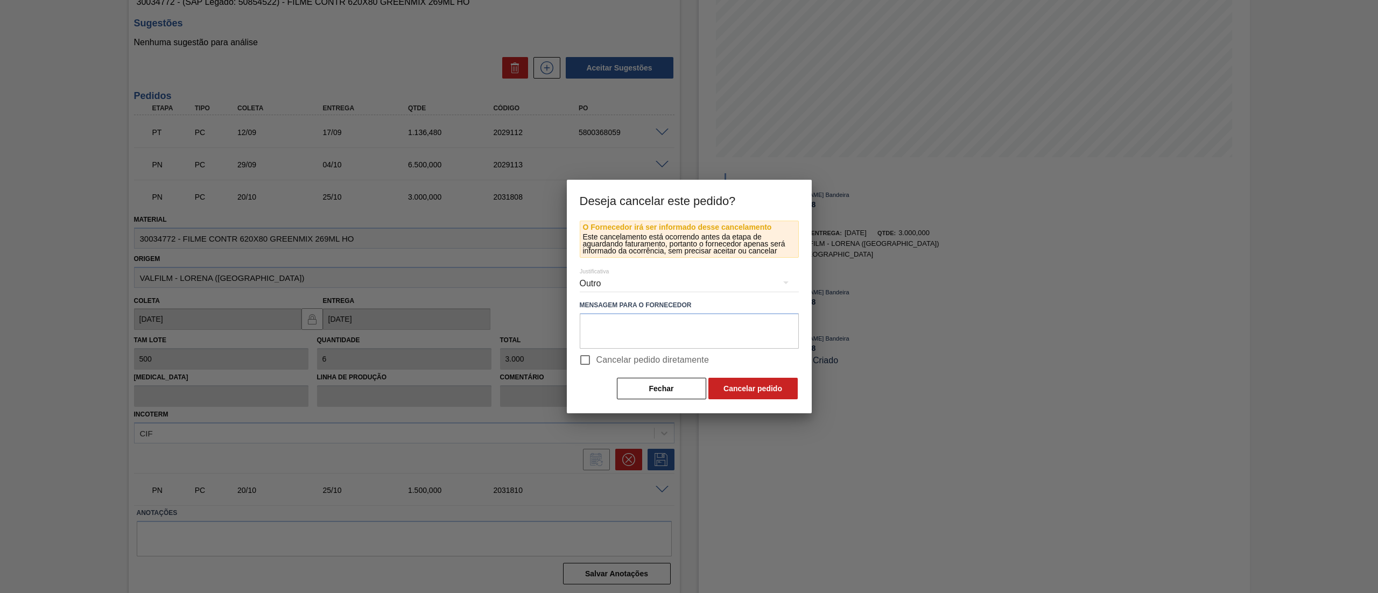
scroll to position [74, 0]
click at [775, 385] on button "Cancelar pedido" at bounding box center [752, 389] width 89 height 22
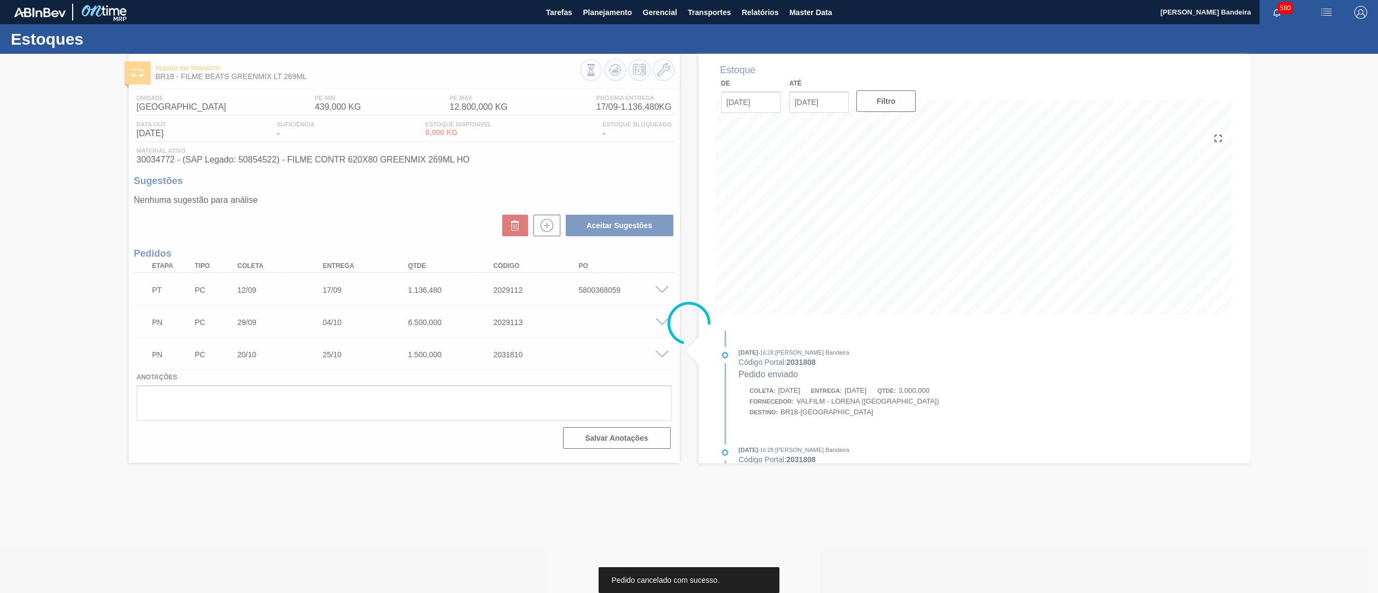
scroll to position [0, 0]
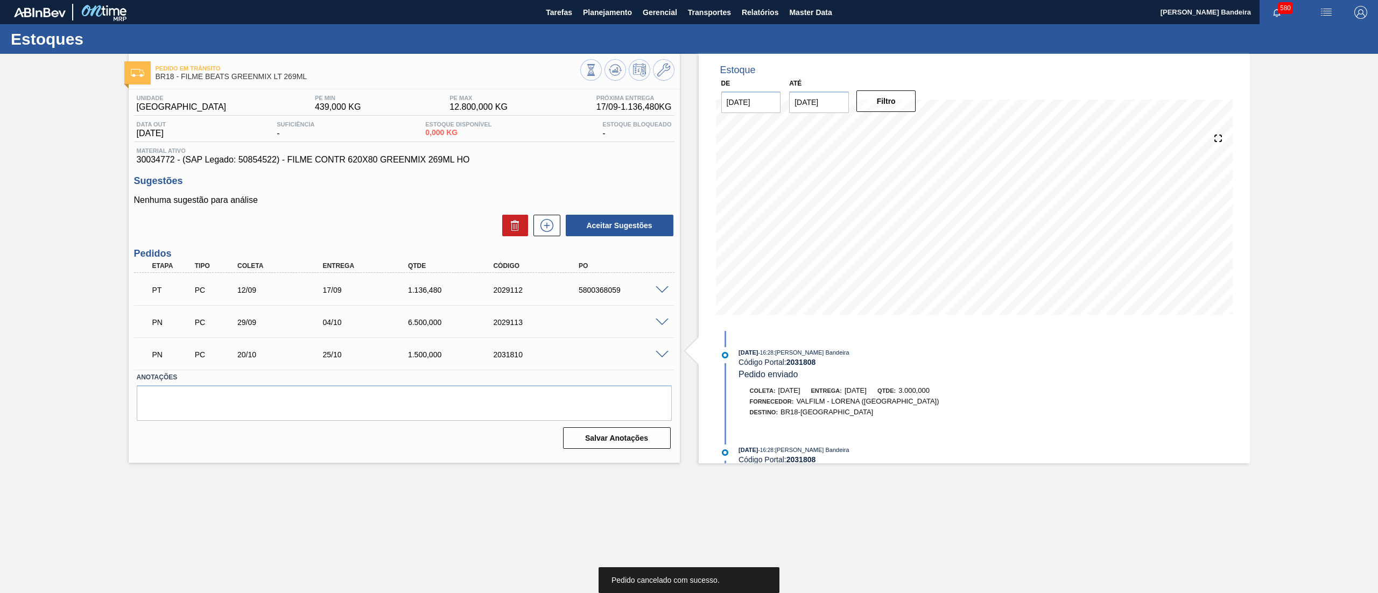
click at [666, 353] on span at bounding box center [662, 355] width 13 height 8
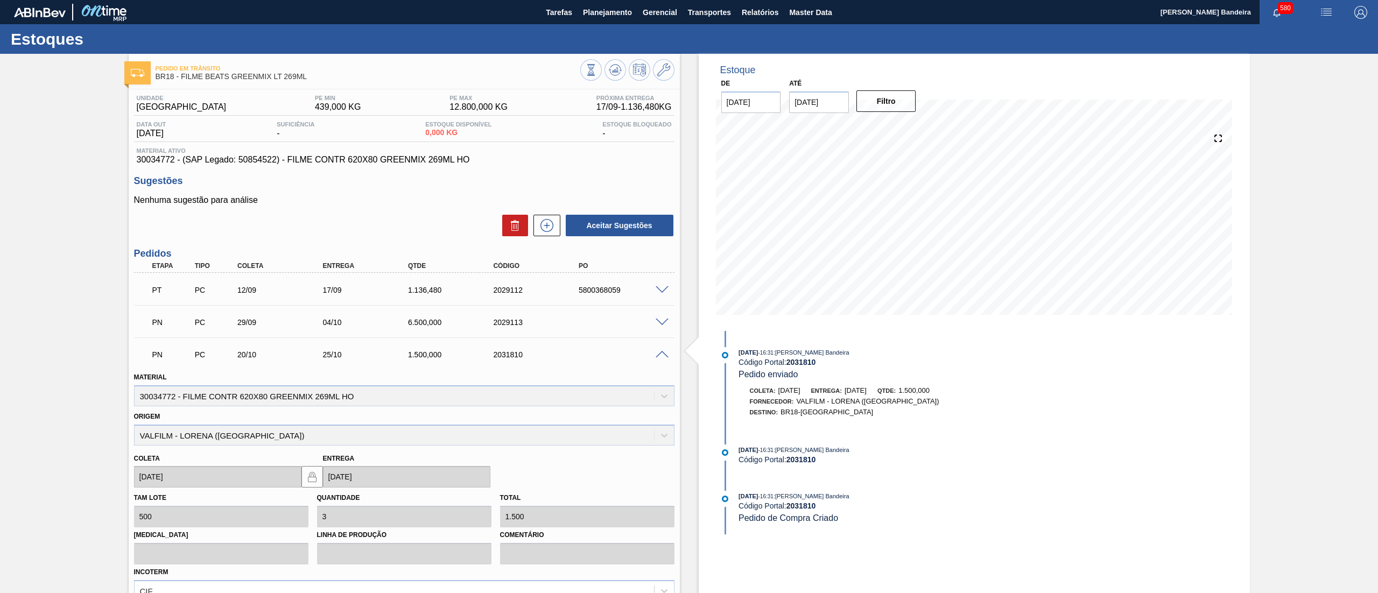
scroll to position [125, 0]
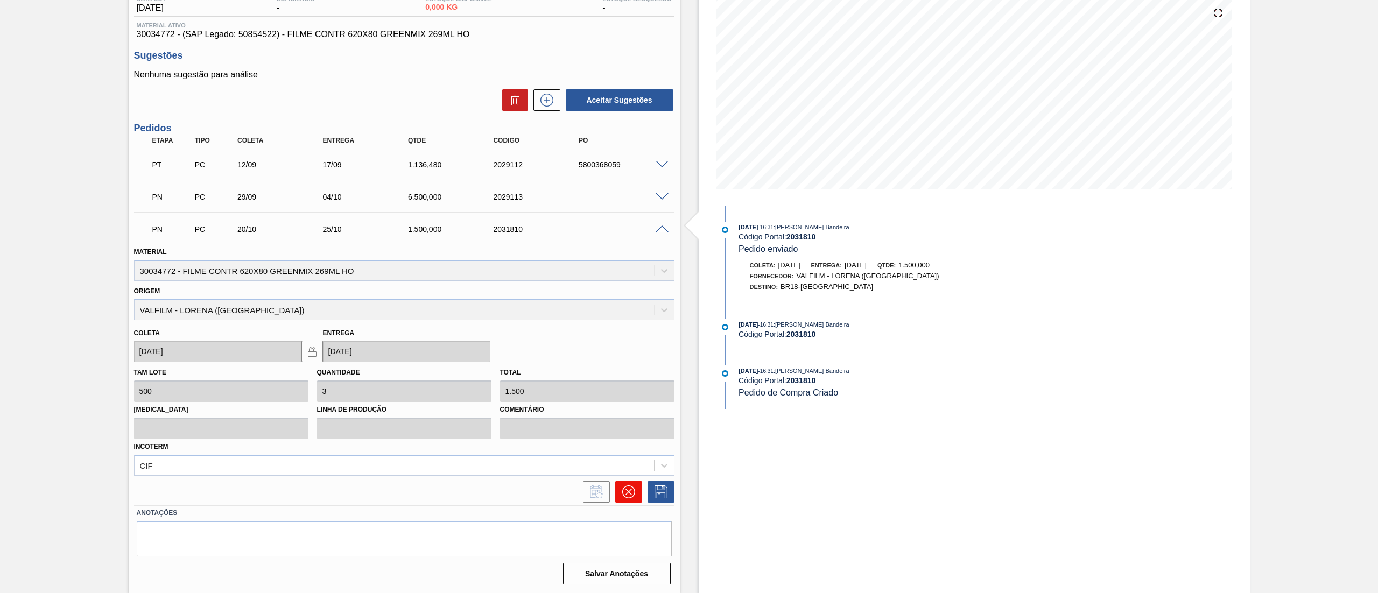
click at [631, 496] on icon at bounding box center [628, 492] width 13 height 13
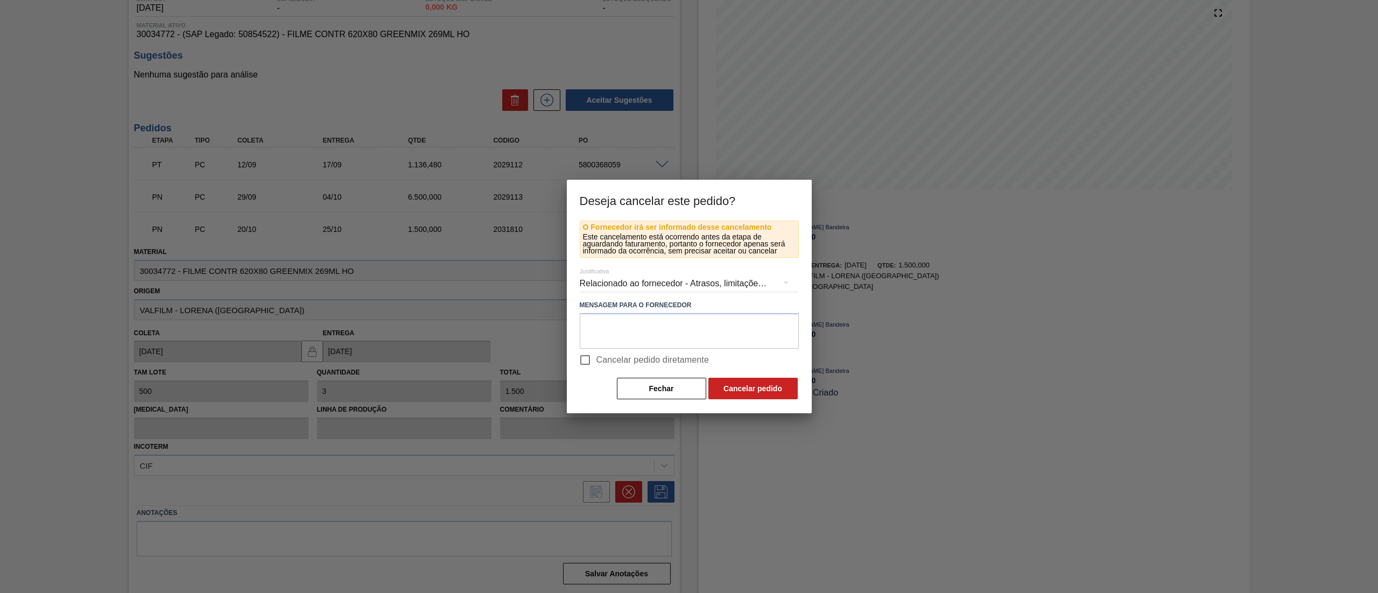
click at [626, 280] on div "Relacionado ao fornecedor - Atrasos, limitações de capacidade, etc." at bounding box center [689, 284] width 219 height 30
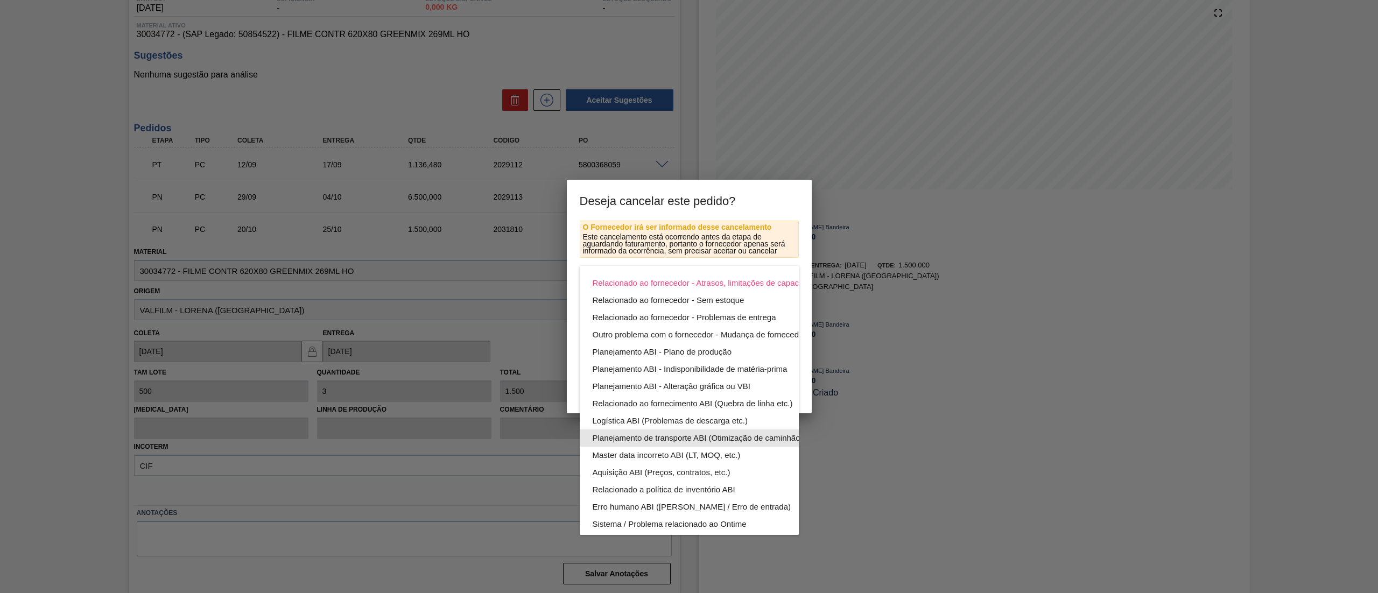
scroll to position [74, 0]
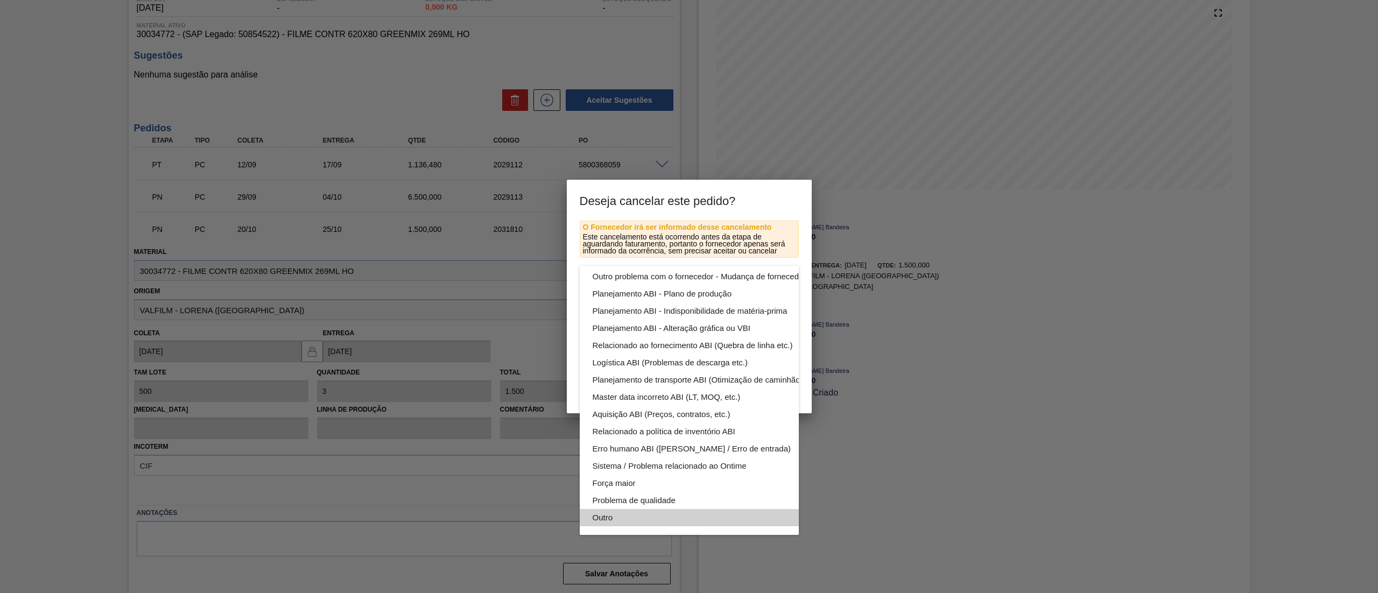
click at [647, 509] on div "Outro" at bounding box center [715, 517] width 244 height 17
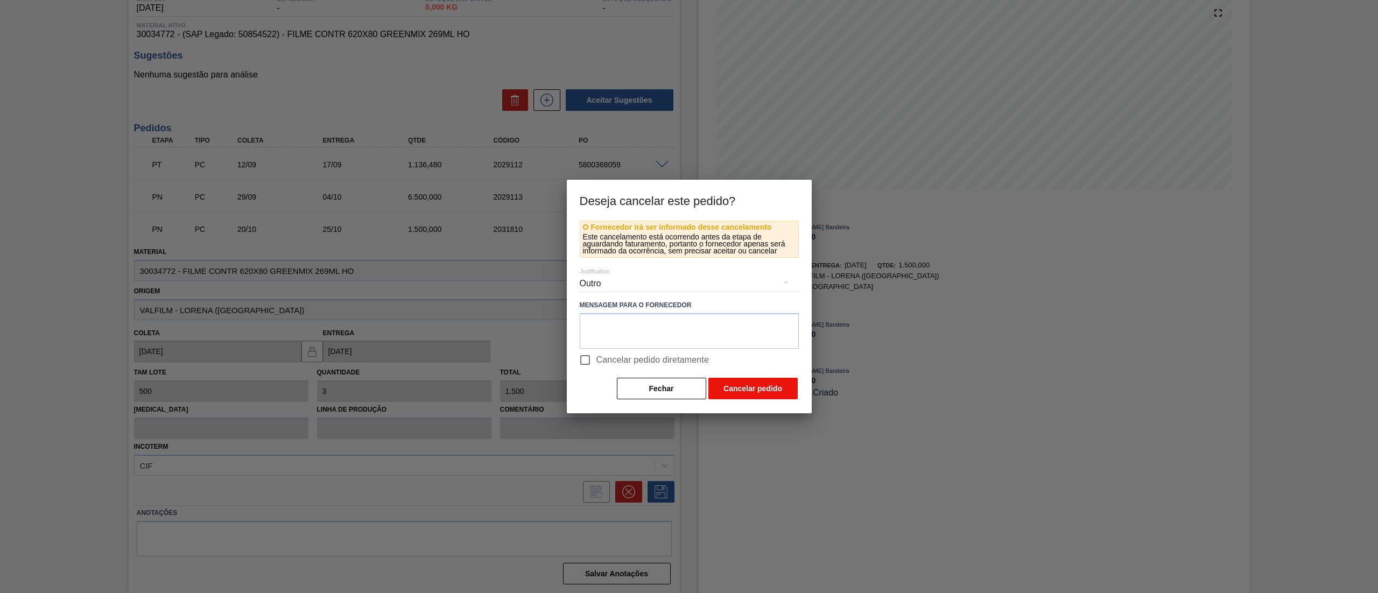
click at [730, 387] on button "Cancelar pedido" at bounding box center [752, 389] width 89 height 22
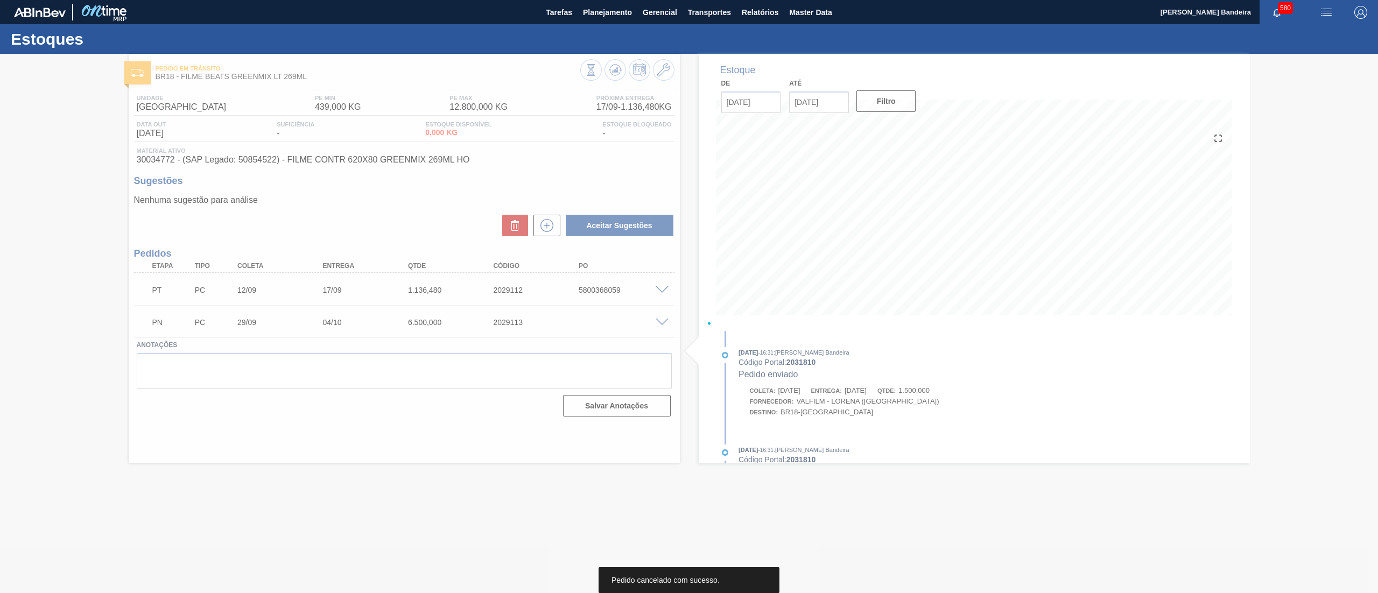
scroll to position [0, 0]
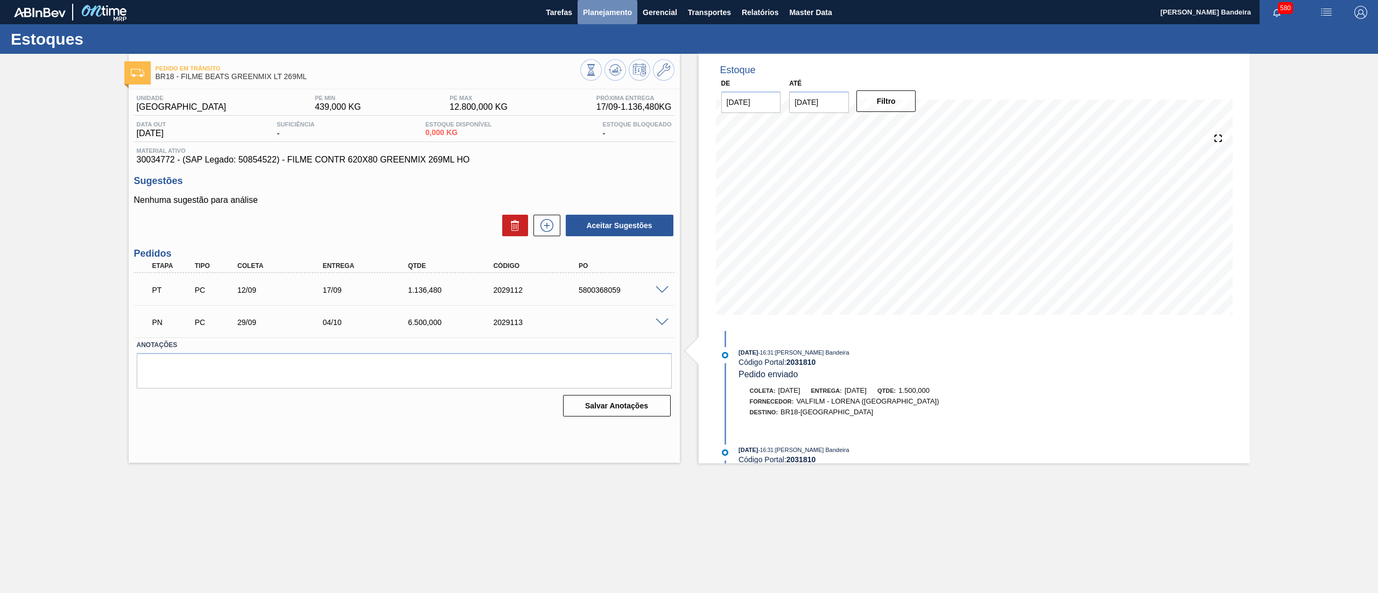
click at [591, 12] on span "Planejamento" at bounding box center [607, 12] width 49 height 13
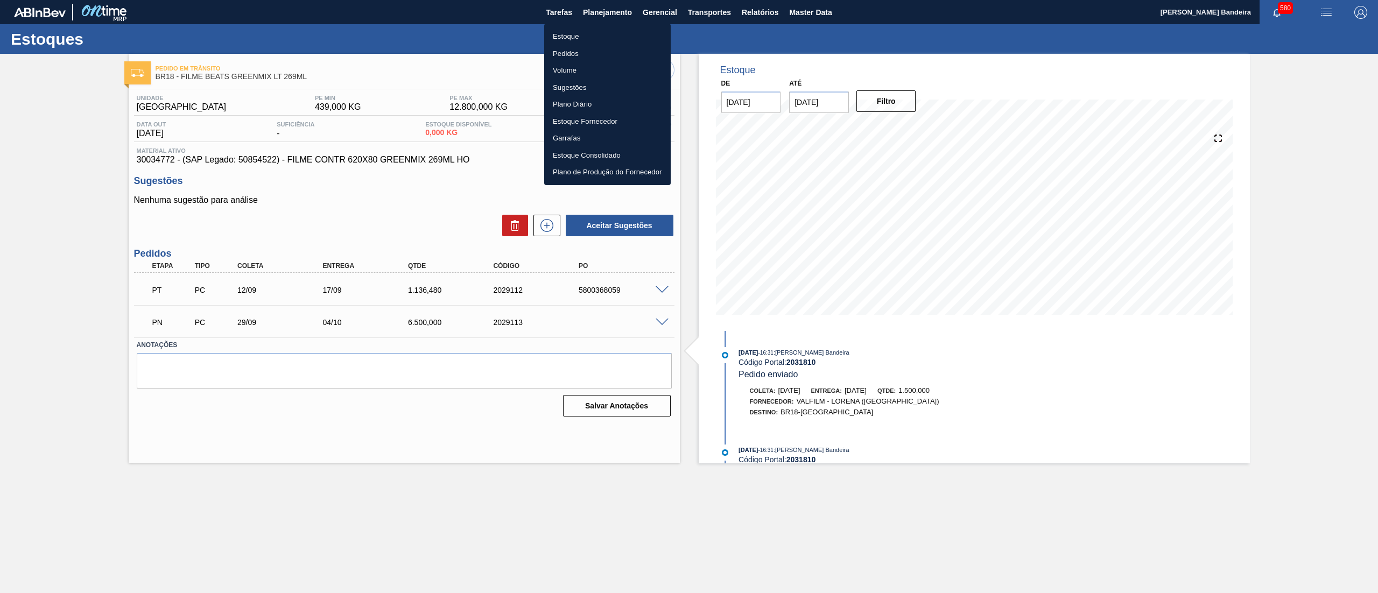
click at [586, 36] on li "Estoque" at bounding box center [607, 36] width 127 height 17
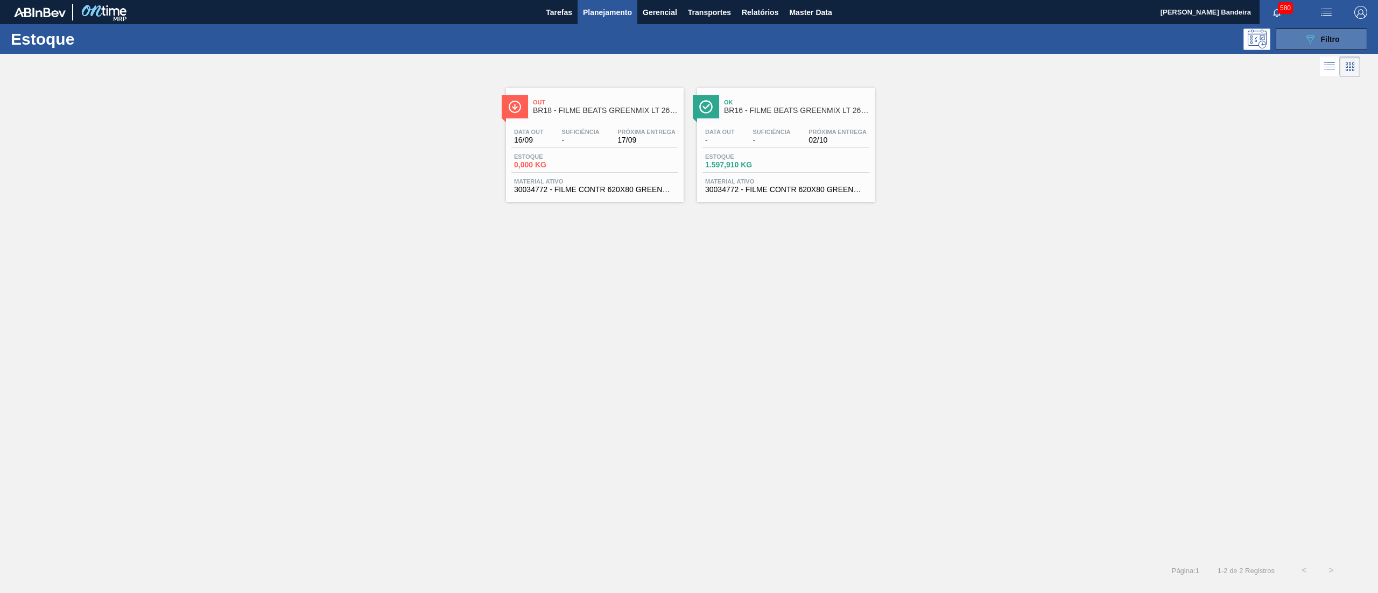
click at [1308, 33] on icon "089F7B8B-B2A5-4AFE-B5C0-19BA573D28AC" at bounding box center [1310, 39] width 13 height 13
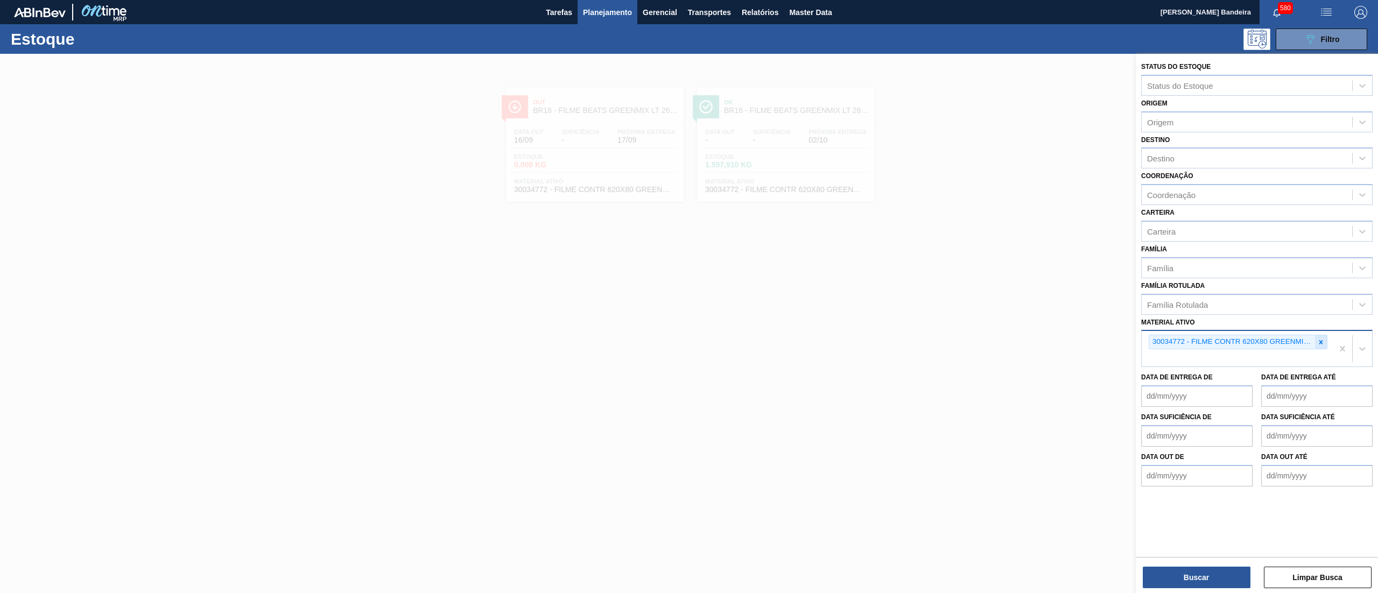
click at [1319, 339] on icon at bounding box center [1321, 343] width 8 height 8
paste ativo "30036580"
type ativo "30036580"
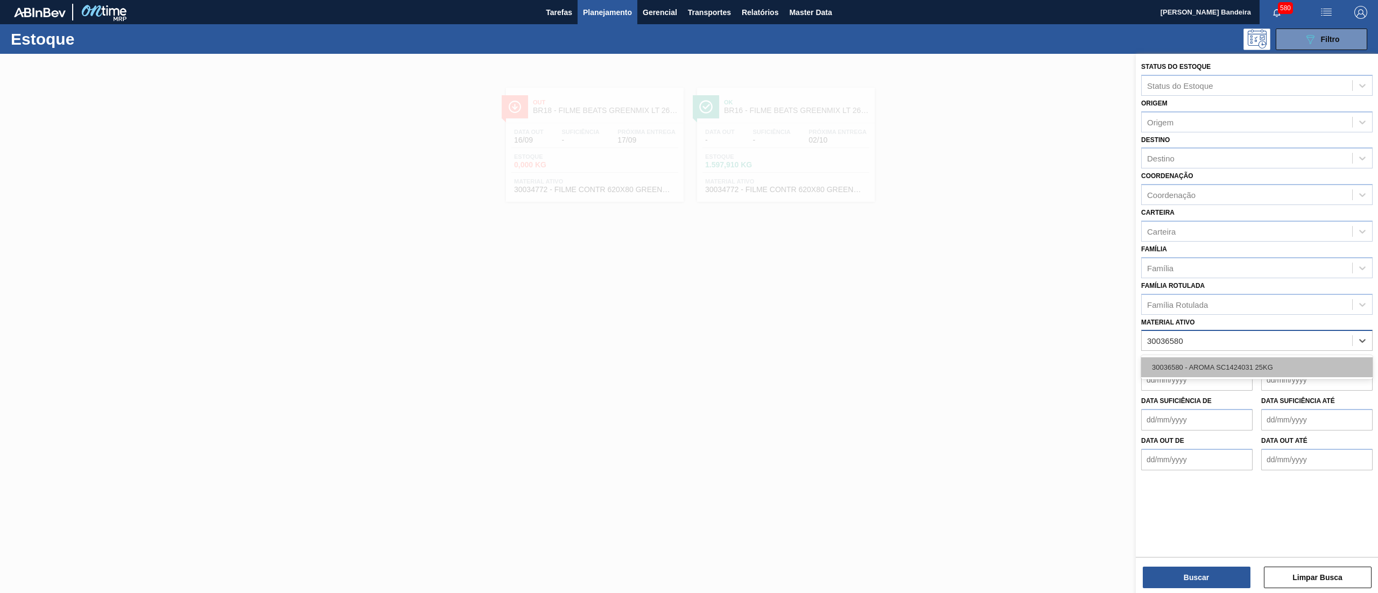
click at [1301, 363] on div "30036580 - AROMA SC1424031 25KG" at bounding box center [1256, 367] width 231 height 20
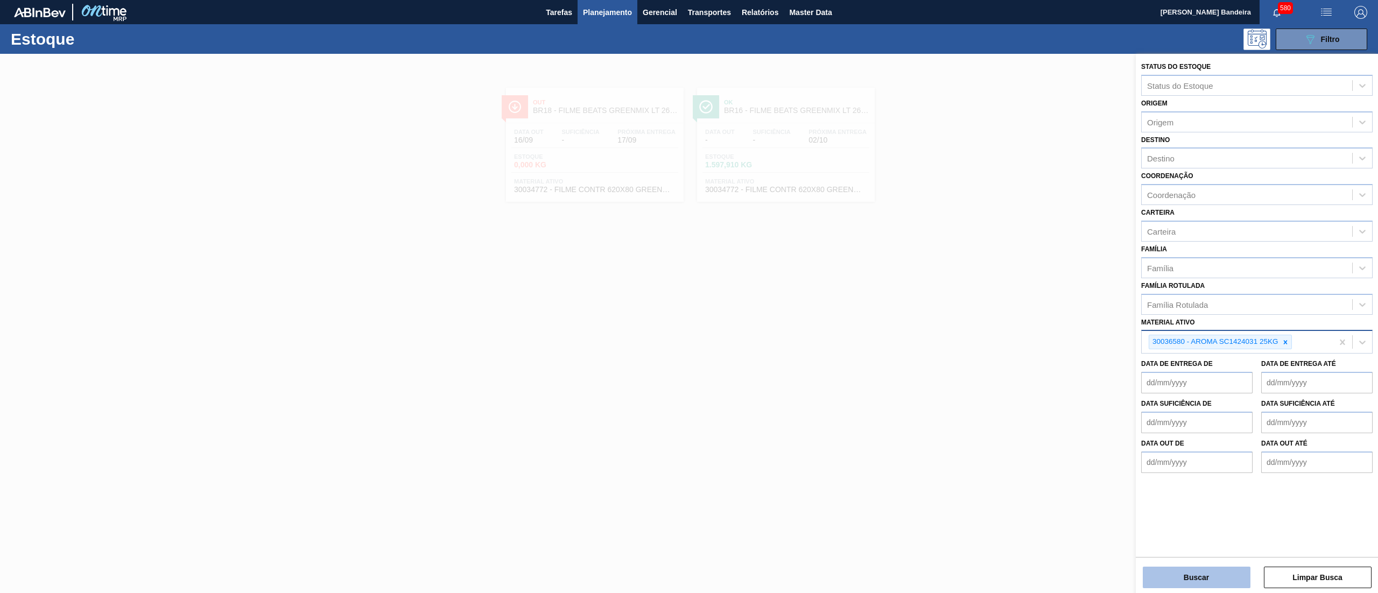
click at [1196, 572] on button "Buscar" at bounding box center [1197, 578] width 108 height 22
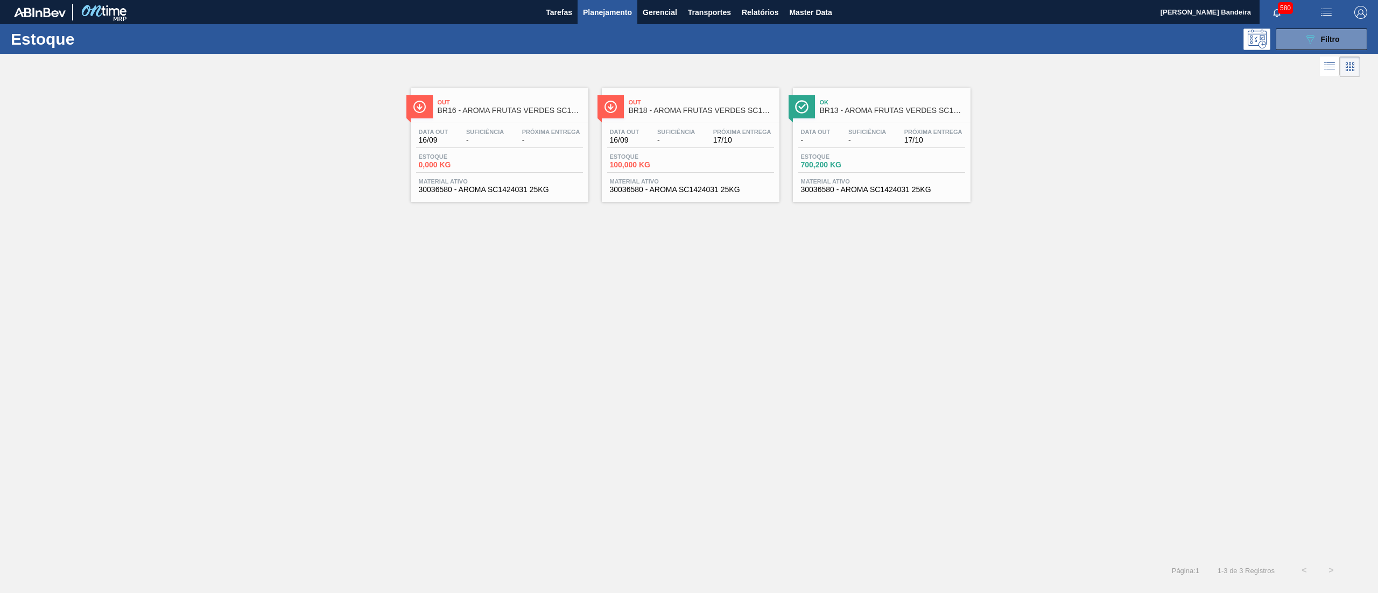
click at [832, 194] on span "30036580 - AROMA SC1424031 25KG" at bounding box center [882, 190] width 162 height 8
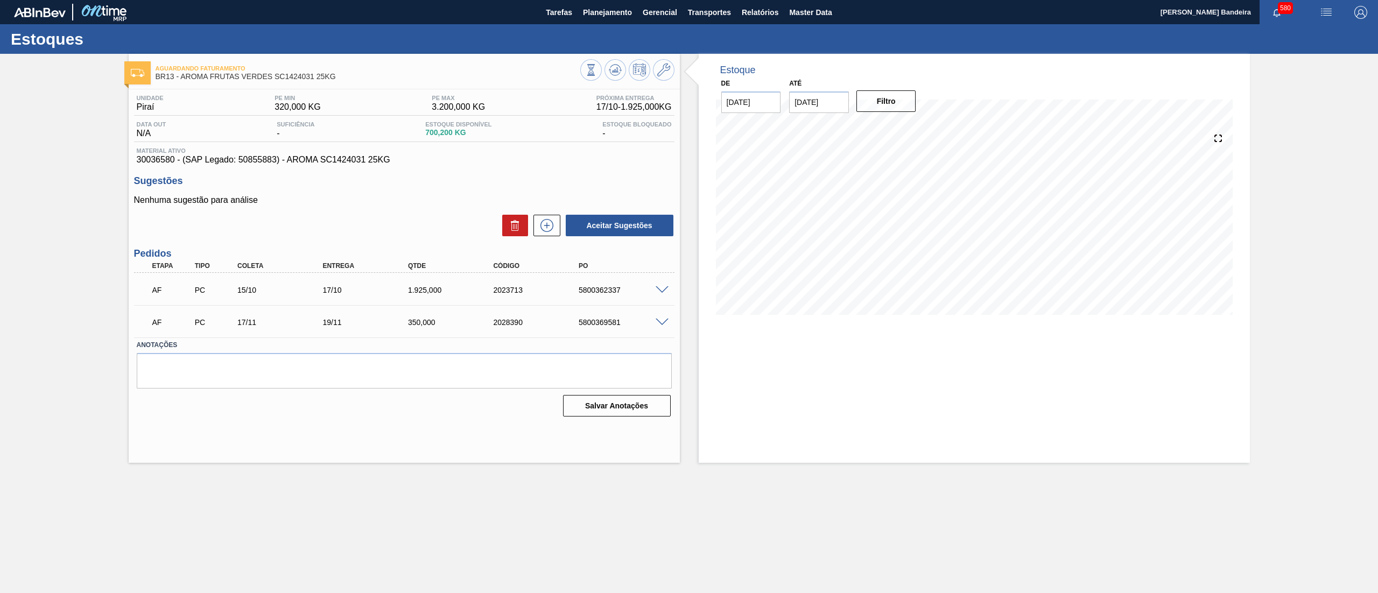
click at [662, 322] on span at bounding box center [662, 323] width 13 height 8
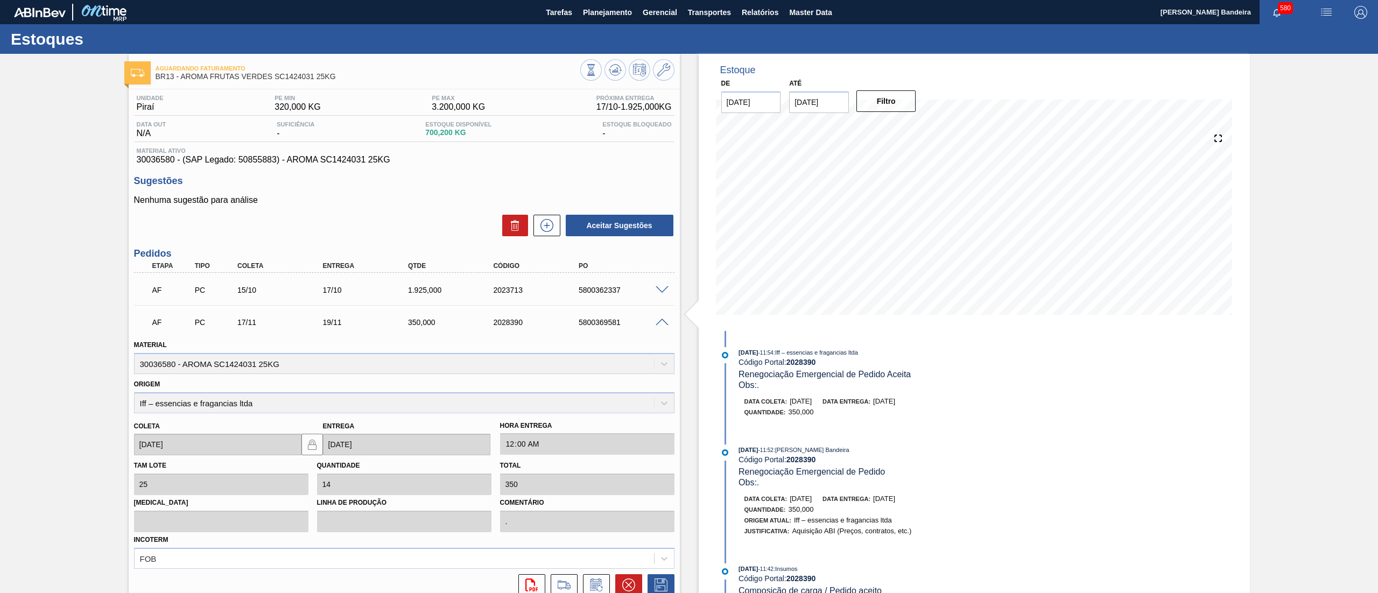
click at [658, 320] on span at bounding box center [662, 323] width 13 height 8
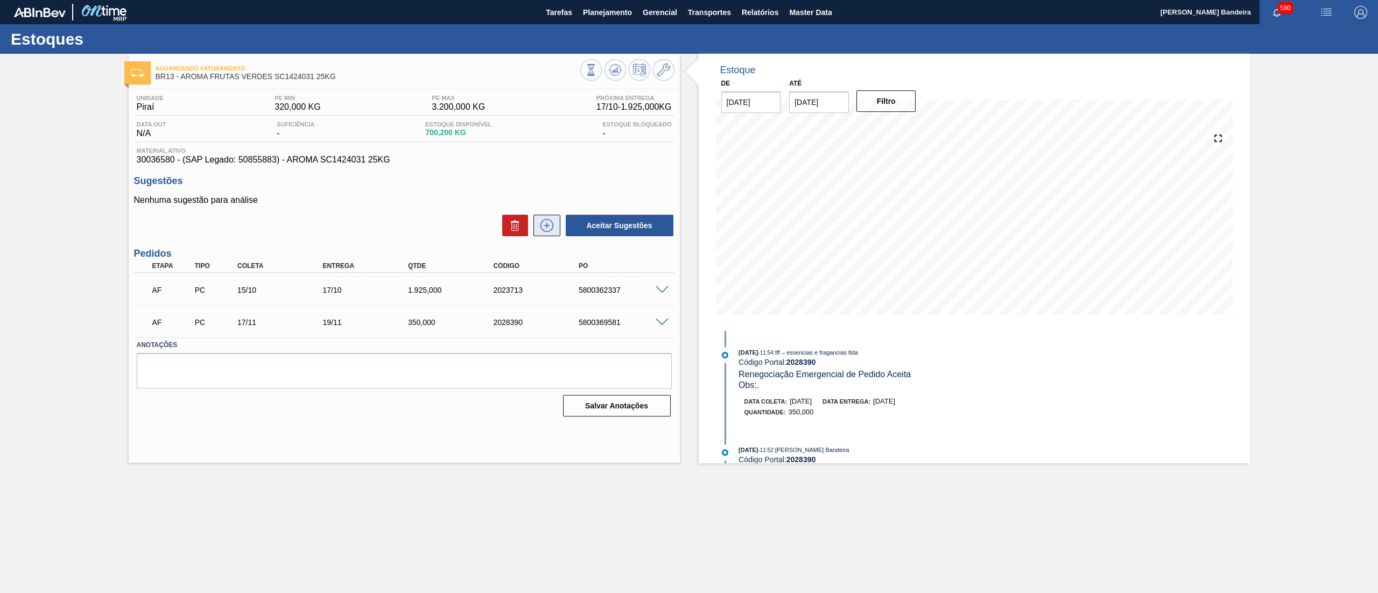
click at [546, 228] on icon at bounding box center [546, 225] width 17 height 13
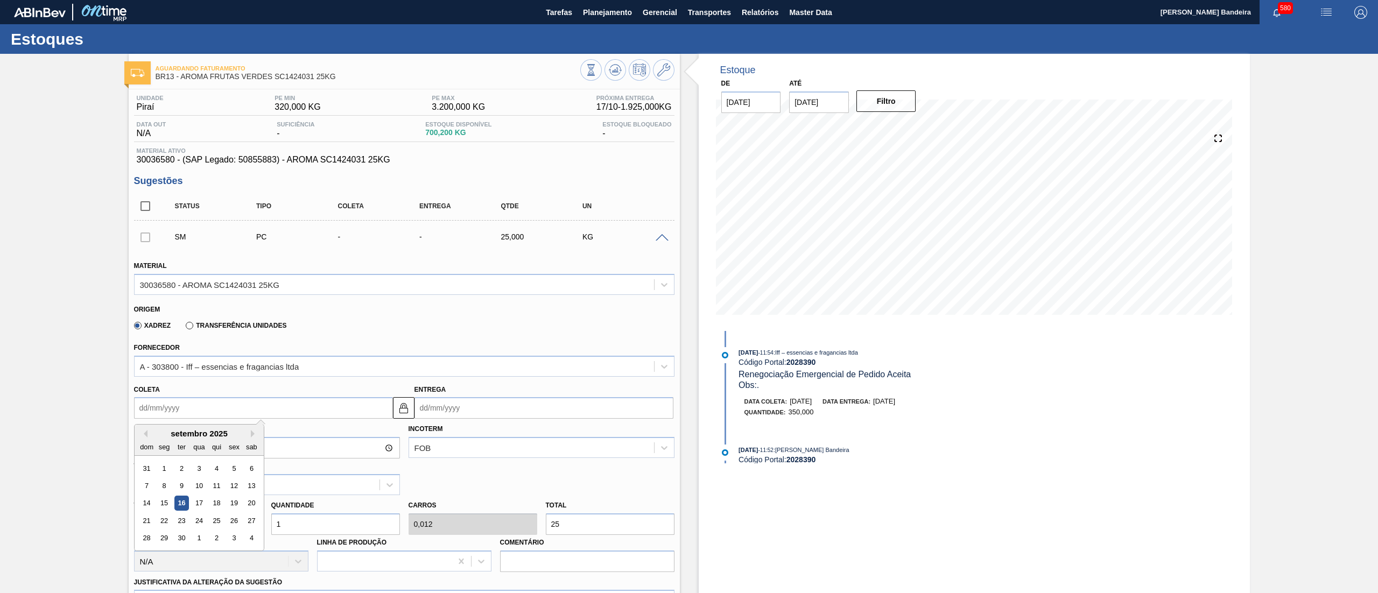
click at [270, 406] on input "Coleta" at bounding box center [263, 408] width 259 height 22
click at [255, 439] on div "dom seg ter qua qui sex sab" at bounding box center [199, 446] width 129 height 17
click at [252, 434] on button "Next Month" at bounding box center [255, 434] width 8 height 8
click at [160, 521] on div "17" at bounding box center [164, 521] width 15 height 15
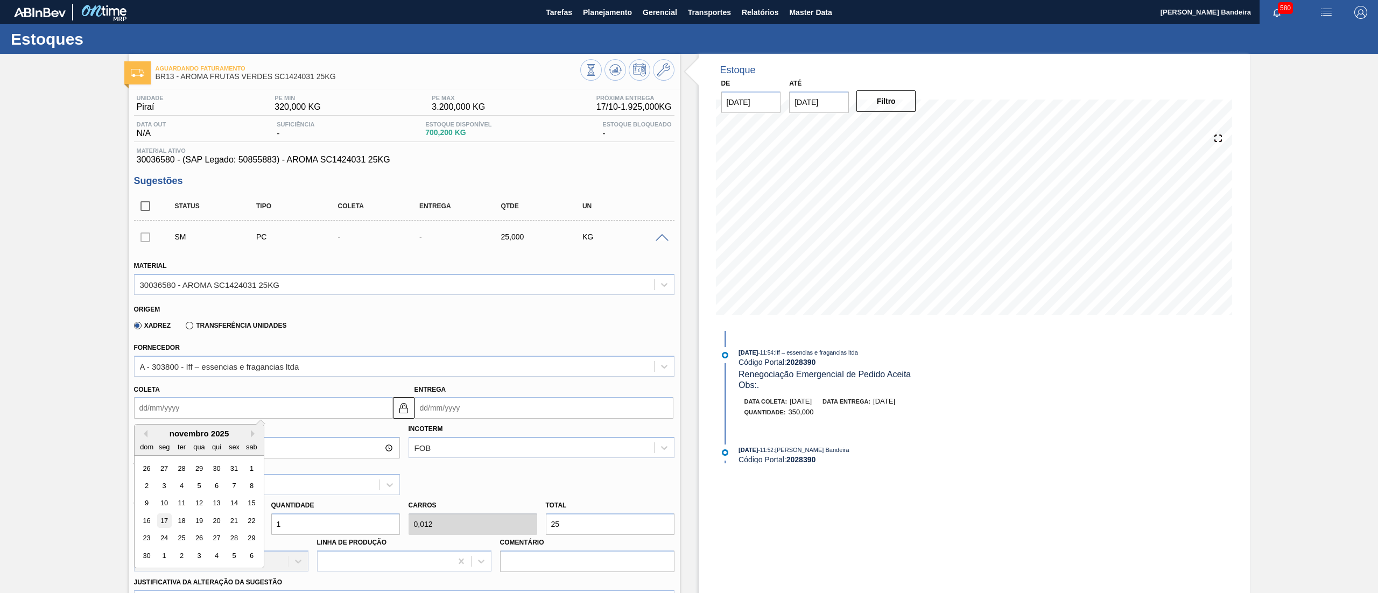
type input "17/11/2025"
type input "19/11/2025"
click at [247, 523] on div "Tam lote 25,000 Quantidade 1 Carros 0,012 Total 25 Doca N/A Linha de Produção C…" at bounding box center [404, 533] width 549 height 77
type input "4"
type input "0,05"
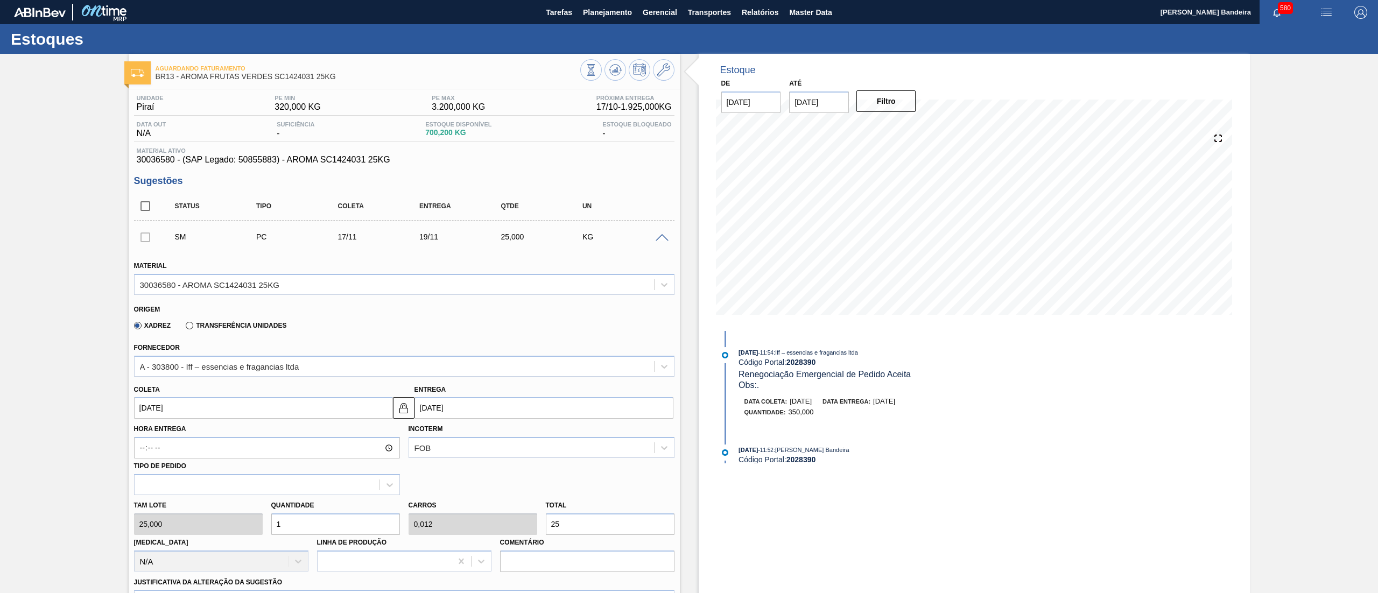
type input "100"
click at [239, 521] on div "Tam lote 25,000 Quantidade 4 Carros 0,05 Total 100 Doca N/A Linha de Produção C…" at bounding box center [404, 533] width 549 height 77
type input "9"
type input "0,113"
type input "225"
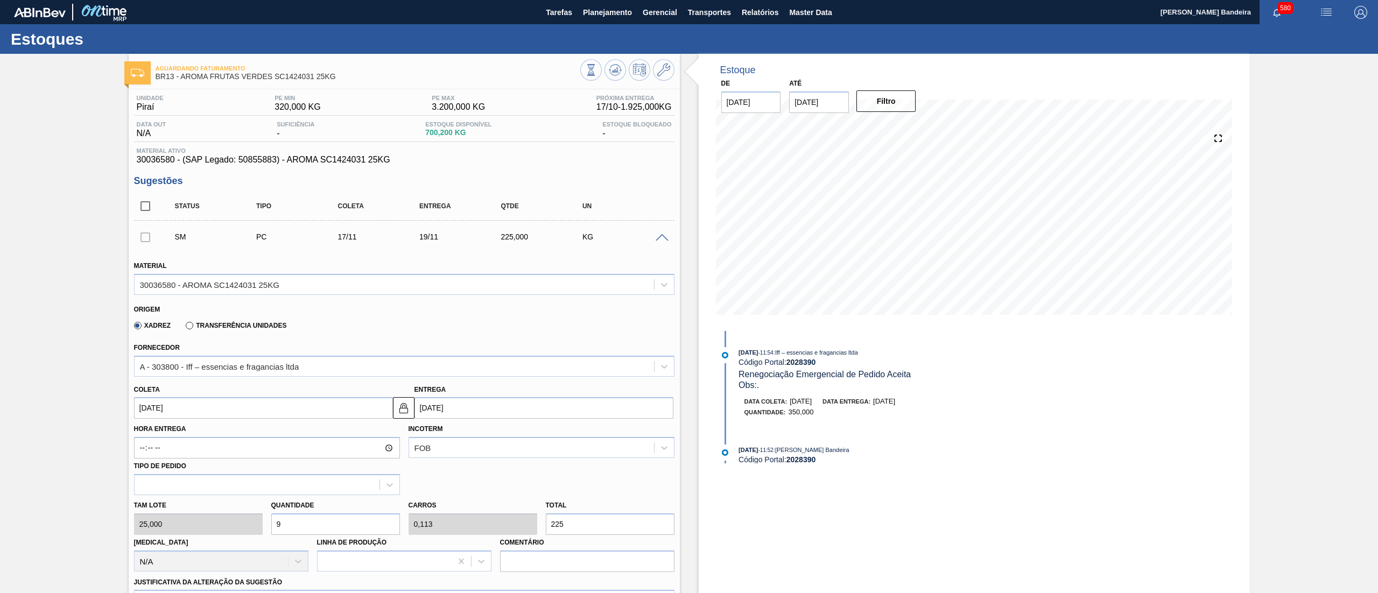
scroll to position [318, 0]
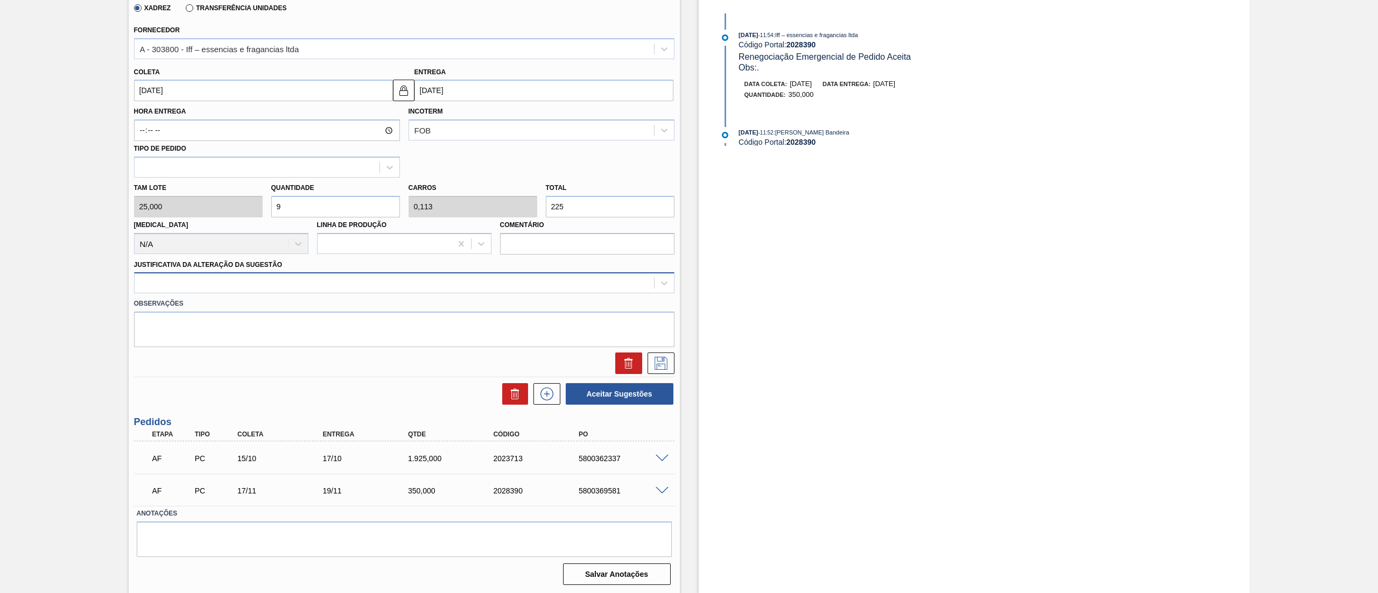
type input "9"
click at [214, 279] on div at bounding box center [395, 284] width 520 height 16
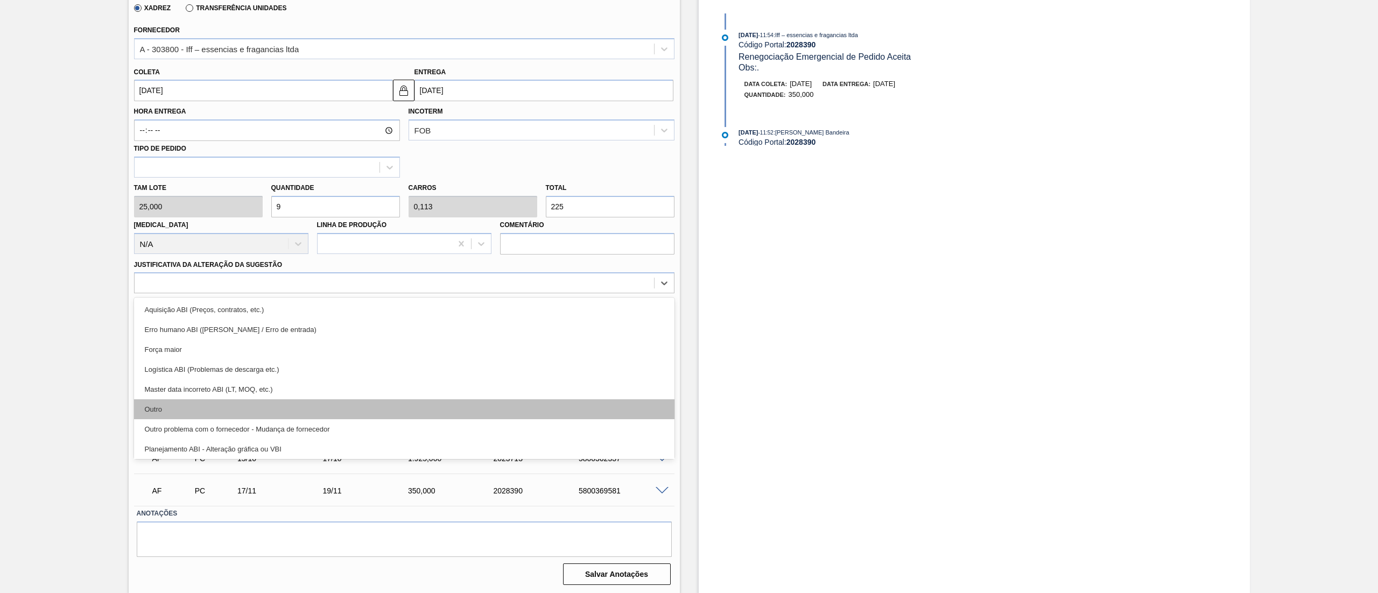
click at [210, 408] on div "Outro" at bounding box center [404, 409] width 541 height 20
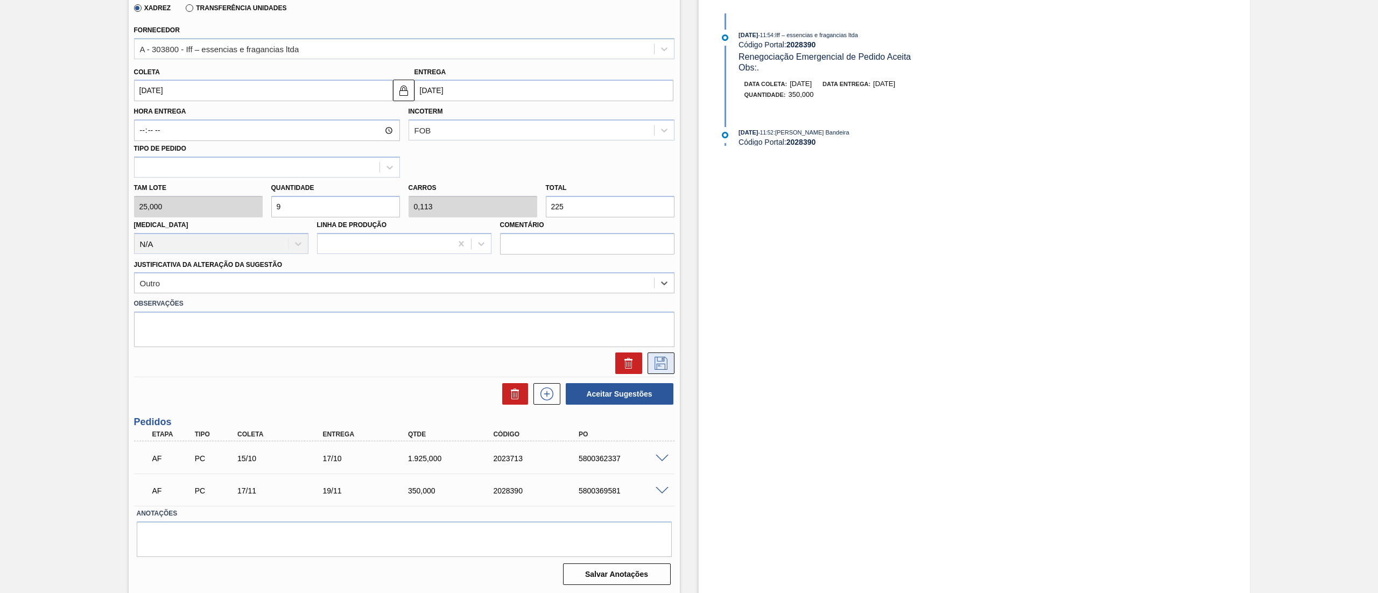
click at [655, 366] on icon at bounding box center [661, 363] width 17 height 13
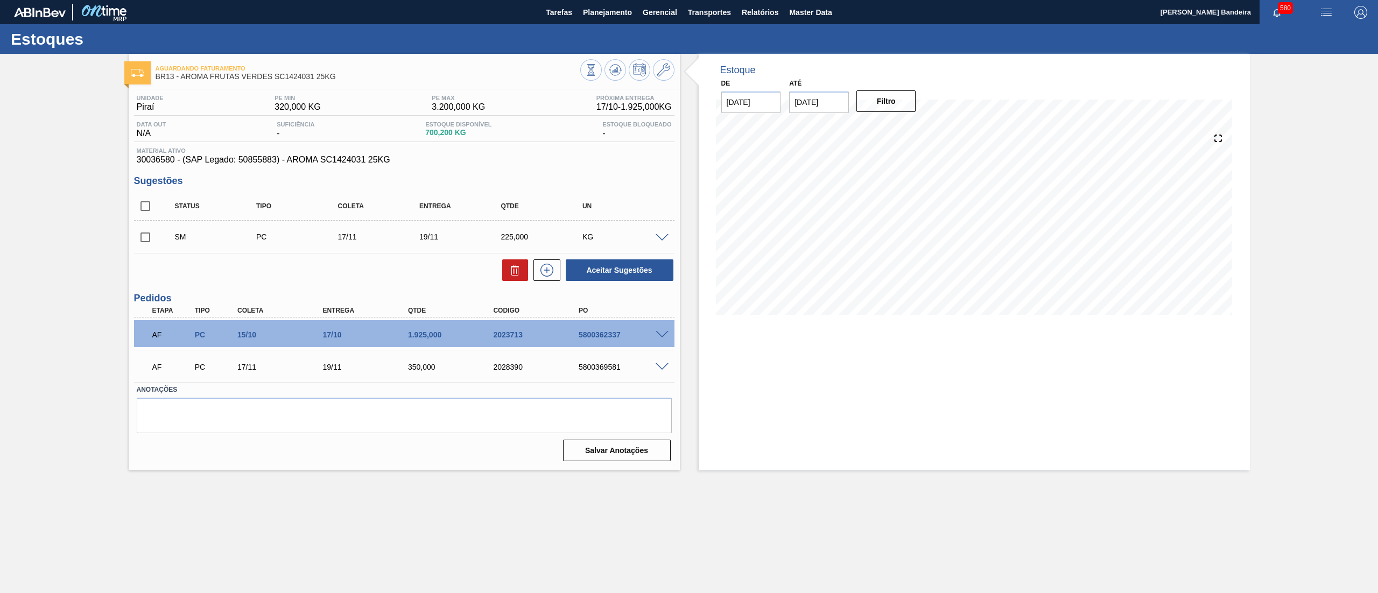
scroll to position [0, 0]
click at [143, 239] on input "checkbox" at bounding box center [145, 237] width 23 height 23
click at [631, 269] on button "Aceitar Sugestões" at bounding box center [620, 270] width 108 height 22
checkbox input "false"
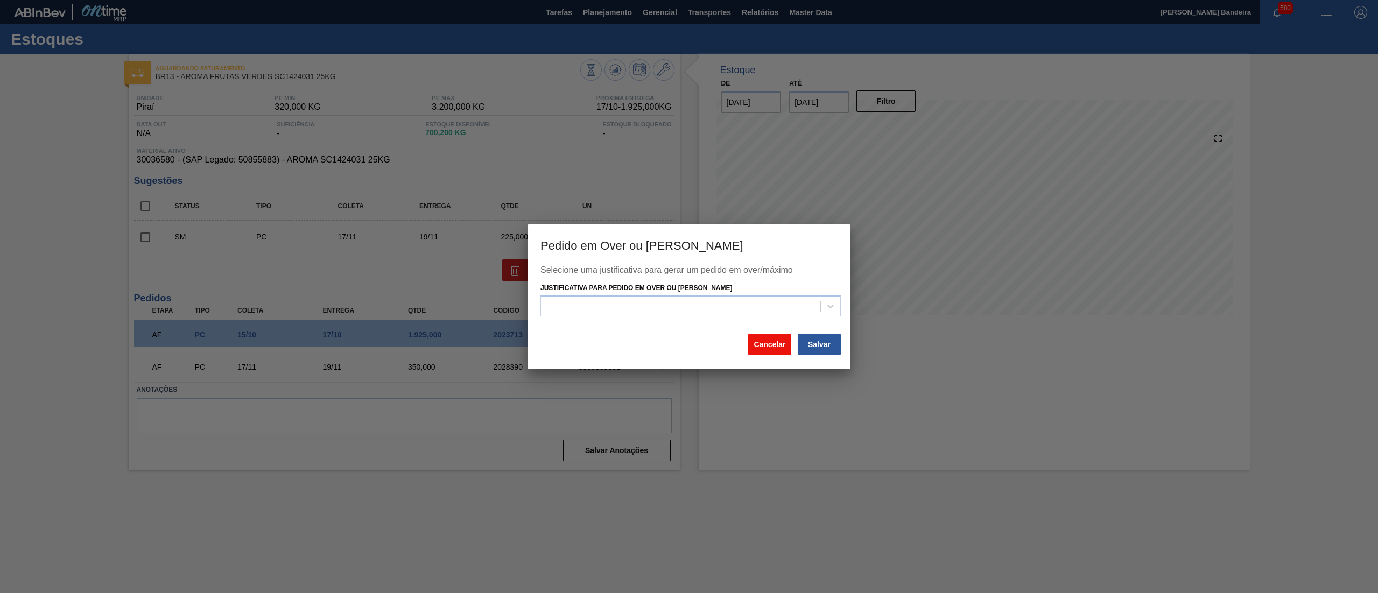
click at [758, 340] on button "Cancelar" at bounding box center [769, 345] width 43 height 22
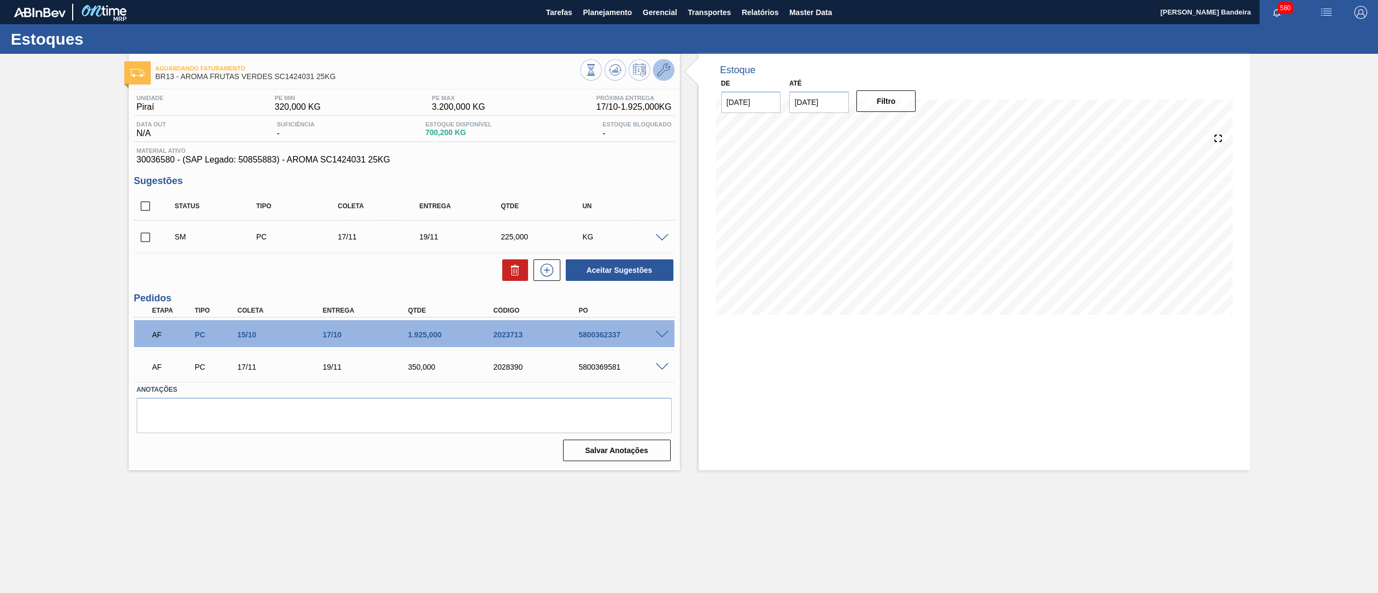
click at [670, 75] on button at bounding box center [664, 70] width 22 height 22
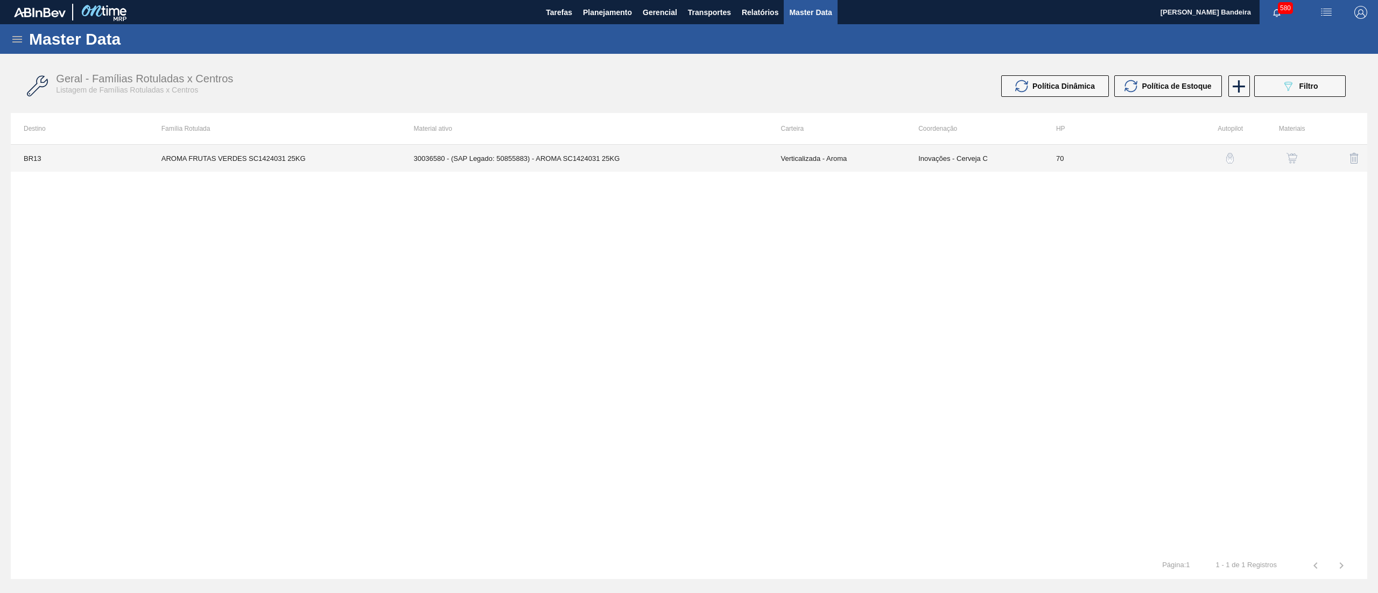
click at [709, 171] on td "30036580 - (SAP Legado: 50855883) - AROMA SC1424031 25KG" at bounding box center [584, 158] width 367 height 27
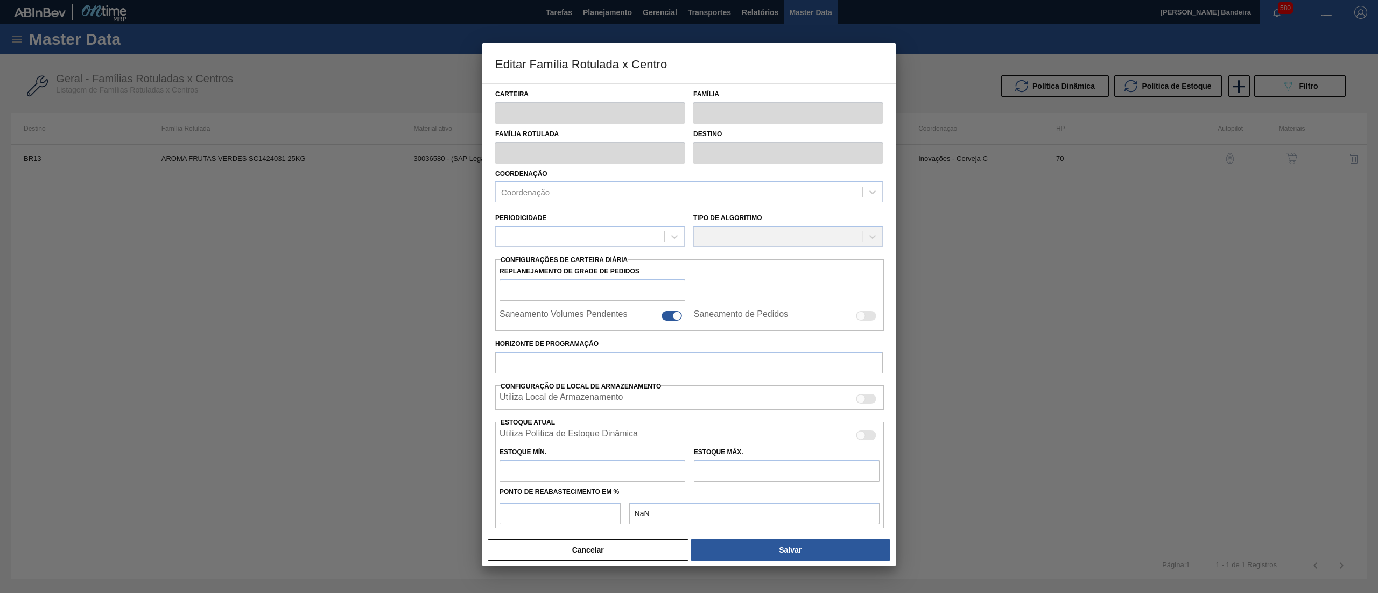
type input "Verticalizada - Aroma"
type input "Aroma"
type input "AROMA FRUTAS VERDES SC1424031 25KG"
type input "BR13 - Piraí"
type input "70"
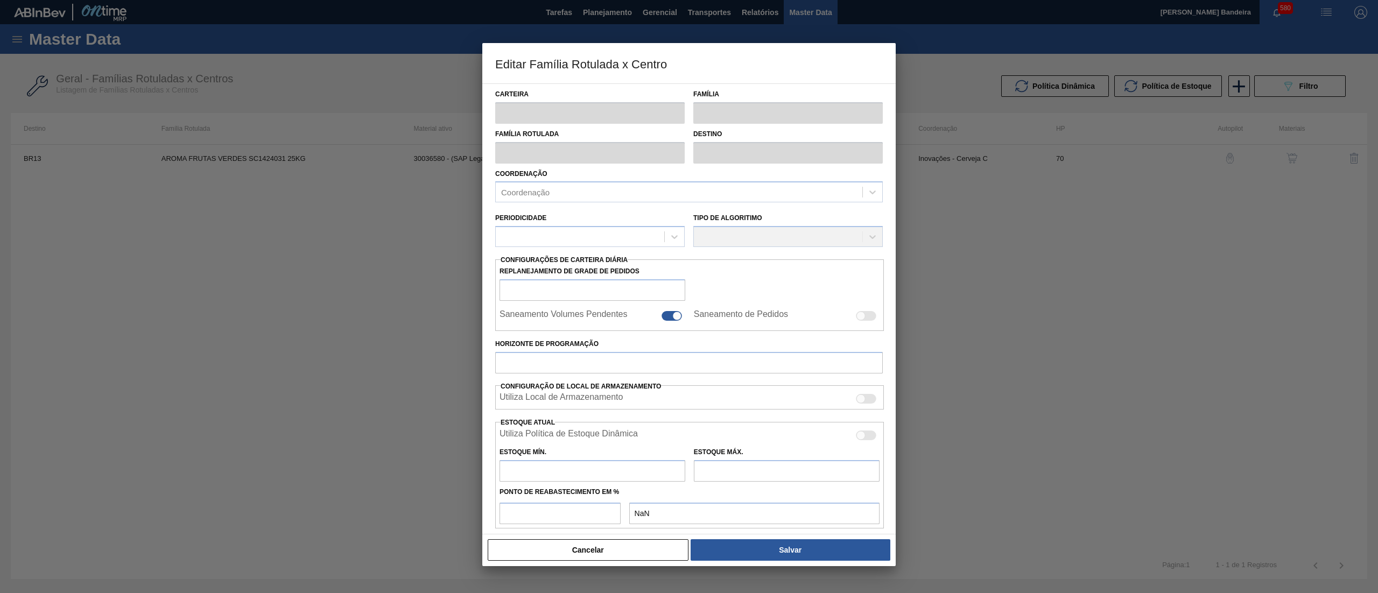
type input "320"
type input "3.200"
type input "50"
type input "1.760,000"
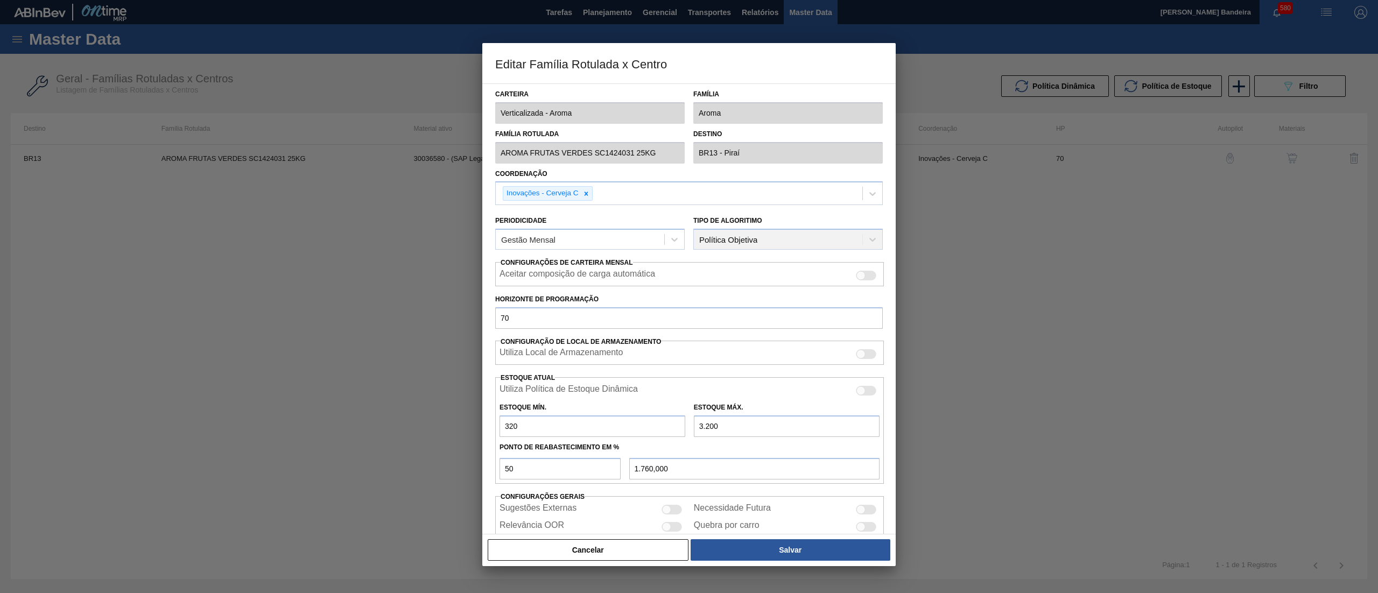
drag, startPoint x: 720, startPoint y: 433, endPoint x: 621, endPoint y: 429, distance: 99.2
click at [621, 429] on div "Estoque Mín. 320 Estoque Máx. 3.200" at bounding box center [689, 417] width 389 height 40
type input "3"
type input "161,500"
type input "38"
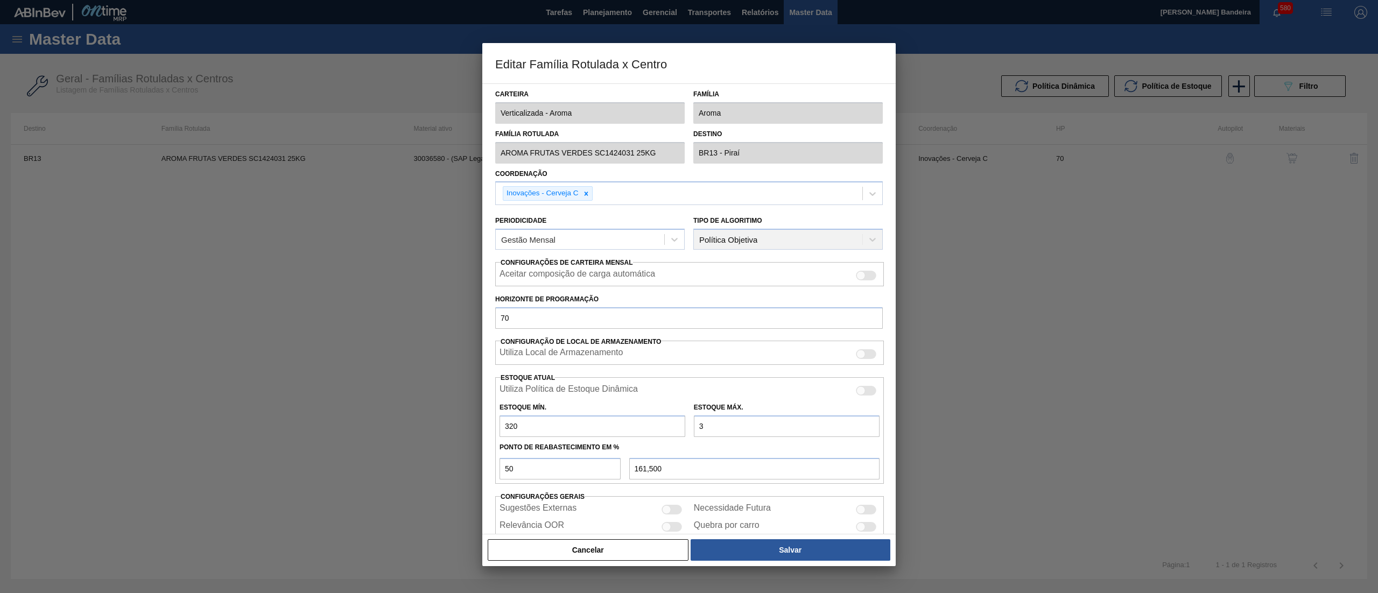
type input "179,000"
type input "380"
type input "350,000"
type input "3.800"
type input "2.060,000"
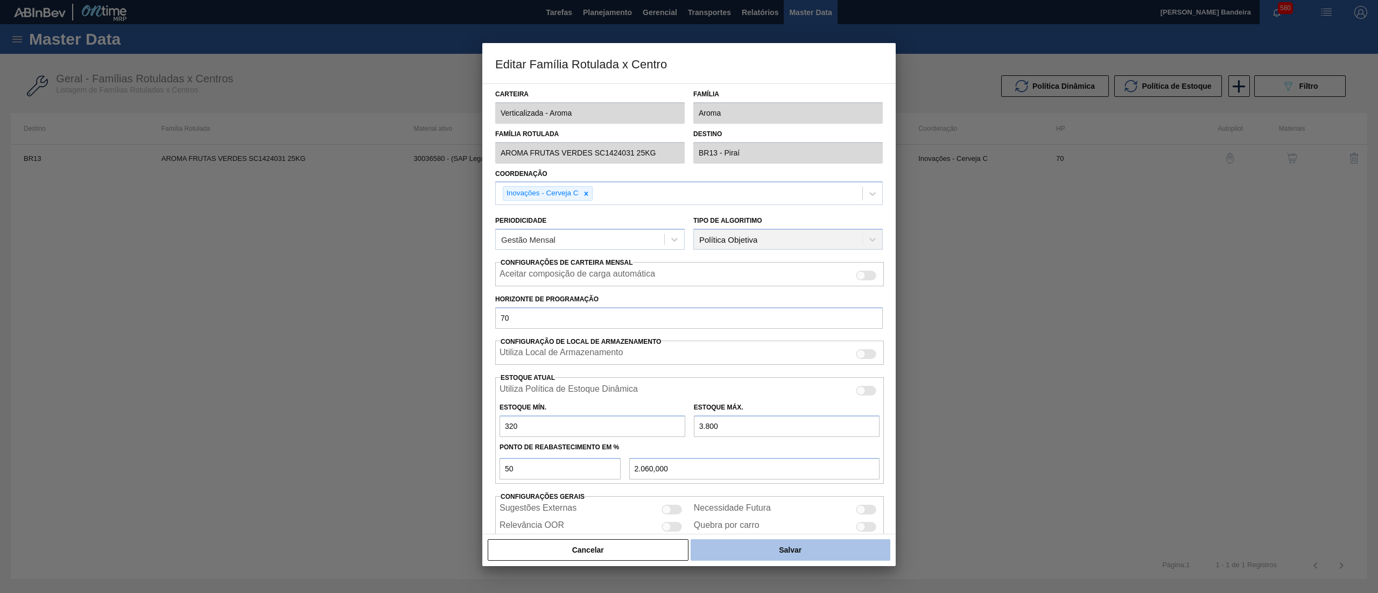
type input "3.800"
click at [812, 545] on button "Salvar" at bounding box center [791, 550] width 200 height 22
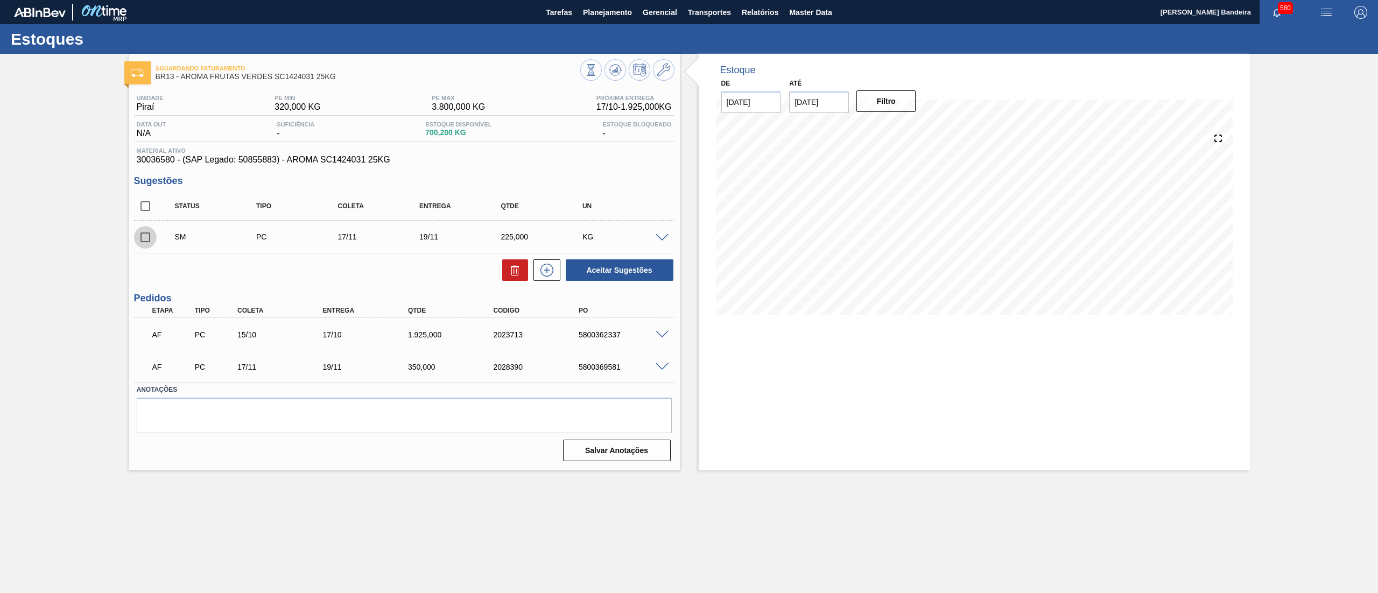
click at [146, 238] on input "checkbox" at bounding box center [145, 237] width 23 height 23
click at [657, 264] on button "Aceitar Sugestões" at bounding box center [620, 270] width 108 height 22
checkbox input "false"
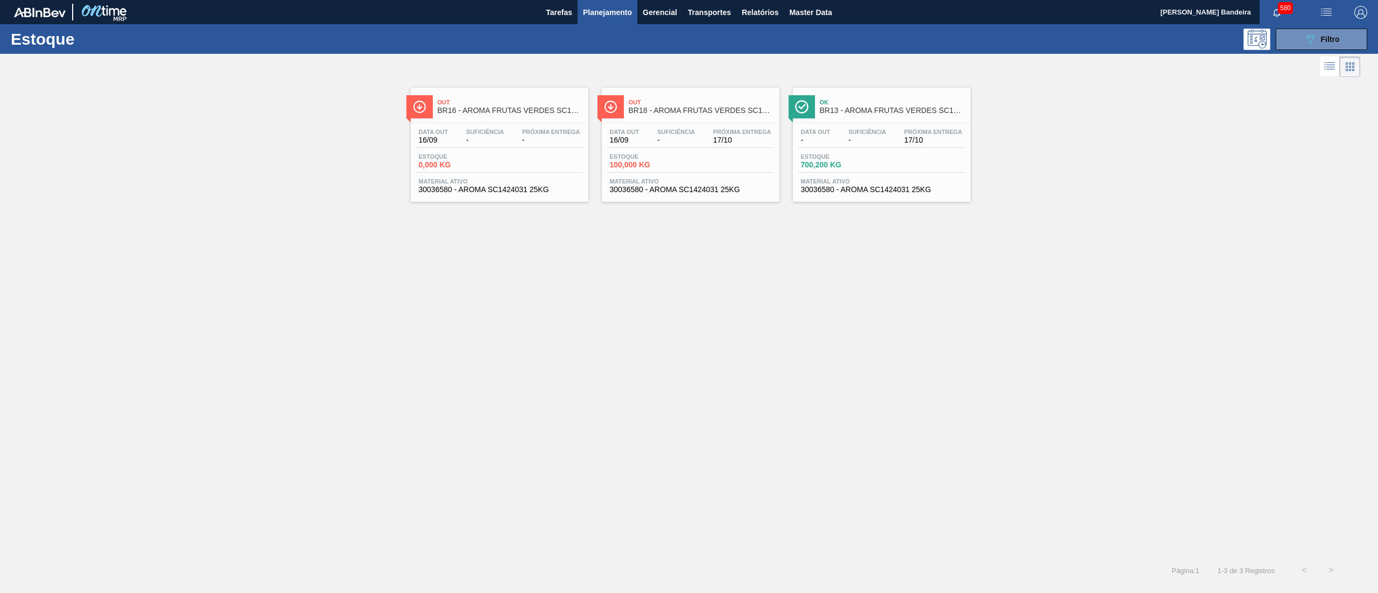
drag, startPoint x: 1327, startPoint y: 41, endPoint x: 1316, endPoint y: 62, distance: 23.6
click at [1325, 41] on span "Filtro" at bounding box center [1330, 39] width 19 height 9
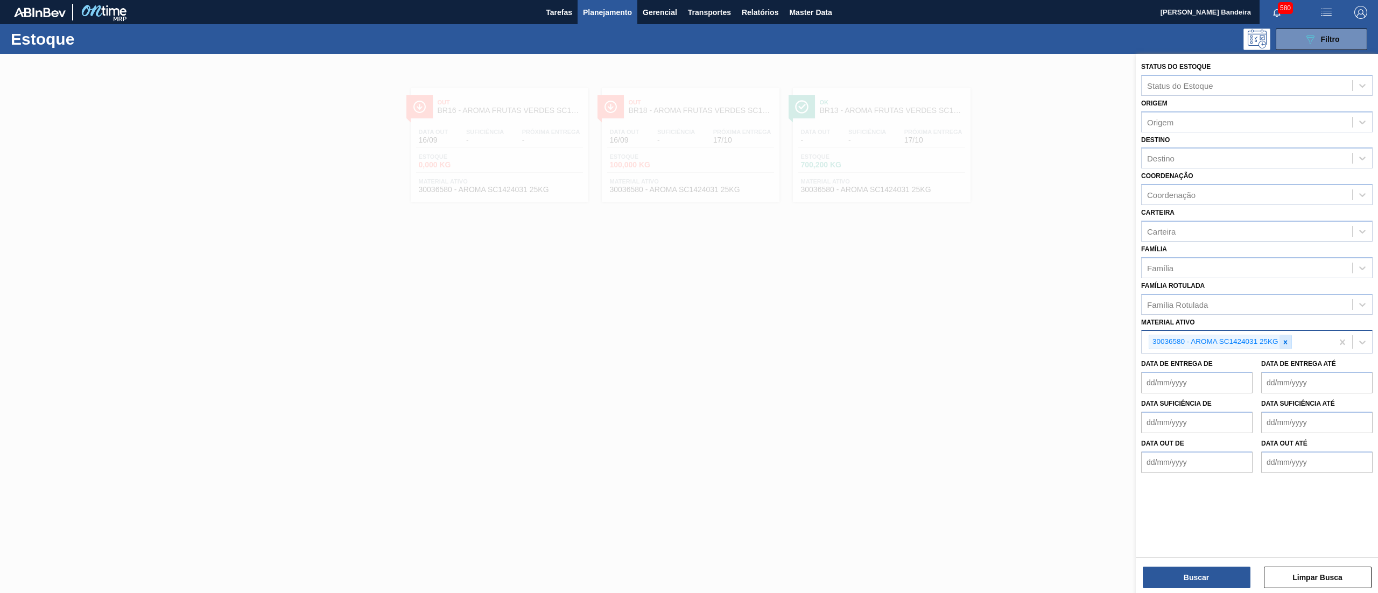
click at [1288, 345] on div at bounding box center [1286, 341] width 12 height 13
paste ativo "30036581"
type ativo "30036581"
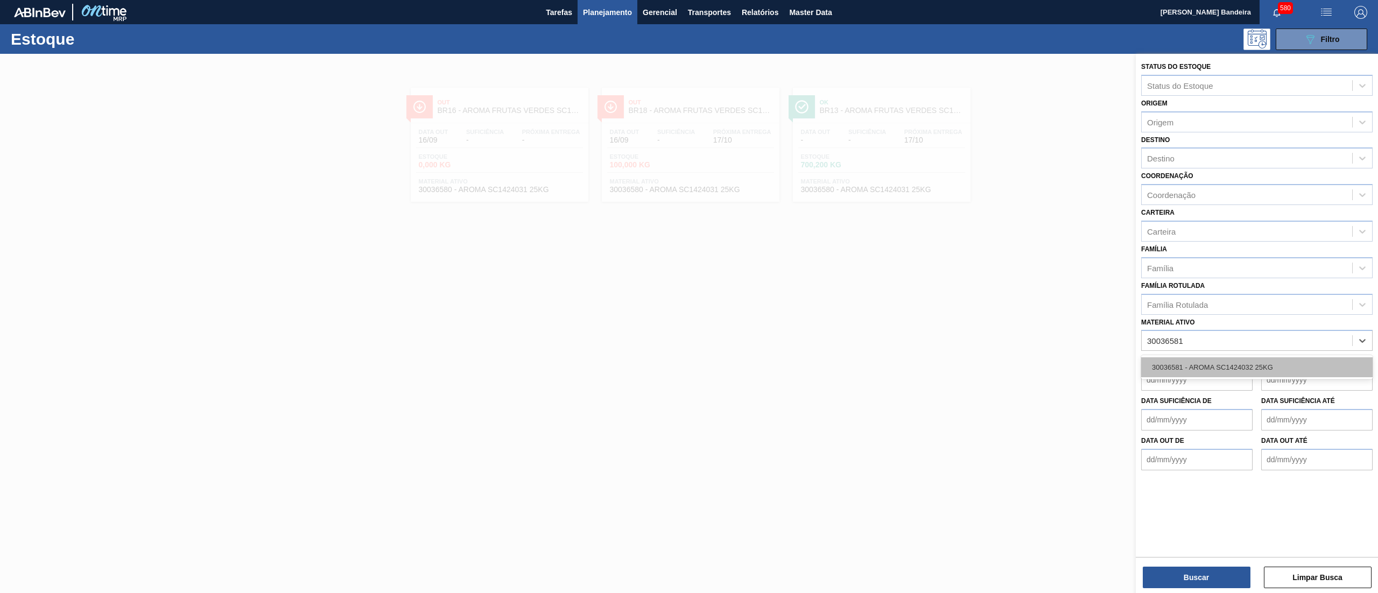
click at [1278, 361] on div "30036581 - AROMA SC1424032 25KG" at bounding box center [1256, 367] width 231 height 20
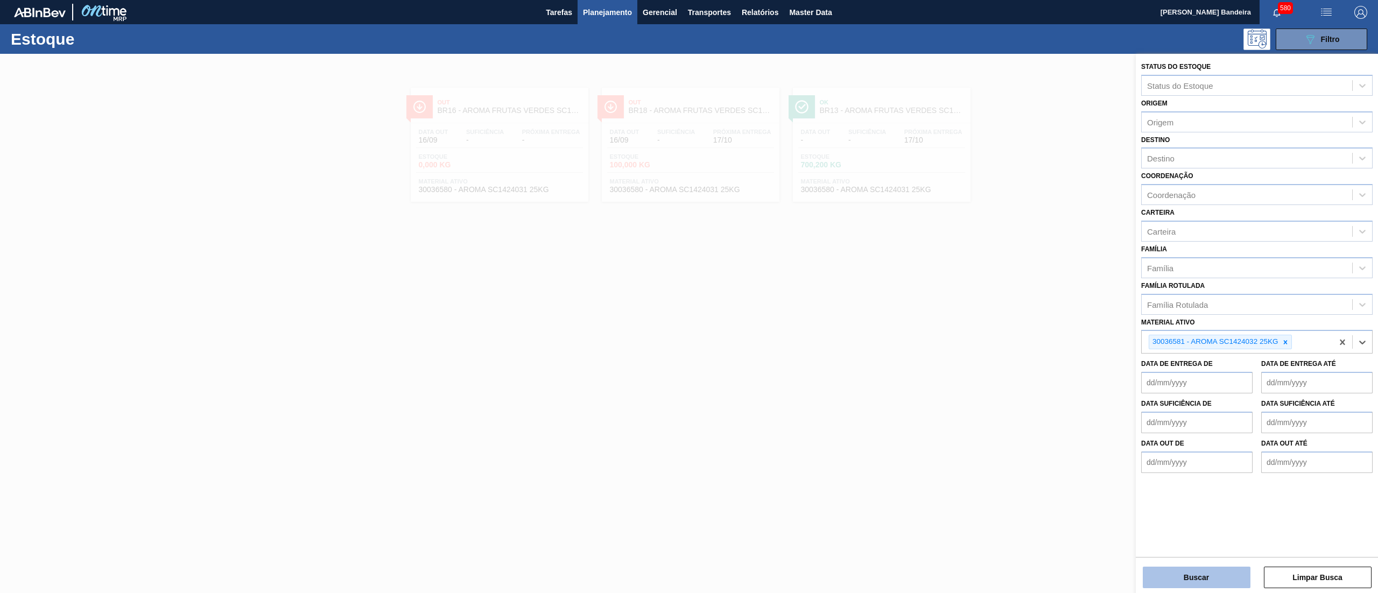
click at [1201, 578] on button "Buscar" at bounding box center [1197, 578] width 108 height 22
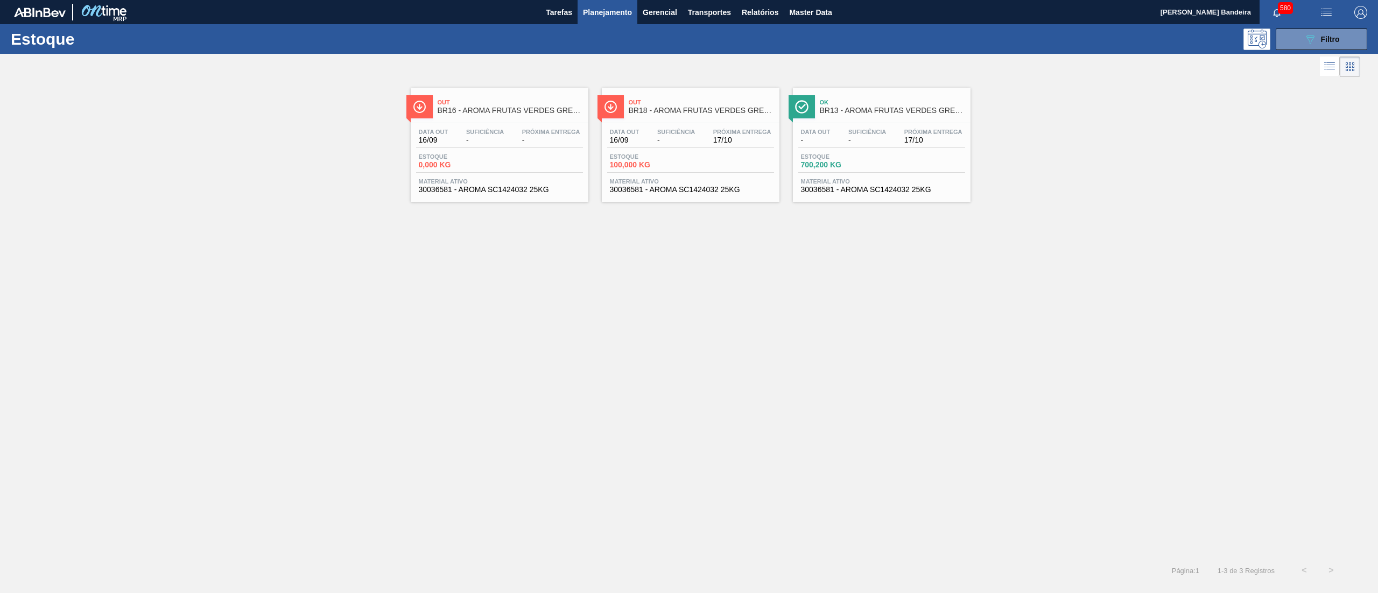
click at [868, 184] on span "Material ativo" at bounding box center [882, 181] width 162 height 6
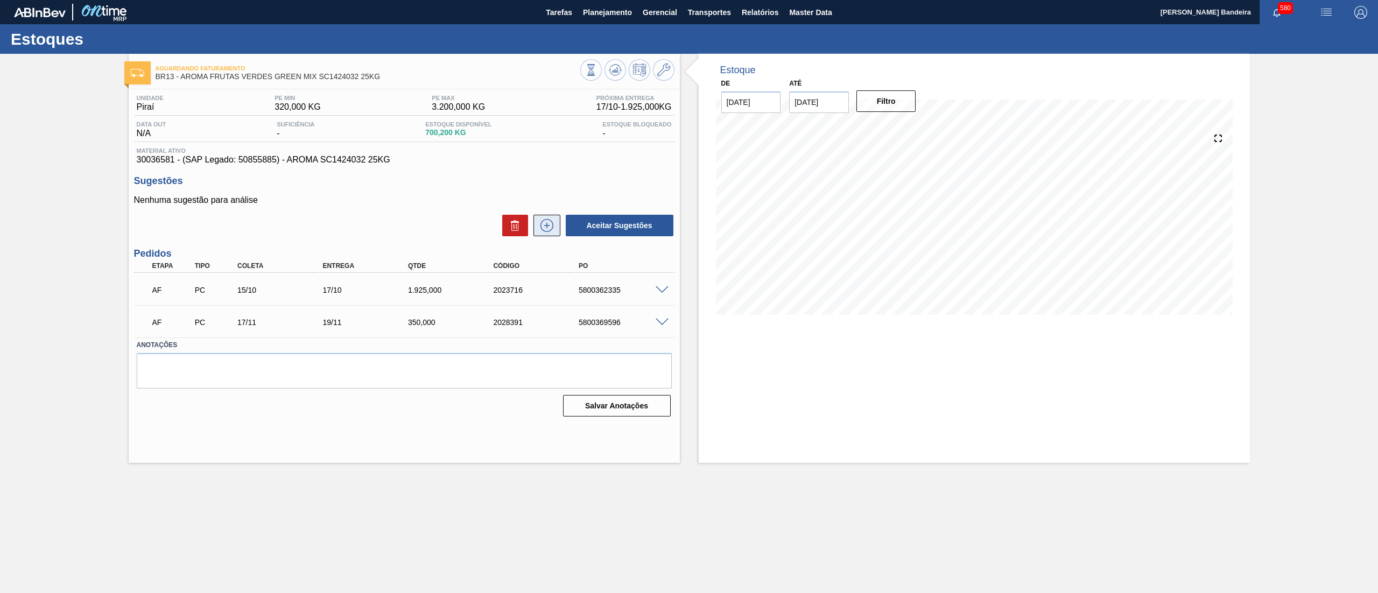
click at [546, 225] on icon at bounding box center [546, 225] width 17 height 13
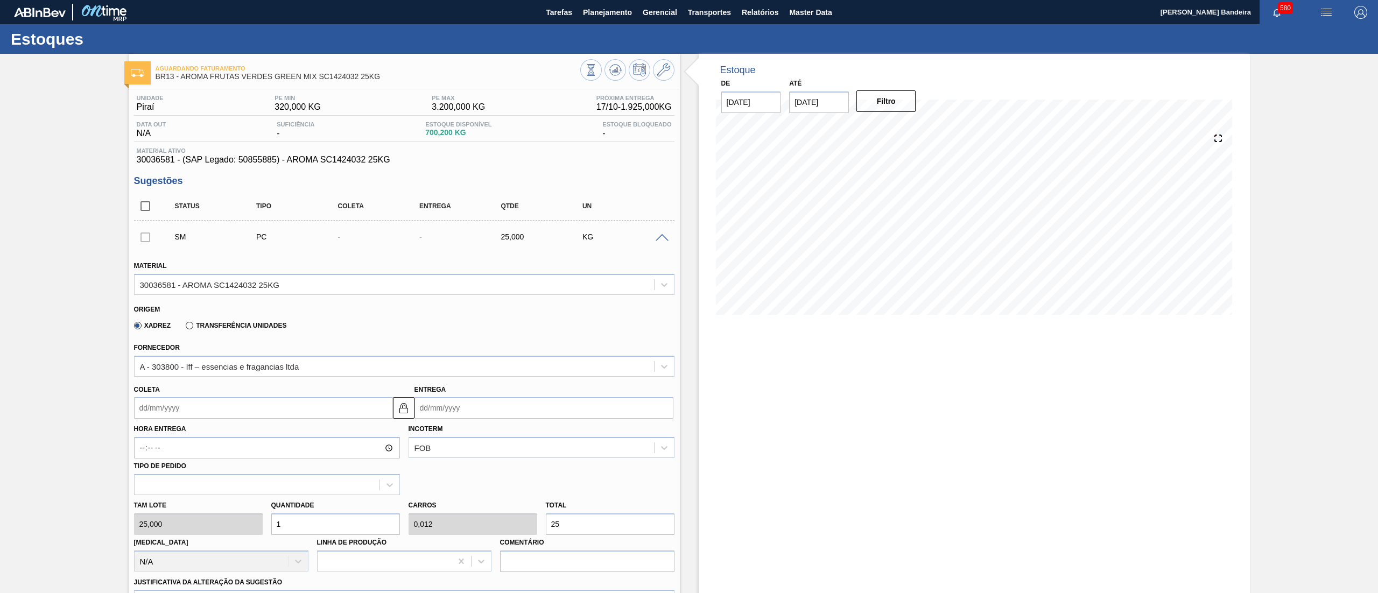
scroll to position [318, 0]
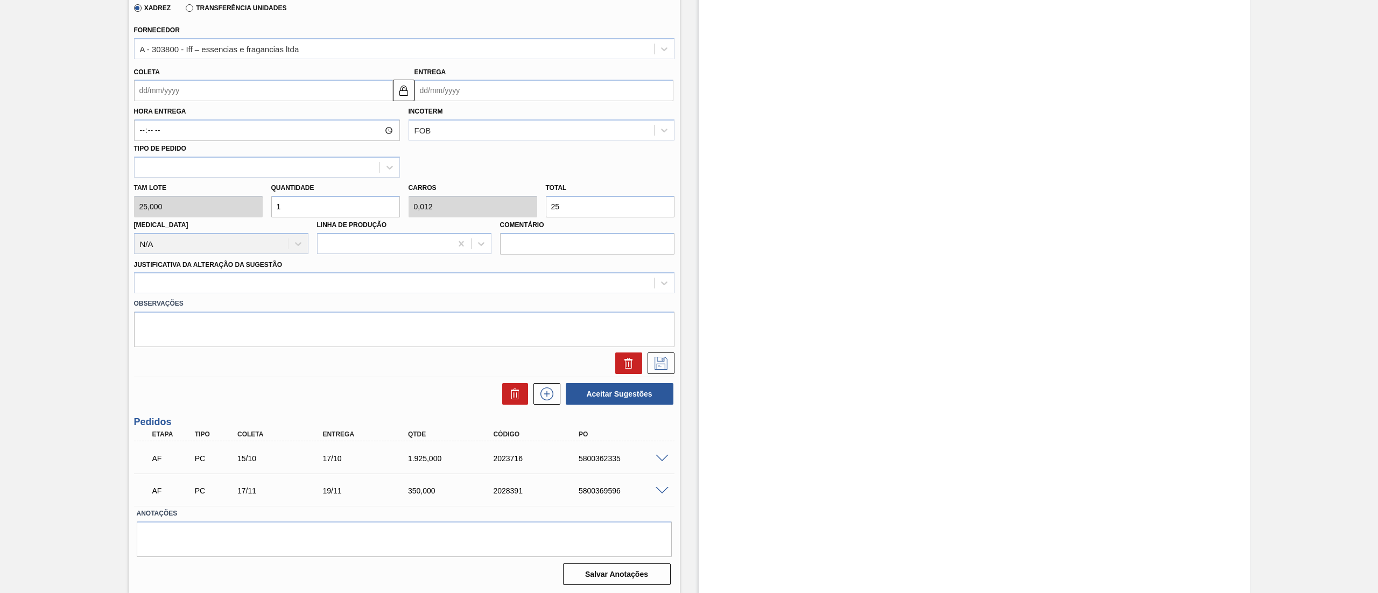
click at [166, 94] on input "Coleta" at bounding box center [263, 91] width 259 height 22
click at [254, 114] on button "Next Month" at bounding box center [255, 117] width 8 height 8
click at [254, 118] on button "Next Month" at bounding box center [255, 117] width 8 height 8
click at [167, 209] on div "17" at bounding box center [164, 203] width 15 height 15
type input "17/11/2025"
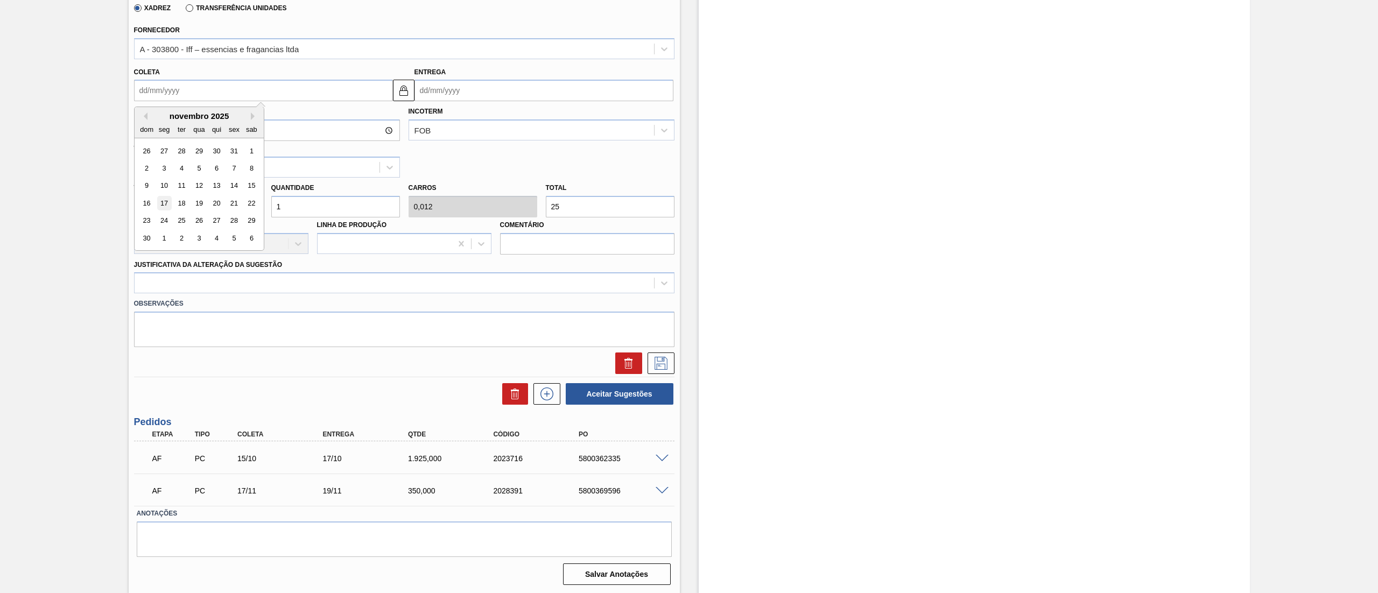
type input "19/11/2025"
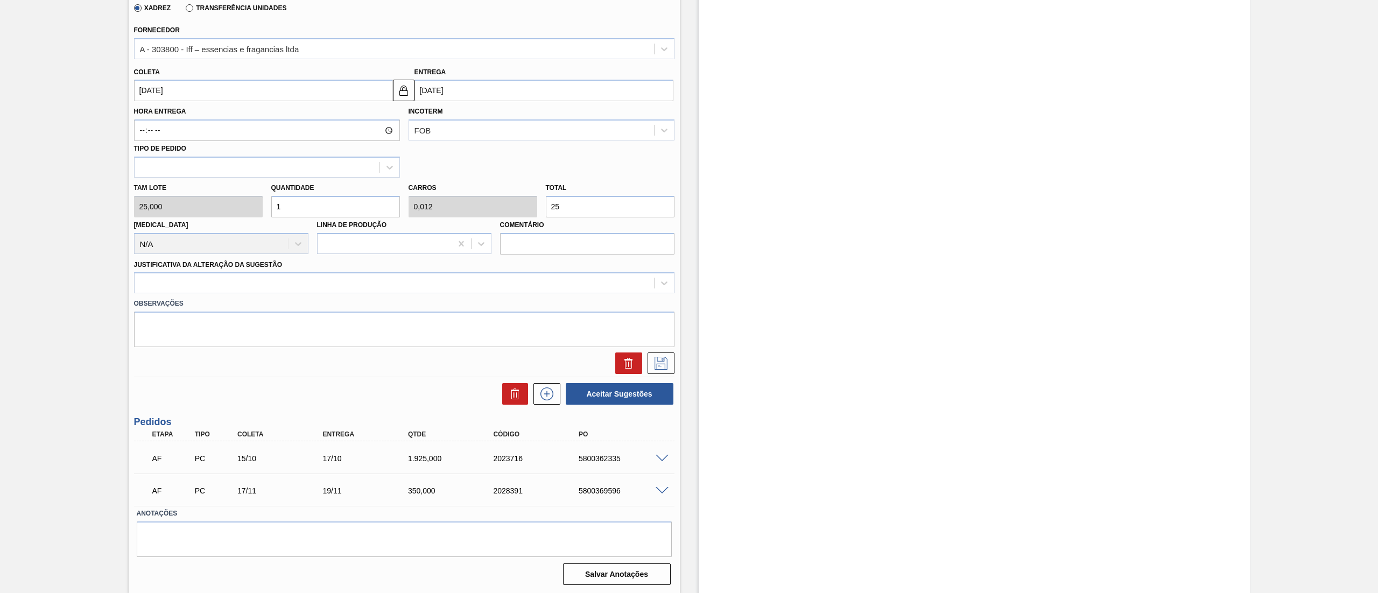
click at [216, 213] on div "Tam lote 25,000 Quantidade 1 Carros 0,012 Total 25 Doca N/A Linha de Produção C…" at bounding box center [404, 216] width 549 height 77
type input "7"
type input "0,087"
type input "175"
click at [216, 210] on div "Tam lote 25,000 Quantidade 7 Carros 0,087 Total 175 Doca N/A Linha de Produção …" at bounding box center [404, 216] width 549 height 77
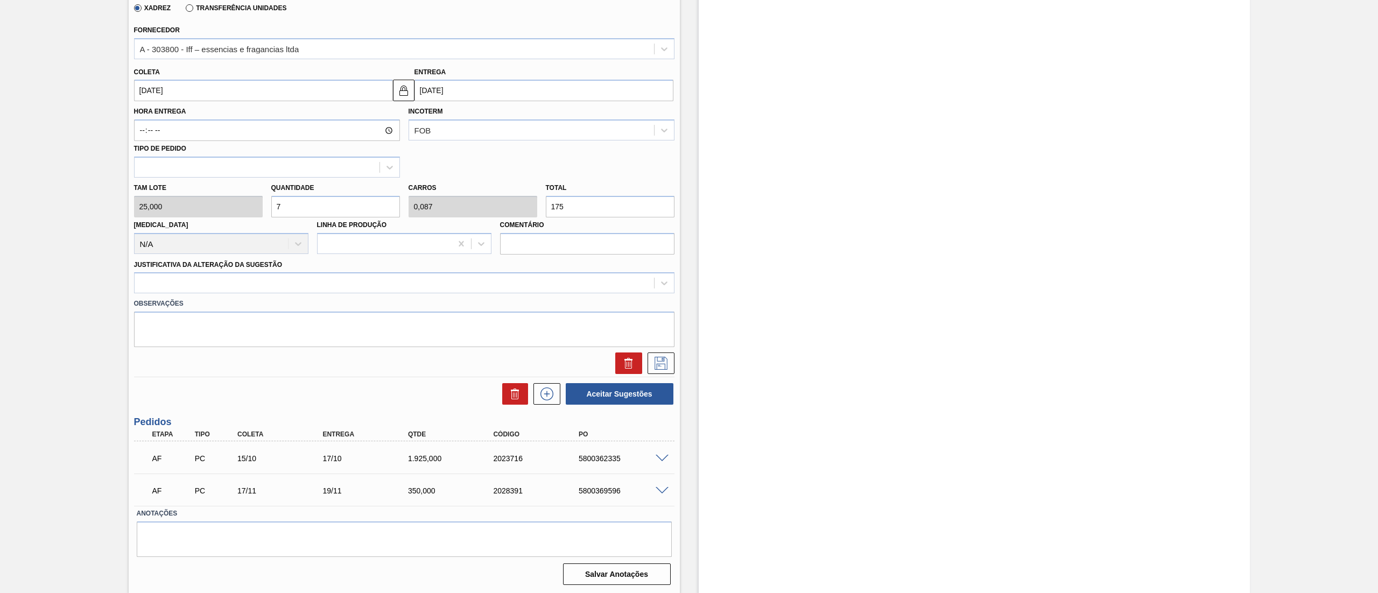
type input "9"
type input "0,113"
type input "225"
type input "9"
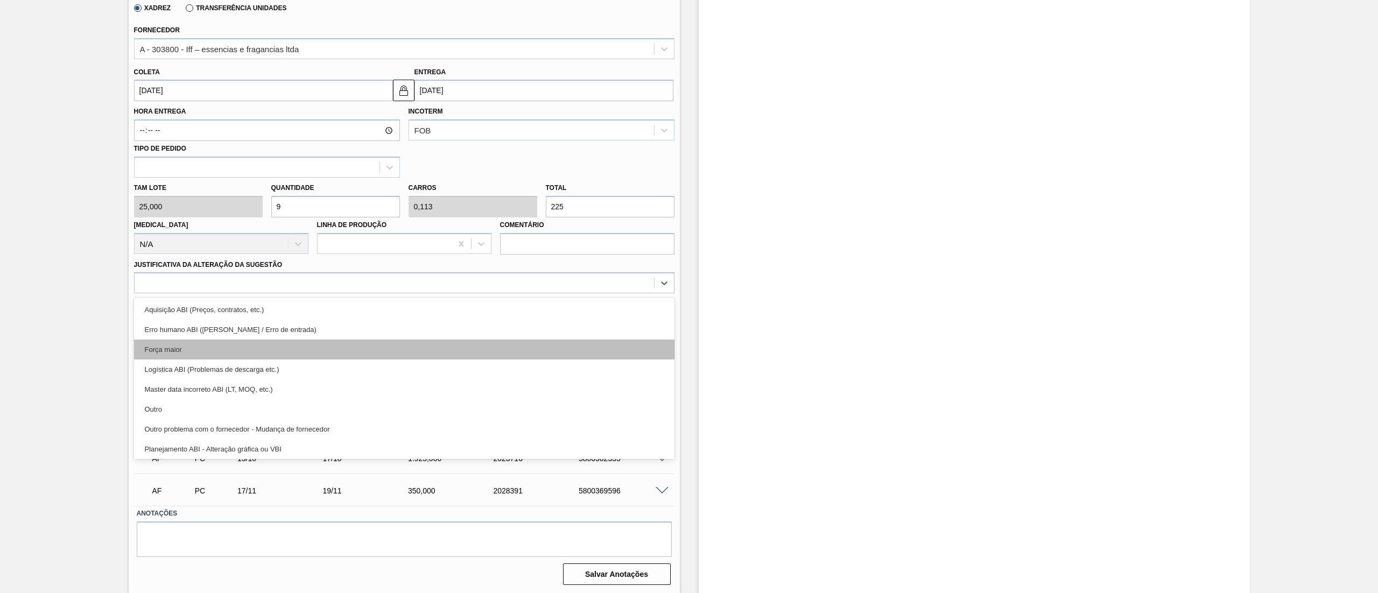
drag, startPoint x: 211, startPoint y: 288, endPoint x: 197, endPoint y: 342, distance: 56.1
click at [209, 289] on div at bounding box center [395, 284] width 520 height 16
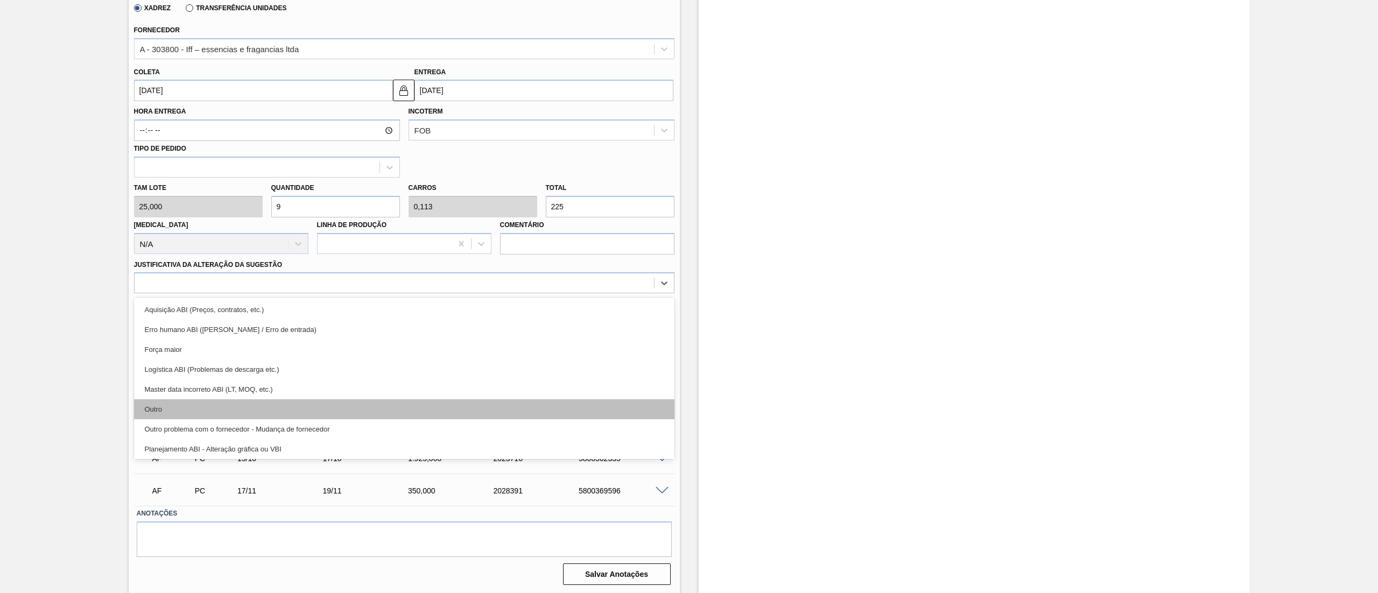
click at [190, 408] on div "Outro" at bounding box center [404, 409] width 541 height 20
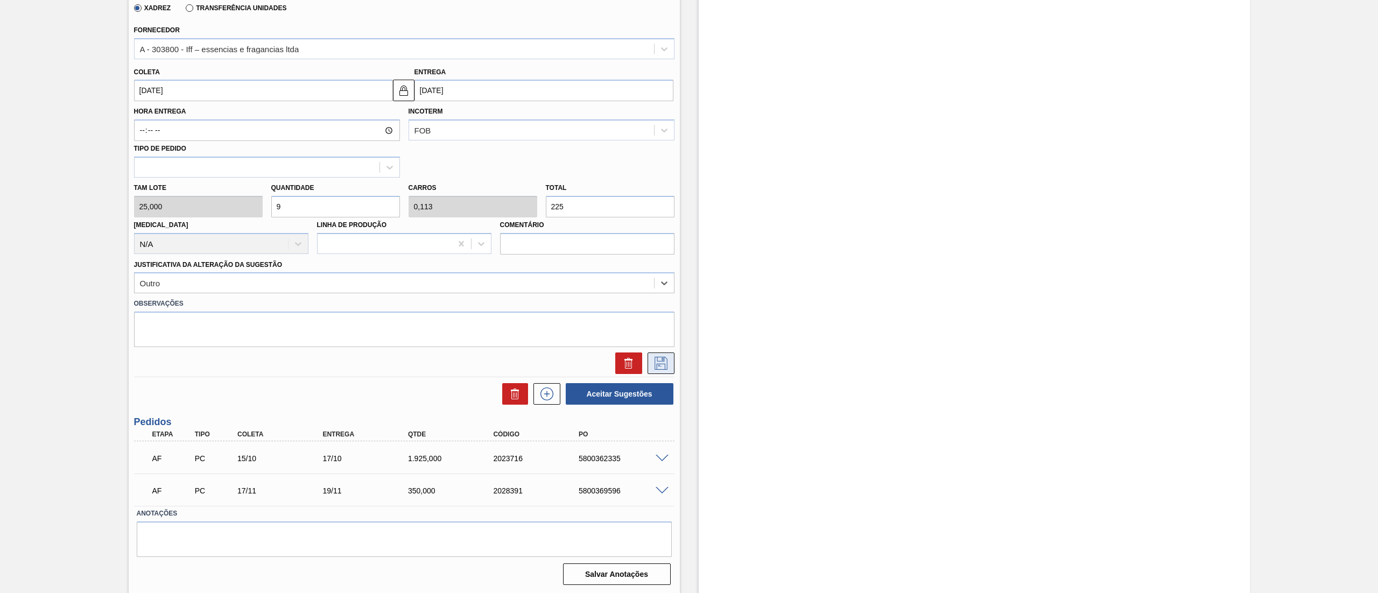
click at [660, 359] on icon at bounding box center [661, 363] width 17 height 13
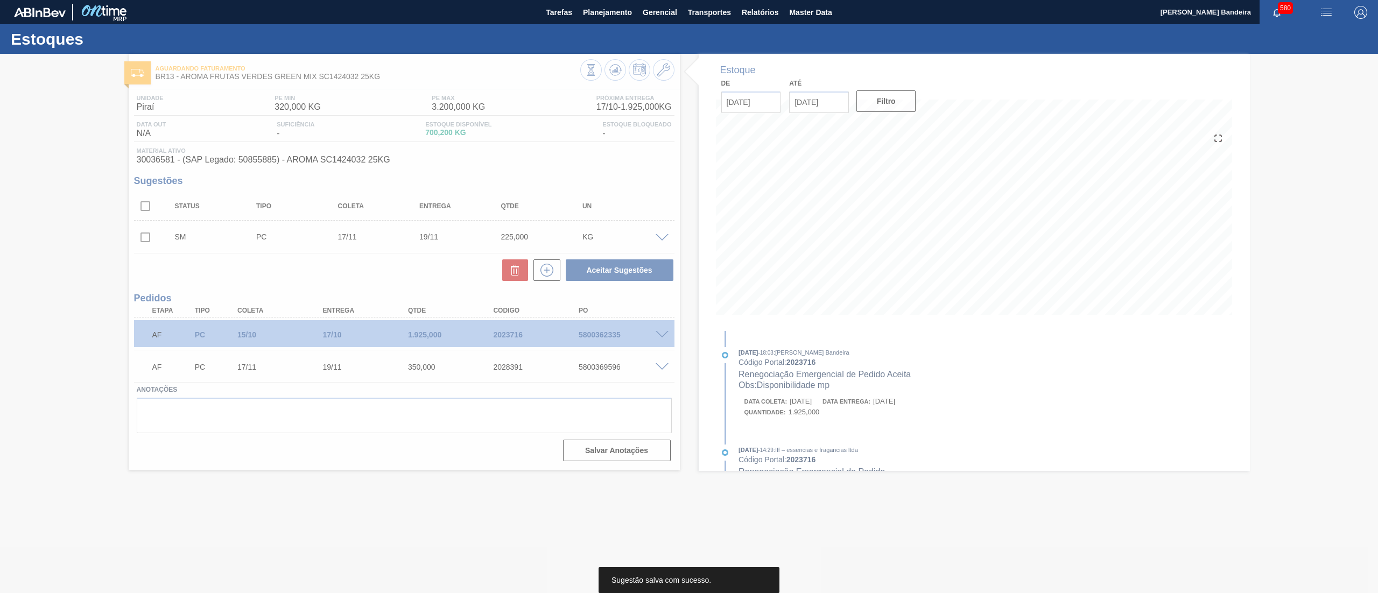
scroll to position [0, 0]
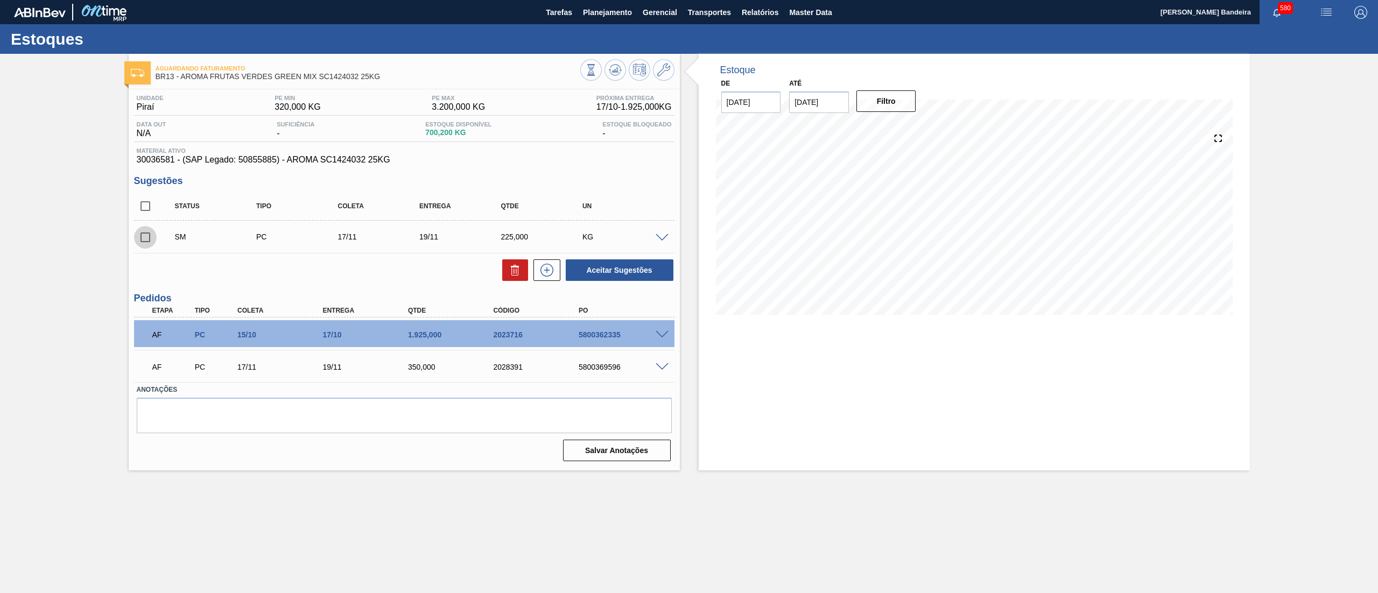
click at [144, 240] on input "checkbox" at bounding box center [145, 237] width 23 height 23
click at [605, 262] on button "Aceitar Sugestões" at bounding box center [620, 270] width 108 height 22
checkbox input "false"
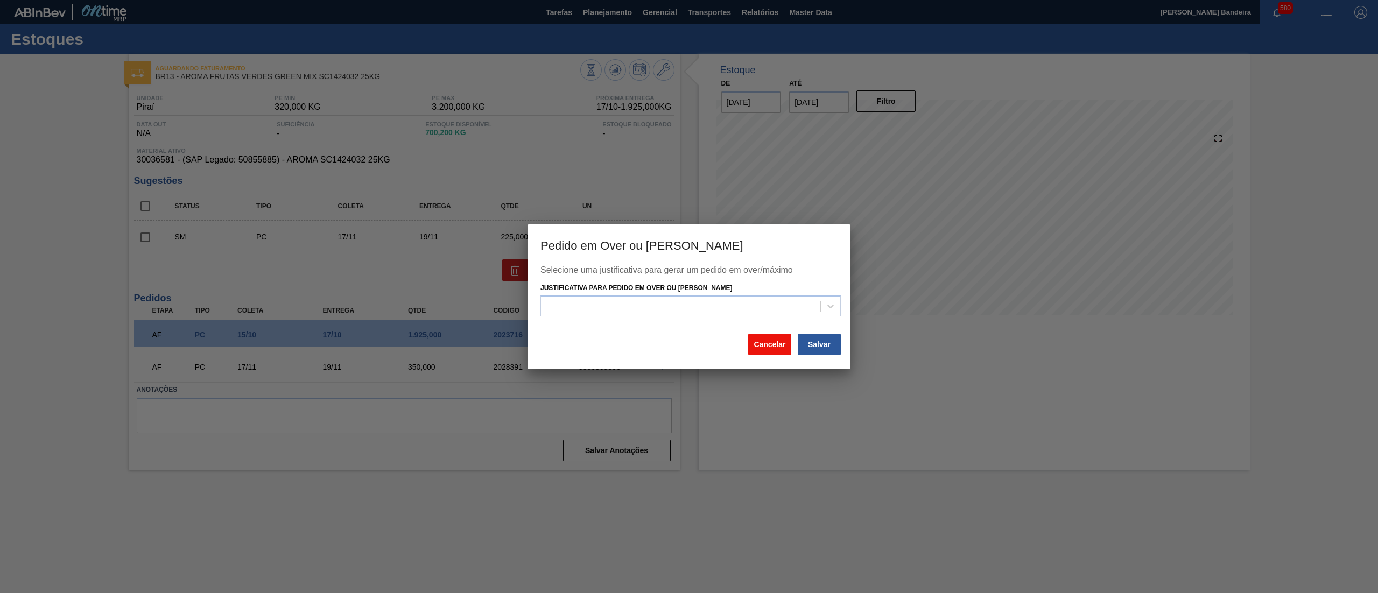
click at [768, 342] on button "Cancelar" at bounding box center [769, 345] width 43 height 22
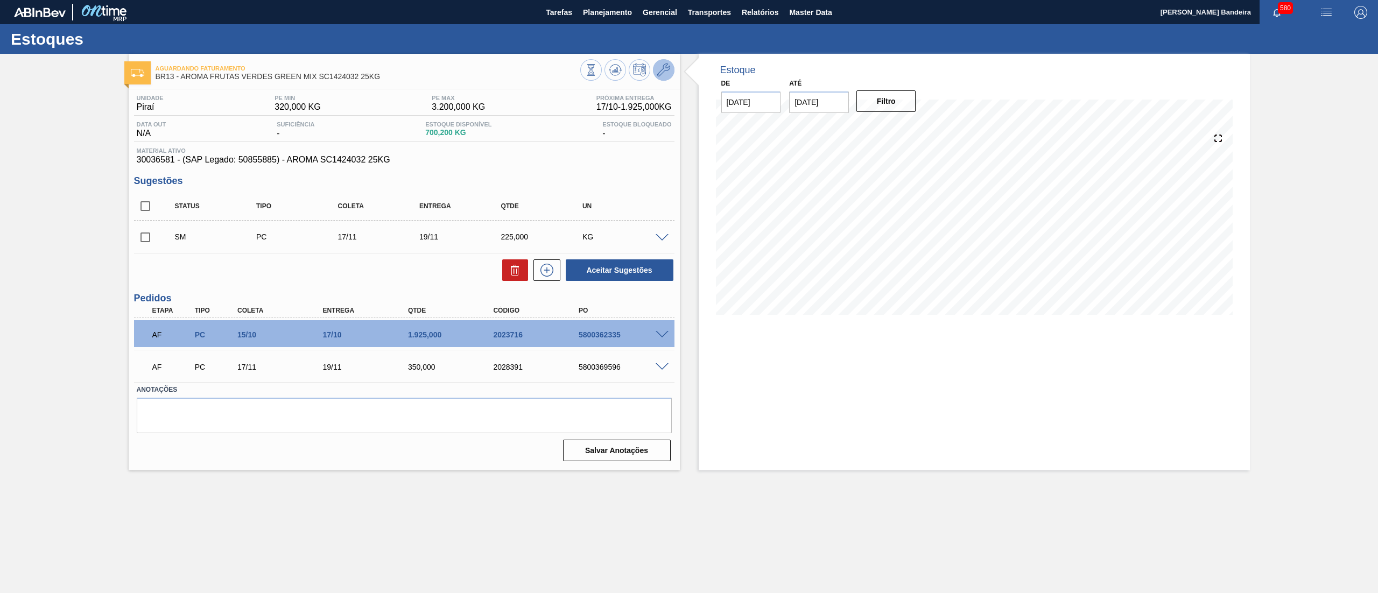
click at [659, 77] on button at bounding box center [664, 70] width 22 height 22
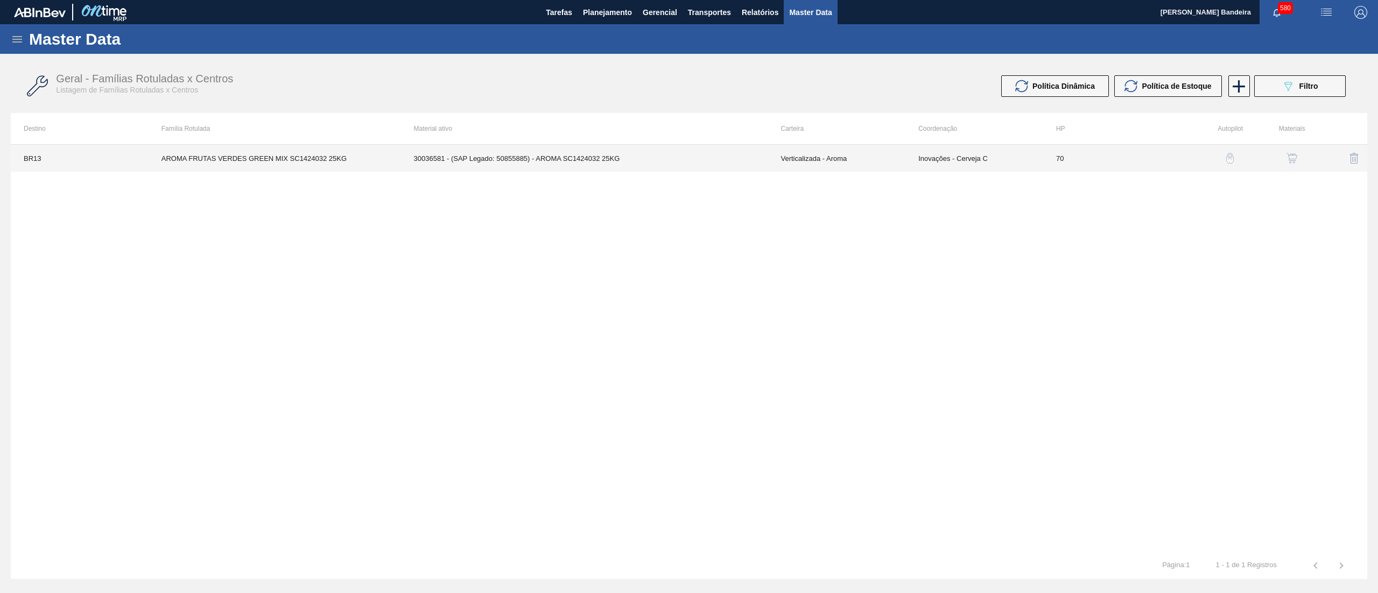
click at [642, 170] on td "30036581 - (SAP Legado: 50855885) - AROMA SC1424032 25KG" at bounding box center [584, 158] width 367 height 27
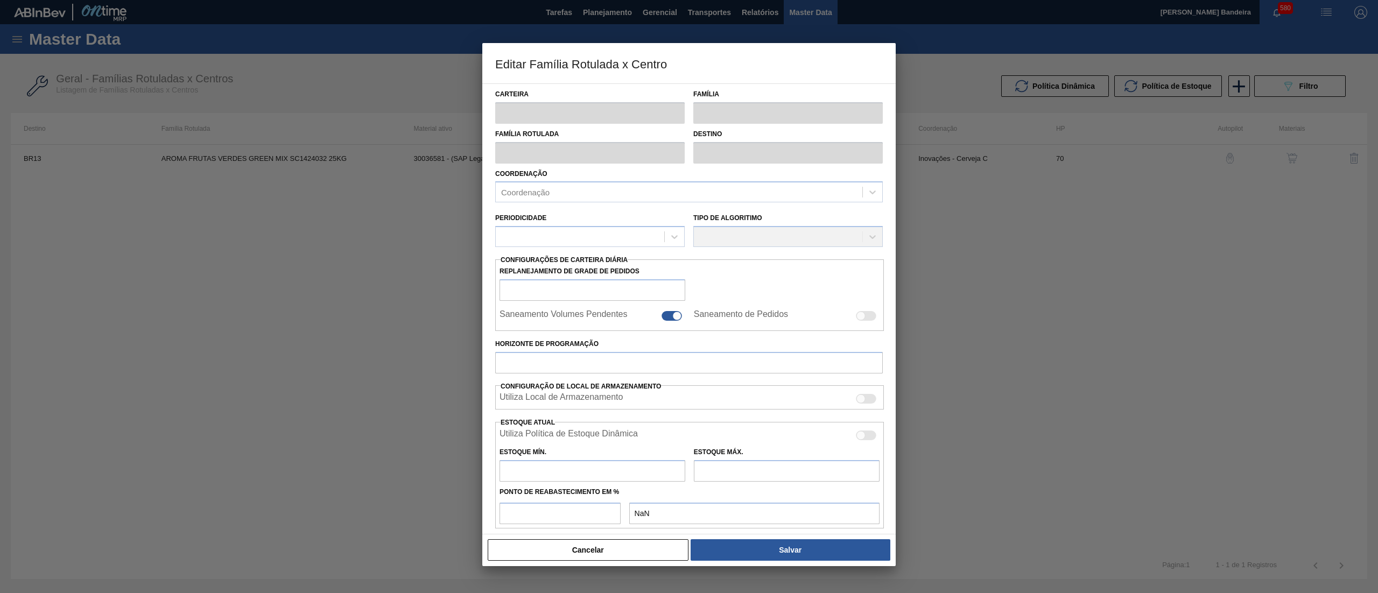
type input "Verticalizada - Aroma"
type input "Aroma"
type input "AROMA FRUTAS VERDES GREEN MIX SC1424032 25KG"
type input "BR13 - Piraí"
type input "70"
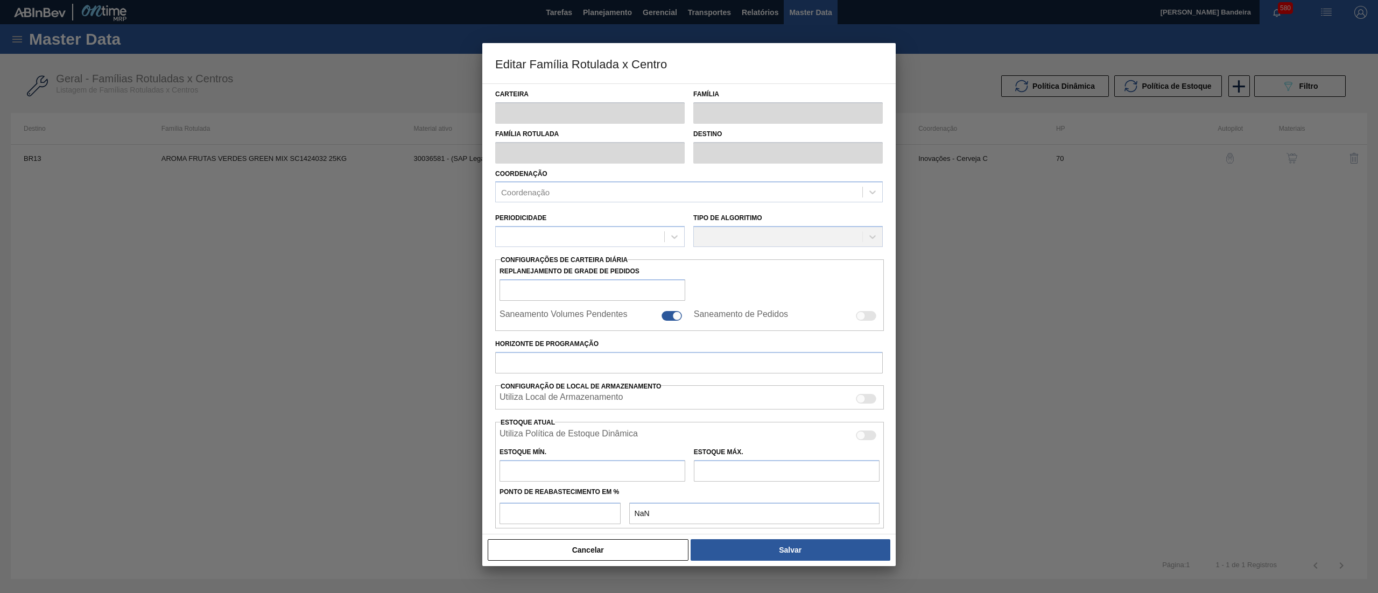
type input "320"
type input "3.200"
type input "50"
type input "1.760,000"
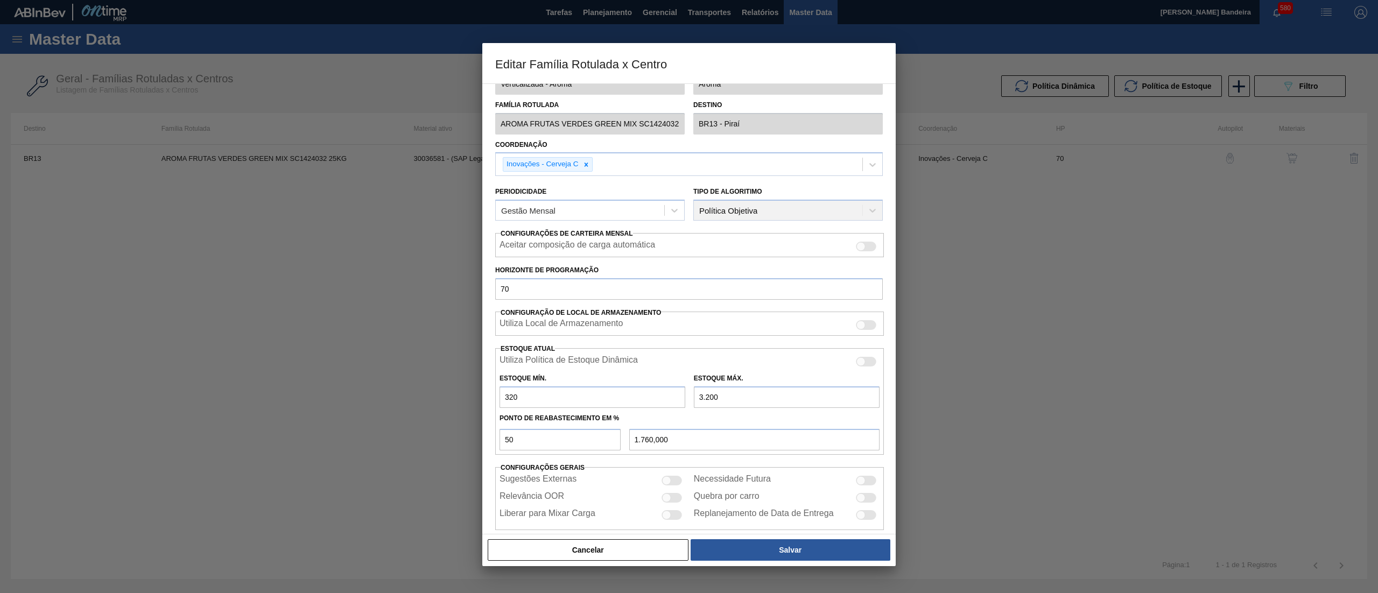
scroll to position [44, 0]
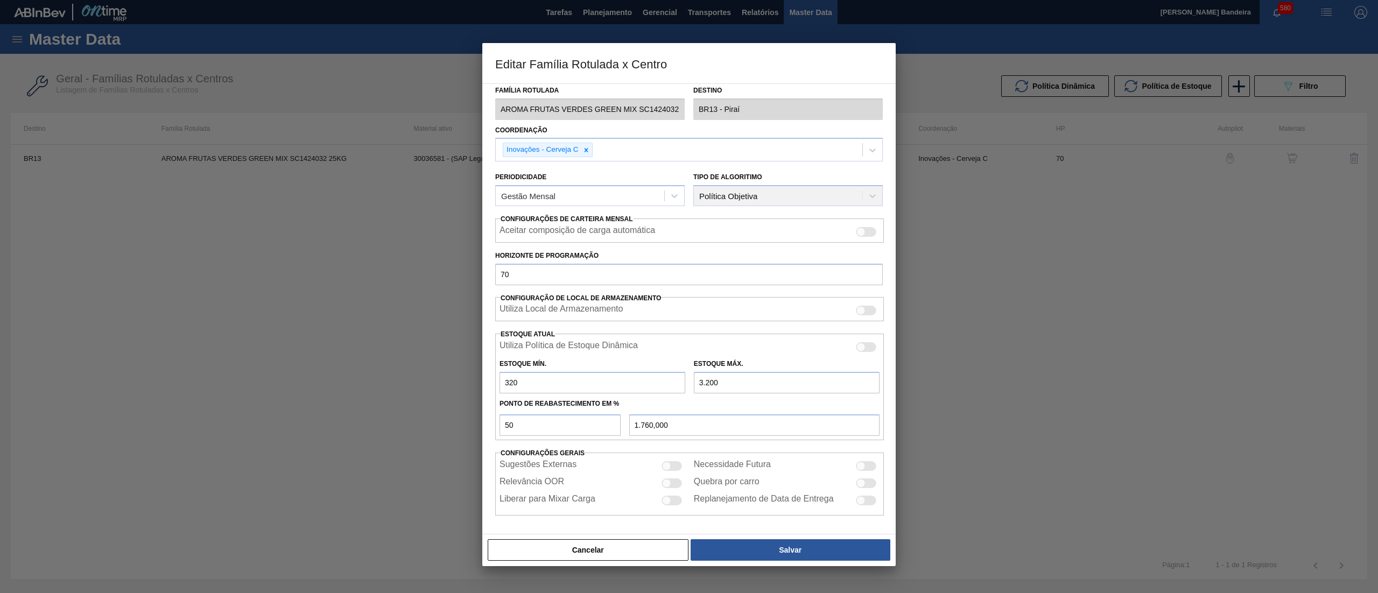
drag, startPoint x: 757, startPoint y: 381, endPoint x: 623, endPoint y: 376, distance: 134.1
click at [623, 376] on div "Estoque Mín. 320 Estoque Máx. 3.200" at bounding box center [689, 374] width 389 height 40
type input "3"
type input "161,500"
type input "38"
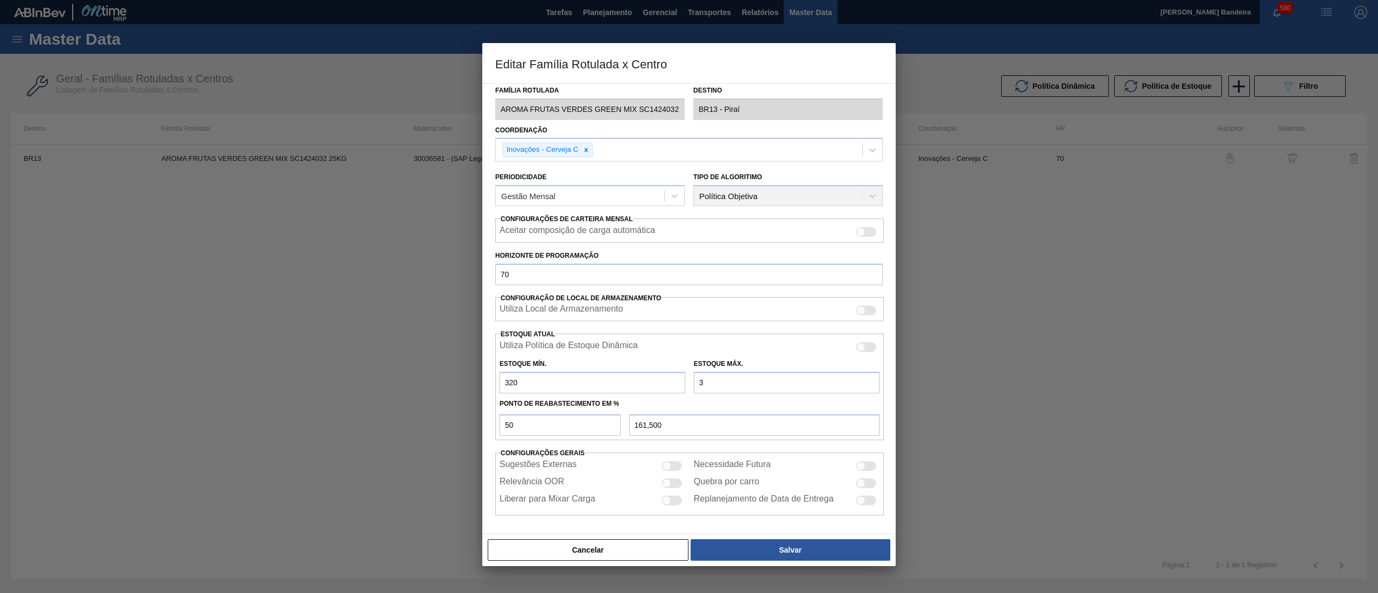
type input "179,000"
type input "380"
type input "350,000"
type input "3.800"
type input "2.060,000"
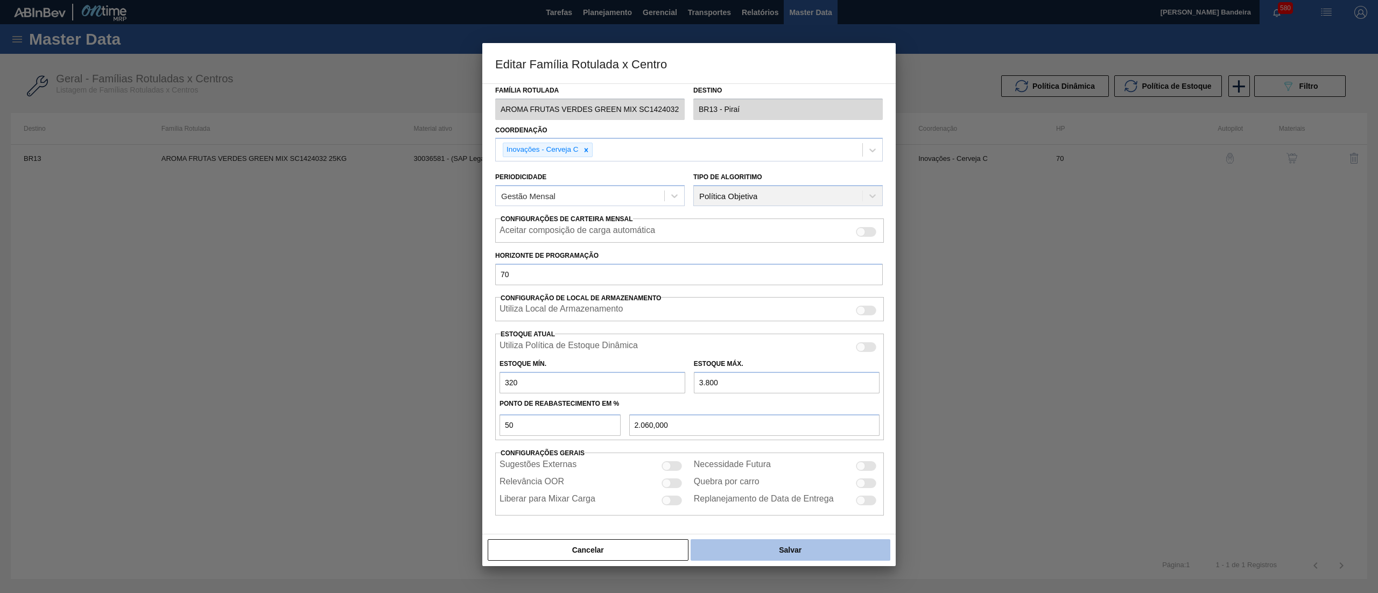
type input "3.800"
click at [809, 555] on button "Salvar" at bounding box center [791, 550] width 200 height 22
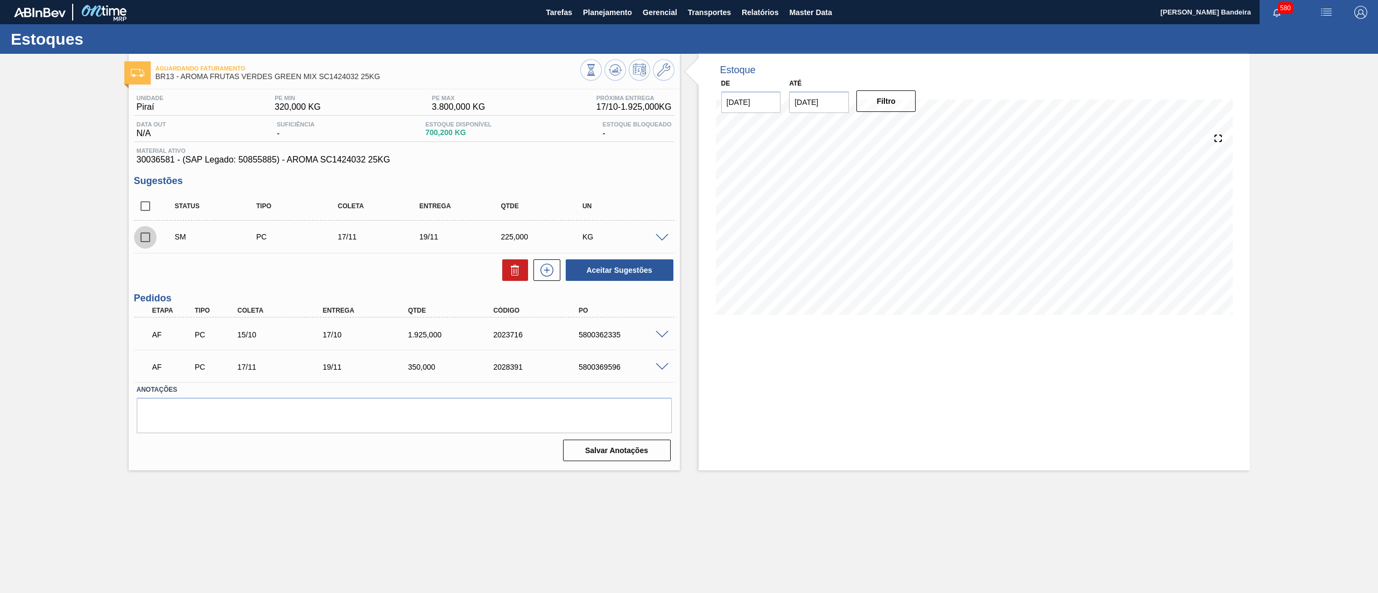
click at [141, 238] on input "checkbox" at bounding box center [145, 237] width 23 height 23
click at [649, 265] on button "Aceitar Sugestões" at bounding box center [620, 270] width 108 height 22
checkbox input "false"
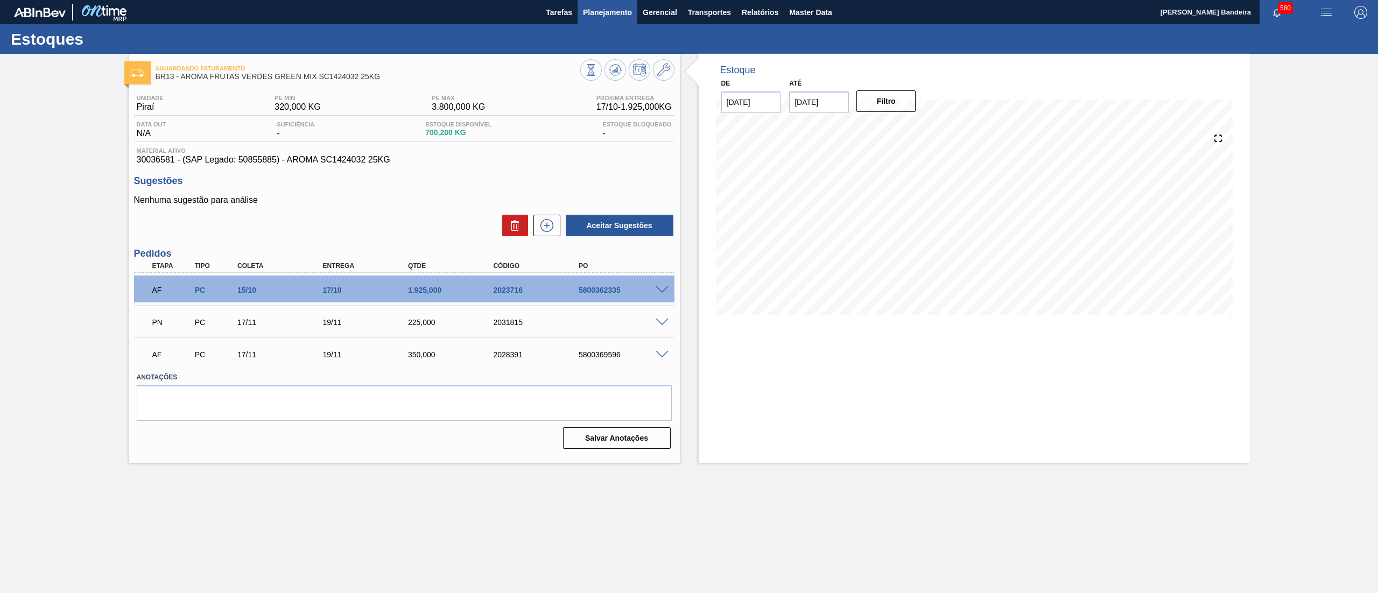
click at [604, 19] on button "Planejamento" at bounding box center [608, 12] width 60 height 24
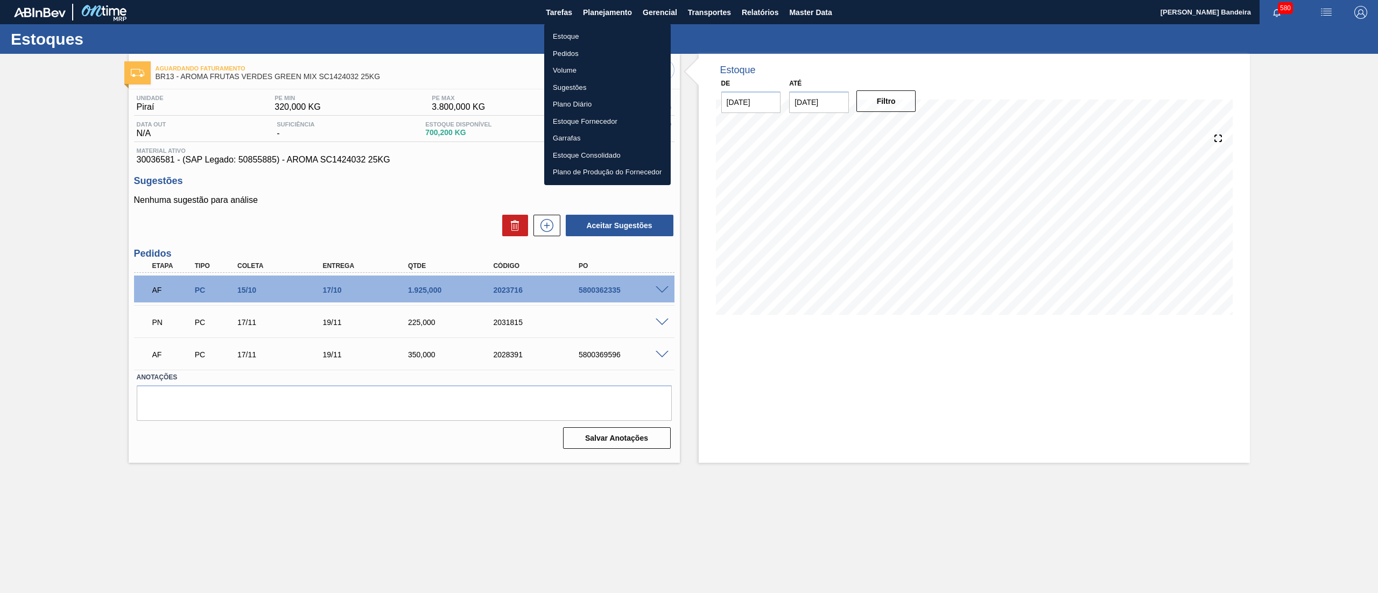
click at [589, 34] on li "Estoque" at bounding box center [607, 36] width 127 height 17
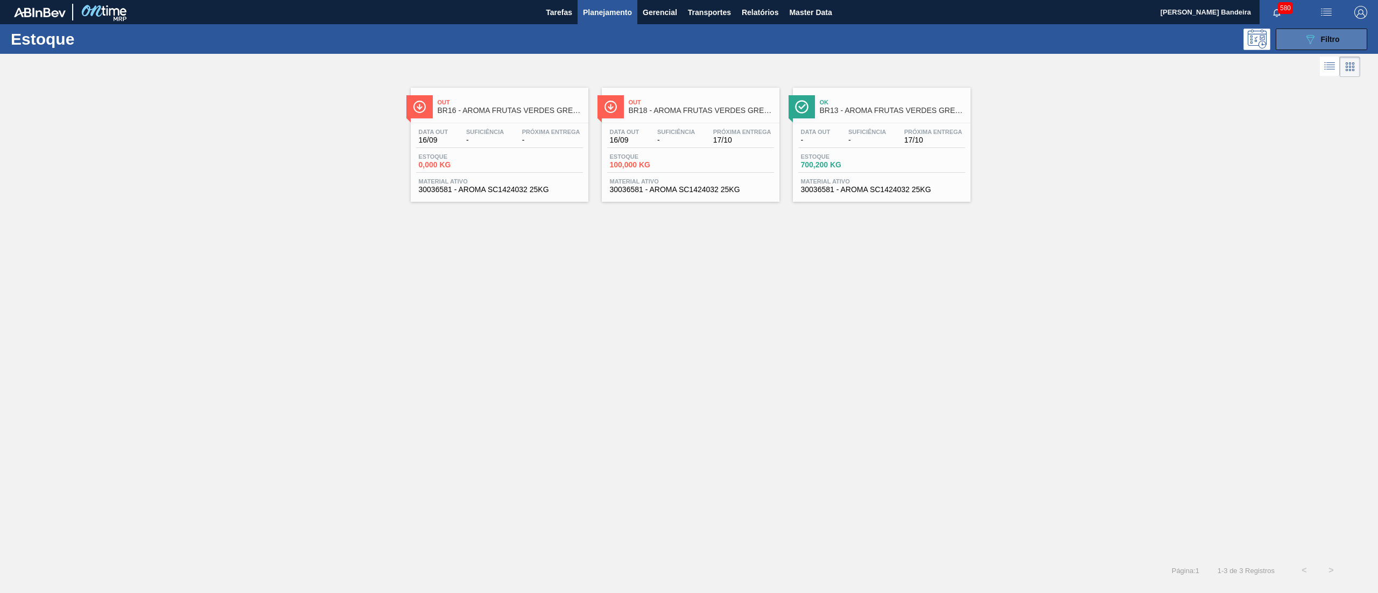
click at [1332, 40] on span "Filtro" at bounding box center [1330, 39] width 19 height 9
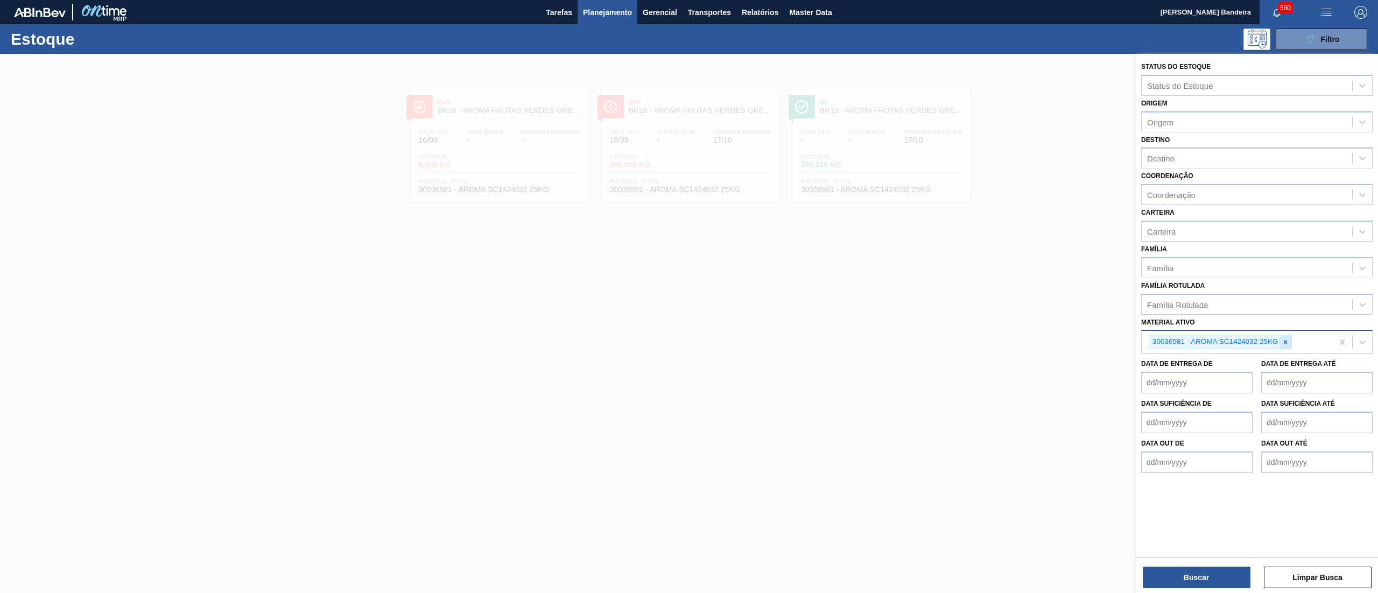
click at [1288, 340] on icon at bounding box center [1286, 342] width 4 height 4
paste ativo "30034749"
type ativo "30034749"
click at [1269, 363] on div "30034749 - CX CARTAO GREEN MIX 269ML LN C6" at bounding box center [1256, 367] width 231 height 20
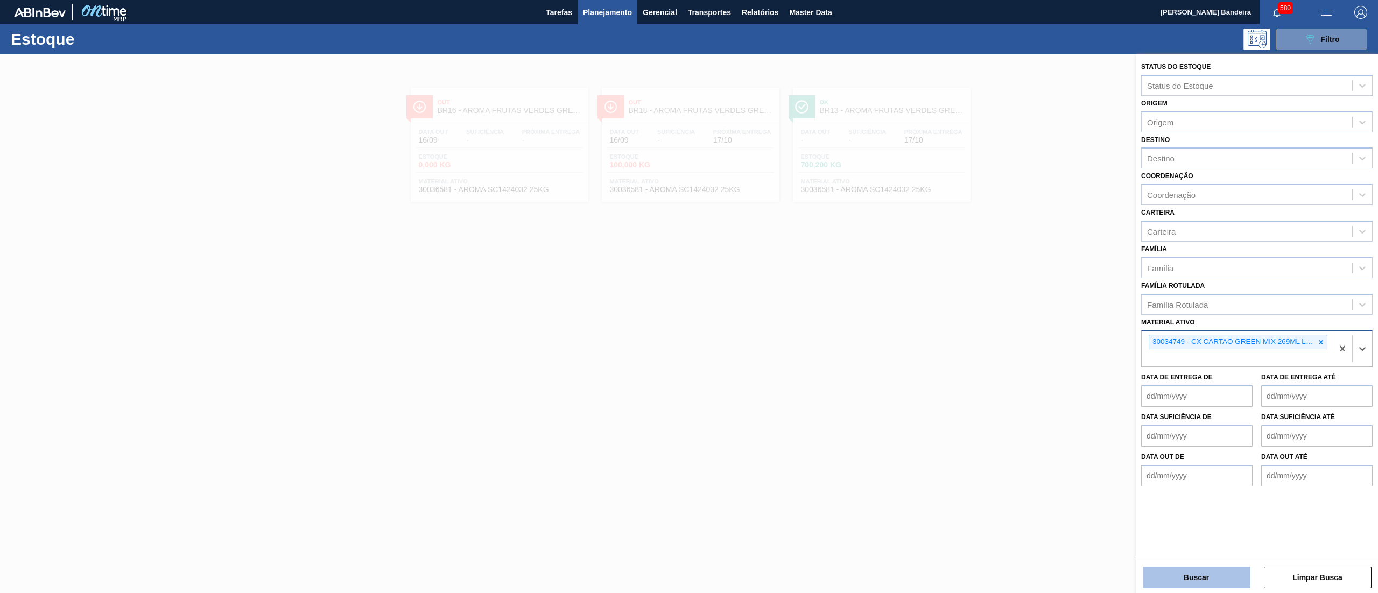
click at [1205, 579] on button "Buscar" at bounding box center [1197, 578] width 108 height 22
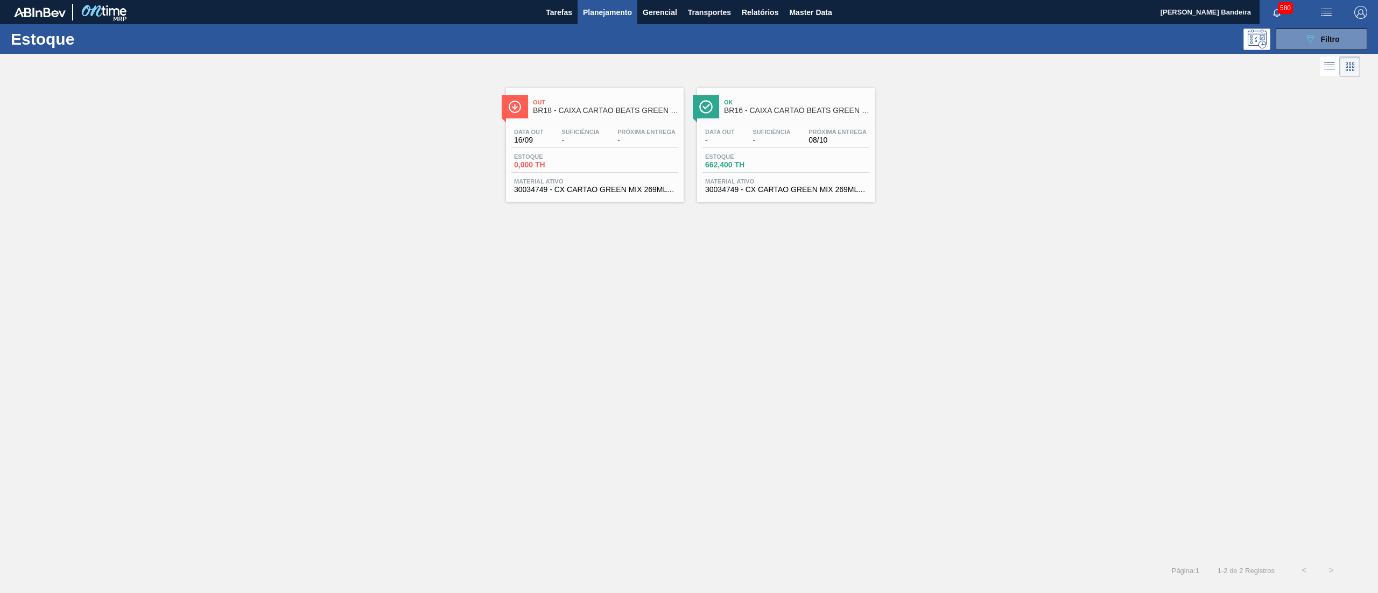
click at [778, 177] on div "Data out - Suficiência - Próxima Entrega 08/10 Estoque 662,400 TH Material ativ…" at bounding box center [786, 159] width 178 height 73
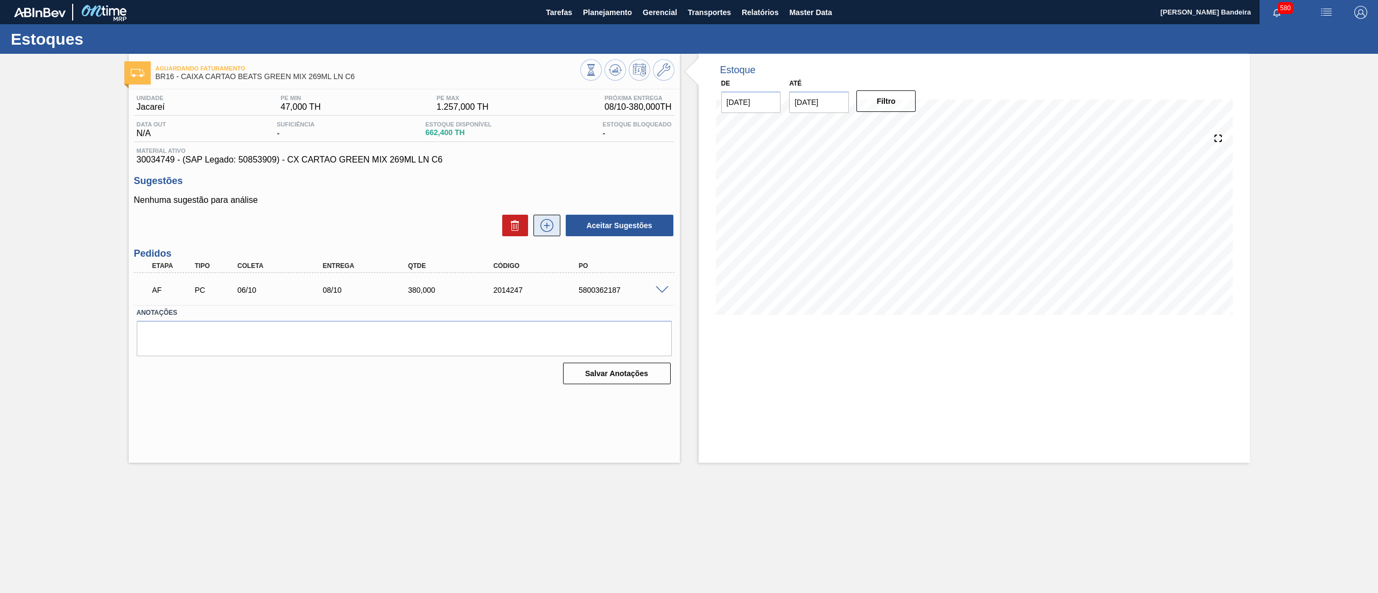
click at [548, 228] on icon at bounding box center [546, 225] width 17 height 13
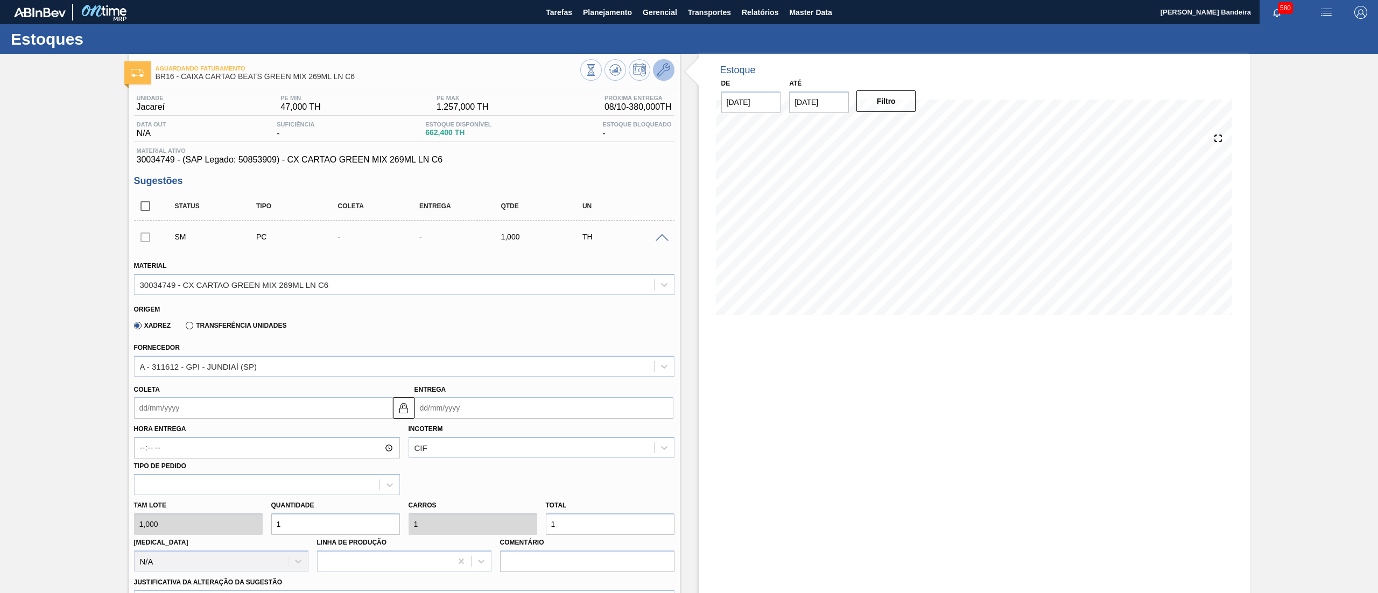
click at [661, 66] on icon at bounding box center [663, 70] width 13 height 13
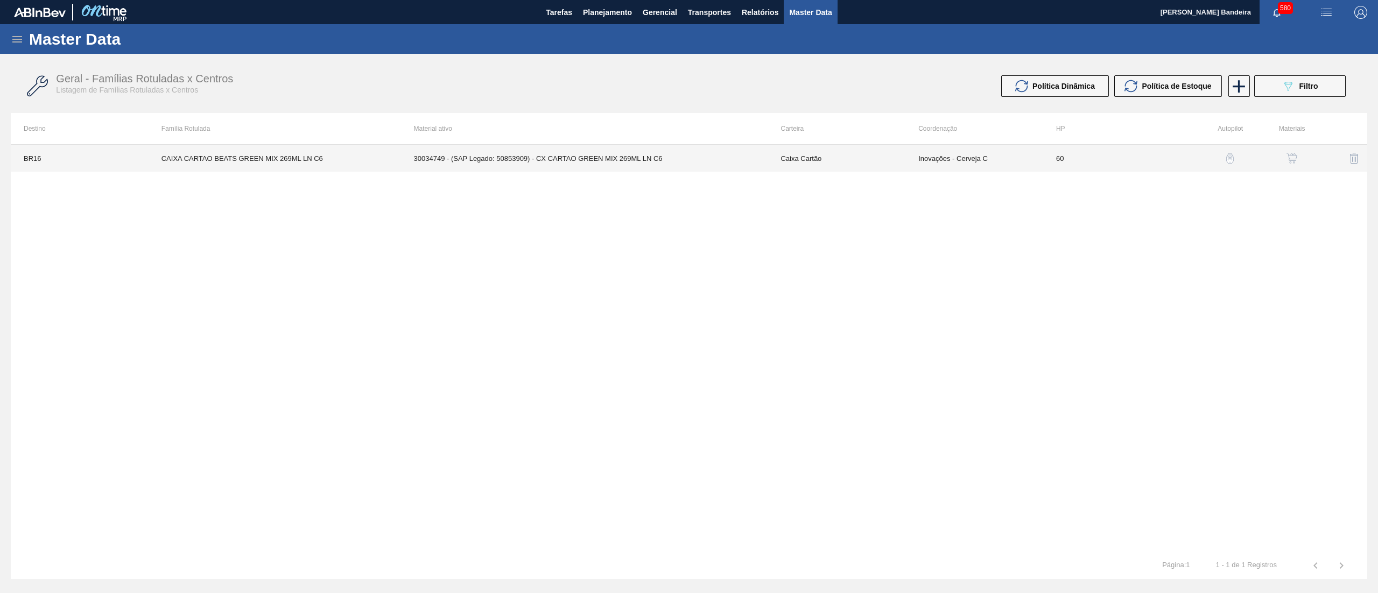
click at [705, 170] on td "30034749 - (SAP Legado: 50853909) - CX CARTAO GREEN MIX 269ML LN C6" at bounding box center [584, 158] width 367 height 27
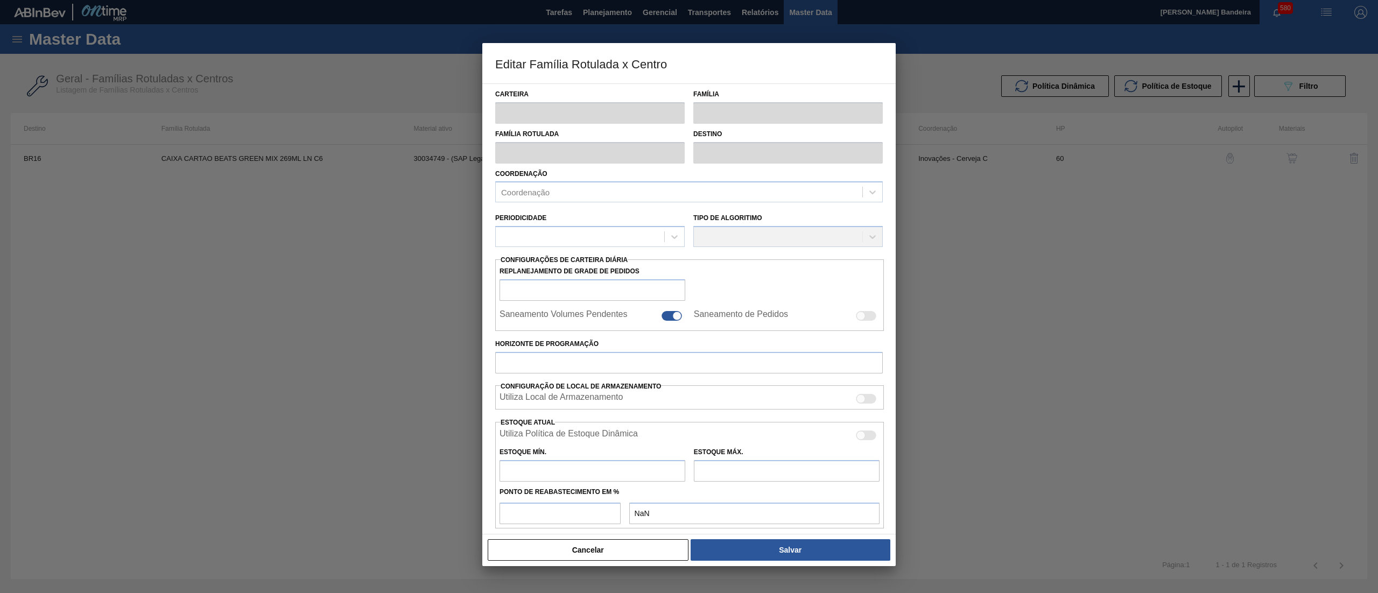
type input "Caixa Cartão"
type input "CAIXA CARTAO BEATS GREEN MIX 269ML LN C6"
type input "BR16 - Jacareí"
type input "60"
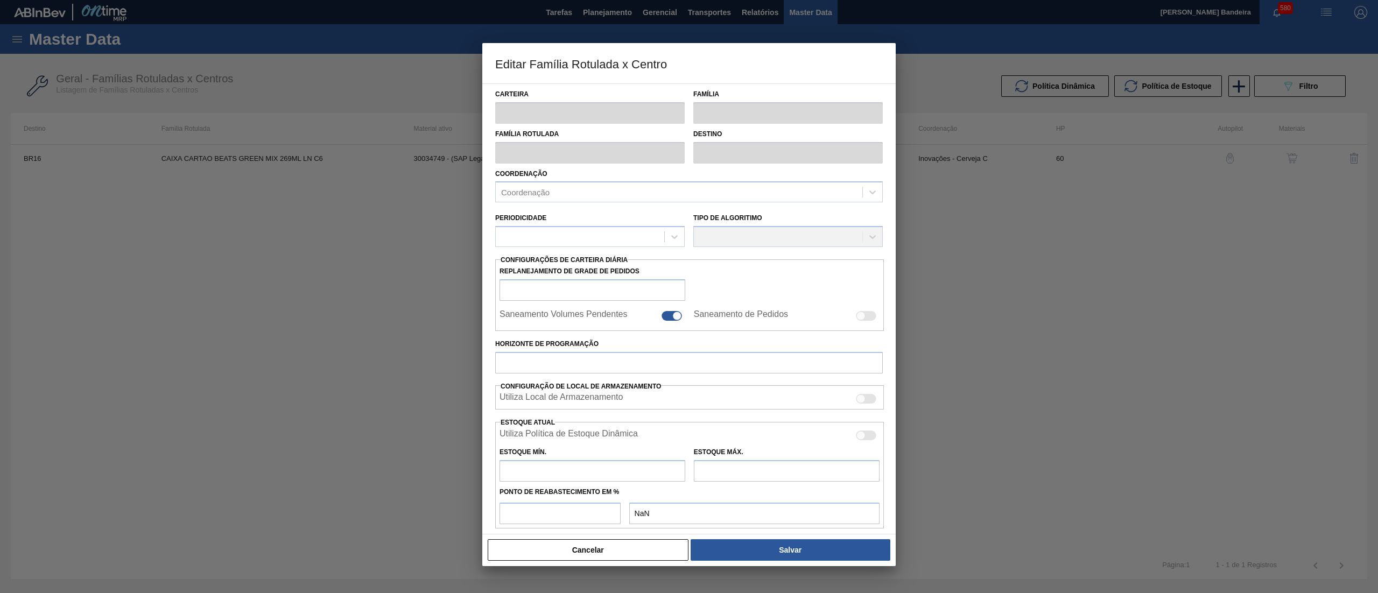
type input "47"
type input "1.257"
type input "50"
type input "652,000"
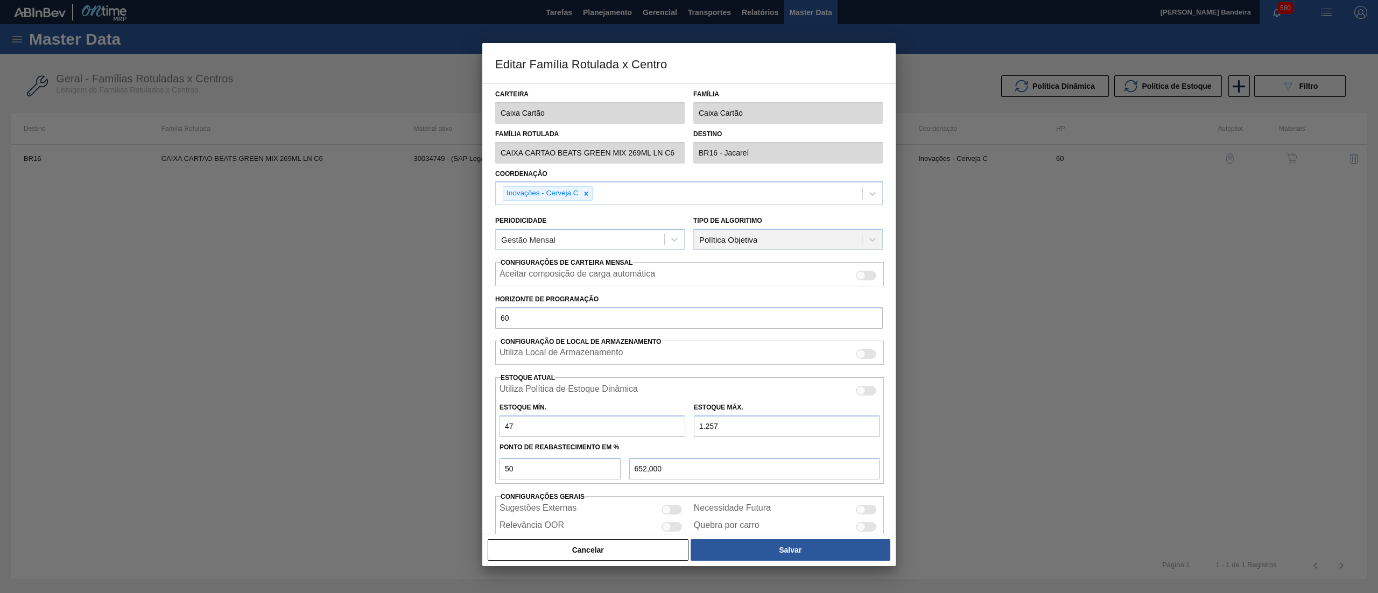
drag, startPoint x: 742, startPoint y: 427, endPoint x: 617, endPoint y: 410, distance: 126.1
click at [617, 410] on div "Estoque Mín. 47 Estoque Máx. 1.257" at bounding box center [689, 417] width 389 height 40
type input "2"
type input "24,500"
type input "21"
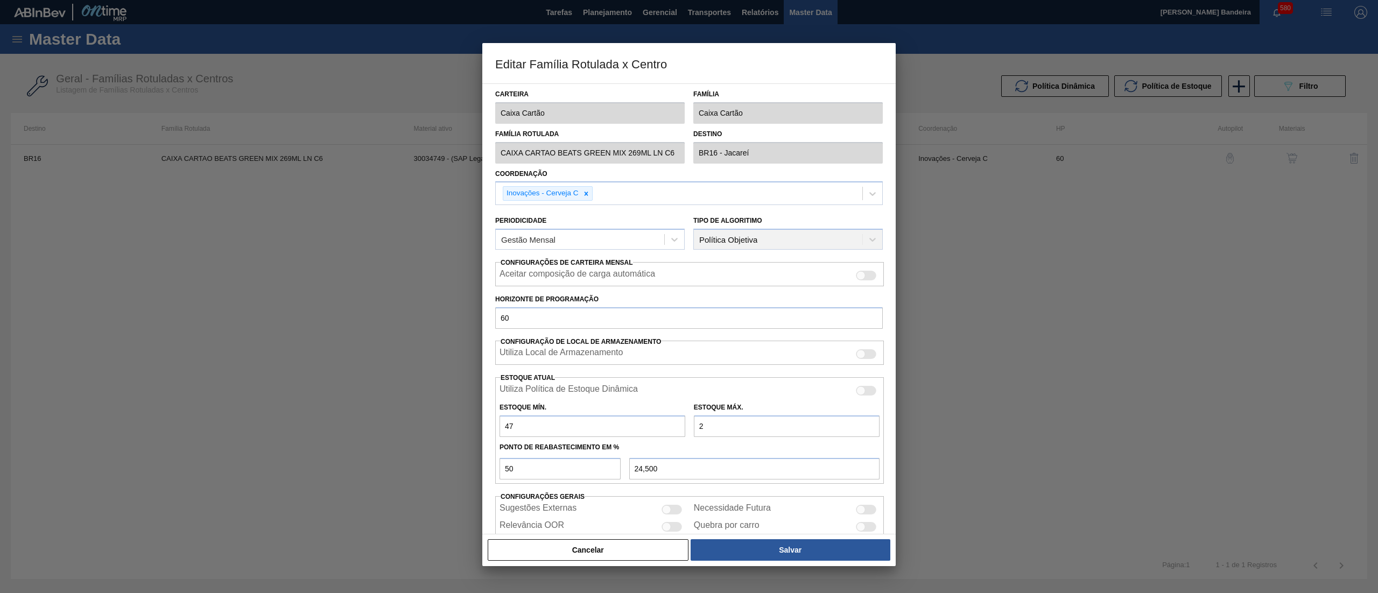
type input "34,000"
type input "214"
type input "130,500"
type input "2.146"
type input "1.096,500"
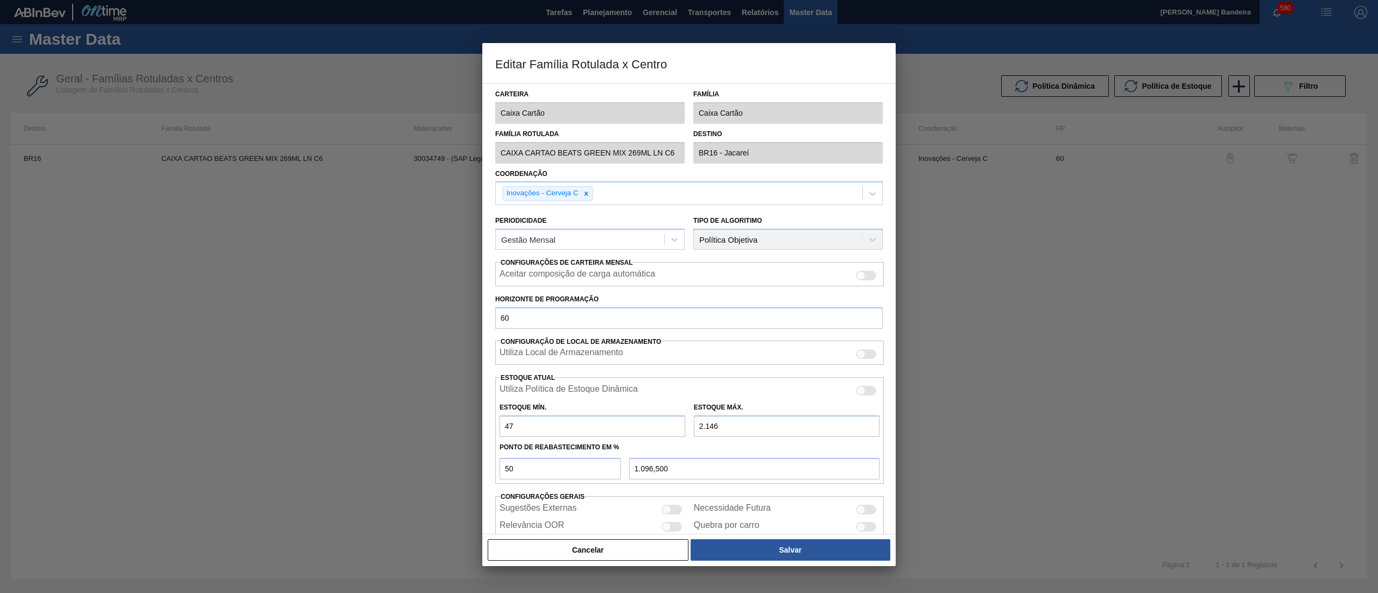
type input "21.460"
type input "10.753,500"
type input "214.600"
type input "107.323,500"
type input "21.460"
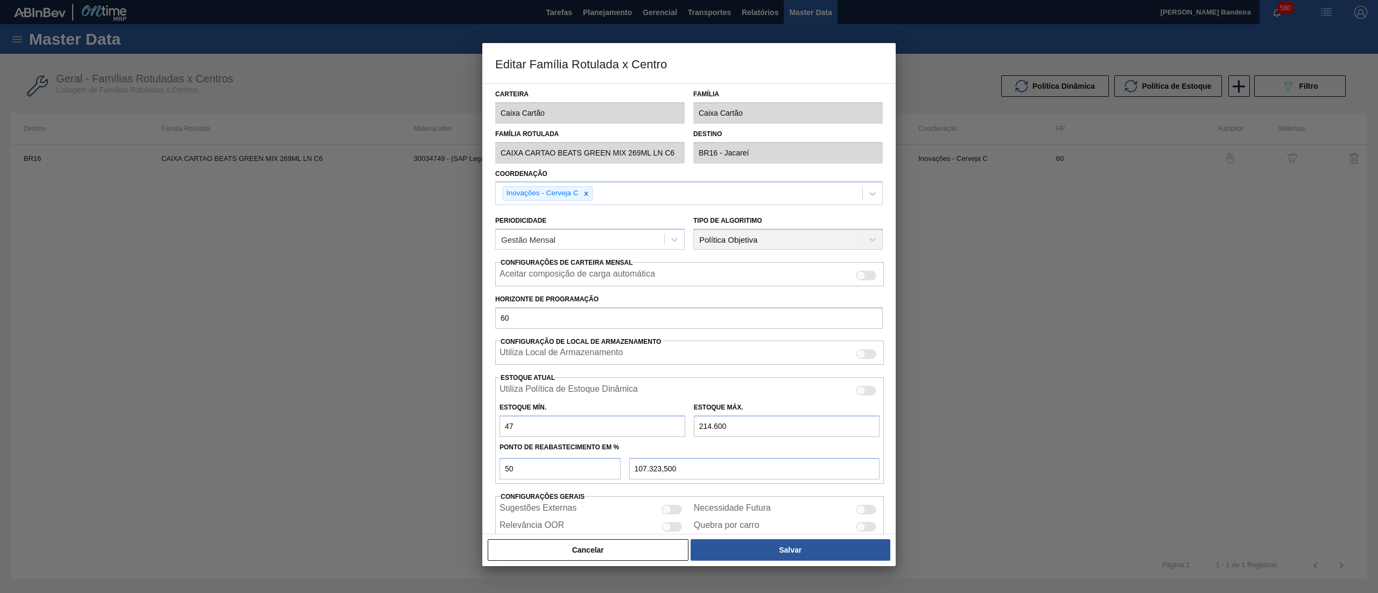
type input "10.753,500"
type input "2.146"
type input "1.096,500"
type input "2.146"
click at [804, 551] on button "Salvar" at bounding box center [791, 550] width 200 height 22
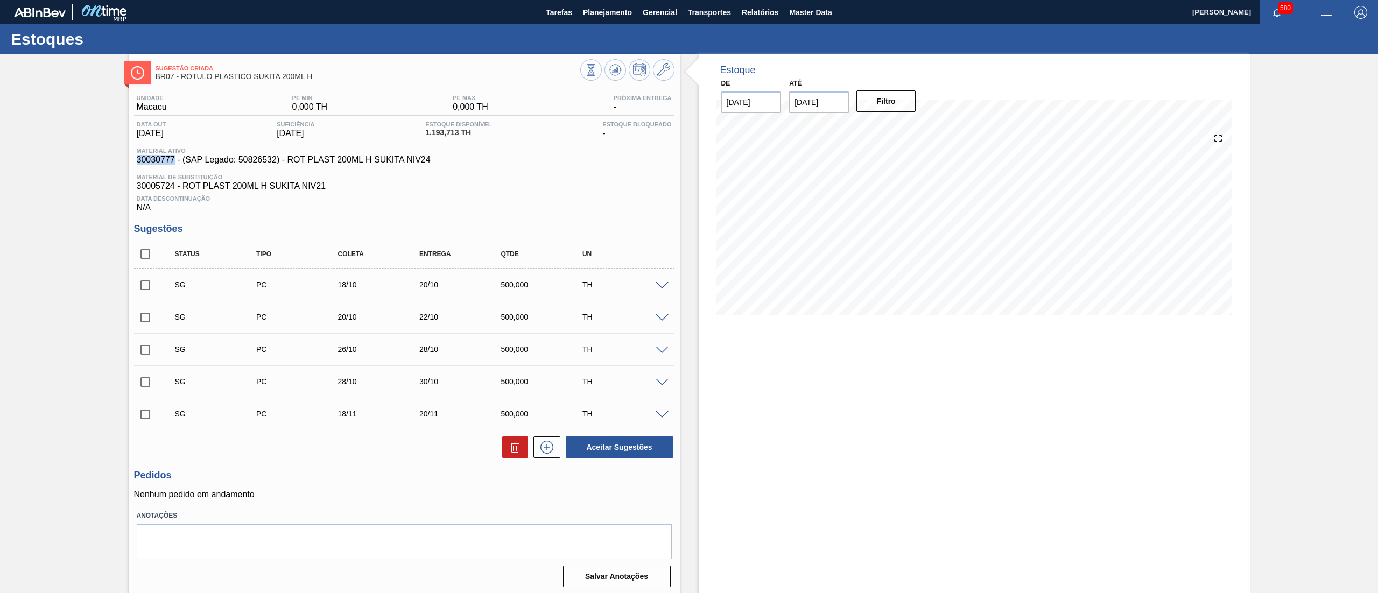
drag, startPoint x: 131, startPoint y: 163, endPoint x: 173, endPoint y: 163, distance: 41.5
click at [173, 163] on div "Unidade Macacu PE MIN 0,000 TH PE MAX 0,000 TH Próxima Entrega - Data out 07/10…" at bounding box center [404, 340] width 551 height 502
copy span "30030777"
click at [605, 6] on span "Planejamento" at bounding box center [607, 12] width 49 height 13
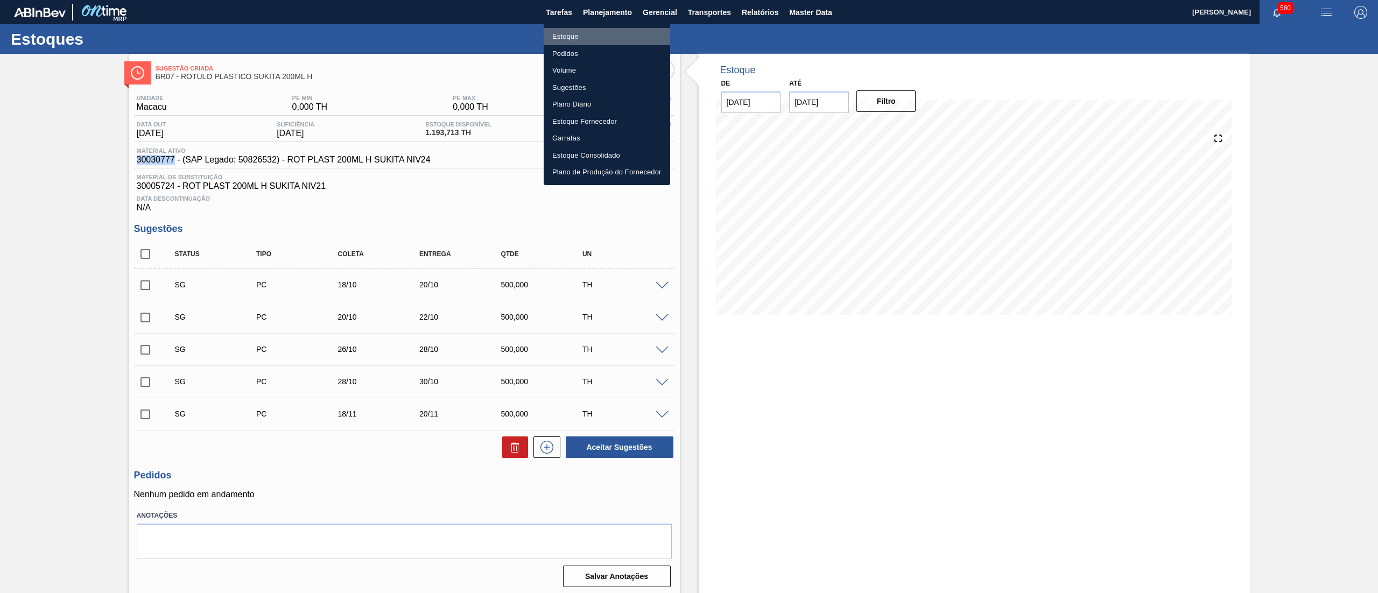
click at [594, 29] on li "Estoque" at bounding box center [607, 36] width 127 height 17
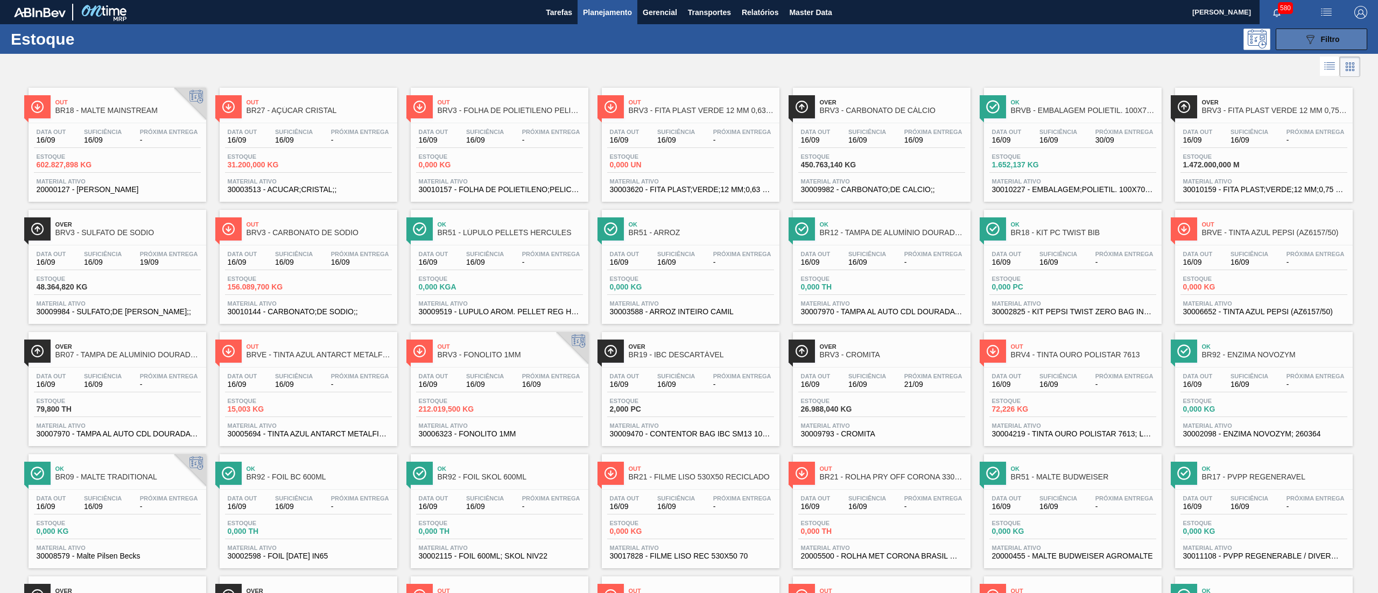
click at [1314, 45] on icon "089F7B8B-B2A5-4AFE-B5C0-19BA573D28AC" at bounding box center [1310, 39] width 13 height 13
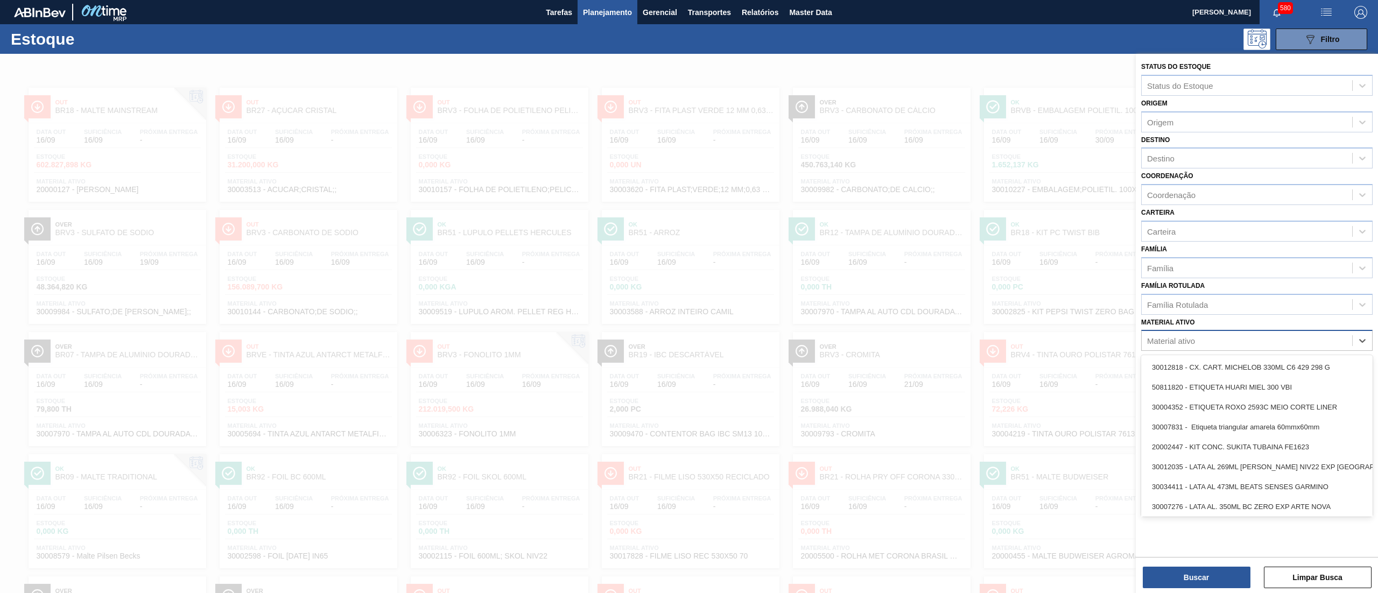
click at [1245, 344] on div "Material ativo" at bounding box center [1247, 341] width 211 height 16
paste ativo "30030777"
type ativo "30030777"
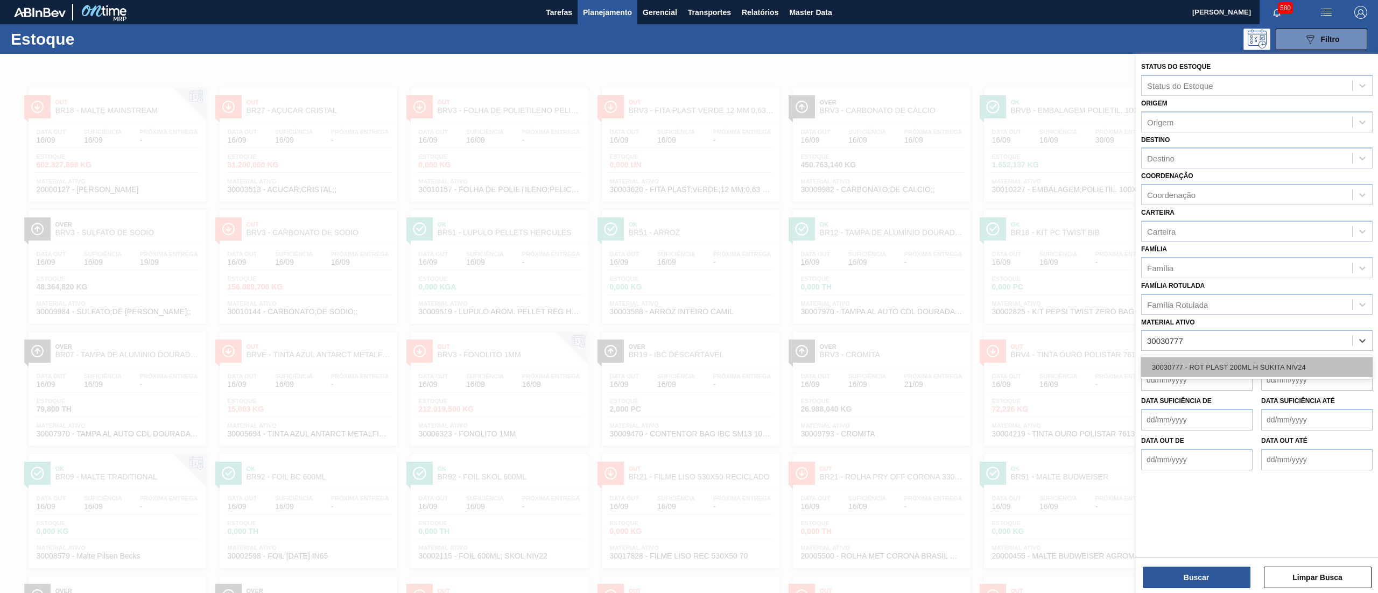
click at [1234, 366] on div "30030777 - ROT PLAST 200ML H SUKITA NIV24" at bounding box center [1256, 367] width 231 height 20
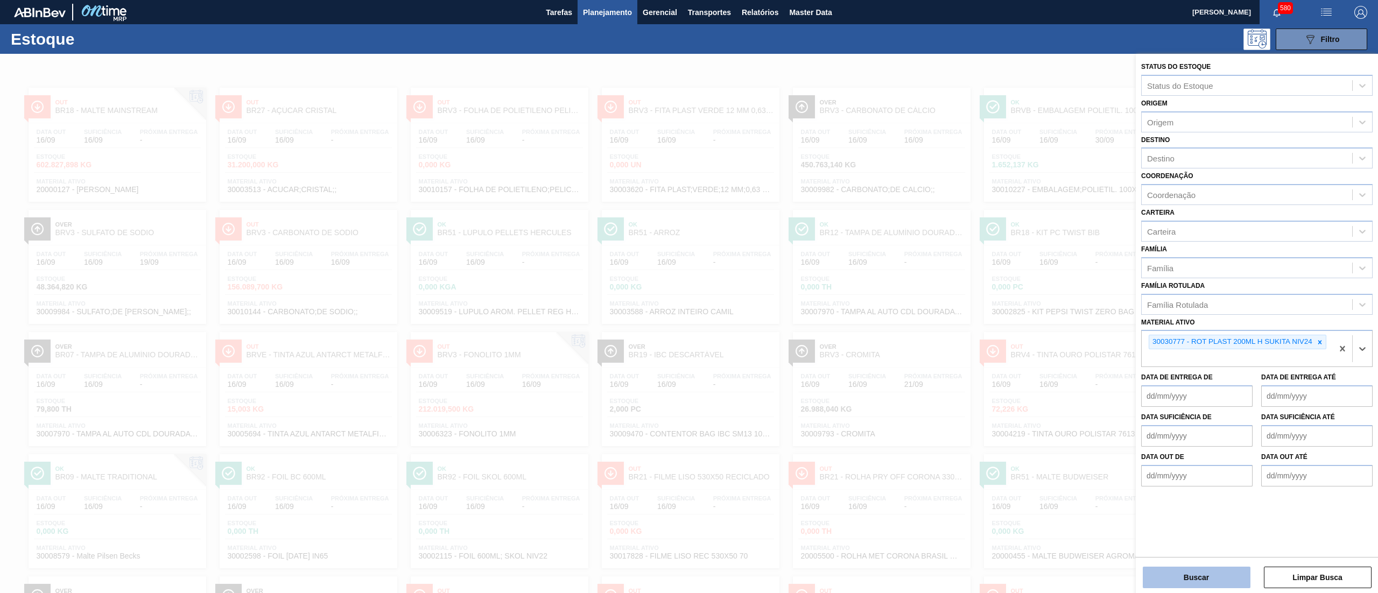
click at [1181, 587] on button "Buscar" at bounding box center [1197, 578] width 108 height 22
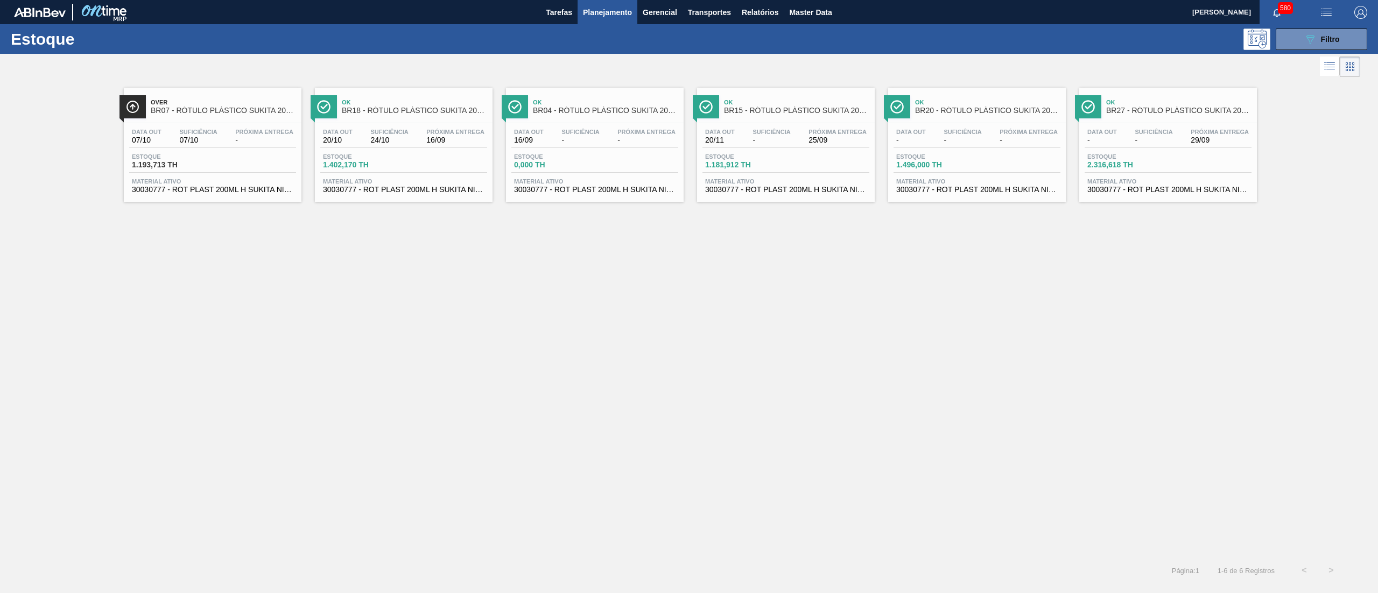
click at [1094, 195] on div "Data out - Suficiência - Próxima Entrega 29/09 Estoque 2.316,618 TH Material at…" at bounding box center [1168, 159] width 178 height 73
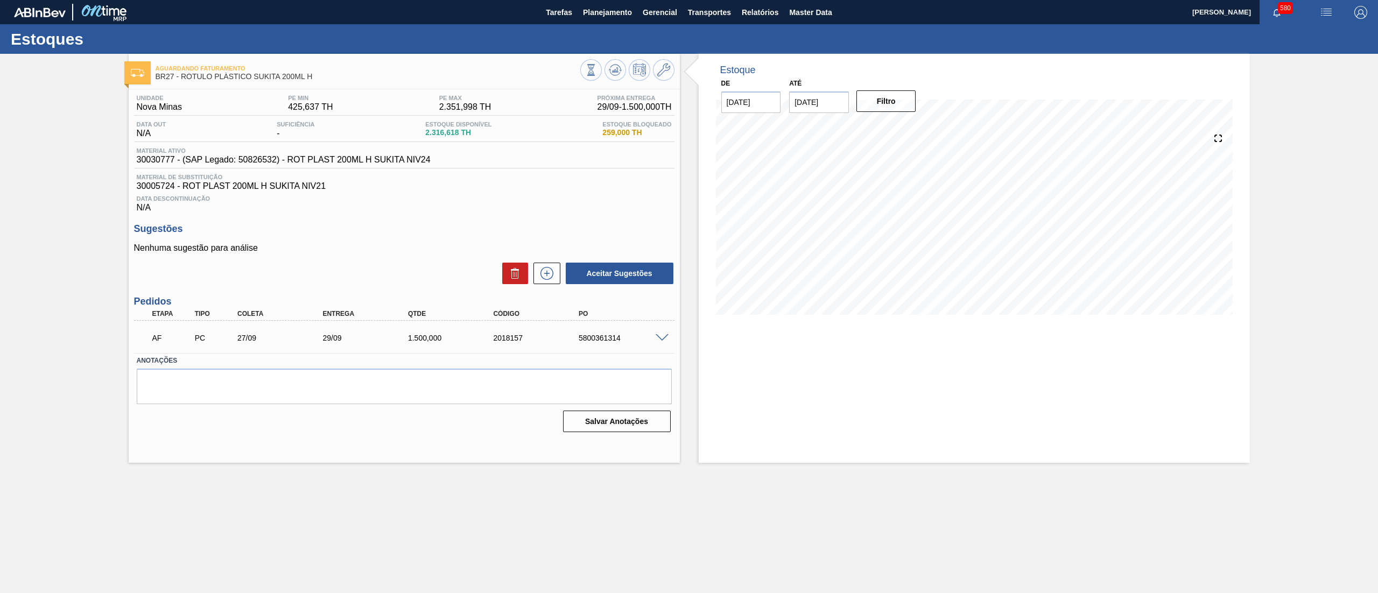
click at [664, 341] on span at bounding box center [662, 338] width 13 height 8
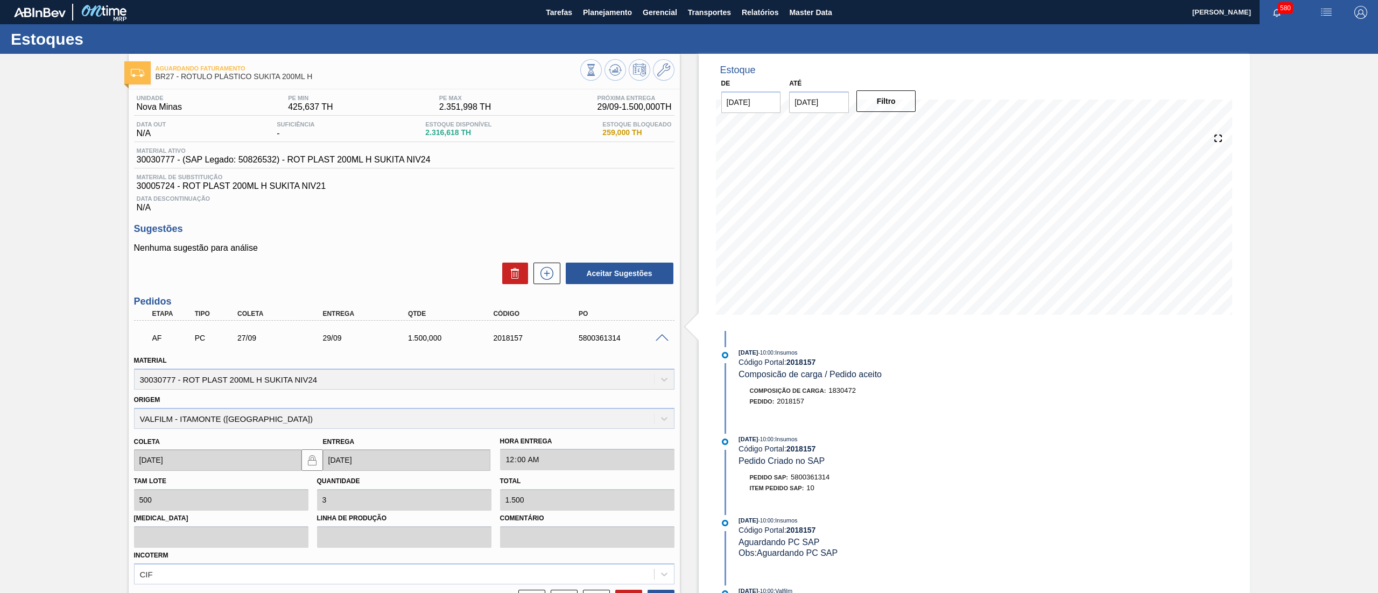
click at [660, 340] on span at bounding box center [662, 338] width 13 height 8
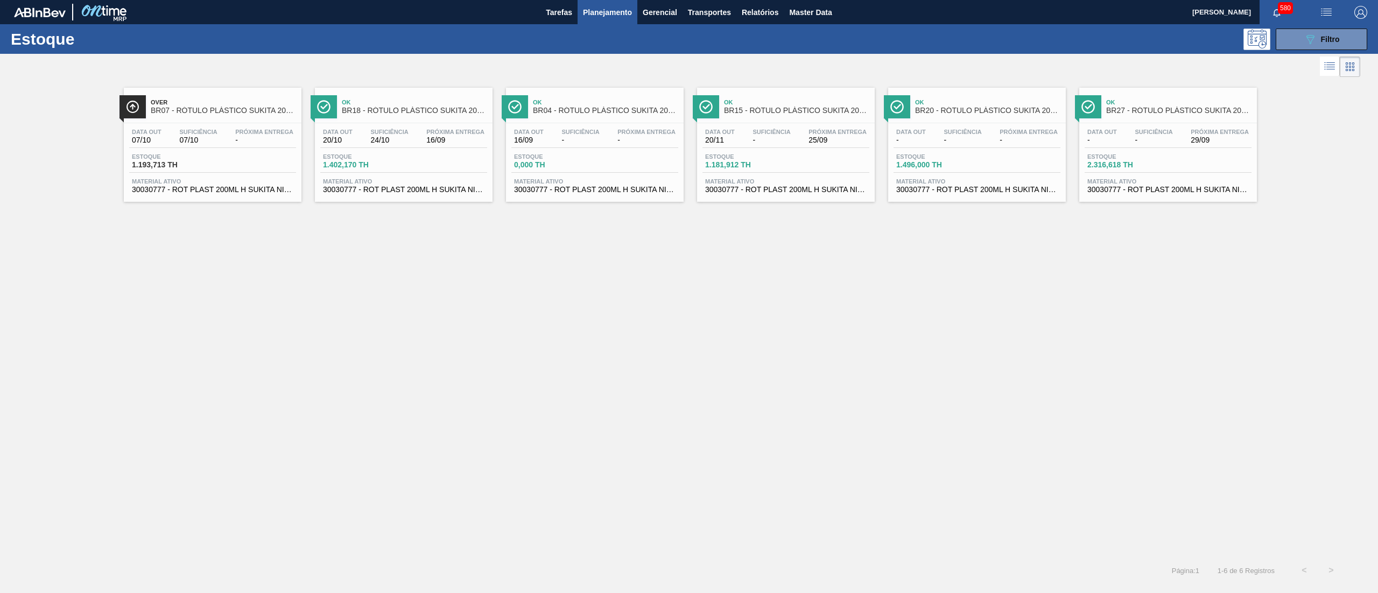
click at [986, 188] on span "30030777 - ROT PLAST 200ML H SUKITA NIV24" at bounding box center [977, 190] width 162 height 8
click at [447, 194] on span "30030777 - ROT PLAST 200ML H SUKITA NIV24" at bounding box center [404, 190] width 162 height 8
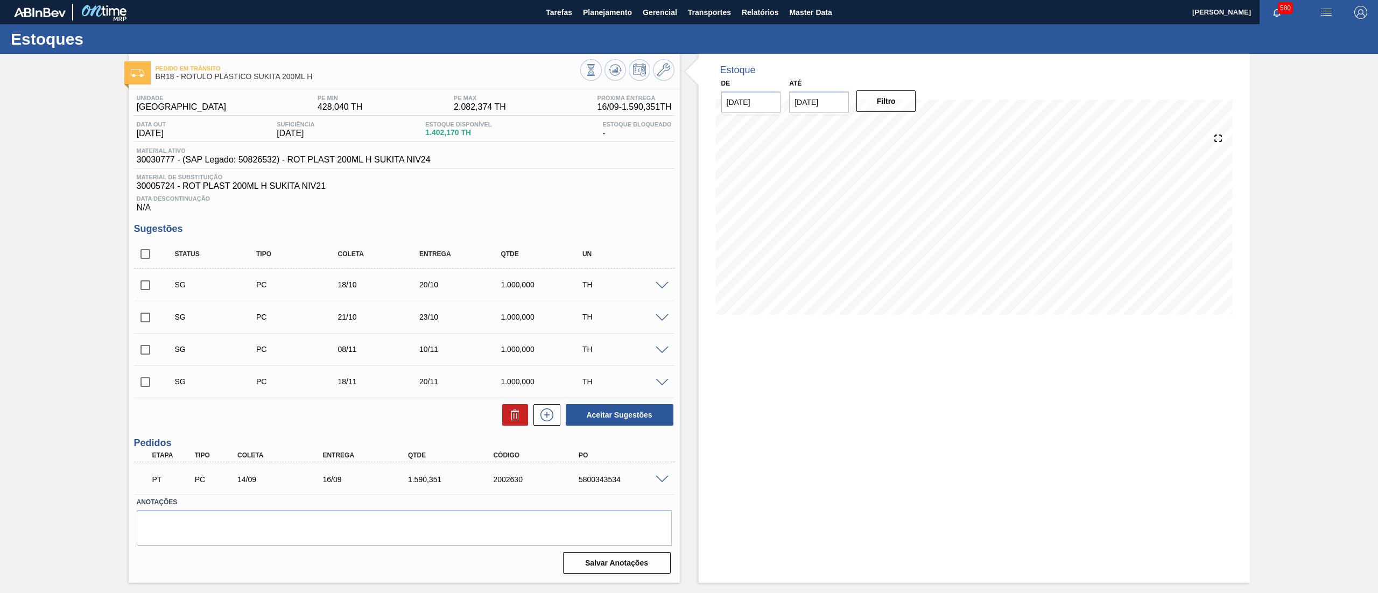
click at [142, 284] on input "checkbox" at bounding box center [145, 285] width 23 height 23
checkbox input "true"
click at [150, 318] on input "checkbox" at bounding box center [145, 317] width 23 height 23
checkbox input "true"
click at [147, 352] on input "checkbox" at bounding box center [145, 350] width 23 height 23
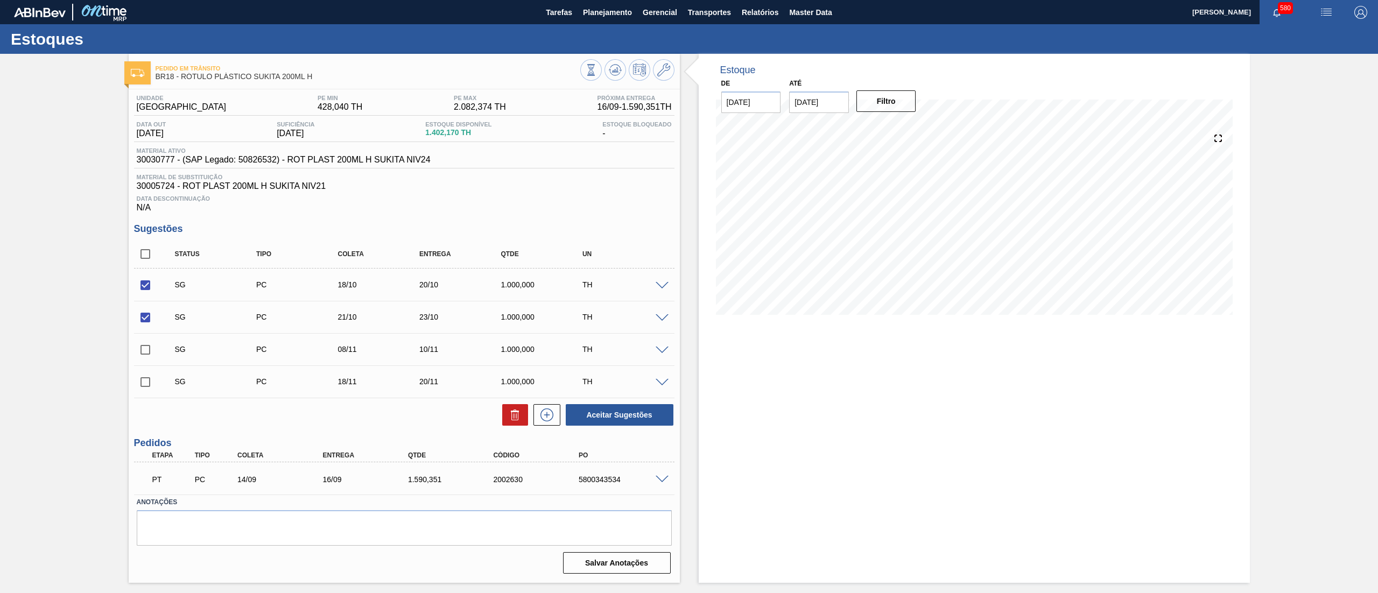
checkbox input "true"
click at [623, 418] on button "Aceitar Sugestões" at bounding box center [620, 415] width 108 height 22
checkbox input "false"
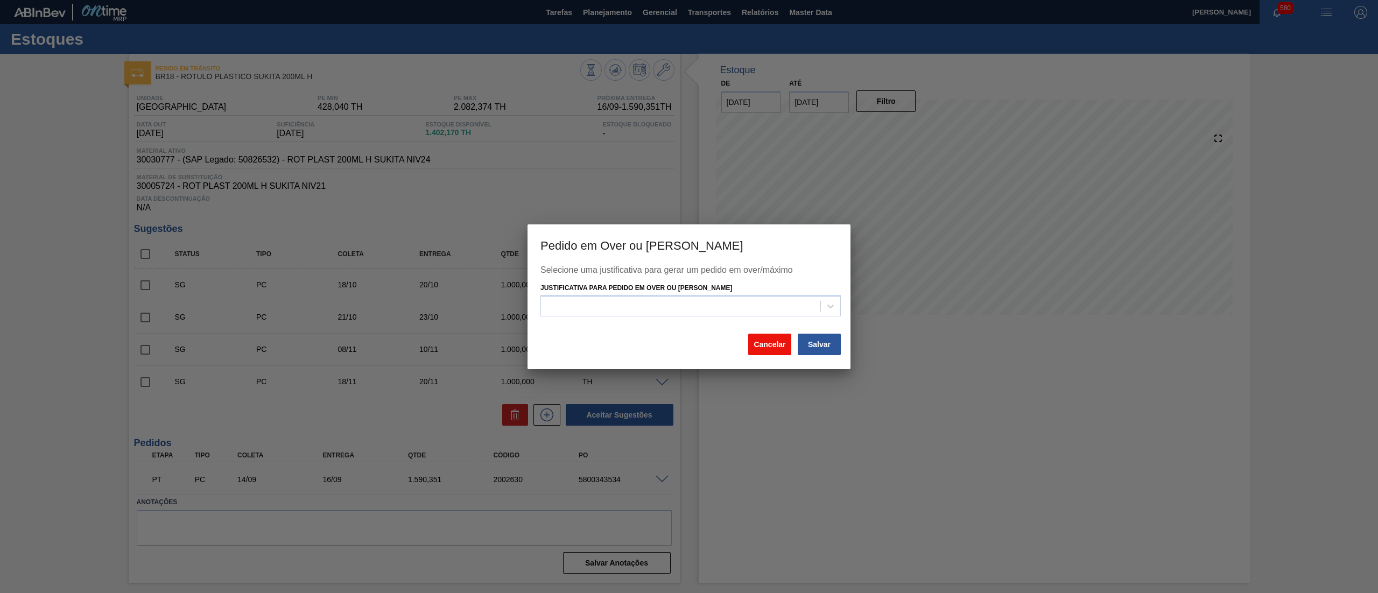
click at [760, 342] on button "Cancelar" at bounding box center [769, 345] width 43 height 22
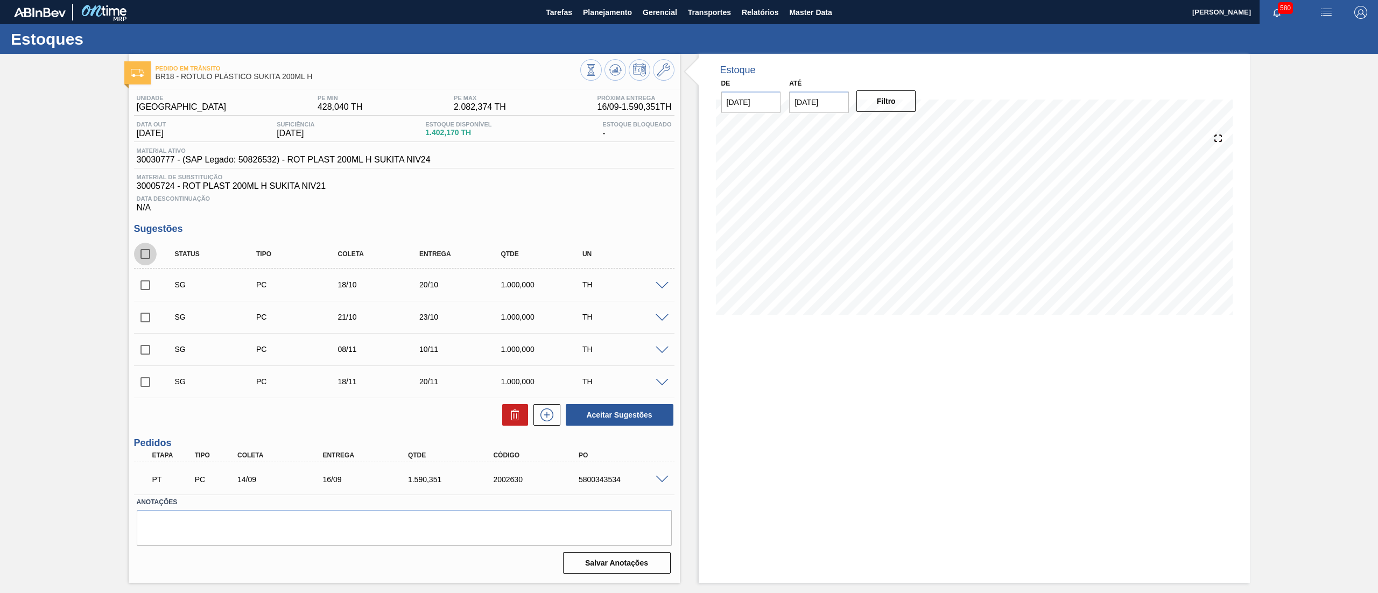
click at [152, 258] on input "checkbox" at bounding box center [145, 254] width 23 height 23
checkbox input "true"
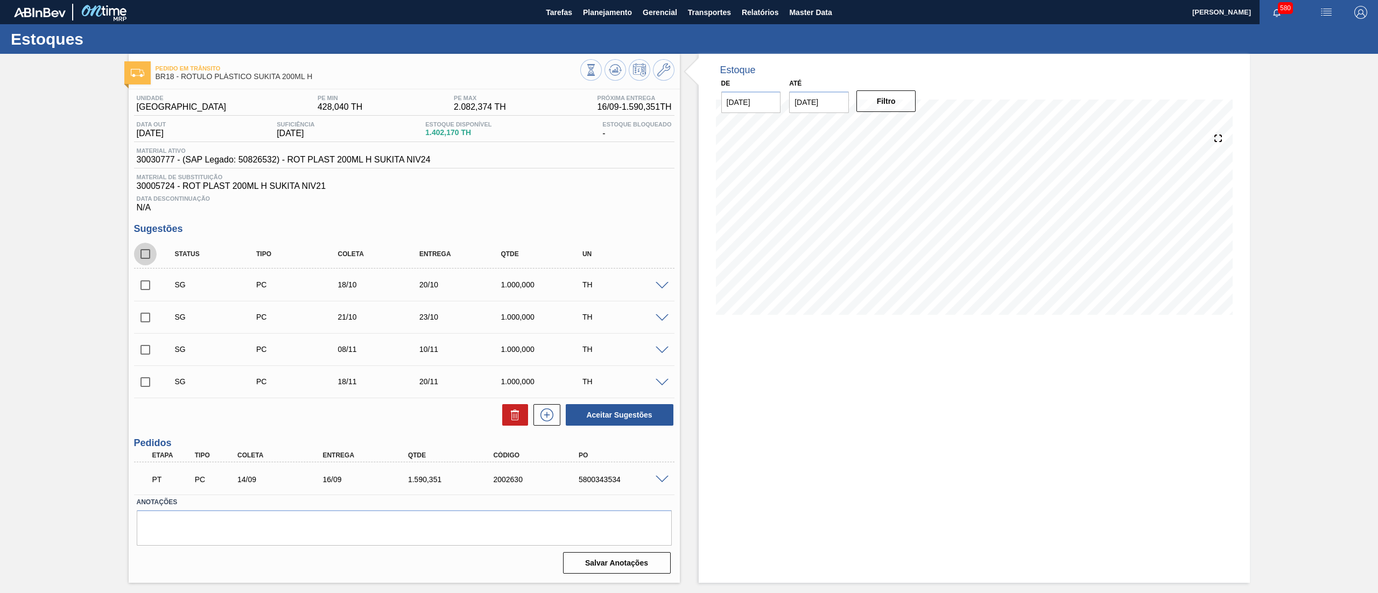
checkbox input "true"
click at [510, 406] on button at bounding box center [515, 415] width 26 height 22
checkbox input "false"
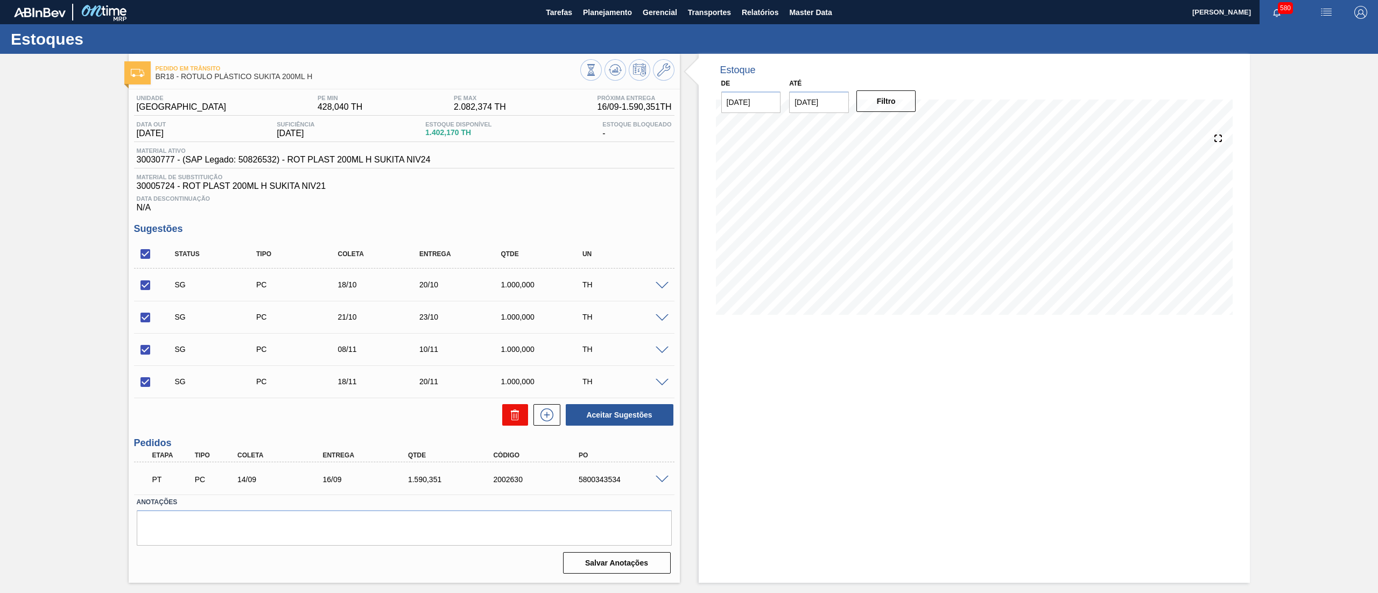
checkbox input "false"
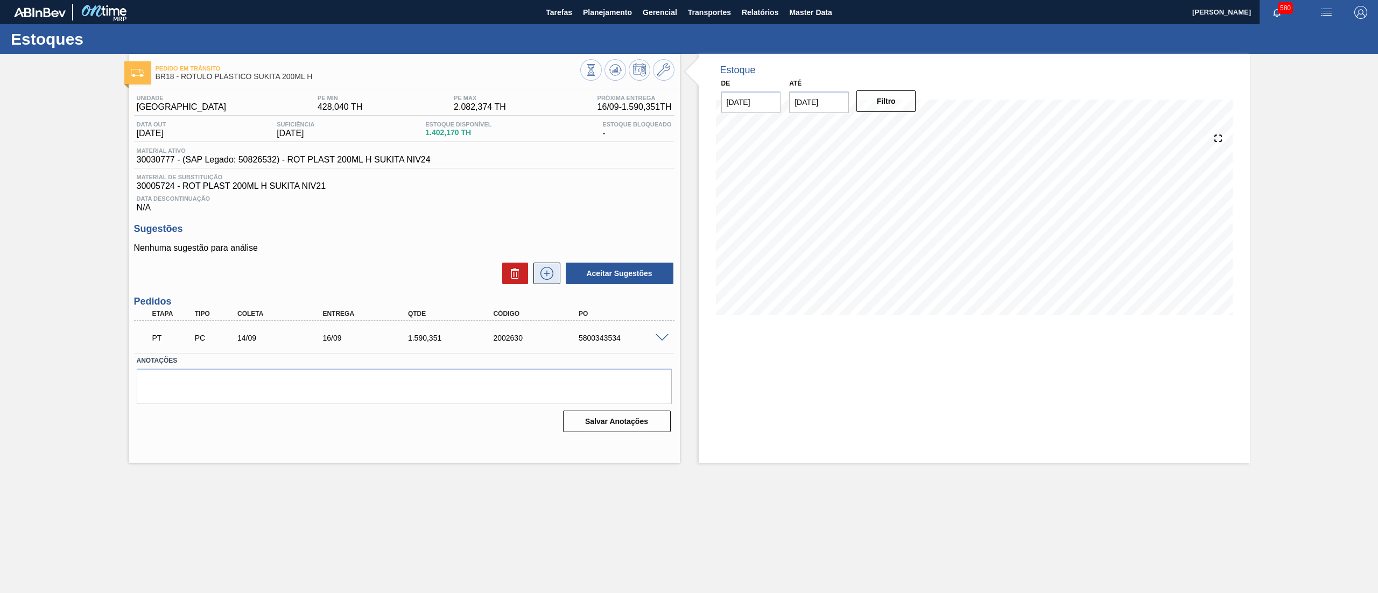
click at [544, 273] on icon at bounding box center [547, 273] width 6 height 1
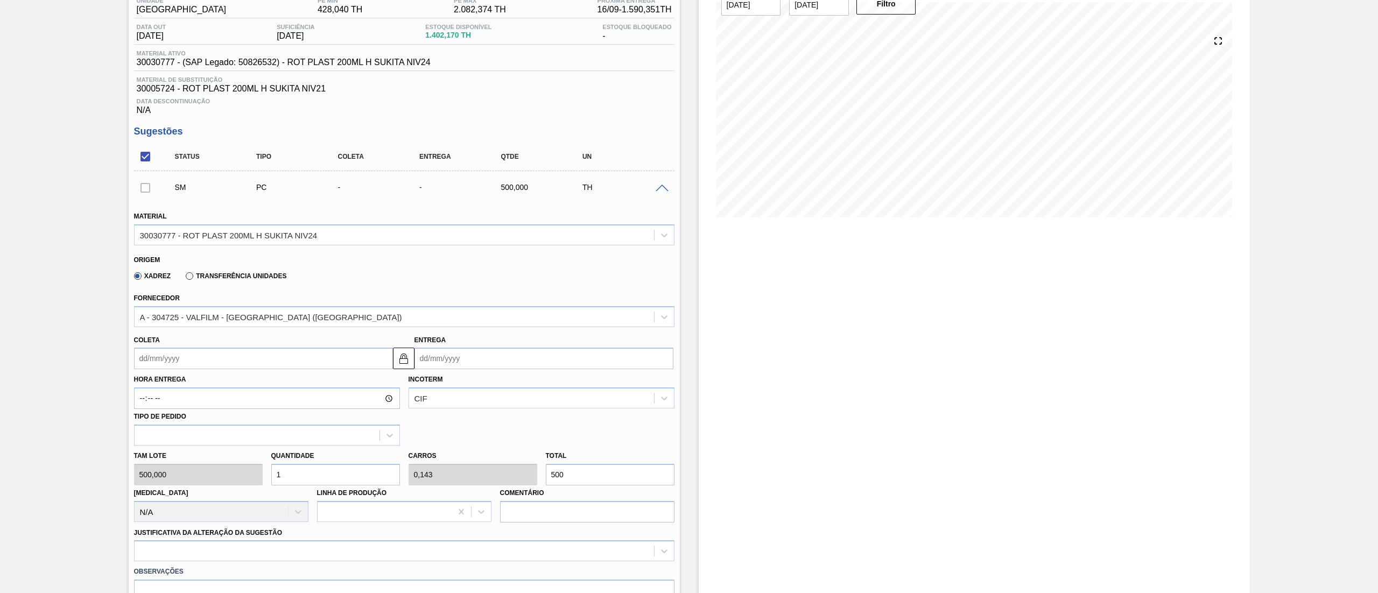
scroll to position [100, 0]
click at [233, 357] on input "Coleta" at bounding box center [263, 357] width 259 height 22
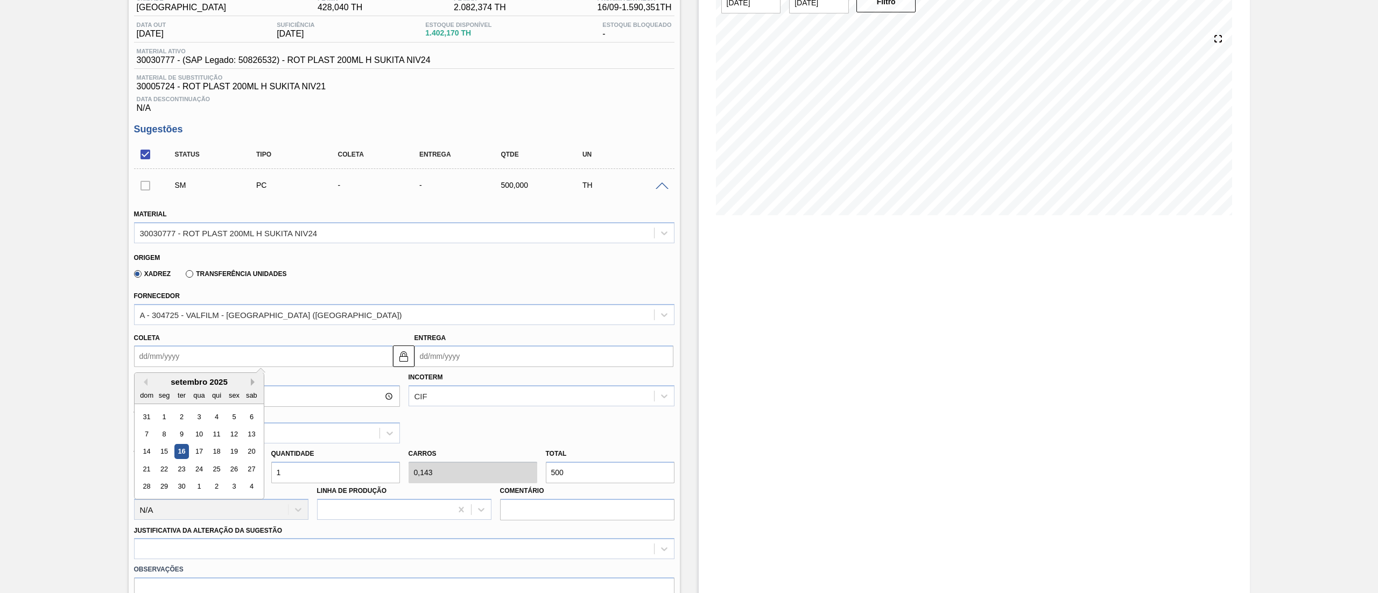
click at [252, 382] on button "Next Month" at bounding box center [255, 382] width 8 height 8
click at [159, 432] on div "6" at bounding box center [164, 434] width 15 height 15
type input "[DATE]"
type input "08/10/2025"
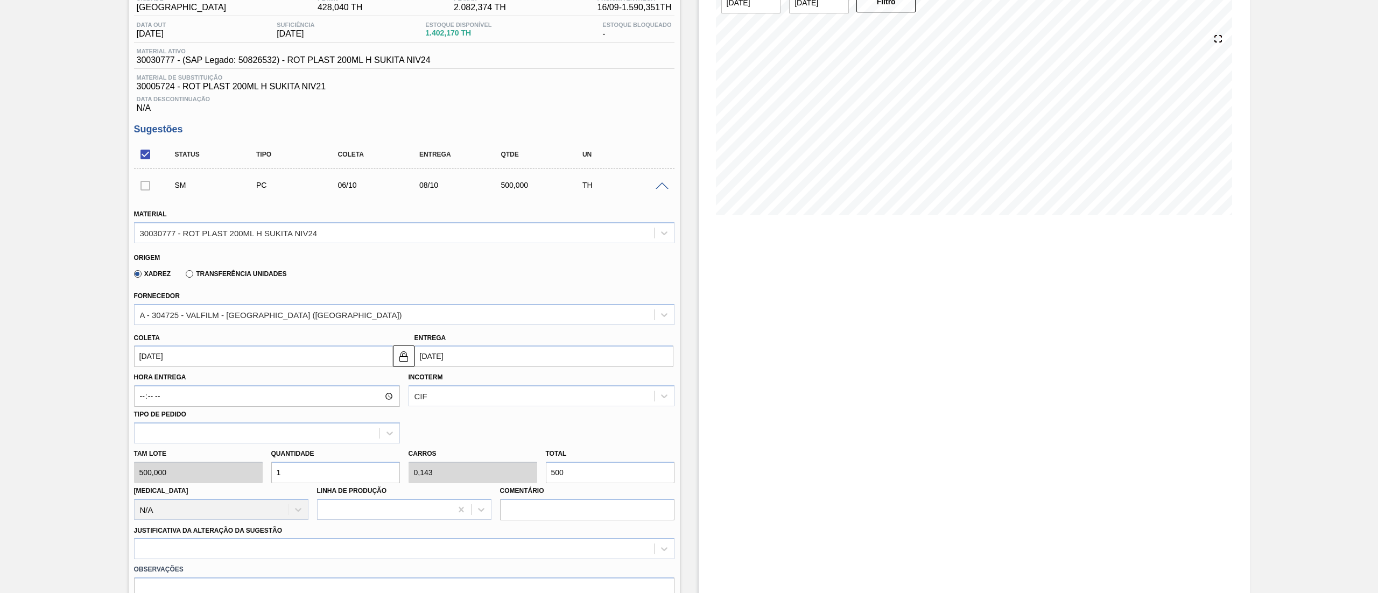
click at [262, 474] on div "Tam lote 500,000 Quantidade 1 Carros 0,143 Total 500 Doca N/A Linha de Produção…" at bounding box center [404, 482] width 549 height 77
type input "2"
type input "0,286"
type input "1.000"
click at [229, 555] on div at bounding box center [404, 548] width 541 height 21
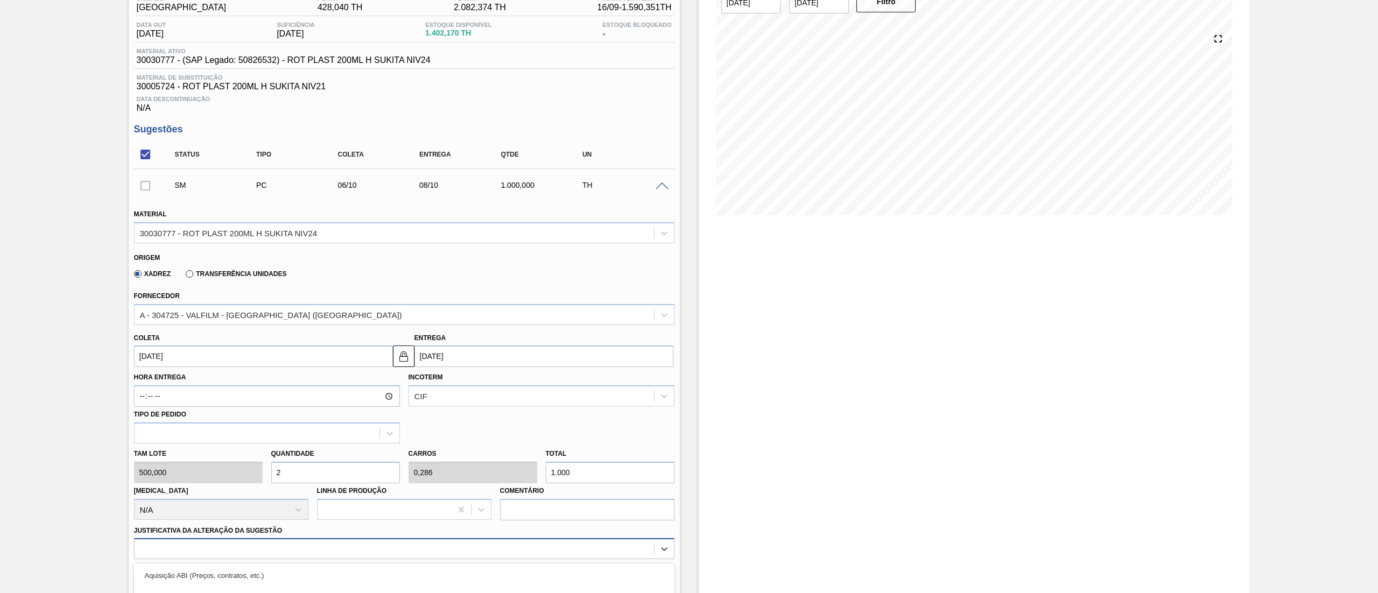
scroll to position [237, 0]
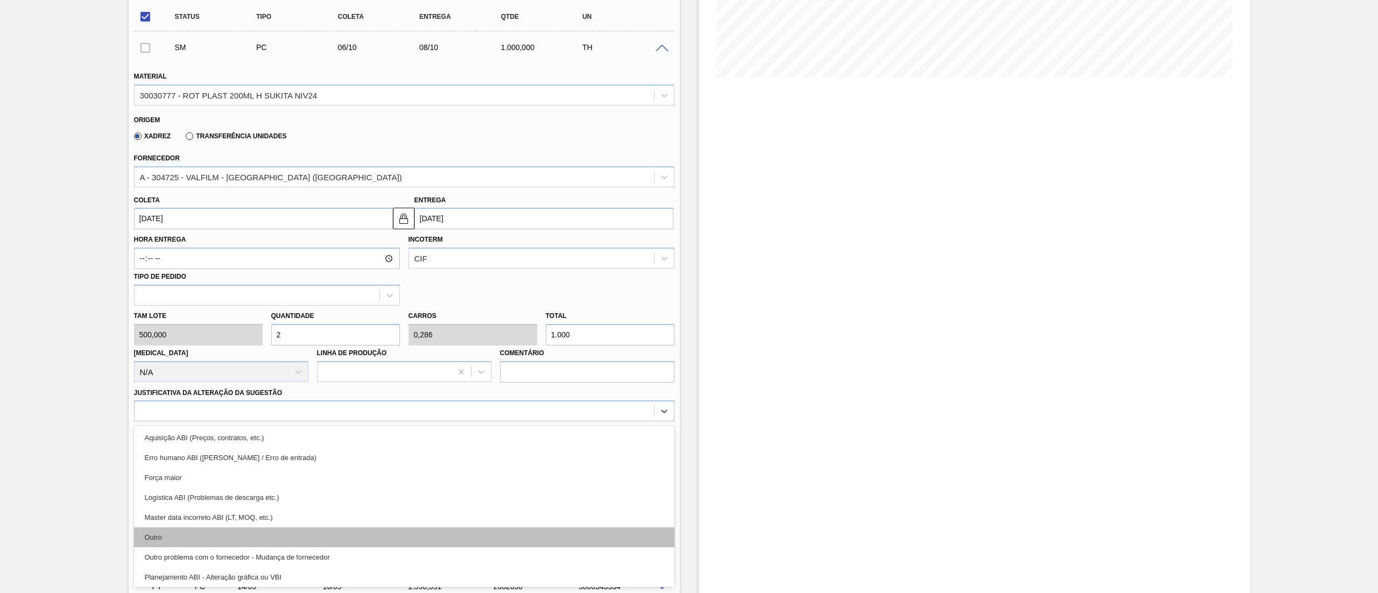
click at [216, 538] on div "Outro" at bounding box center [404, 538] width 541 height 20
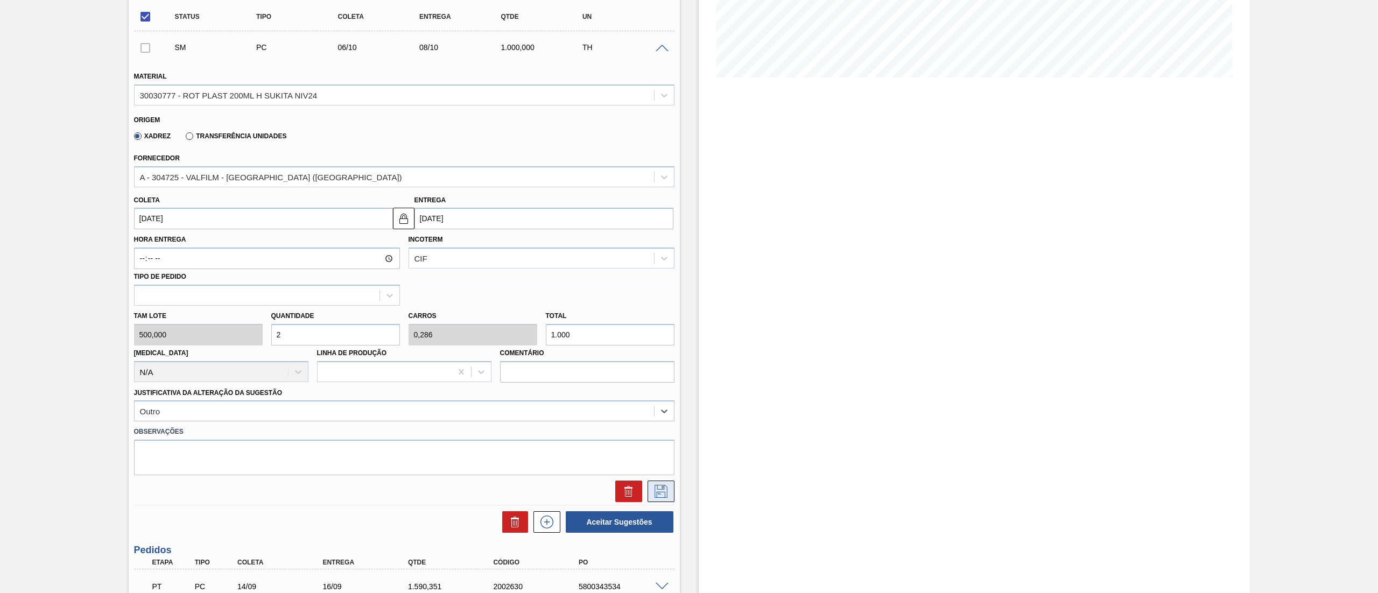
click at [666, 495] on icon at bounding box center [661, 491] width 13 height 13
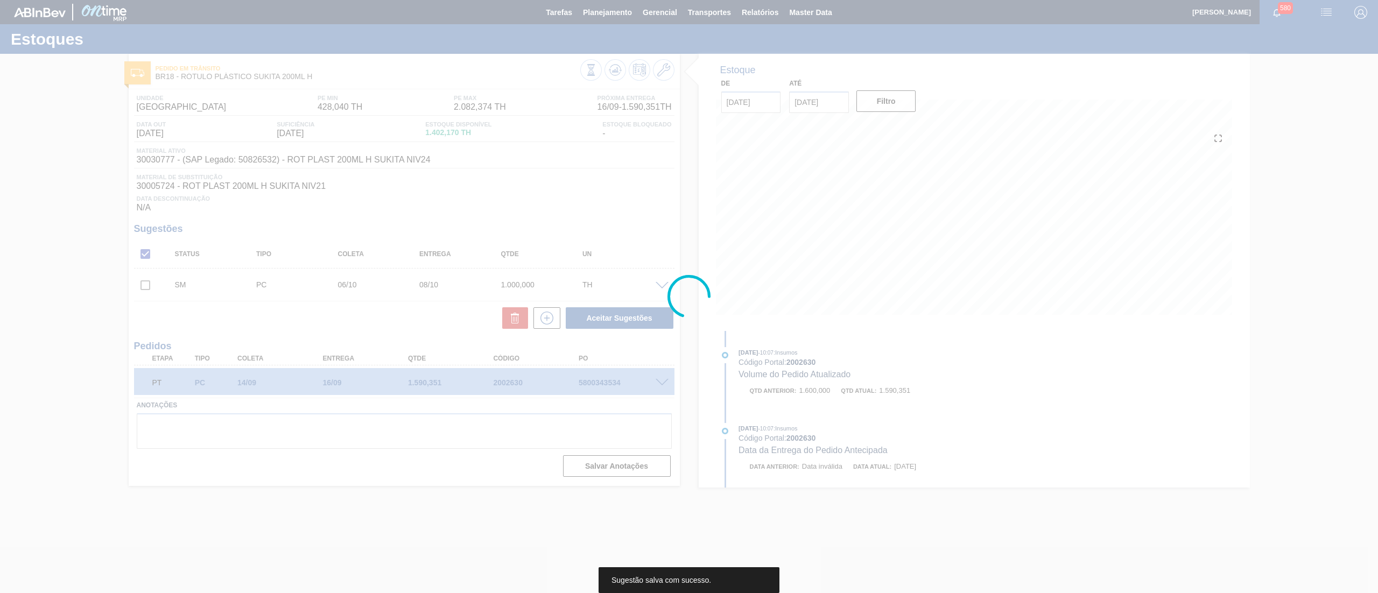
scroll to position [0, 0]
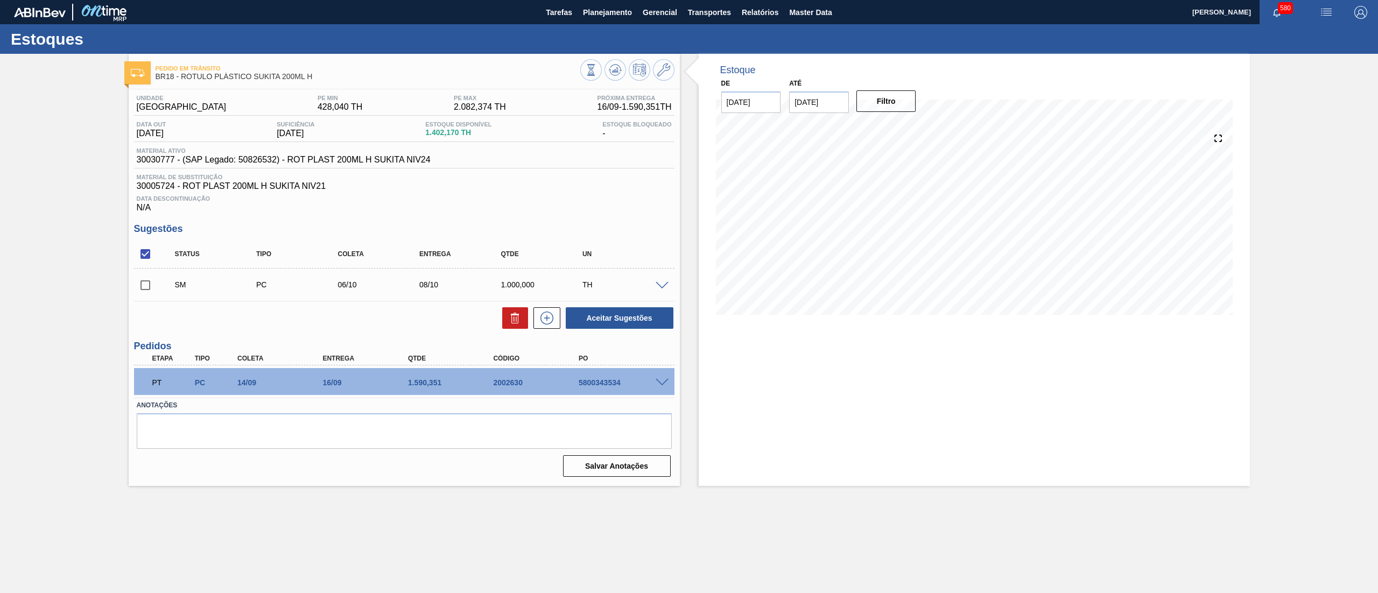
click at [660, 283] on span at bounding box center [662, 286] width 13 height 8
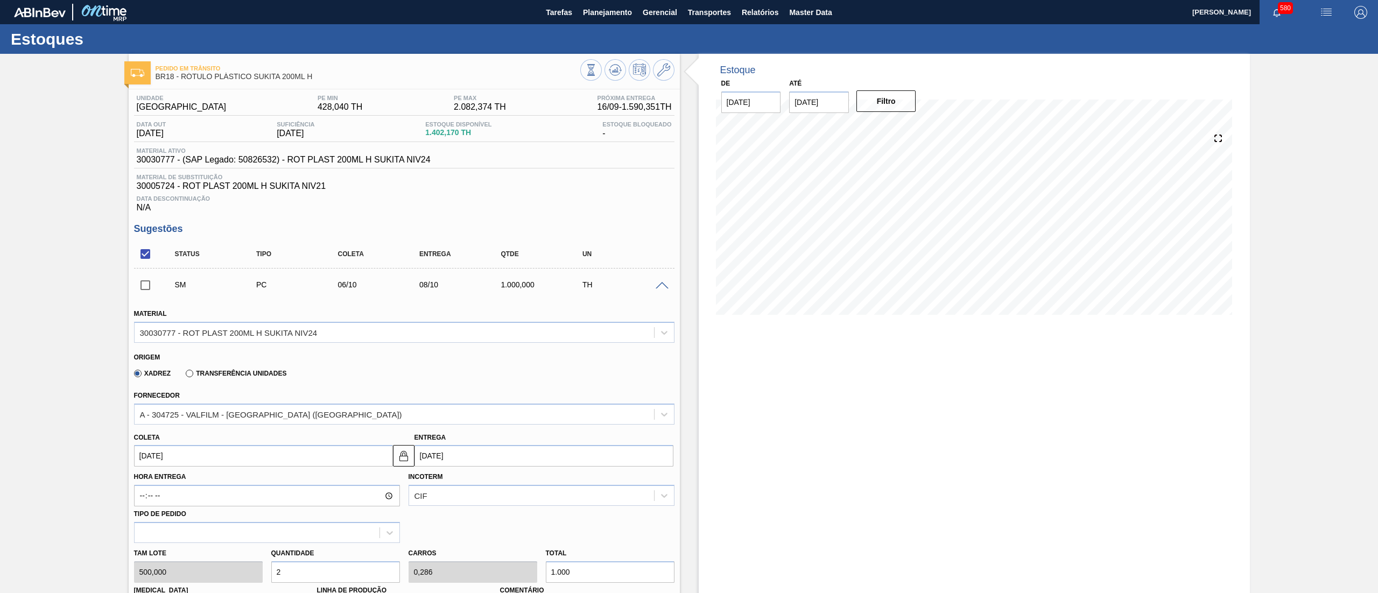
click at [206, 566] on div "Tam lote 500,000 Quantidade 2 Carros 0,286 Total 1.000 Doca N/A Linha de Produç…" at bounding box center [404, 581] width 549 height 77
type input "1"
type input "0,143"
type input "500"
type input "1,8"
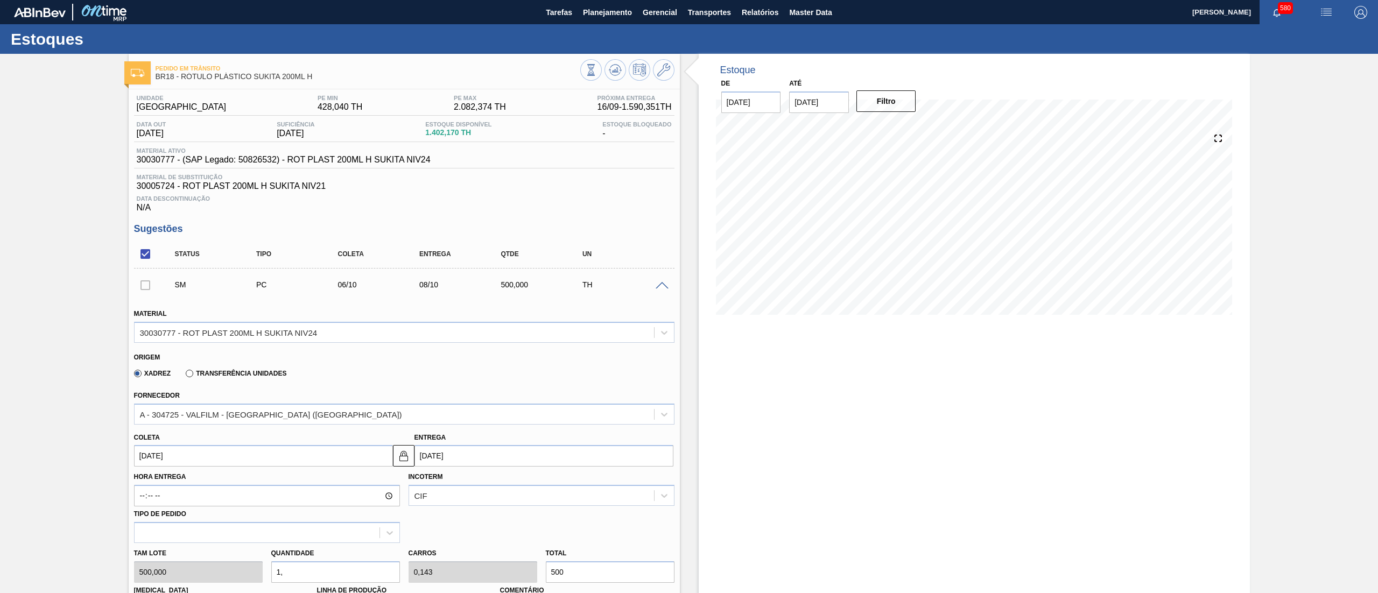
type input "0,257"
type input "900"
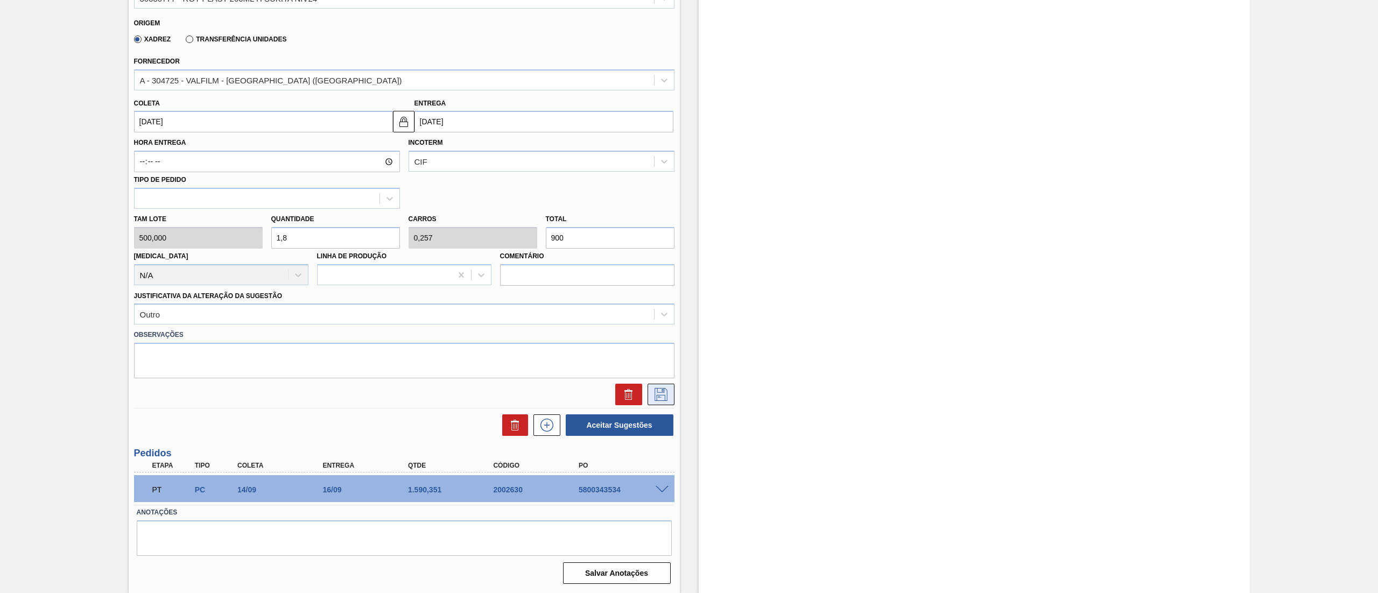
type input "1,8"
click at [659, 398] on icon at bounding box center [660, 393] width 5 height 9
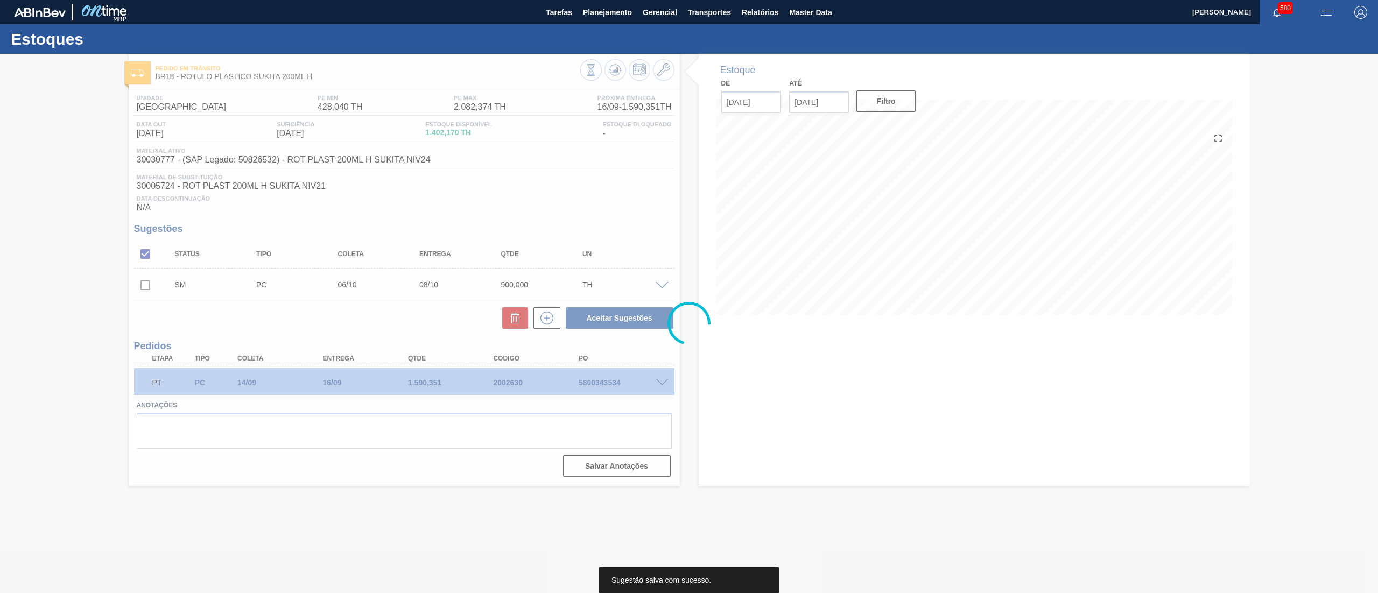
scroll to position [0, 0]
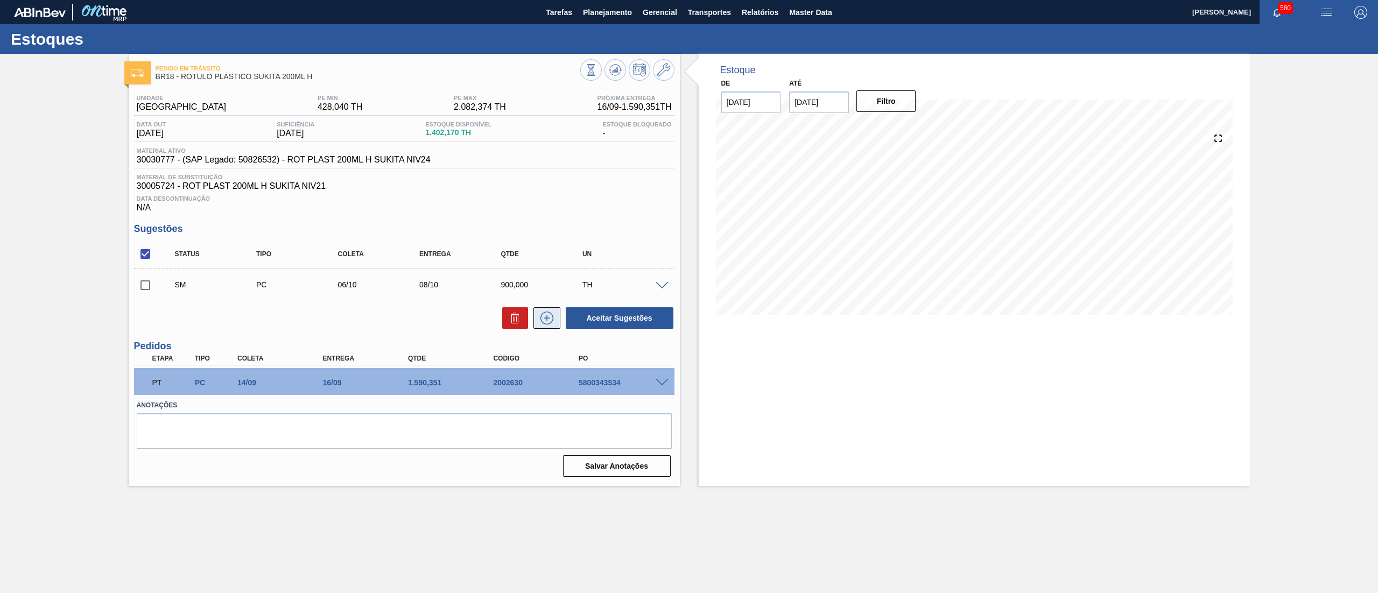
click at [550, 318] on icon at bounding box center [546, 318] width 17 height 13
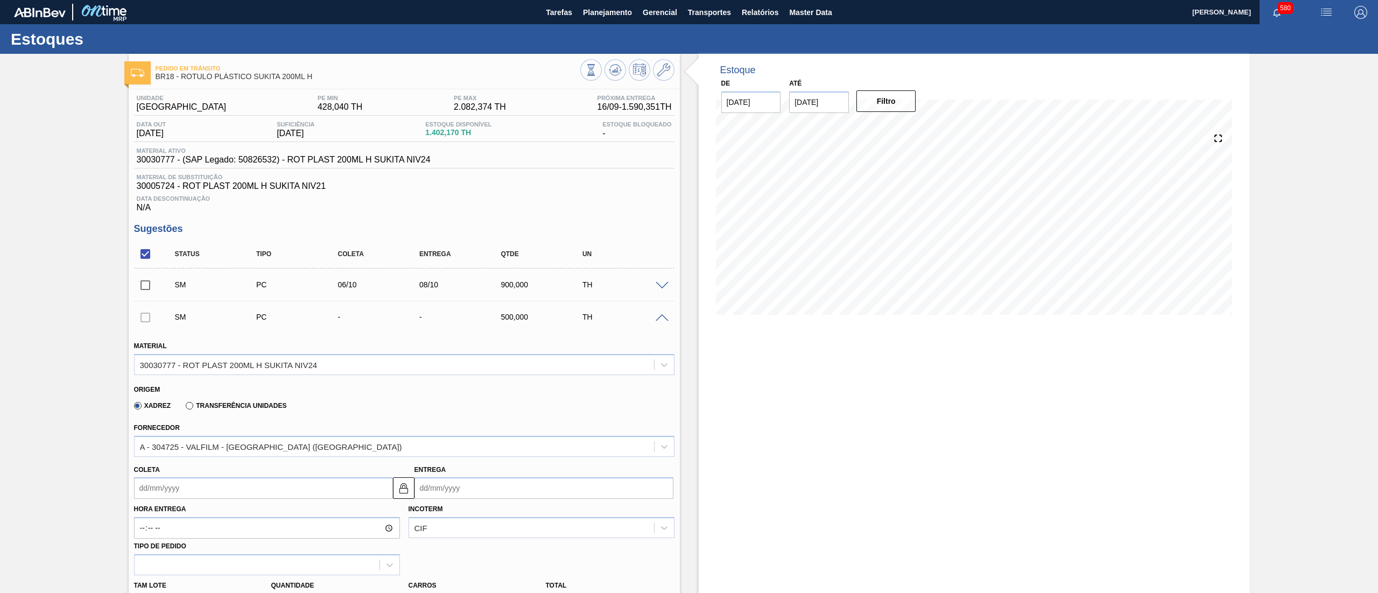
click at [256, 488] on input "Coleta" at bounding box center [263, 489] width 259 height 22
click at [256, 353] on button "Next Month" at bounding box center [255, 353] width 8 height 8
click at [164, 435] on div "20" at bounding box center [164, 439] width 15 height 15
type input "20/10/2025"
type input "22/10/2025"
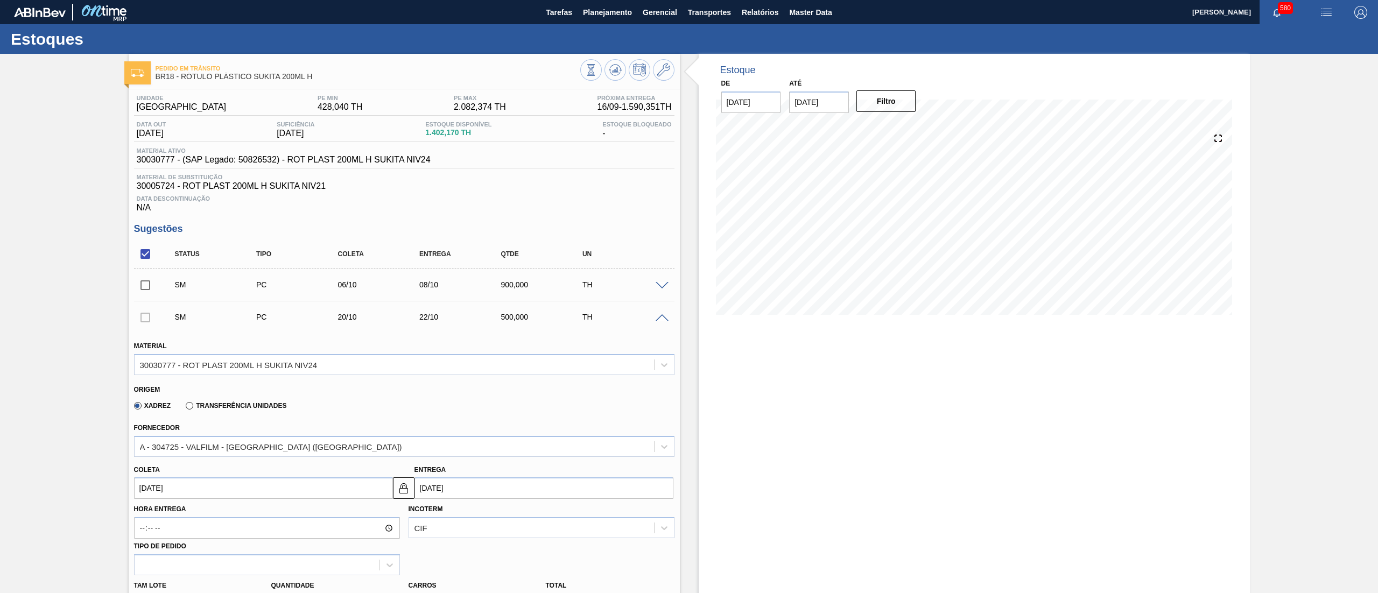
scroll to position [367, 0]
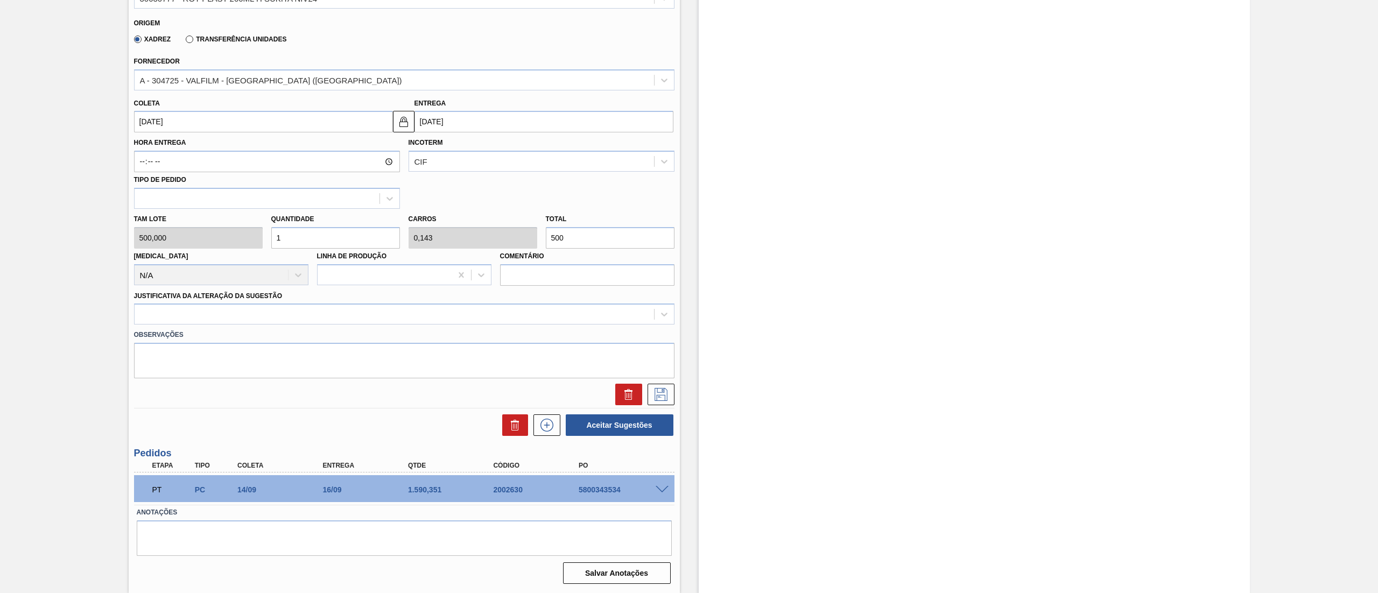
click at [261, 241] on div "Tam lote 500,000 Quantidade 1 Carros 0,143 Total 500 Doca N/A Linha de Produção…" at bounding box center [404, 247] width 549 height 77
type input "8"
type input "1,143"
type input "4.000"
type input "0"
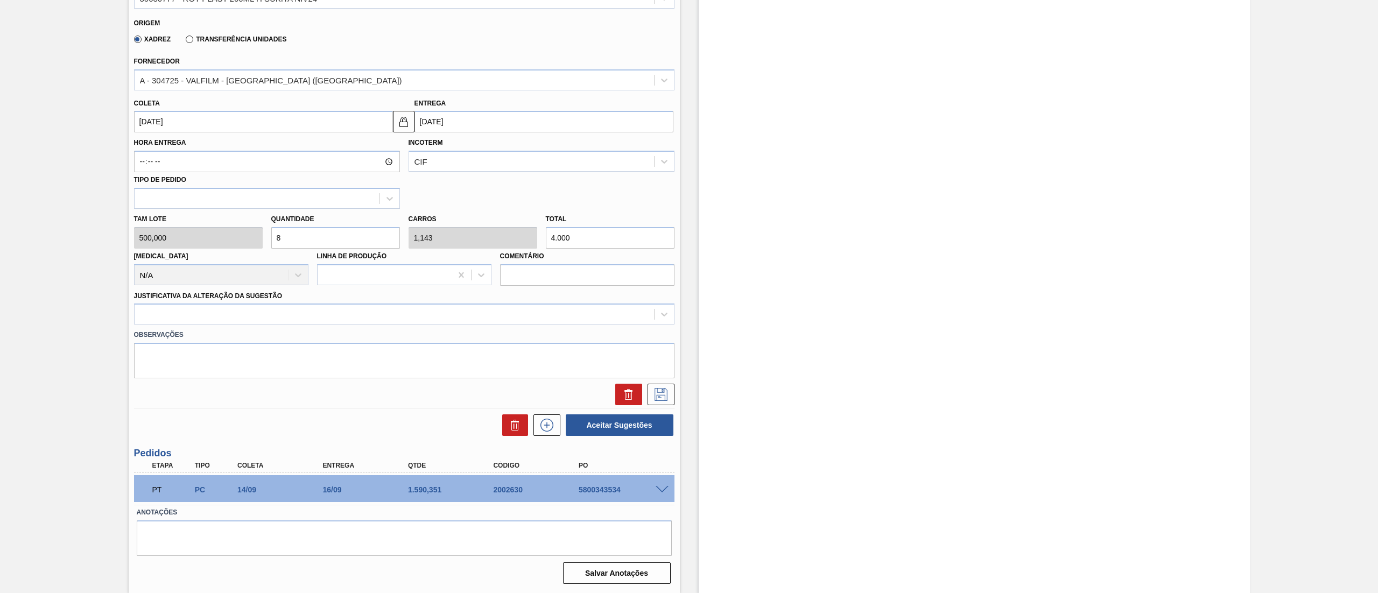
type input "0"
type input "1"
type input "0,143"
type input "500"
type input "1,8"
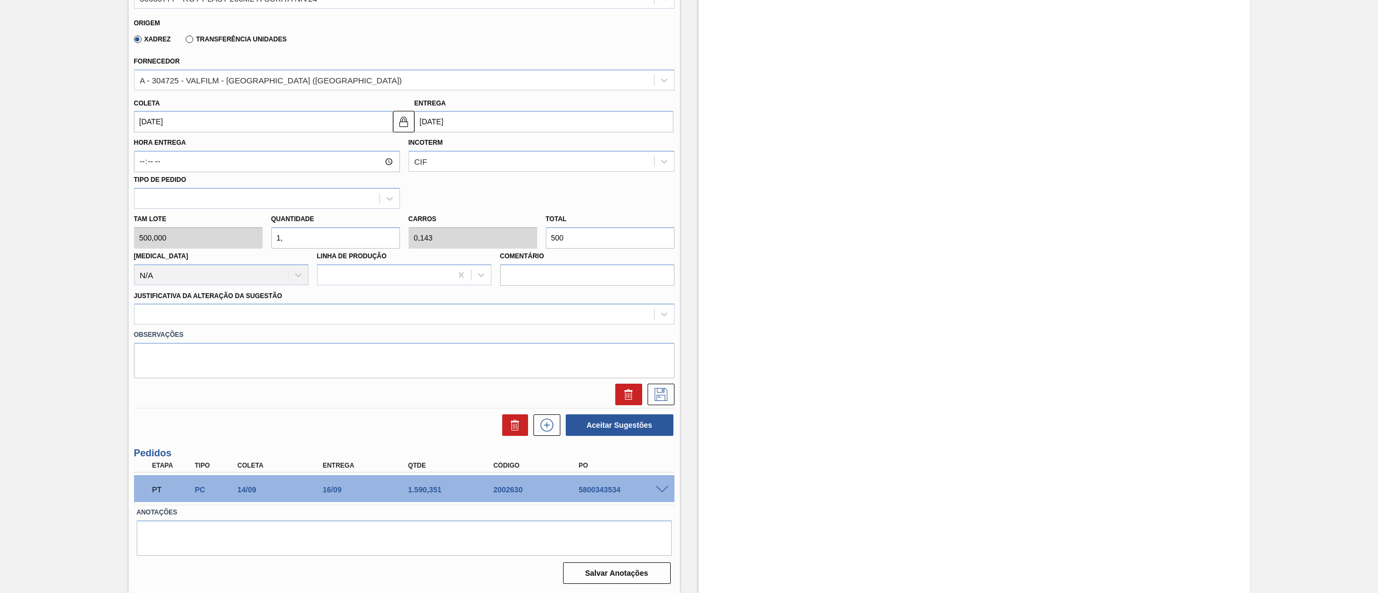
type input "0,257"
type input "900"
click at [238, 312] on div at bounding box center [395, 315] width 520 height 16
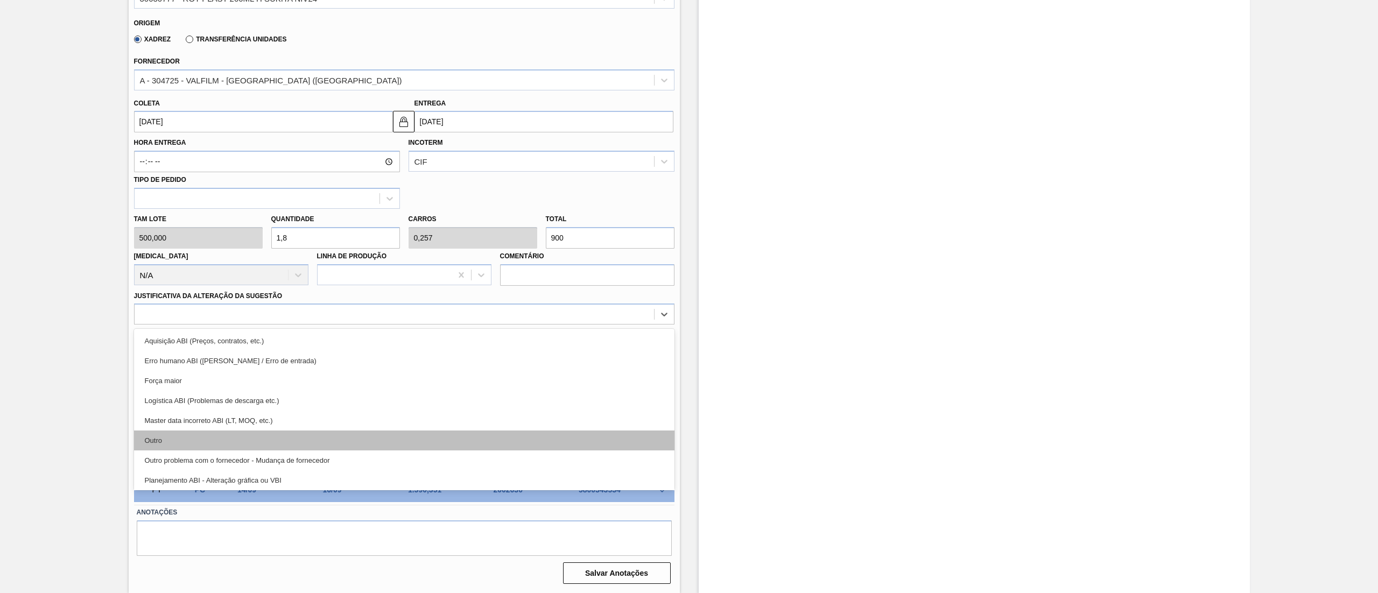
click at [164, 434] on div "Outro" at bounding box center [404, 441] width 541 height 20
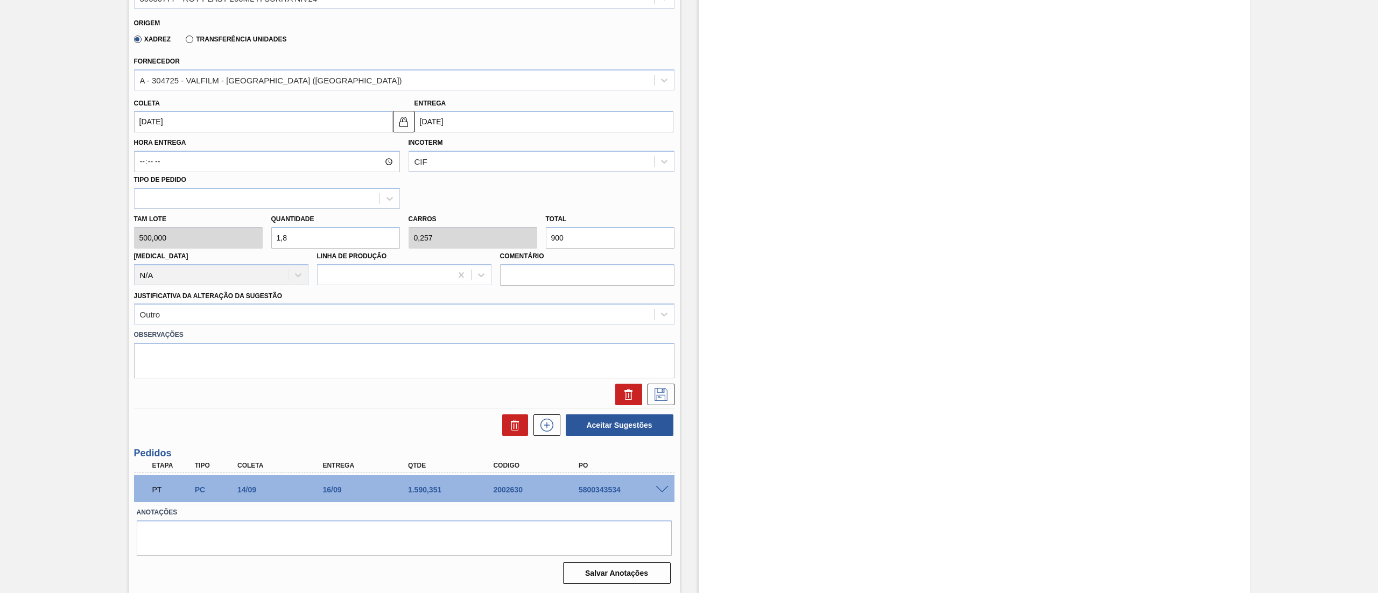
click at [308, 248] on input "1,8" at bounding box center [335, 238] width 129 height 22
type input "1,"
type input "0,143"
type input "500"
type input "1,6"
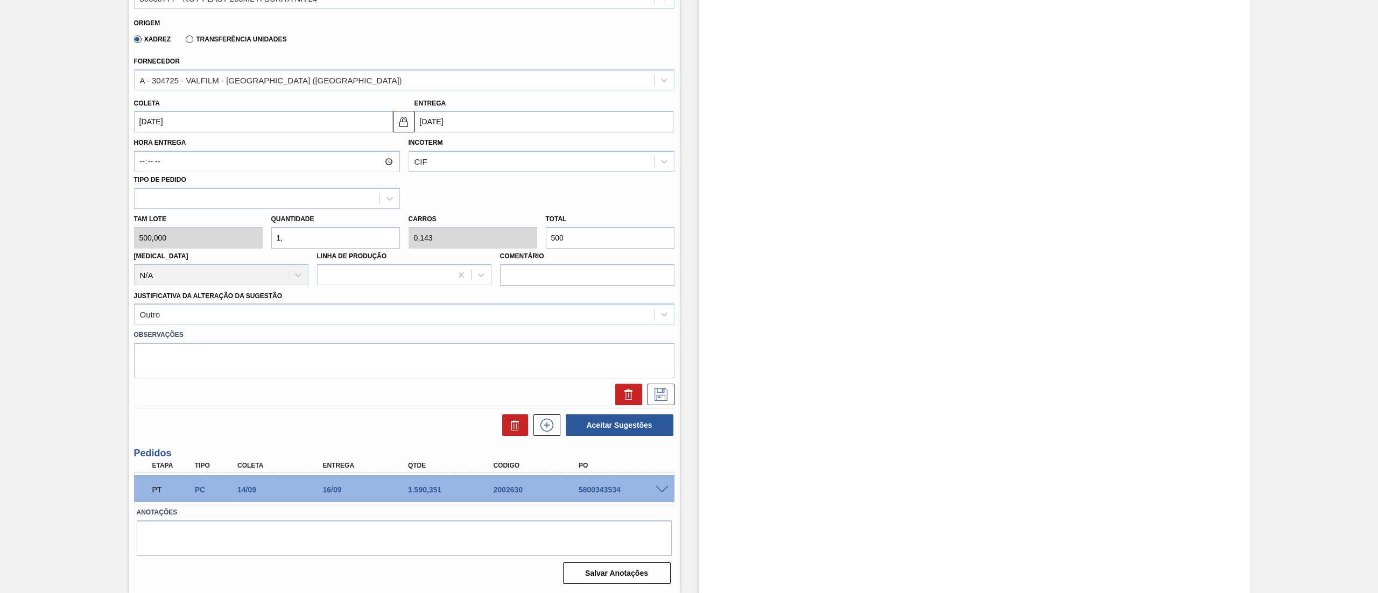
type input "0,229"
type input "800"
type input "1,6"
click at [662, 401] on icon at bounding box center [661, 394] width 17 height 13
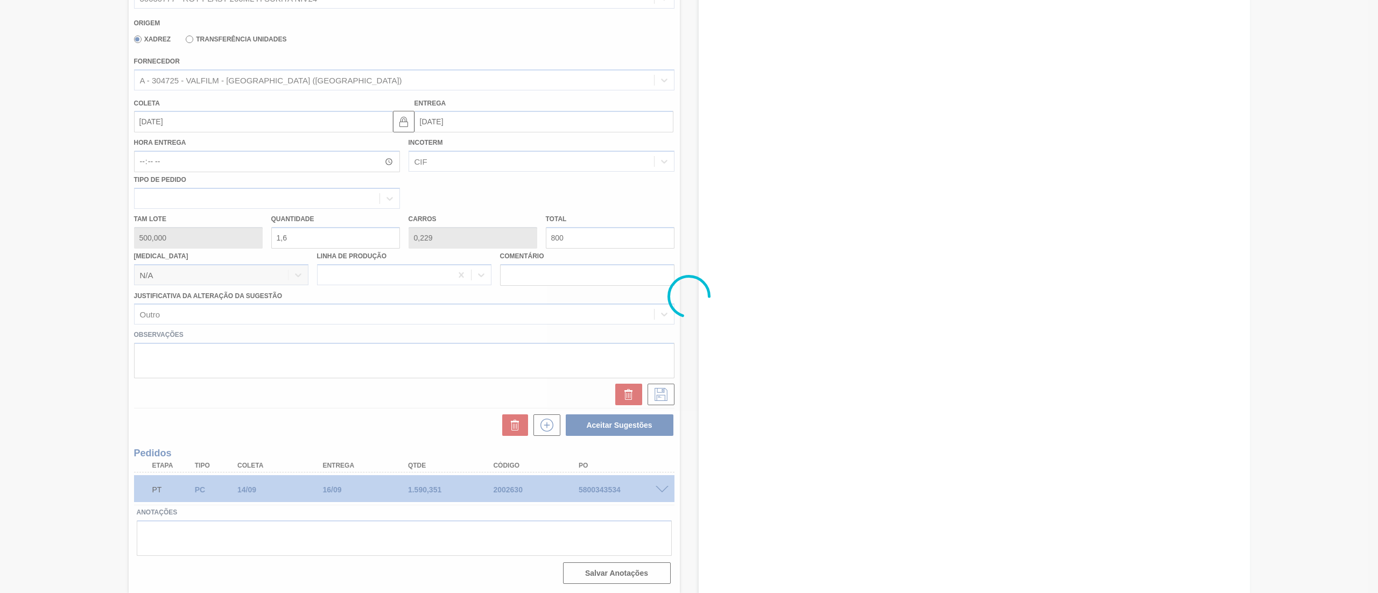
scroll to position [0, 0]
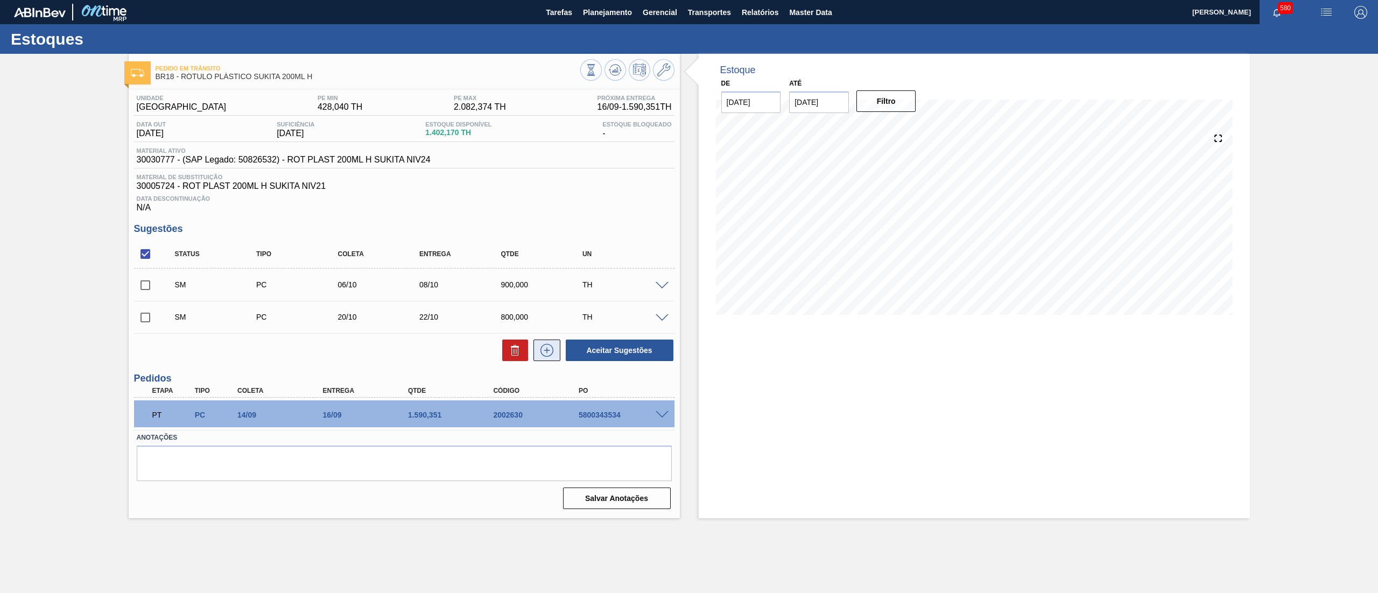
click at [546, 357] on icon at bounding box center [547, 350] width 13 height 13
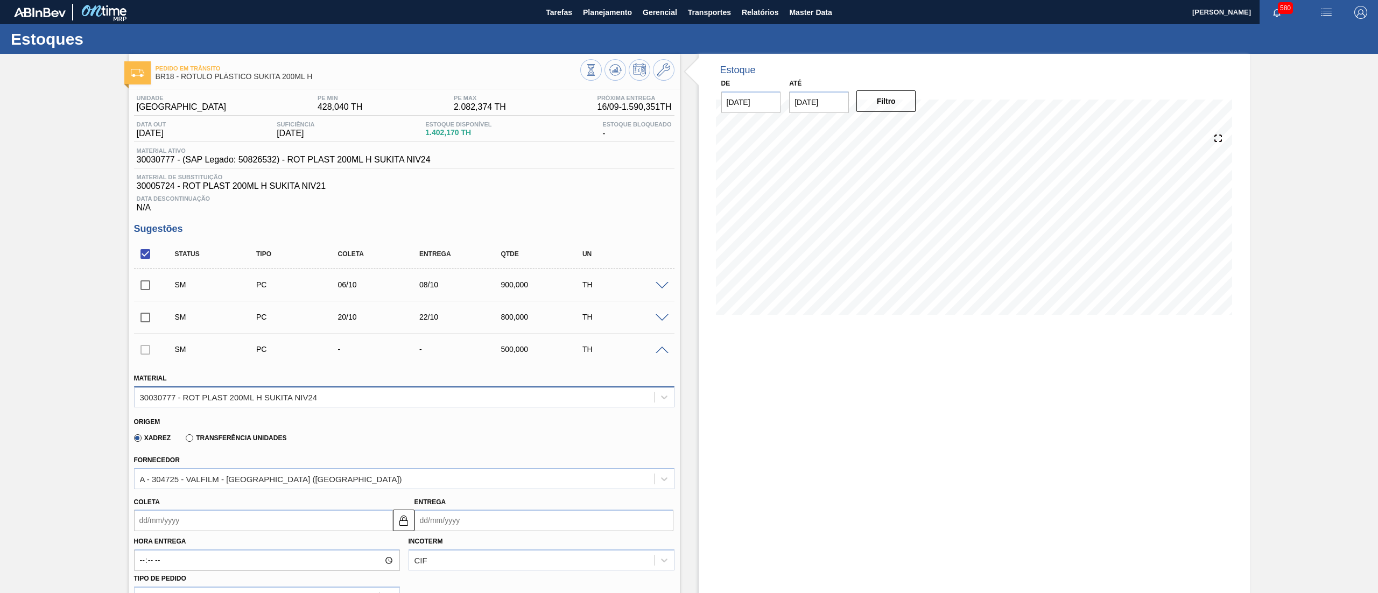
scroll to position [399, 0]
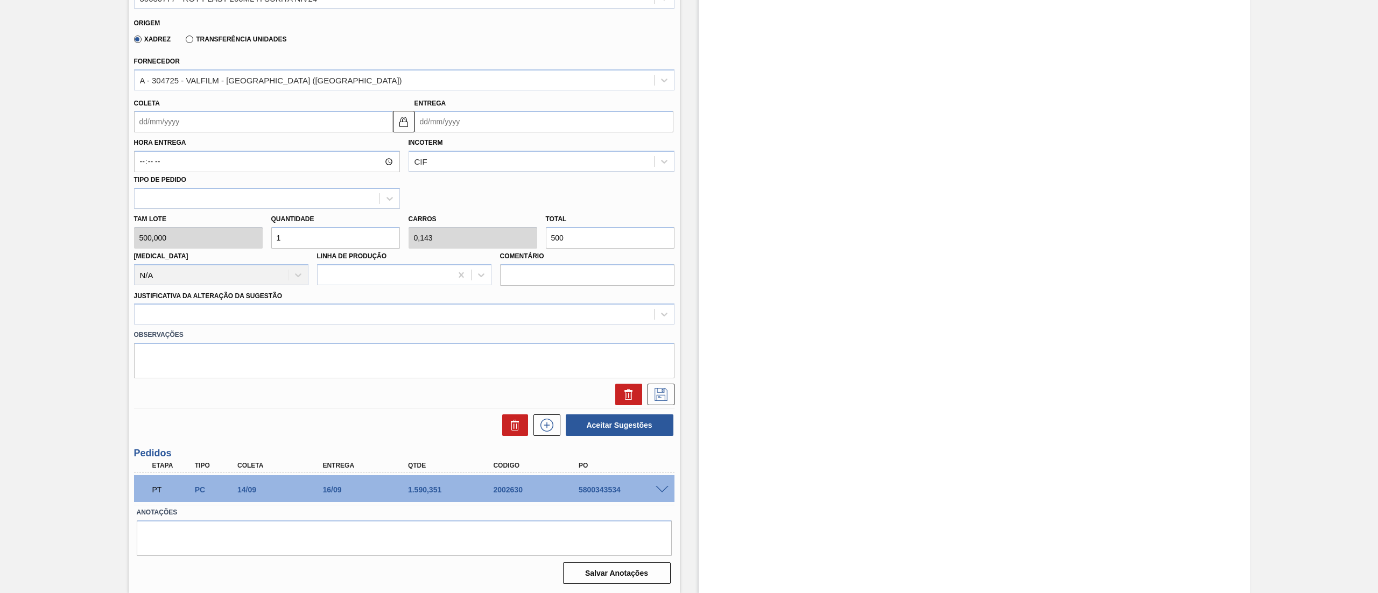
click at [166, 129] on input "Coleta" at bounding box center [263, 122] width 259 height 22
click at [255, 148] on button "Next Month" at bounding box center [255, 148] width 8 height 8
click at [158, 202] on div "3" at bounding box center [164, 199] width 15 height 15
type input "03/11/2025"
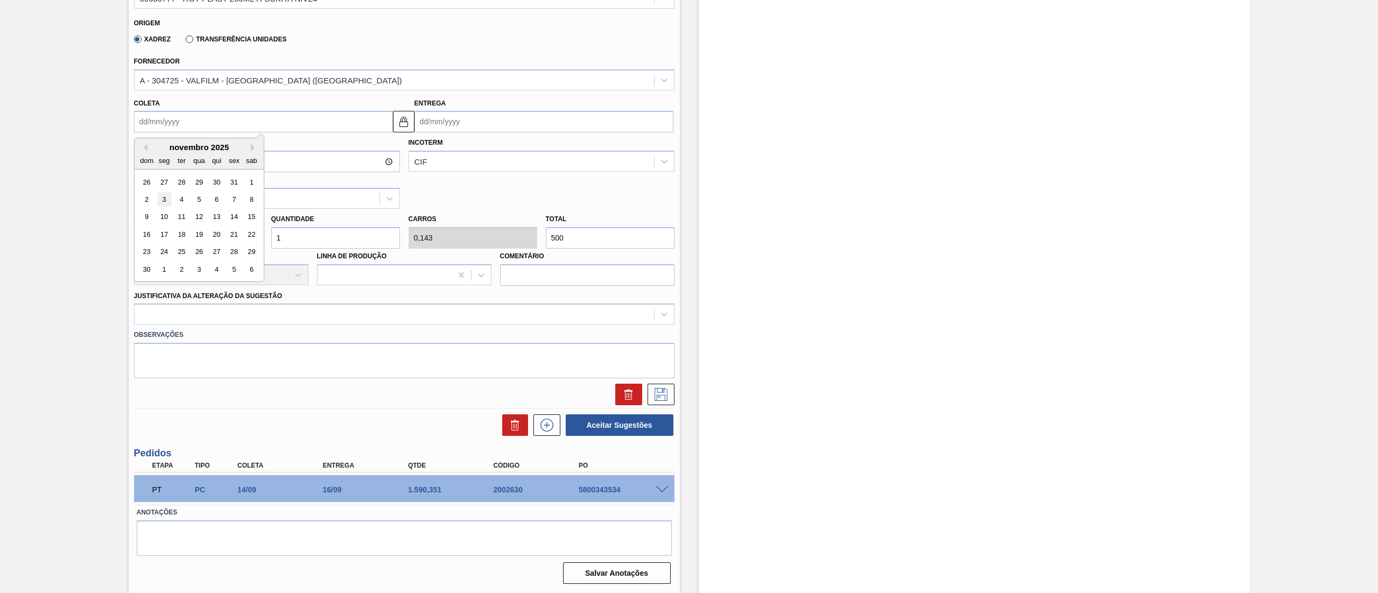
type input "[DATE]"
click at [248, 237] on div "Tam lote 500,000 Quantidade 1 Carros 0,143 Total 500 Doca N/A Linha de Produção…" at bounding box center [404, 247] width 549 height 77
type input "1,6"
type input "0,229"
type input "800"
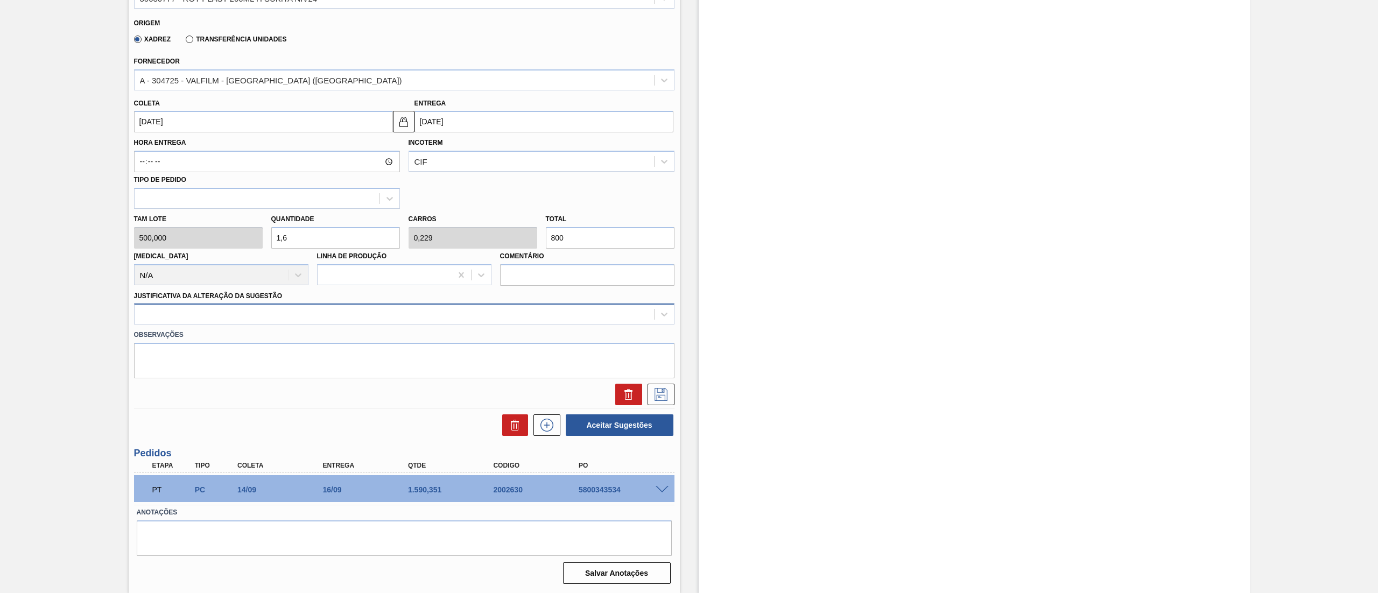
type input "1,6"
click at [199, 322] on div at bounding box center [395, 315] width 520 height 16
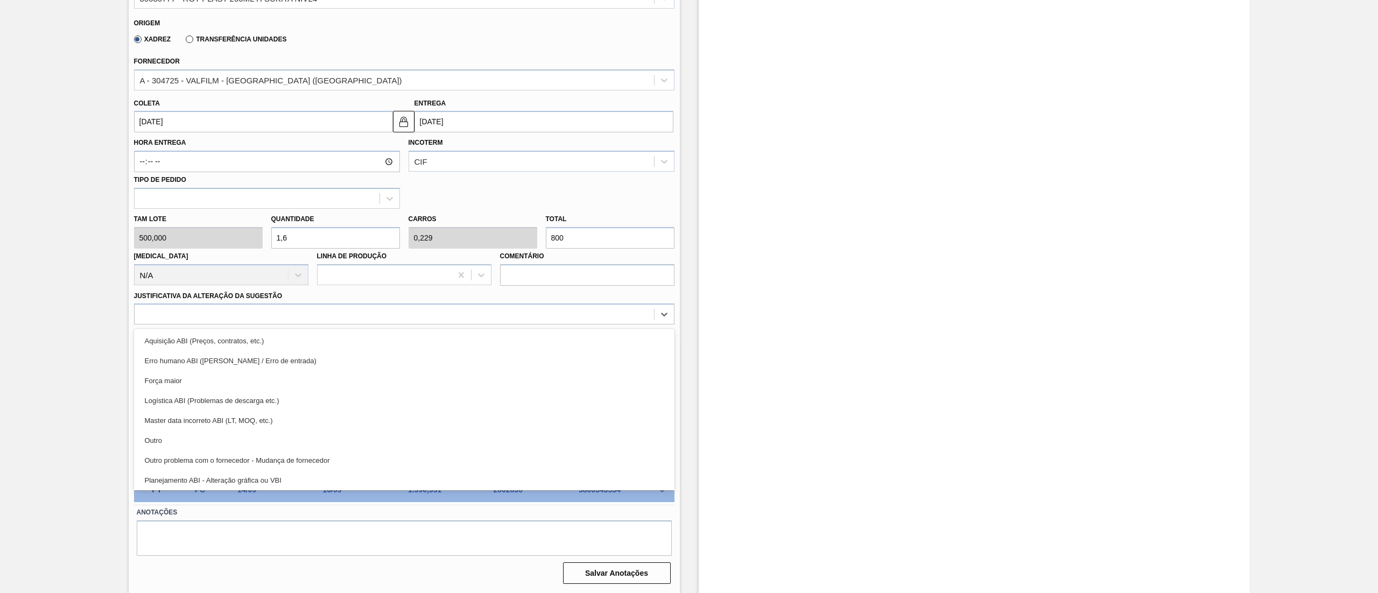
drag, startPoint x: 186, startPoint y: 446, endPoint x: 423, endPoint y: 430, distance: 236.9
click at [187, 445] on div "Outro" at bounding box center [404, 441] width 541 height 20
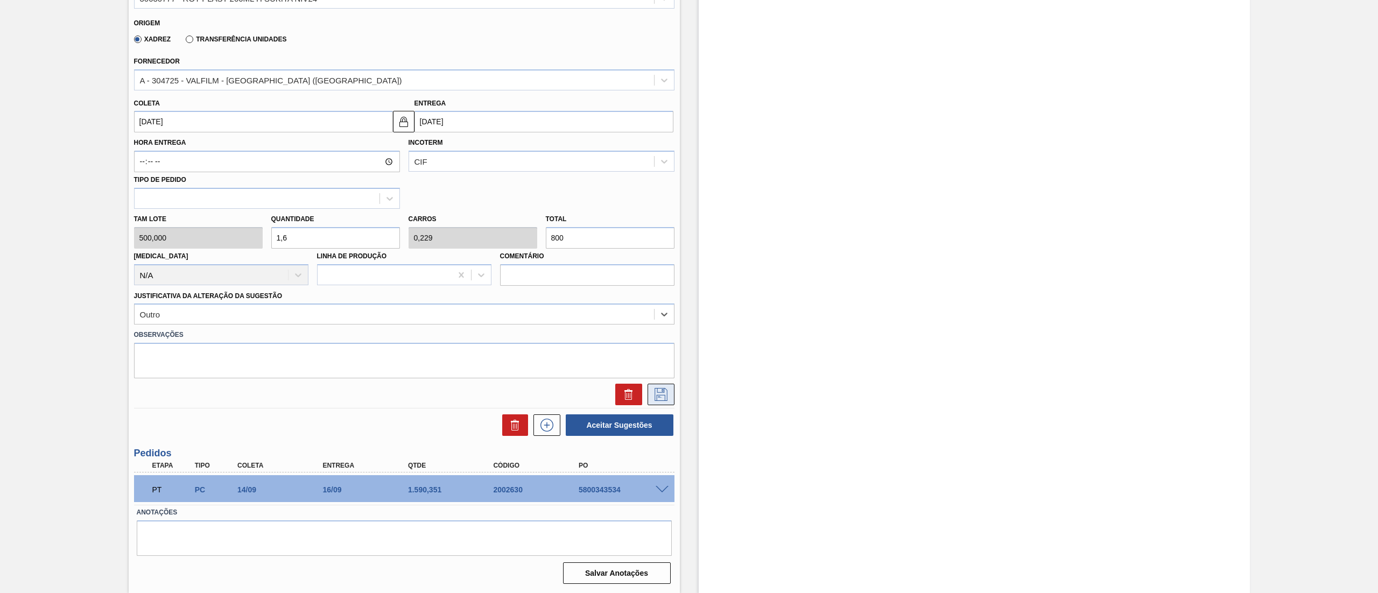
click at [662, 398] on icon at bounding box center [661, 394] width 17 height 13
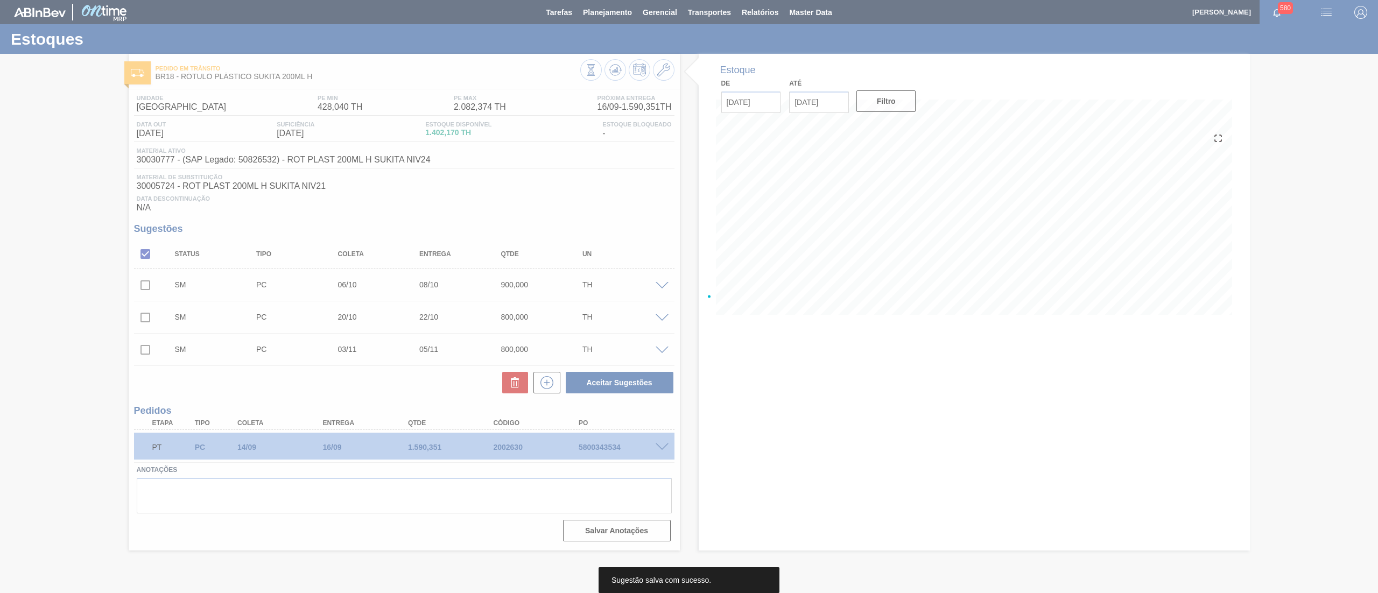
scroll to position [0, 0]
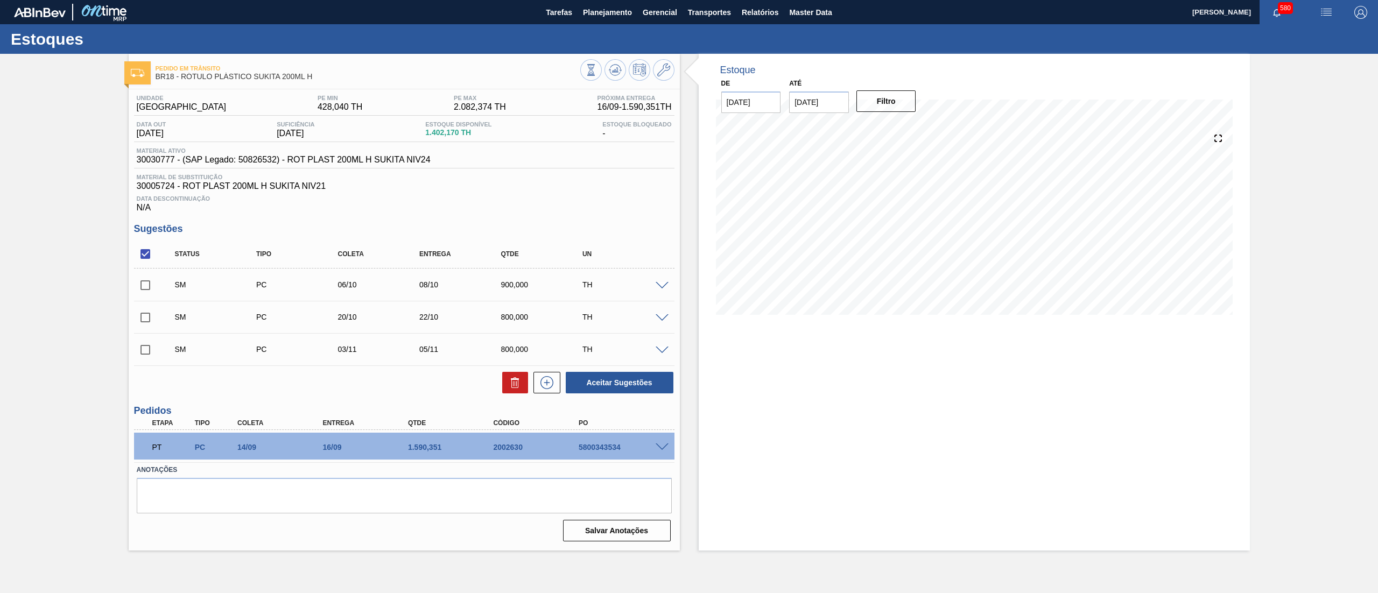
drag, startPoint x: 153, startPoint y: 254, endPoint x: 147, endPoint y: 253, distance: 6.5
click at [152, 253] on input "checkbox" at bounding box center [145, 254] width 23 height 23
click at [138, 253] on input "checkbox" at bounding box center [145, 254] width 23 height 23
checkbox input "true"
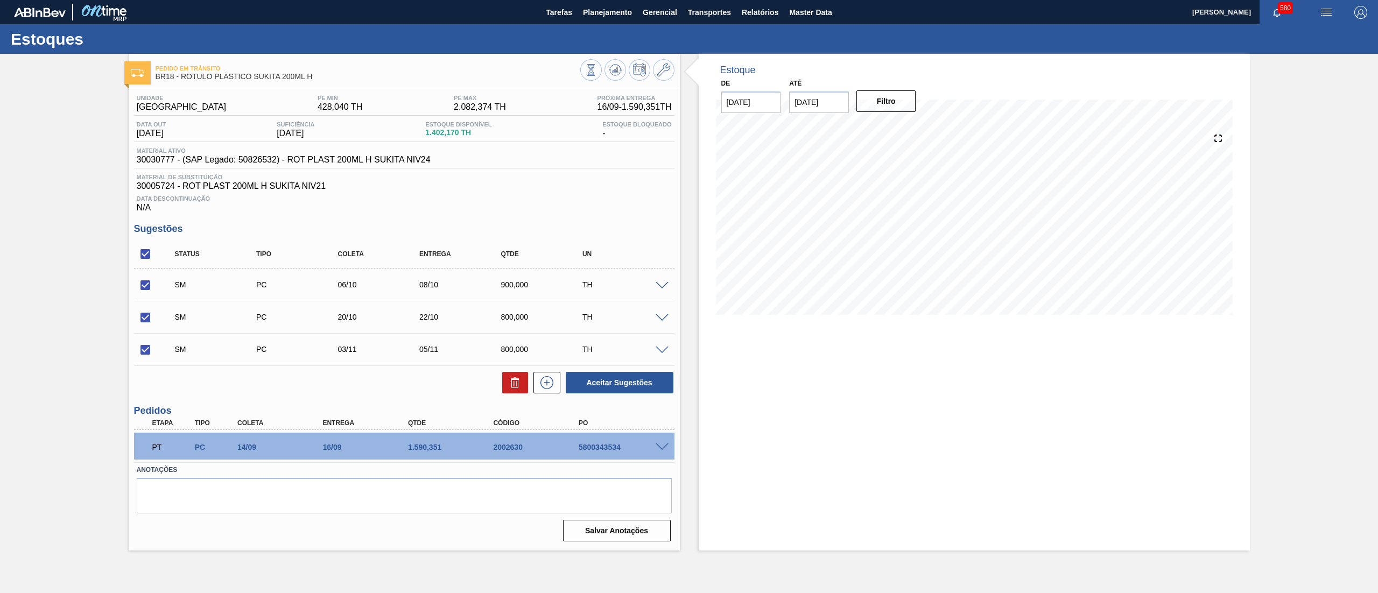
checkbox input "true"
click at [647, 383] on button "Aceitar Sugestões" at bounding box center [620, 383] width 108 height 22
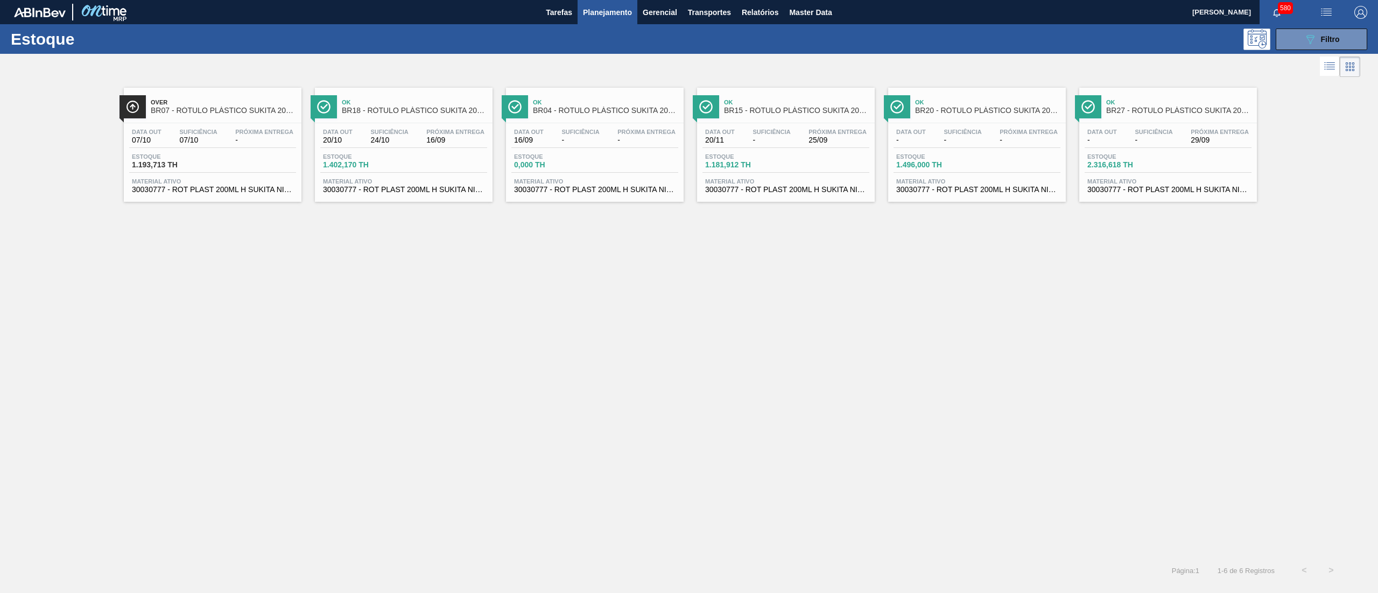
click at [274, 188] on span "30030777 - ROT PLAST 200ML H SUKITA NIV24" at bounding box center [213, 190] width 162 height 8
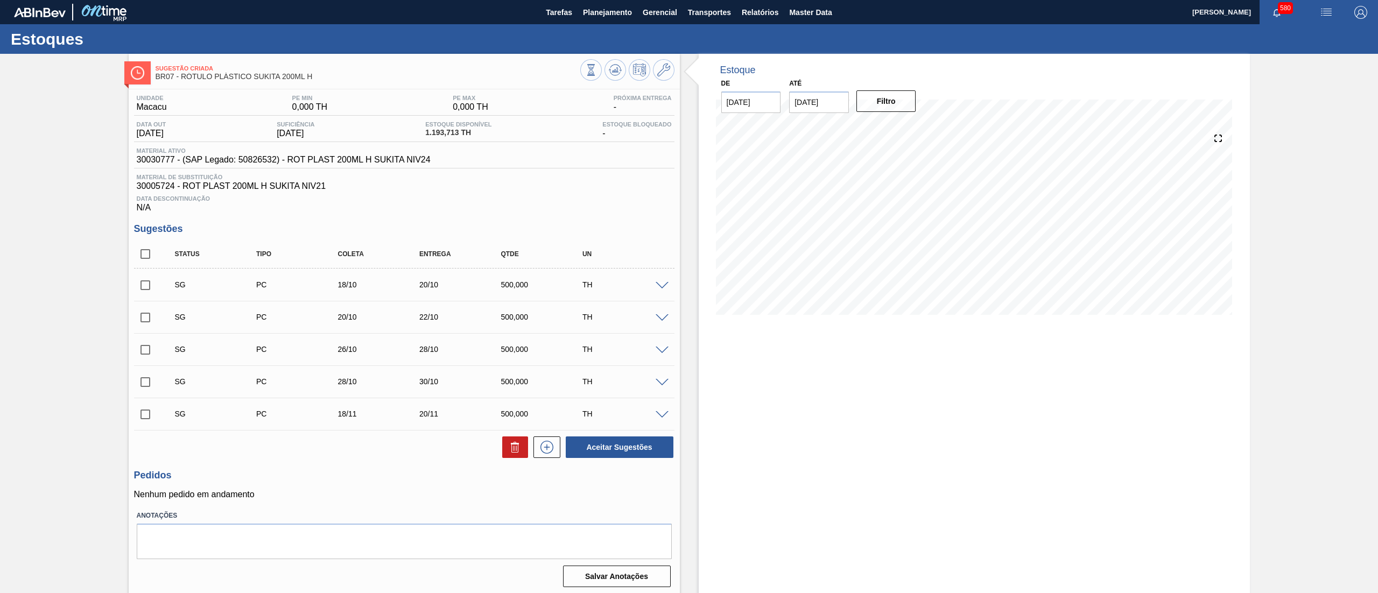
scroll to position [4, 0]
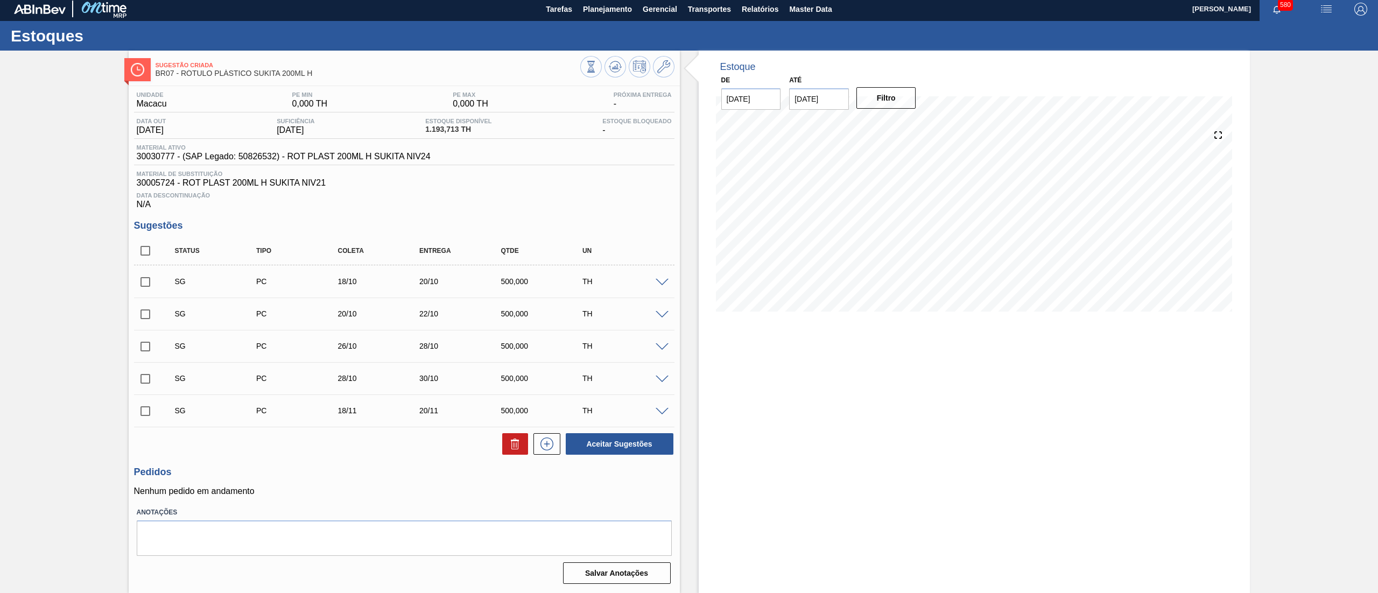
click at [143, 249] on input "checkbox" at bounding box center [145, 251] width 23 height 23
checkbox input "true"
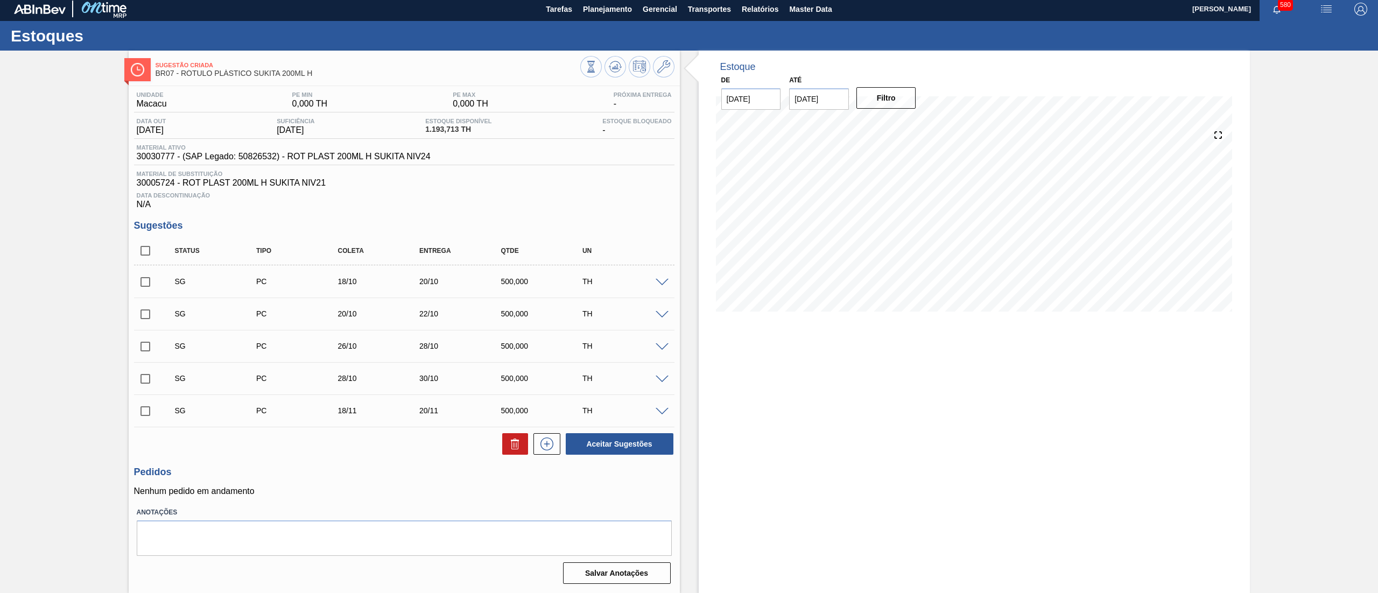
checkbox input "true"
click at [516, 441] on icon at bounding box center [515, 441] width 8 height 2
checkbox input "false"
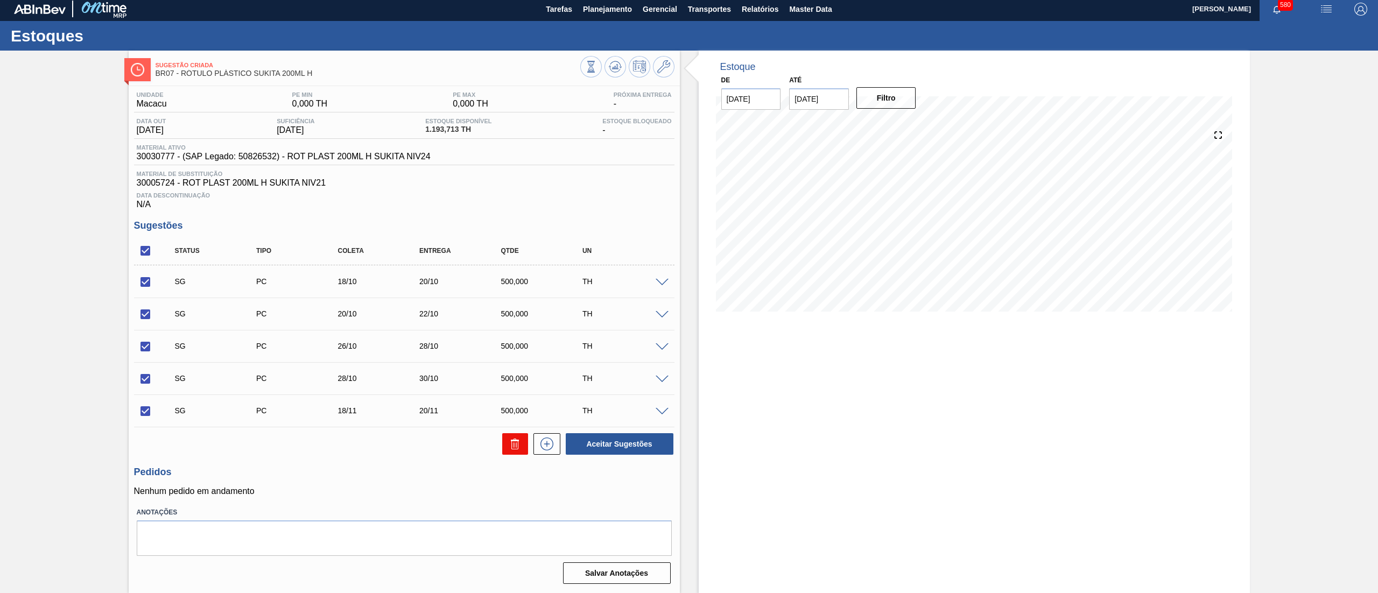
checkbox input "false"
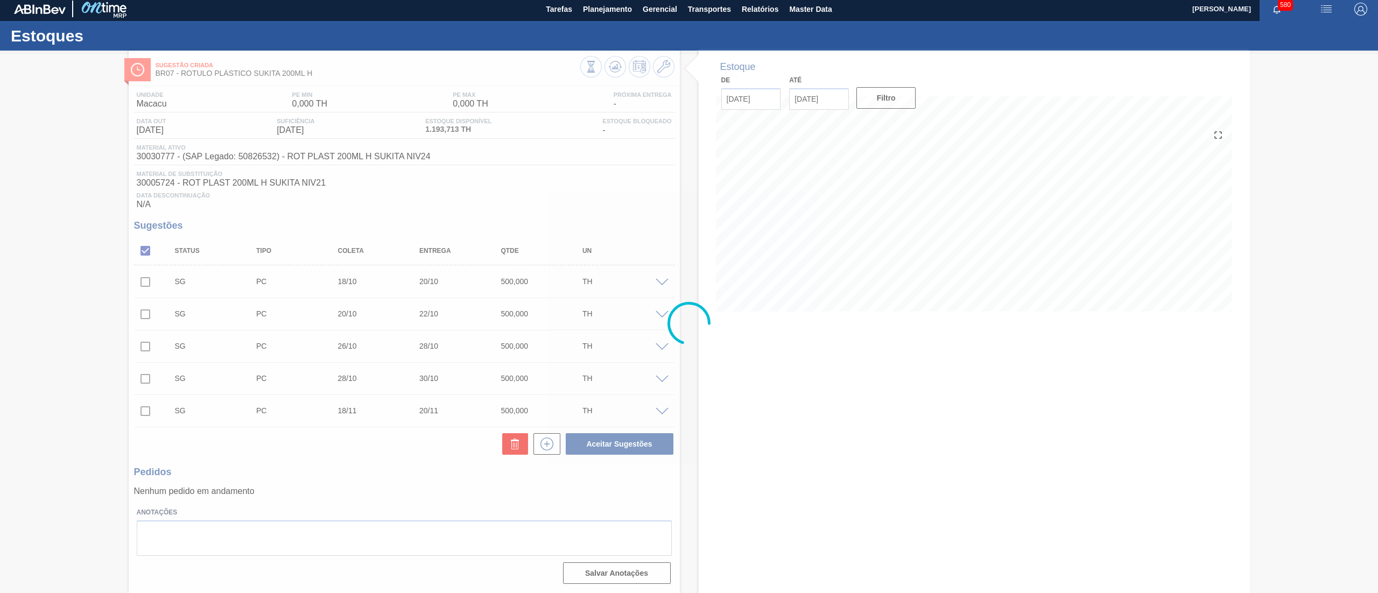
scroll to position [0, 0]
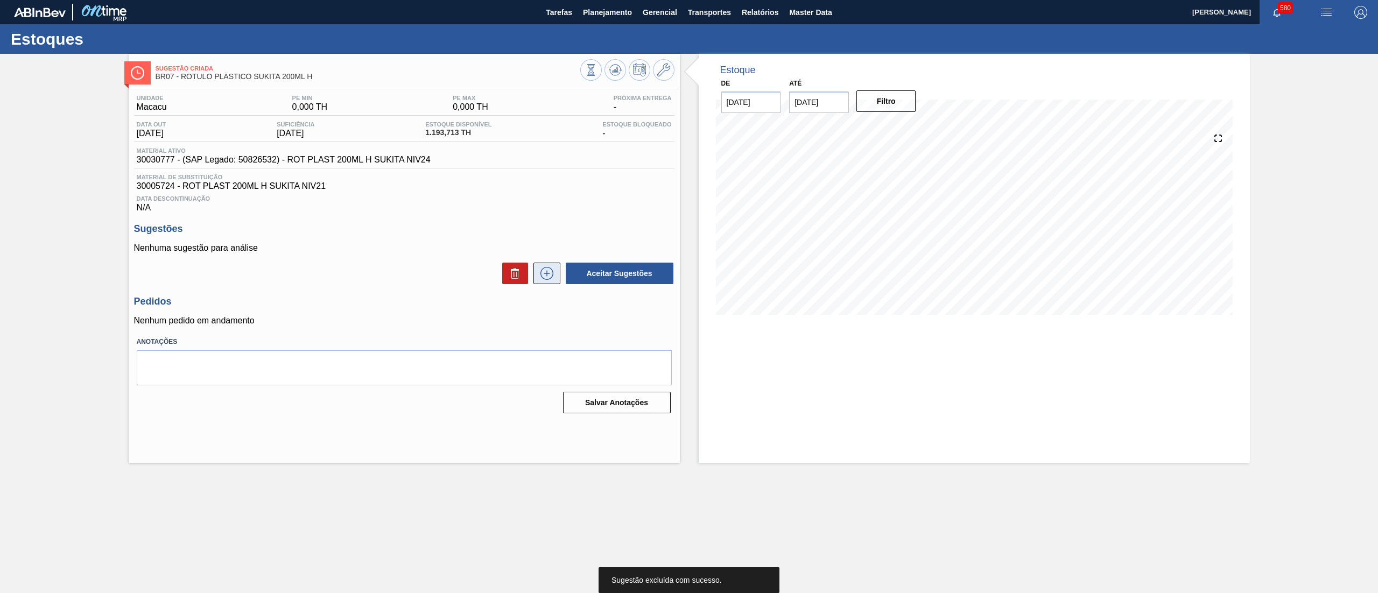
click at [541, 276] on icon at bounding box center [546, 273] width 17 height 13
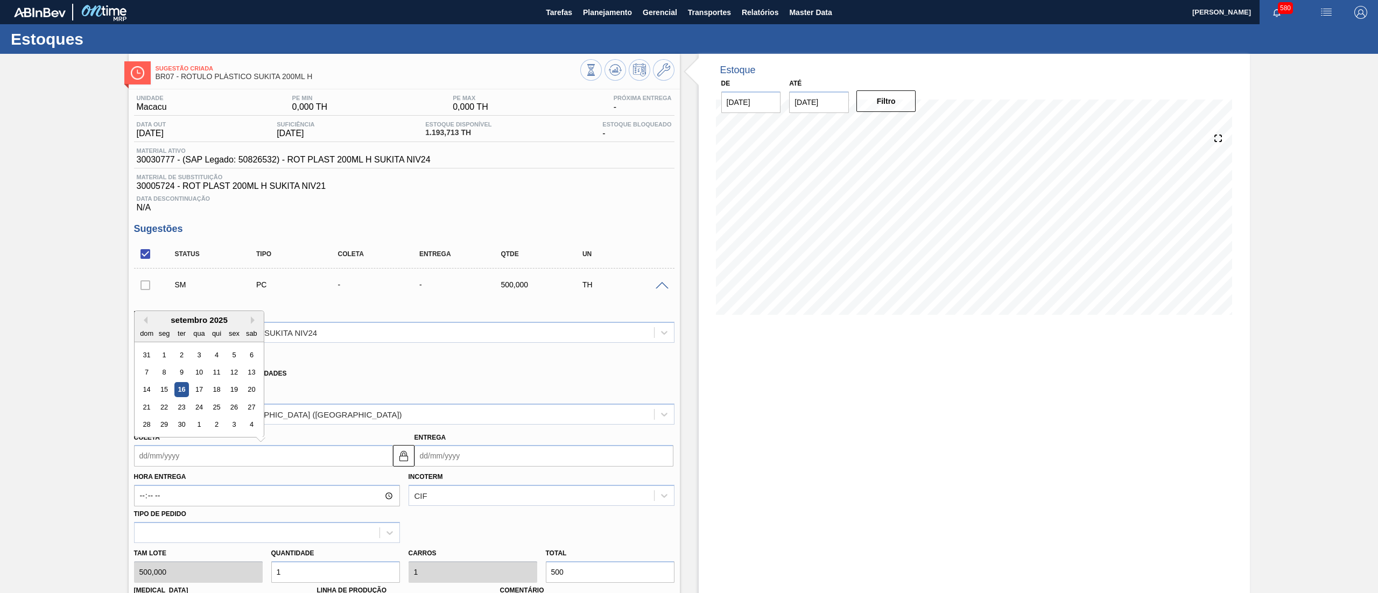
click at [257, 459] on input "Coleta" at bounding box center [263, 456] width 259 height 22
click at [256, 320] on button "Next Month" at bounding box center [255, 321] width 8 height 8
click at [160, 372] on div "6" at bounding box center [164, 372] width 15 height 15
type input "[DATE]"
type input "08/10/2025"
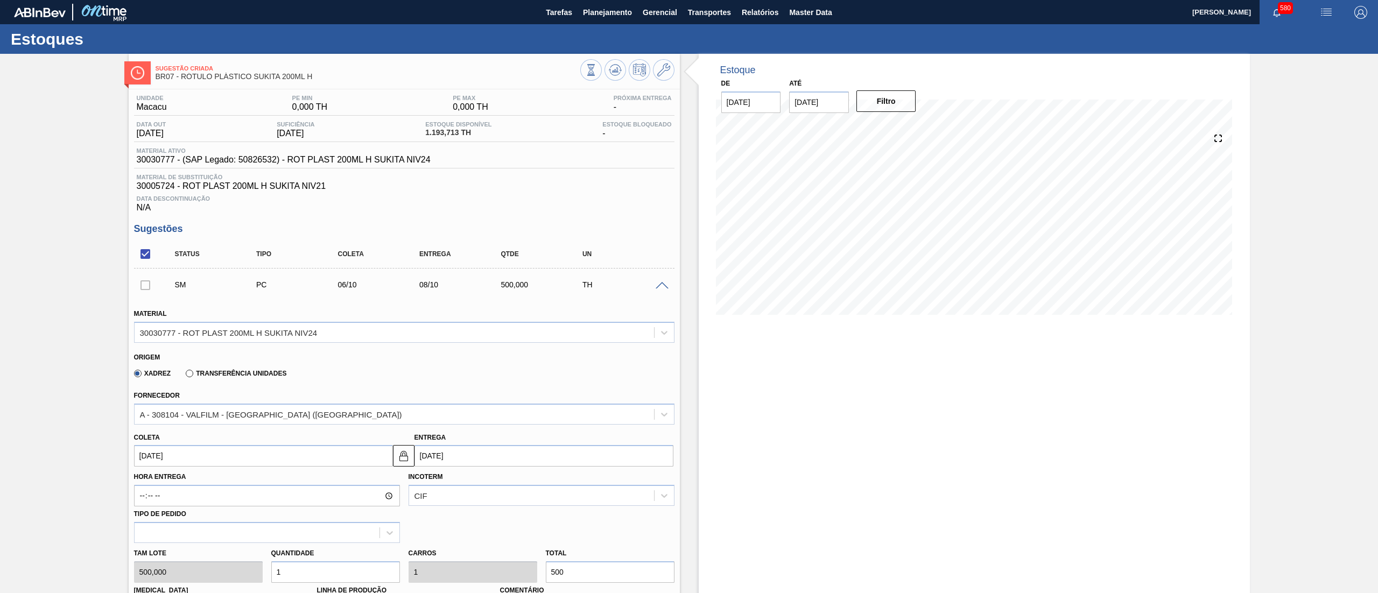
click at [228, 572] on div "Tam lote 500,000 Quantidade 1 Carros 1 Total 500 Doca N/A Linha de Produção Com…" at bounding box center [404, 581] width 549 height 77
type input "3"
type input "1.500"
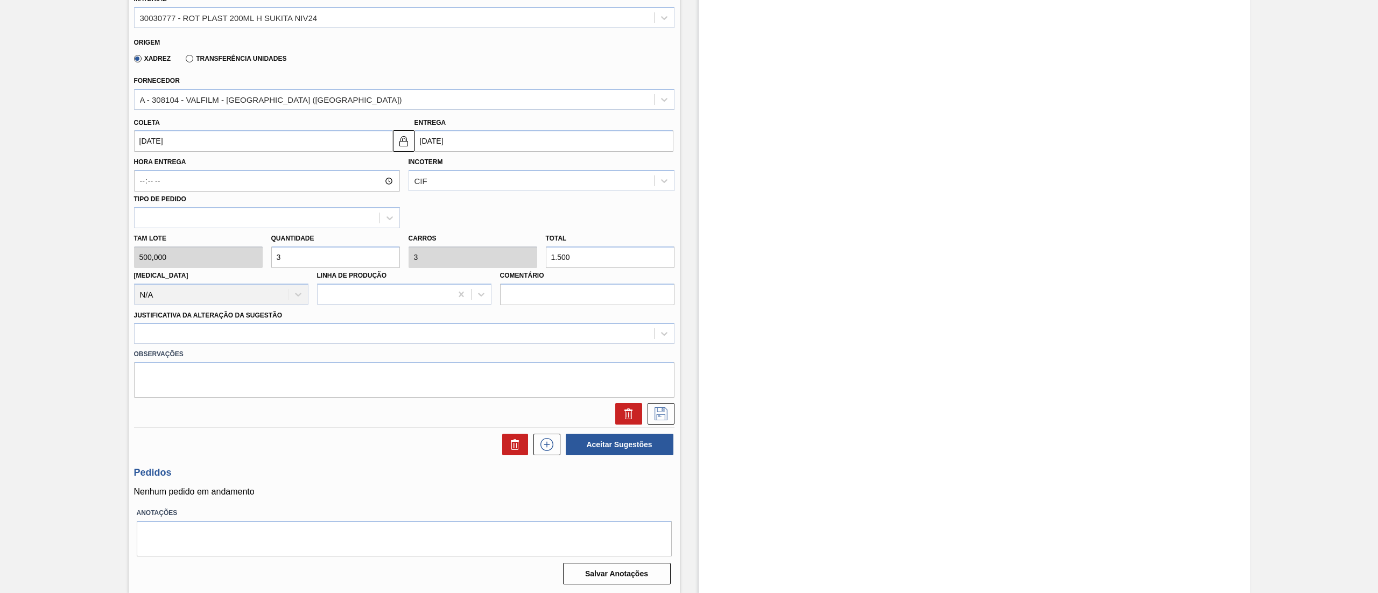
scroll to position [315, 0]
type input "3"
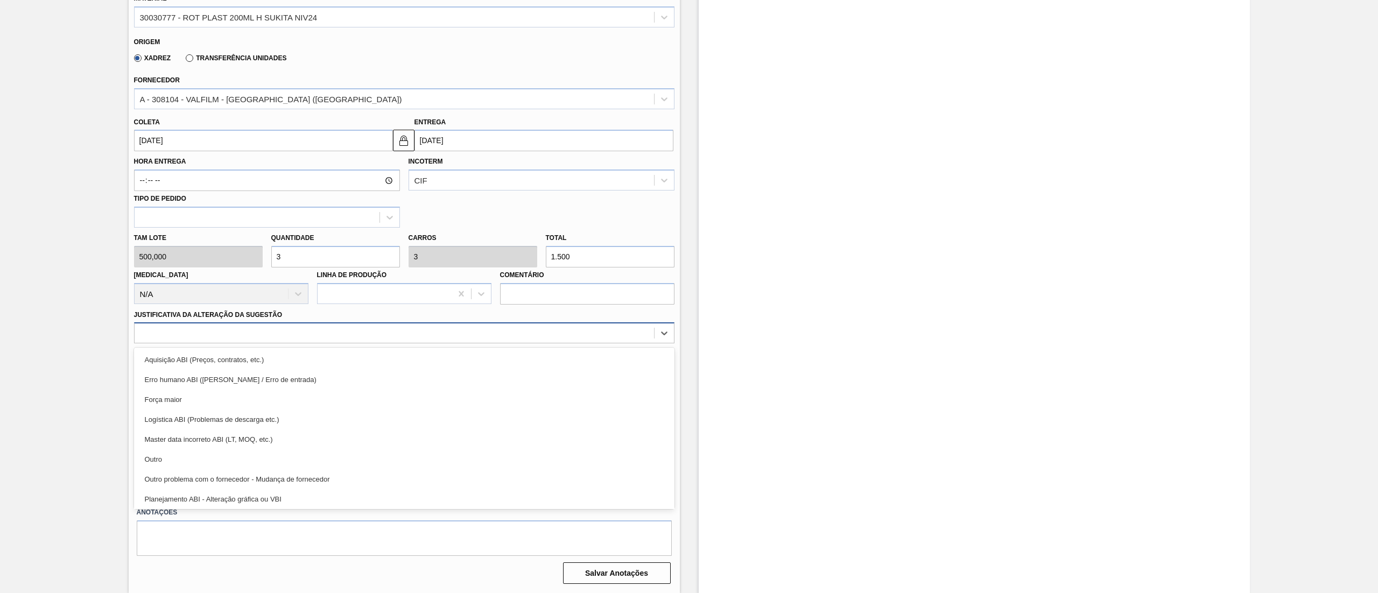
click at [257, 342] on div at bounding box center [404, 332] width 541 height 21
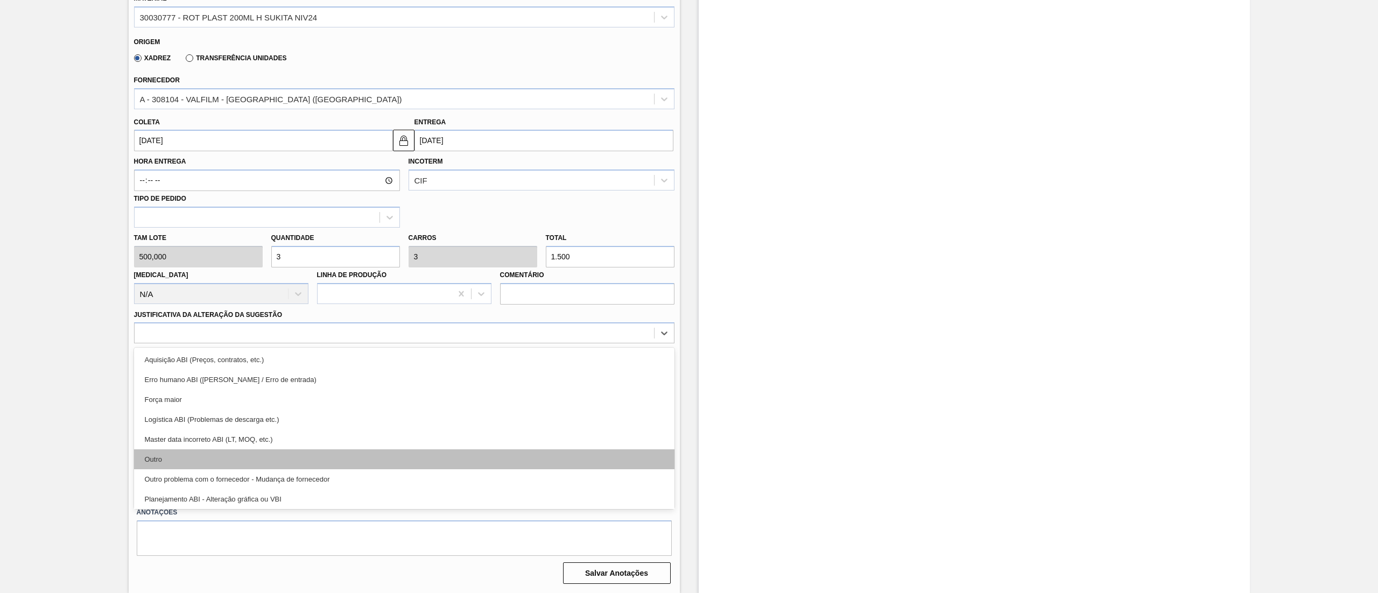
click at [225, 450] on div "Outro" at bounding box center [404, 460] width 541 height 20
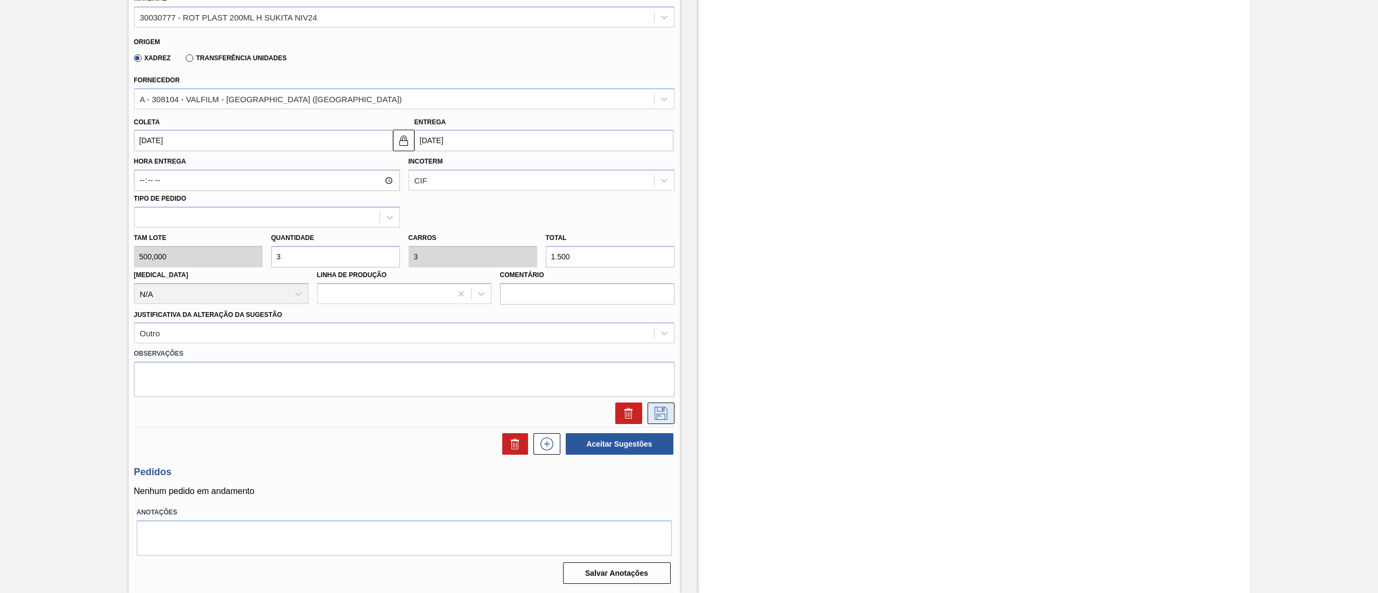
click at [664, 419] on icon at bounding box center [661, 413] width 17 height 13
click at [657, 417] on icon at bounding box center [661, 413] width 17 height 13
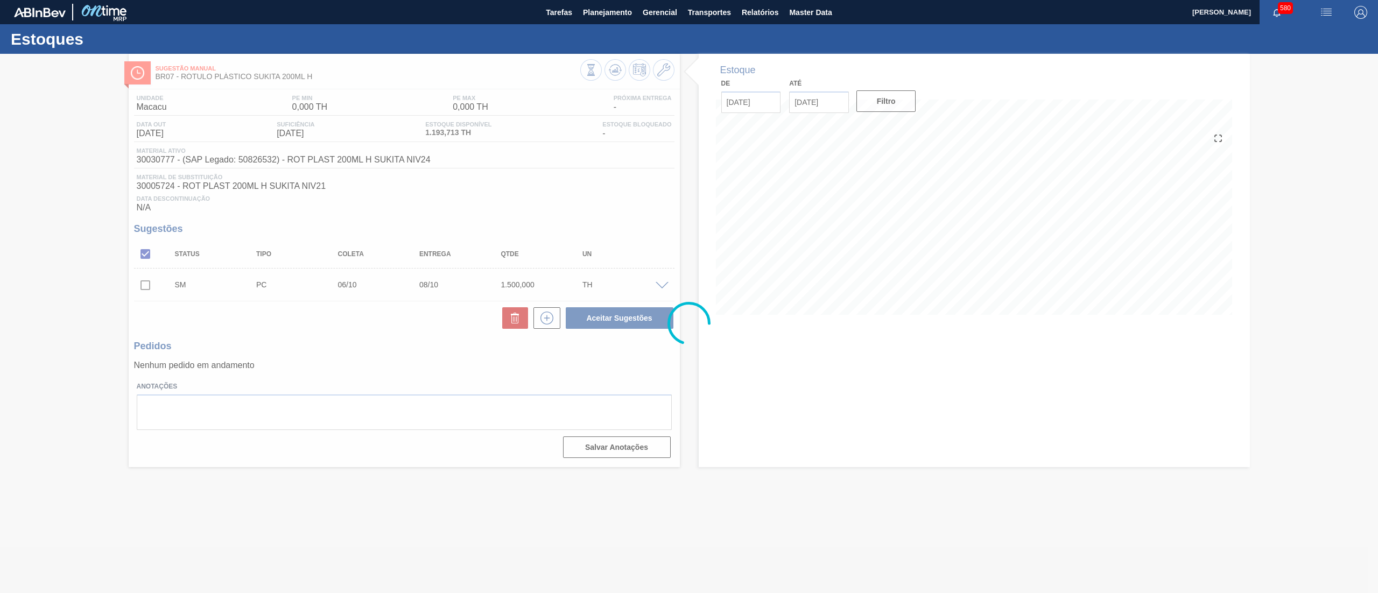
scroll to position [0, 0]
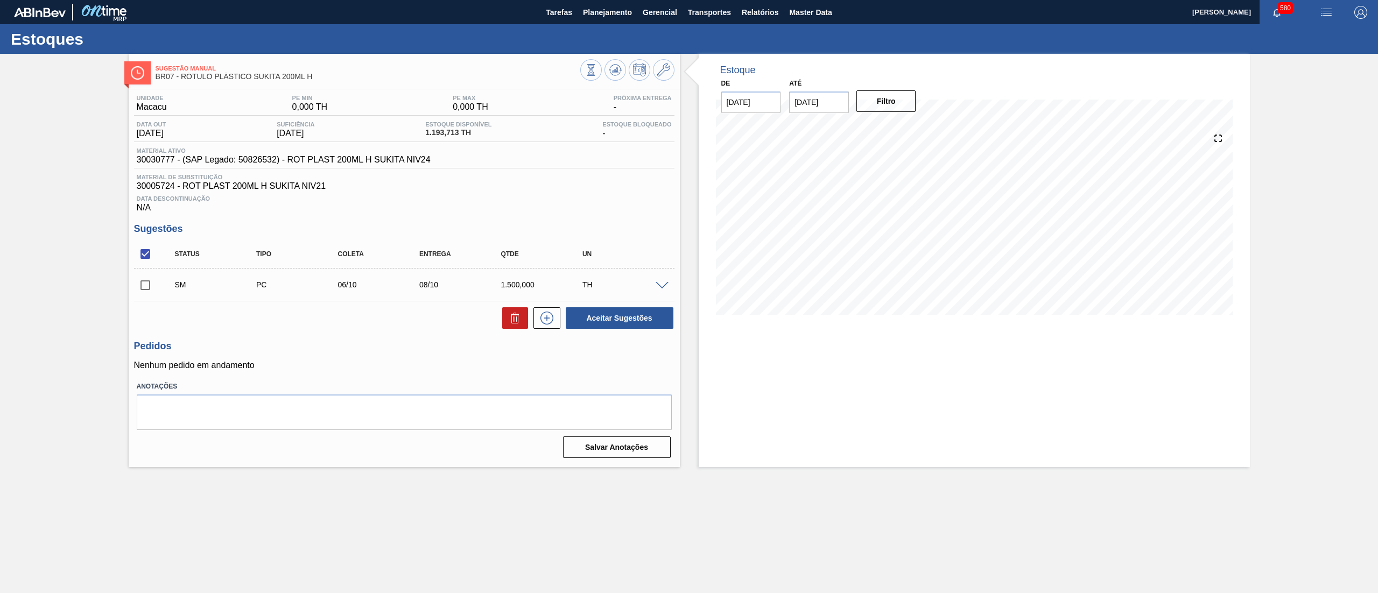
click at [662, 287] on span at bounding box center [662, 286] width 13 height 8
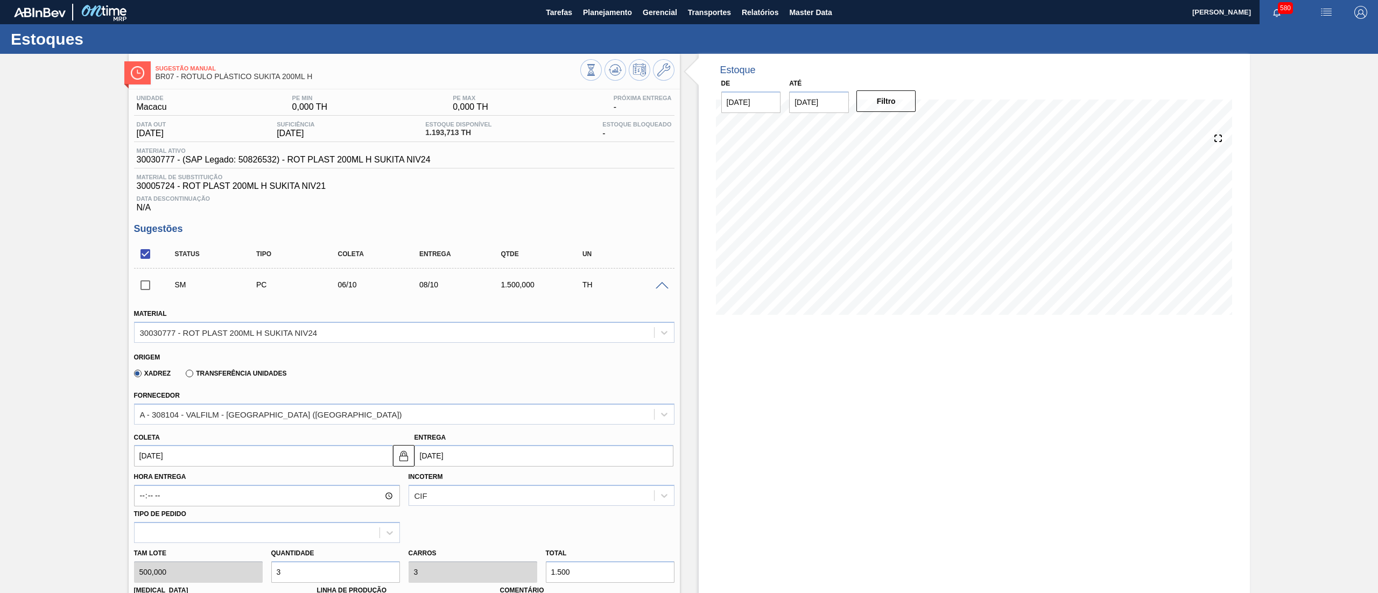
scroll to position [315, 0]
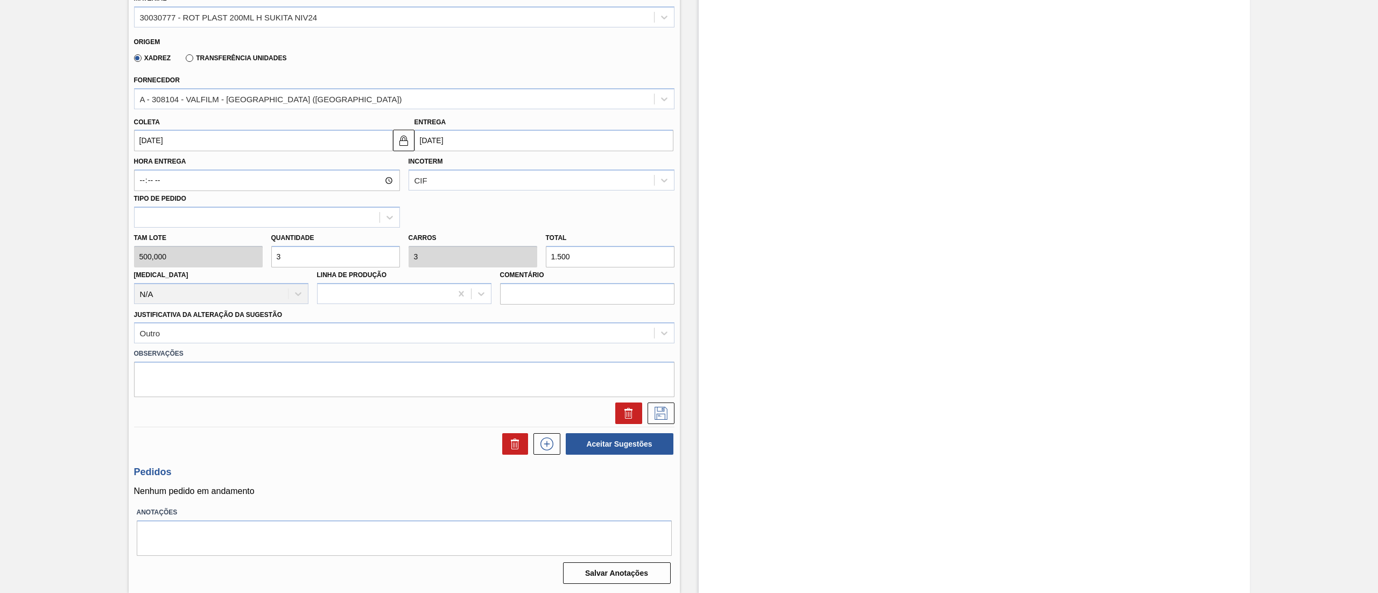
click at [253, 256] on div "Tam lote 500,000 Quantidade 3 Carros 3 Total 1.500 Doca N/A Linha de Produção C…" at bounding box center [404, 266] width 549 height 77
click at [202, 134] on input "[DATE]" at bounding box center [263, 141] width 259 height 22
click at [219, 200] on div "2" at bounding box center [216, 201] width 15 height 15
type input "02/10/2025"
type input "04/10/2025"
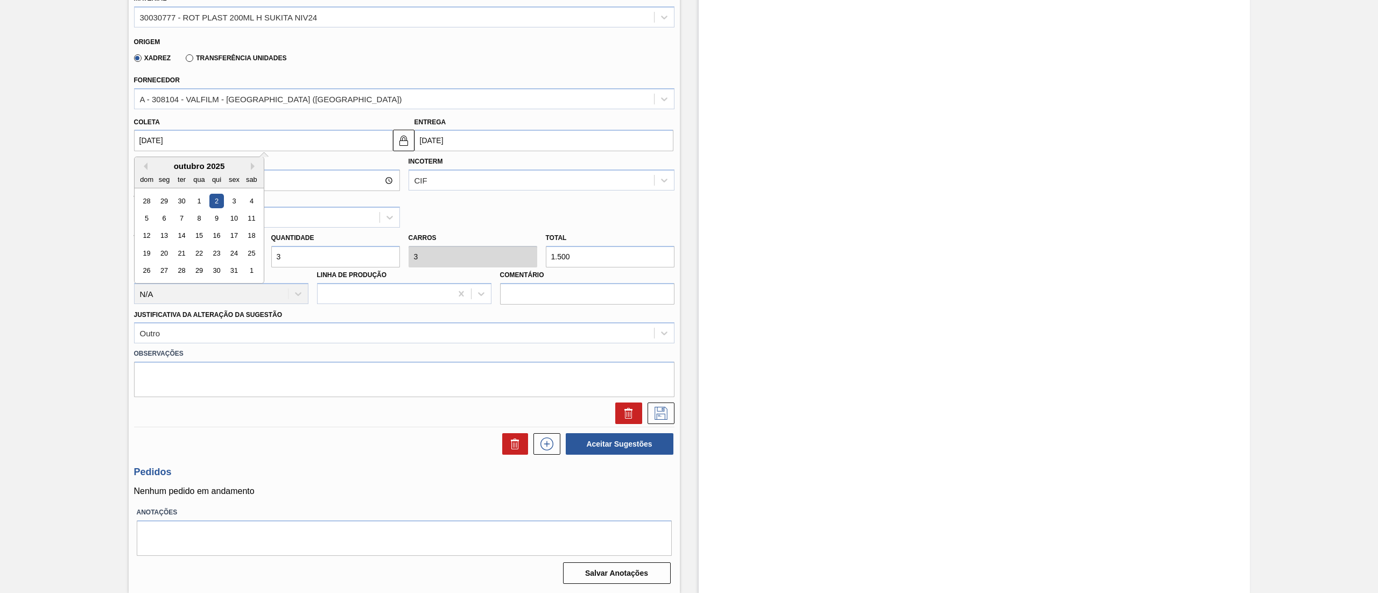
click at [306, 142] on input "02/10/2025" at bounding box center [263, 141] width 259 height 22
click at [188, 199] on div "30" at bounding box center [181, 201] width 15 height 15
type input "30/09/2025"
type input "02/10/2025"
click at [665, 413] on icon at bounding box center [661, 413] width 17 height 13
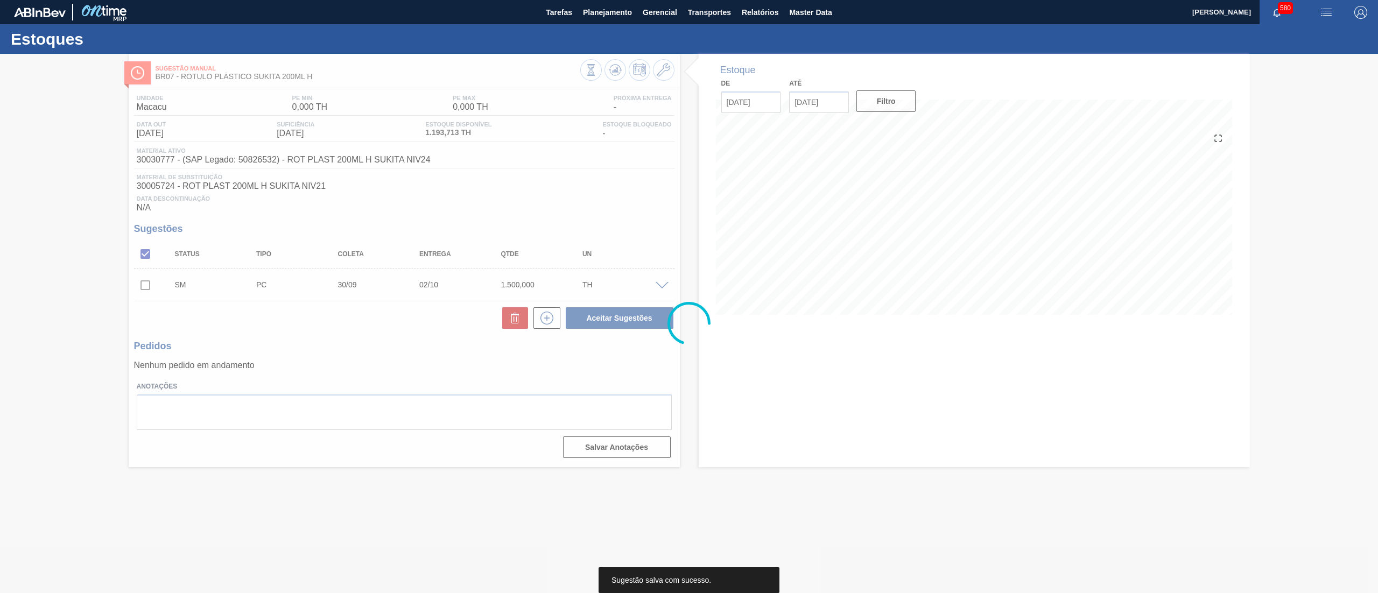
scroll to position [0, 0]
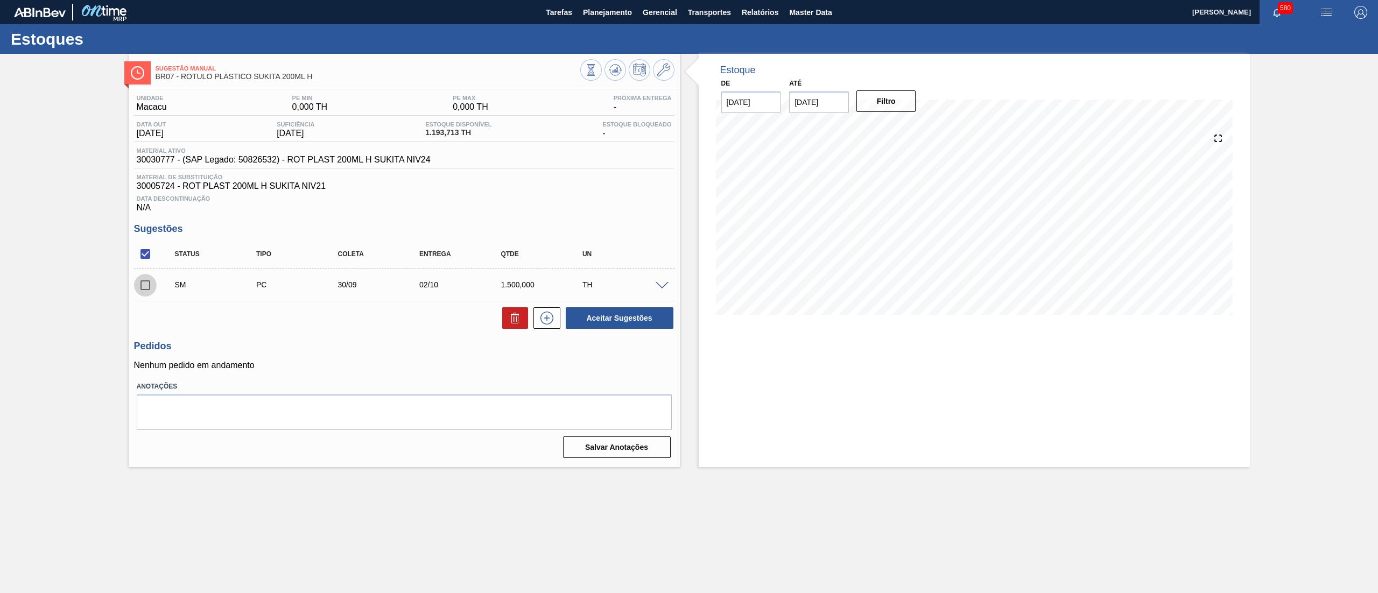
click at [151, 280] on input "checkbox" at bounding box center [145, 285] width 23 height 23
click at [616, 319] on button "Aceitar Sugestões" at bounding box center [620, 318] width 108 height 22
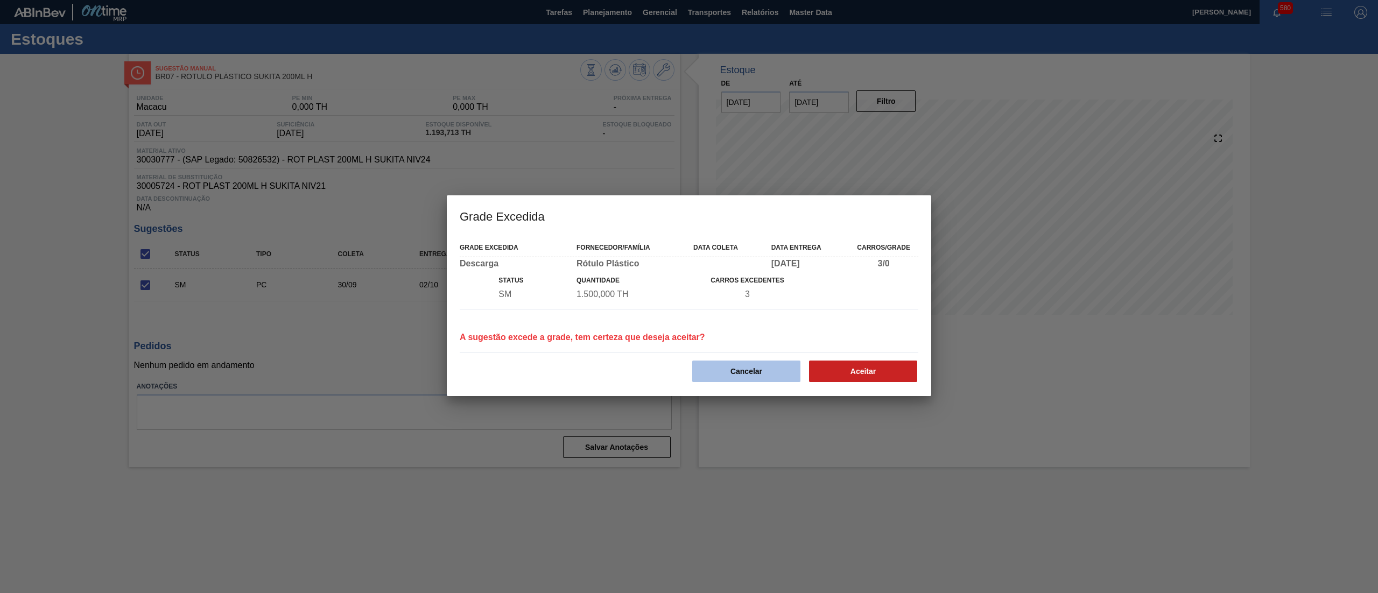
click at [749, 370] on button "Cancelar" at bounding box center [746, 372] width 108 height 22
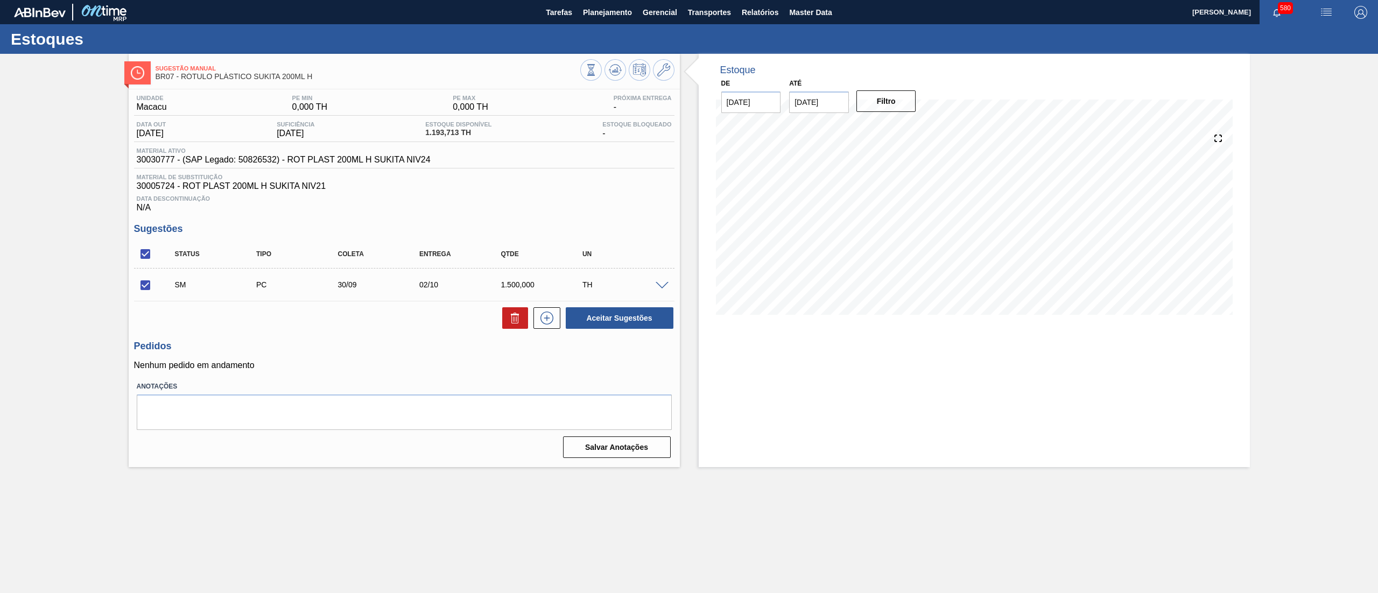
click at [662, 283] on span at bounding box center [662, 286] width 13 height 8
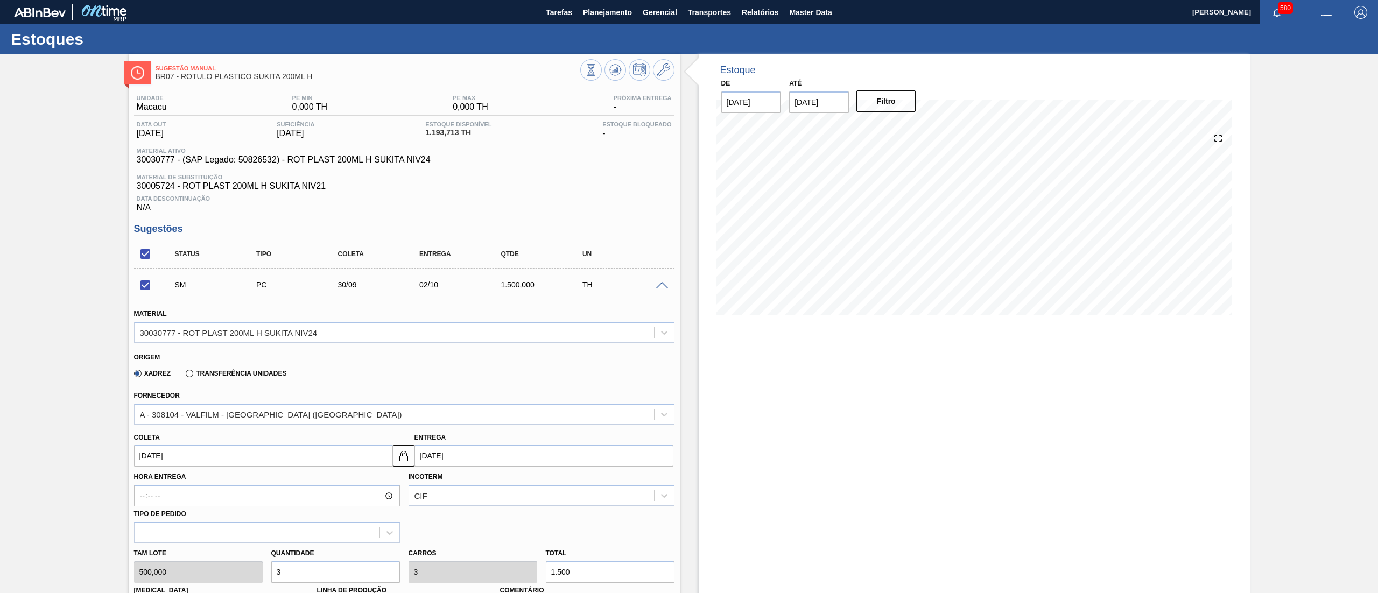
click at [222, 564] on div "Tam lote 500,000 Quantidade 3 Carros 3 Total 1.500 Doca N/A Linha de Produção C…" at bounding box center [404, 581] width 549 height 77
checkbox input "false"
type input "4"
type input "2.000"
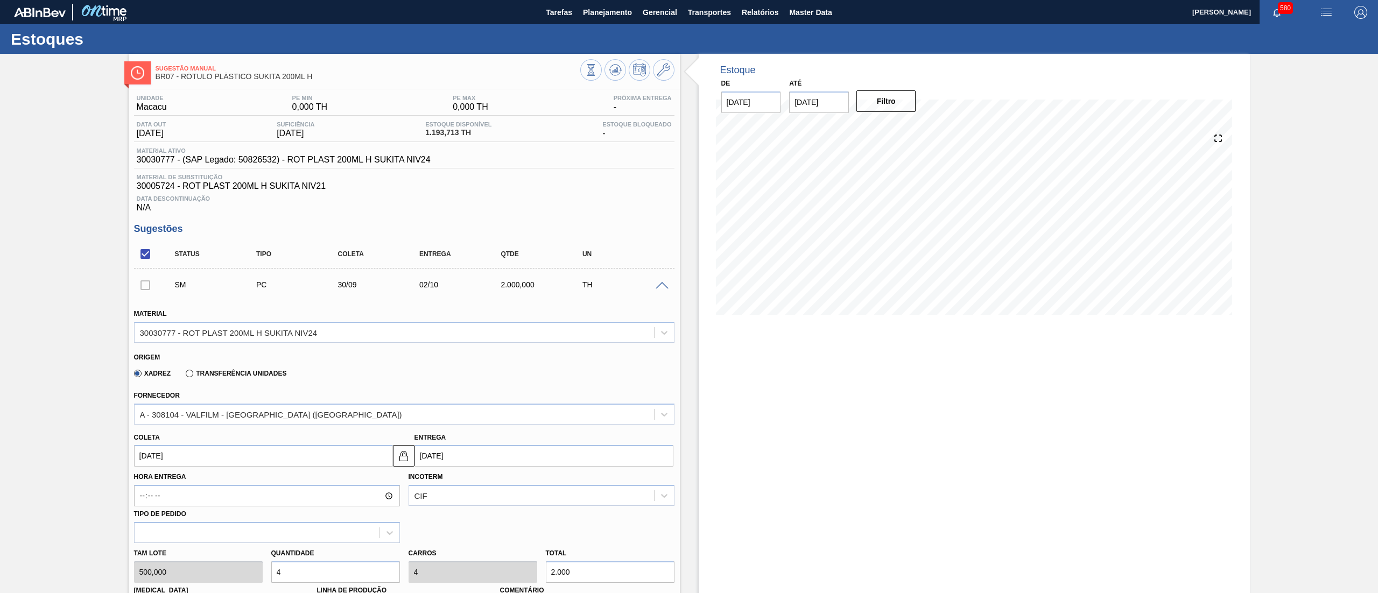
scroll to position [315, 0]
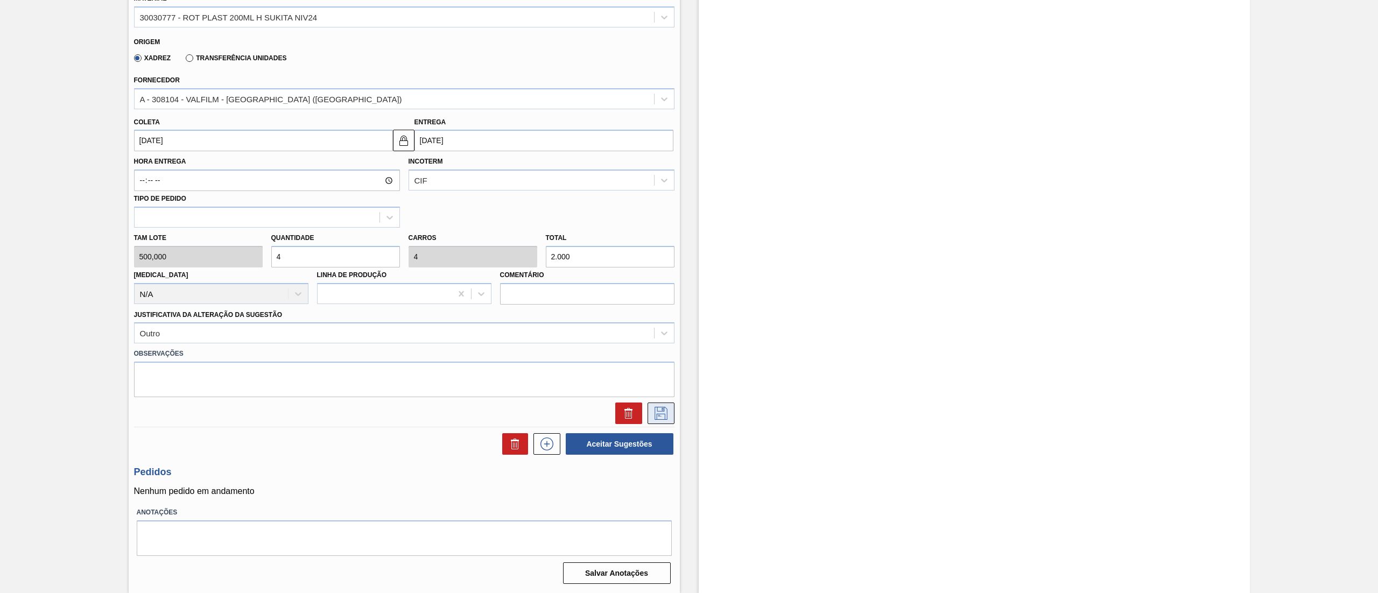
type input "4"
click at [665, 419] on icon at bounding box center [661, 413] width 17 height 13
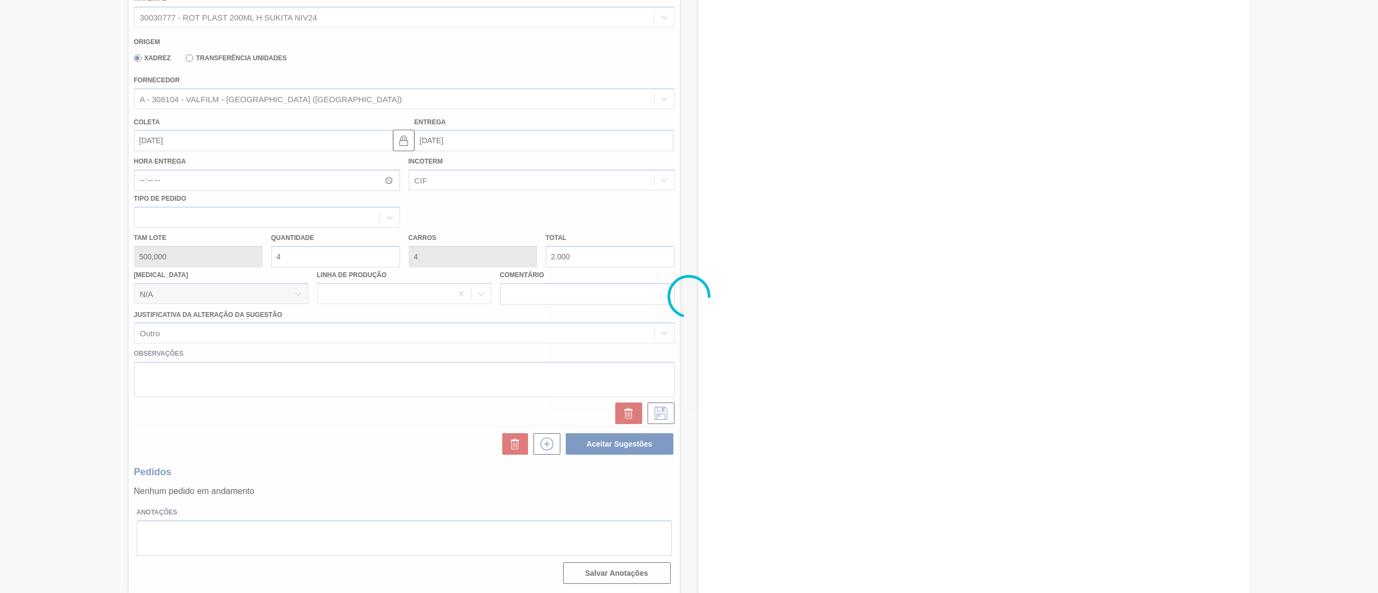
scroll to position [0, 0]
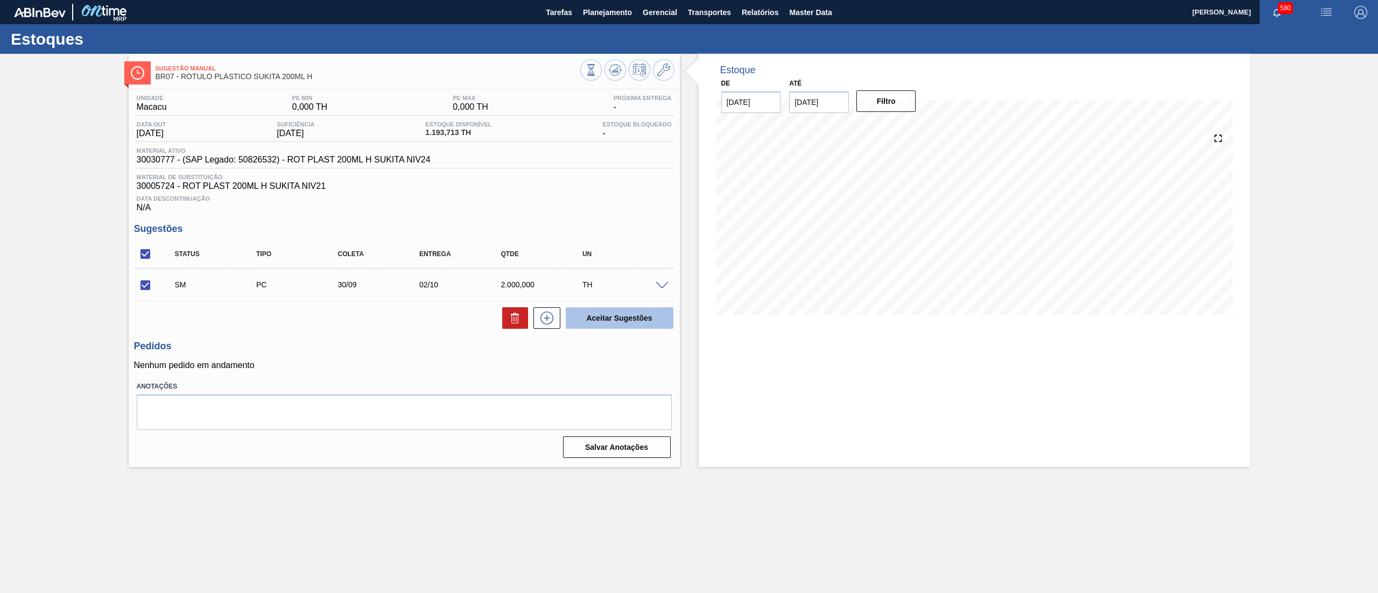
click at [647, 318] on button "Aceitar Sugestões" at bounding box center [620, 318] width 108 height 22
click at [138, 284] on input "checkbox" at bounding box center [145, 285] width 23 height 23
click at [604, 320] on button "Aceitar Sugestões" at bounding box center [620, 318] width 108 height 22
checkbox input "false"
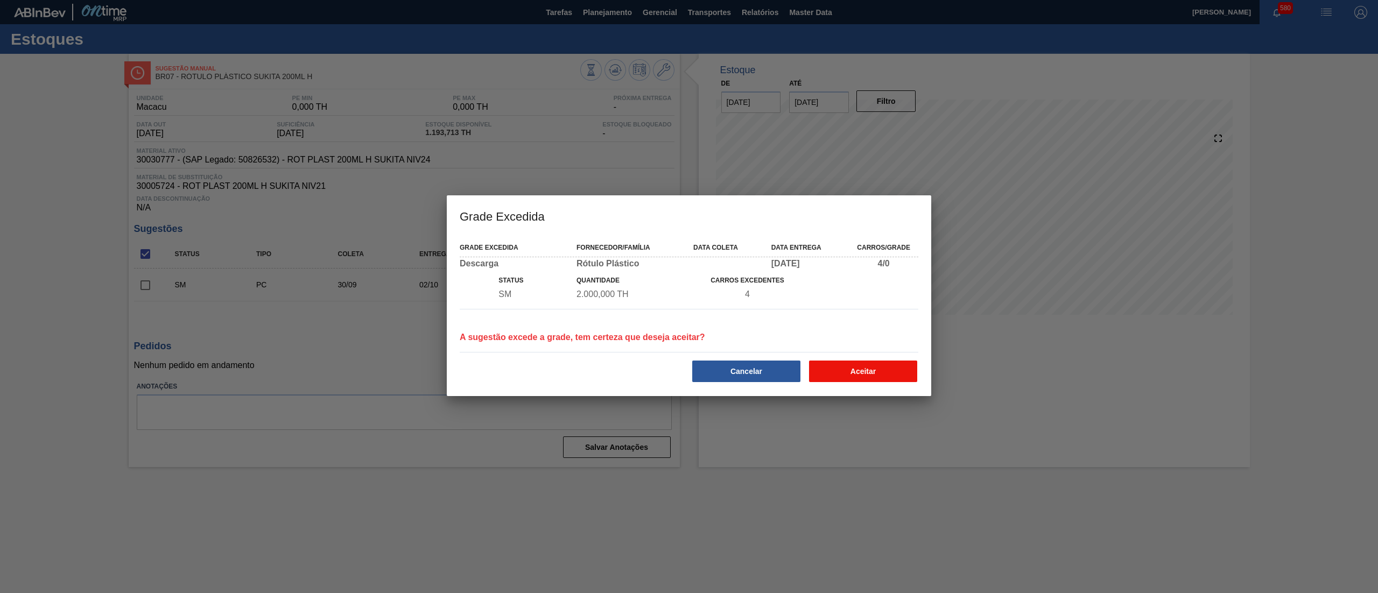
click at [870, 376] on button "Aceitar" at bounding box center [863, 372] width 108 height 22
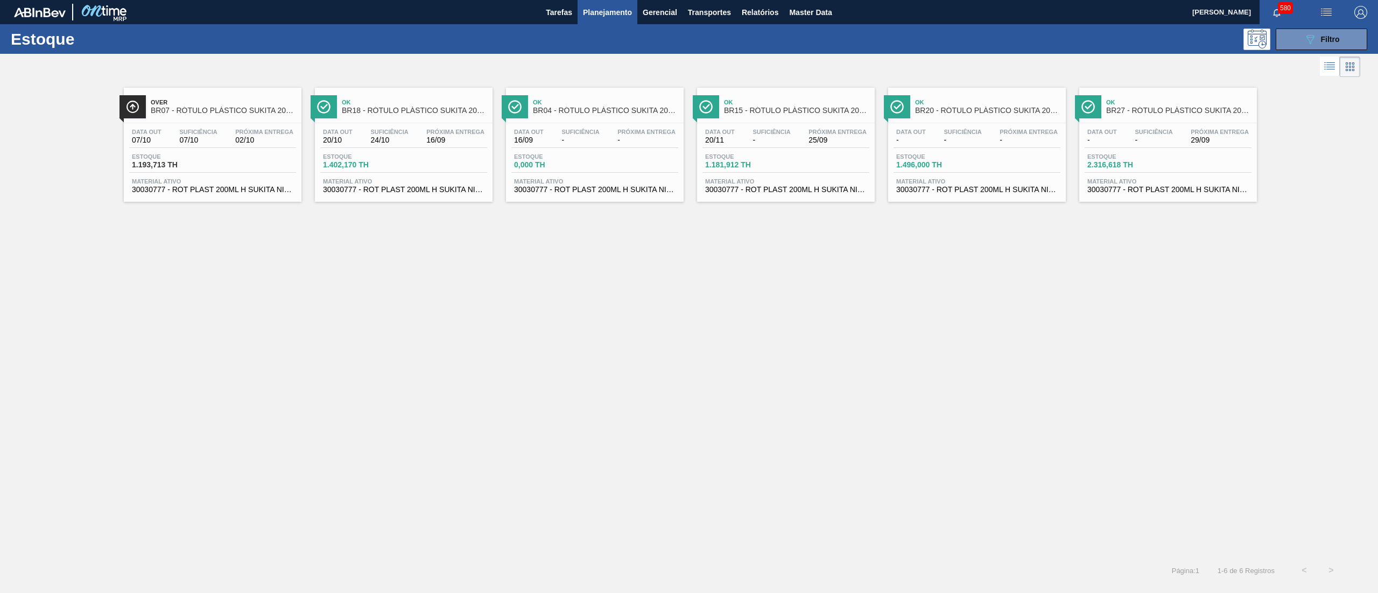
click at [411, 186] on span "30030777 - ROT PLAST 200ML H SUKITA NIV24" at bounding box center [404, 190] width 162 height 8
click at [654, 183] on span "Material ativo" at bounding box center [595, 181] width 162 height 6
click at [837, 194] on span "30030777 - ROT PLAST 200ML H SUKITA NIV24" at bounding box center [786, 190] width 162 height 8
click at [988, 196] on div "Data out - Suficiência - Próxima Entrega - Estoque 1.496,000 TH Material ativo …" at bounding box center [977, 159] width 178 height 73
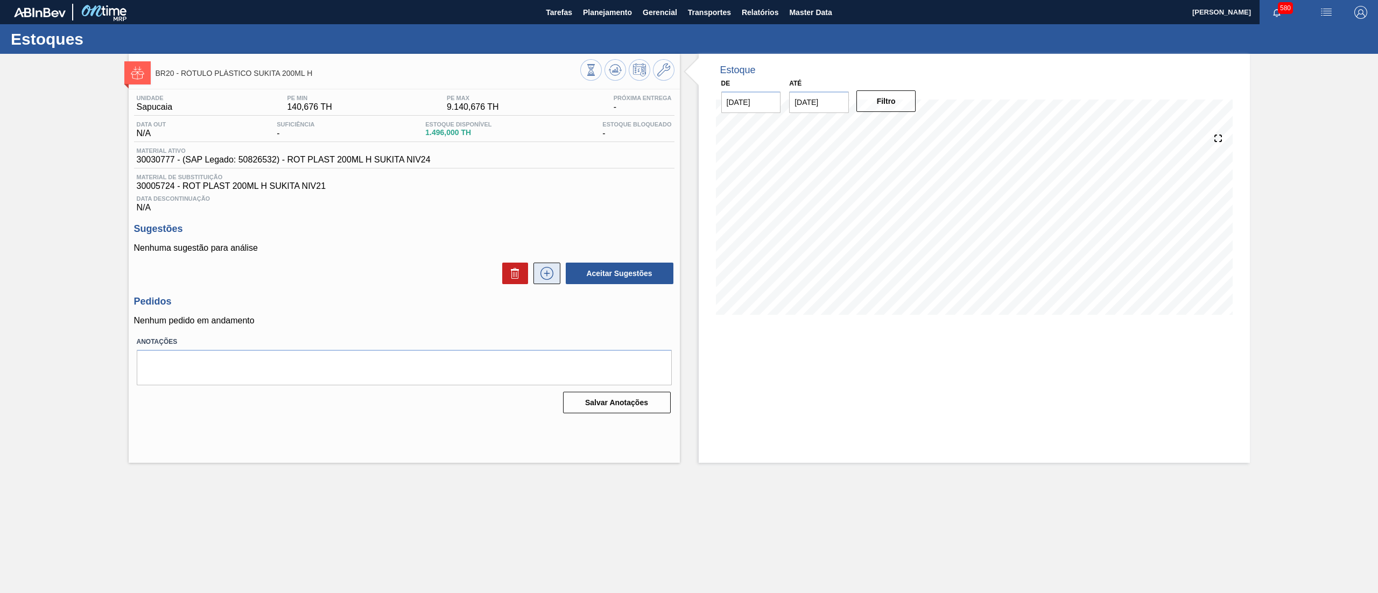
click at [547, 273] on icon at bounding box center [546, 274] width 1 height 6
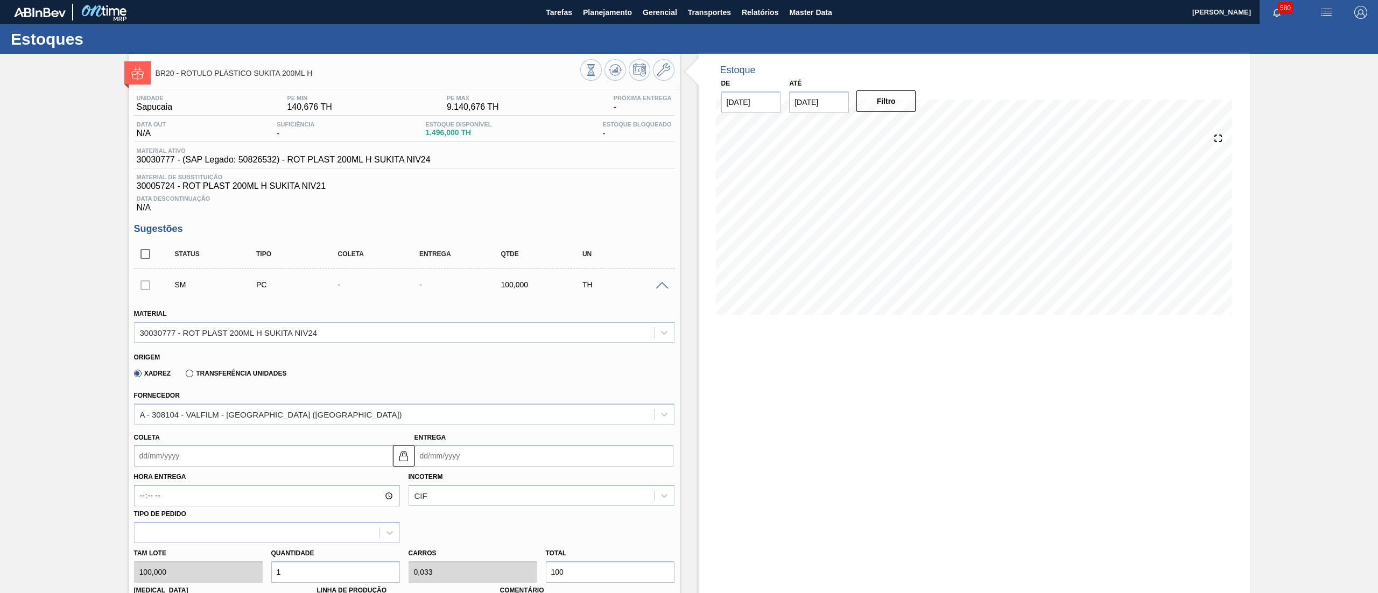
scroll to position [315, 0]
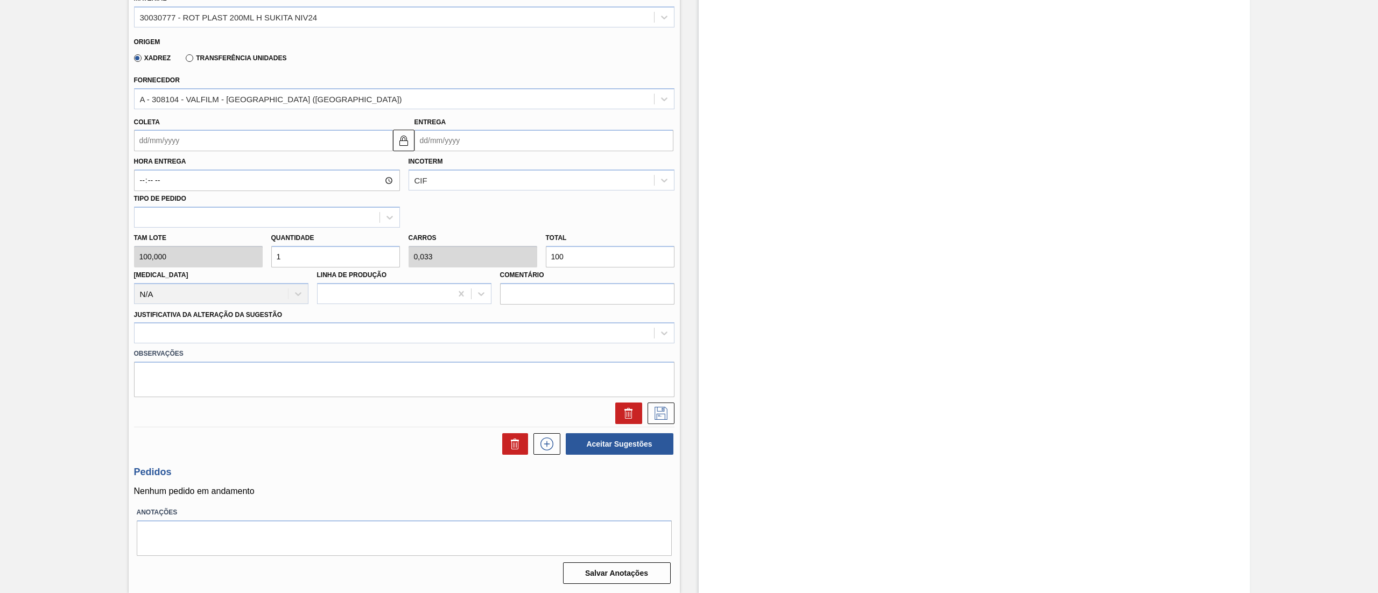
click at [235, 260] on div "Tam lote 100,000 Quantidade 1 Carros 0,033 Total 100 Doca N/A Linha de Produção…" at bounding box center [404, 266] width 549 height 77
type input "4"
type input "0,133"
type input "400"
type input "4"
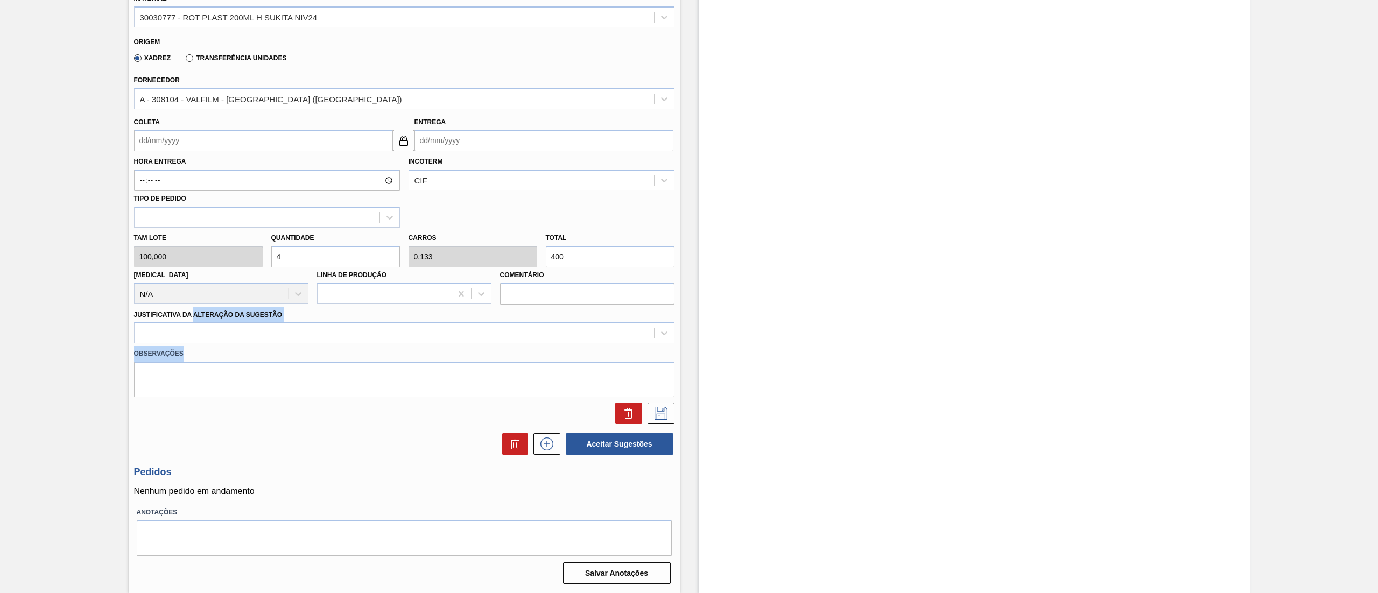
click at [199, 346] on div "Material 30030777 - ROT PLAST 200ML H SUKITA NIV24 Origem Xadrez Transferência …" at bounding box center [404, 203] width 541 height 441
click at [195, 335] on div at bounding box center [395, 334] width 520 height 16
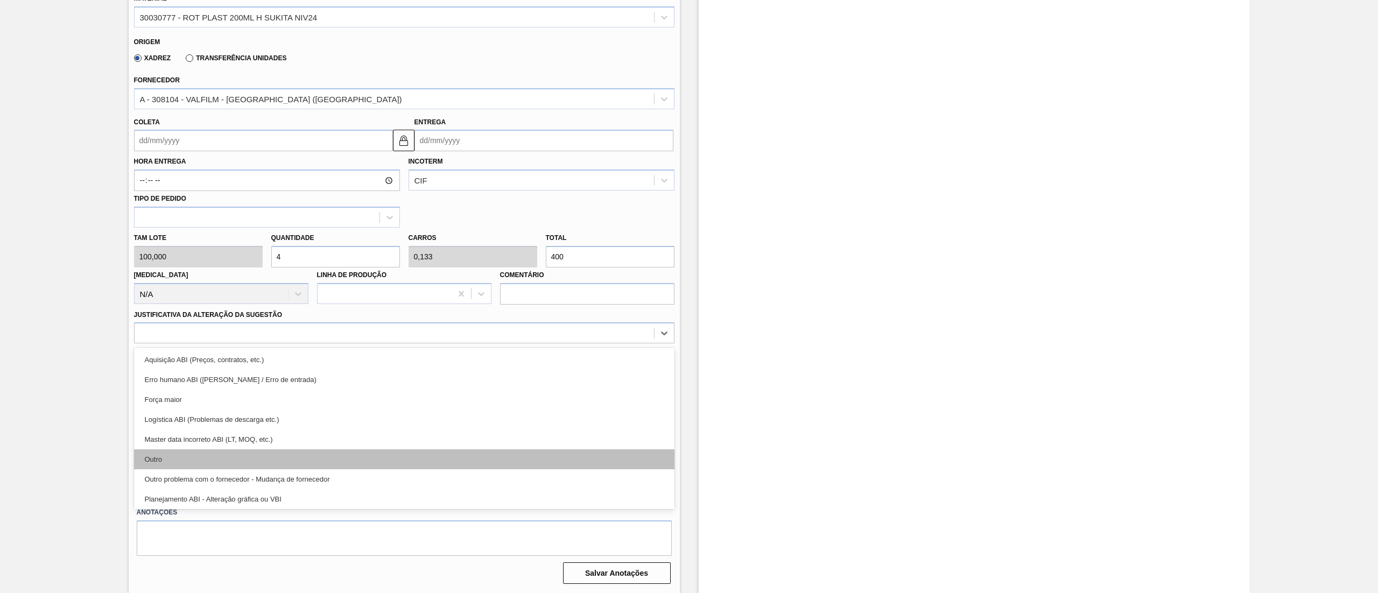
click at [228, 467] on div "Outro" at bounding box center [404, 460] width 541 height 20
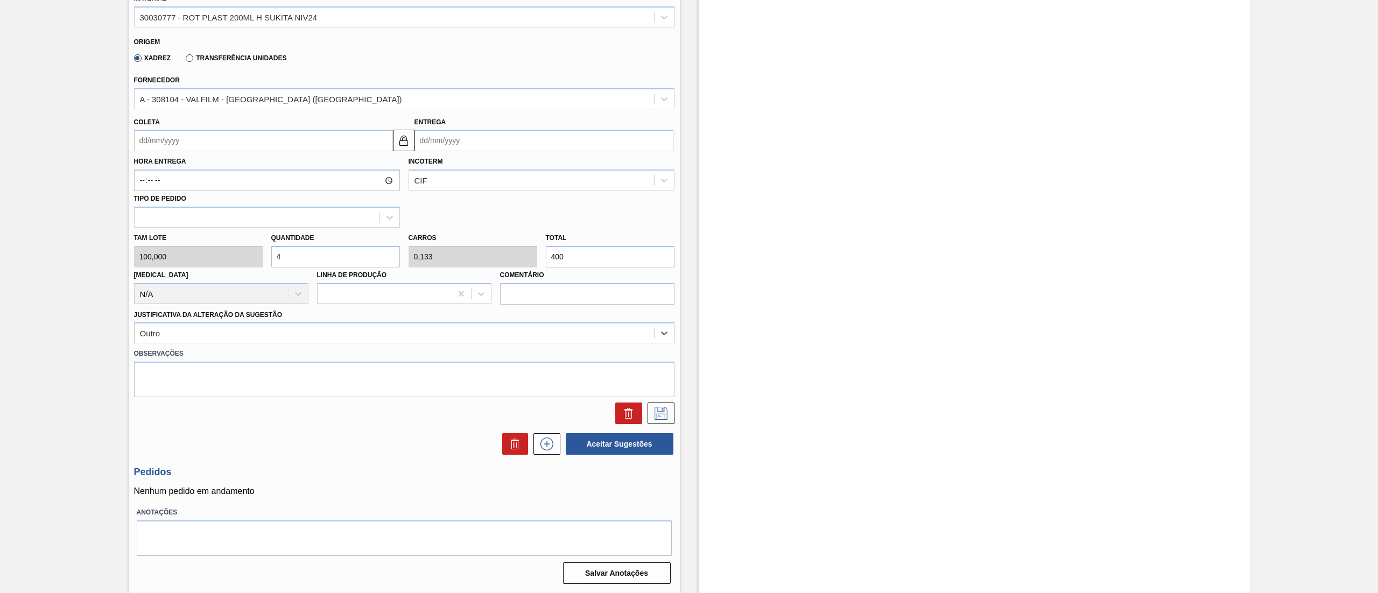
click at [258, 137] on input "Coleta" at bounding box center [263, 141] width 259 height 22
click at [251, 165] on button "Next Month" at bounding box center [255, 167] width 8 height 8
click at [212, 205] on div "2" at bounding box center [216, 201] width 15 height 15
type input "02/10/2025"
type input "04/10/2025"
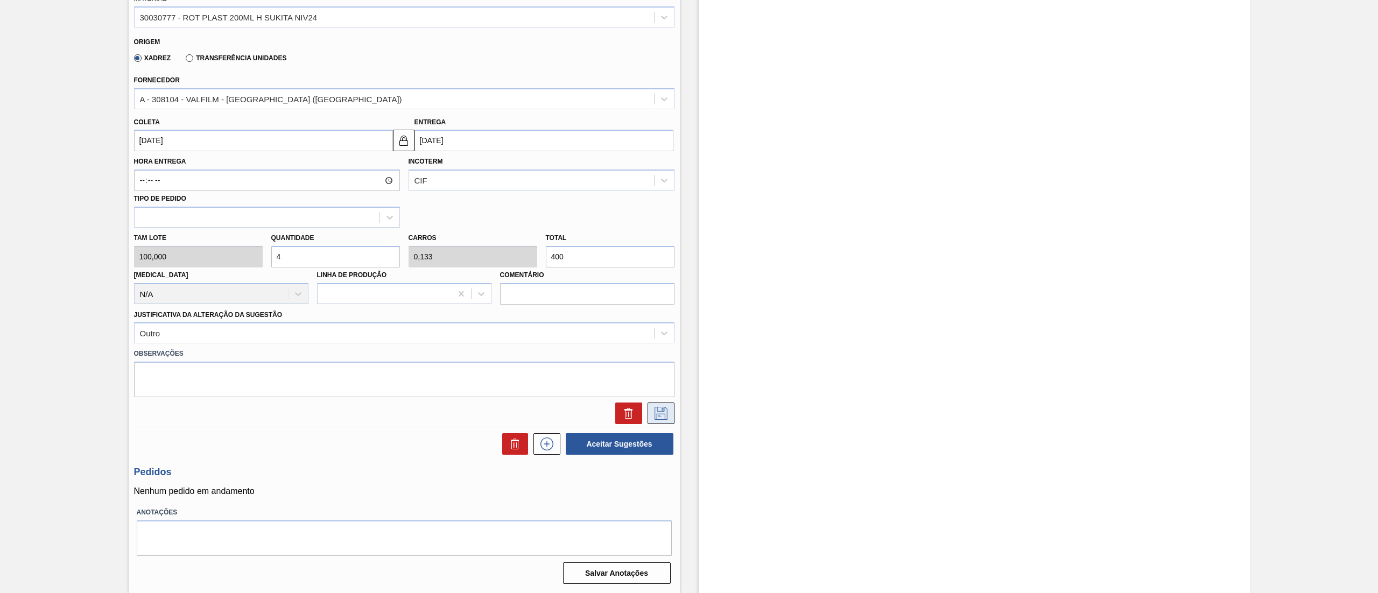
click at [653, 417] on icon at bounding box center [661, 413] width 17 height 13
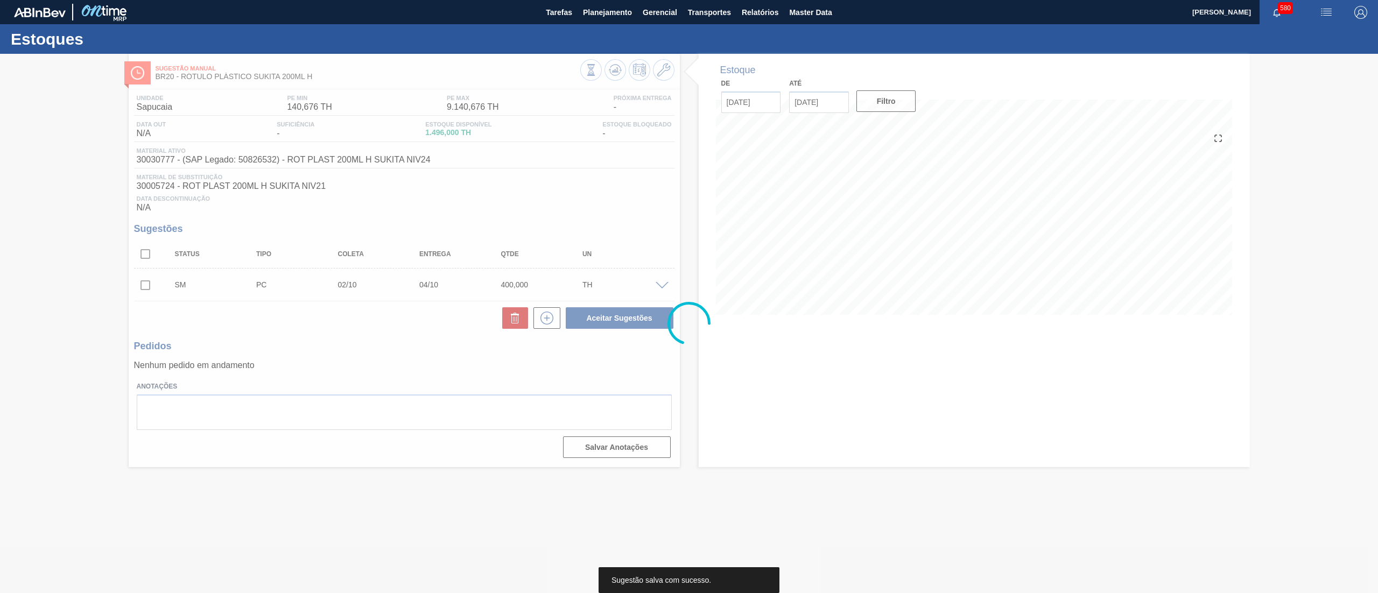
scroll to position [0, 0]
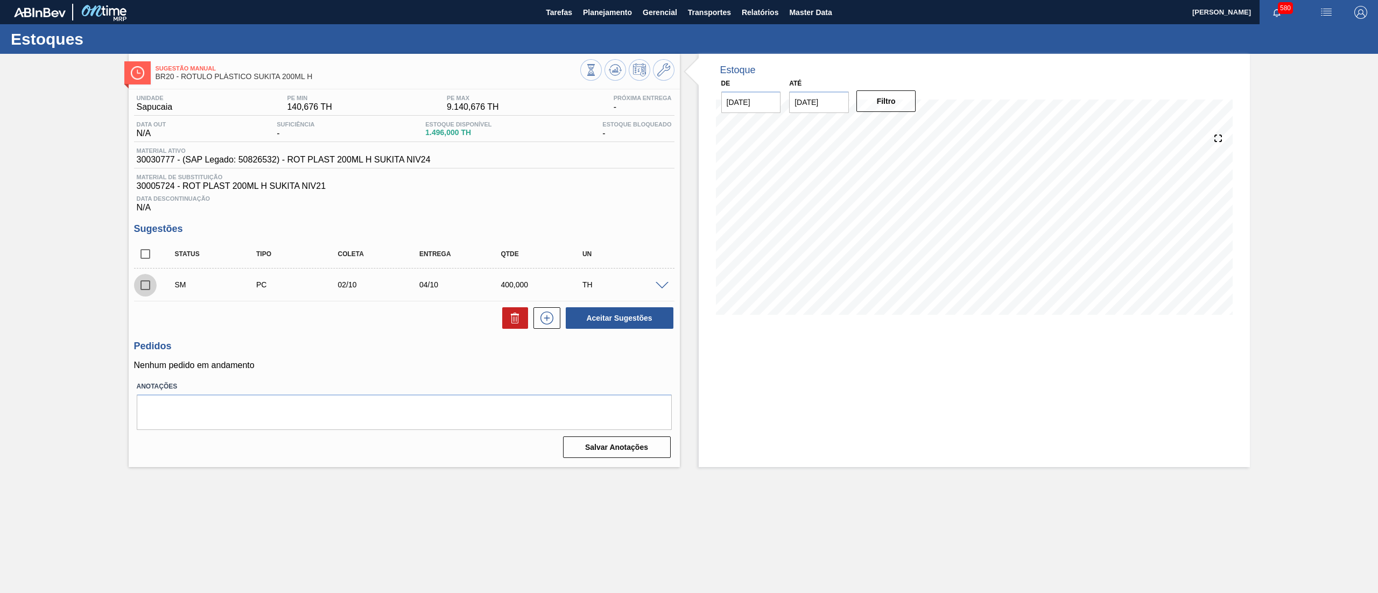
drag, startPoint x: 145, startPoint y: 284, endPoint x: 175, endPoint y: 287, distance: 29.8
click at [145, 284] on input "checkbox" at bounding box center [145, 285] width 23 height 23
click at [625, 316] on button "Aceitar Sugestões" at bounding box center [620, 318] width 108 height 22
checkbox input "false"
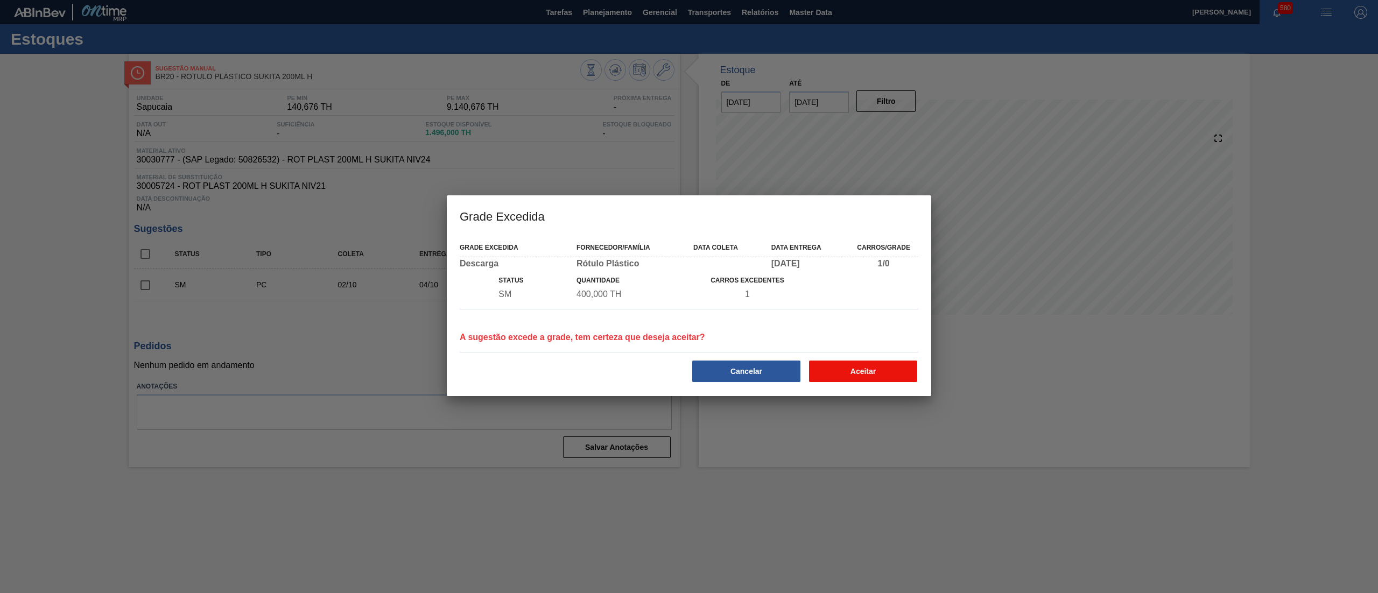
click at [846, 376] on button "Aceitar" at bounding box center [863, 372] width 108 height 22
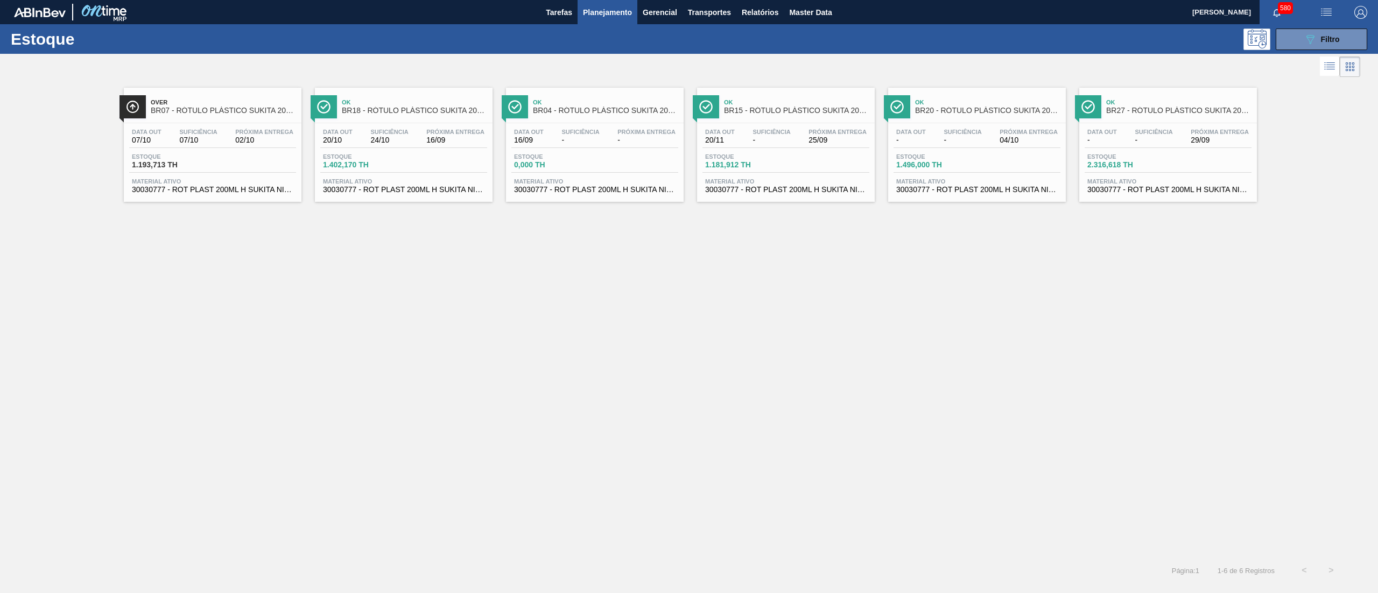
click at [1125, 196] on div "Data out - Suficiência - Próxima Entrega 29/09 Estoque 2.316,618 TH Material at…" at bounding box center [1168, 159] width 178 height 73
click at [783, 111] on span "BR15 - RÓTULO PLÁSTICO SUKITA 200ML H" at bounding box center [796, 111] width 145 height 8
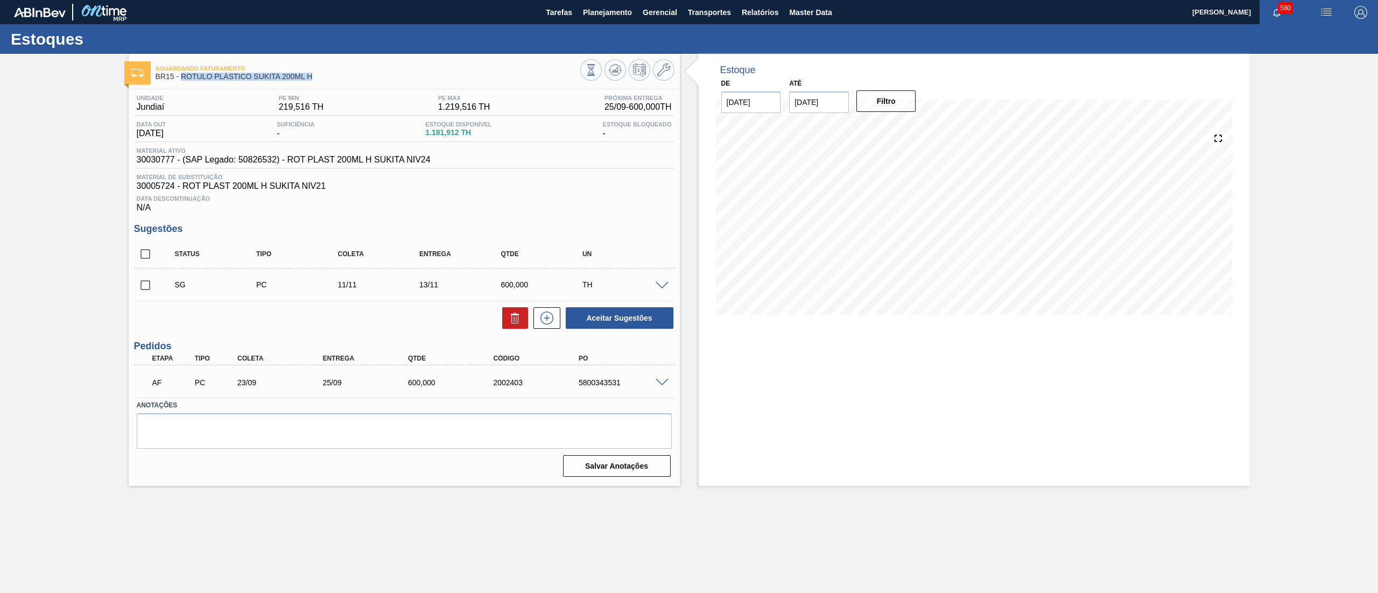
drag, startPoint x: 321, startPoint y: 75, endPoint x: 180, endPoint y: 78, distance: 141.1
click at [180, 78] on span "BR15 - RÓTULO PLÁSTICO SUKITA 200ML H" at bounding box center [368, 77] width 425 height 8
copy span "RÓTULO PLÁSTICO SUKITA 200ML H"
click at [623, 12] on span "Planejamento" at bounding box center [607, 12] width 49 height 13
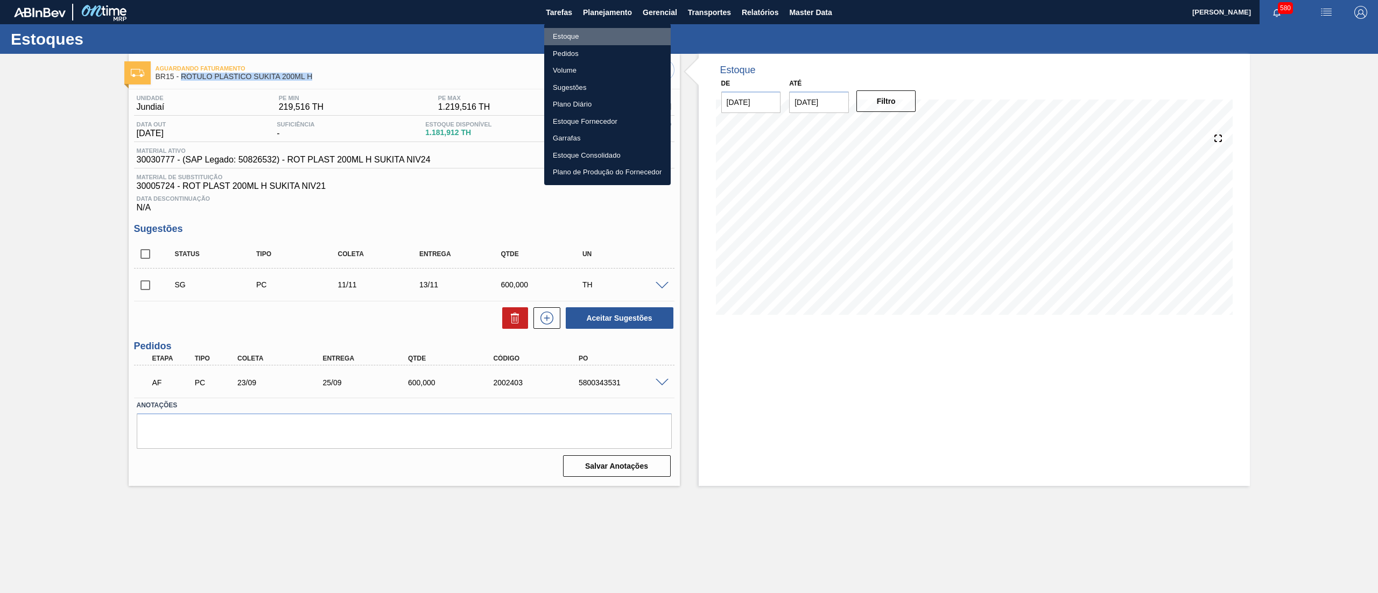
click at [610, 36] on li "Estoque" at bounding box center [607, 36] width 127 height 17
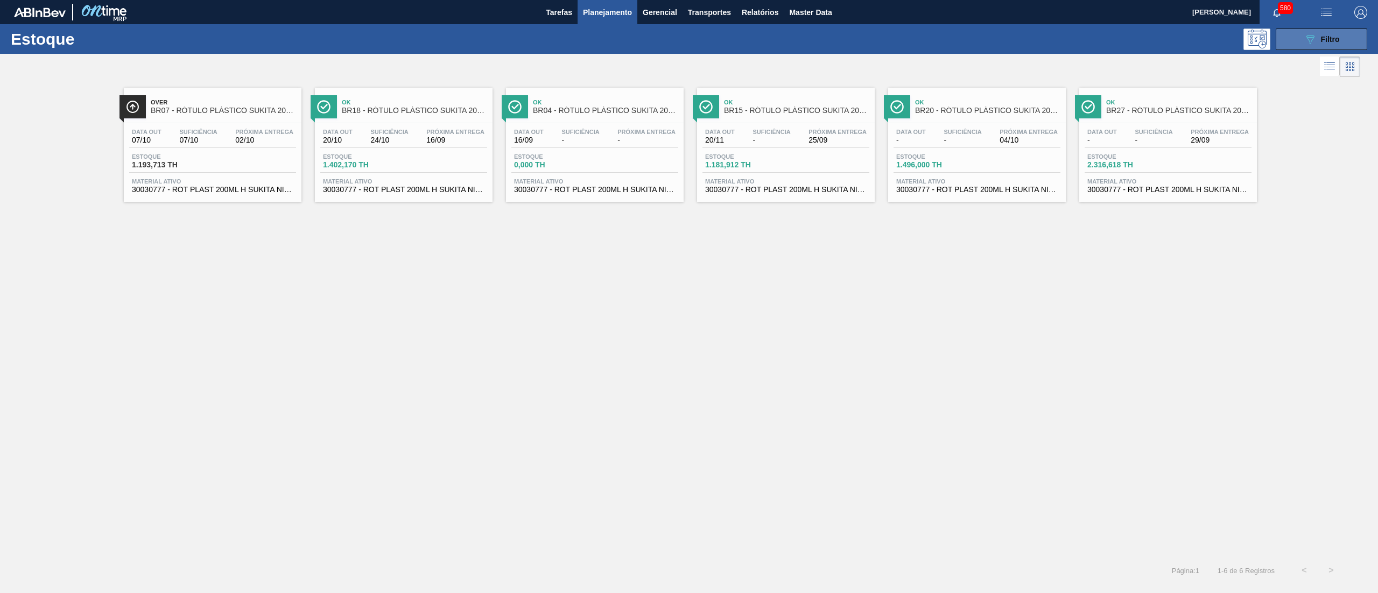
click at [1291, 42] on button "089F7B8B-B2A5-4AFE-B5C0-19BA573D28AC Filtro" at bounding box center [1322, 40] width 92 height 22
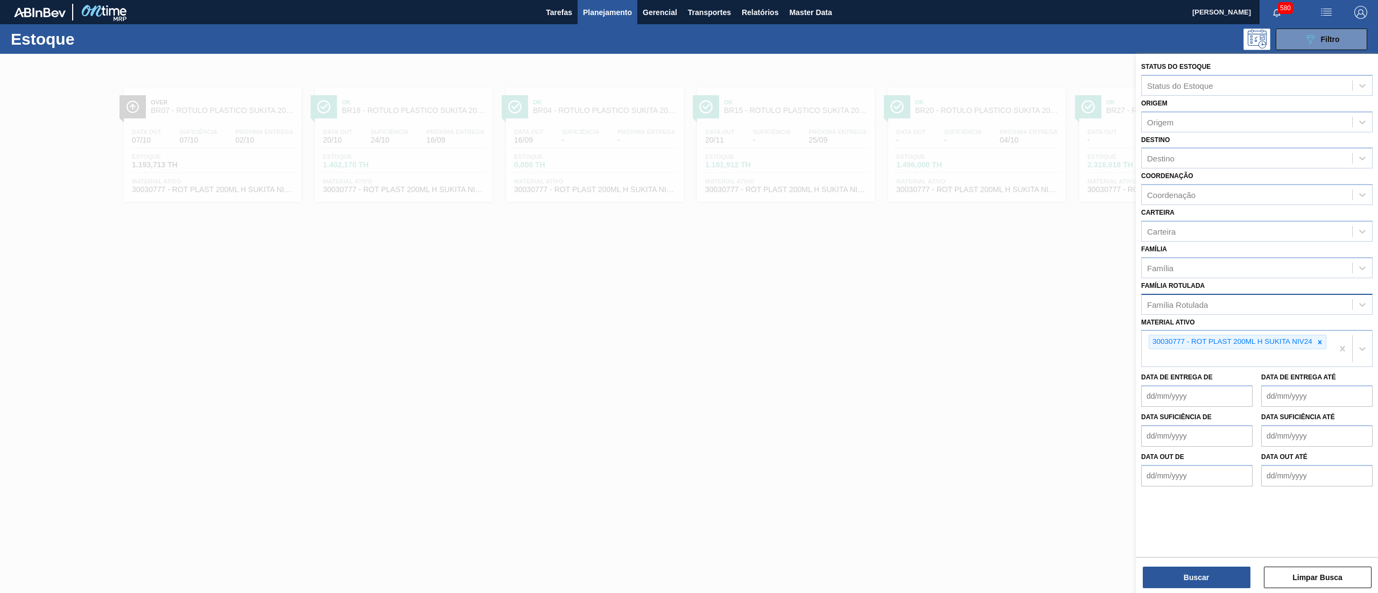
drag, startPoint x: 1321, startPoint y: 342, endPoint x: 1290, endPoint y: 309, distance: 44.9
click at [1316, 340] on icon at bounding box center [1320, 343] width 8 height 8
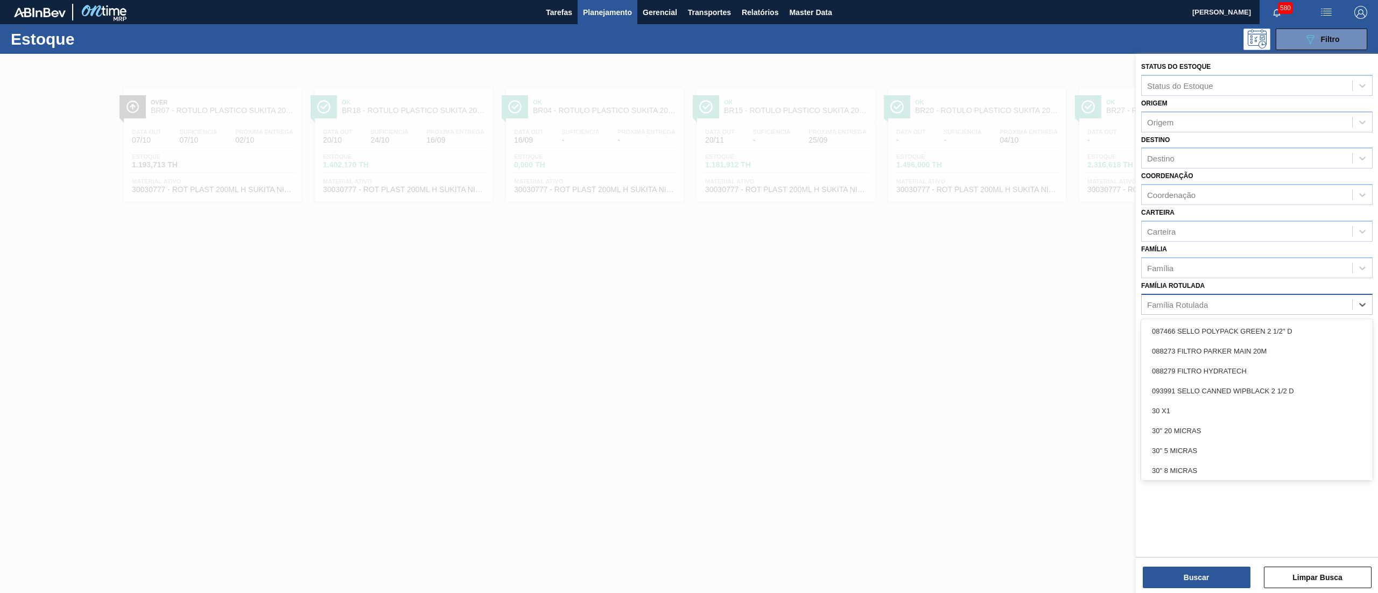
click at [1280, 303] on div "Família Rotulada" at bounding box center [1247, 305] width 211 height 16
type Rotulada "sukita uva"
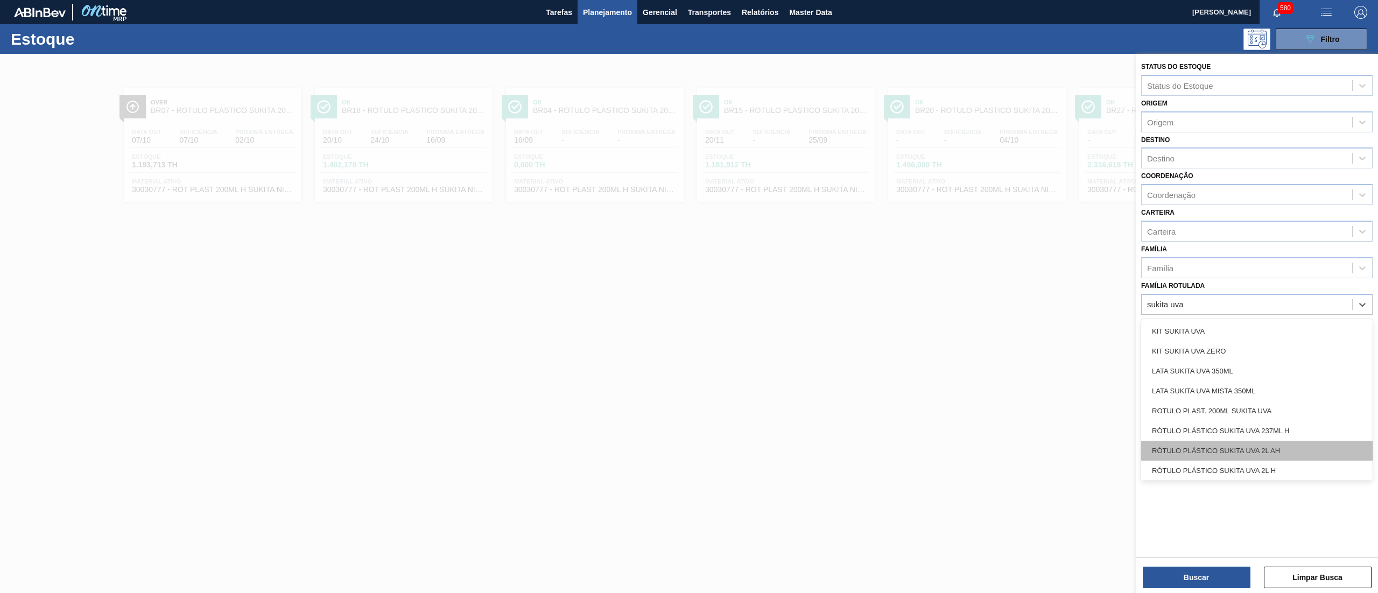
click at [1296, 445] on div "RÓTULO PLÁSTICO SUKITA UVA 2L AH" at bounding box center [1256, 451] width 231 height 20
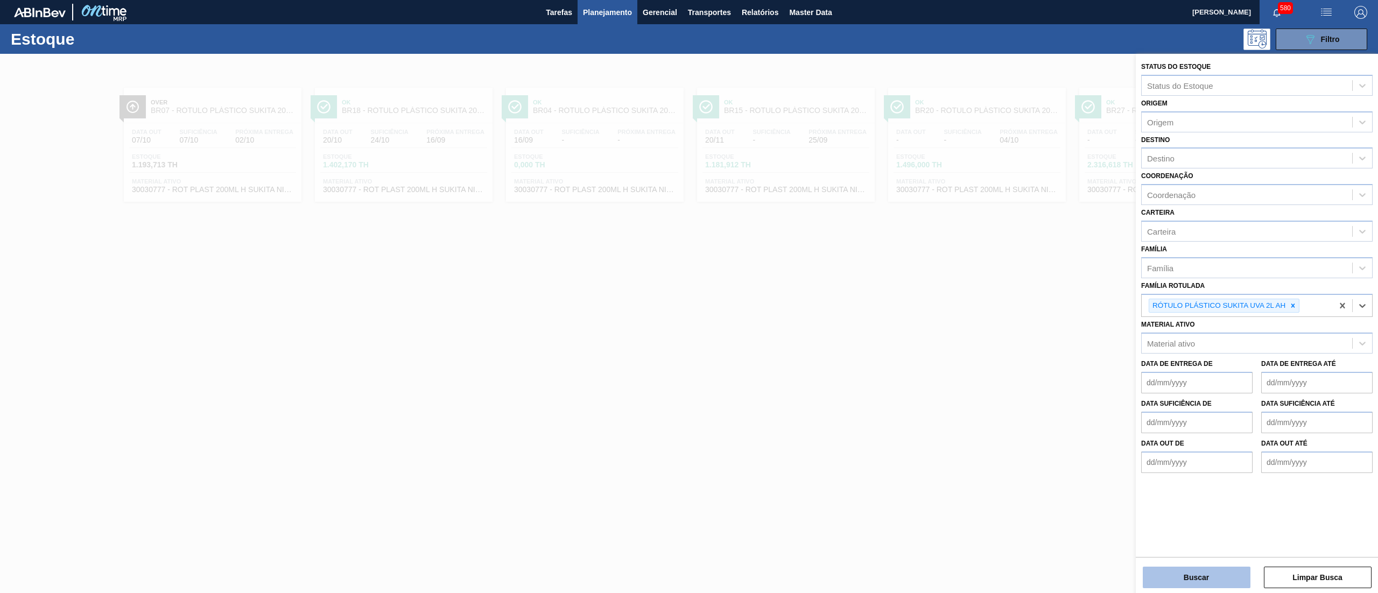
click at [1192, 572] on button "Buscar" at bounding box center [1197, 578] width 108 height 22
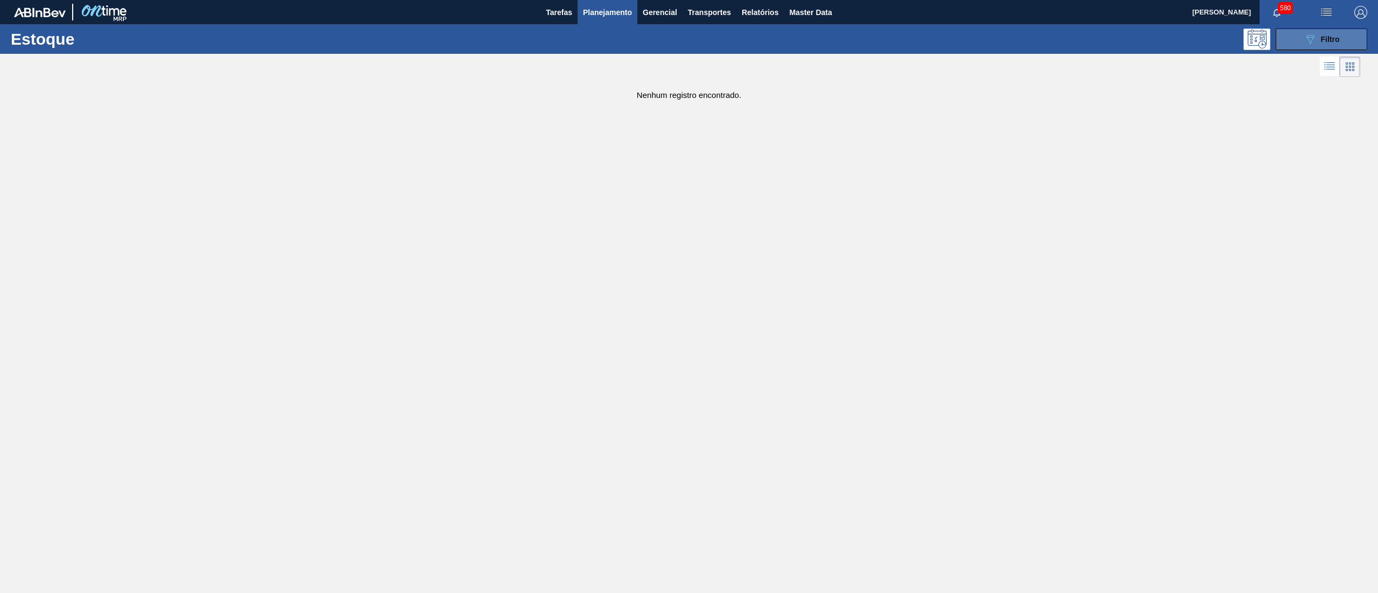
click at [1292, 42] on button "089F7B8B-B2A5-4AFE-B5C0-19BA573D28AC Filtro" at bounding box center [1322, 40] width 92 height 22
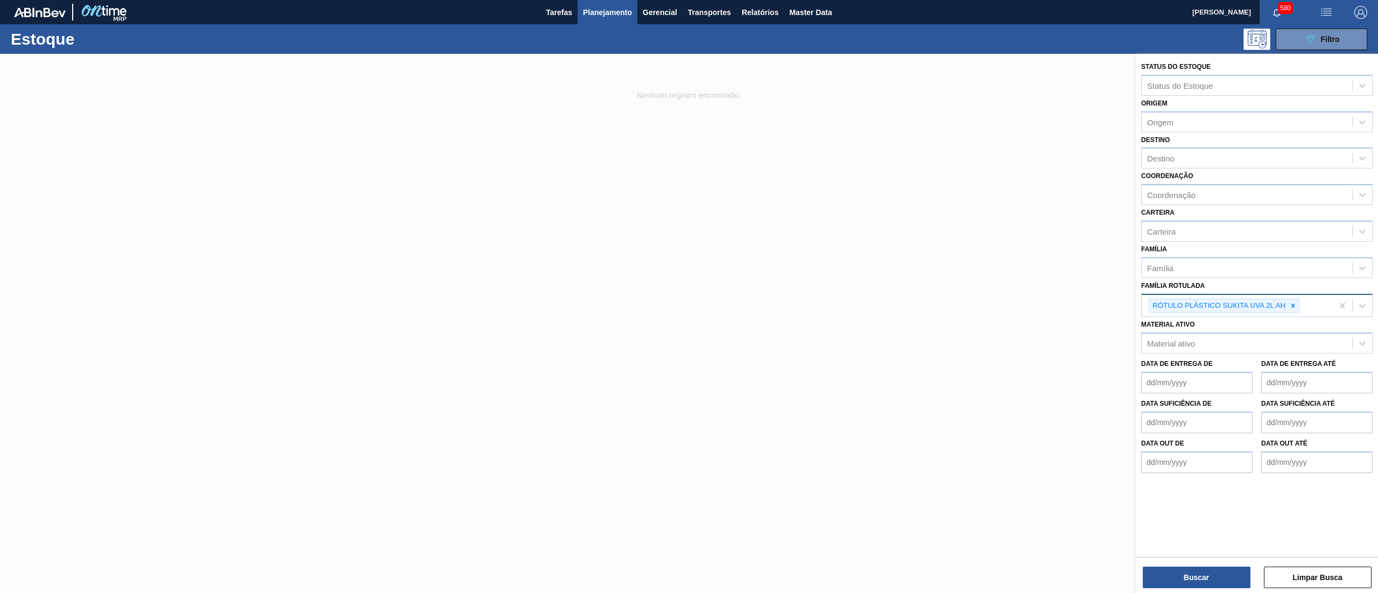
click at [1314, 305] on div "RÓTULO PLÁSTICO SUKITA UVA 2L AH" at bounding box center [1237, 306] width 191 height 22
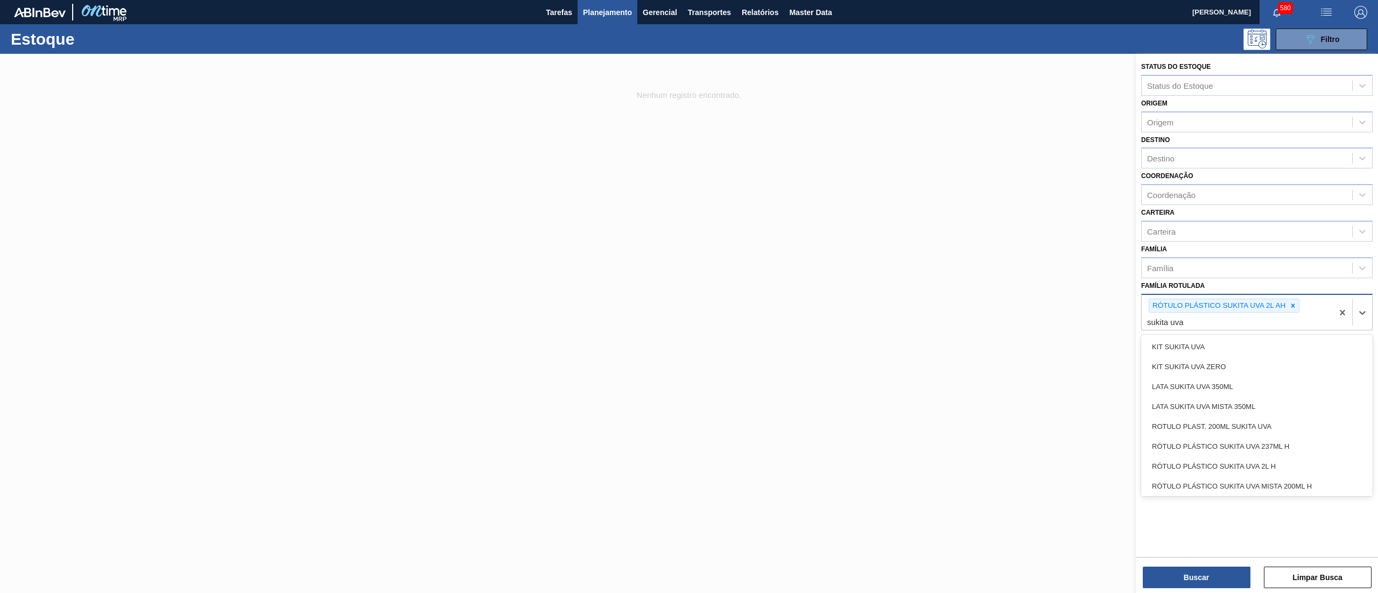
type Rotulada "sukita uva"
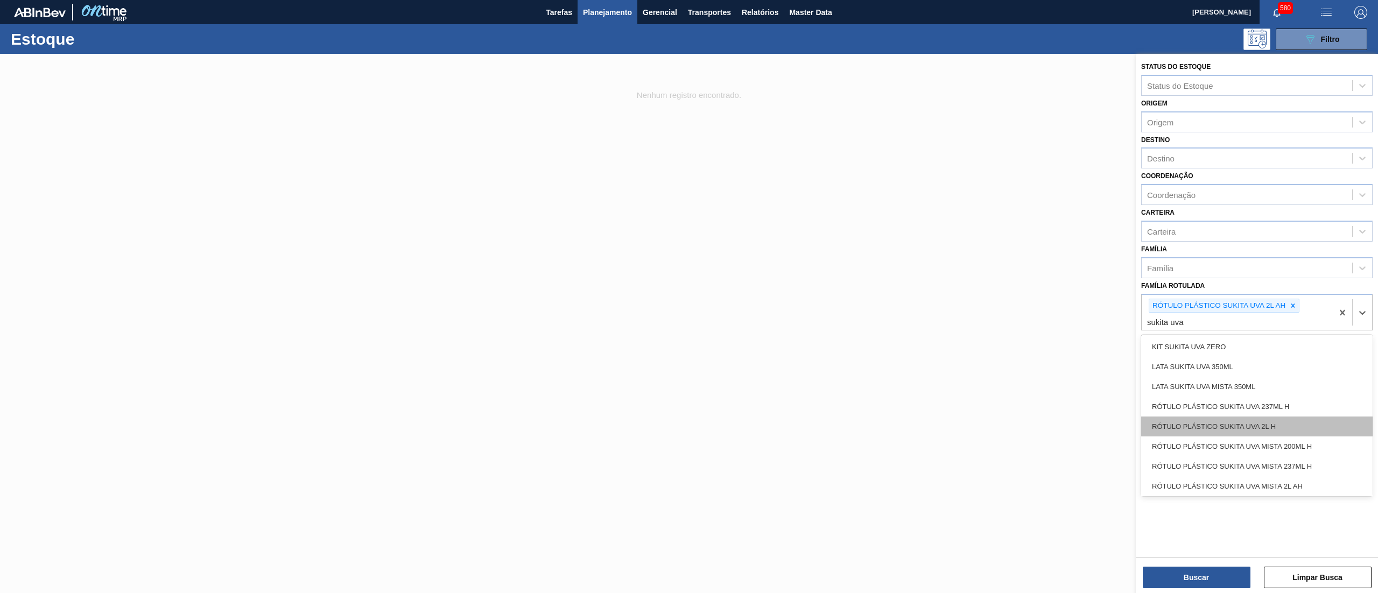
click at [1273, 419] on div "RÓTULO PLÁSTICO SUKITA UVA 2L H" at bounding box center [1256, 427] width 231 height 20
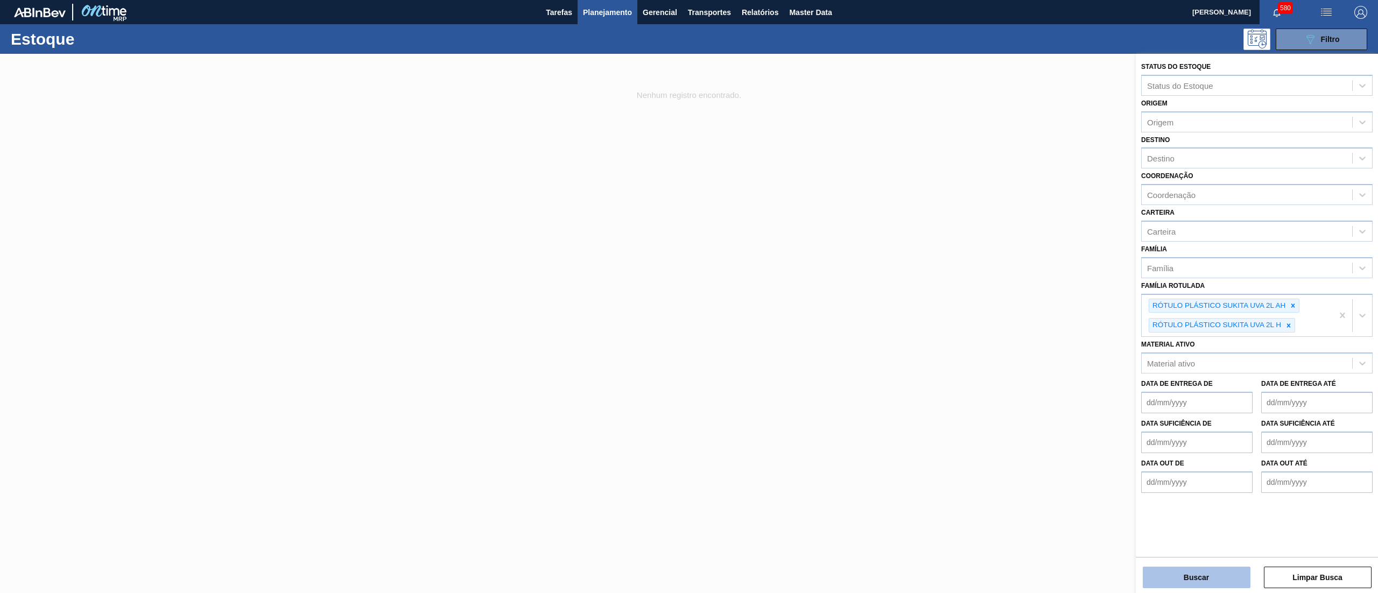
click at [1181, 570] on button "Buscar" at bounding box center [1197, 578] width 108 height 22
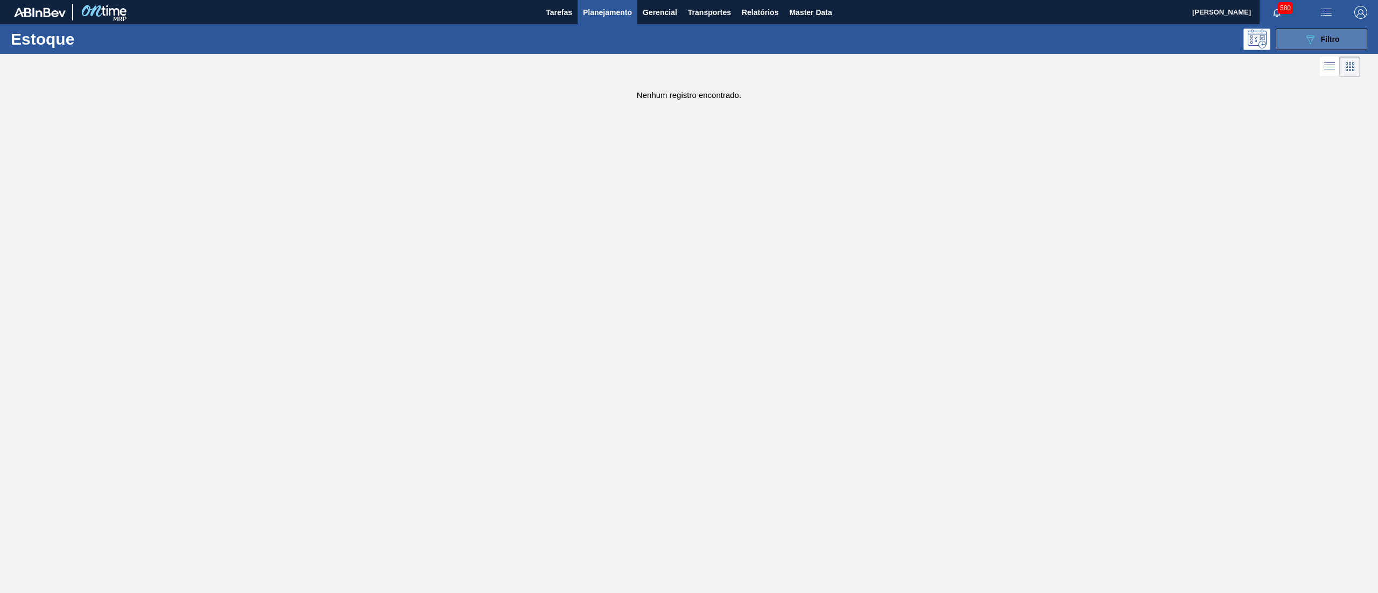
click at [1337, 29] on button "089F7B8B-B2A5-4AFE-B5C0-19BA573D28AC Filtro" at bounding box center [1322, 40] width 92 height 22
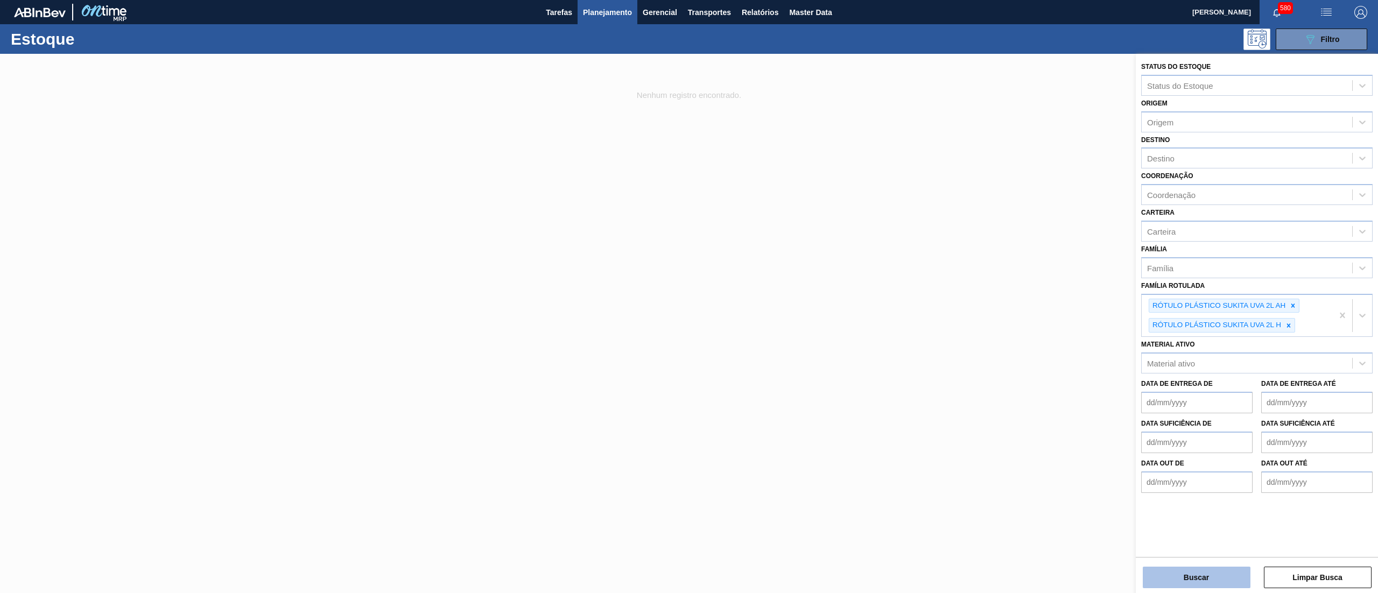
click at [1173, 583] on button "Buscar" at bounding box center [1197, 578] width 108 height 22
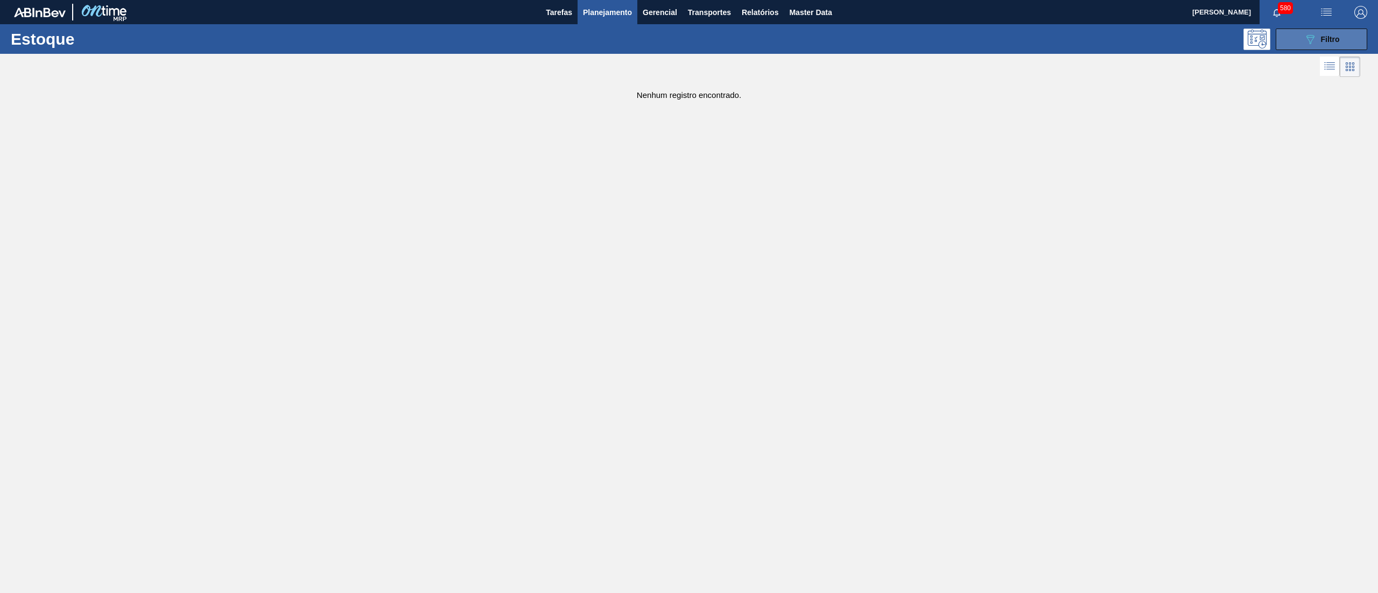
click at [1325, 33] on div "089F7B8B-B2A5-4AFE-B5C0-19BA573D28AC Filtro" at bounding box center [1322, 39] width 36 height 13
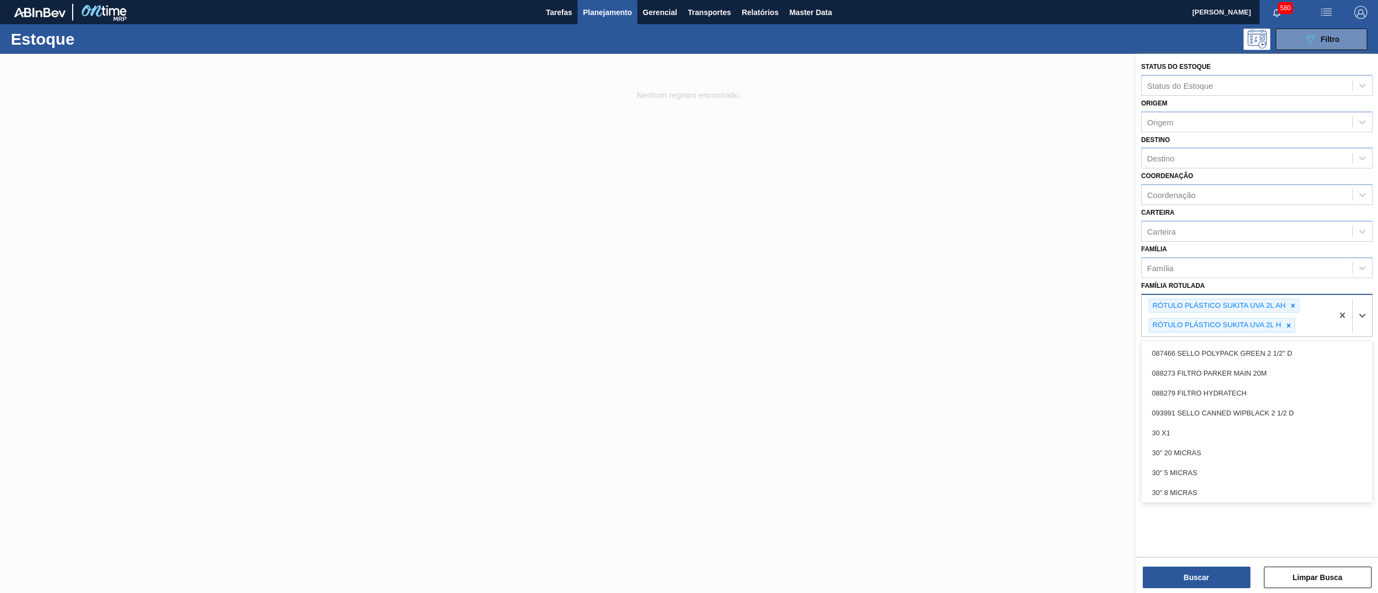
click at [1308, 318] on div "RÓTULO PLÁSTICO SUKITA UVA 2L AH RÓTULO PLÁSTICO SUKITA UVA 2L H" at bounding box center [1237, 316] width 191 height 42
type Rotulada "uva mist"
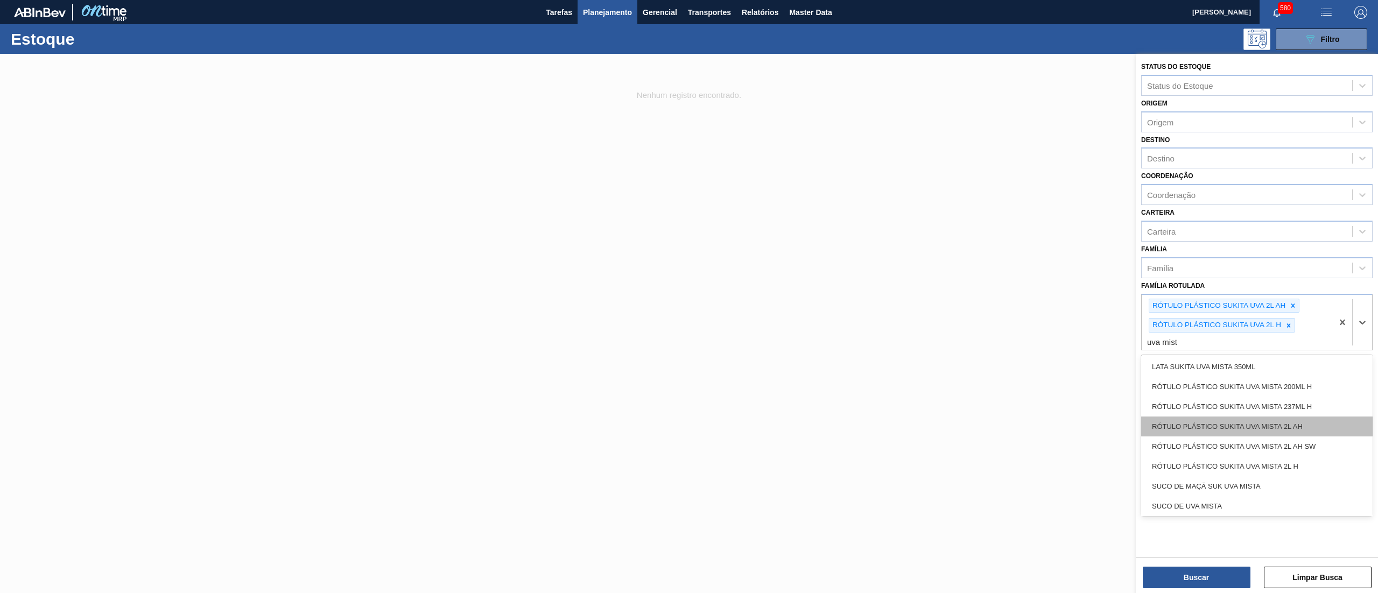
click at [1292, 424] on div "RÓTULO PLÁSTICO SUKITA UVA MISTA 2L AH" at bounding box center [1256, 427] width 231 height 20
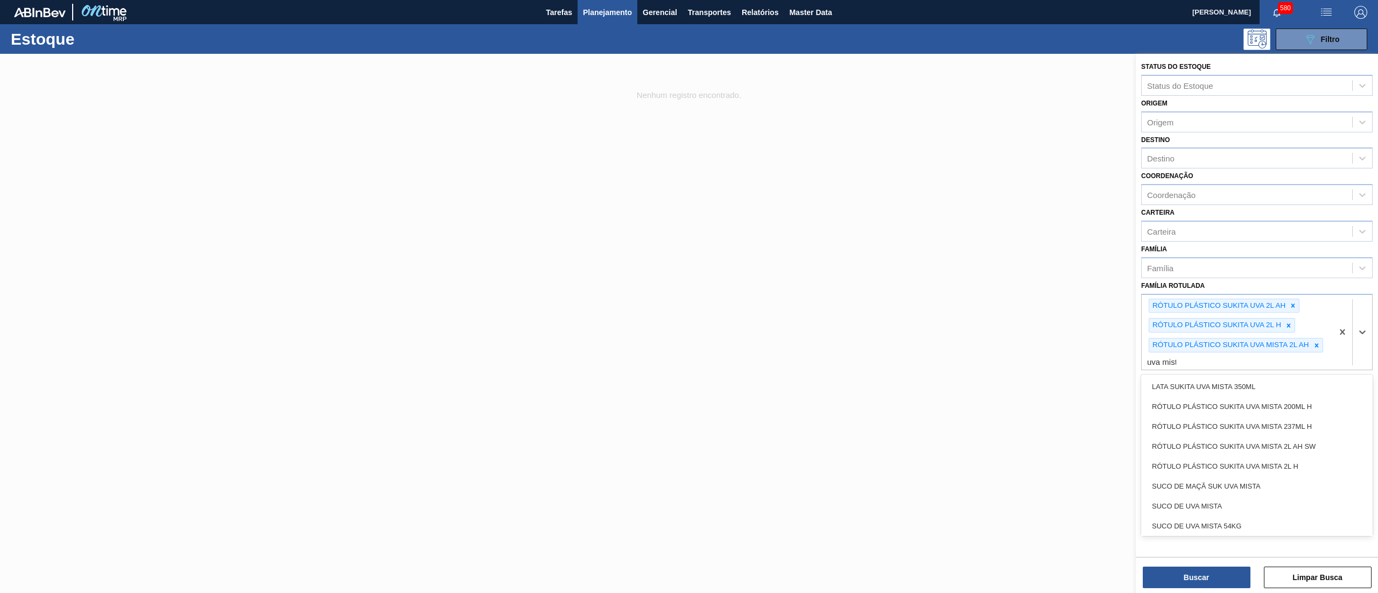
type Rotulada "uva mista"
click at [1264, 461] on div "RÓTULO PLÁSTICO SUKITA UVA MISTA 2L H" at bounding box center [1256, 467] width 231 height 20
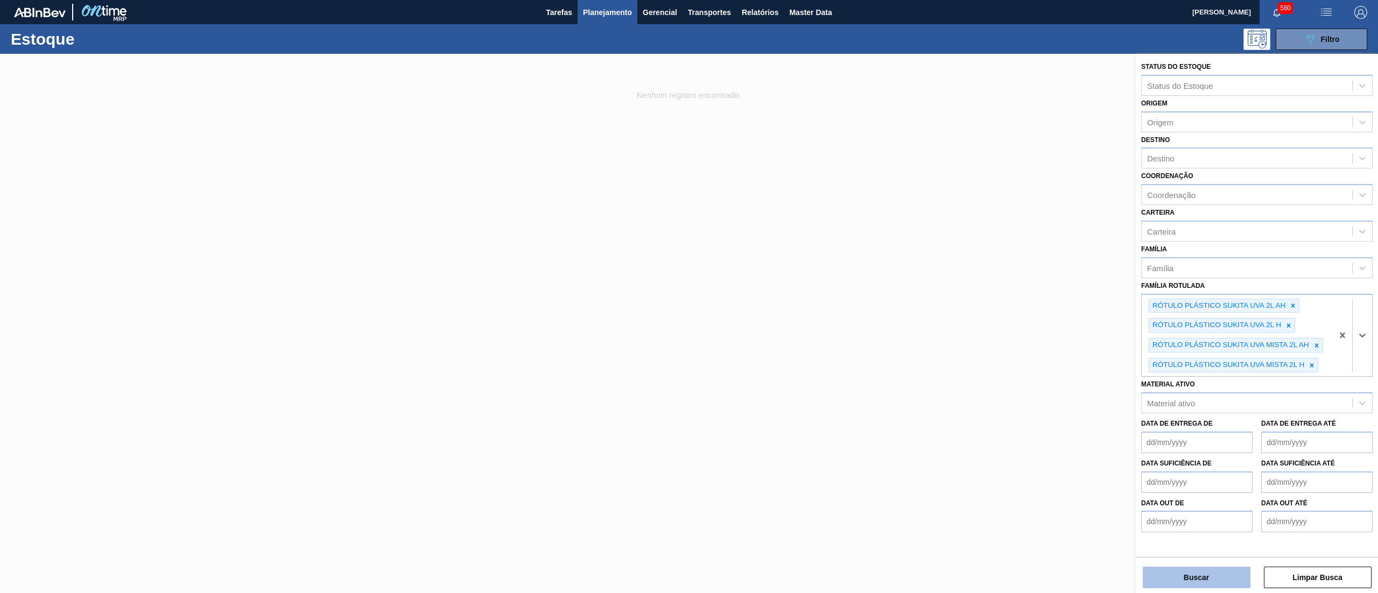
click at [1173, 577] on button "Buscar" at bounding box center [1197, 578] width 108 height 22
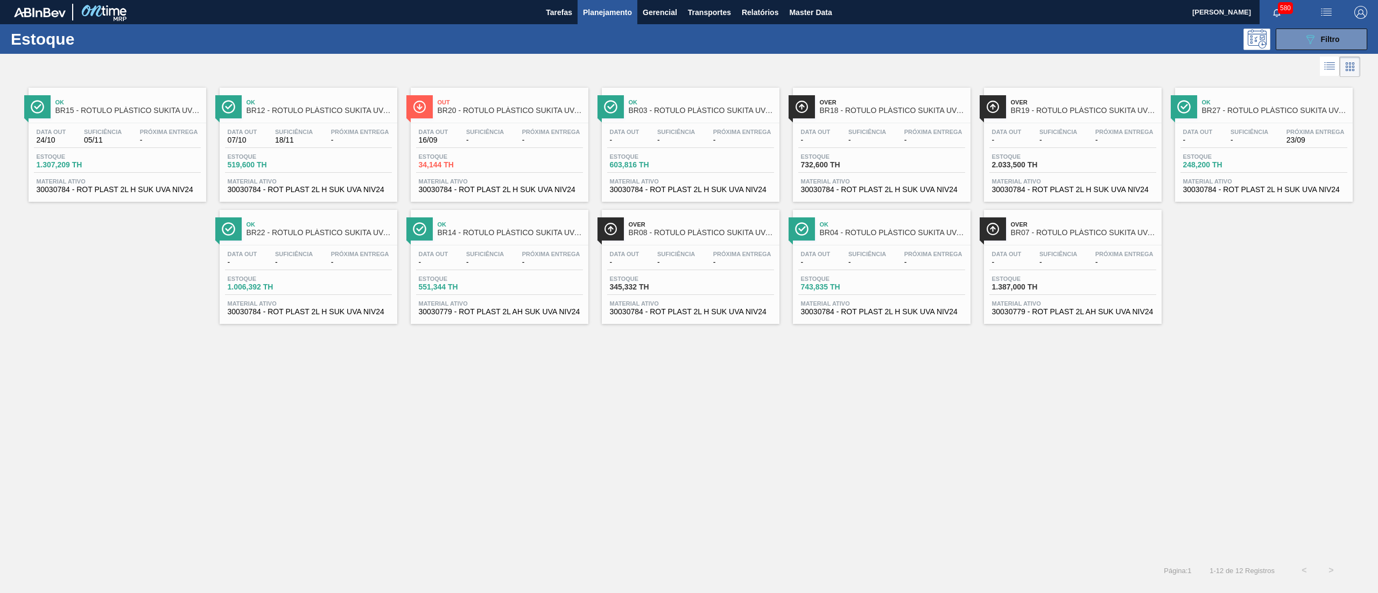
click at [160, 191] on span "30030784 - ROT PLAST 2L H SUK UVA NIV24" at bounding box center [118, 190] width 162 height 8
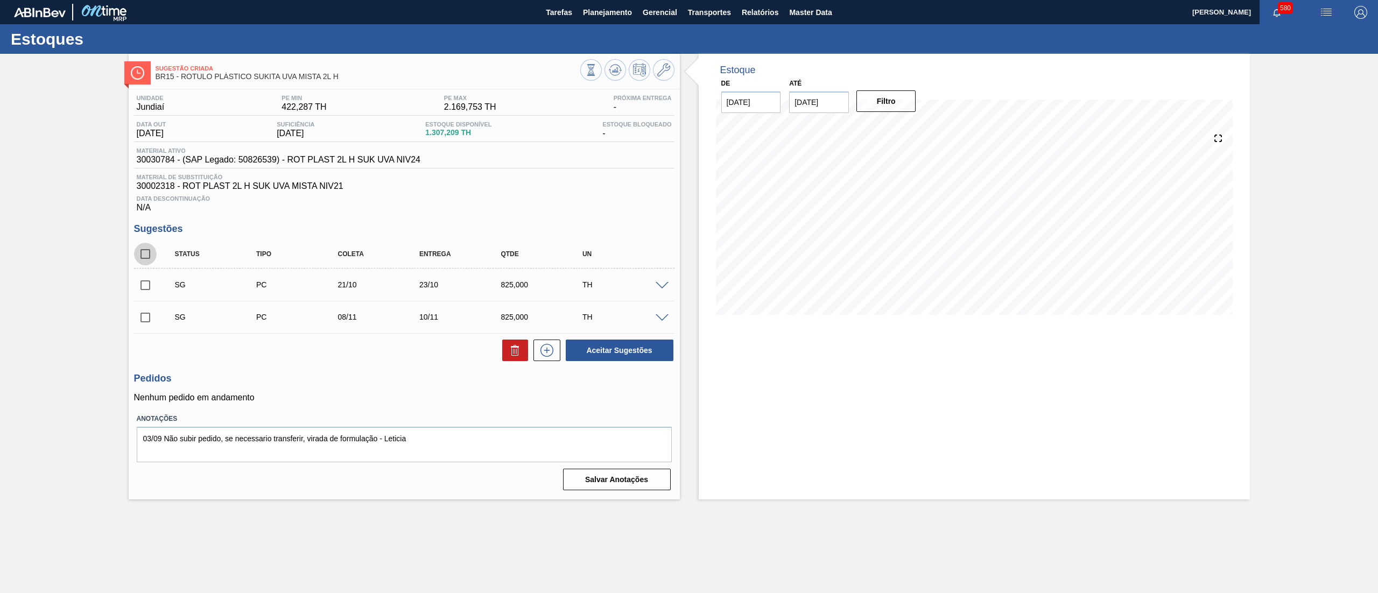
click at [139, 256] on input "checkbox" at bounding box center [145, 254] width 23 height 23
checkbox input "true"
click at [522, 354] on button at bounding box center [515, 351] width 26 height 22
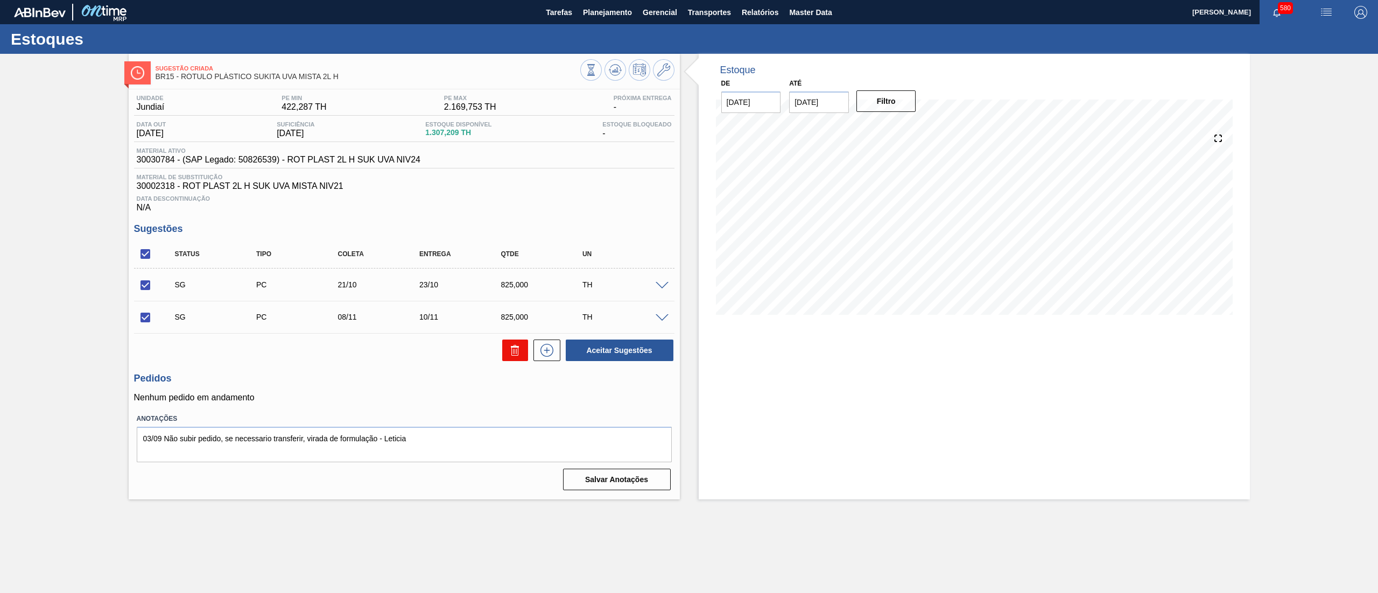
checkbox input "false"
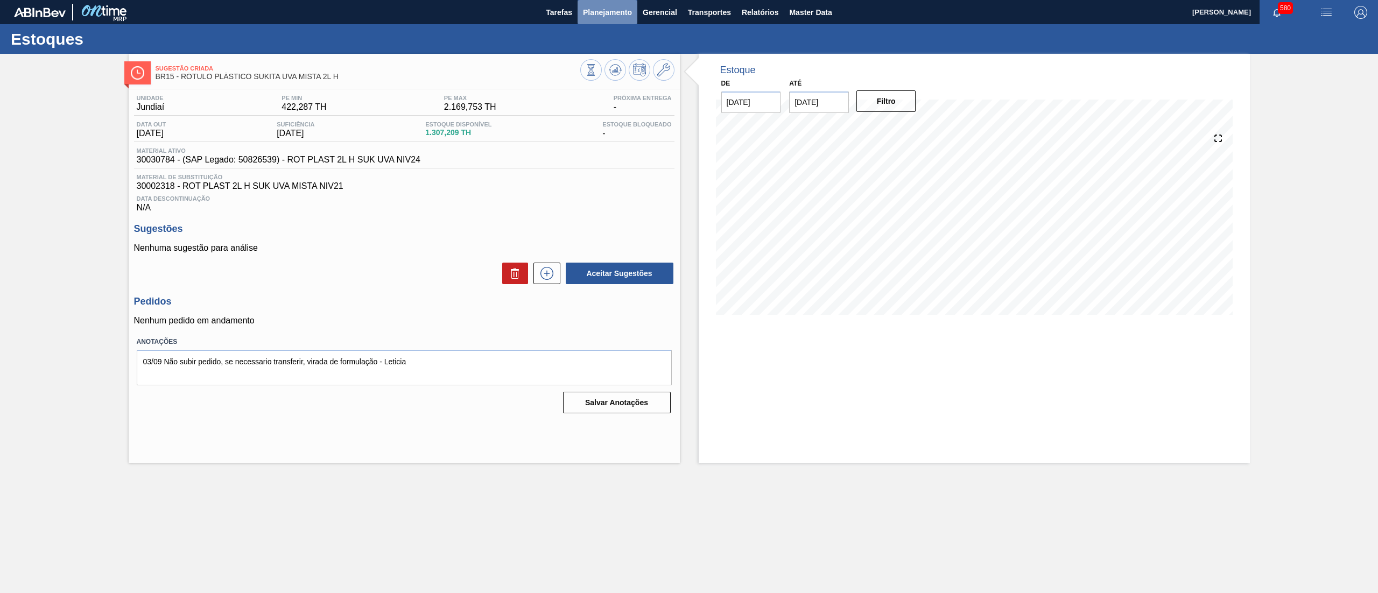
click at [621, 10] on span "Planejamento" at bounding box center [607, 12] width 49 height 13
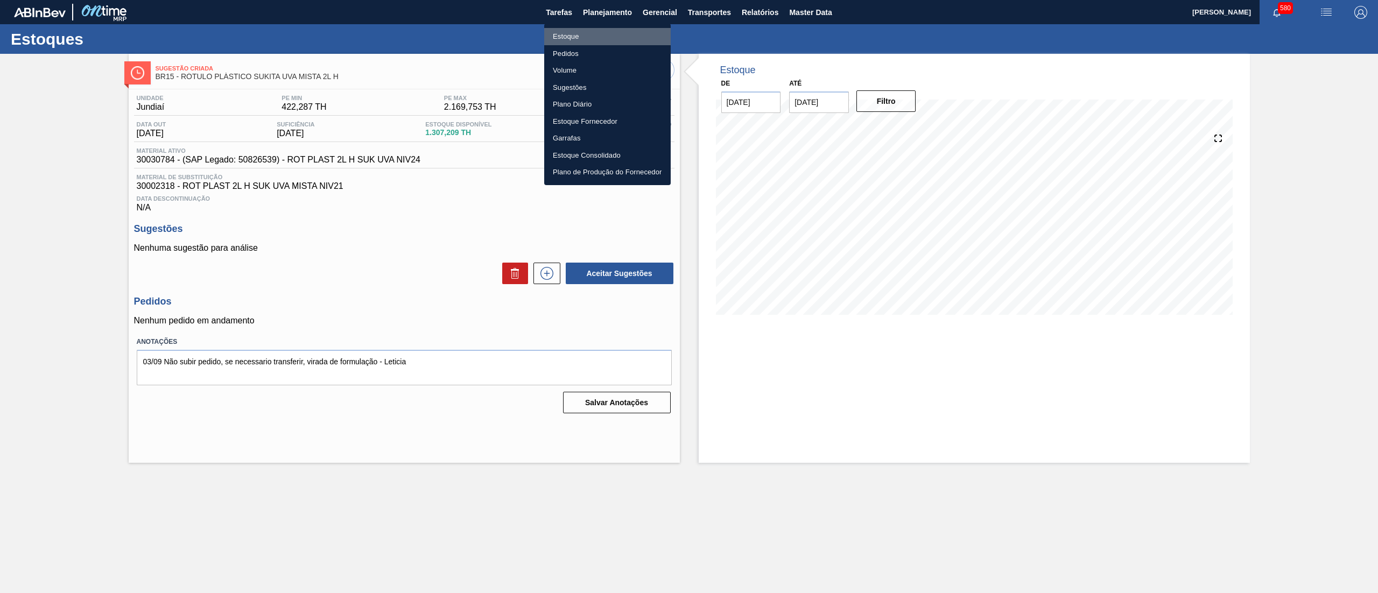
click at [571, 30] on li "Estoque" at bounding box center [607, 36] width 127 height 17
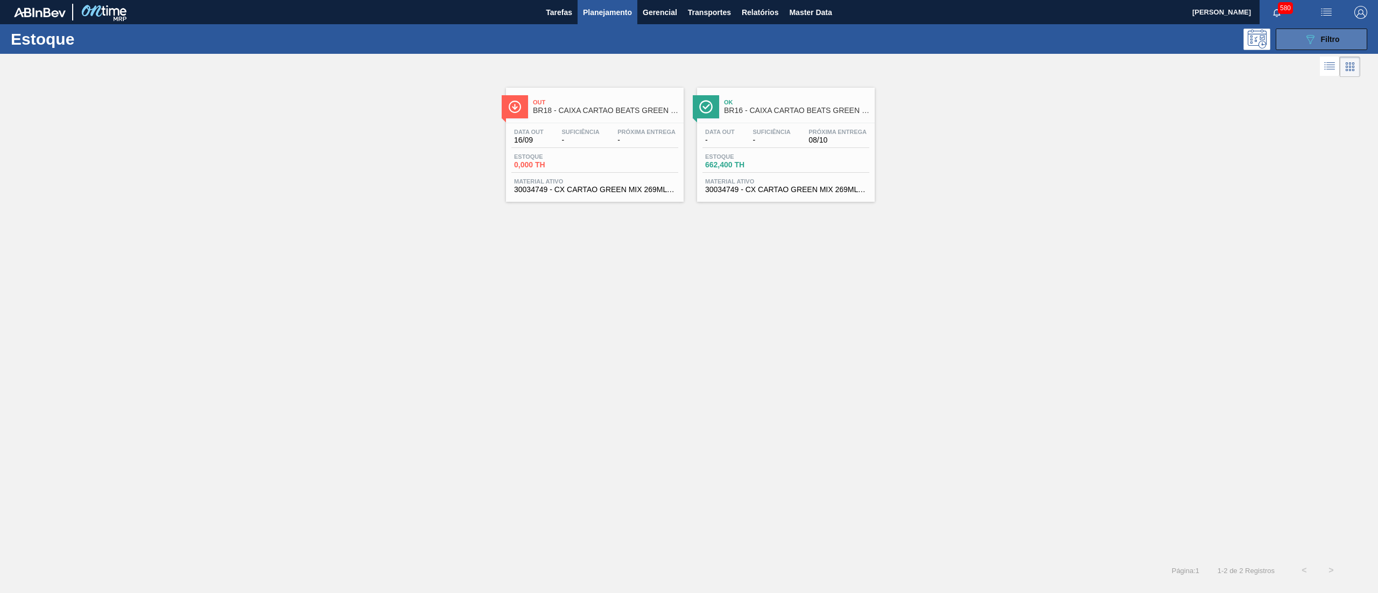
click at [1306, 31] on button "089F7B8B-B2A5-4AFE-B5C0-19BA573D28AC Filtro" at bounding box center [1322, 40] width 92 height 22
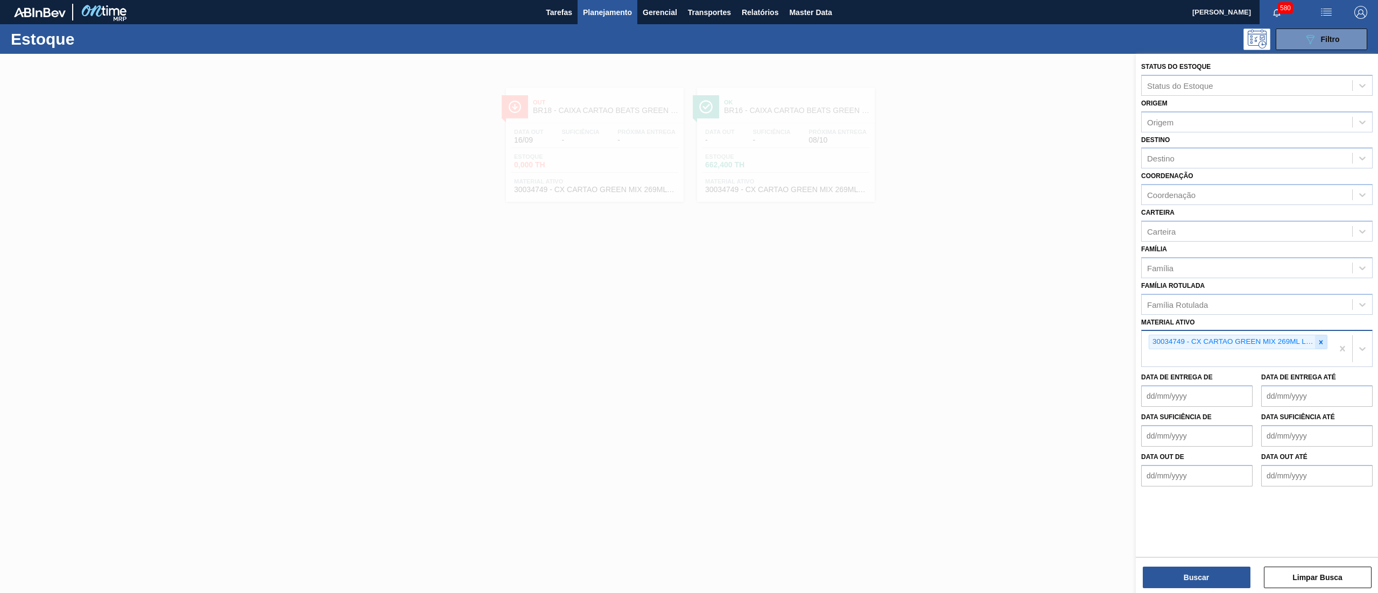
click at [1321, 339] on icon at bounding box center [1321, 343] width 8 height 8
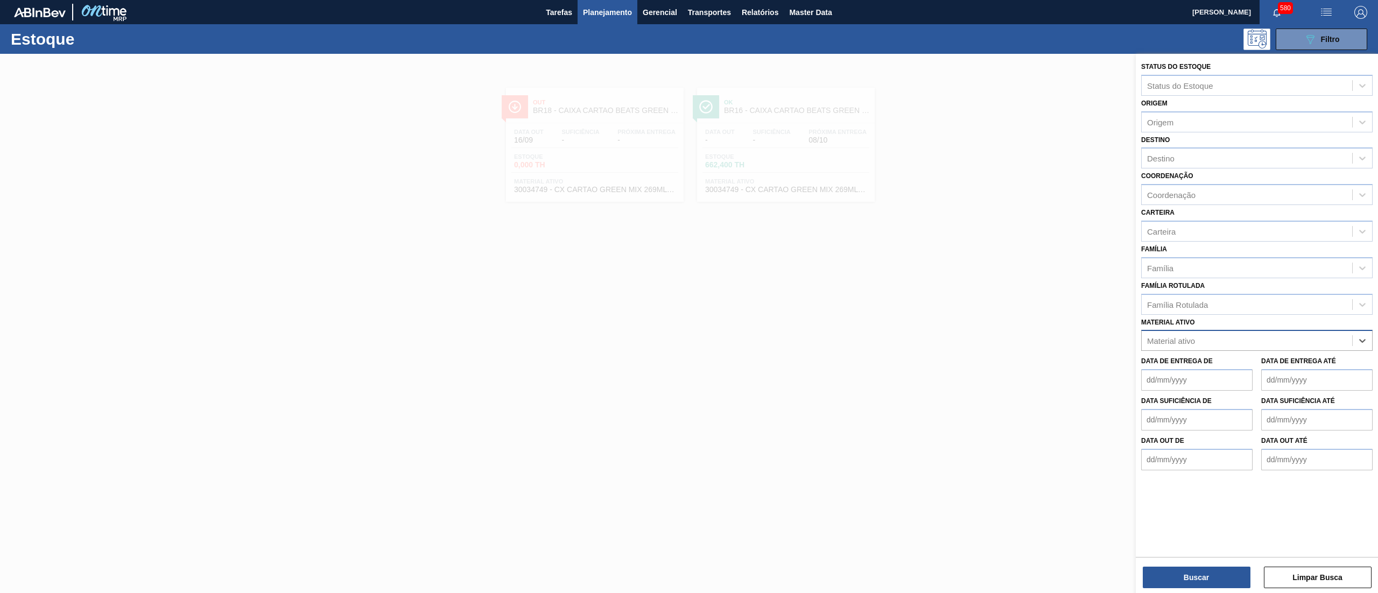
paste ativo "30034066"
type ativo "30034066"
click at [1285, 369] on div "30034066 - FILME CONTR 780X60 GCA LT350 MP NIV24" at bounding box center [1256, 367] width 231 height 20
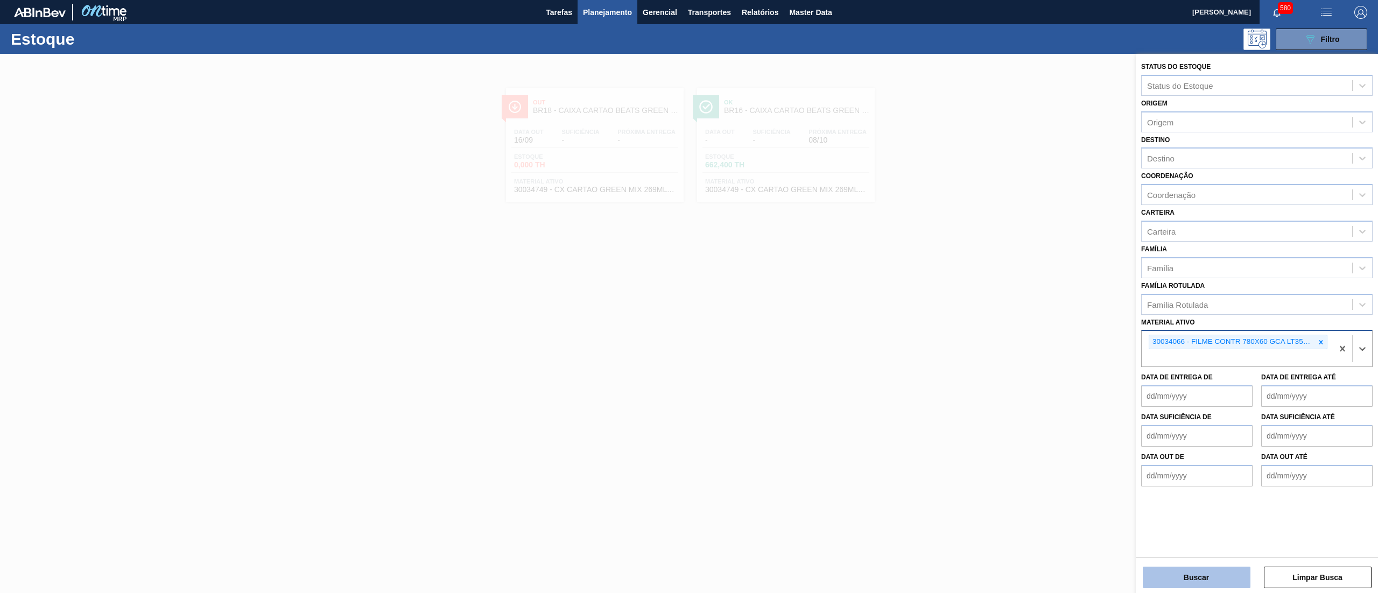
click at [1181, 570] on button "Buscar" at bounding box center [1197, 578] width 108 height 22
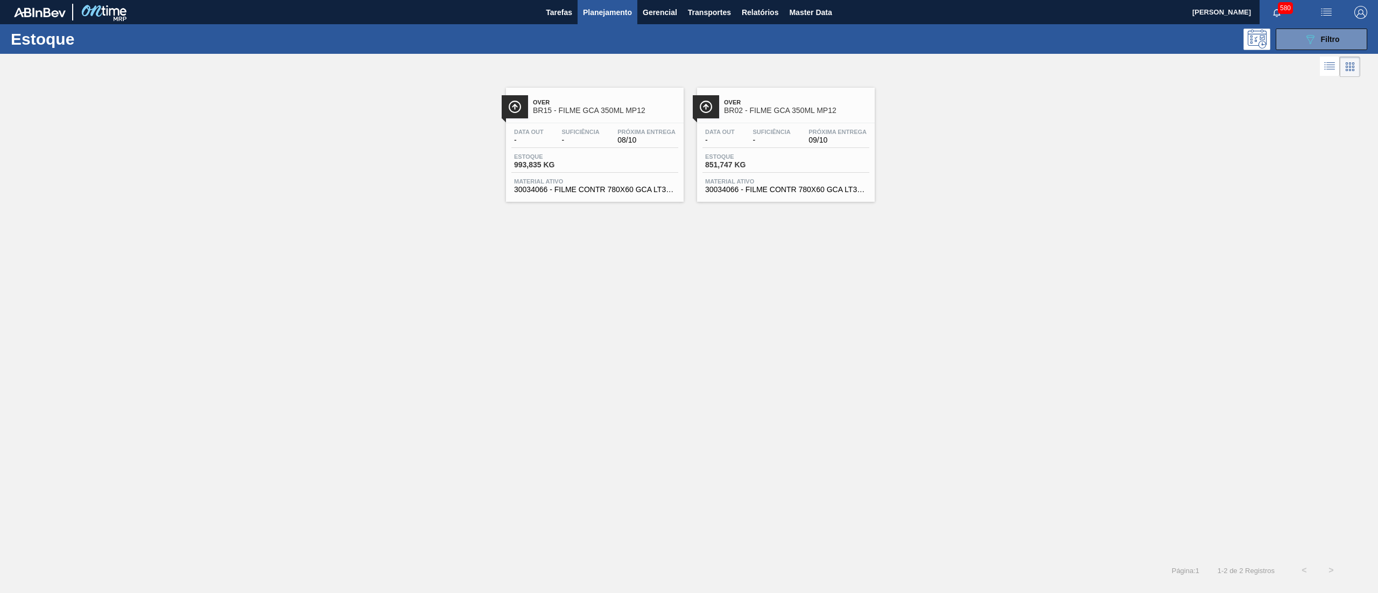
click at [781, 183] on span "Material ativo" at bounding box center [786, 181] width 162 height 6
